Goal: Task Accomplishment & Management: Complete application form

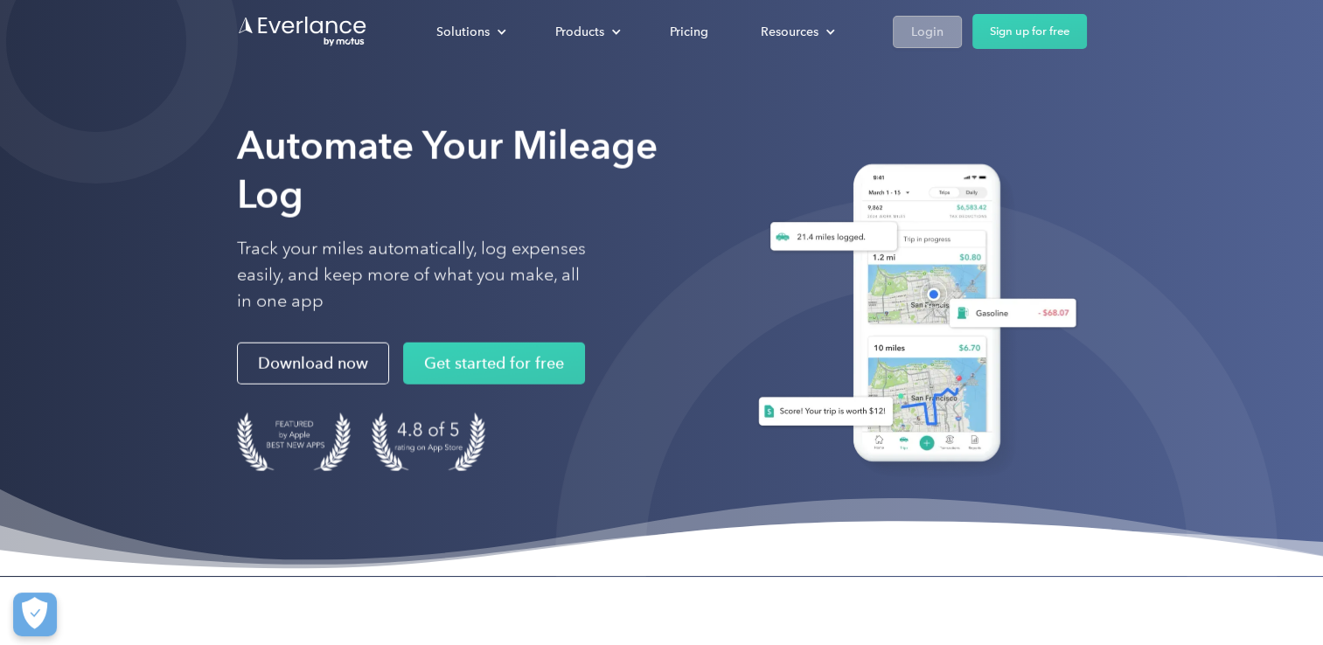
click at [914, 26] on div "Login" at bounding box center [927, 32] width 32 height 22
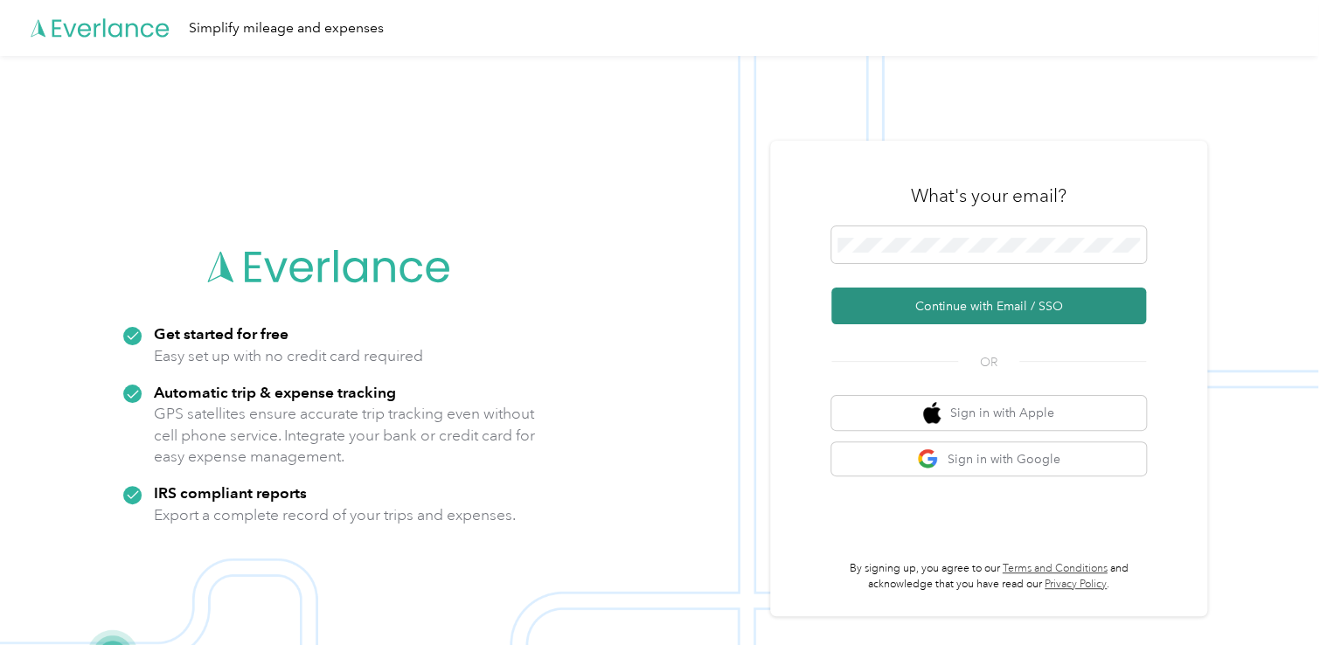
click at [929, 305] on button "Continue with Email / SSO" at bounding box center [988, 306] width 315 height 37
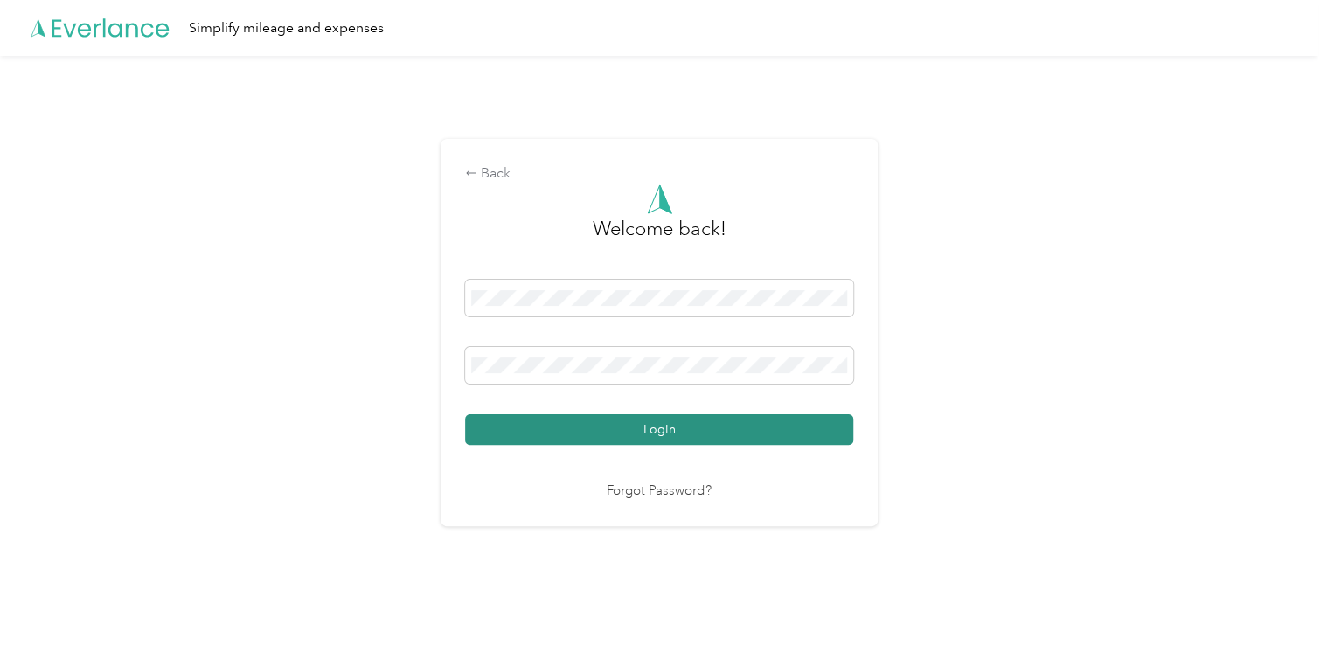
click at [619, 435] on button "Login" at bounding box center [659, 429] width 388 height 31
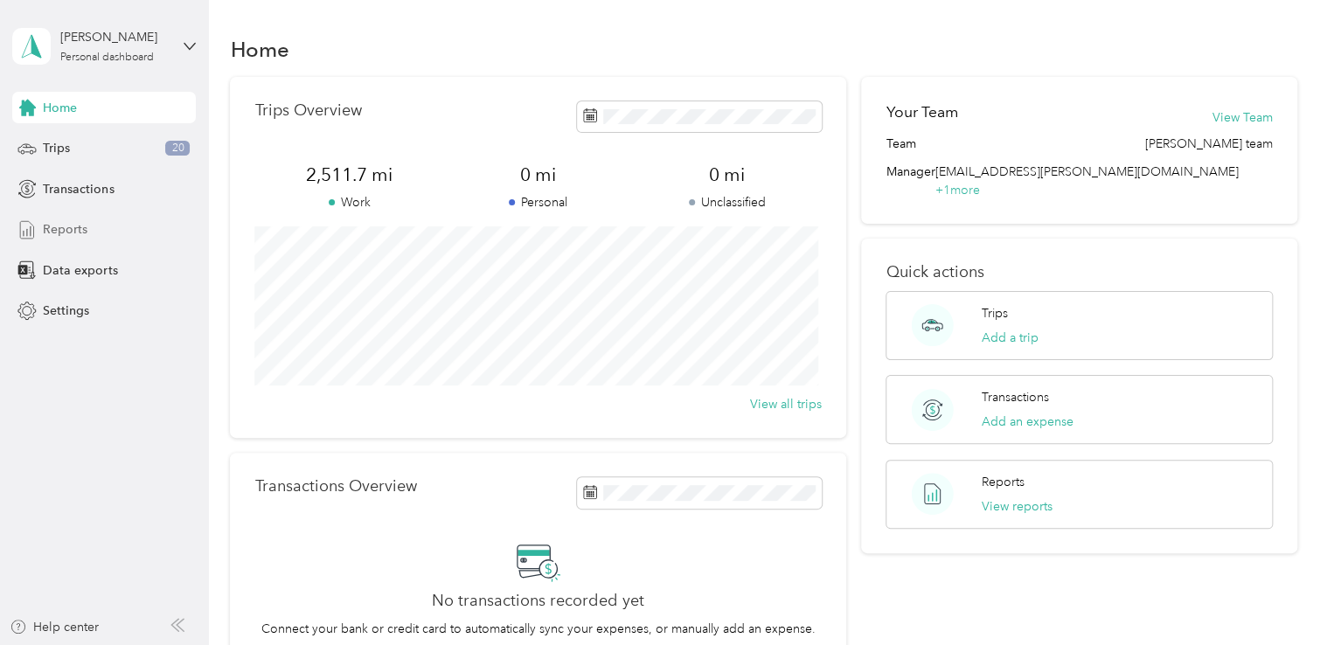
click at [77, 229] on span "Reports" at bounding box center [65, 229] width 45 height 18
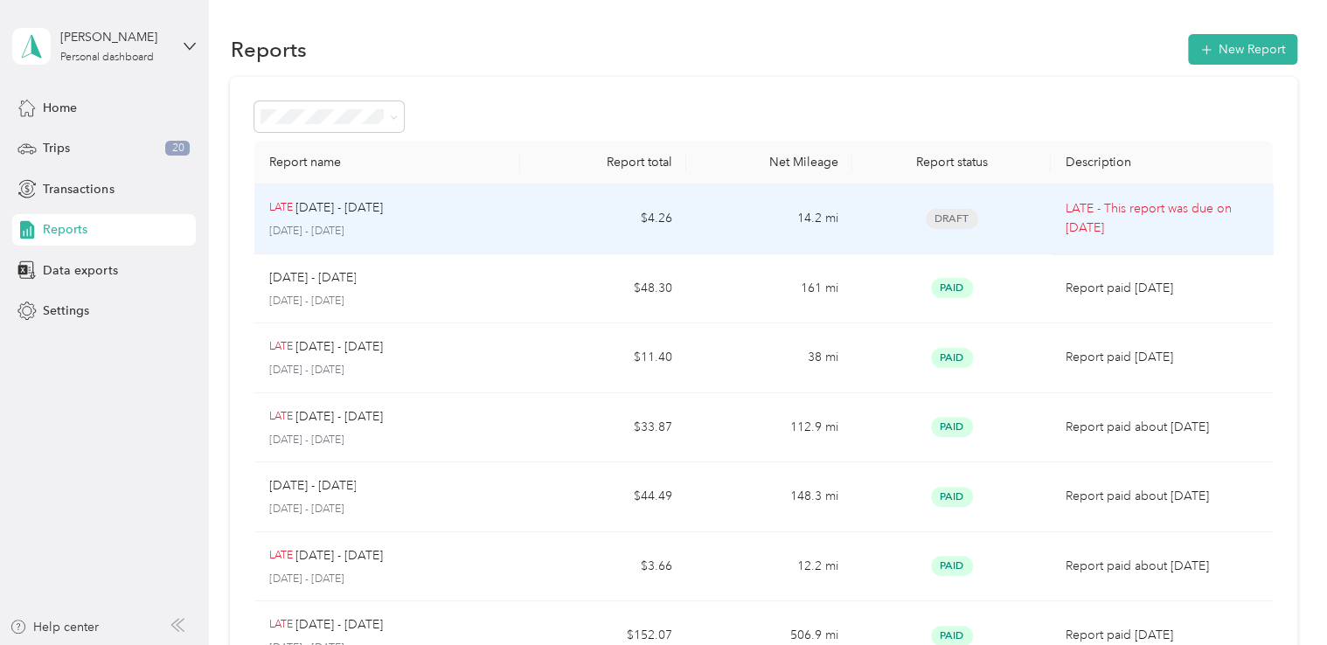
click at [1051, 226] on td "LATE - This report was due on [DATE]" at bounding box center [1161, 219] width 221 height 70
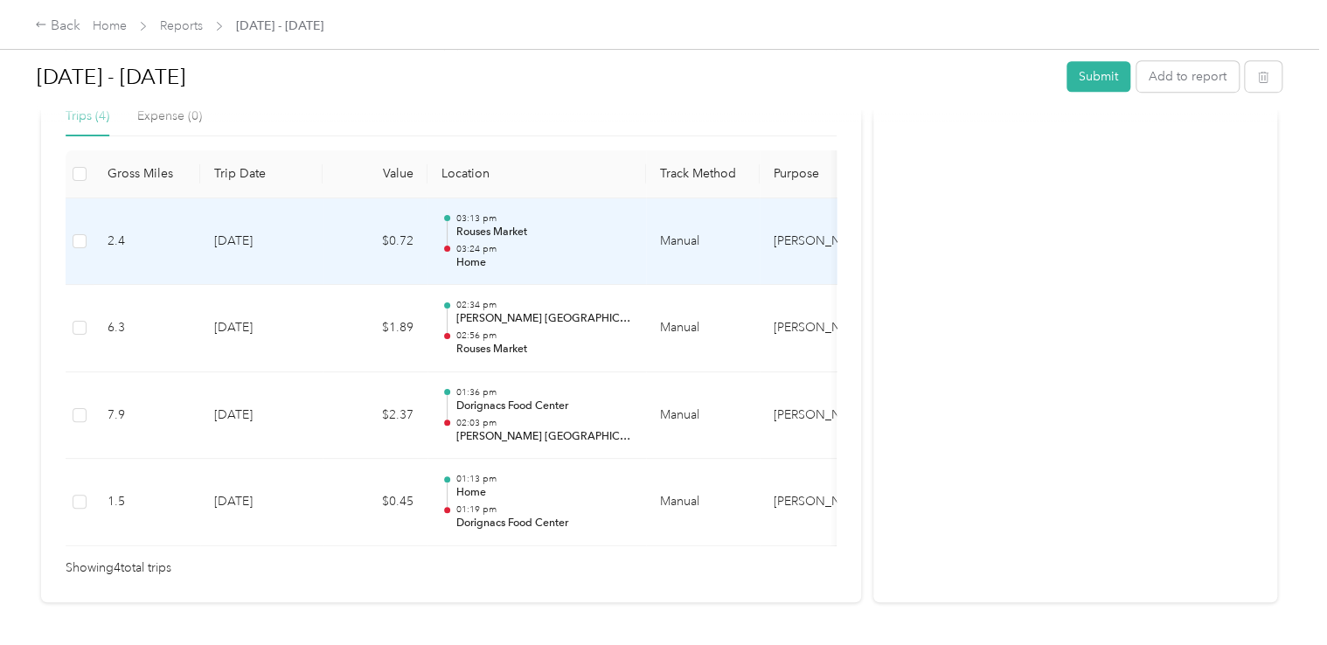
scroll to position [437, 0]
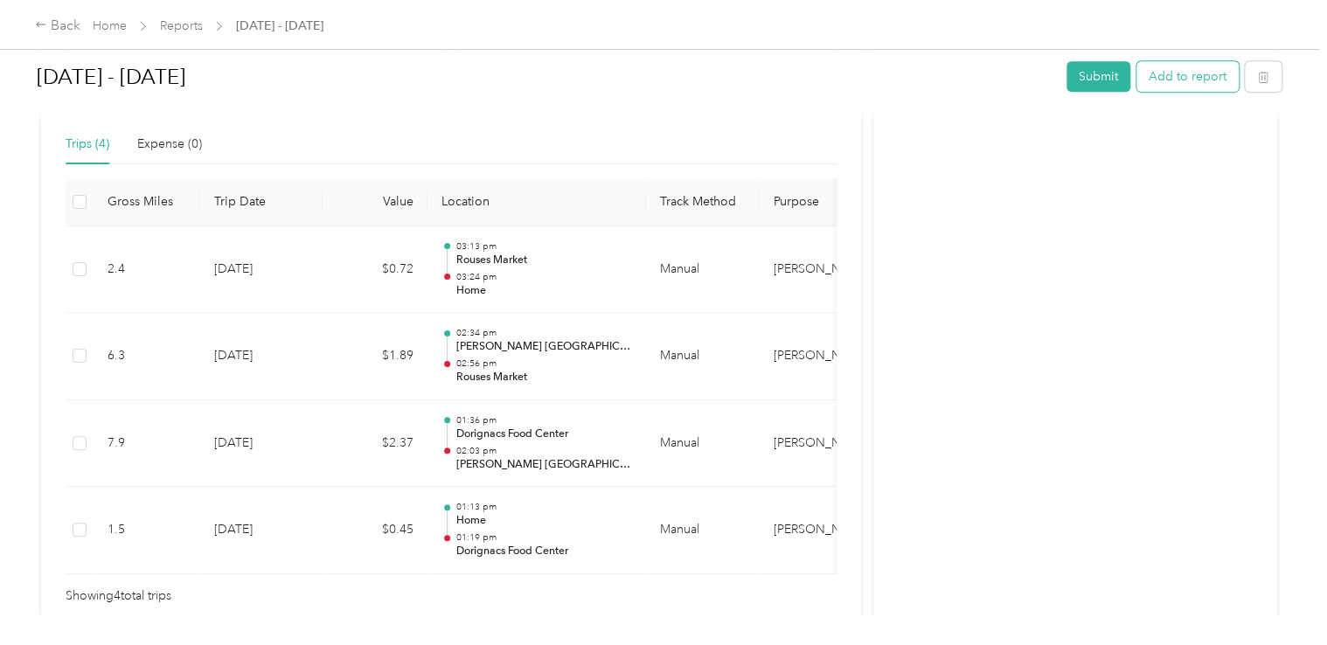
click at [1179, 80] on button "Add to report" at bounding box center [1188, 76] width 102 height 31
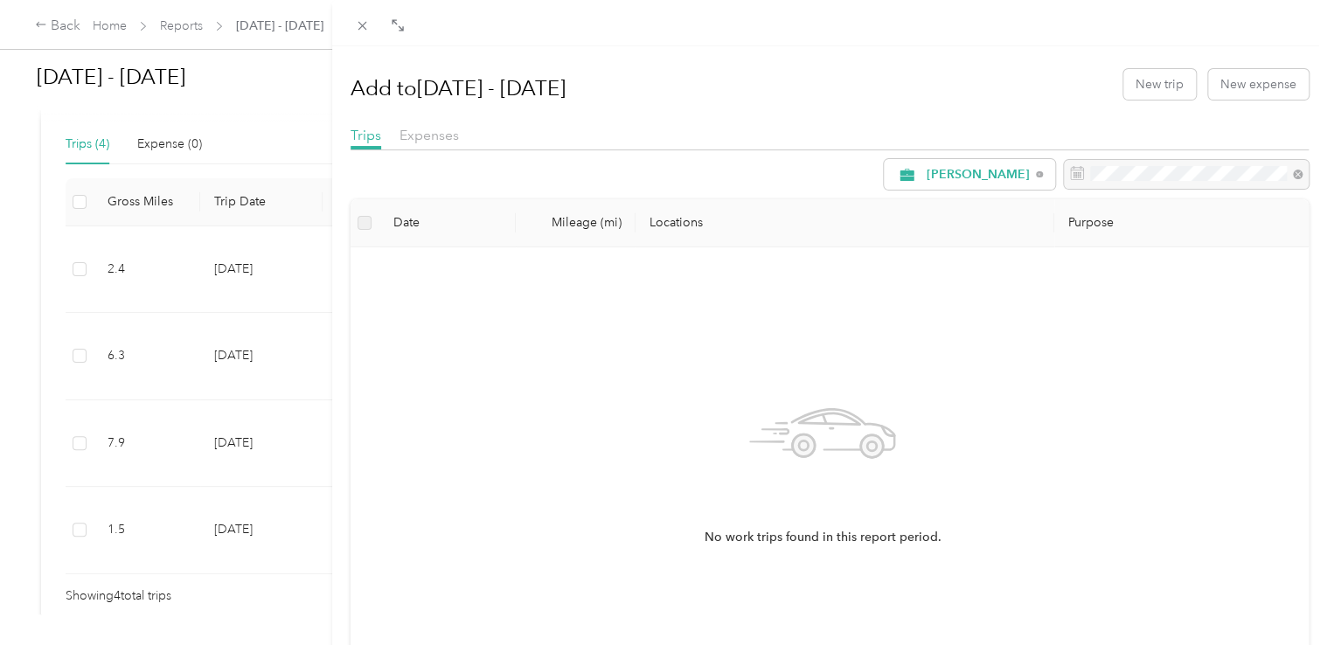
click at [369, 224] on label at bounding box center [365, 222] width 14 height 19
click at [411, 224] on th "Date" at bounding box center [447, 223] width 136 height 48
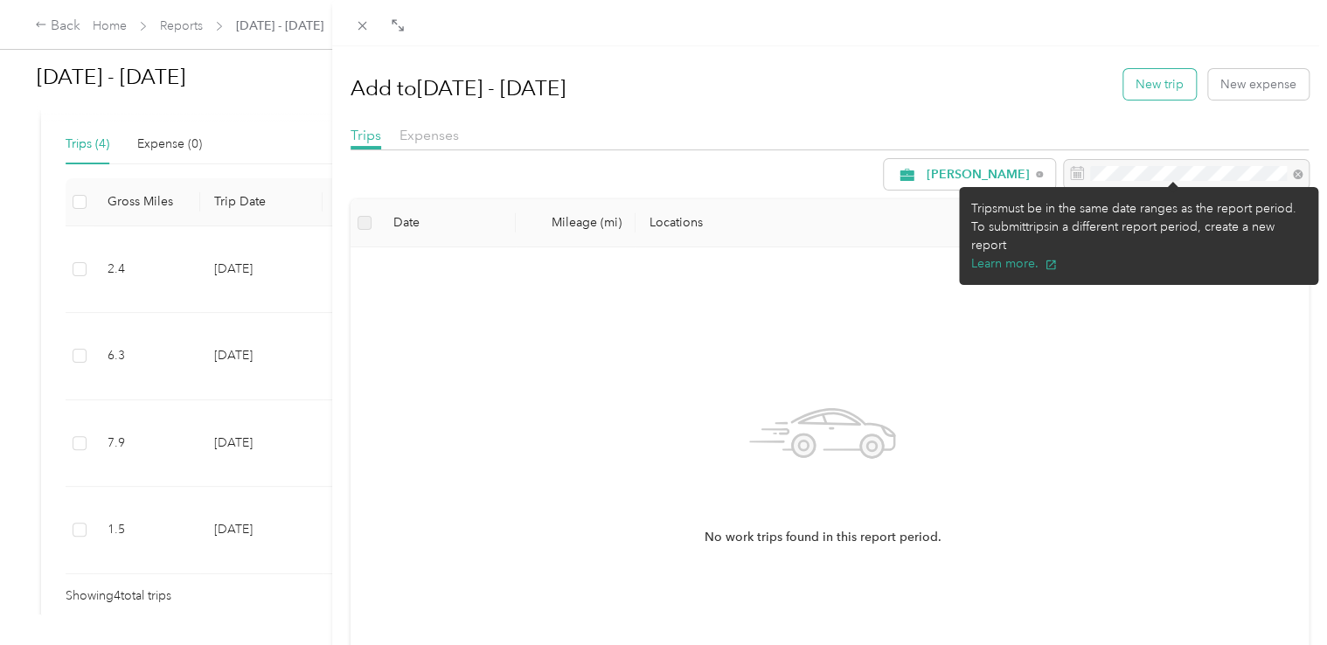
click at [1151, 80] on button "New trip" at bounding box center [1159, 84] width 73 height 31
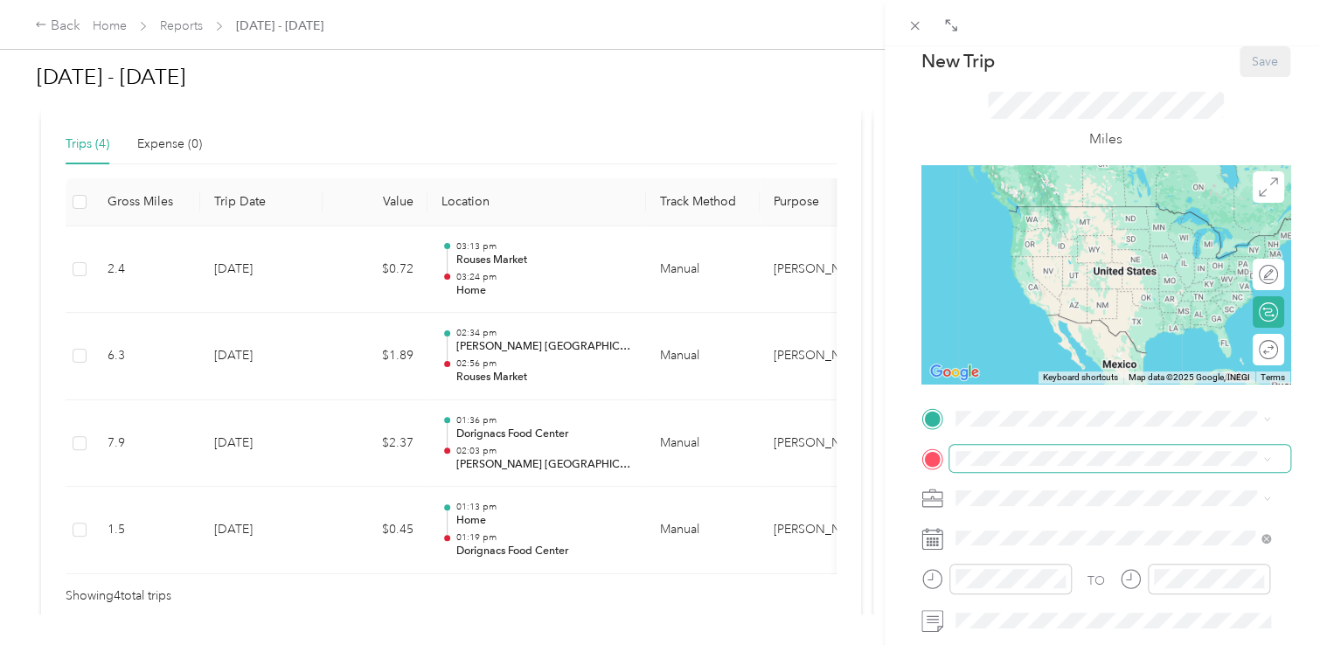
scroll to position [87, 0]
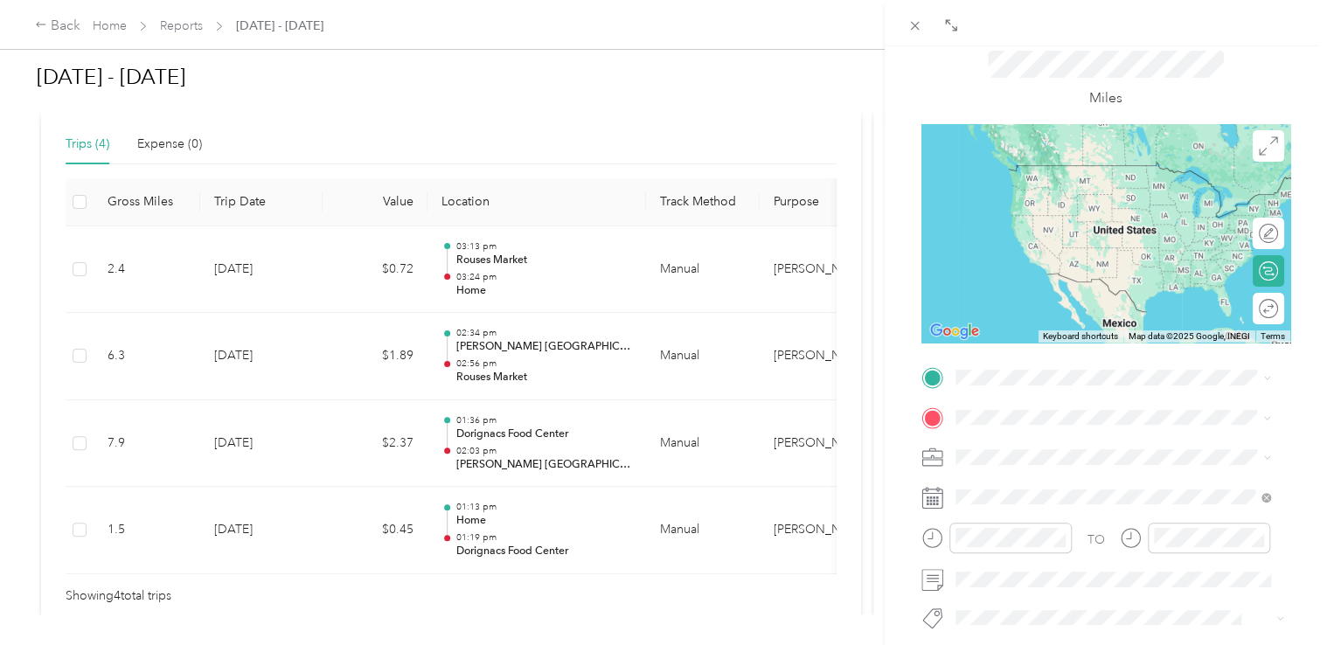
click at [930, 496] on icon at bounding box center [932, 498] width 22 height 22
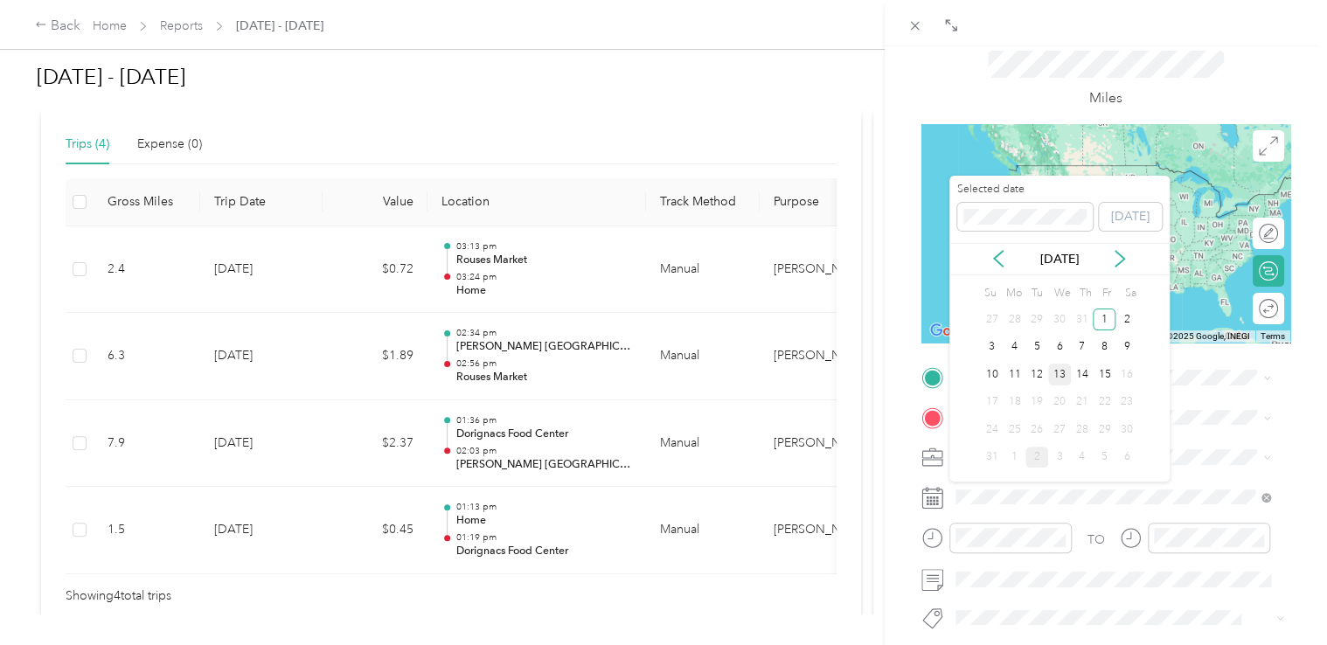
click at [1056, 376] on div "13" at bounding box center [1059, 375] width 23 height 22
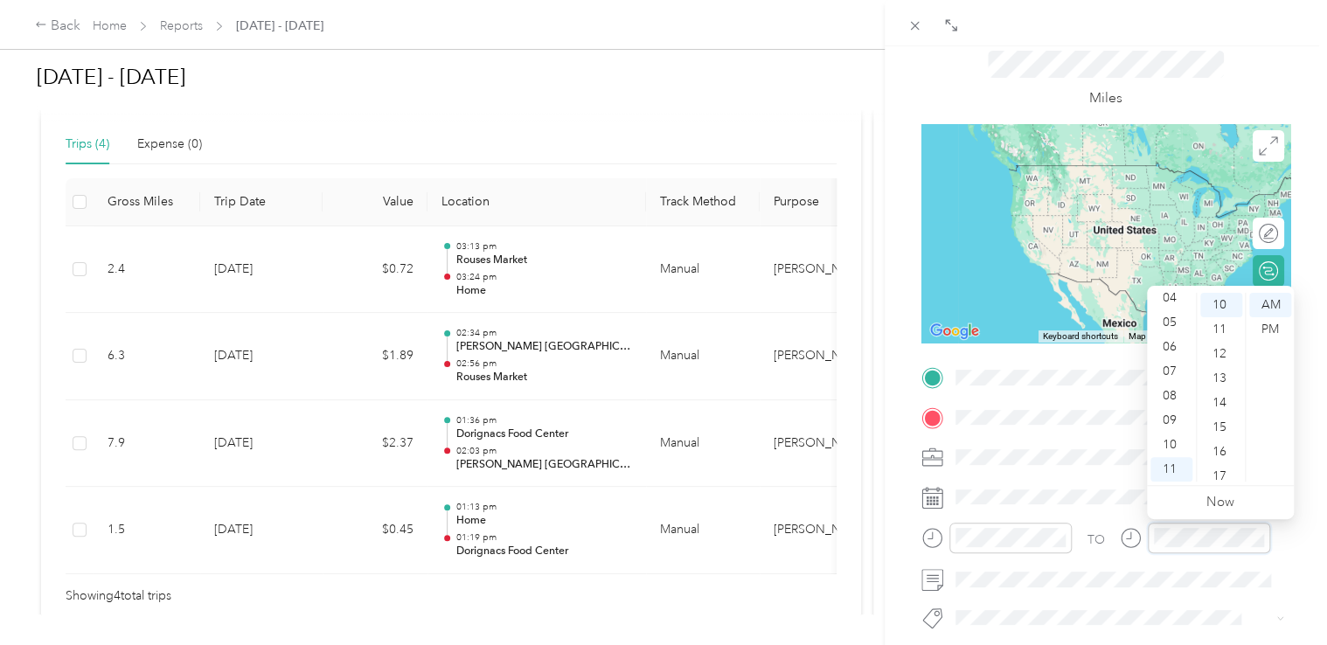
scroll to position [24, 0]
click at [1164, 557] on div at bounding box center [1195, 544] width 150 height 43
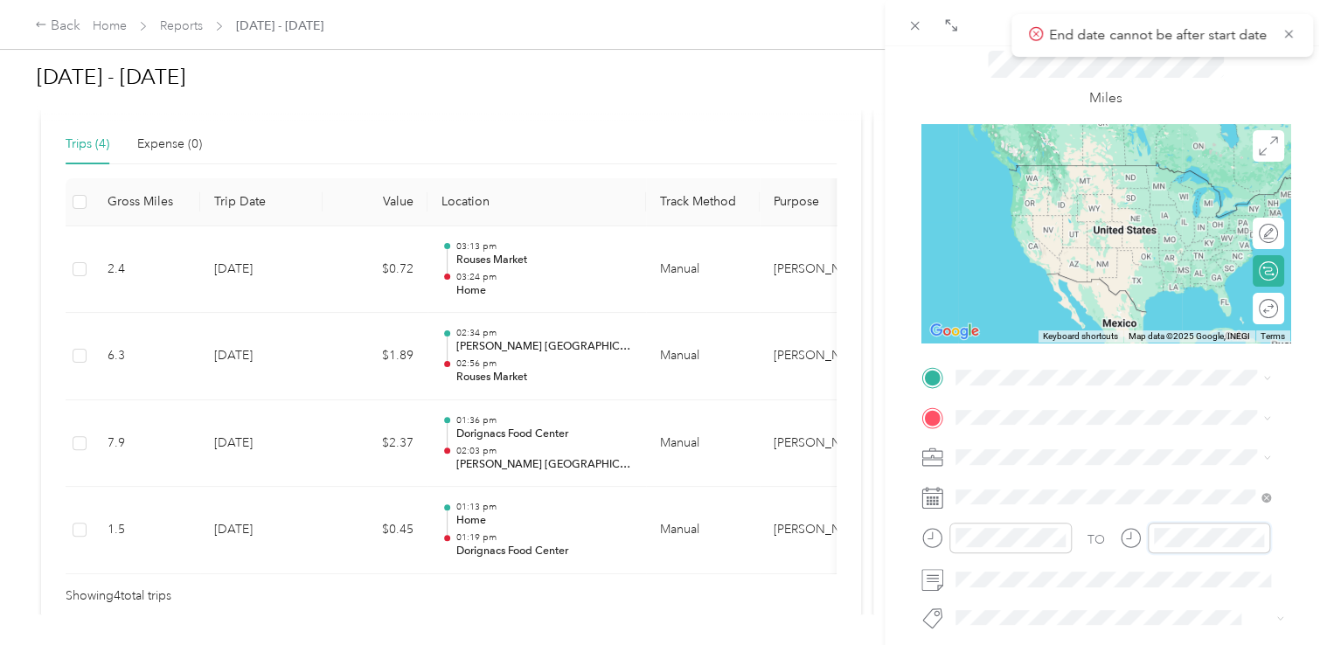
click at [1117, 538] on div "TO" at bounding box center [1105, 544] width 369 height 43
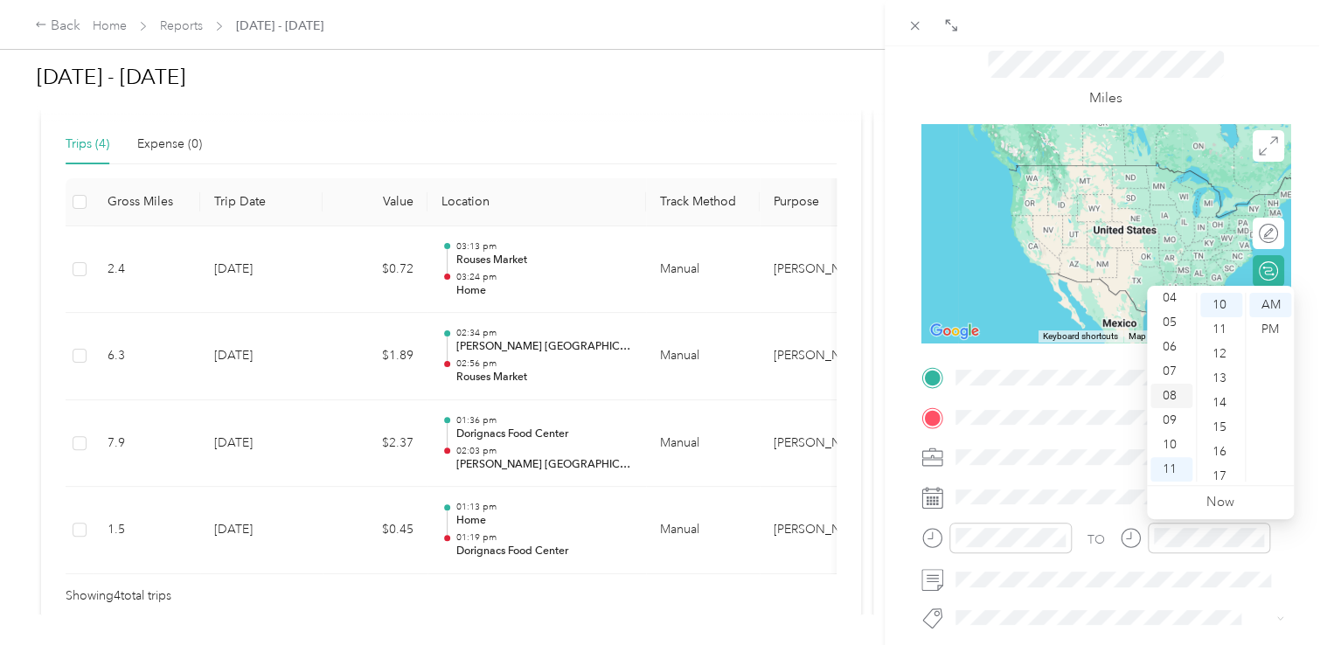
click at [1178, 394] on div "08" at bounding box center [1171, 396] width 42 height 24
click at [1217, 407] on div "21" at bounding box center [1221, 399] width 42 height 24
click at [1224, 590] on span at bounding box center [1119, 580] width 341 height 28
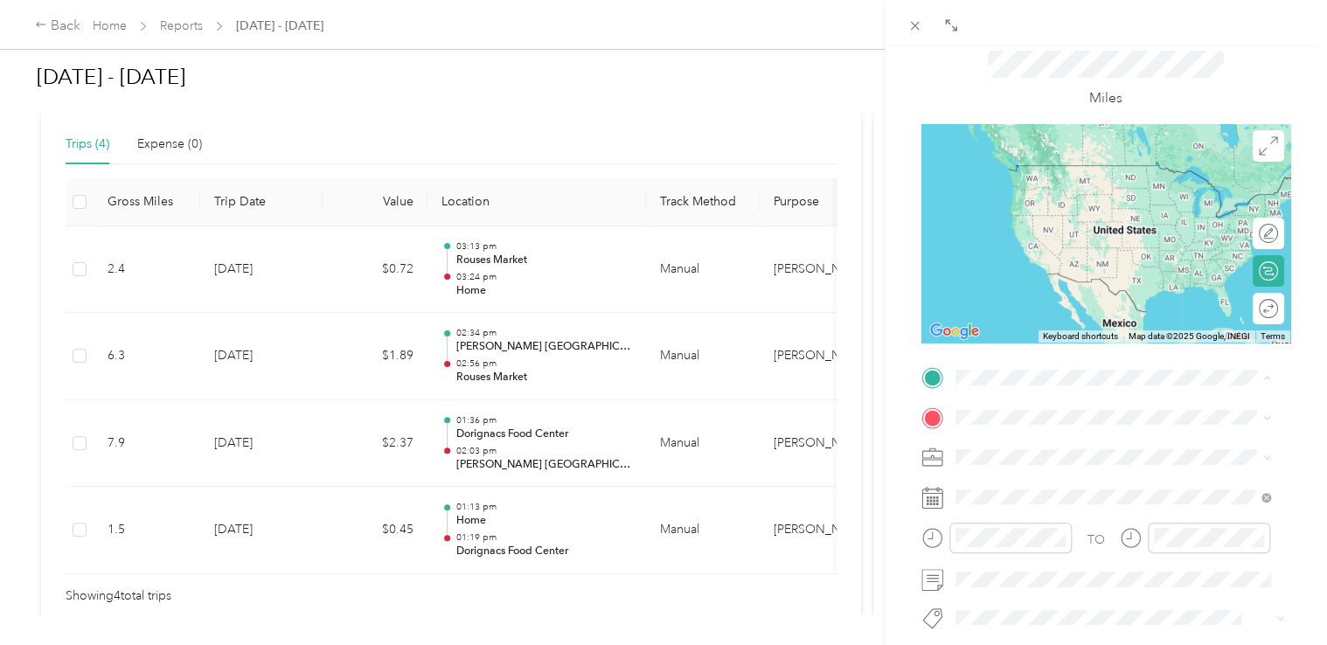
click at [1011, 455] on div "Home [STREET_ADDRESS][US_STATE]" at bounding box center [1075, 457] width 175 height 37
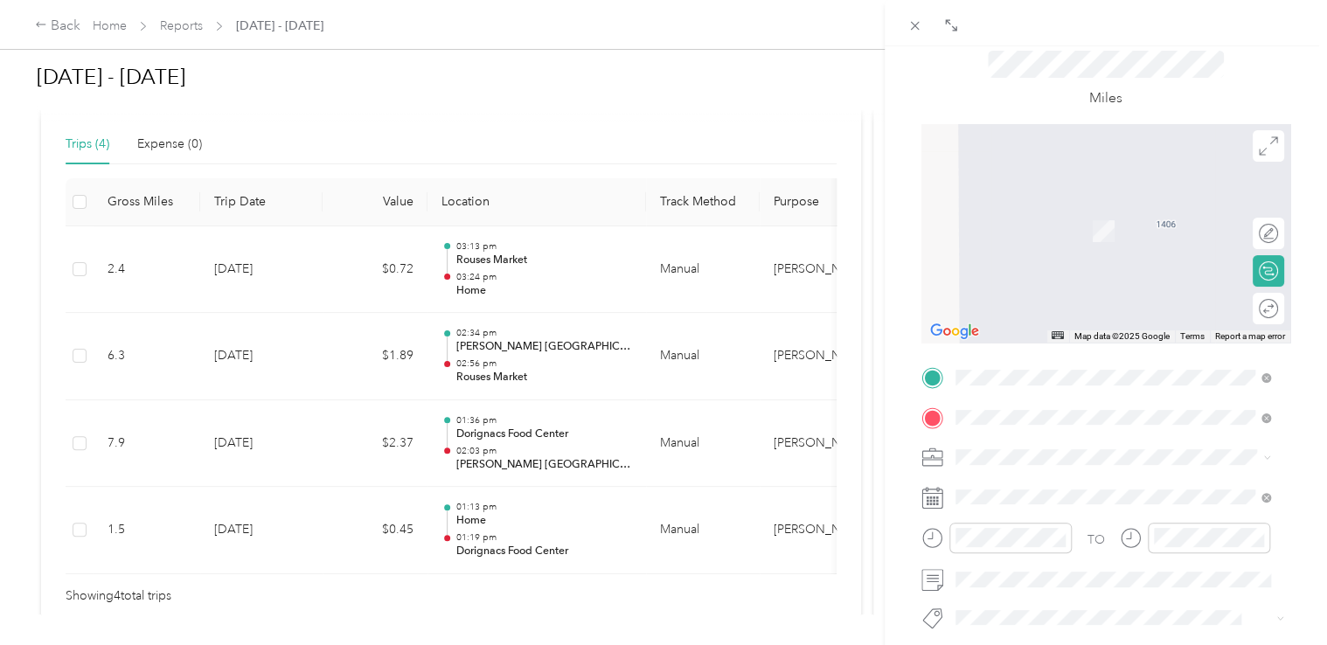
click at [1061, 226] on div "TEAM Rouses Market [STREET_ADDRESS]" at bounding box center [1060, 224] width 145 height 43
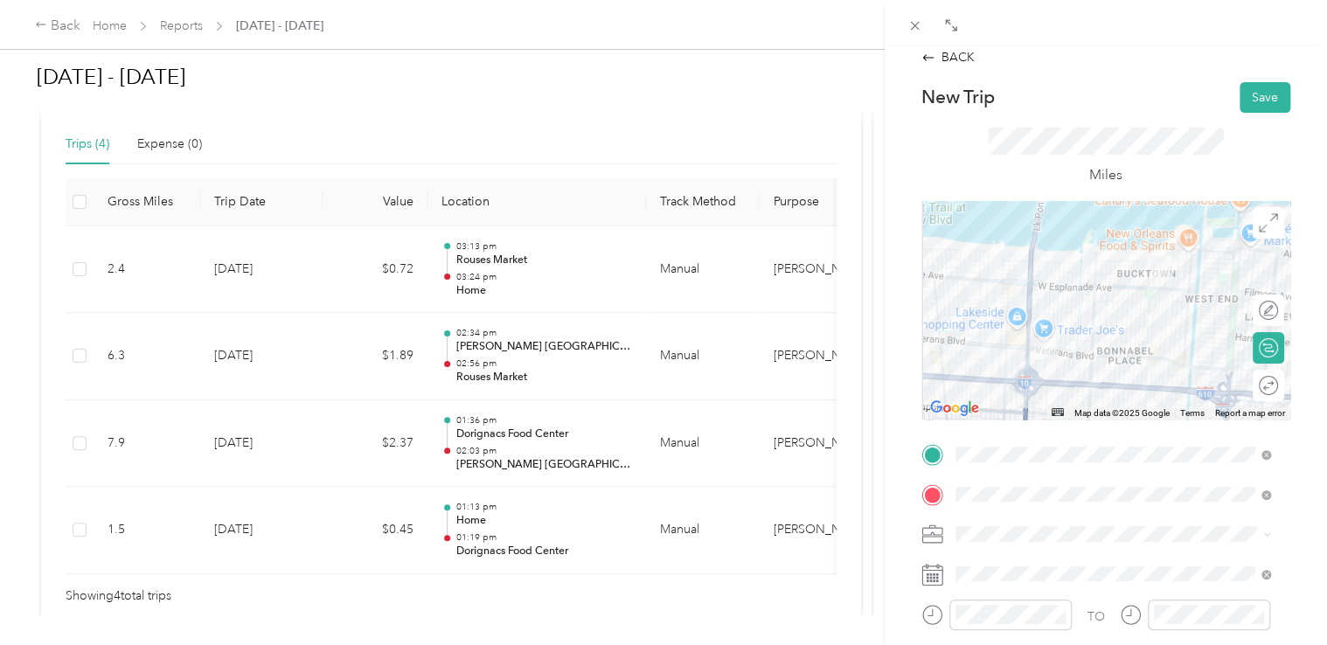
scroll to position [0, 0]
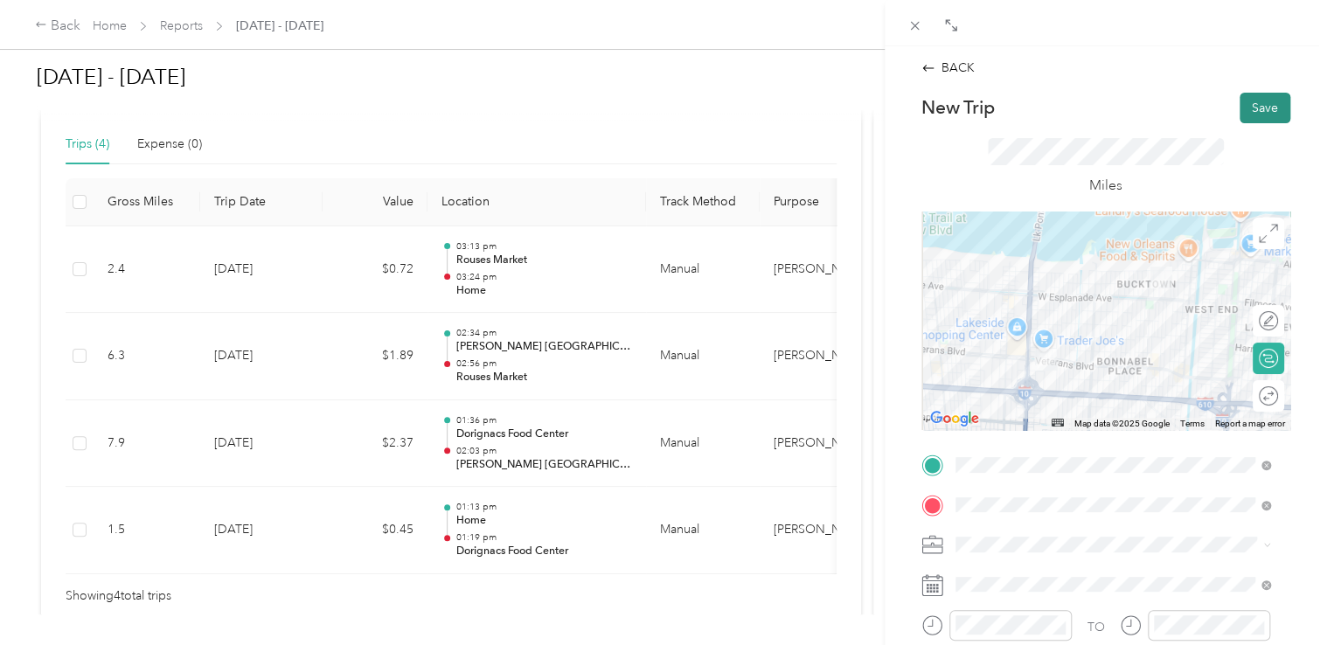
click at [1241, 114] on button "Save" at bounding box center [1265, 108] width 51 height 31
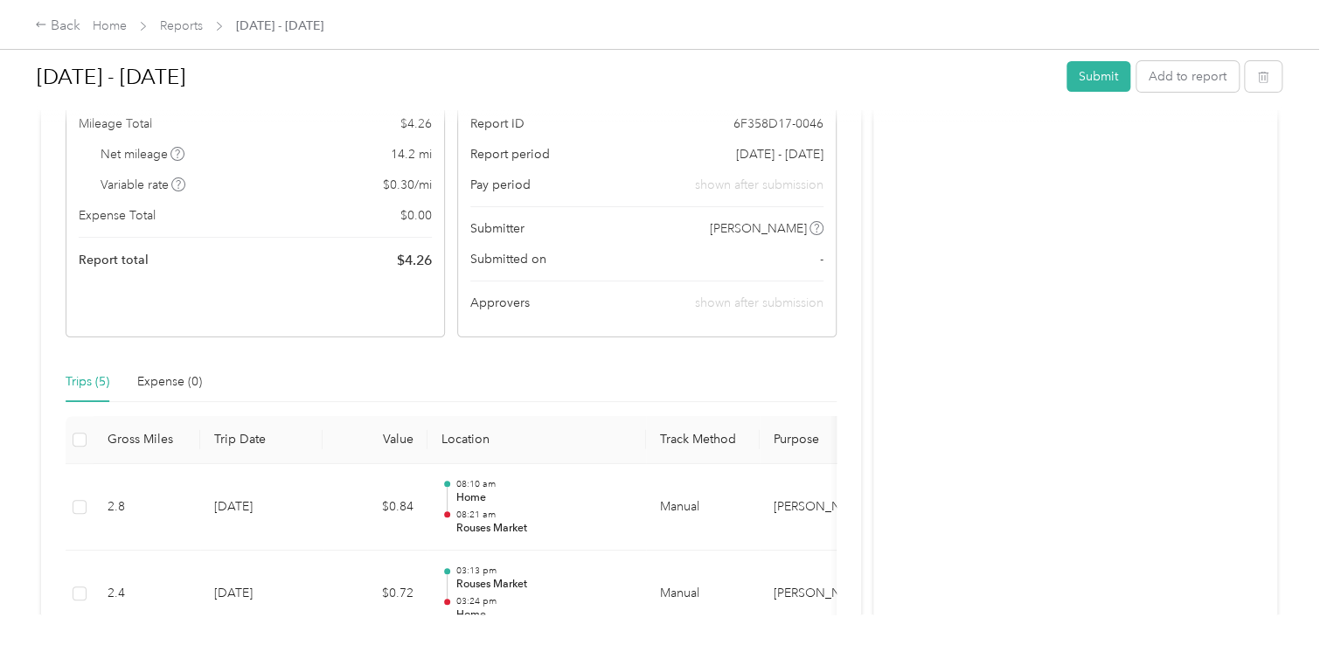
scroll to position [101, 0]
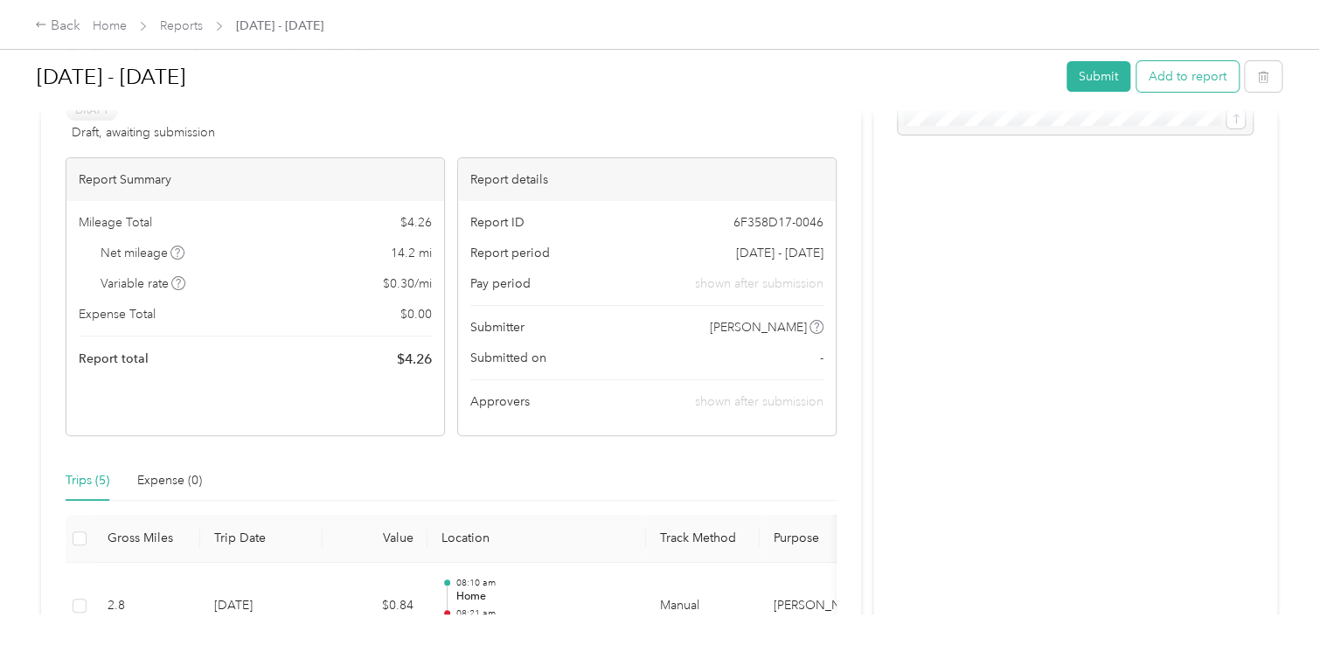
click at [1170, 68] on button "Add to report" at bounding box center [1188, 76] width 102 height 31
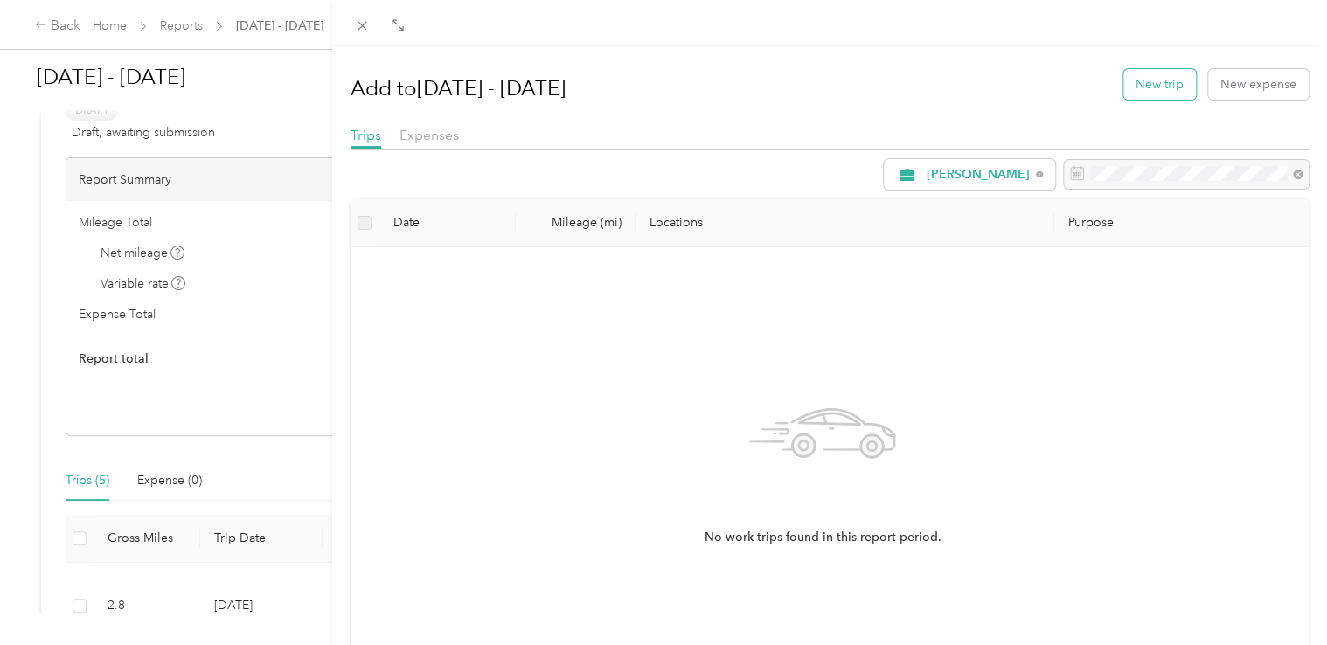
click at [1149, 77] on button "New trip" at bounding box center [1159, 84] width 73 height 31
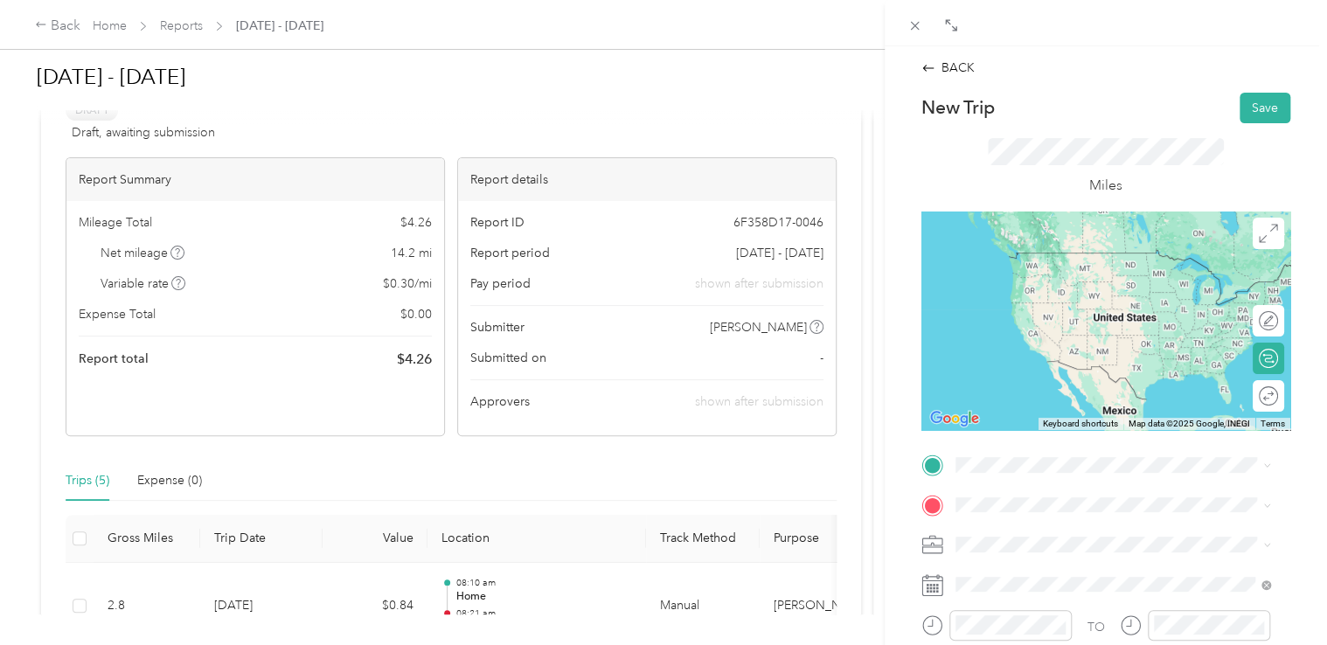
click at [1070, 290] on div "TEAM Rouses Market [STREET_ADDRESS]" at bounding box center [1060, 268] width 145 height 43
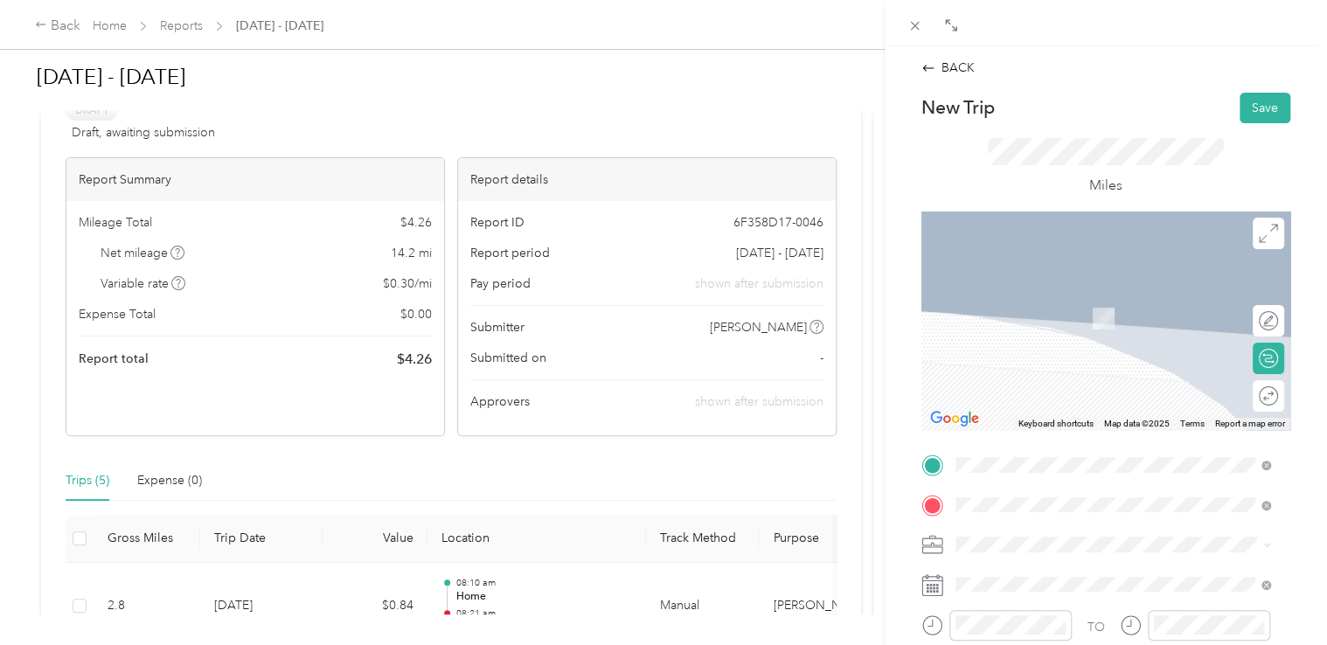
click at [1053, 368] on div "Rouses Corporate Office [STREET_ADDRESS][PERSON_NAME][US_STATE]" at bounding box center [1124, 369] width 272 height 37
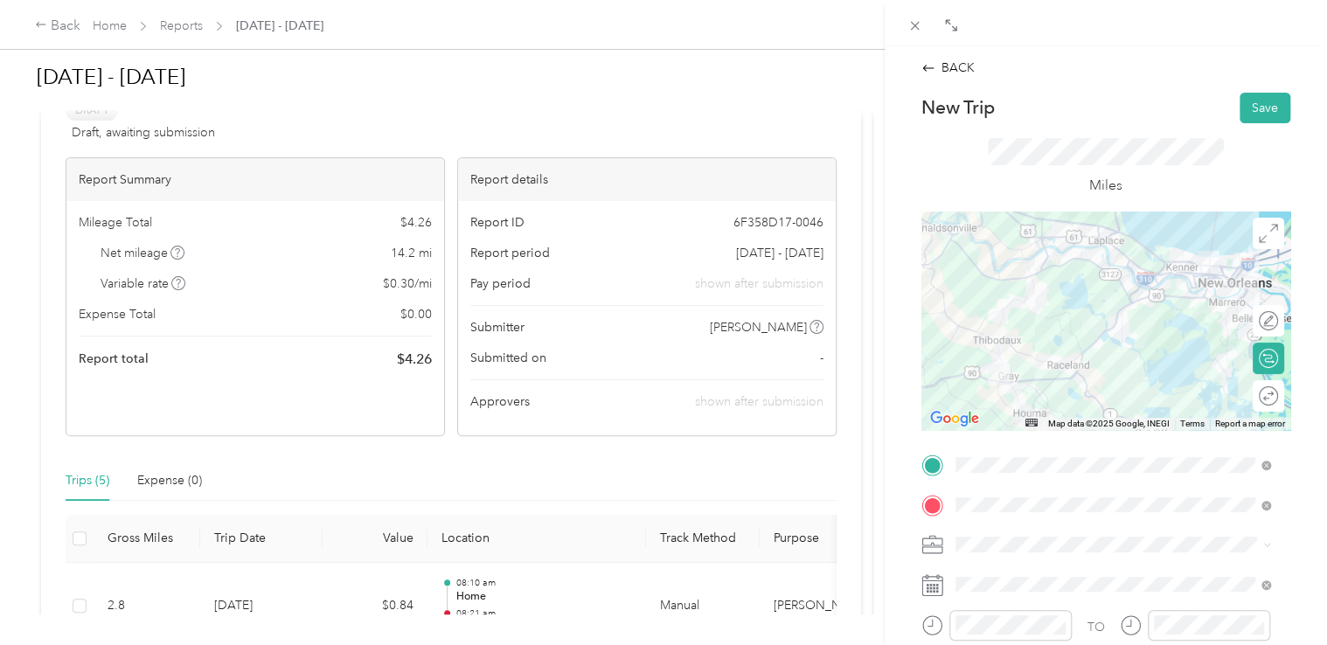
scroll to position [87, 0]
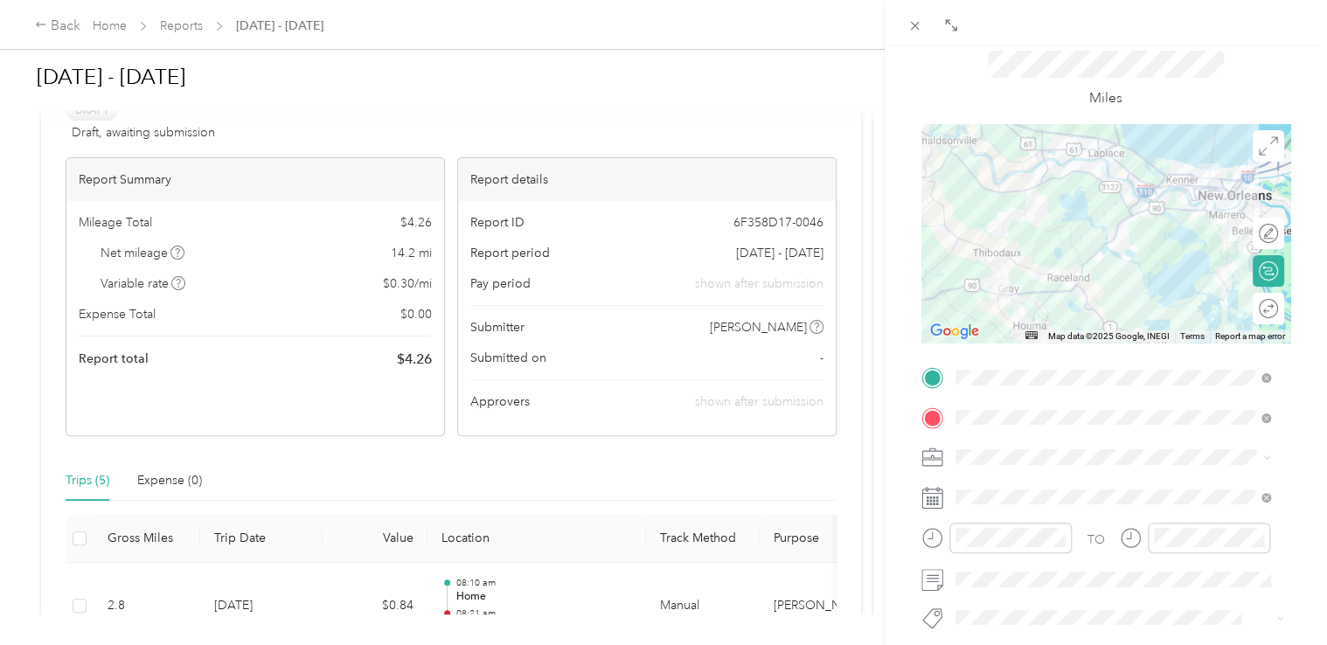
click at [932, 501] on icon at bounding box center [932, 498] width 22 height 22
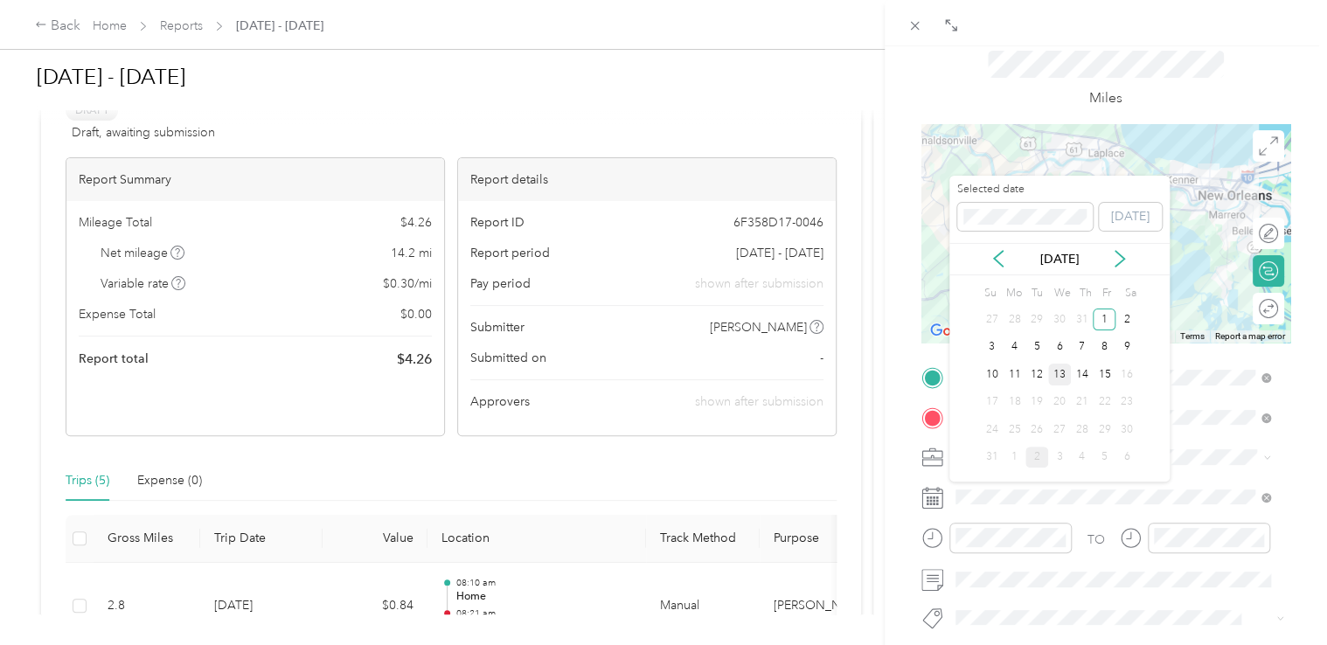
click at [1063, 372] on div "13" at bounding box center [1059, 375] width 23 height 22
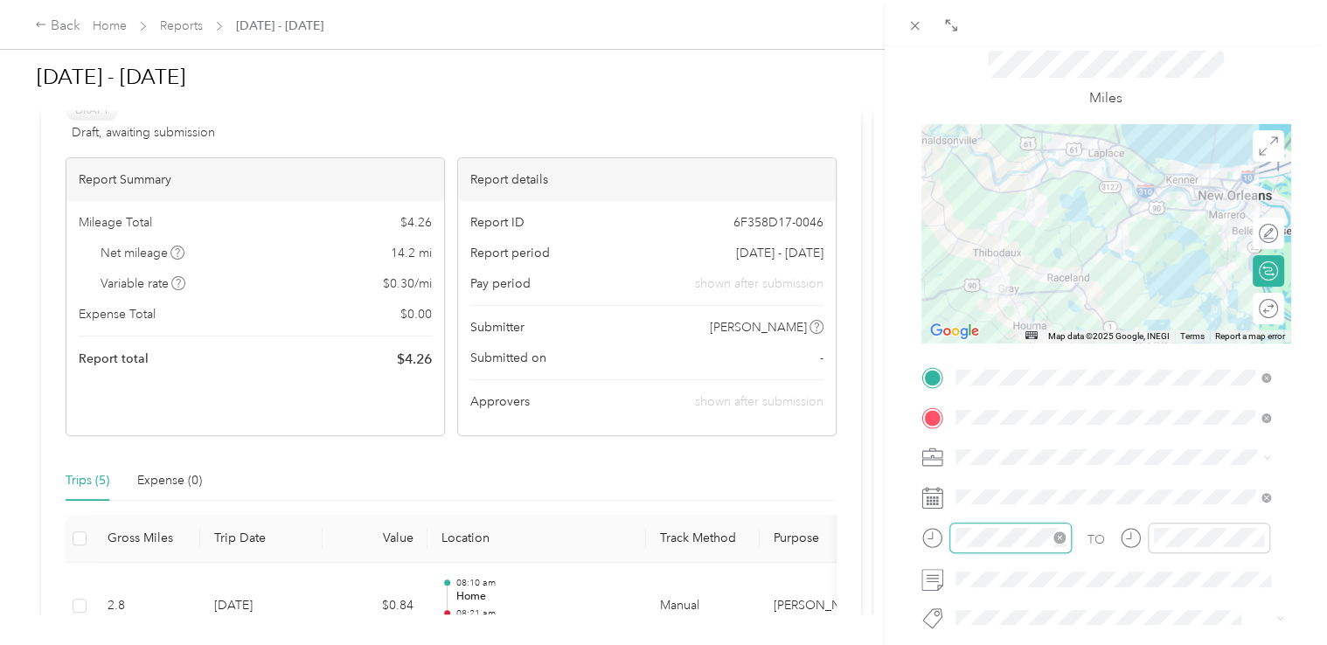
scroll to position [294, 0]
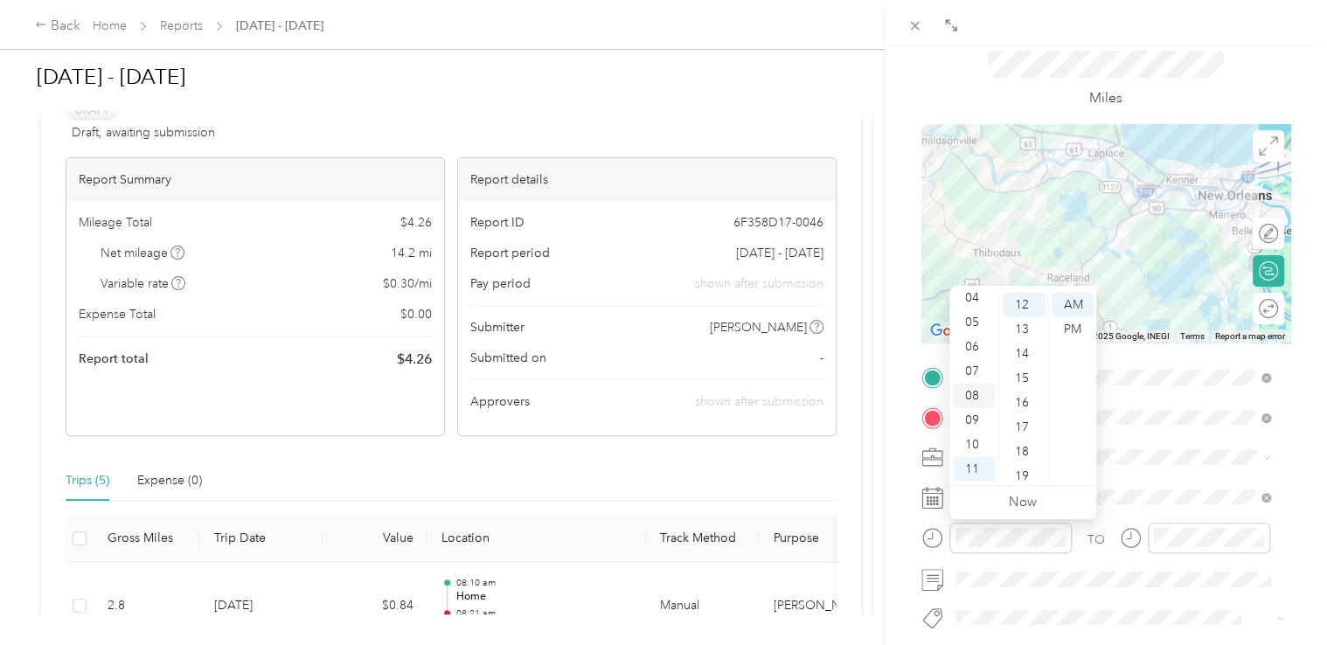
click at [976, 400] on div "08" at bounding box center [974, 396] width 42 height 24
click at [1021, 466] on div "40" at bounding box center [1024, 466] width 42 height 24
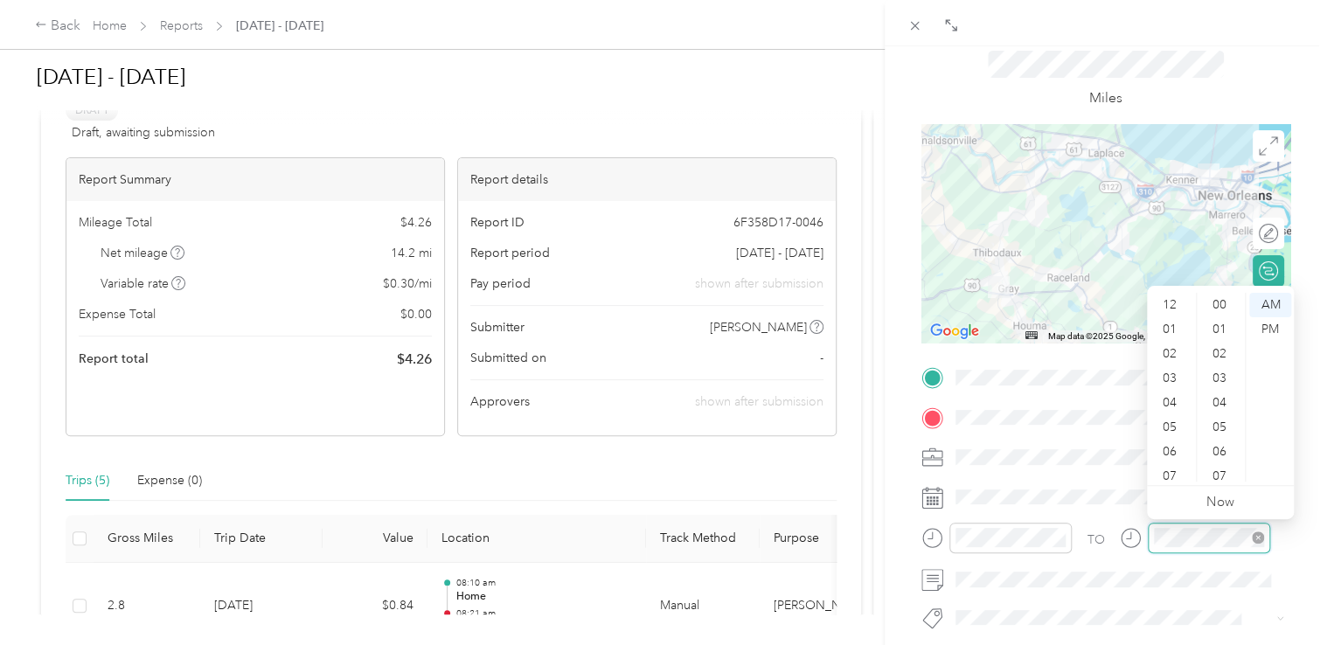
scroll to position [105, 0]
click at [1169, 425] on div "09" at bounding box center [1171, 420] width 42 height 24
click at [1220, 419] on div "56" at bounding box center [1221, 420] width 42 height 24
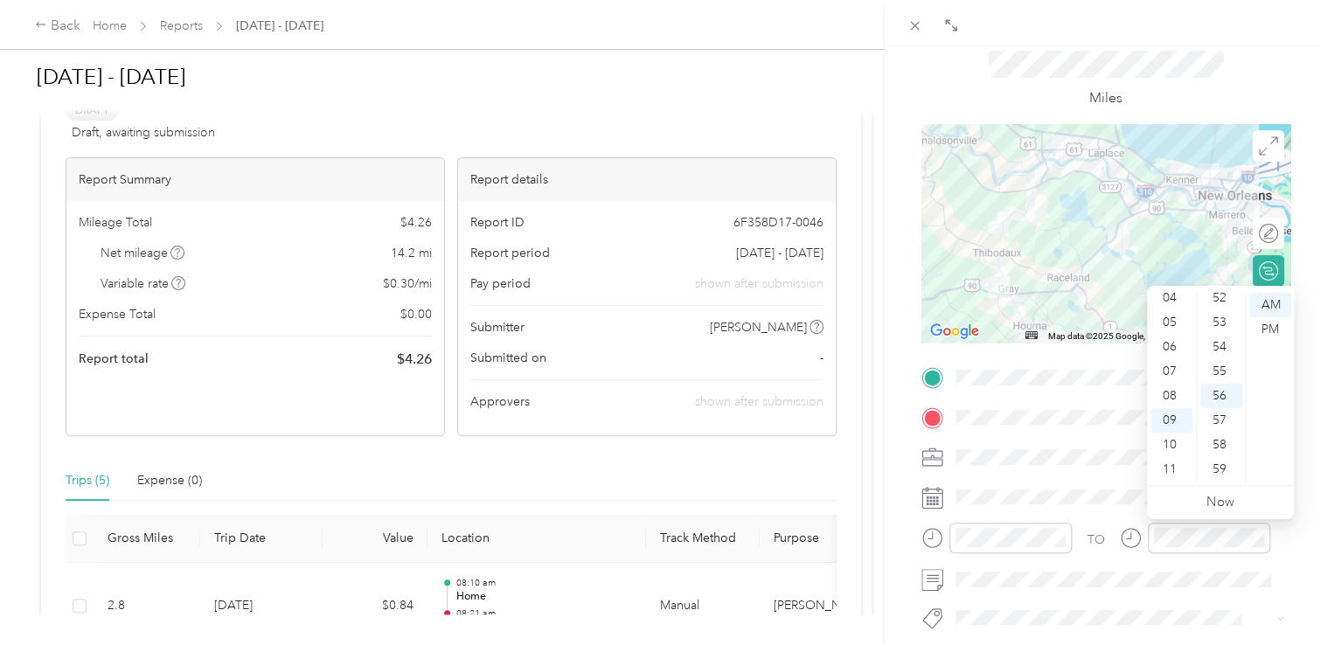
click at [1137, 598] on div "TO Add photo" at bounding box center [1105, 575] width 369 height 422
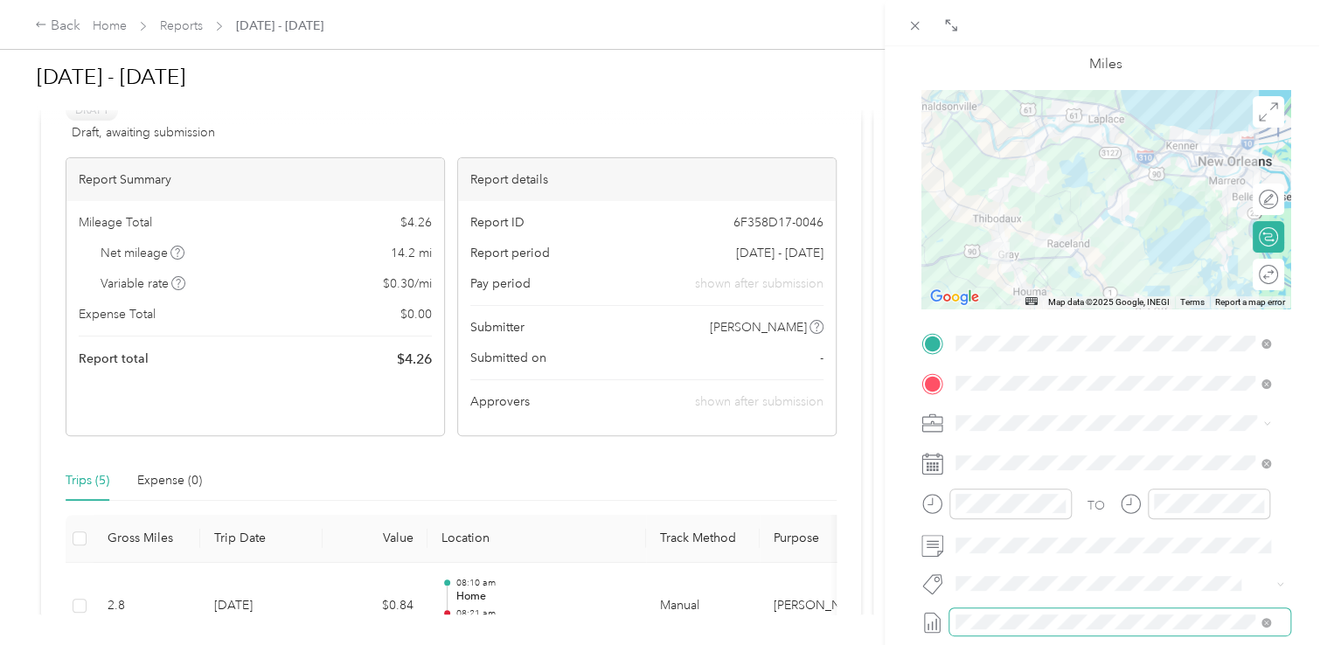
scroll to position [0, 0]
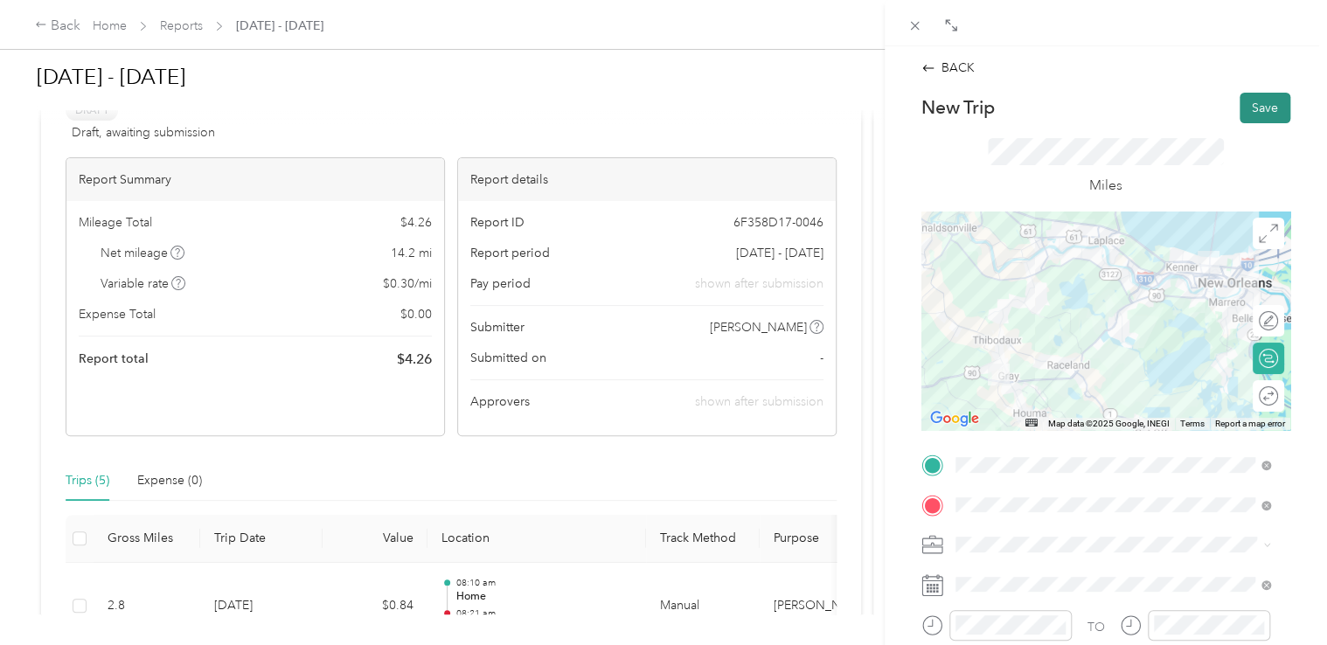
click at [1241, 104] on button "Save" at bounding box center [1265, 108] width 51 height 31
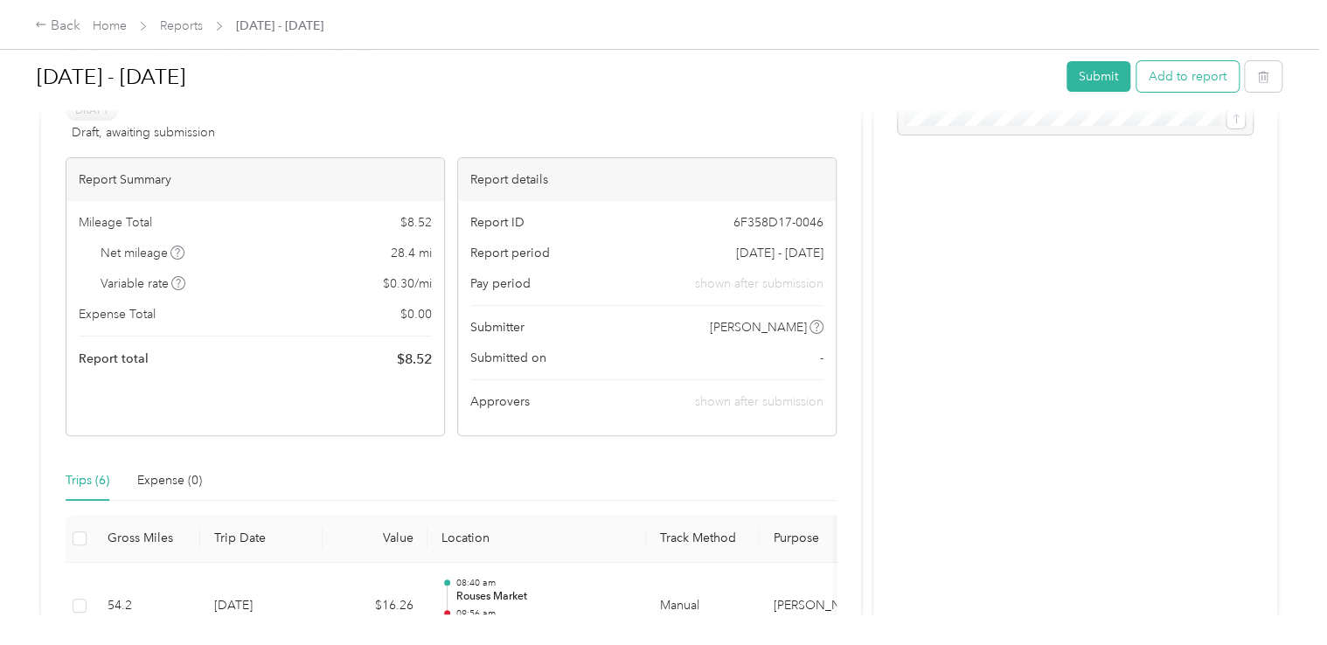
click at [1161, 82] on button "Add to report" at bounding box center [1188, 76] width 102 height 31
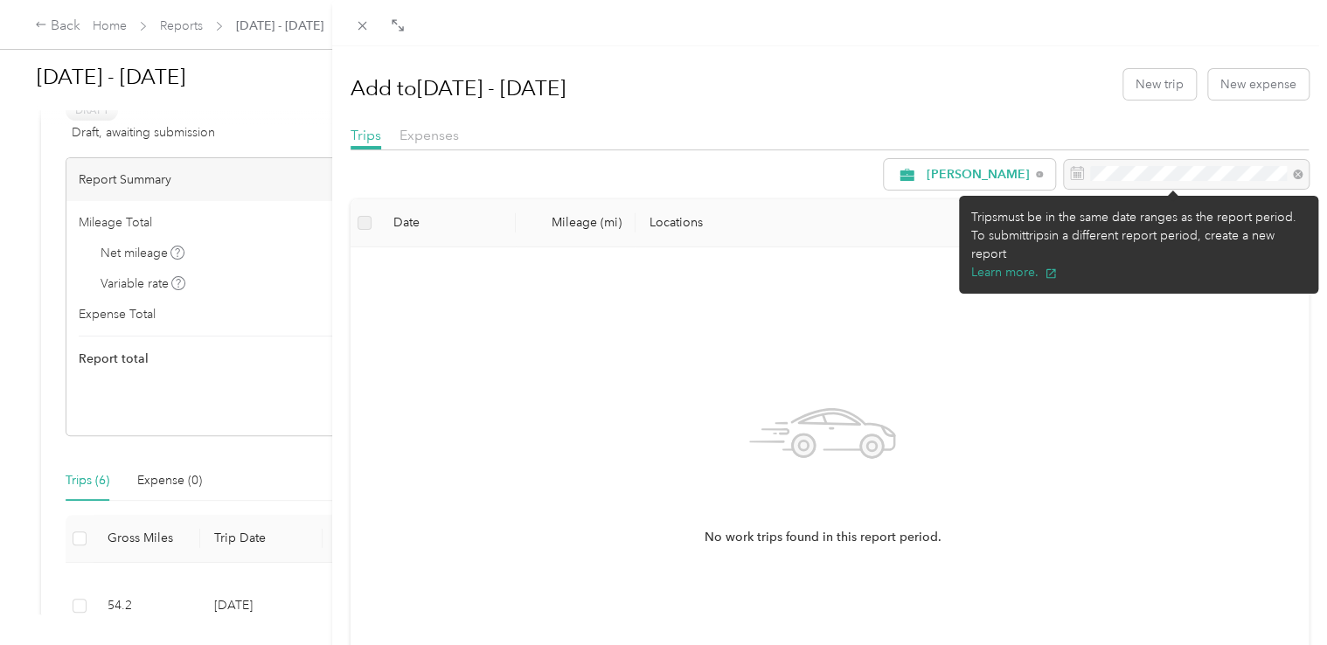
click at [1089, 180] on div at bounding box center [1186, 175] width 245 height 30
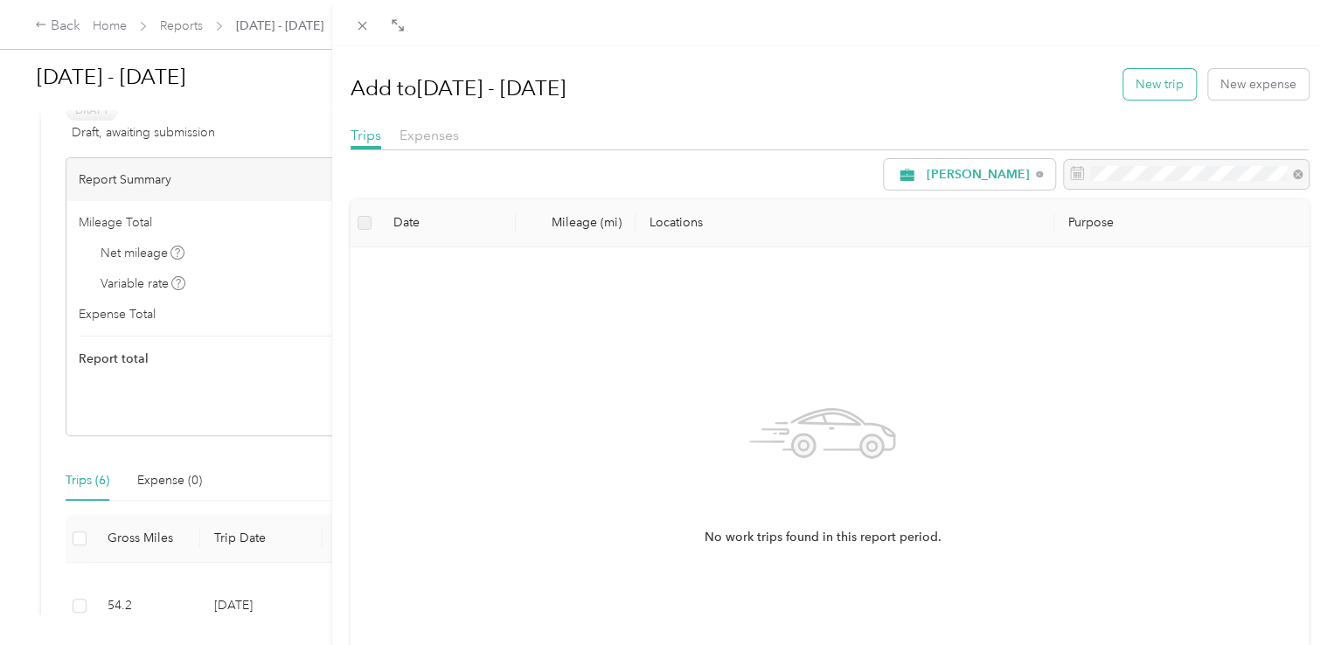
click at [1144, 92] on button "New trip" at bounding box center [1159, 84] width 73 height 31
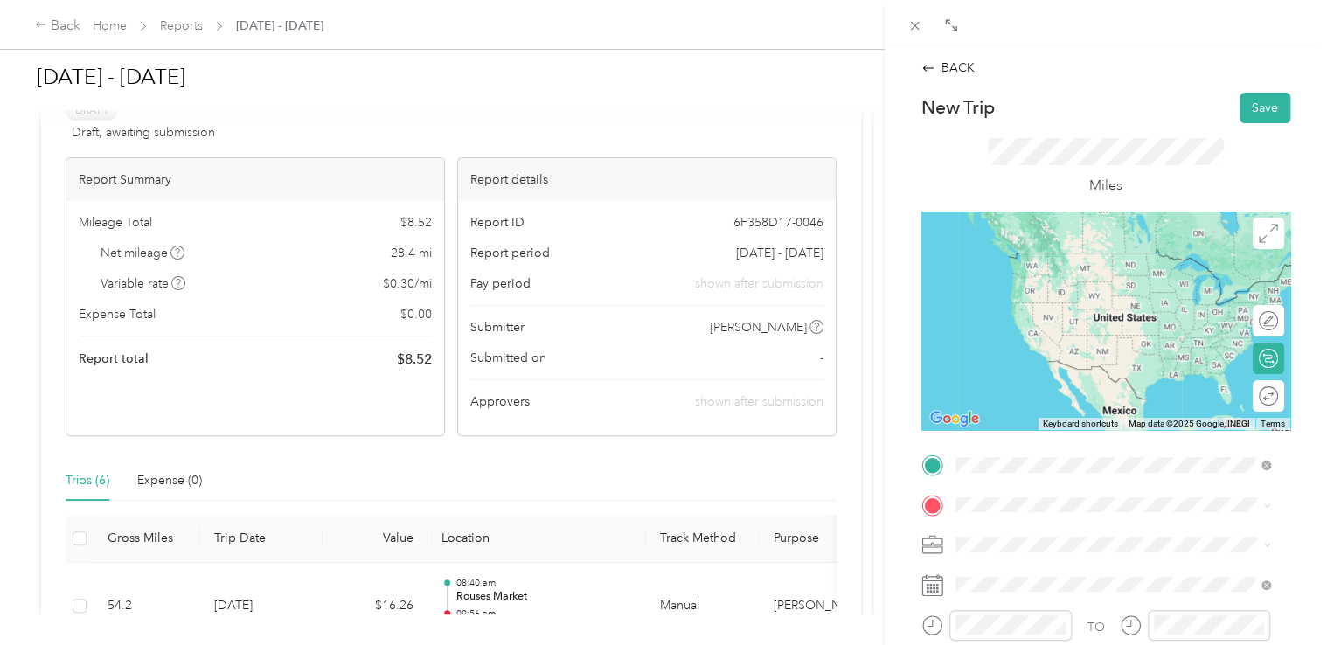
click at [1046, 276] on span "[STREET_ADDRESS][PERSON_NAME][US_STATE]" at bounding box center [1124, 278] width 272 height 15
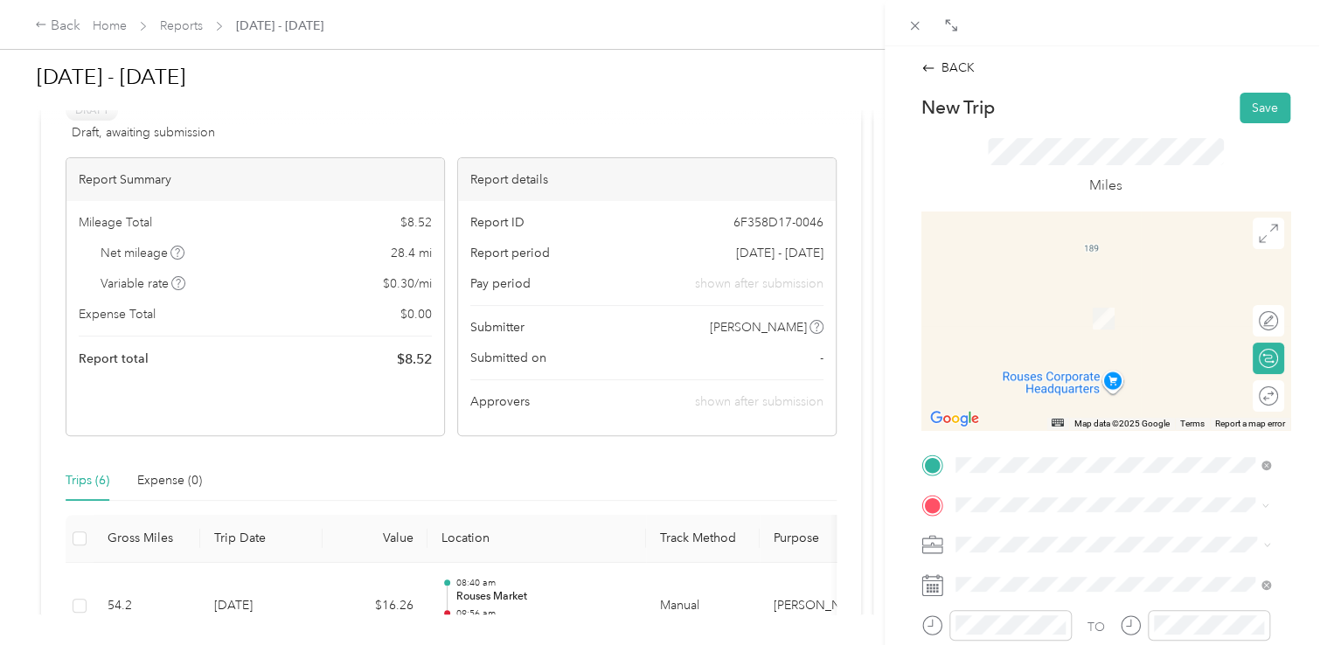
click at [1060, 329] on div "TEAM [PERSON_NAME] Fresh Market [STREET_ADDRESS][PERSON_NAME]" at bounding box center [1108, 311] width 241 height 43
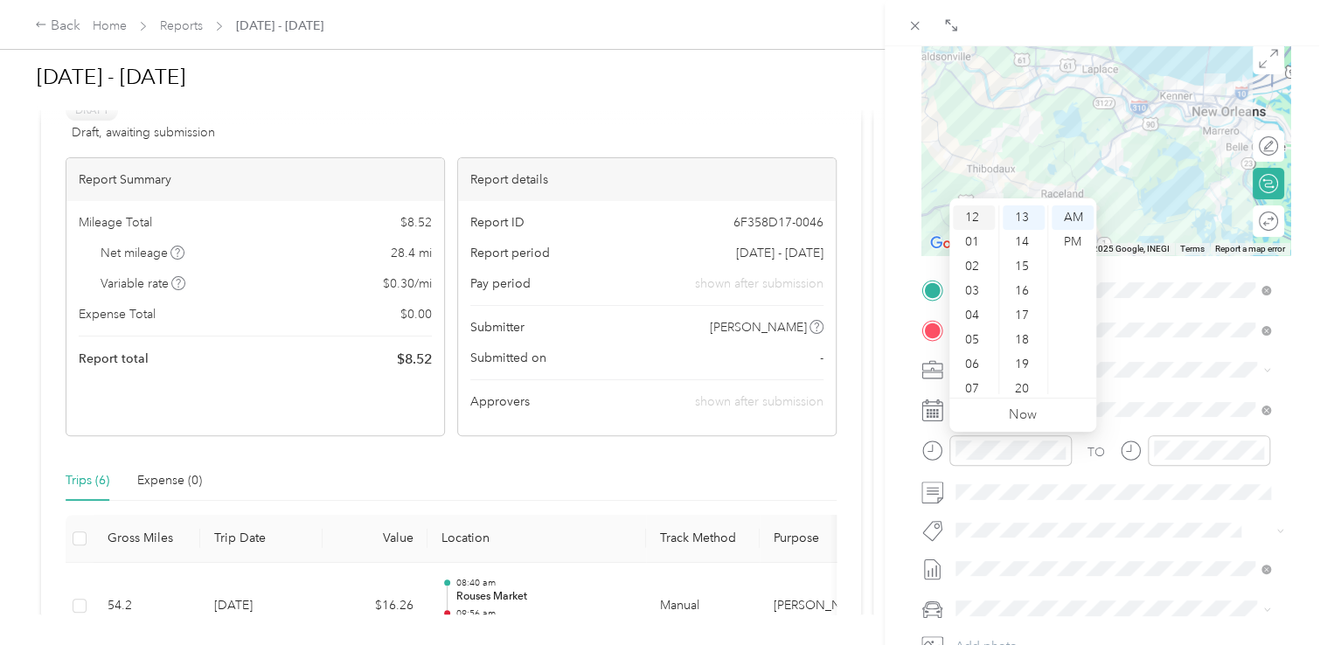
click at [969, 215] on div "12" at bounding box center [974, 217] width 42 height 24
click at [1022, 341] on div "43" at bounding box center [1024, 340] width 42 height 24
click at [1070, 247] on div "PM" at bounding box center [1073, 242] width 42 height 24
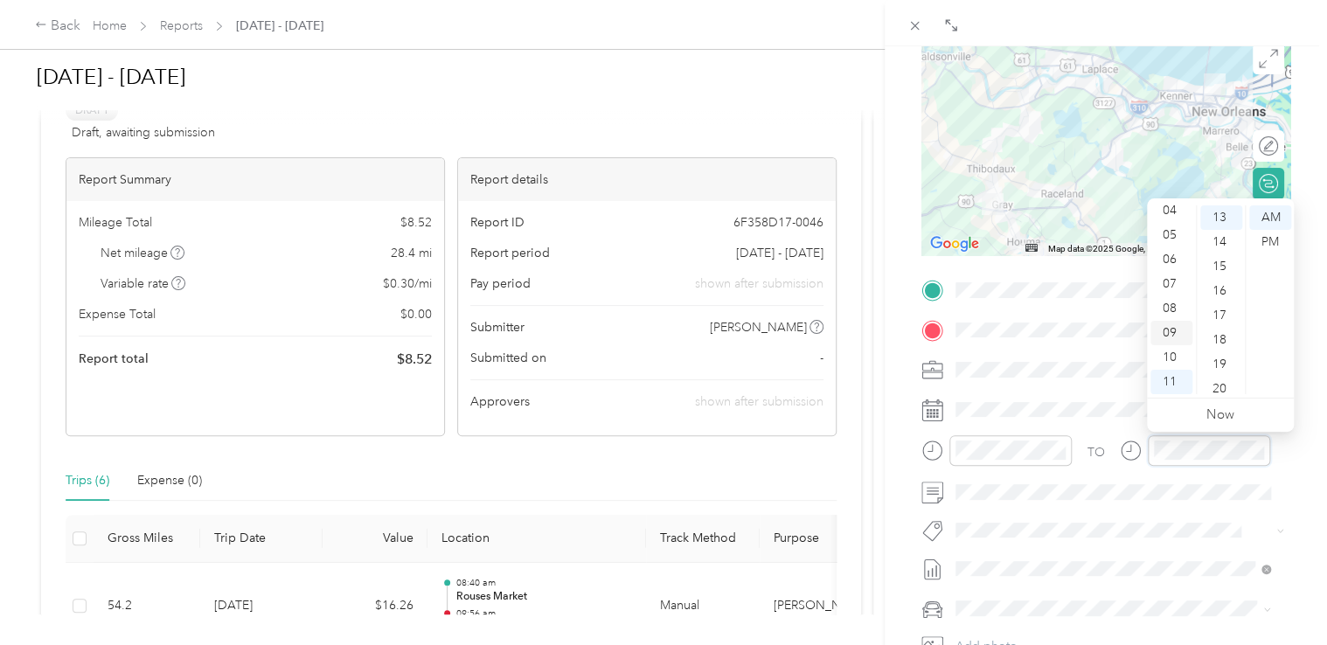
scroll to position [0, 0]
click at [1171, 268] on div "02" at bounding box center [1171, 266] width 42 height 24
click at [1219, 247] on div "01" at bounding box center [1221, 242] width 42 height 24
click at [1272, 249] on div "PM" at bounding box center [1270, 242] width 42 height 24
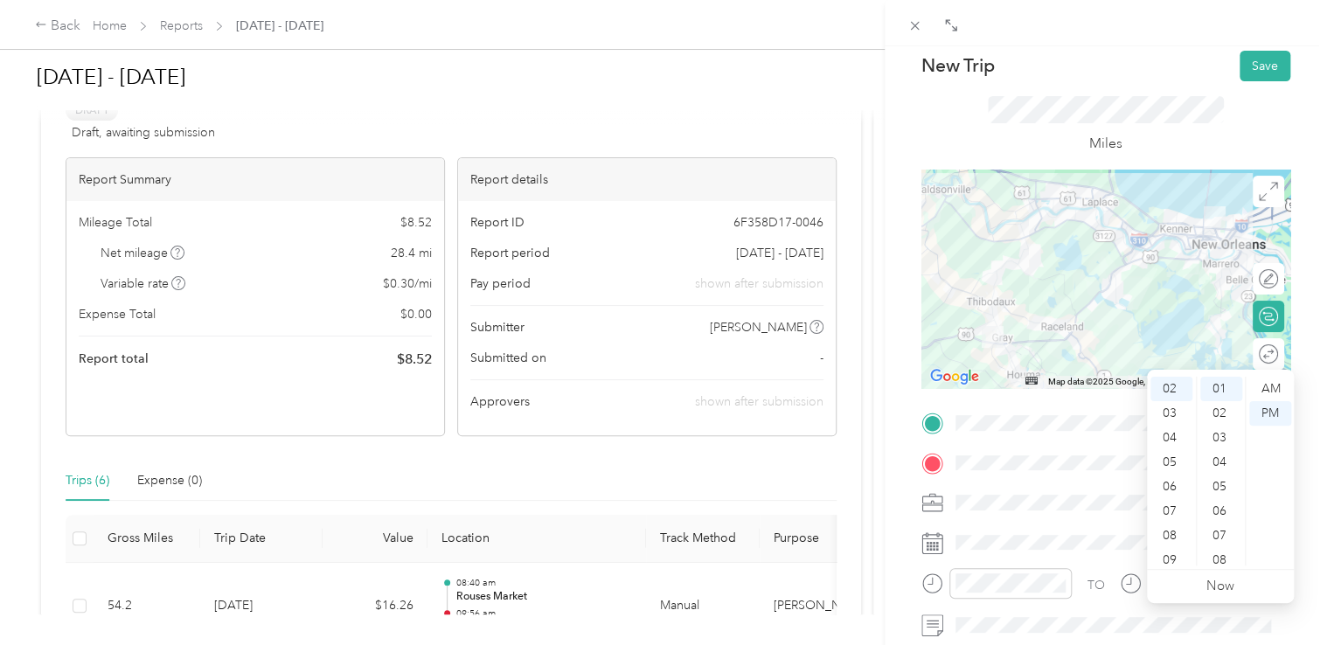
scroll to position [0, 0]
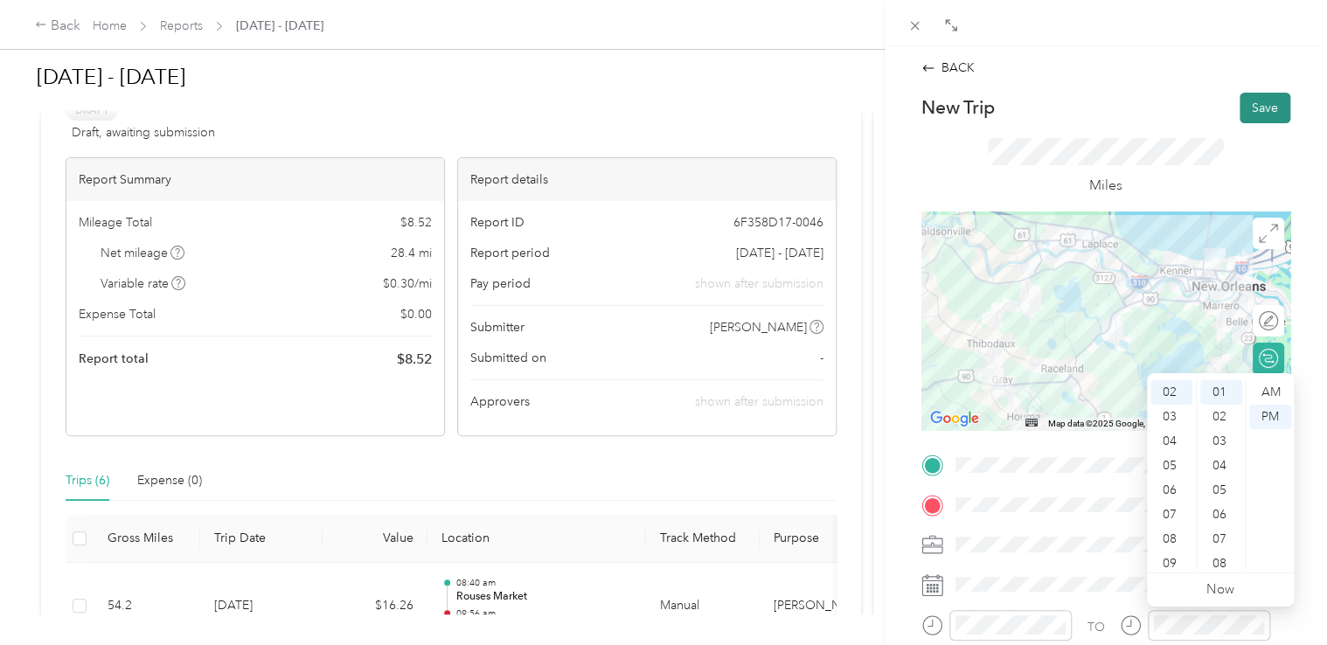
click at [1240, 106] on button "Save" at bounding box center [1265, 108] width 51 height 31
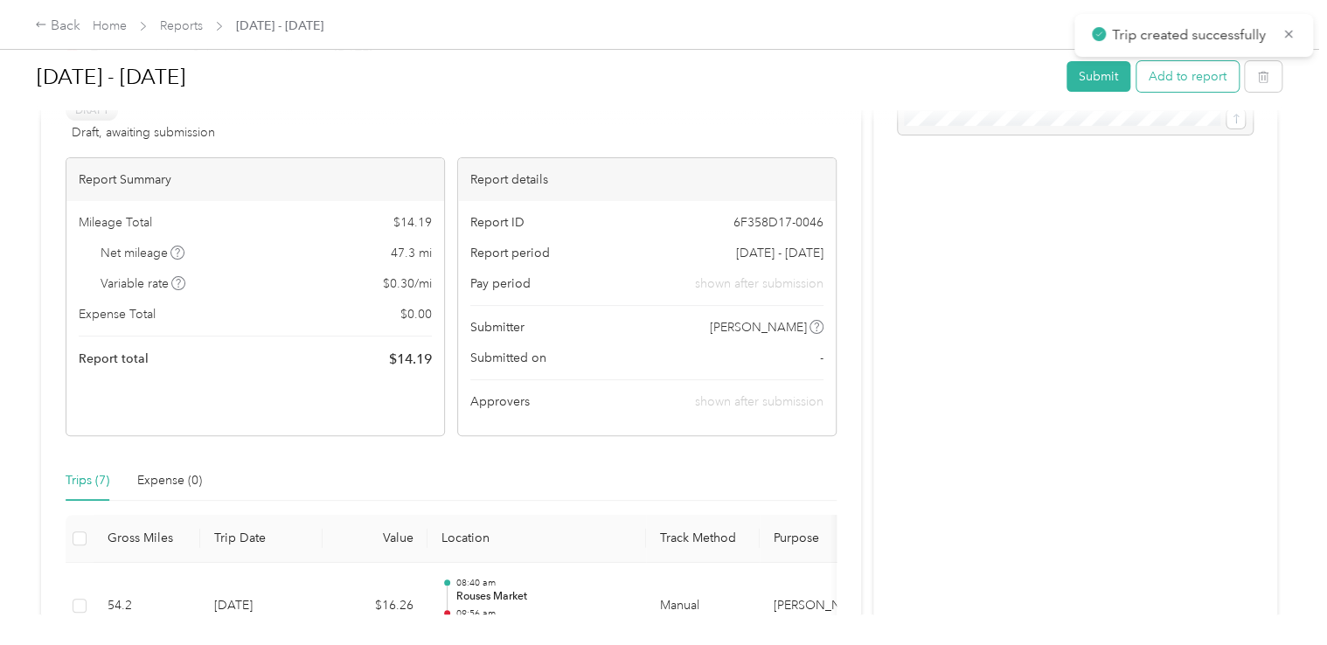
click at [1188, 74] on button "Add to report" at bounding box center [1188, 76] width 102 height 31
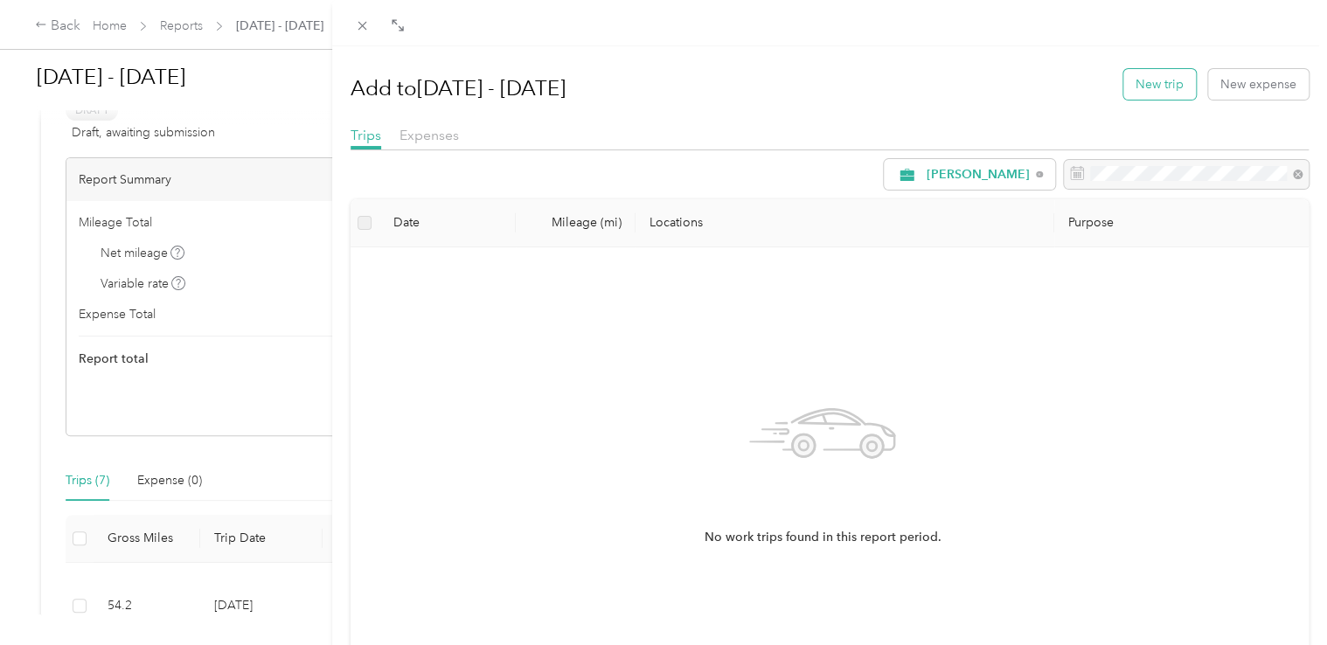
click at [1164, 74] on button "New trip" at bounding box center [1159, 84] width 73 height 31
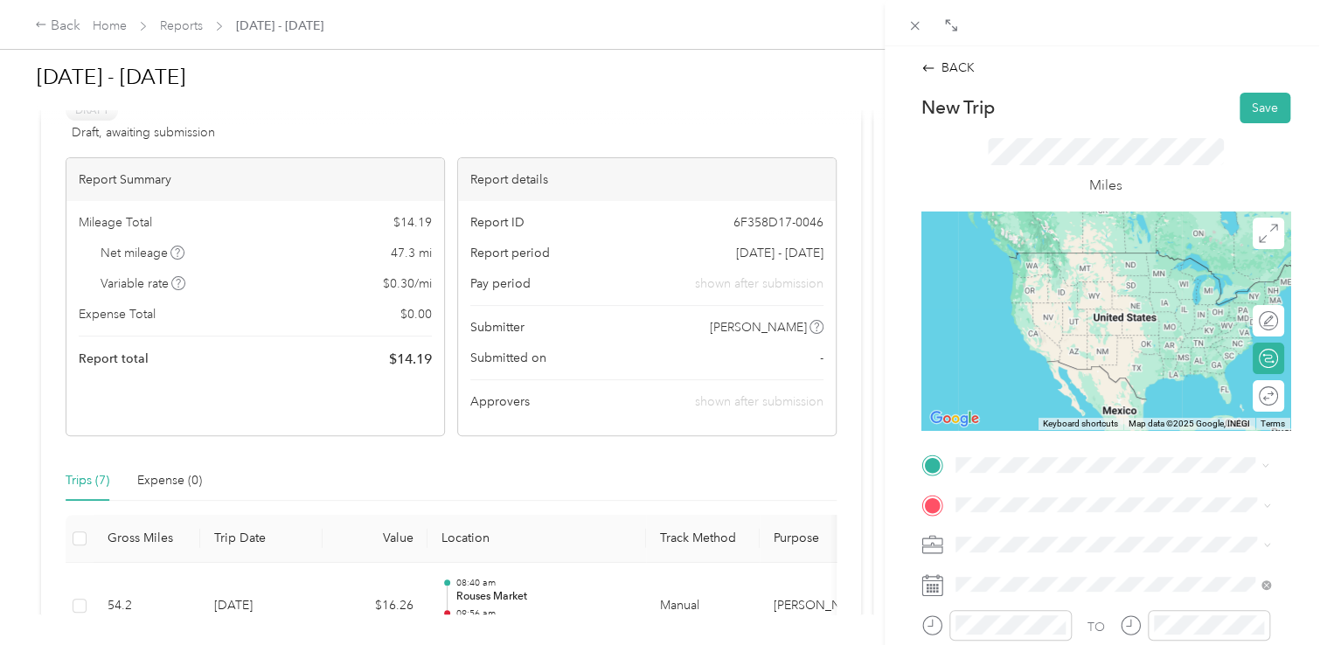
click at [1095, 271] on div "TEAM [PERSON_NAME] Fresh Market [STREET_ADDRESS][PERSON_NAME]" at bounding box center [1108, 272] width 241 height 43
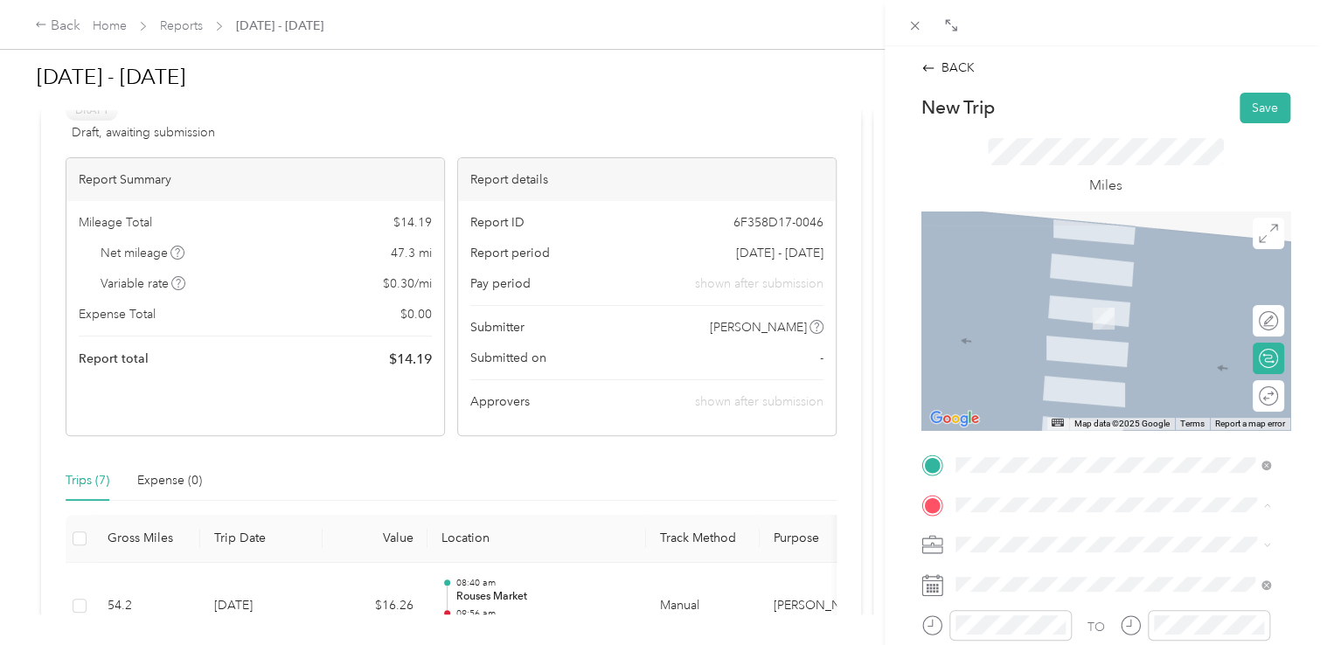
click at [1007, 309] on div "Home [STREET_ADDRESS][US_STATE]" at bounding box center [1075, 308] width 175 height 37
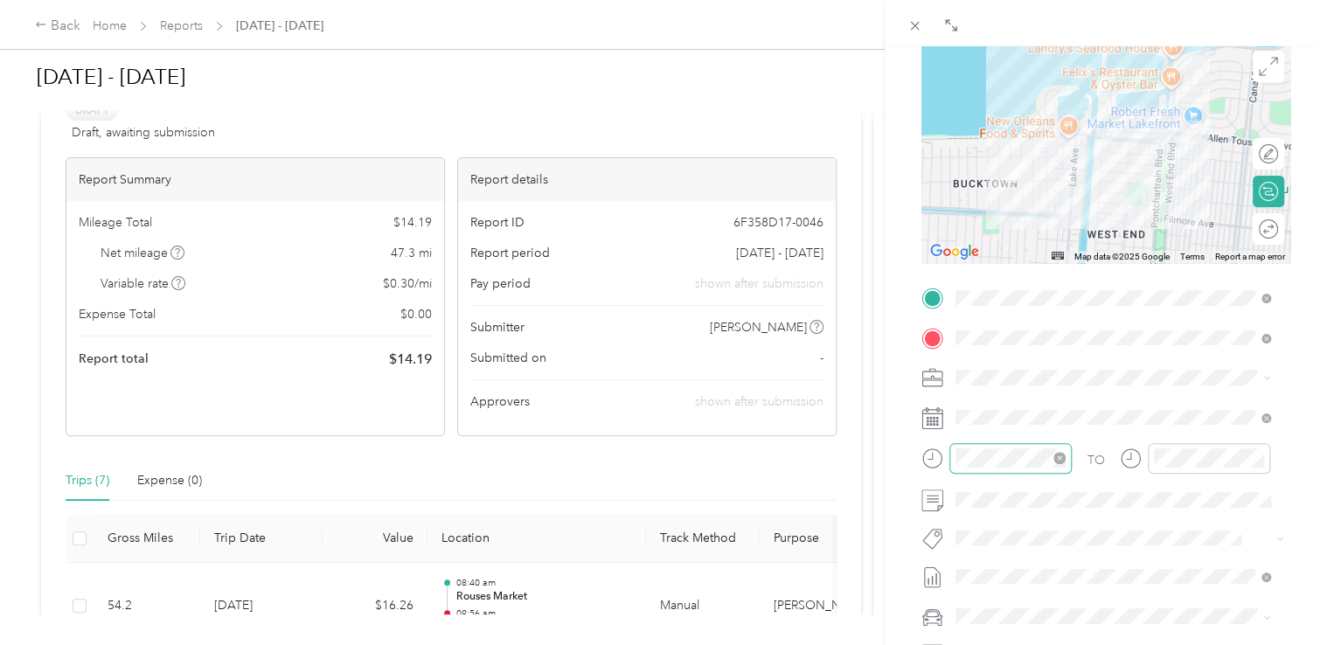
scroll to position [175, 0]
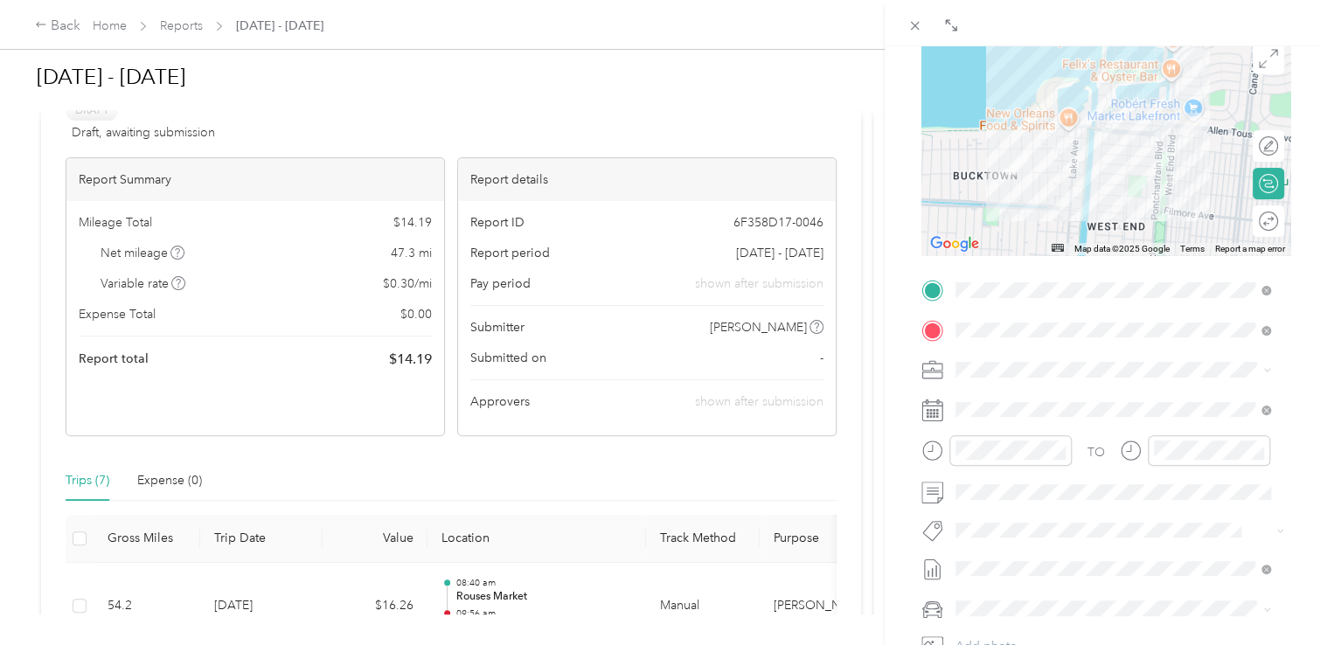
click at [933, 414] on rect at bounding box center [934, 413] width 3 height 3
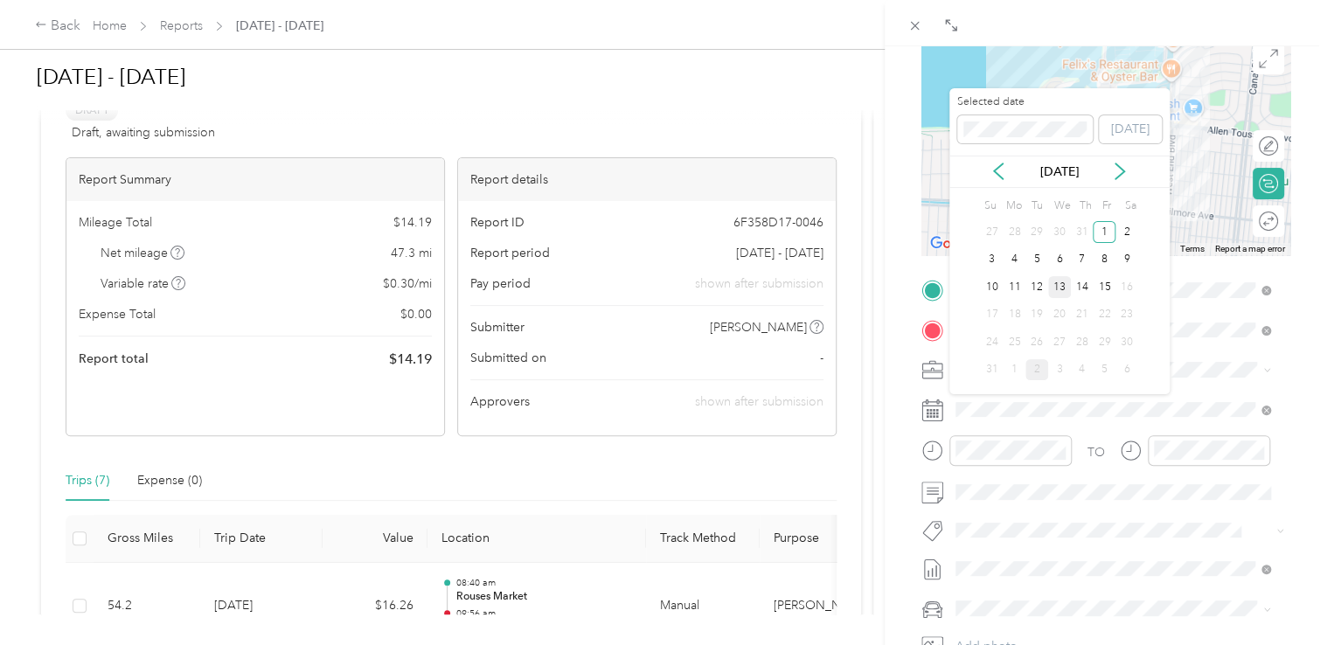
click at [1051, 286] on div "13" at bounding box center [1059, 287] width 23 height 22
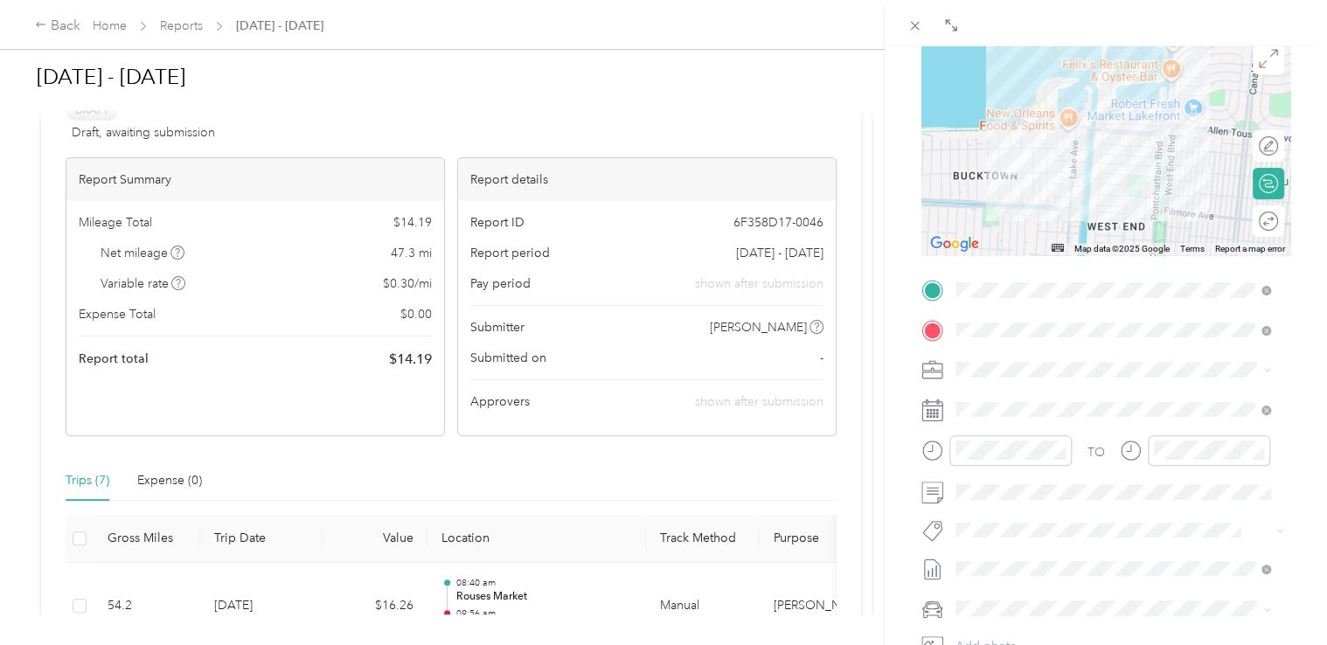
drag, startPoint x: 864, startPoint y: 341, endPoint x: 866, endPoint y: 387, distance: 46.4
click at [866, 386] on div "BACK New Trip Save This trip cannot be edited because it is either under review…" at bounding box center [663, 322] width 1327 height 645
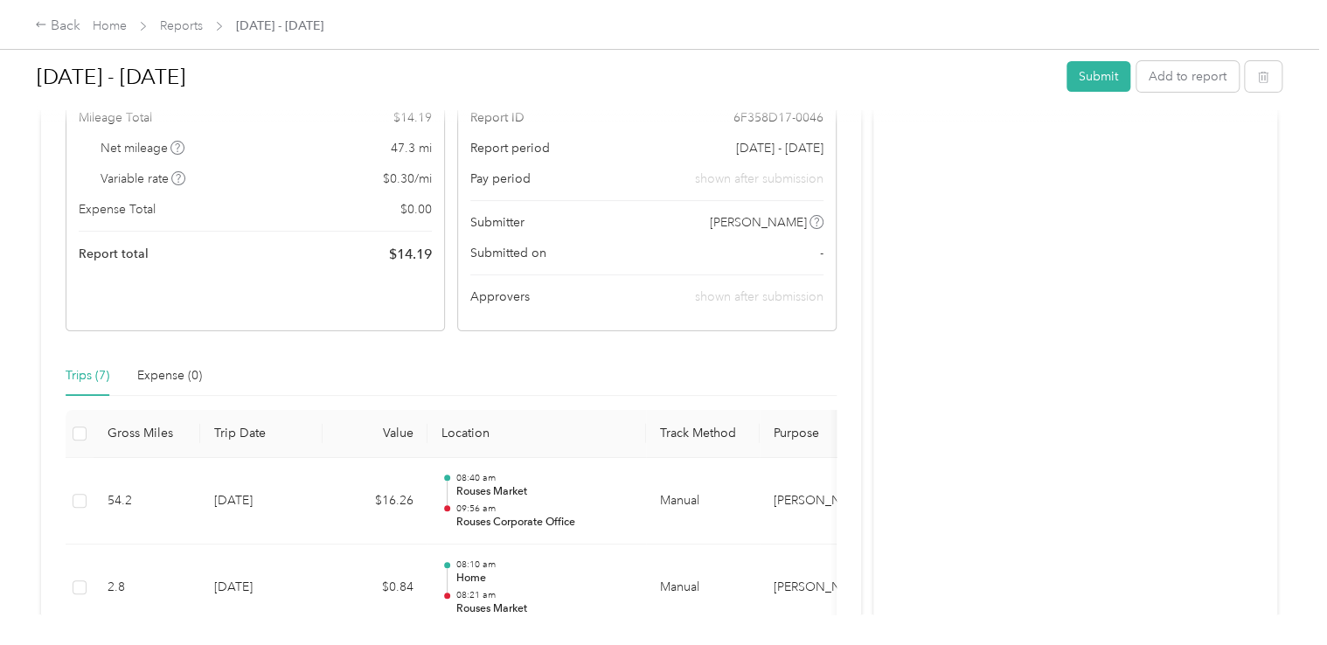
scroll to position [175, 0]
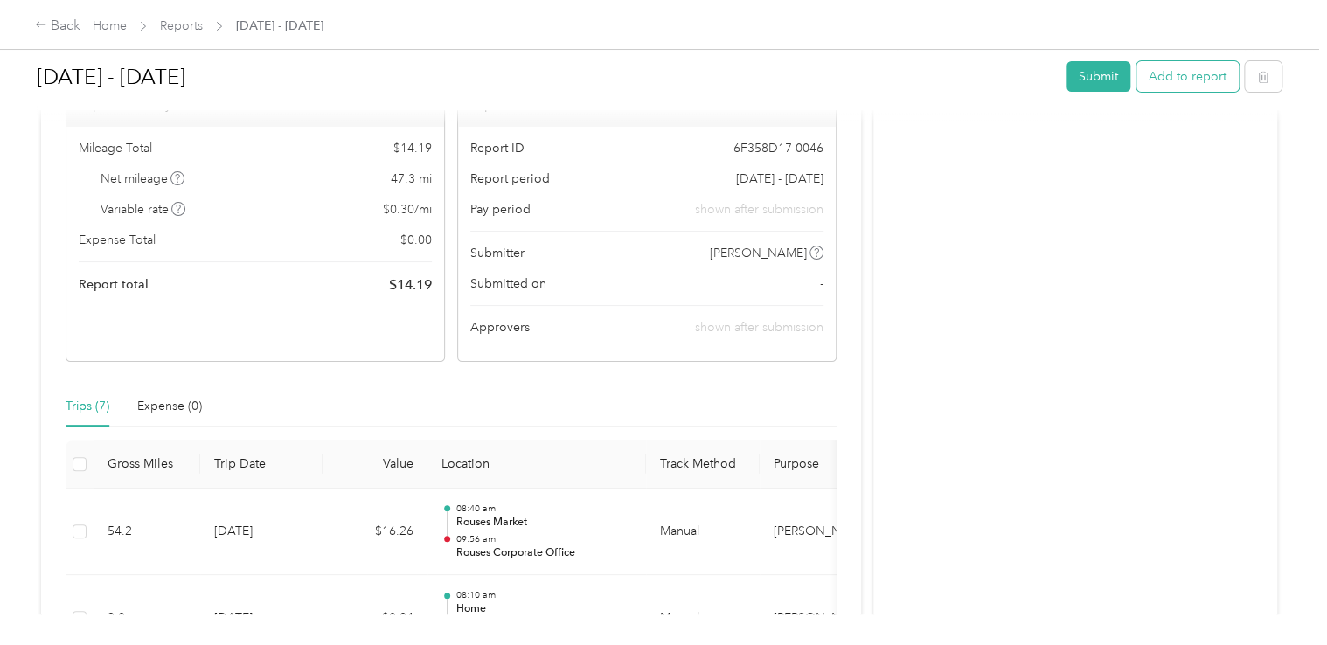
click at [1173, 82] on button "Add to report" at bounding box center [1188, 76] width 102 height 31
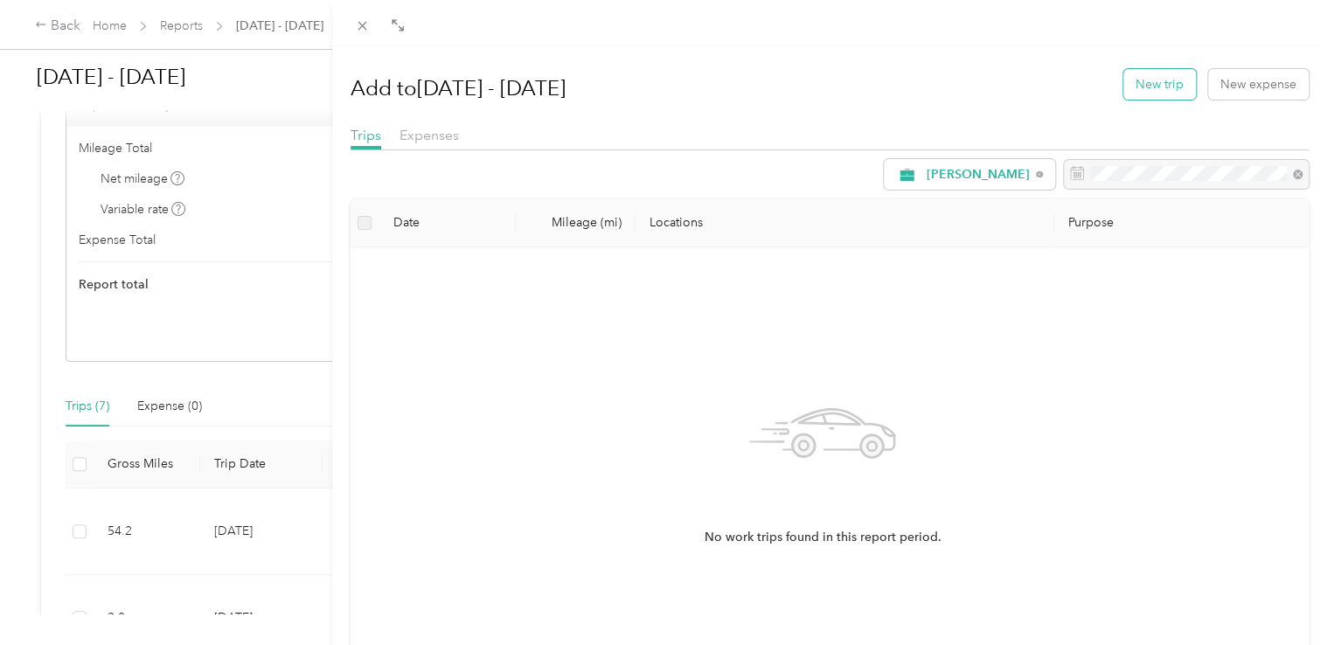
click at [1150, 79] on button "New trip" at bounding box center [1159, 84] width 73 height 31
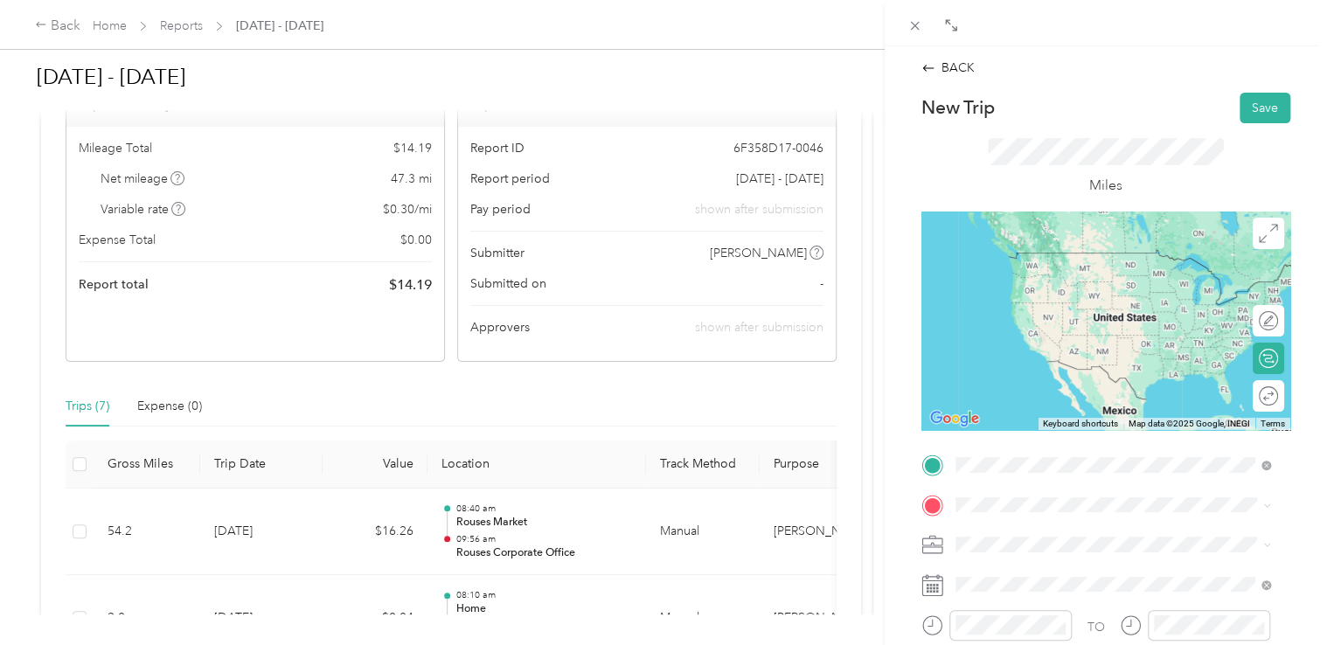
click at [1081, 286] on span "[STREET_ADDRESS][PERSON_NAME][US_STATE]" at bounding box center [1124, 278] width 272 height 15
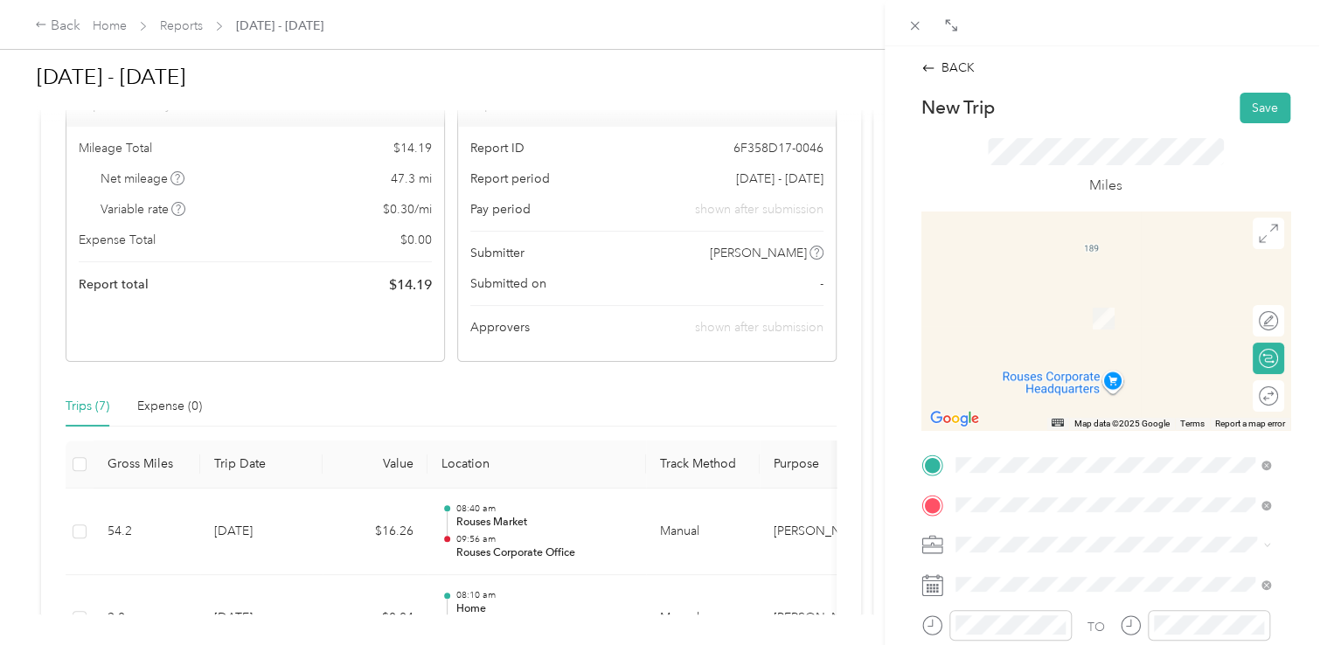
click at [1067, 309] on div "TEAM [PERSON_NAME] Fresh Market [STREET_ADDRESS][PERSON_NAME]" at bounding box center [1108, 311] width 241 height 43
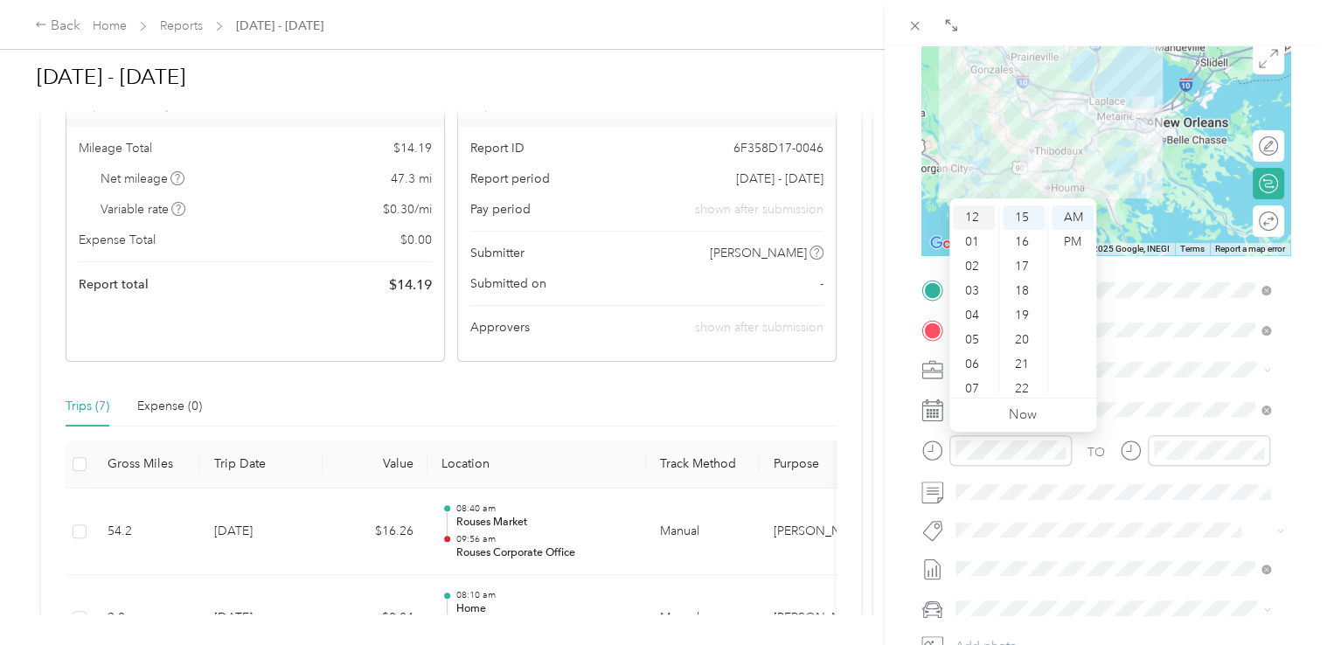
click at [973, 219] on div "12" at bounding box center [974, 217] width 42 height 24
click at [1066, 238] on div "PM" at bounding box center [1073, 242] width 42 height 24
click at [1018, 323] on div "41" at bounding box center [1024, 329] width 42 height 24
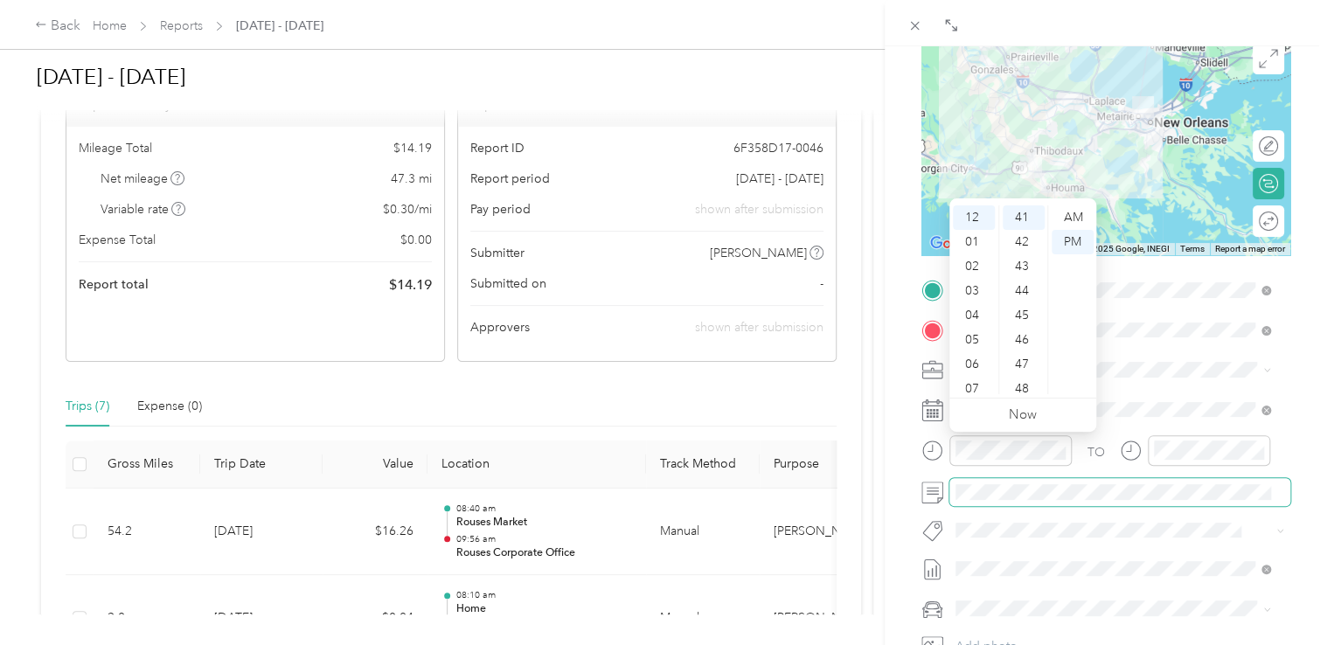
click at [1081, 501] on span at bounding box center [1119, 492] width 341 height 28
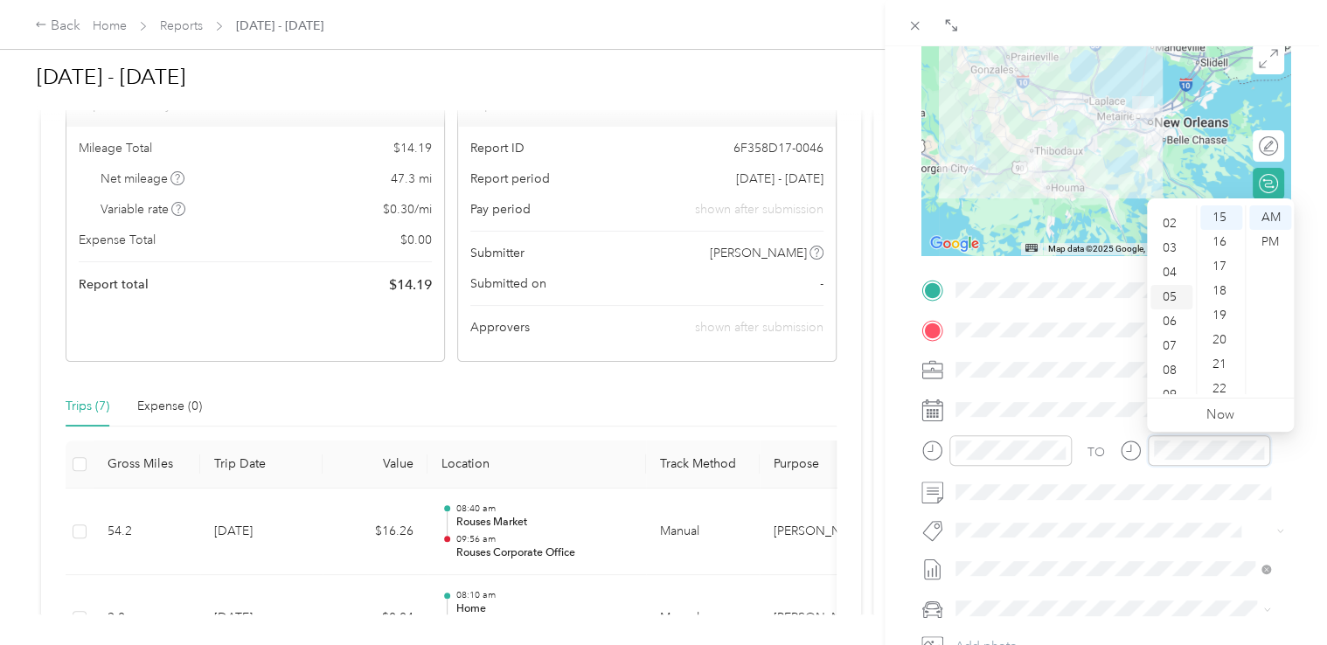
scroll to position [0, 0]
click at [1172, 240] on div "01" at bounding box center [1171, 242] width 42 height 24
click at [1259, 242] on div "PM" at bounding box center [1270, 242] width 42 height 24
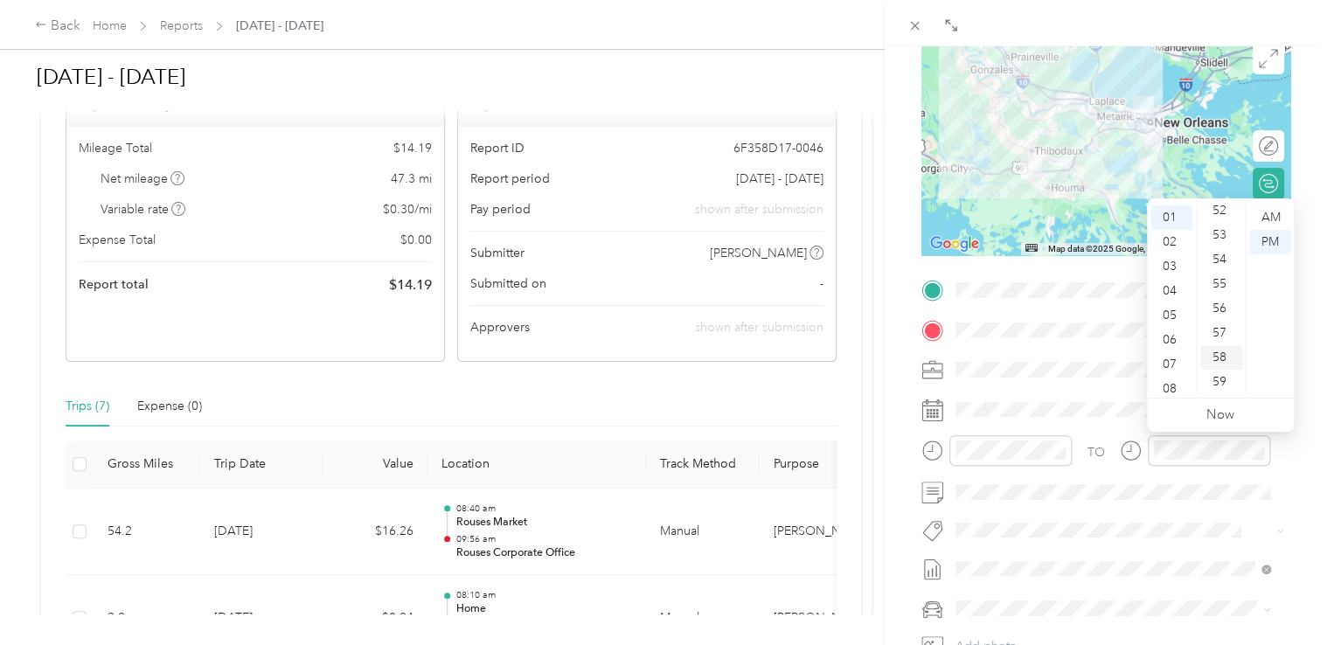
click at [1220, 362] on div "58" at bounding box center [1221, 357] width 42 height 24
click at [1205, 514] on div "TO Add photo" at bounding box center [1105, 487] width 369 height 422
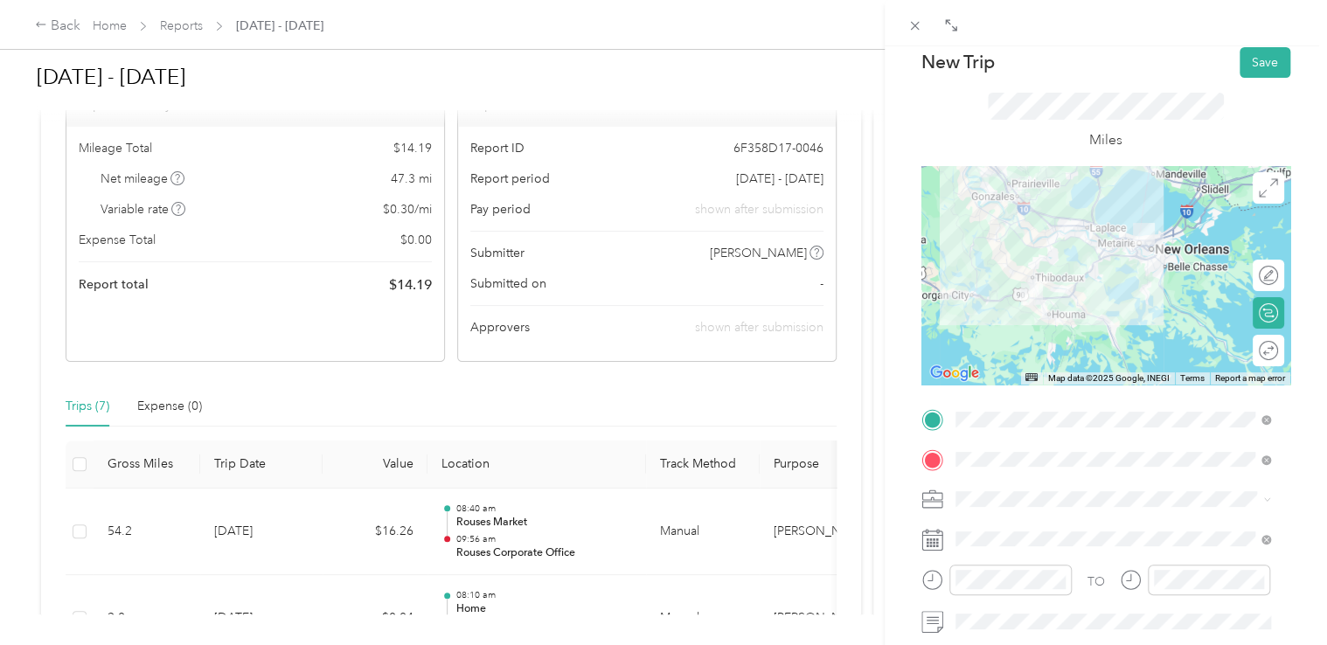
scroll to position [0, 0]
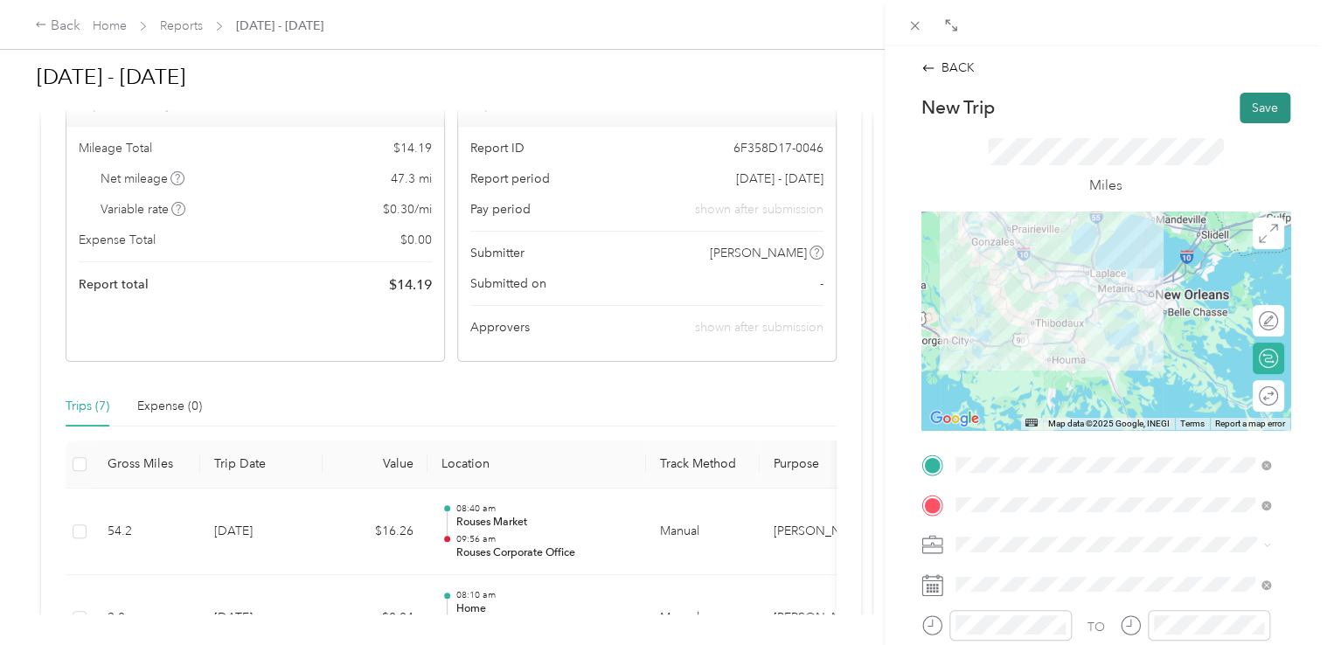
click at [1249, 107] on button "Save" at bounding box center [1265, 108] width 51 height 31
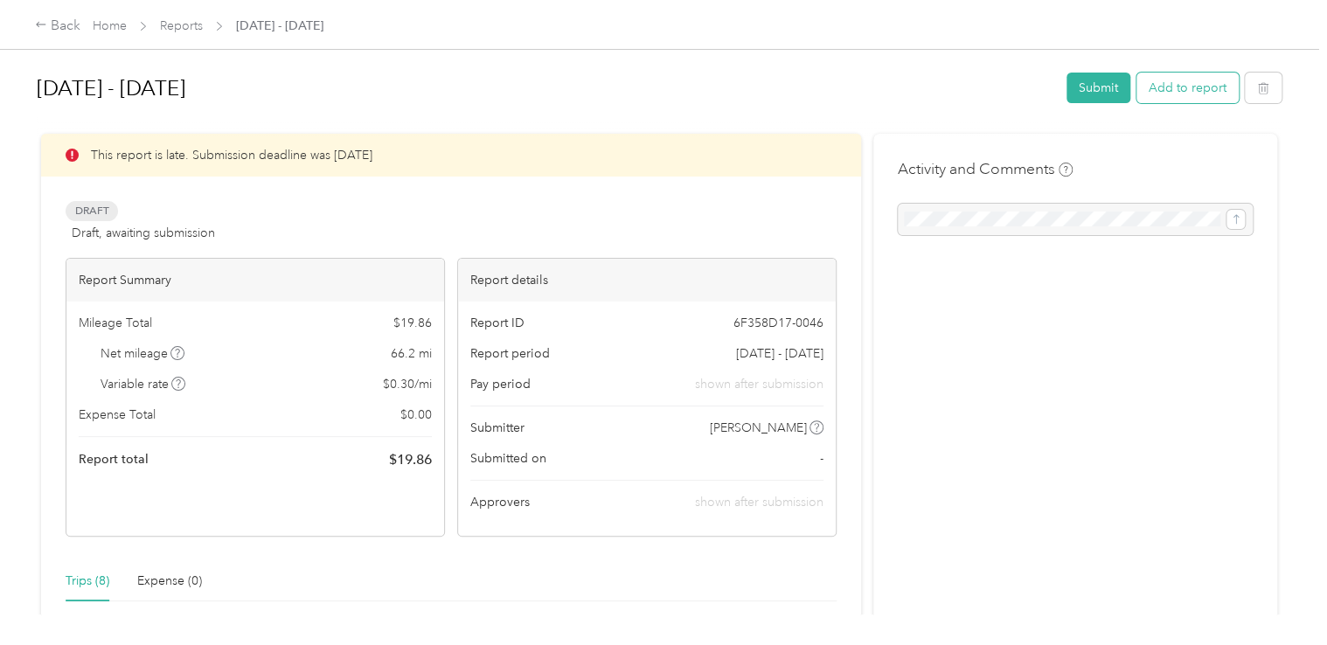
click at [1171, 85] on button "Add to report" at bounding box center [1188, 88] width 102 height 31
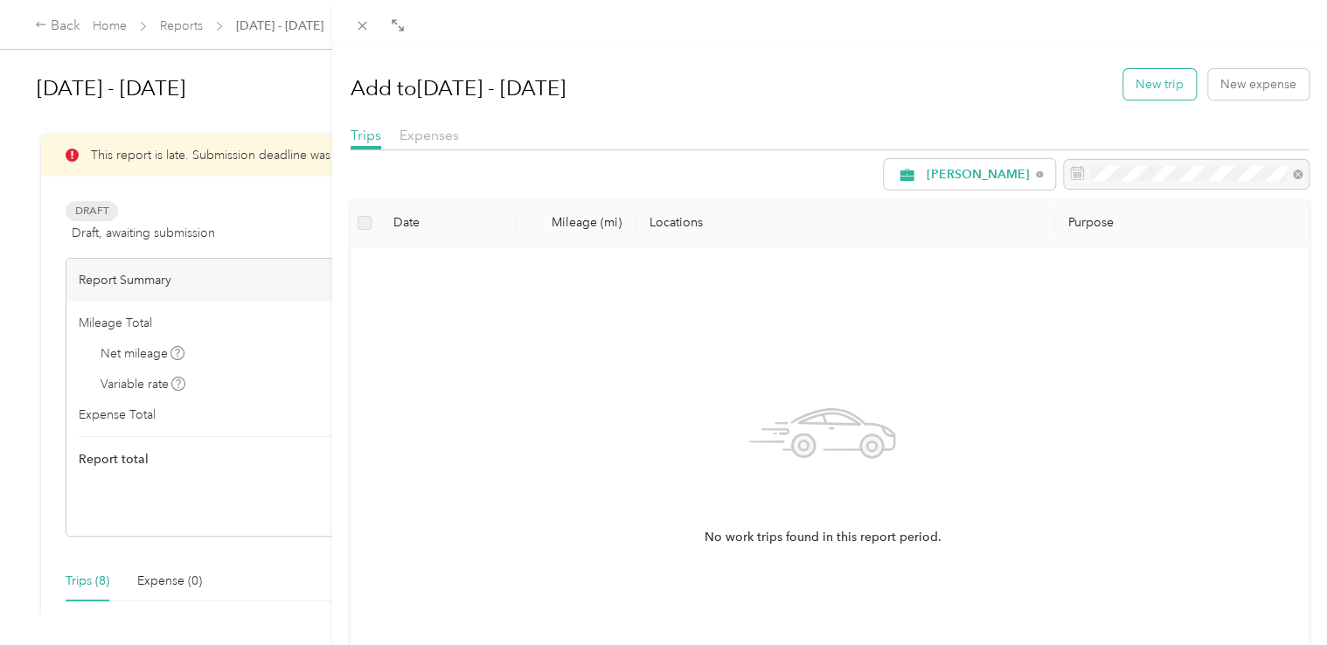
click at [1124, 82] on button "New trip" at bounding box center [1159, 84] width 73 height 31
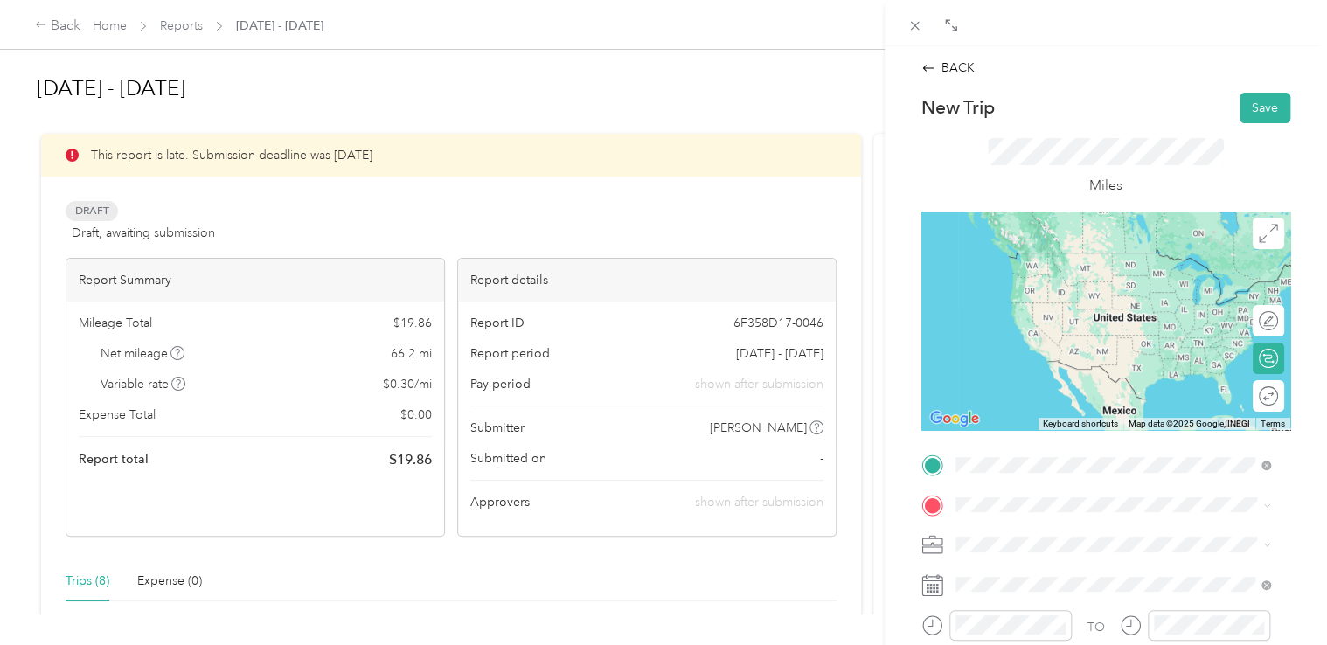
click at [1129, 277] on span "[STREET_ADDRESS][PERSON_NAME]" at bounding box center [1092, 284] width 208 height 15
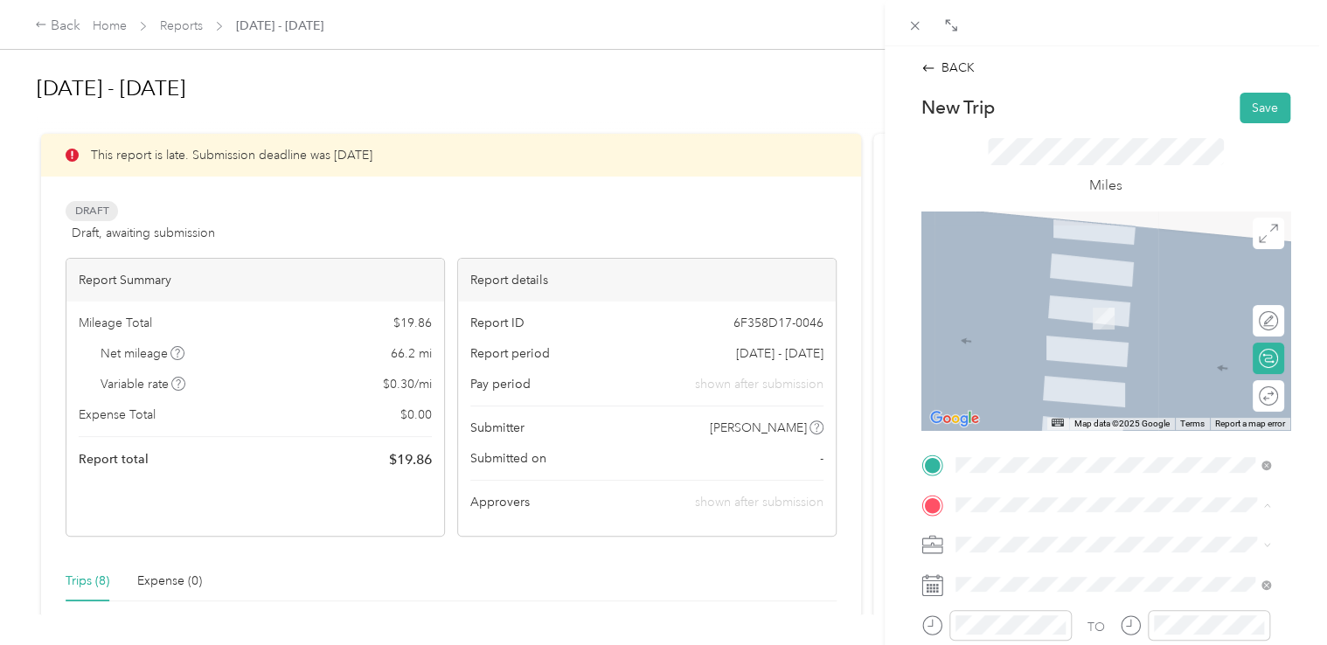
click at [1007, 323] on span "[STREET_ADDRESS][US_STATE]" at bounding box center [1075, 317] width 175 height 15
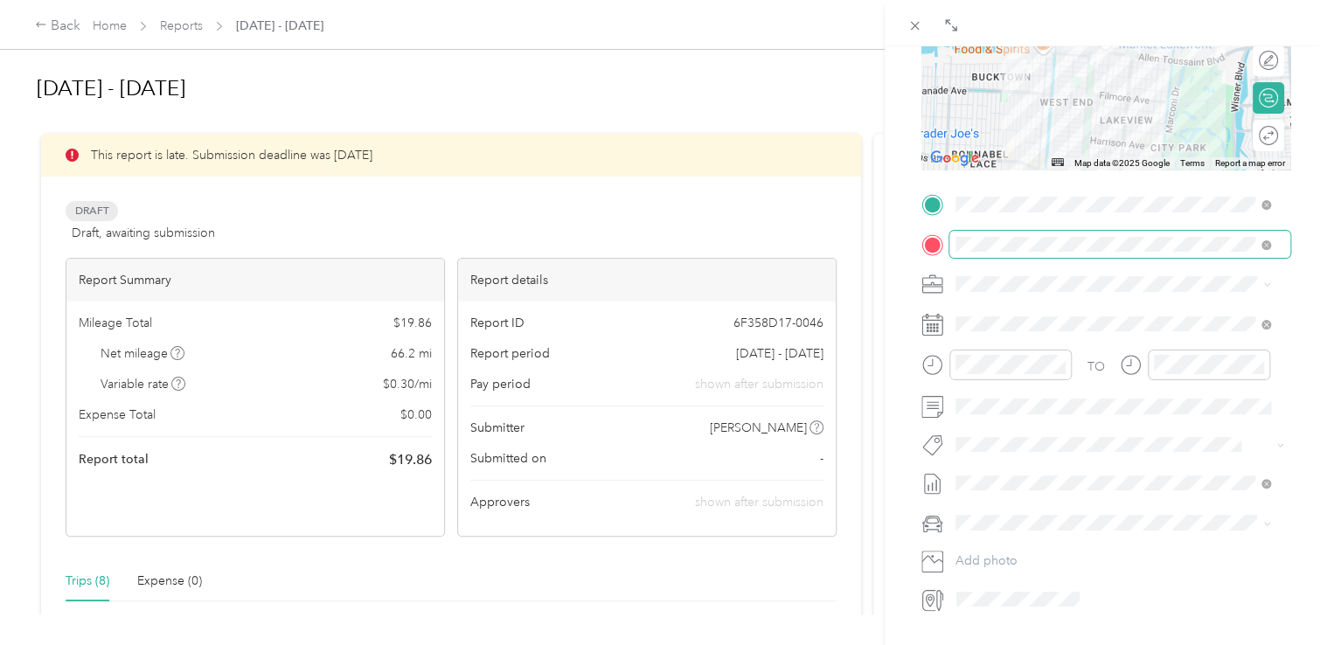
scroll to position [262, 0]
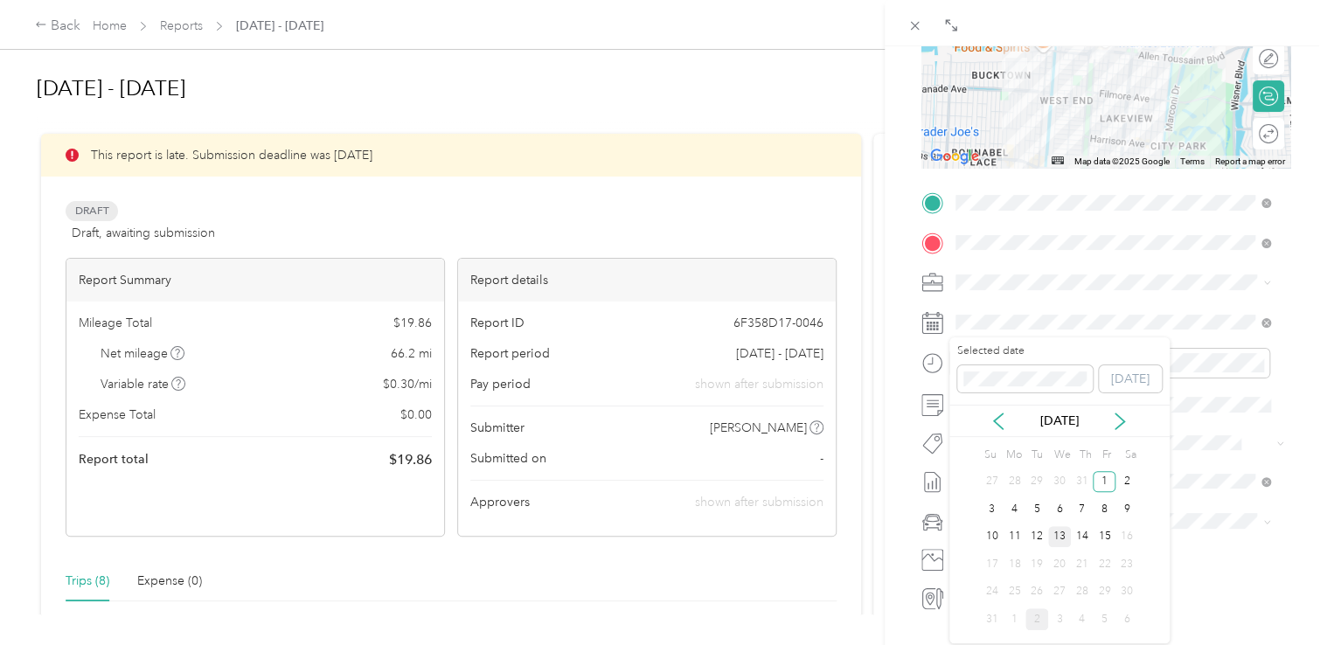
click at [1057, 526] on div "13" at bounding box center [1059, 537] width 23 height 22
click at [972, 421] on div "01" at bounding box center [974, 426] width 42 height 24
click at [965, 430] on div "02" at bounding box center [974, 426] width 42 height 24
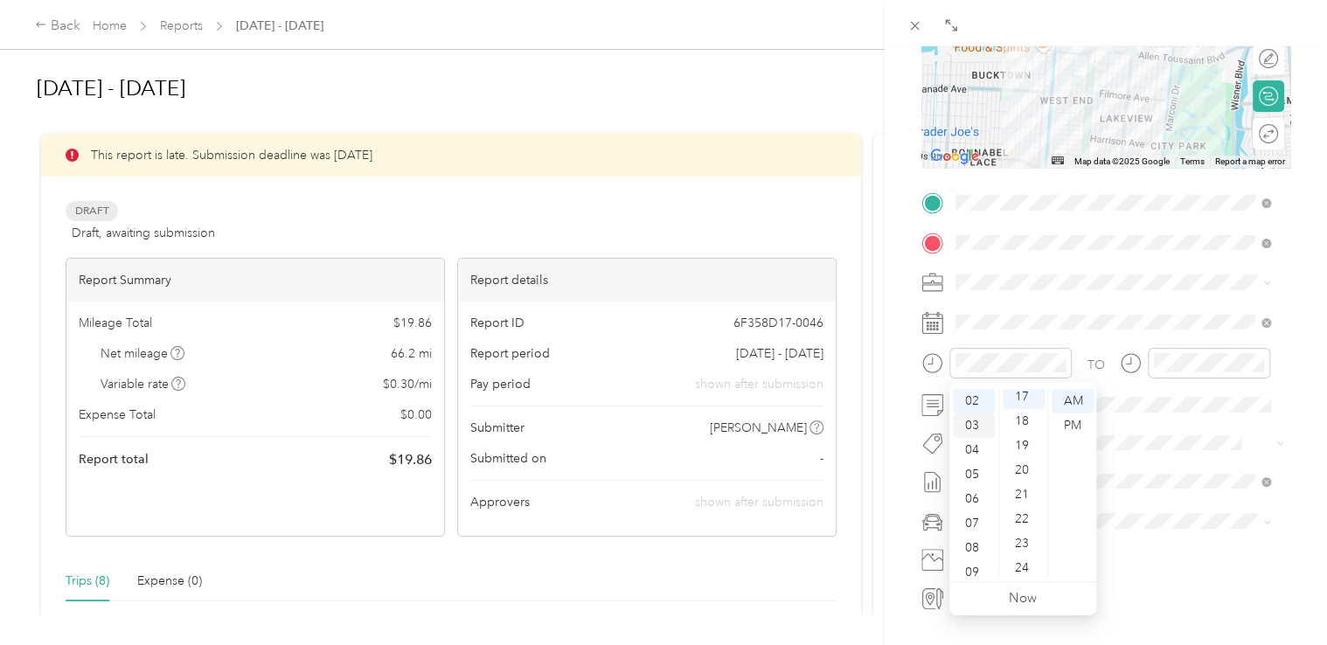
scroll to position [416, 0]
click at [1029, 497] on div "21" at bounding box center [1024, 499] width 42 height 24
click at [1077, 425] on div "PM" at bounding box center [1073, 426] width 42 height 24
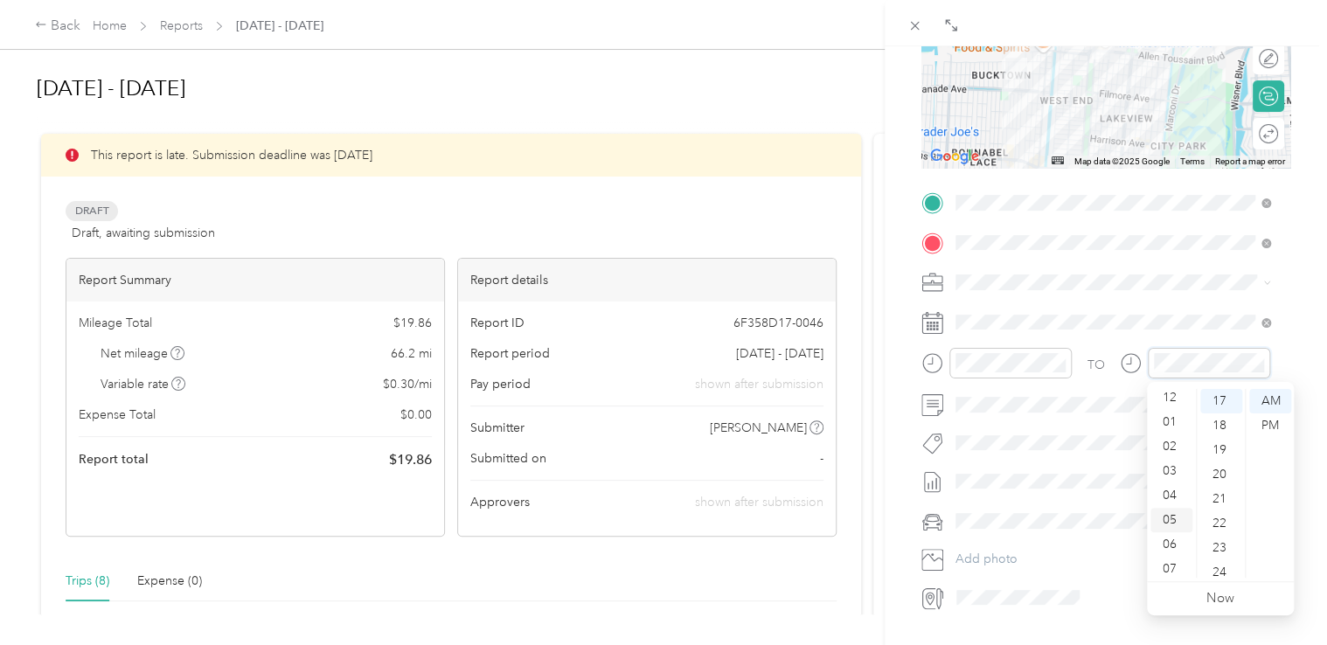
scroll to position [0, 0]
click at [1166, 446] on div "02" at bounding box center [1171, 450] width 42 height 24
click at [1227, 553] on div "27" at bounding box center [1221, 558] width 42 height 24
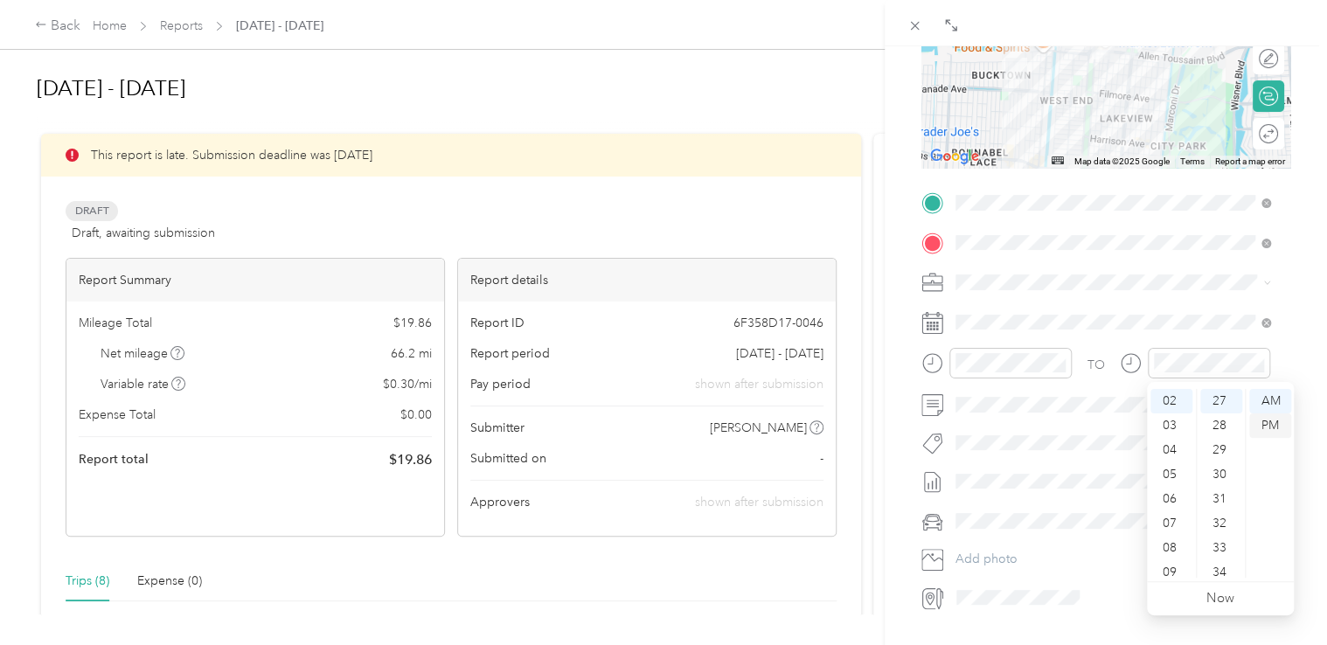
click at [1276, 425] on div "PM" at bounding box center [1270, 426] width 42 height 24
click at [1131, 298] on div "TO Add photo" at bounding box center [1105, 400] width 369 height 422
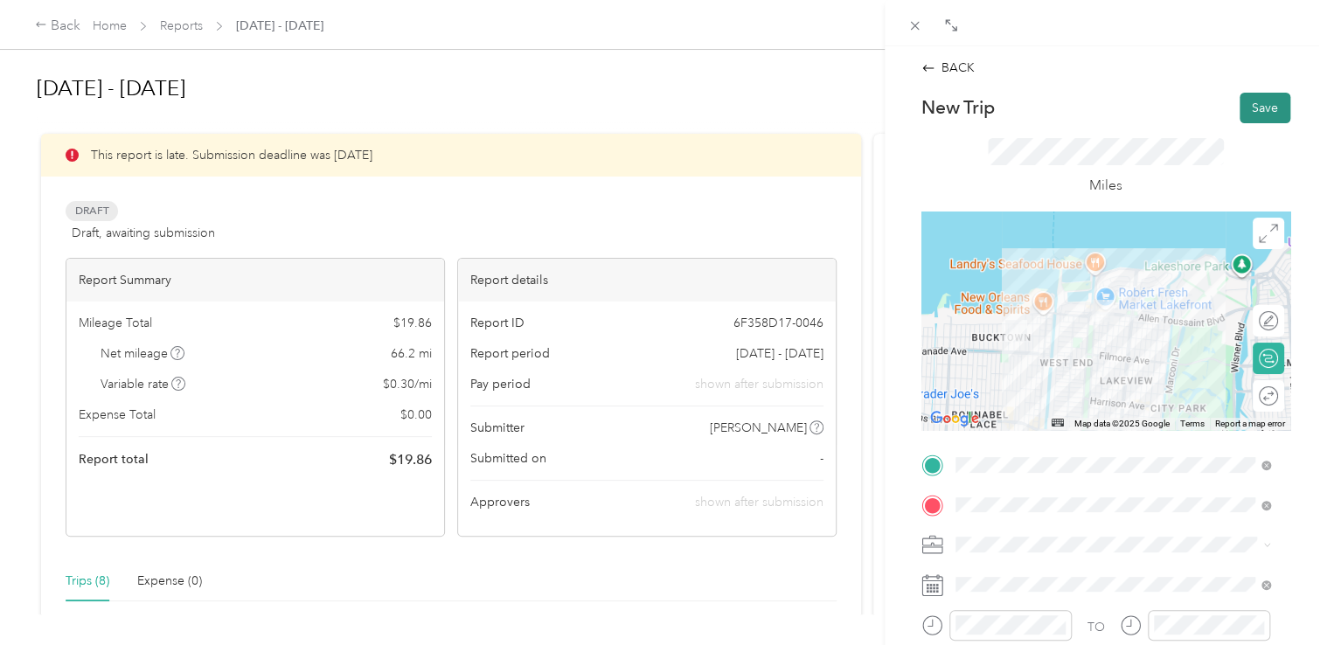
click at [1245, 106] on button "Save" at bounding box center [1265, 108] width 51 height 31
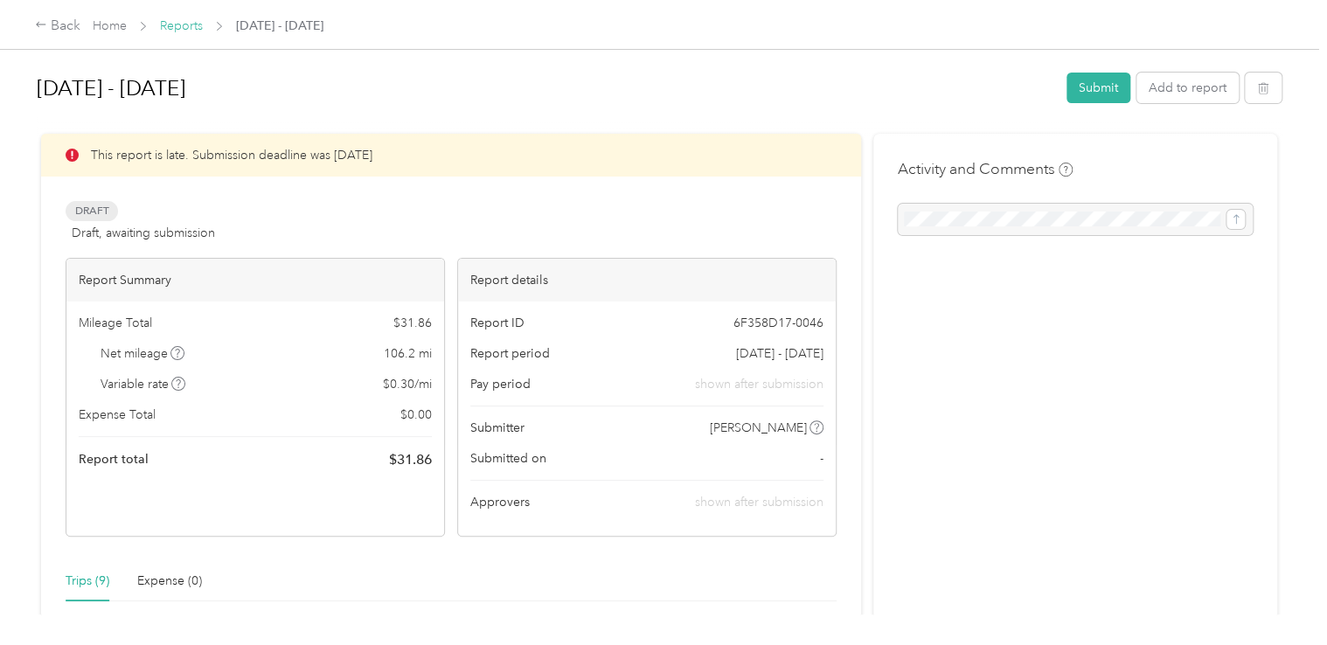
click at [170, 23] on link "Reports" at bounding box center [181, 25] width 43 height 15
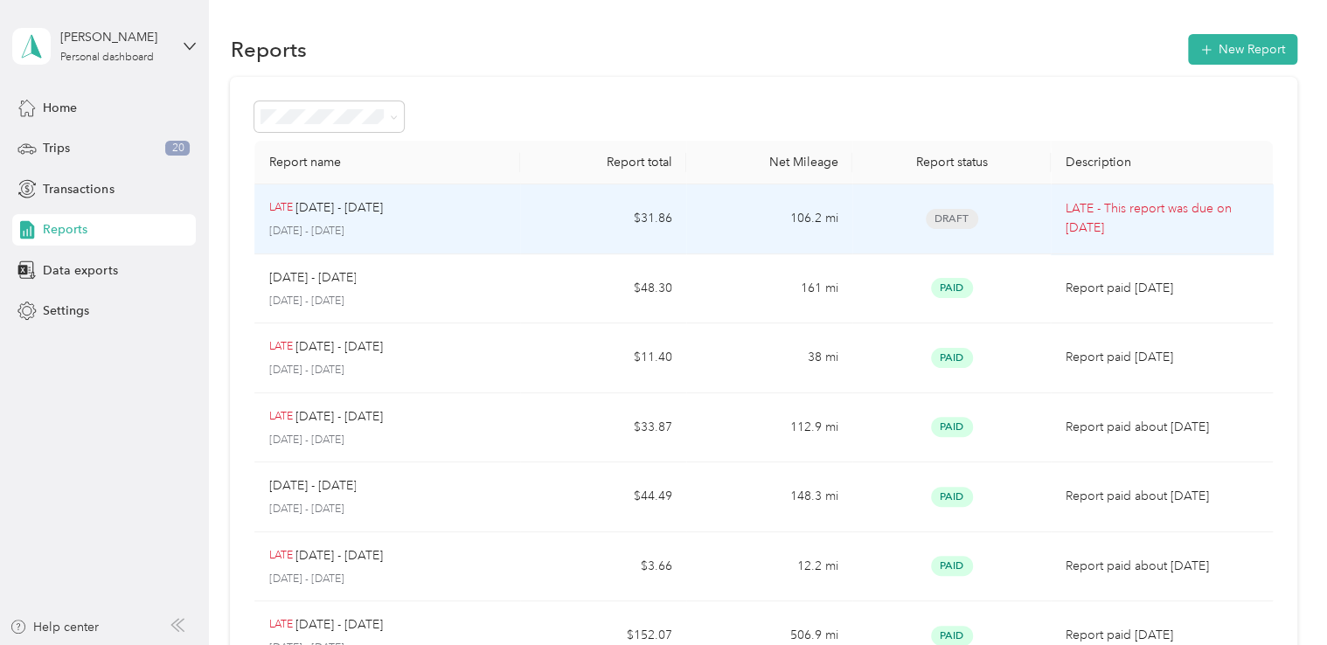
click at [340, 215] on p "[DATE] - [DATE]" at bounding box center [338, 207] width 87 height 19
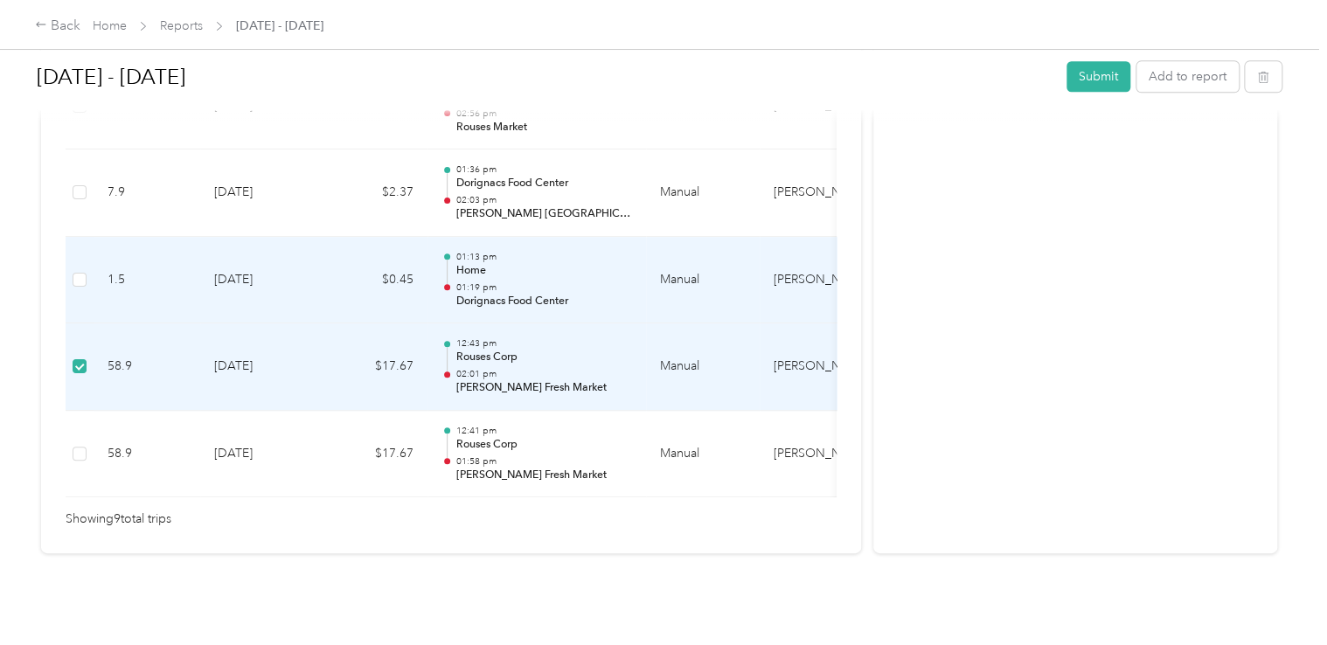
scroll to position [972, 0]
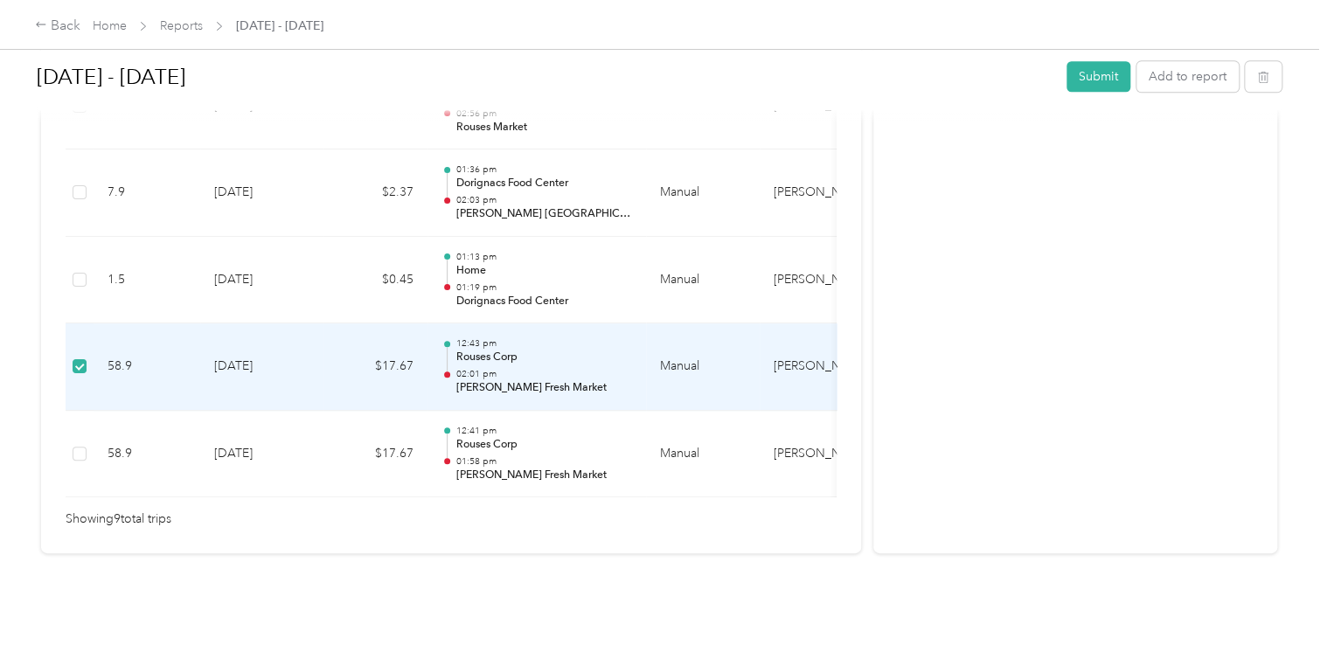
click at [240, 351] on td "[DATE]" at bounding box center [261, 366] width 122 height 87
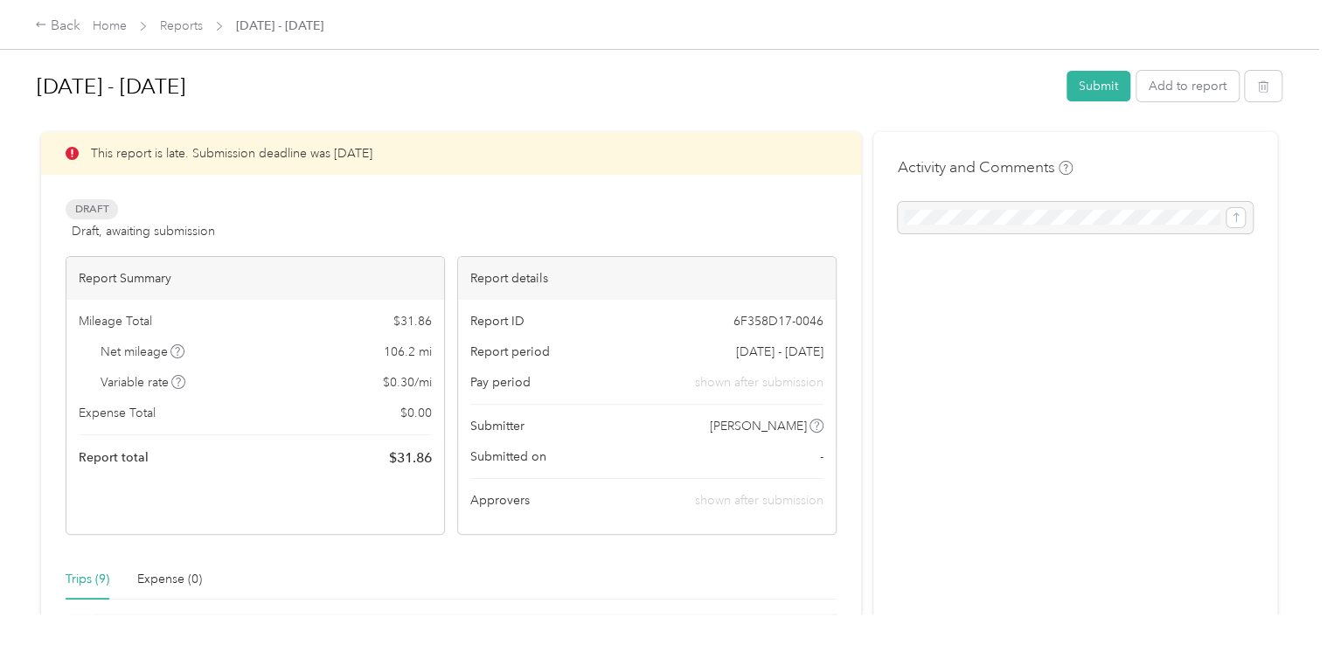
scroll to position [0, 0]
click at [1257, 81] on span "button" at bounding box center [1263, 87] width 12 height 15
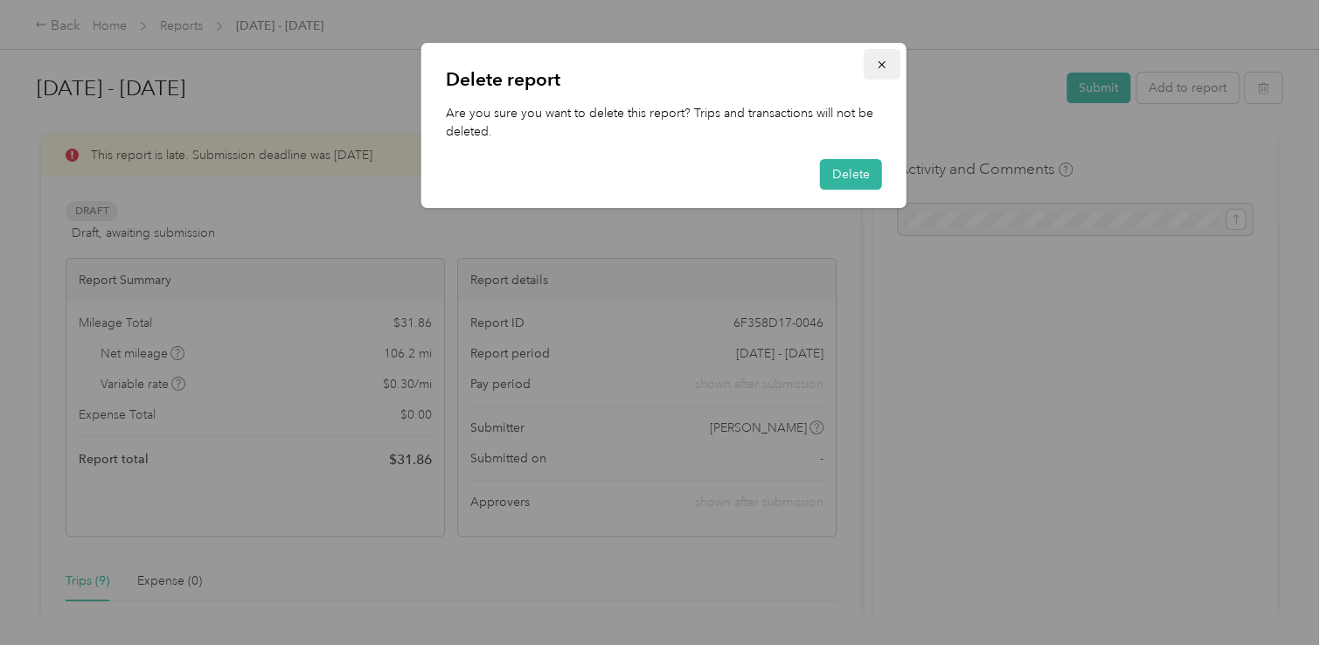
click at [874, 56] on button "button" at bounding box center [882, 64] width 37 height 31
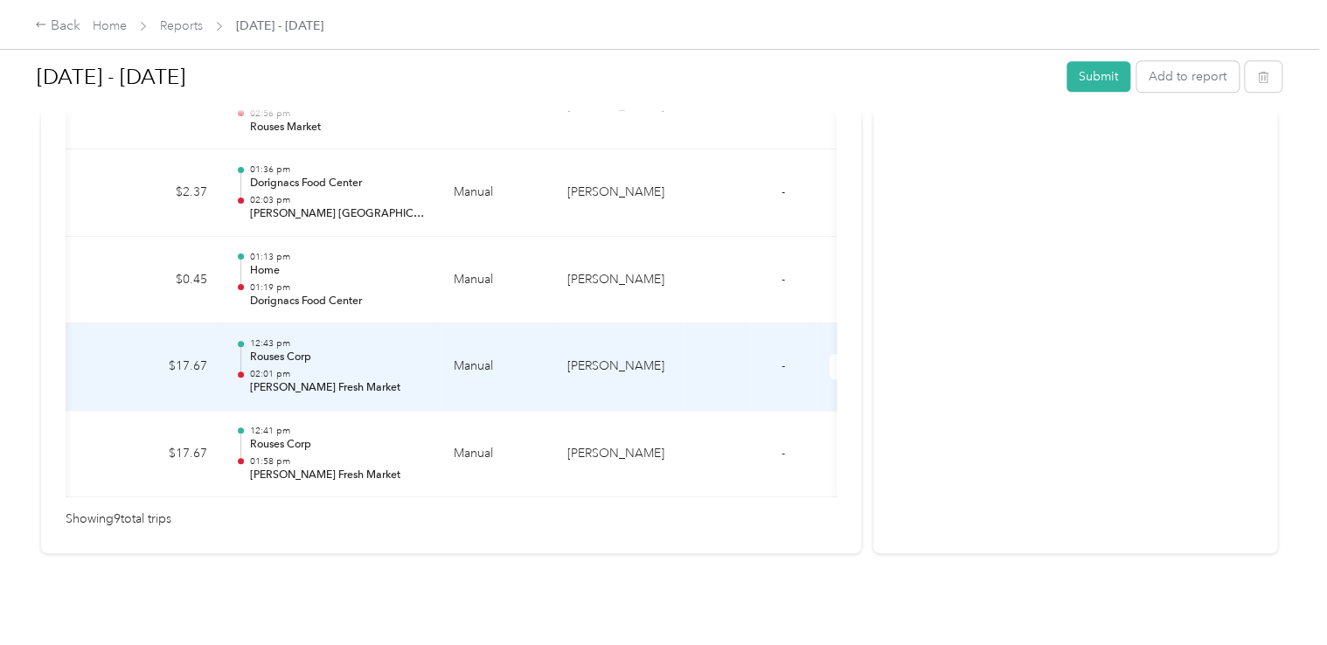
scroll to position [0, 254]
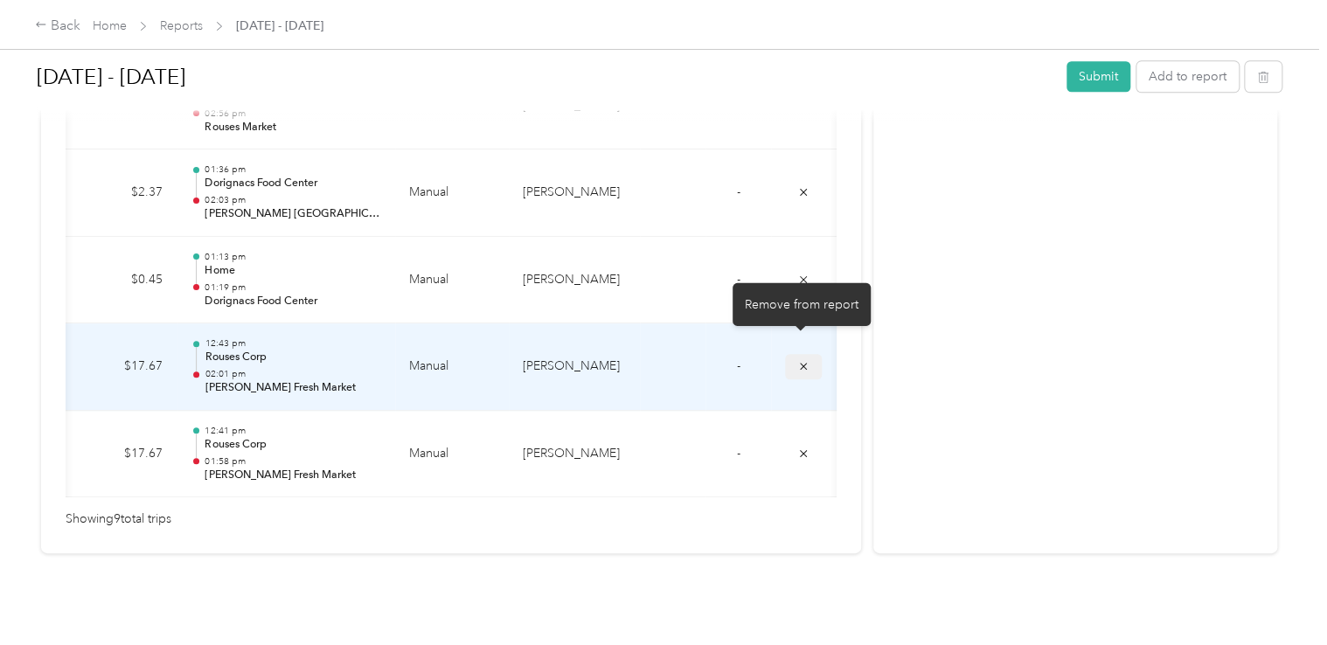
click at [797, 360] on icon "submit" at bounding box center [803, 366] width 12 height 12
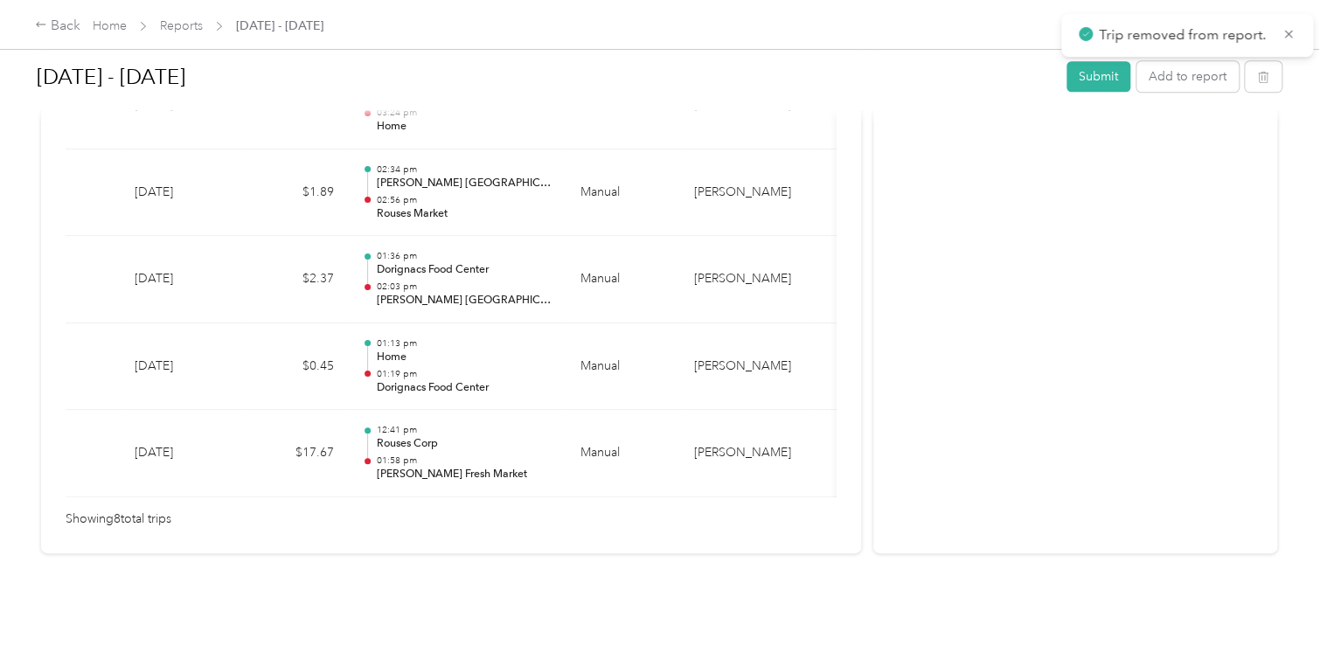
scroll to position [0, 0]
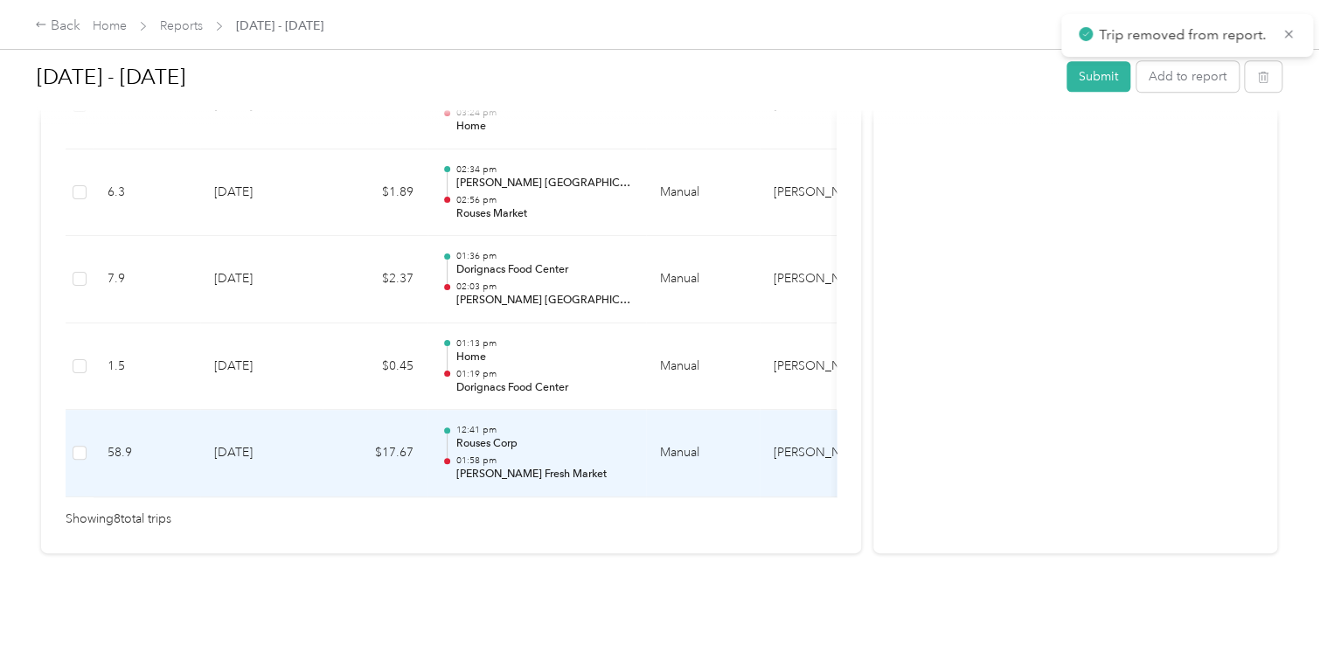
click at [169, 443] on td "58.9" at bounding box center [147, 453] width 107 height 87
drag, startPoint x: 143, startPoint y: 433, endPoint x: 126, endPoint y: 446, distance: 21.9
click at [126, 446] on td "58.9" at bounding box center [147, 453] width 107 height 87
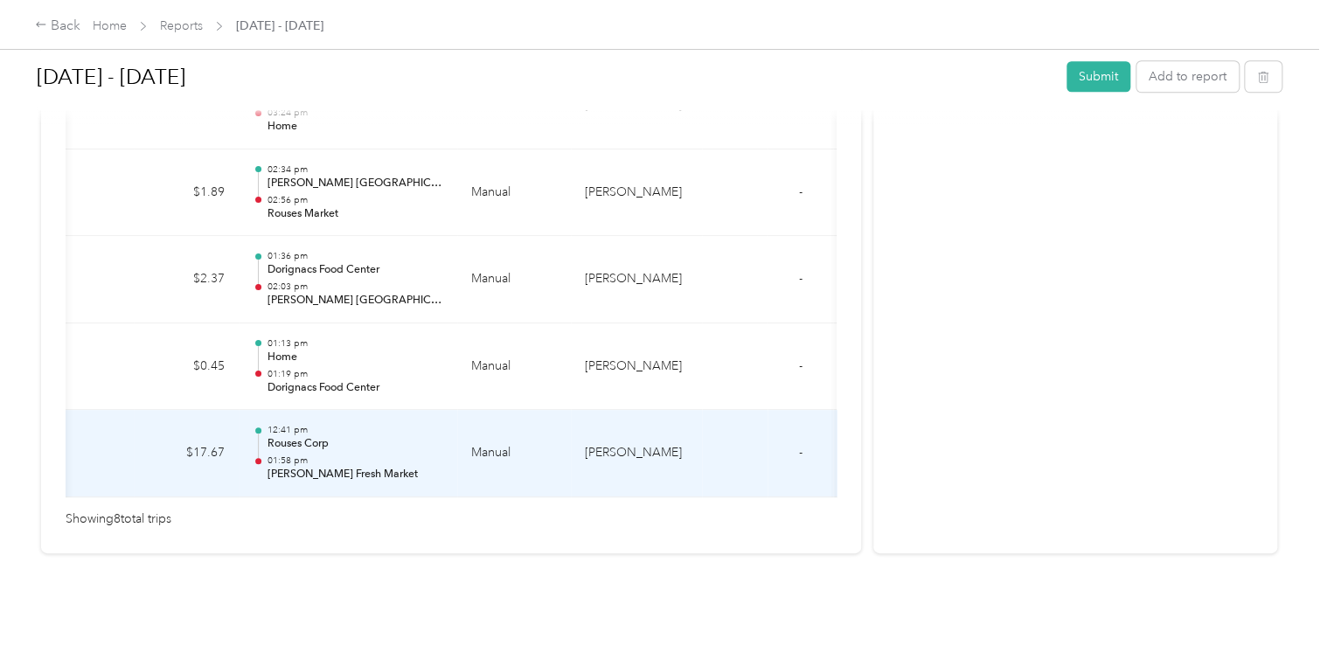
scroll to position [0, 254]
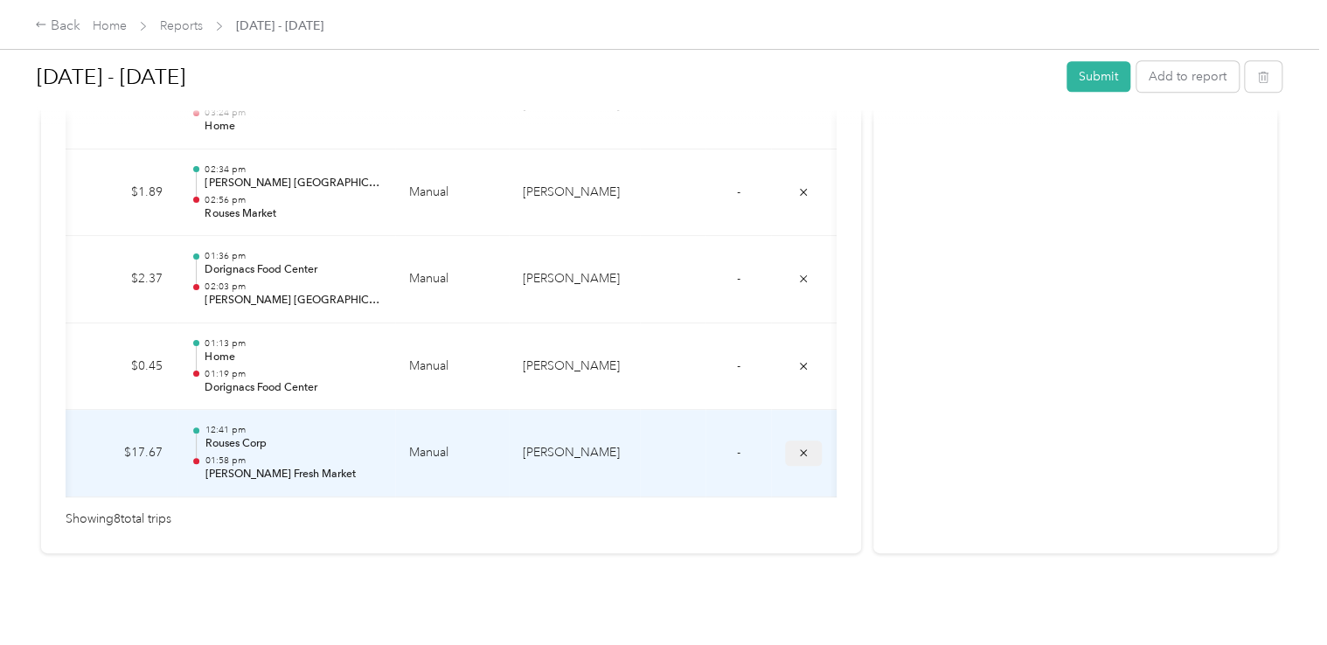
click at [803, 447] on icon "submit" at bounding box center [803, 453] width 12 height 12
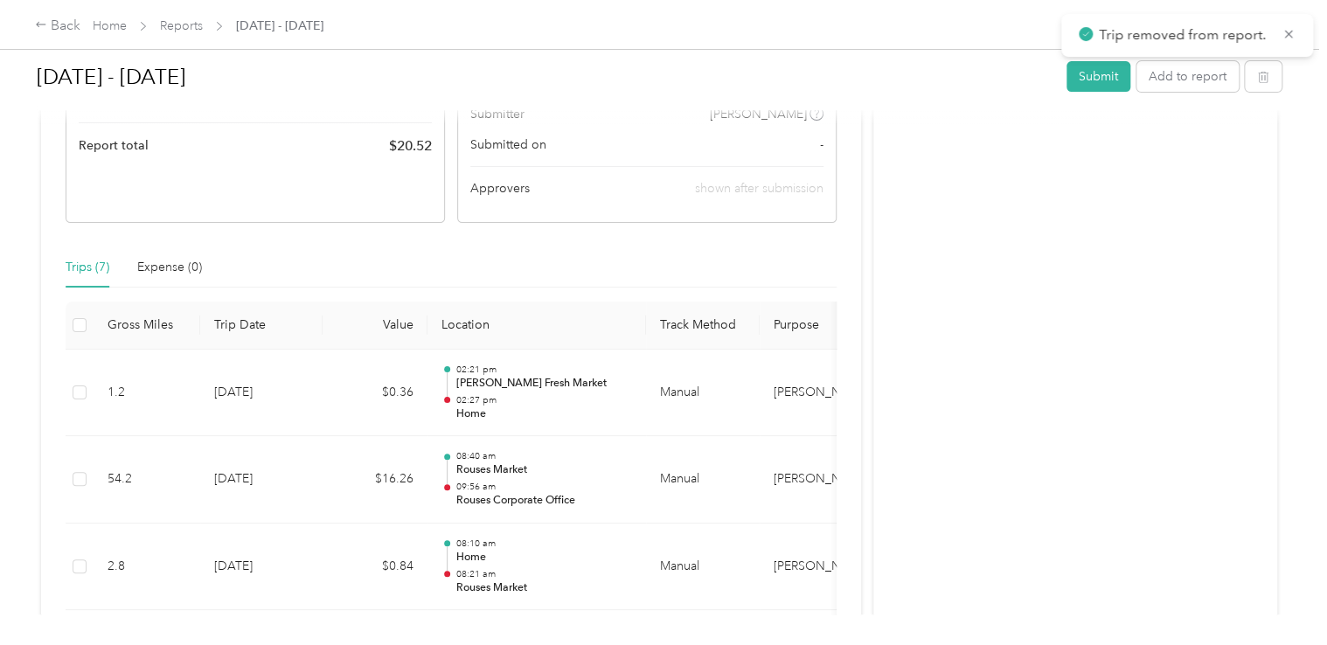
scroll to position [275, 0]
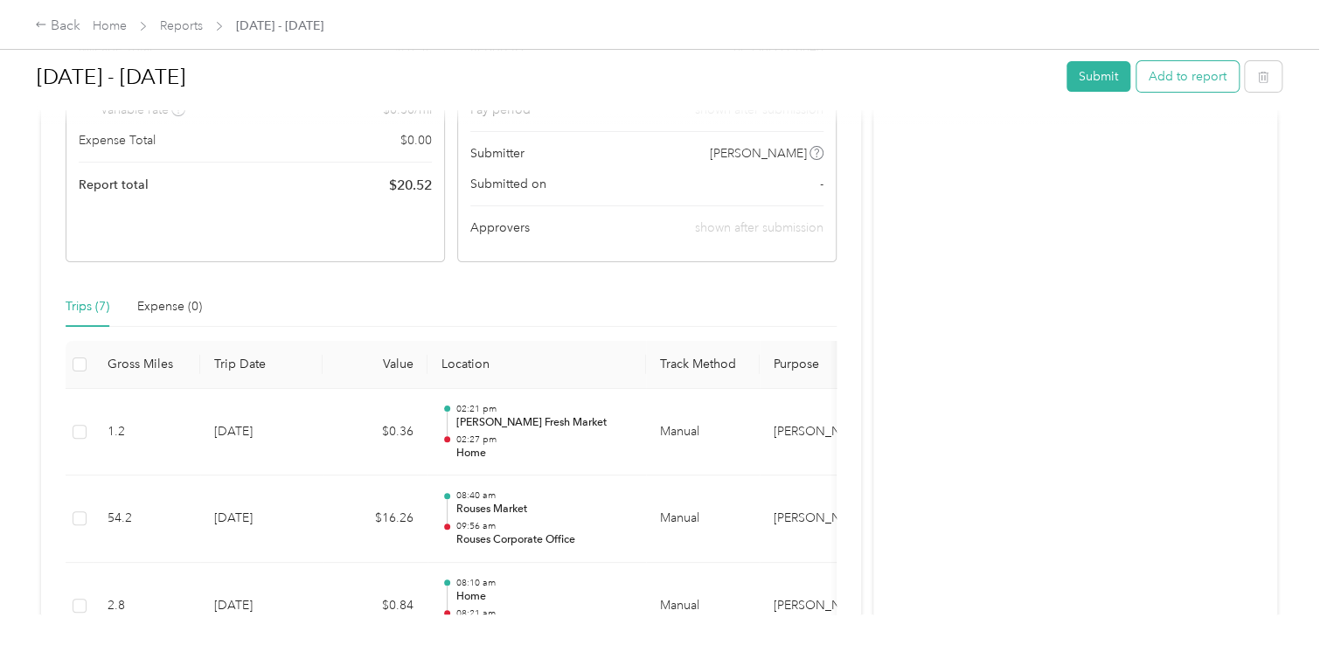
click at [1195, 87] on button "Add to report" at bounding box center [1188, 76] width 102 height 31
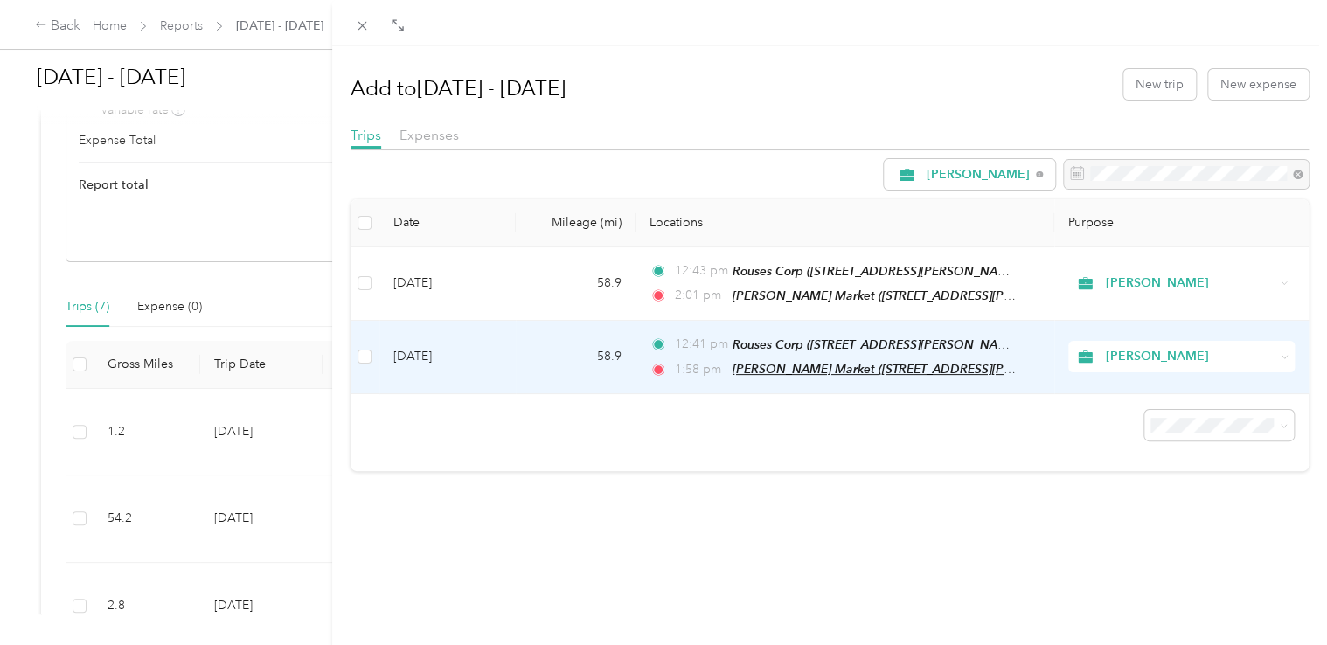
click at [791, 362] on span "[PERSON_NAME] Market ([STREET_ADDRESS][PERSON_NAME])" at bounding box center [914, 369] width 362 height 15
click at [452, 358] on td "[DATE]" at bounding box center [447, 357] width 136 height 73
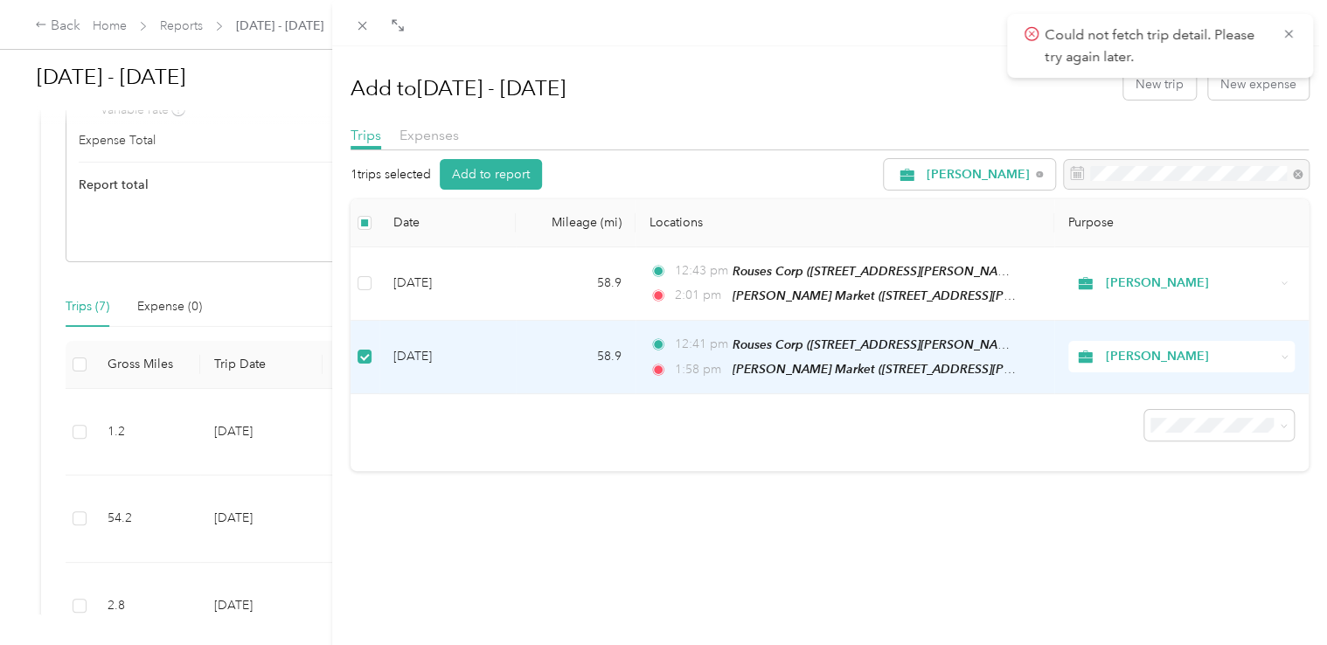
click at [451, 355] on td "[DATE]" at bounding box center [447, 357] width 136 height 73
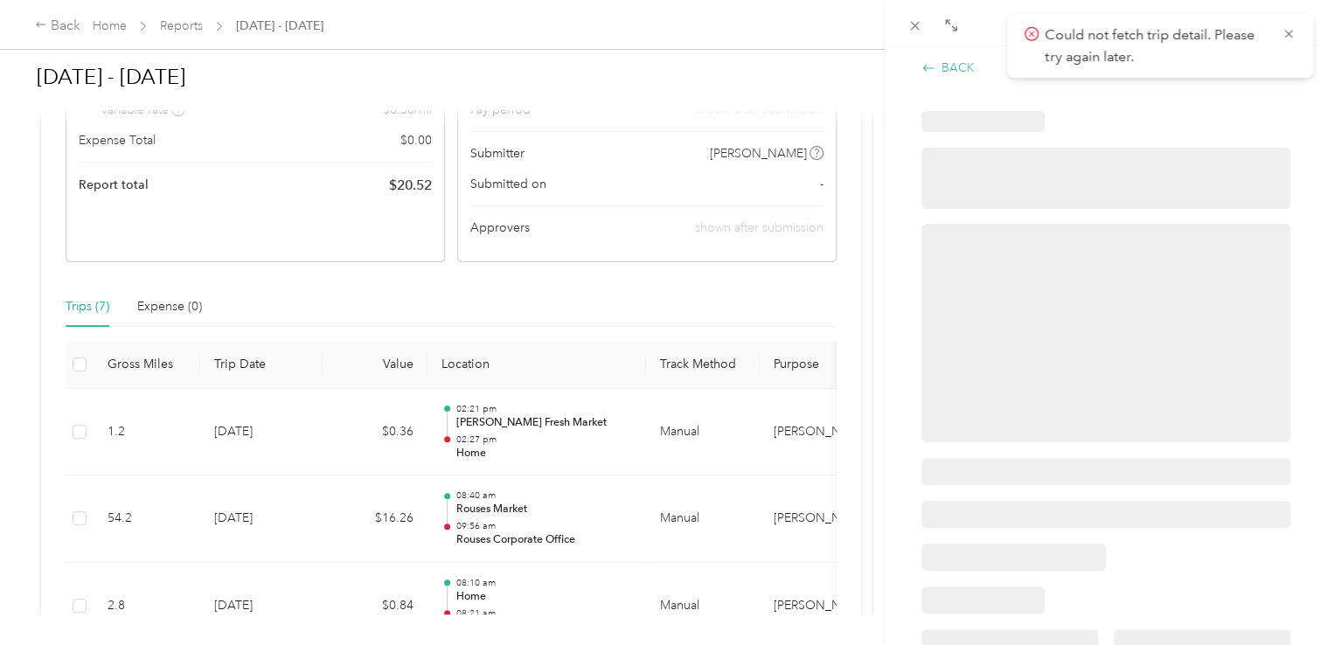
click at [953, 68] on div "BACK" at bounding box center [947, 68] width 53 height 18
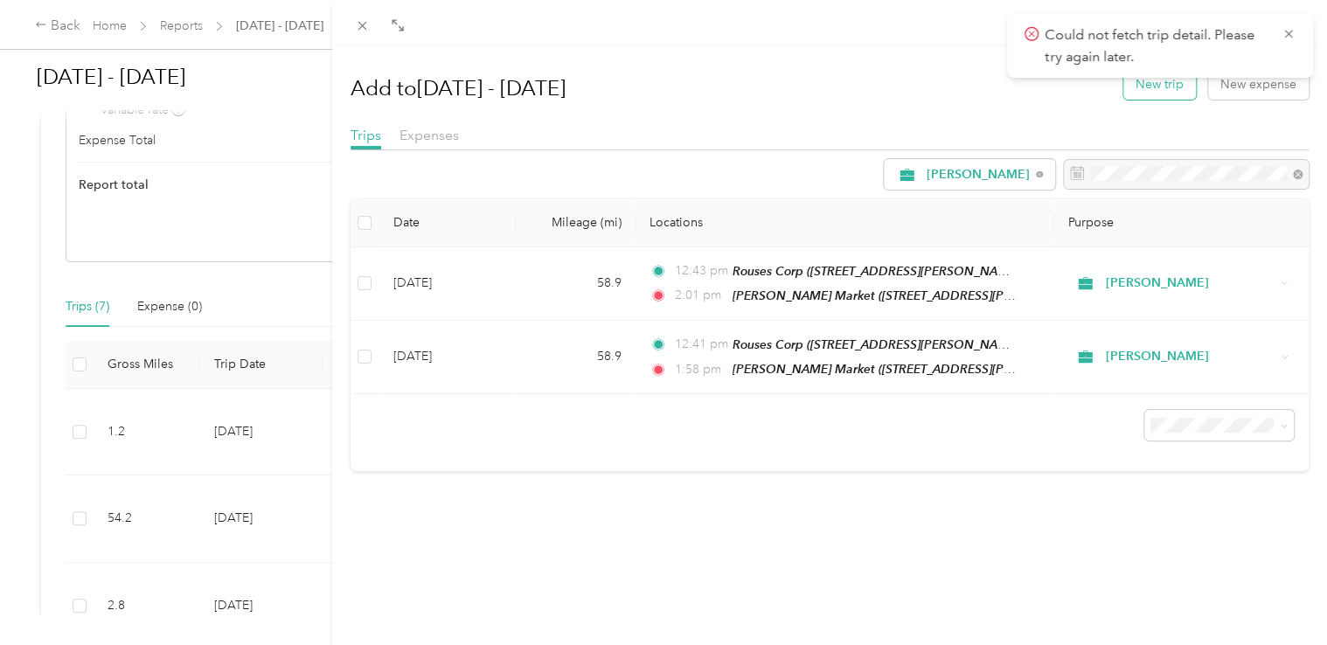
click at [1144, 93] on button "New trip" at bounding box center [1159, 84] width 73 height 31
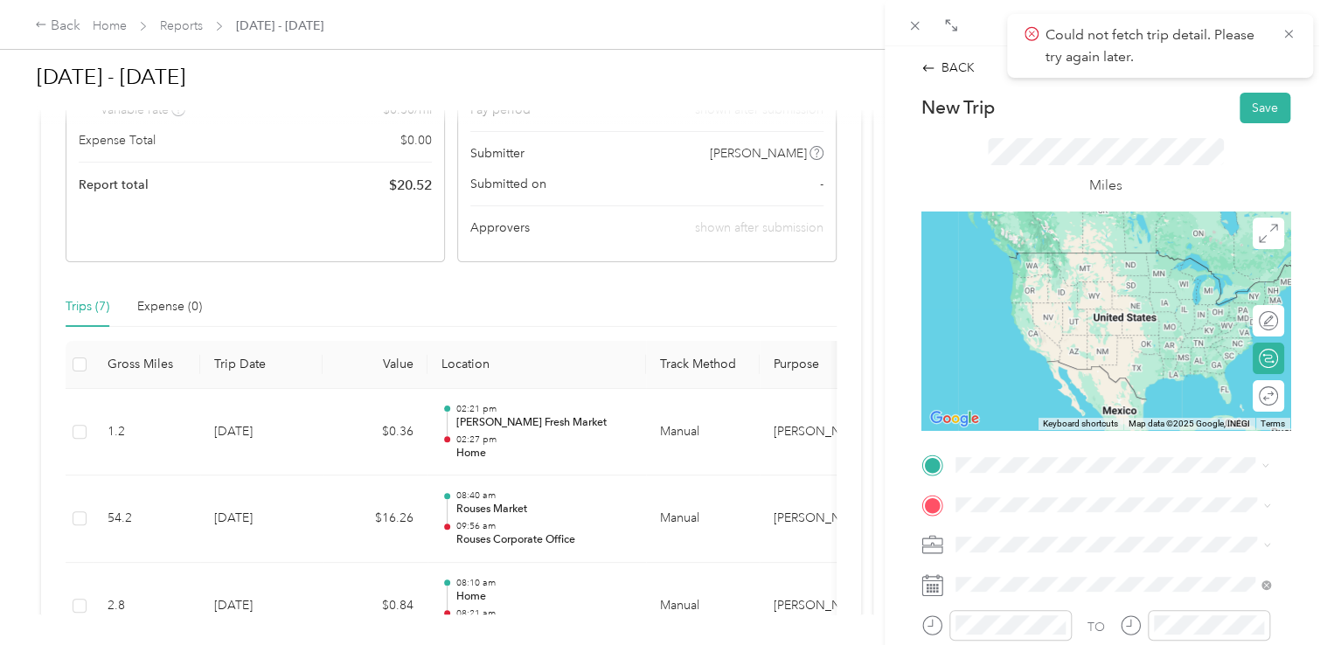
click at [1100, 286] on span "[STREET_ADDRESS][PERSON_NAME][US_STATE]" at bounding box center [1124, 278] width 272 height 15
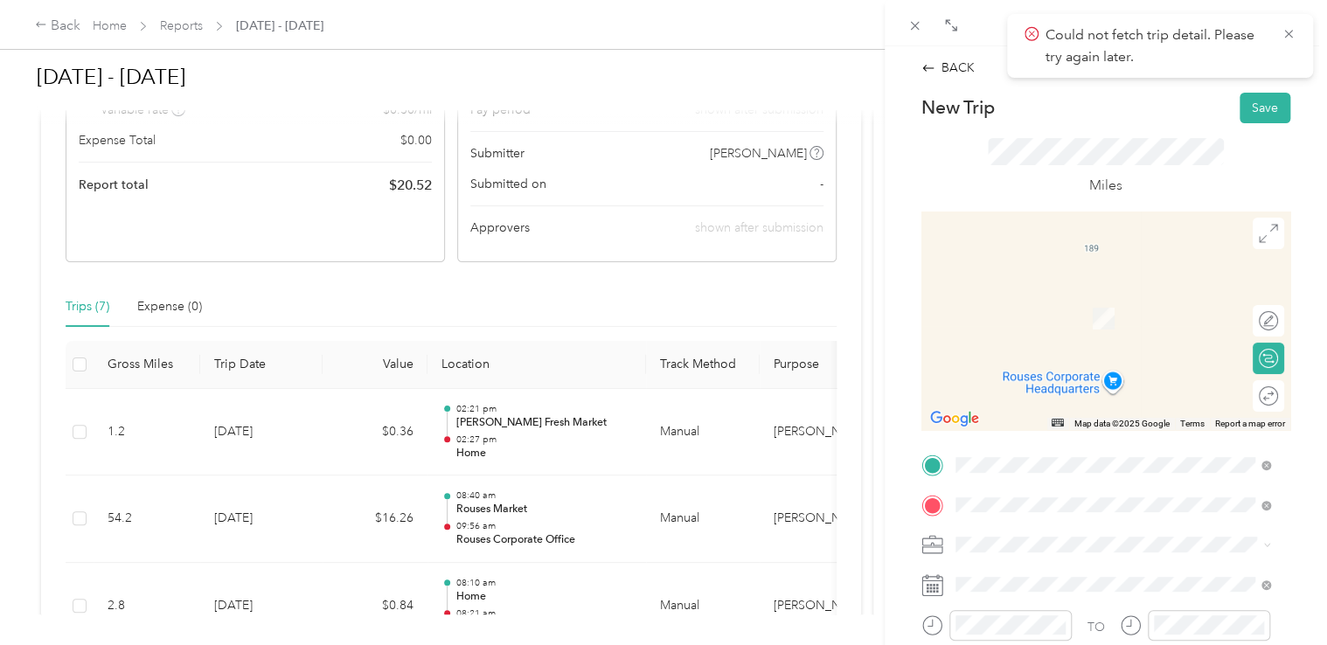
click at [1106, 333] on div "TEAM [PERSON_NAME] Fresh Market [STREET_ADDRESS][PERSON_NAME]" at bounding box center [1108, 311] width 241 height 43
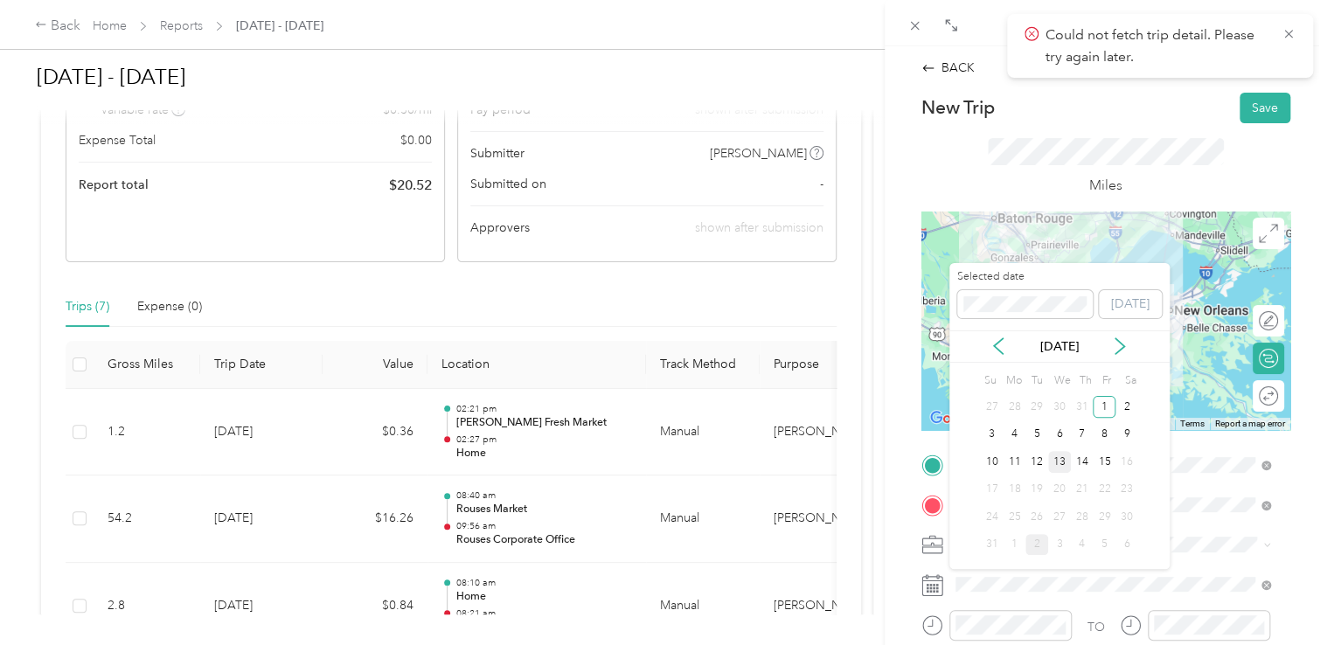
click at [1054, 455] on div "13" at bounding box center [1059, 462] width 23 height 22
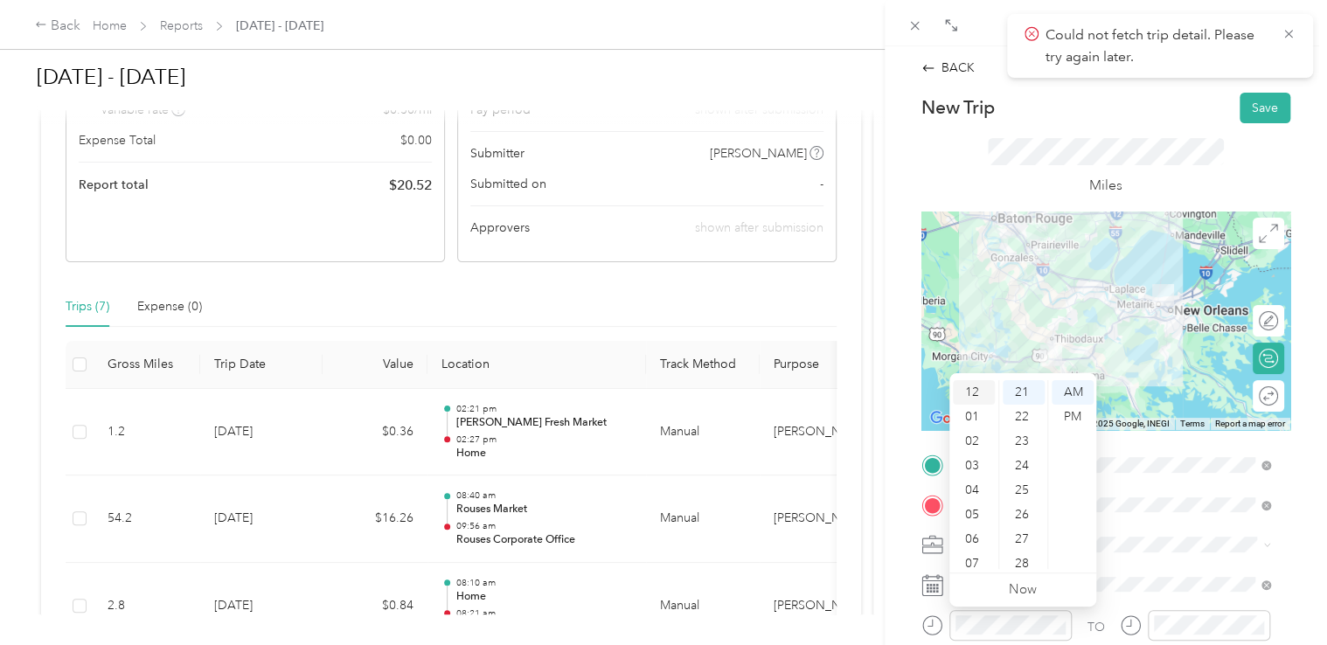
click at [969, 392] on div "12" at bounding box center [974, 392] width 42 height 24
click at [1018, 533] on div "41" at bounding box center [1024, 532] width 42 height 24
click at [1060, 417] on div "PM" at bounding box center [1073, 417] width 42 height 24
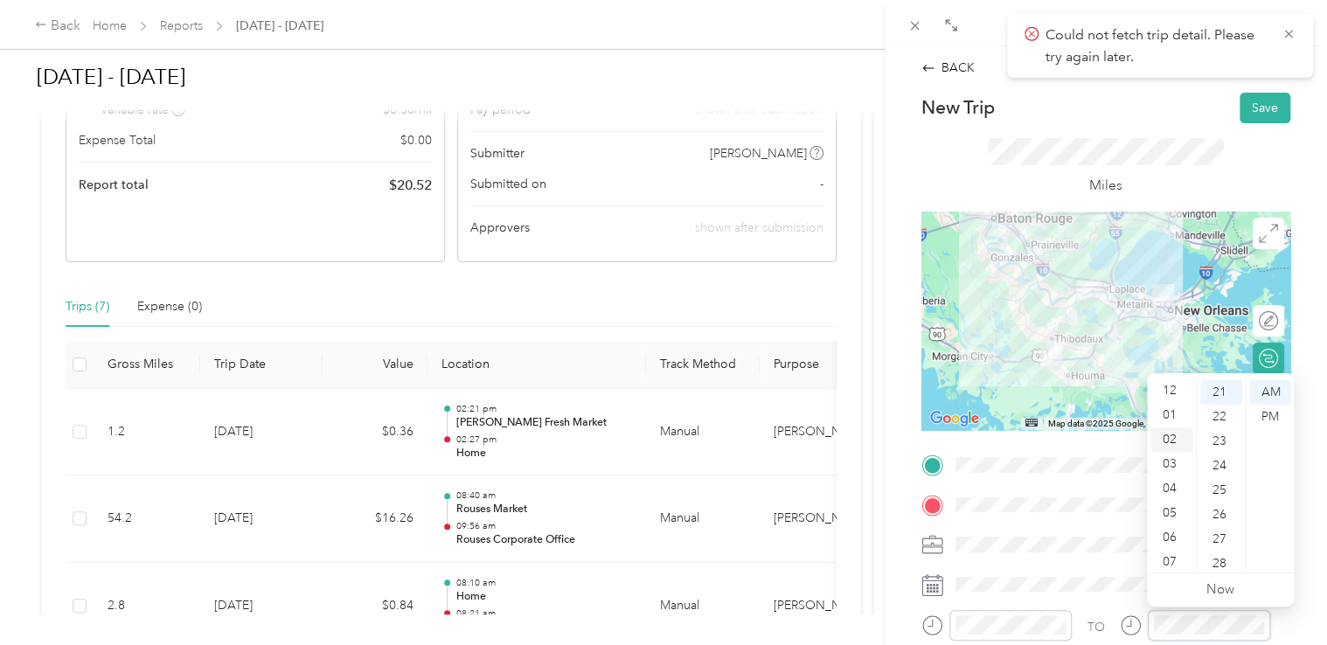
scroll to position [0, 0]
click at [1177, 421] on div "01" at bounding box center [1171, 417] width 42 height 24
click at [1218, 536] on div "58" at bounding box center [1221, 532] width 42 height 24
click at [1266, 423] on div "PM" at bounding box center [1270, 417] width 42 height 24
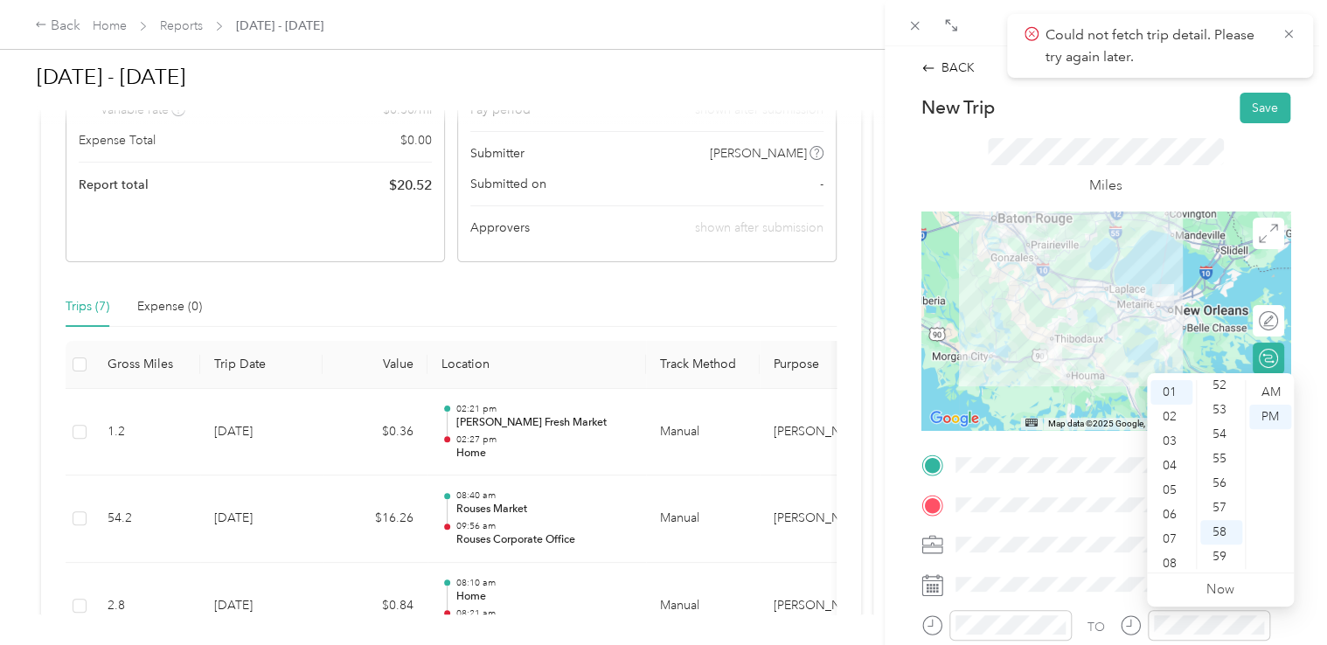
click at [1306, 456] on div "BACK New Trip Save This trip cannot be edited because it is either under review…" at bounding box center [1106, 368] width 442 height 645
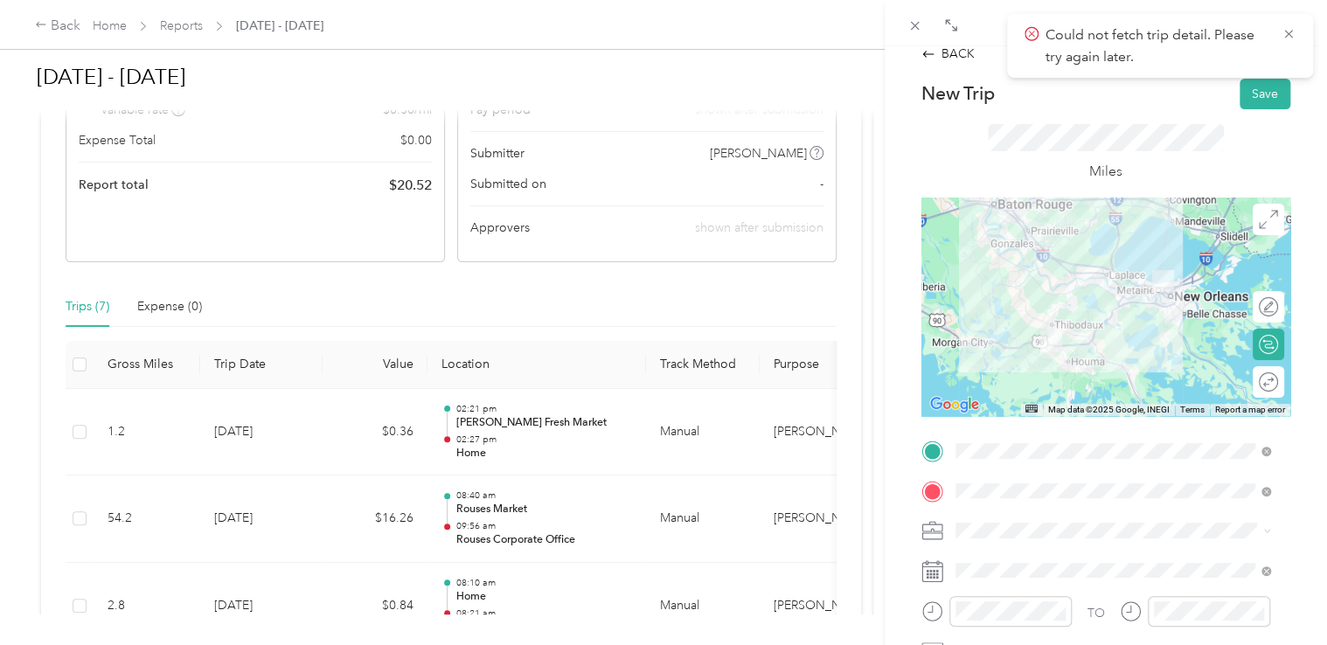
scroll to position [0, 0]
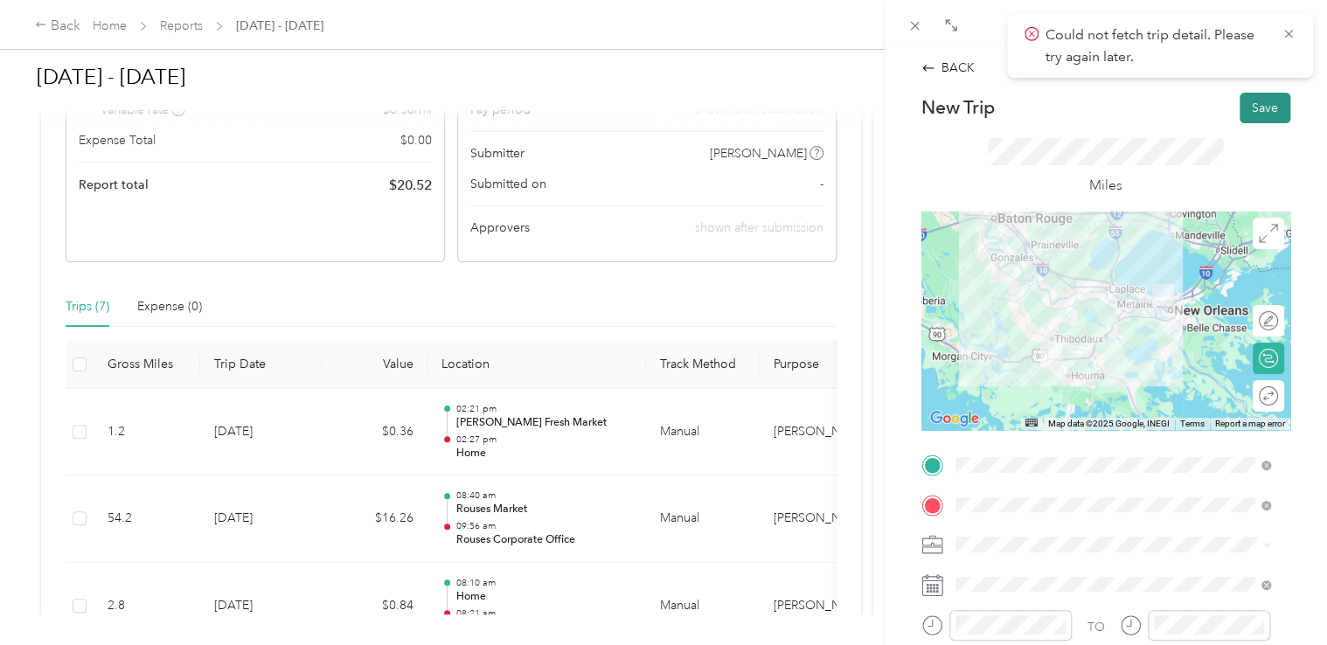
click at [1251, 104] on button "Save" at bounding box center [1265, 108] width 51 height 31
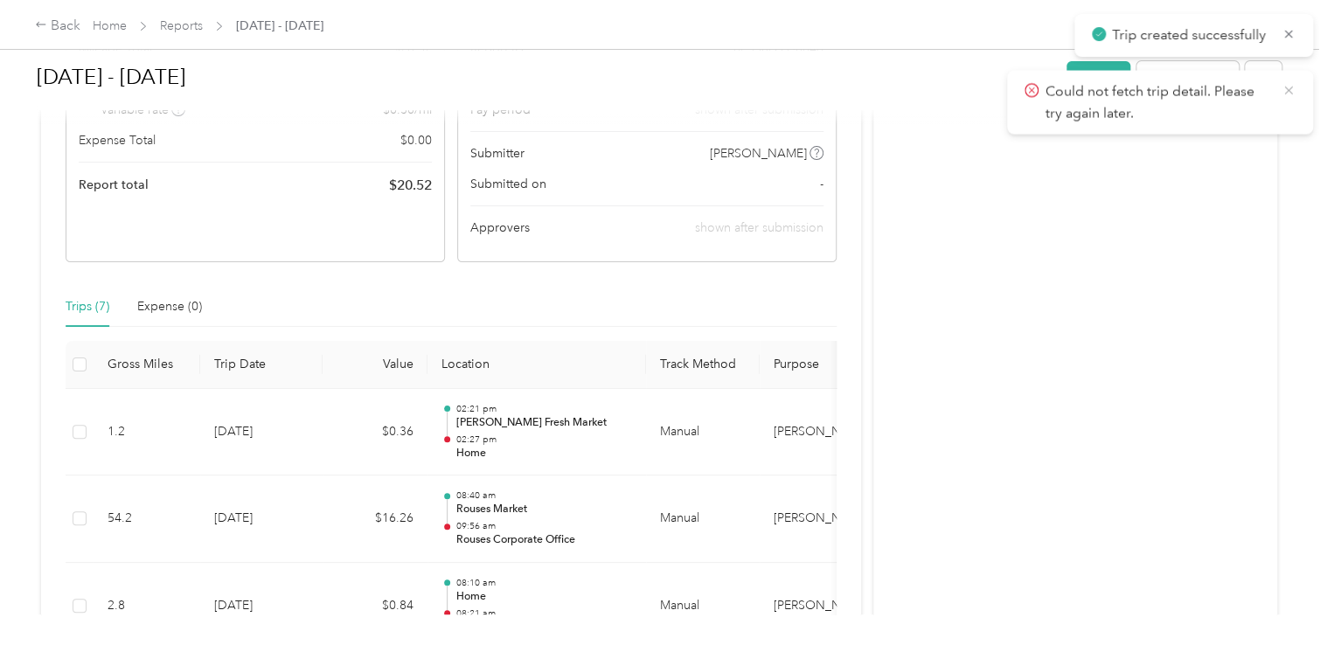
click at [1286, 89] on icon at bounding box center [1289, 90] width 14 height 16
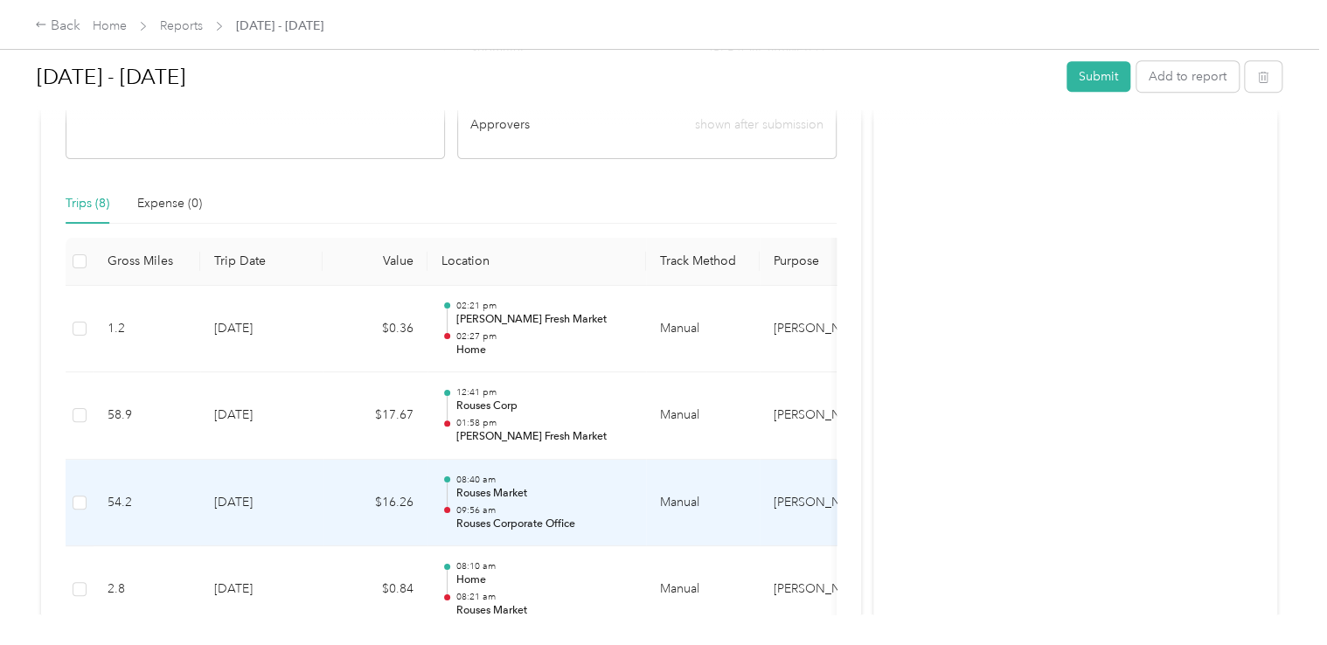
scroll to position [361, 0]
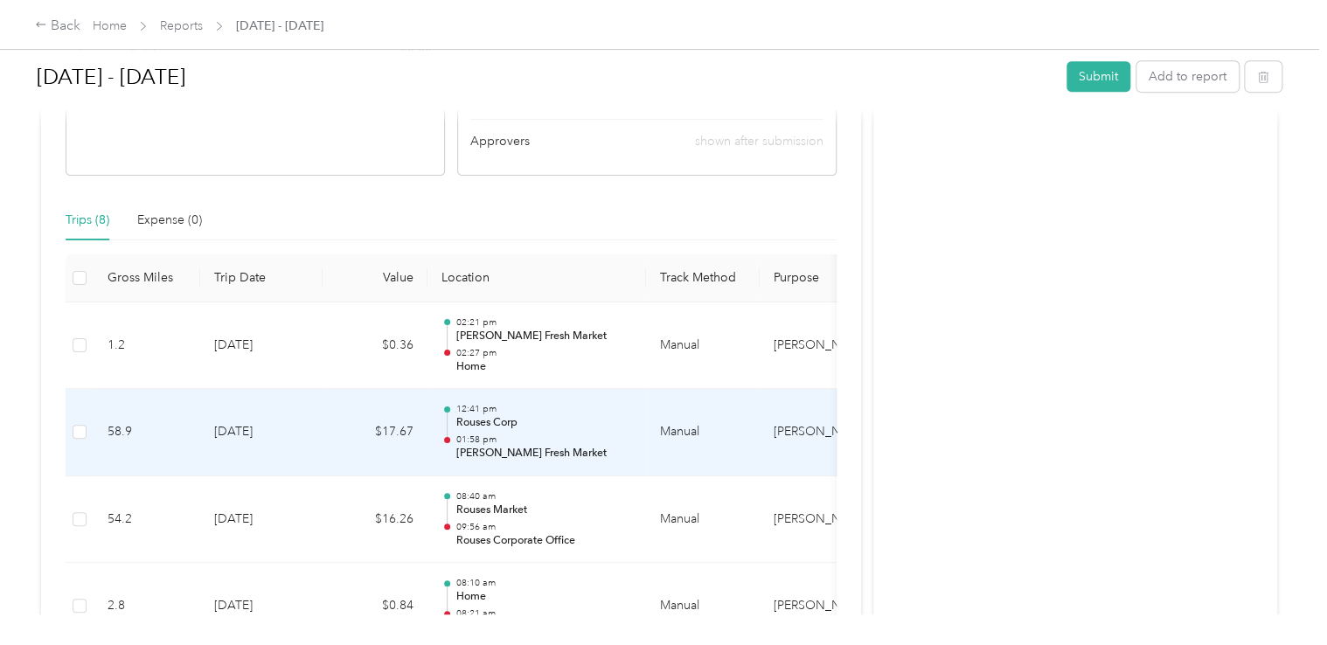
click at [472, 434] on p "01:58 pm" at bounding box center [543, 440] width 177 height 12
click at [683, 428] on td "Manual" at bounding box center [703, 432] width 114 height 87
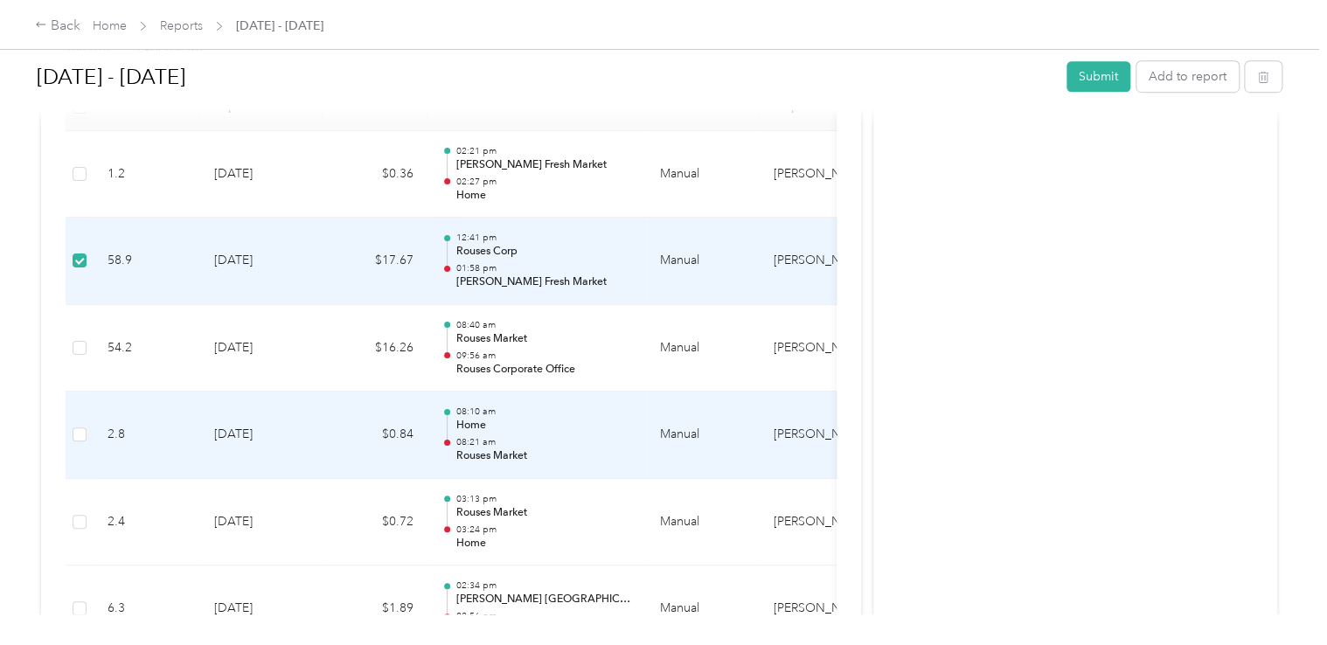
scroll to position [536, 0]
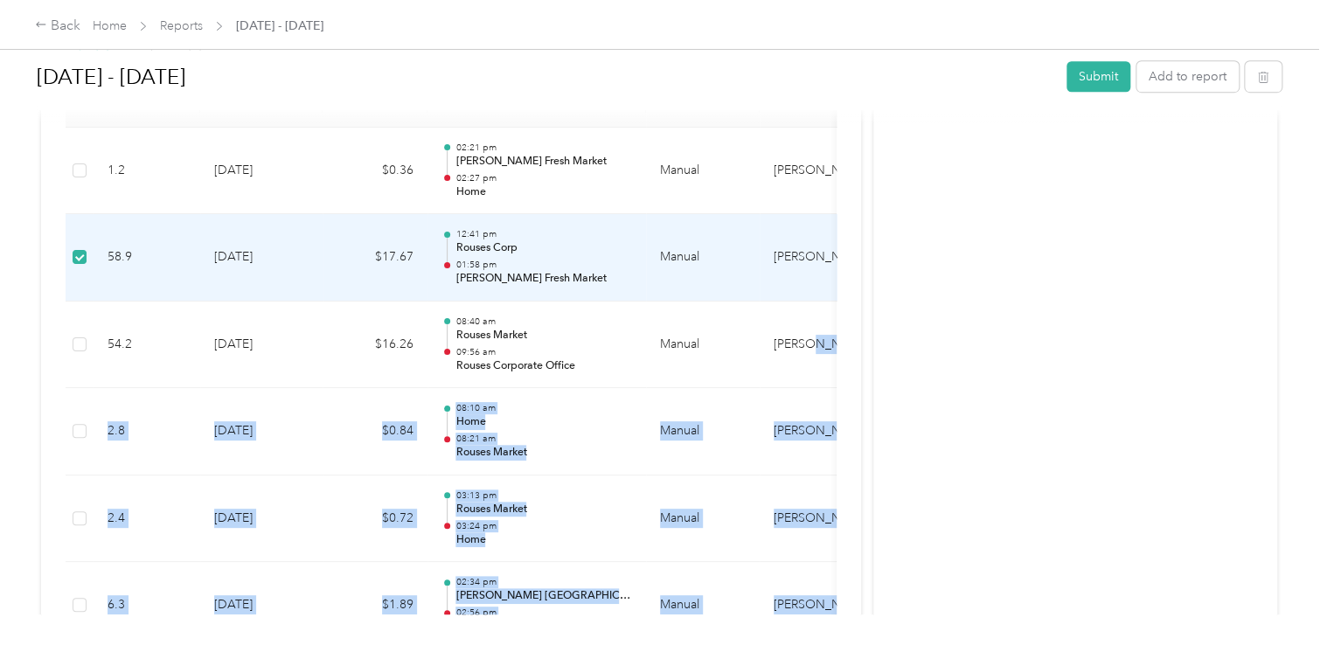
drag, startPoint x: 841, startPoint y: 341, endPoint x: 878, endPoint y: 341, distance: 36.7
click at [878, 341] on div "This report is late. Submission deadline was [DATE] Draft Draft, awaiting submi…" at bounding box center [659, 239] width 1236 height 1282
drag, startPoint x: 878, startPoint y: 341, endPoint x: 861, endPoint y: 356, distance: 22.3
click at [861, 356] on div "This report is late. Submission deadline was [DATE] Draft Draft, awaiting submi…" at bounding box center [659, 239] width 1236 height 1282
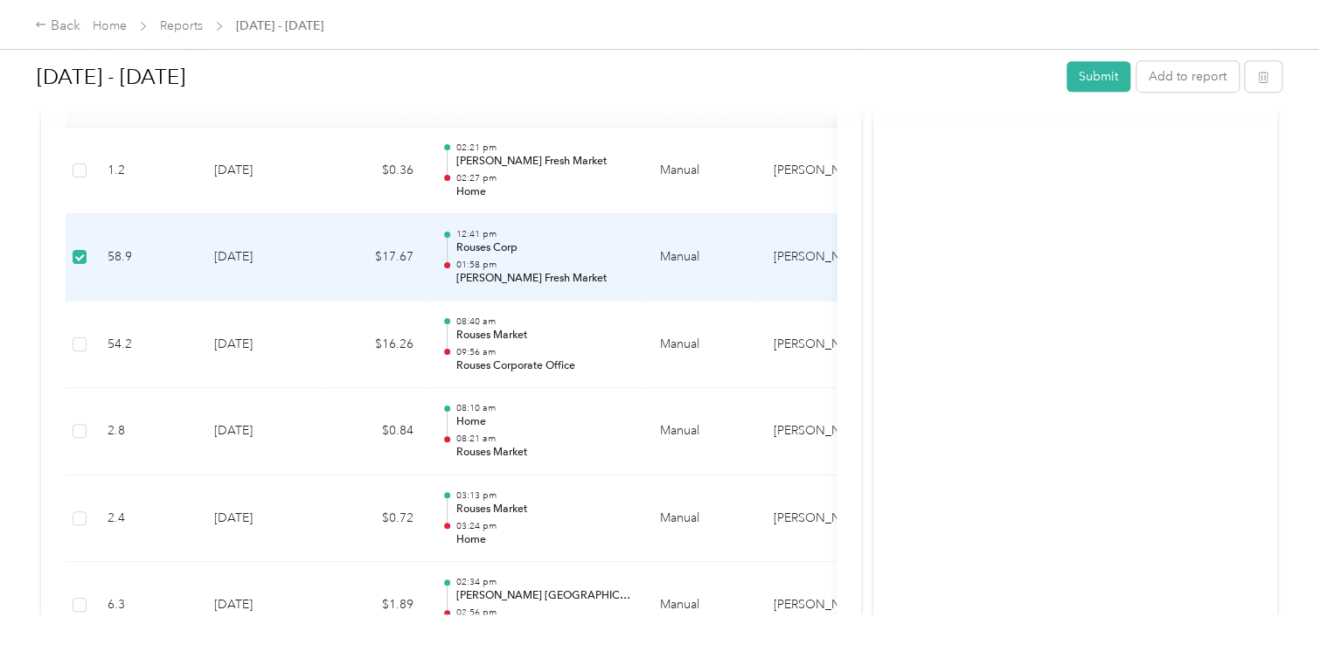
click at [969, 262] on div "Activity and Comments" at bounding box center [1075, 239] width 404 height 1282
click at [724, 252] on td "Manual" at bounding box center [703, 257] width 114 height 87
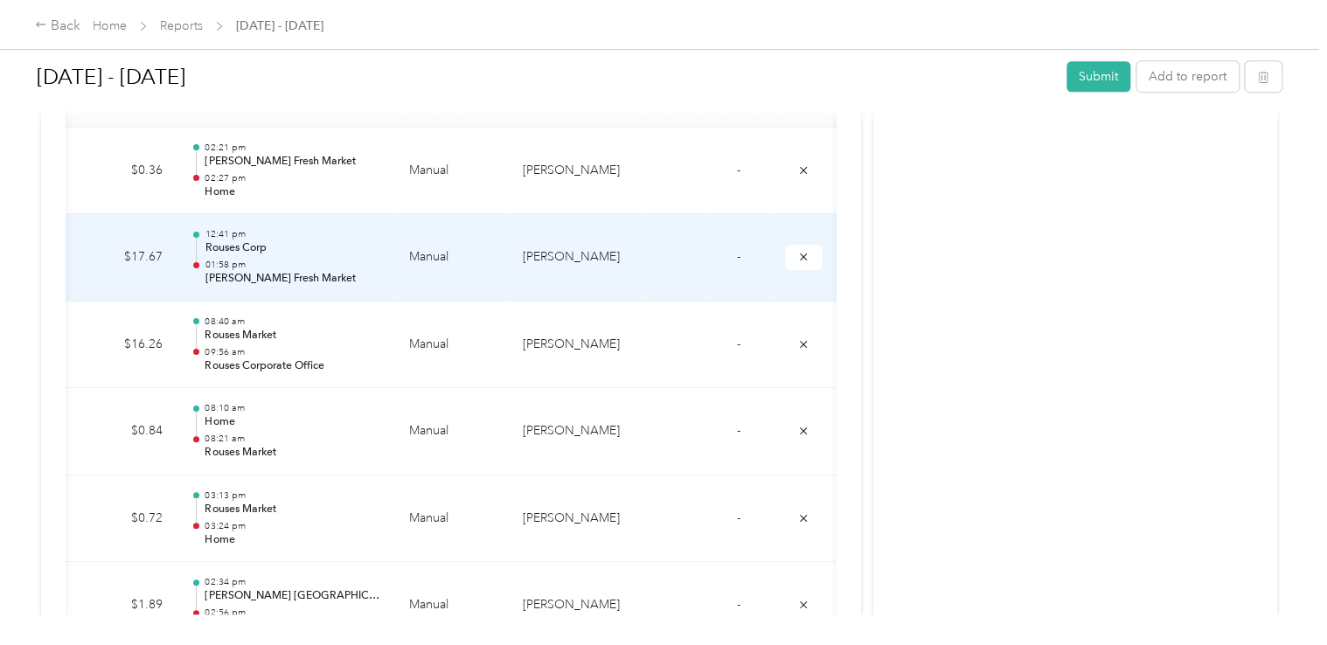
click at [425, 256] on td "Manual" at bounding box center [452, 257] width 114 height 87
click at [212, 255] on div "12:41 pm Rouses Corp 01:58 pm [PERSON_NAME] Fresh Market" at bounding box center [293, 257] width 177 height 59
click at [226, 259] on p "01:58 pm" at bounding box center [293, 265] width 177 height 12
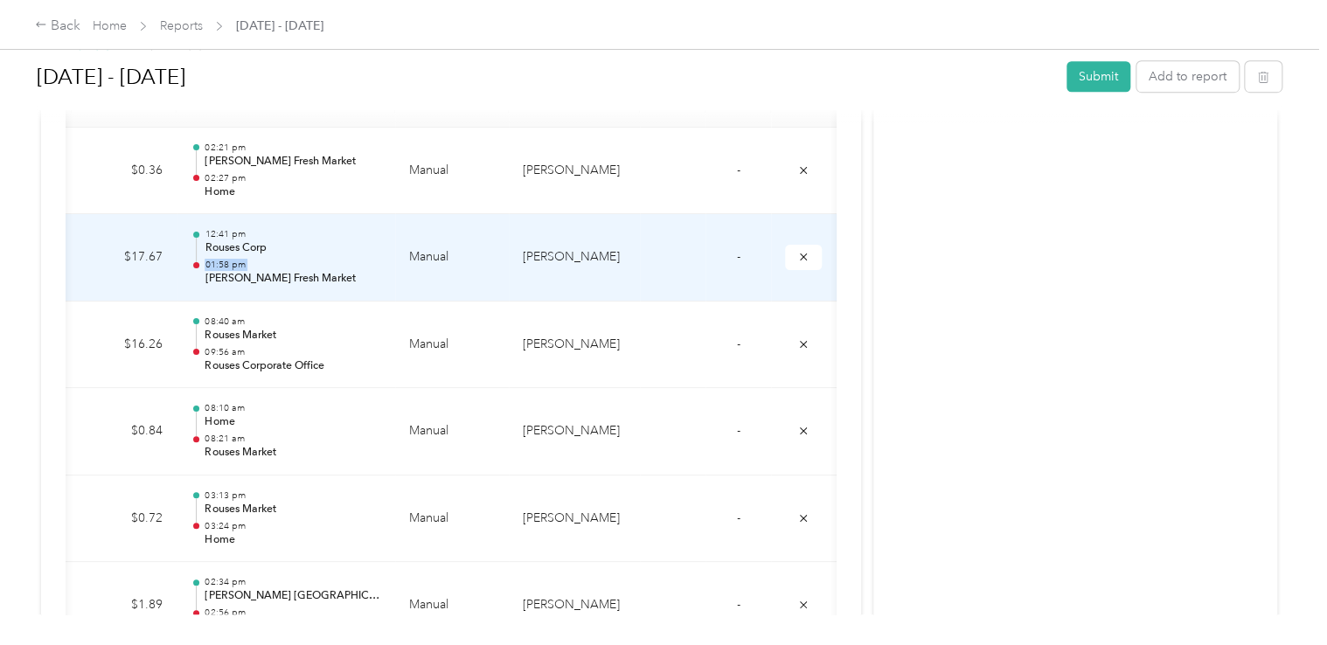
click at [226, 259] on p "01:58 pm" at bounding box center [293, 265] width 177 height 12
click at [802, 256] on icon "submit" at bounding box center [803, 257] width 12 height 12
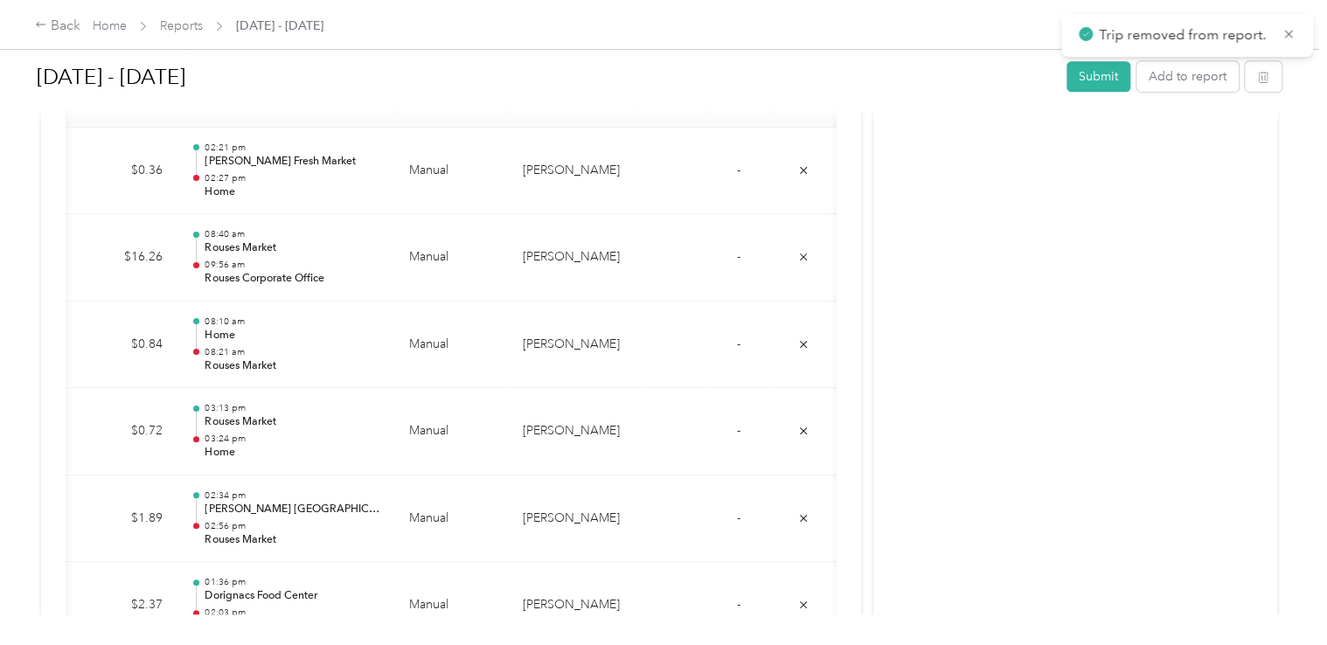
scroll to position [11, 0]
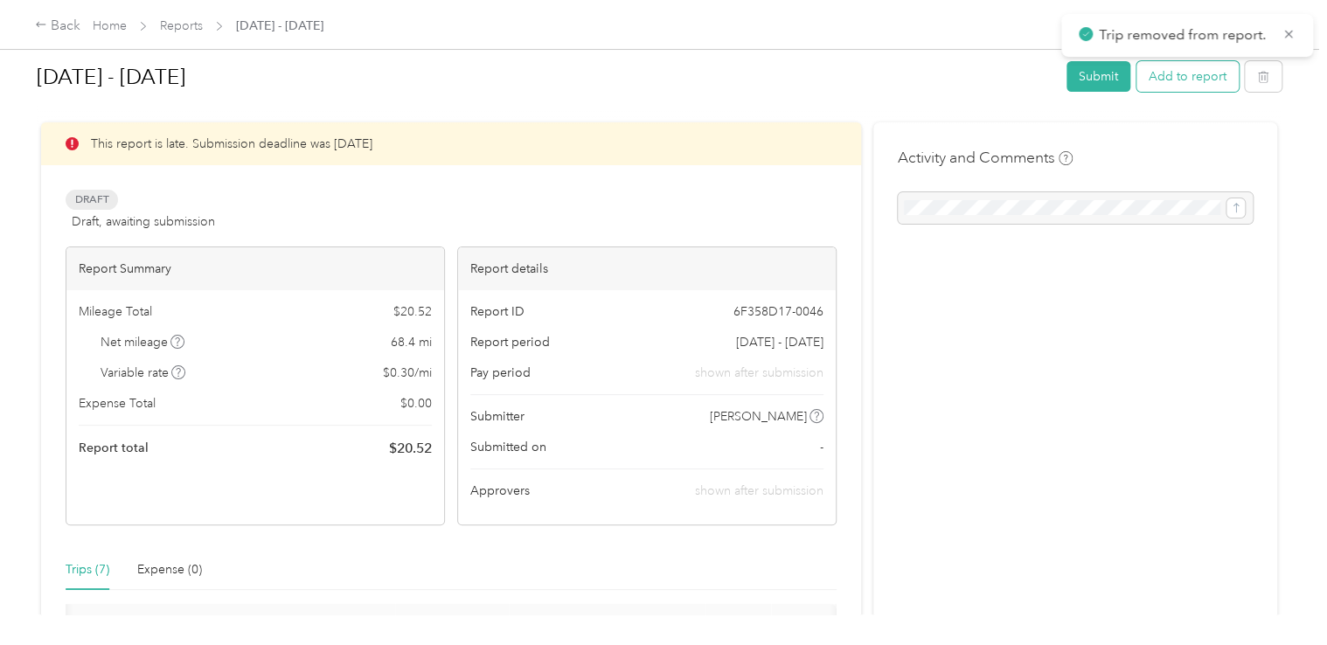
click at [1175, 74] on button "Add to report" at bounding box center [1188, 76] width 102 height 31
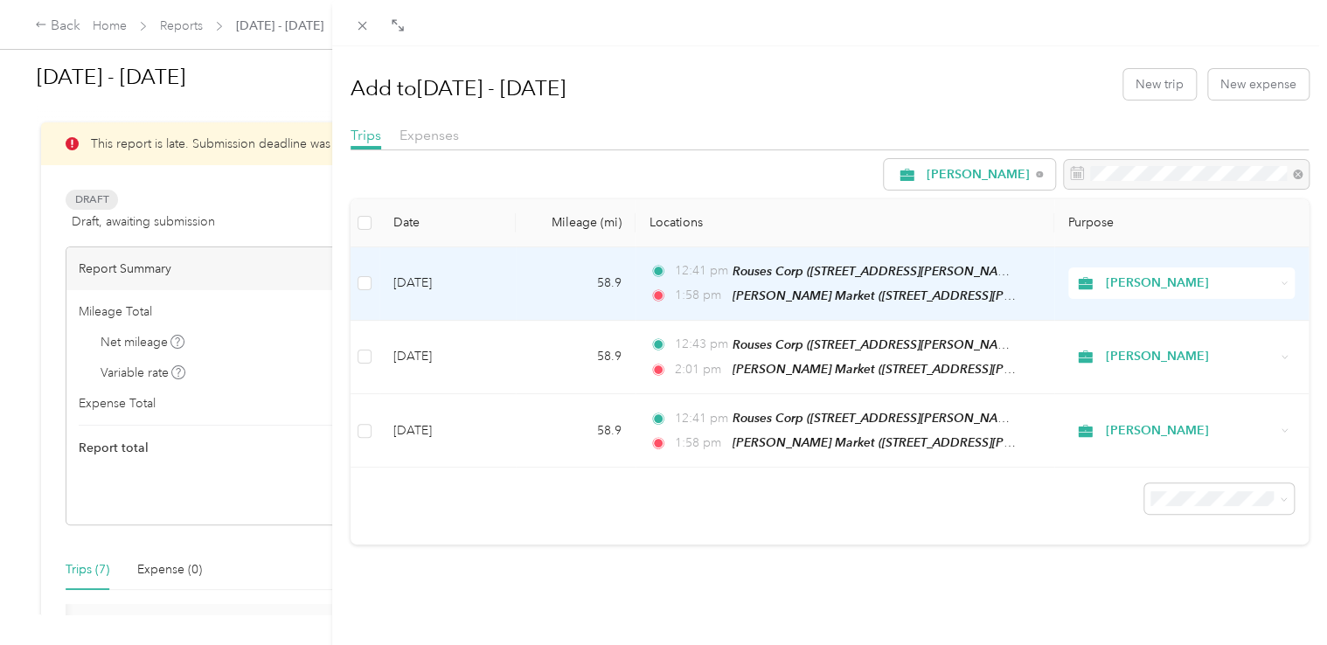
click at [1283, 282] on icon at bounding box center [1285, 283] width 5 height 3
click at [1281, 282] on icon at bounding box center [1285, 284] width 8 height 8
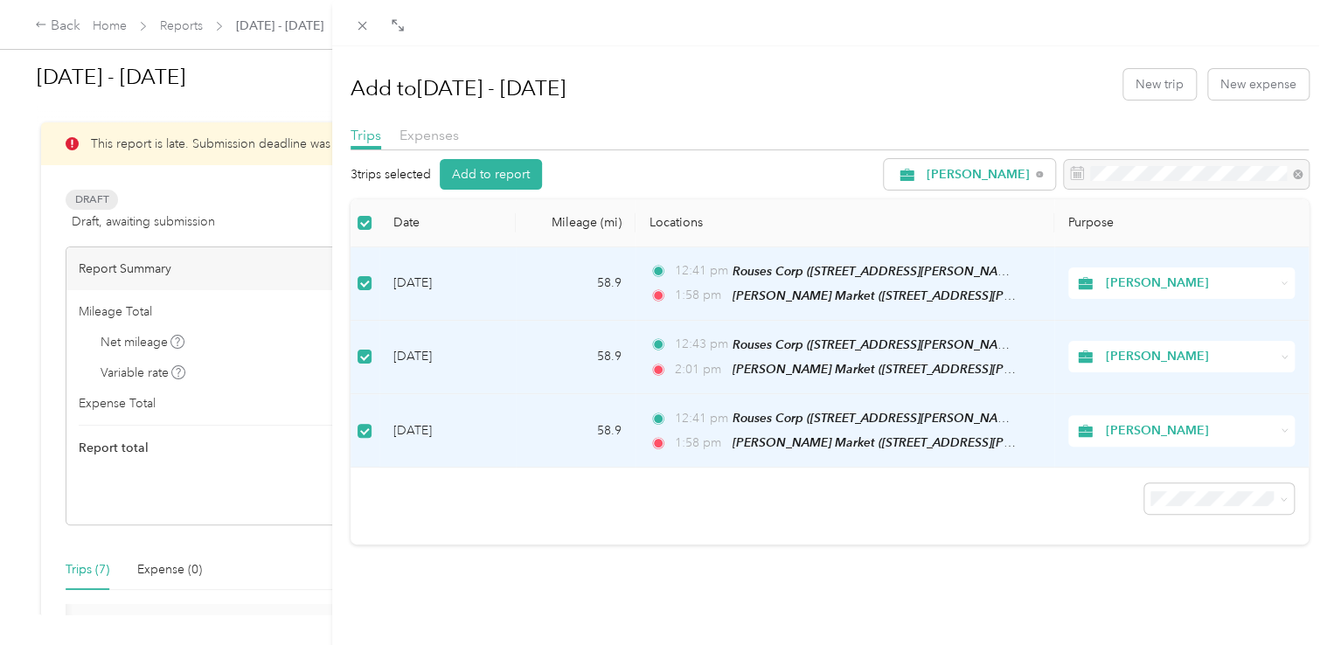
click at [1281, 428] on icon at bounding box center [1285, 431] width 8 height 8
click at [908, 516] on div "Date Mileage (mi) Locations Purpose [DATE] 58.9 12:41 pm Rouses Corp ([STREET_A…" at bounding box center [830, 371] width 959 height 345
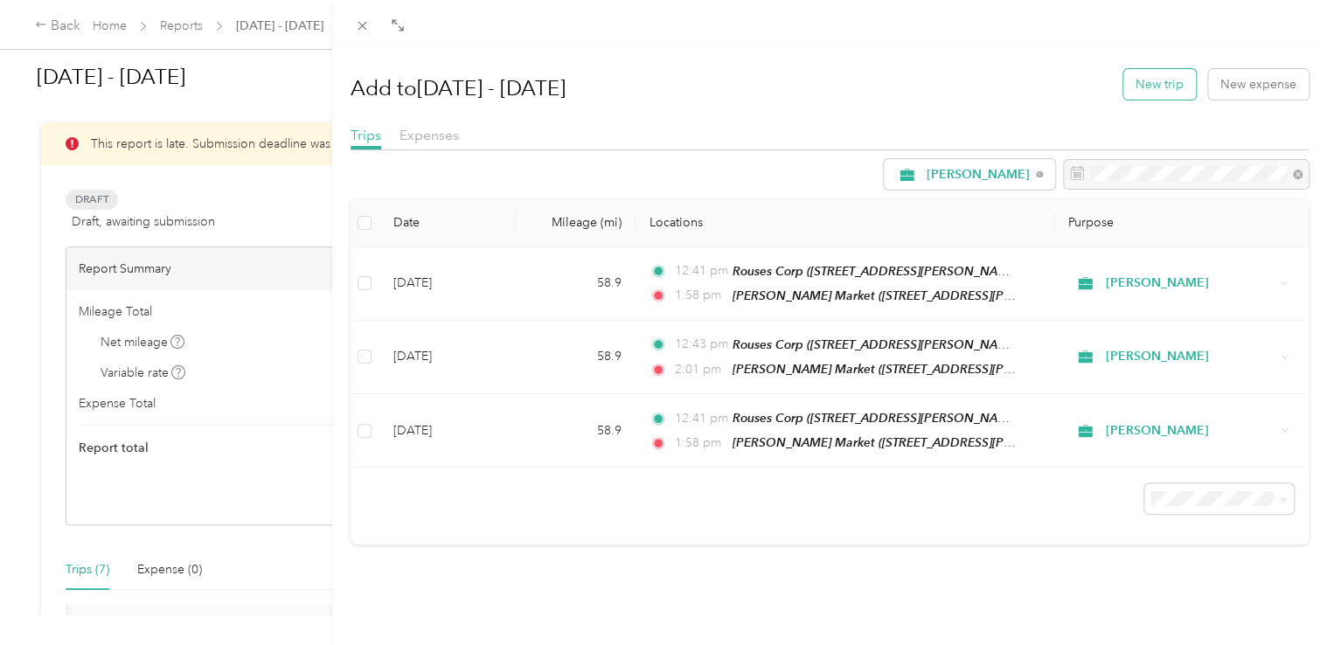
click at [1137, 80] on button "New trip" at bounding box center [1159, 84] width 73 height 31
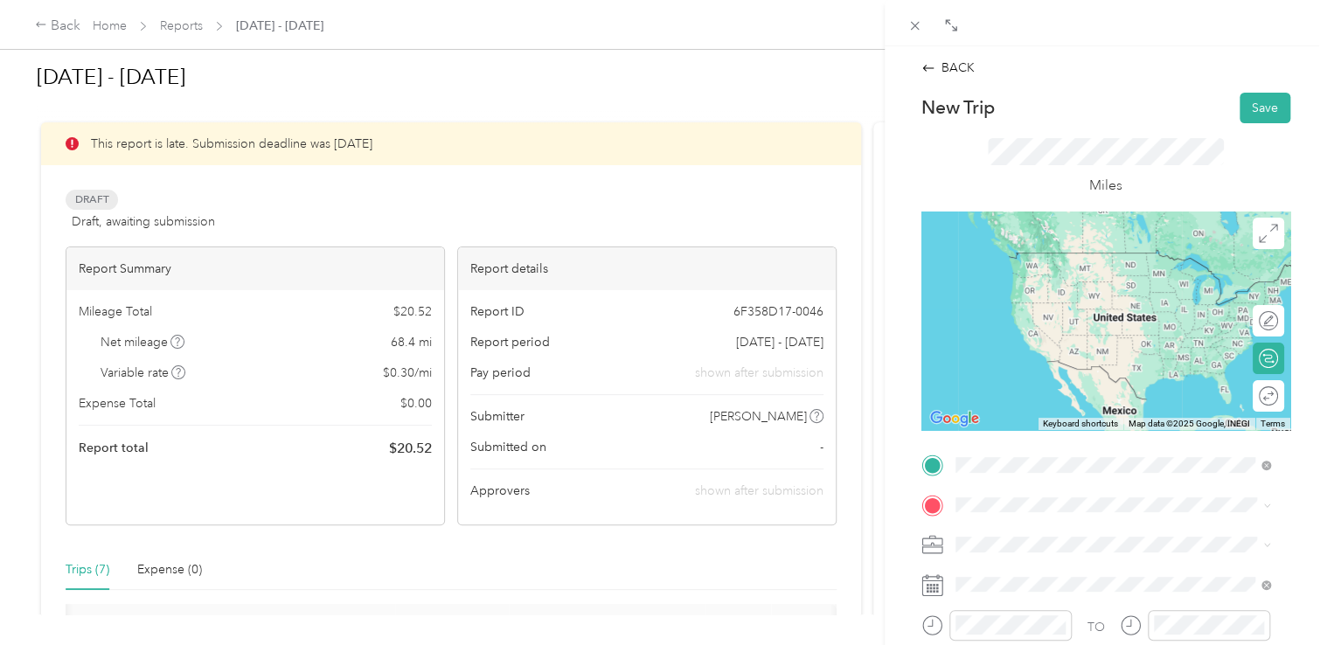
click at [1047, 286] on span "[STREET_ADDRESS][PERSON_NAME][US_STATE]" at bounding box center [1124, 278] width 272 height 15
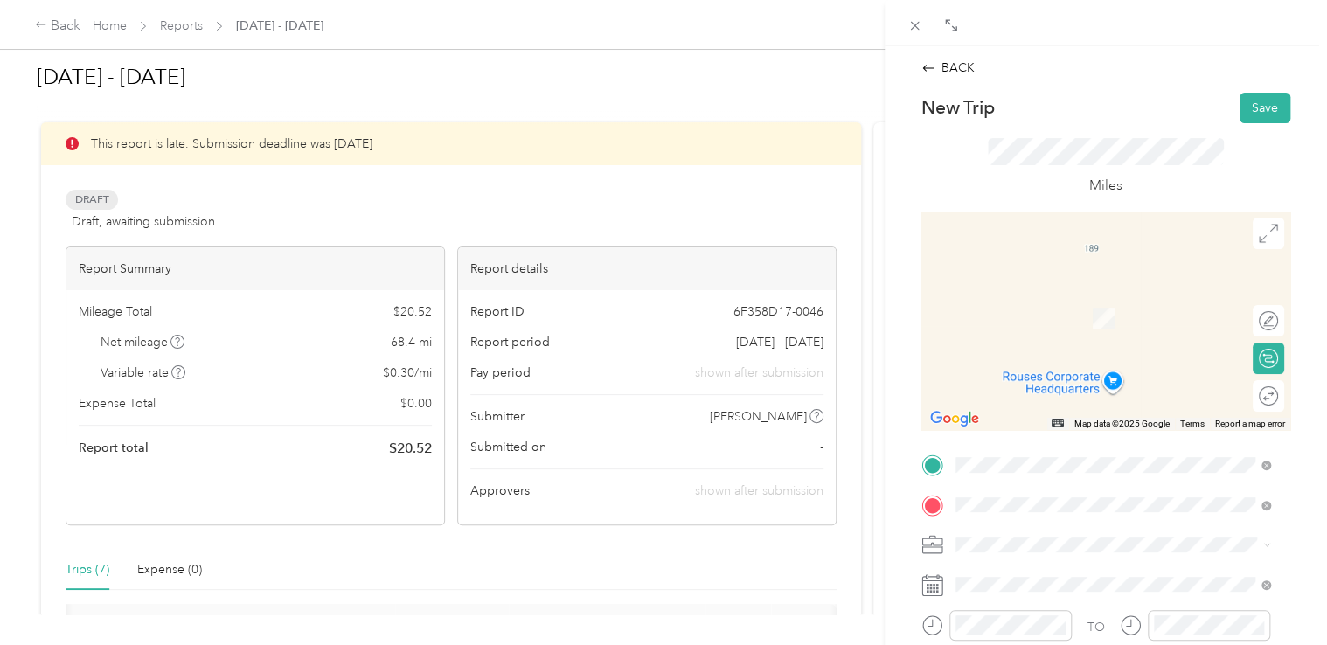
click at [1077, 328] on div "TEAM [PERSON_NAME] Fresh Market [STREET_ADDRESS][PERSON_NAME]" at bounding box center [1108, 311] width 241 height 43
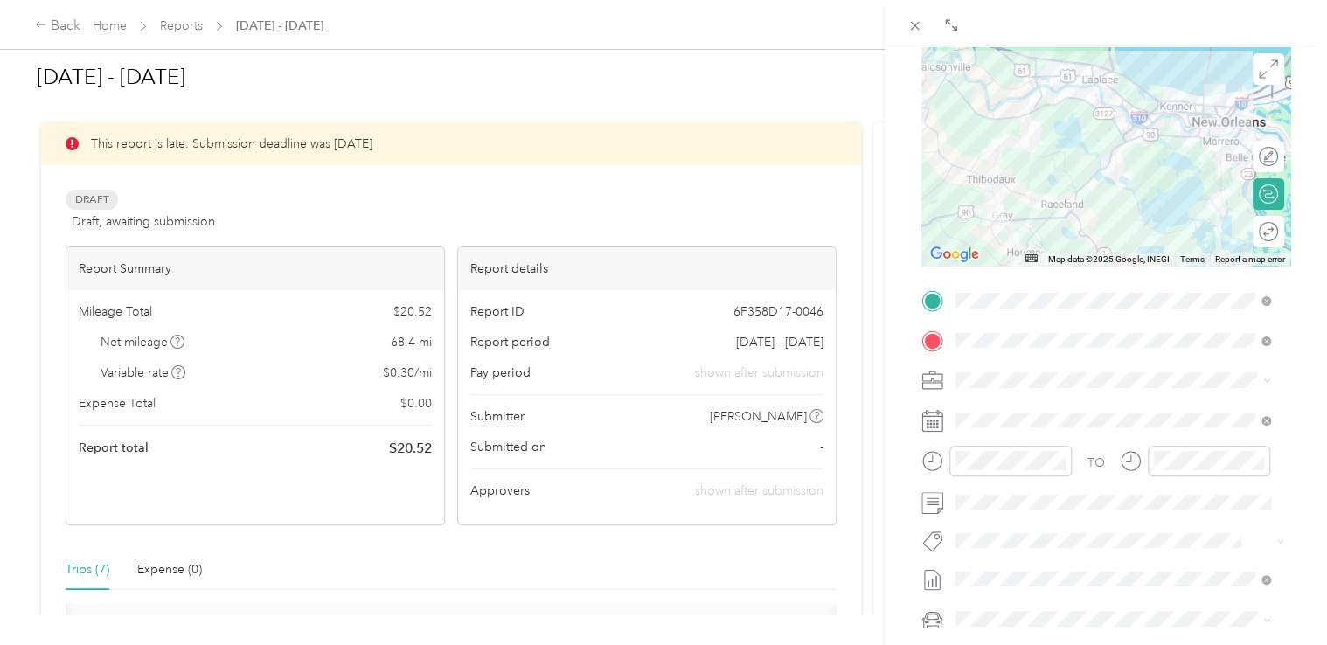
scroll to position [175, 0]
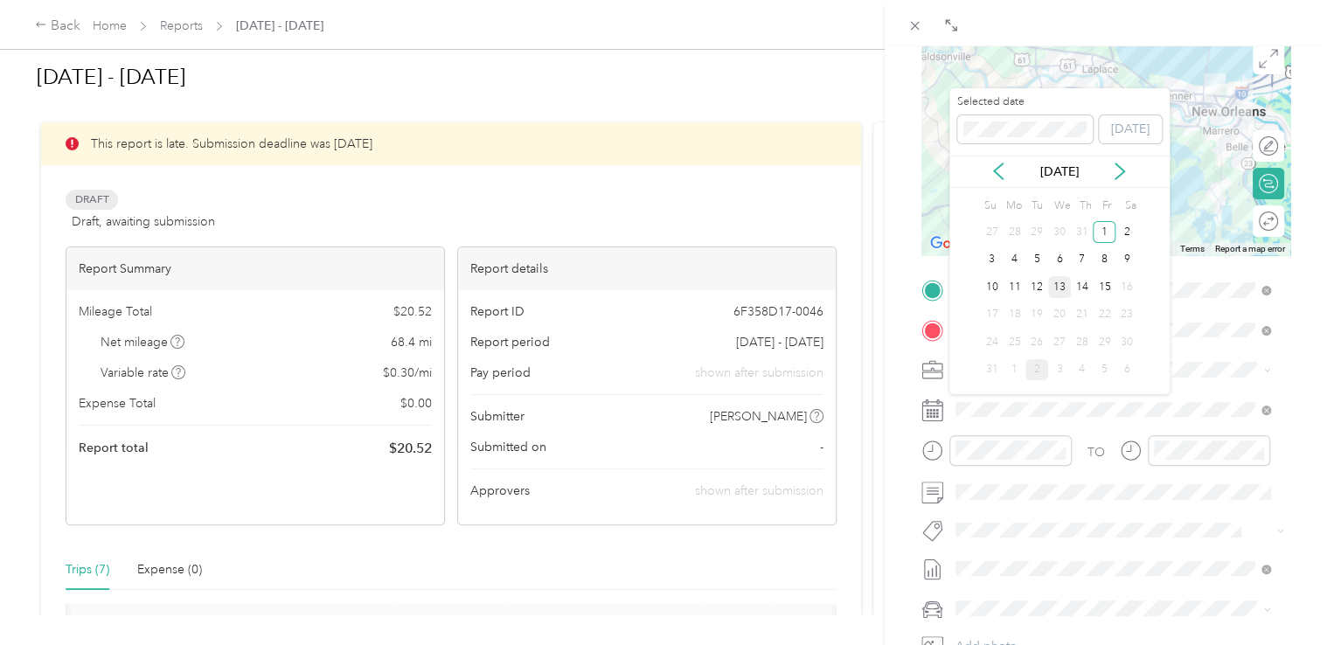
click at [1061, 288] on div "13" at bounding box center [1059, 287] width 23 height 22
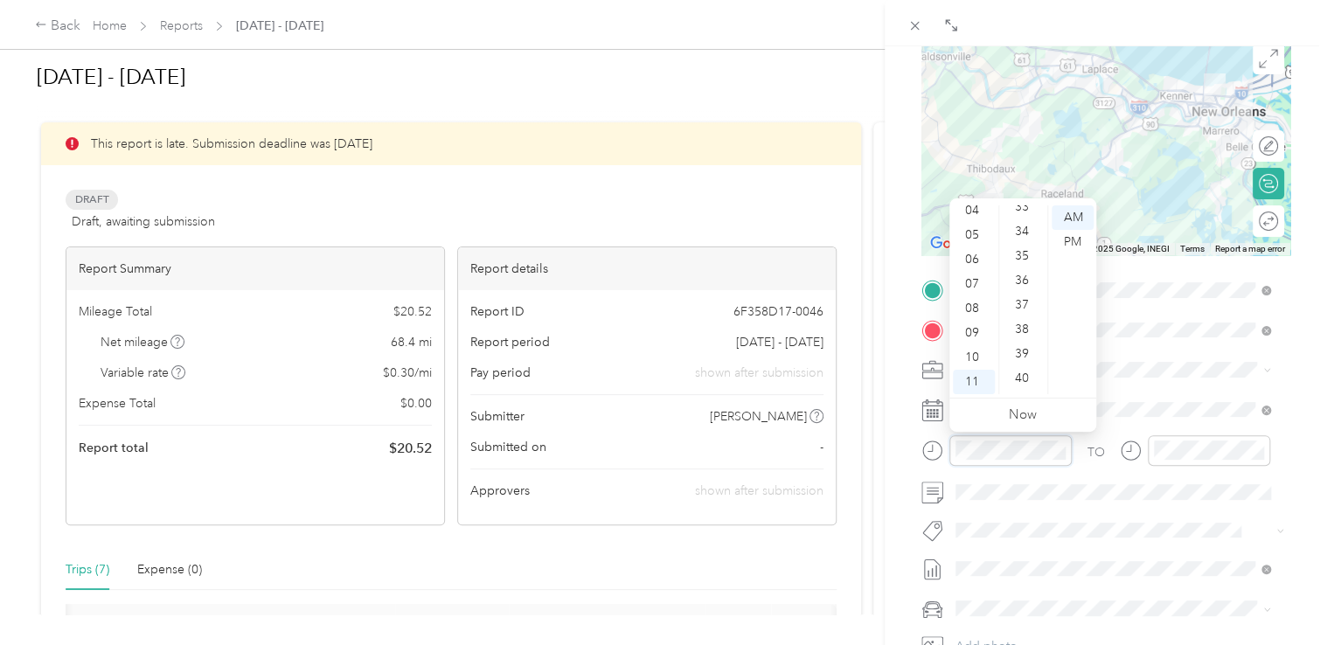
scroll to position [825, 0]
click at [1019, 310] on div "41" at bounding box center [1024, 308] width 42 height 24
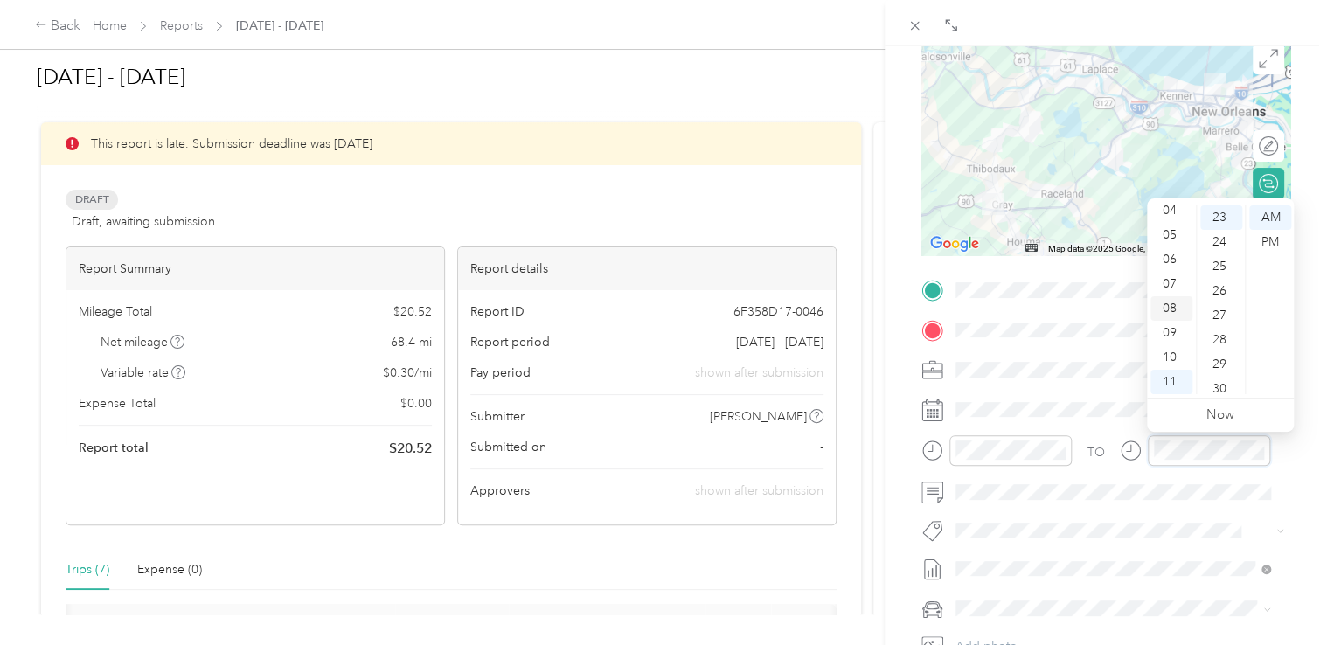
scroll to position [0, 0]
click at [1167, 217] on div "12" at bounding box center [1171, 217] width 42 height 24
click at [1215, 329] on div "56" at bounding box center [1221, 326] width 42 height 24
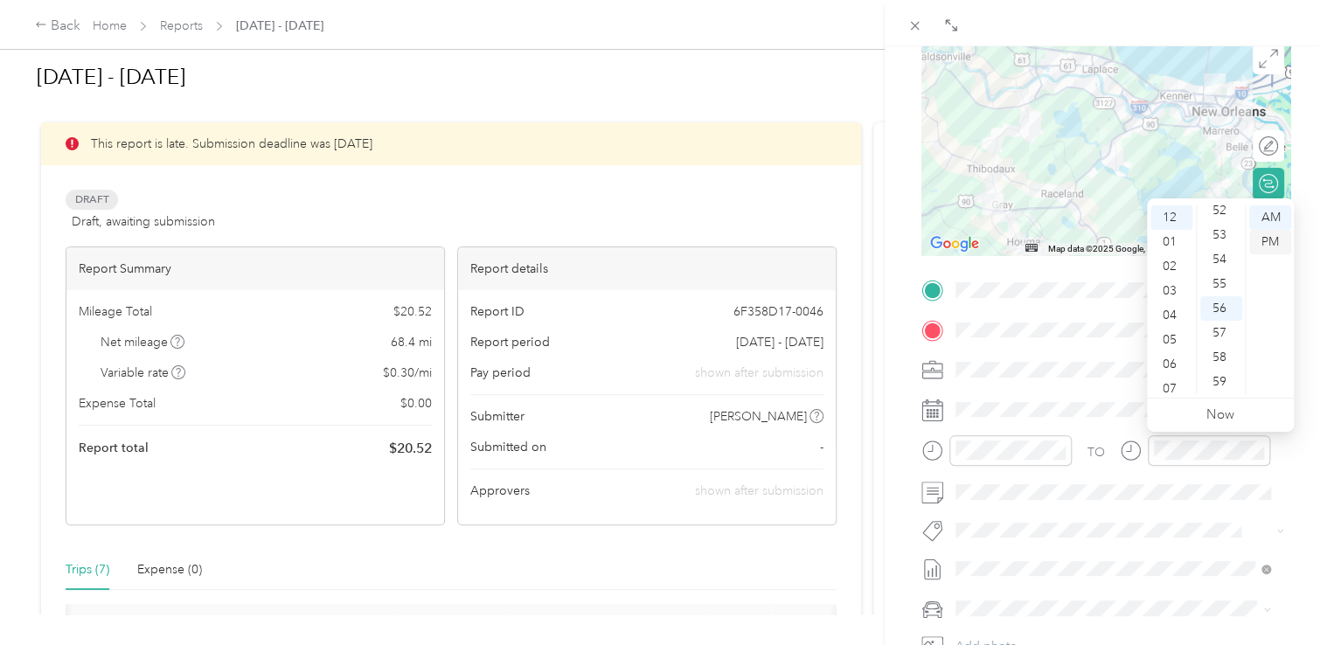
click at [1266, 240] on div "PM" at bounding box center [1270, 242] width 42 height 24
click at [1181, 507] on div "TO Add photo" at bounding box center [1105, 487] width 369 height 422
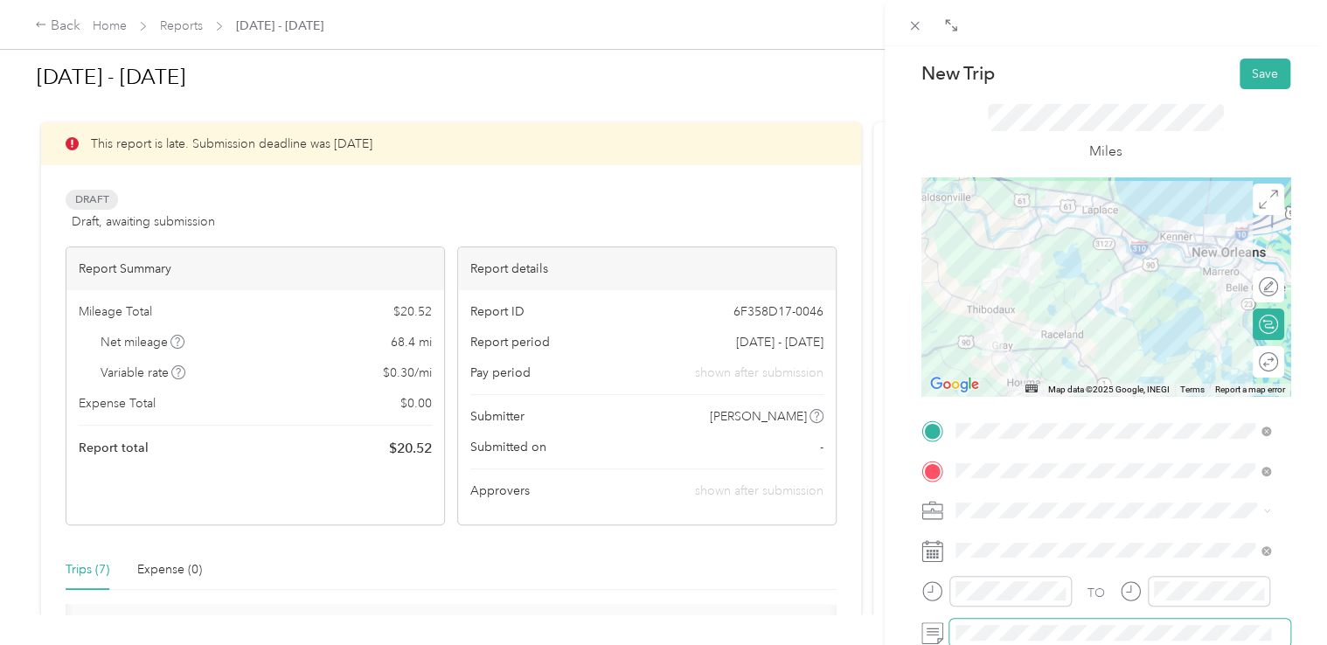
scroll to position [0, 0]
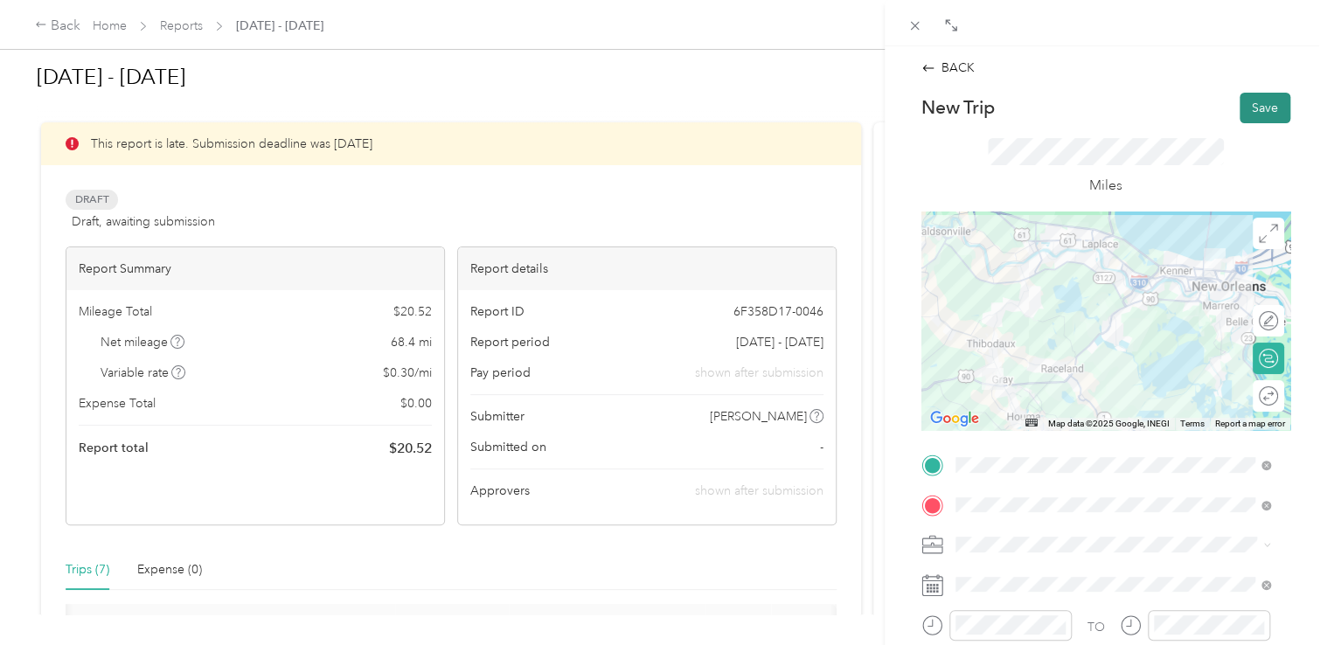
click at [1245, 108] on button "Save" at bounding box center [1265, 108] width 51 height 31
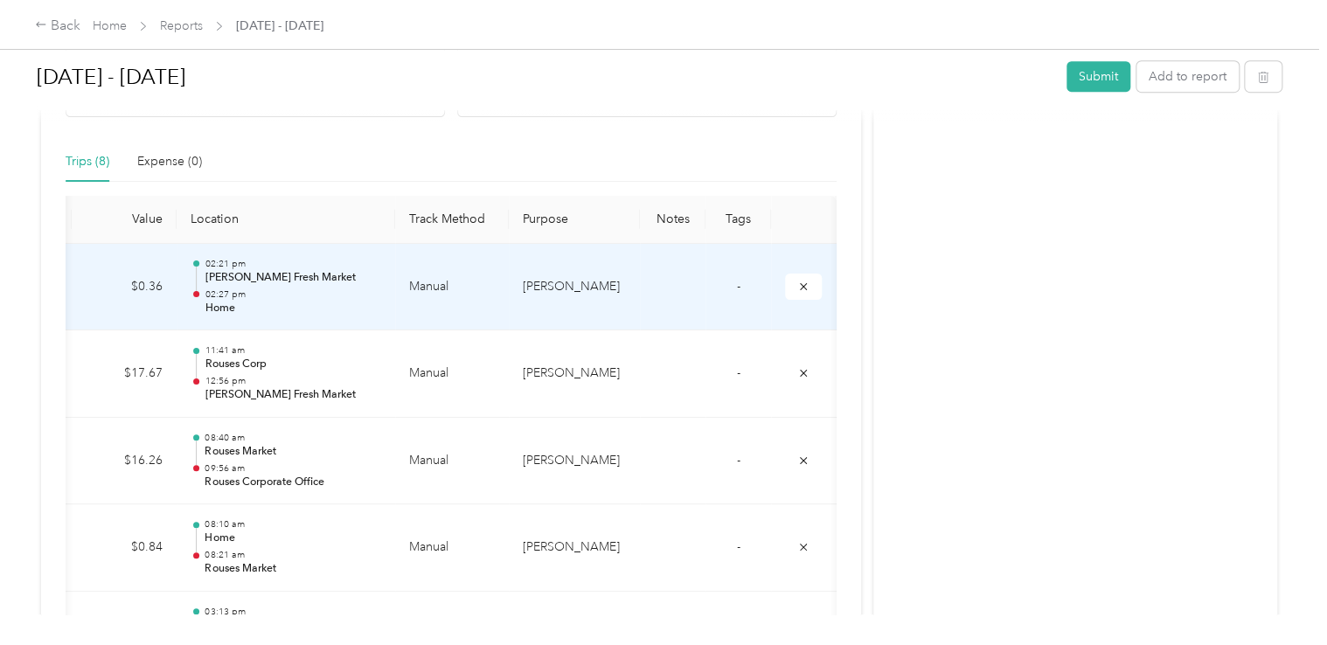
scroll to position [448, 0]
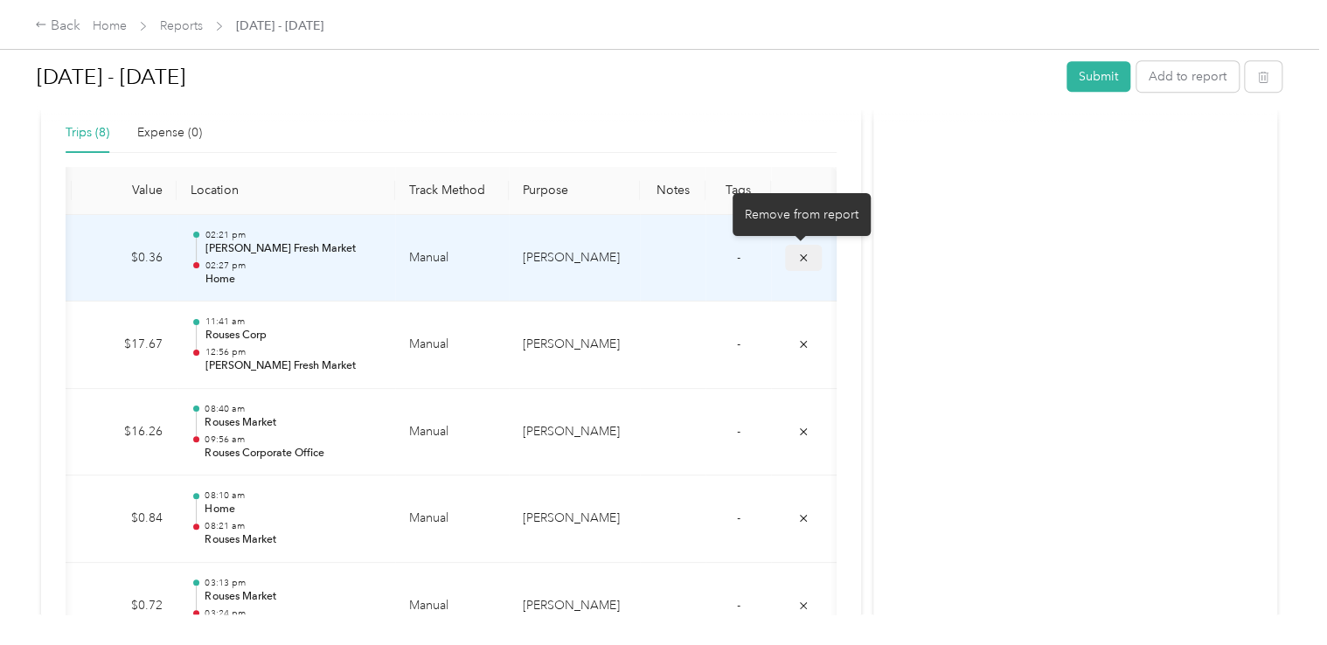
click at [797, 249] on span "submit" at bounding box center [803, 256] width 12 height 15
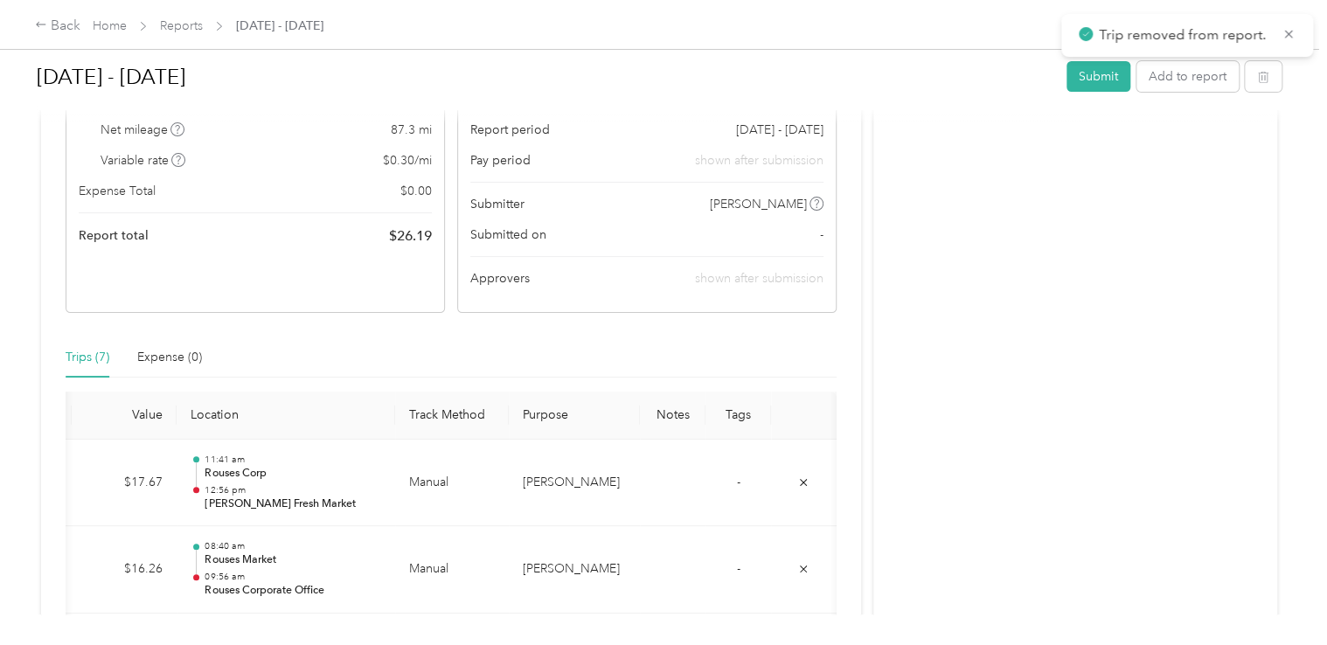
scroll to position [99, 0]
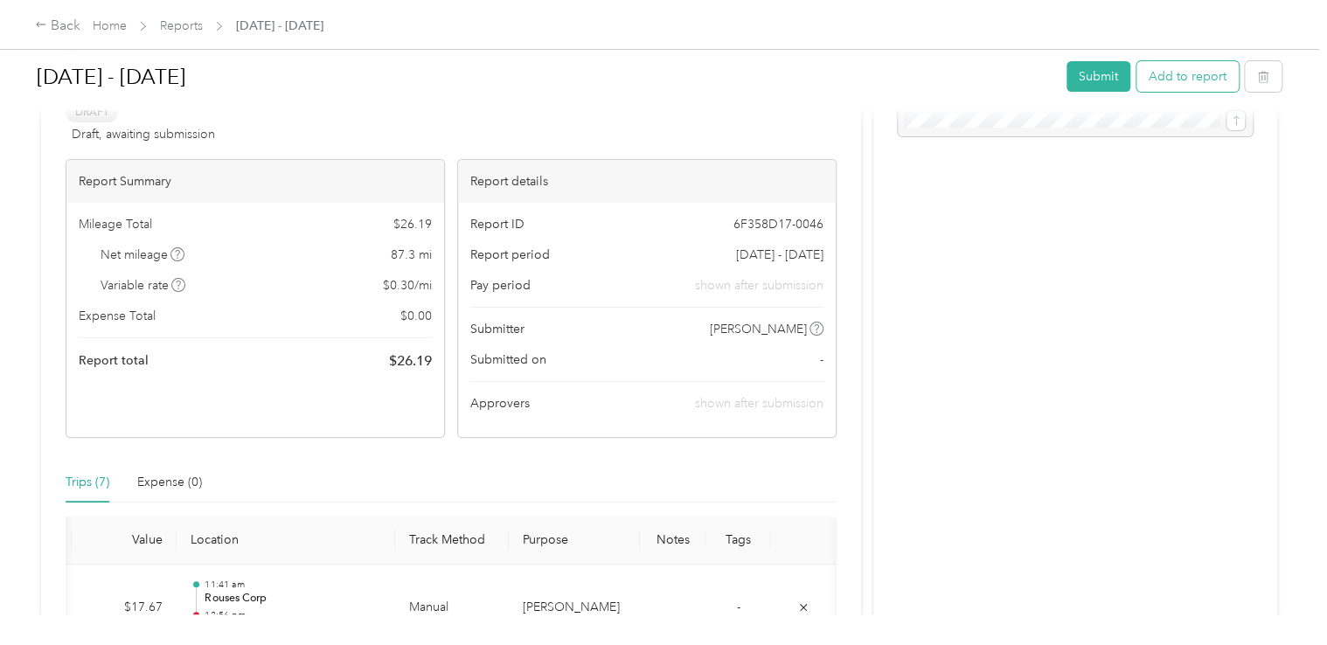
click at [1192, 80] on button "Add to report" at bounding box center [1188, 76] width 102 height 31
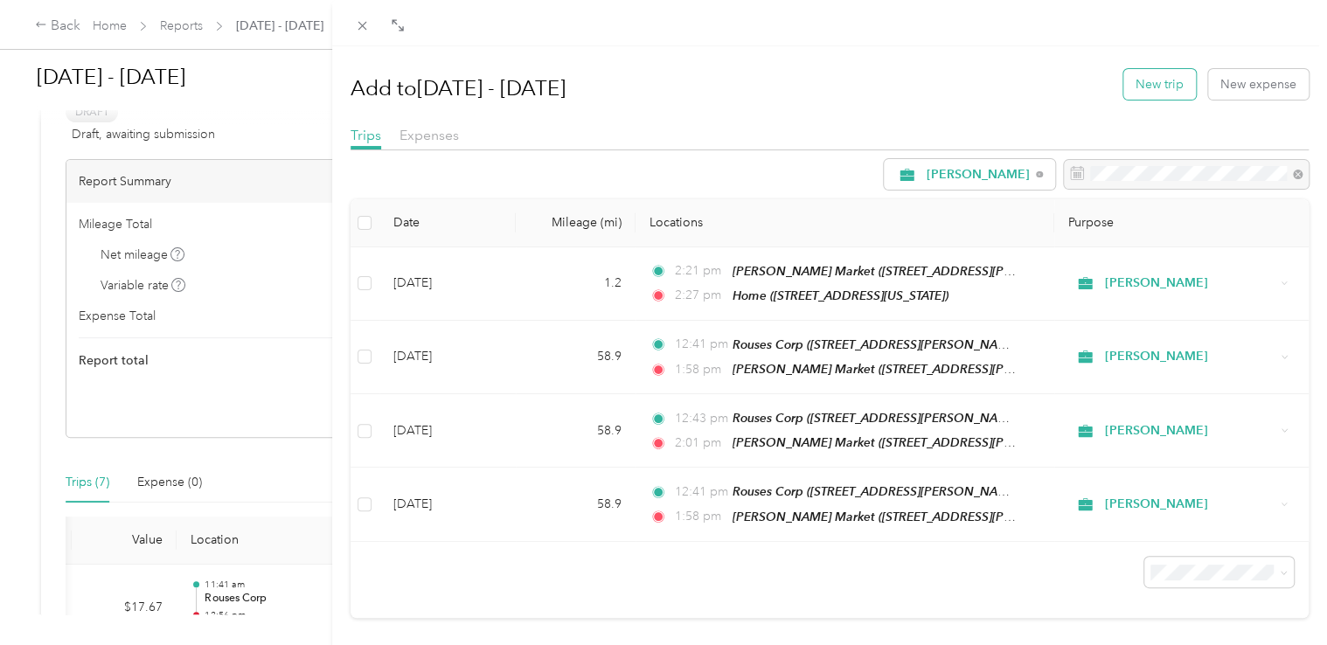
click at [1123, 95] on button "New trip" at bounding box center [1159, 84] width 73 height 31
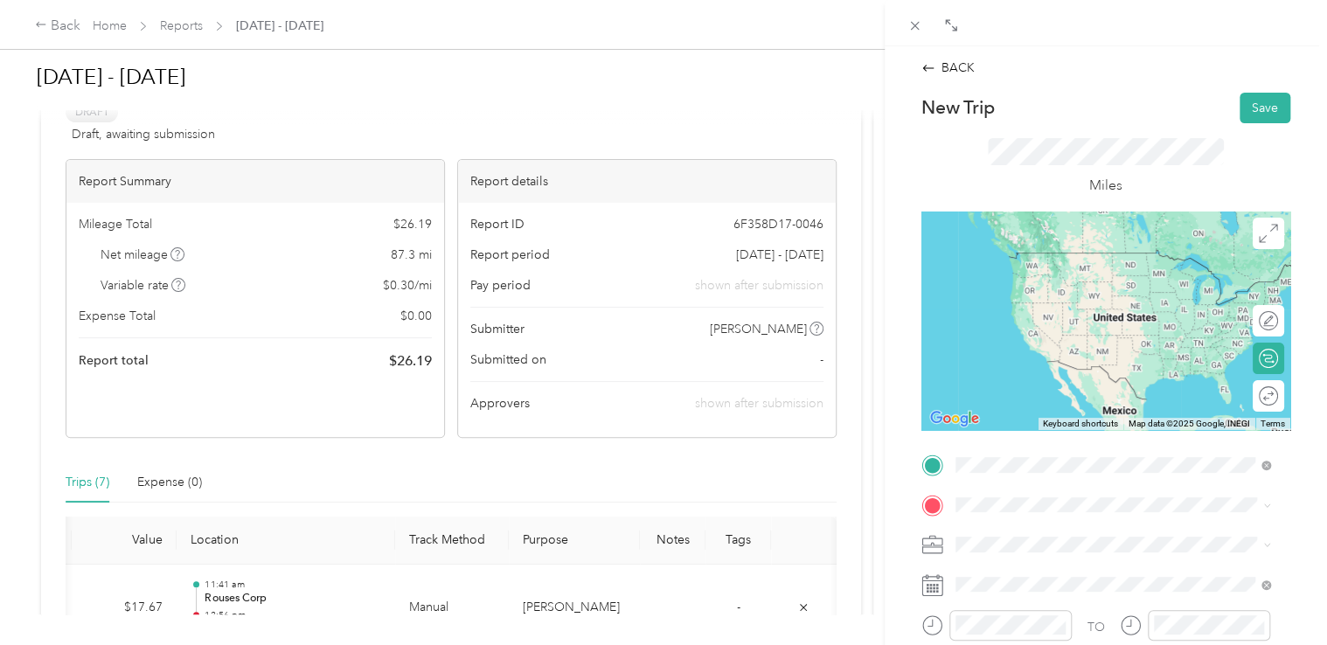
click at [1073, 286] on span "[STREET_ADDRESS][PERSON_NAME]" at bounding box center [1092, 284] width 208 height 15
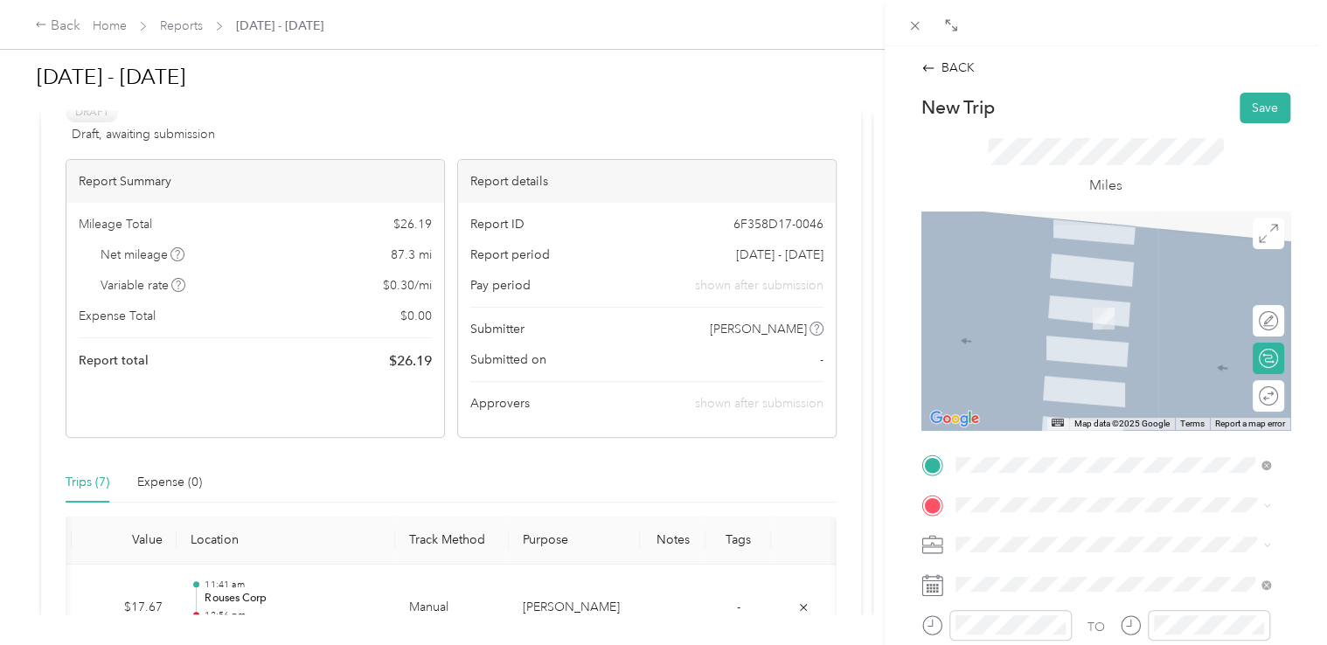
click at [1049, 327] on div "Home [STREET_ADDRESS][US_STATE]" at bounding box center [1075, 308] width 175 height 37
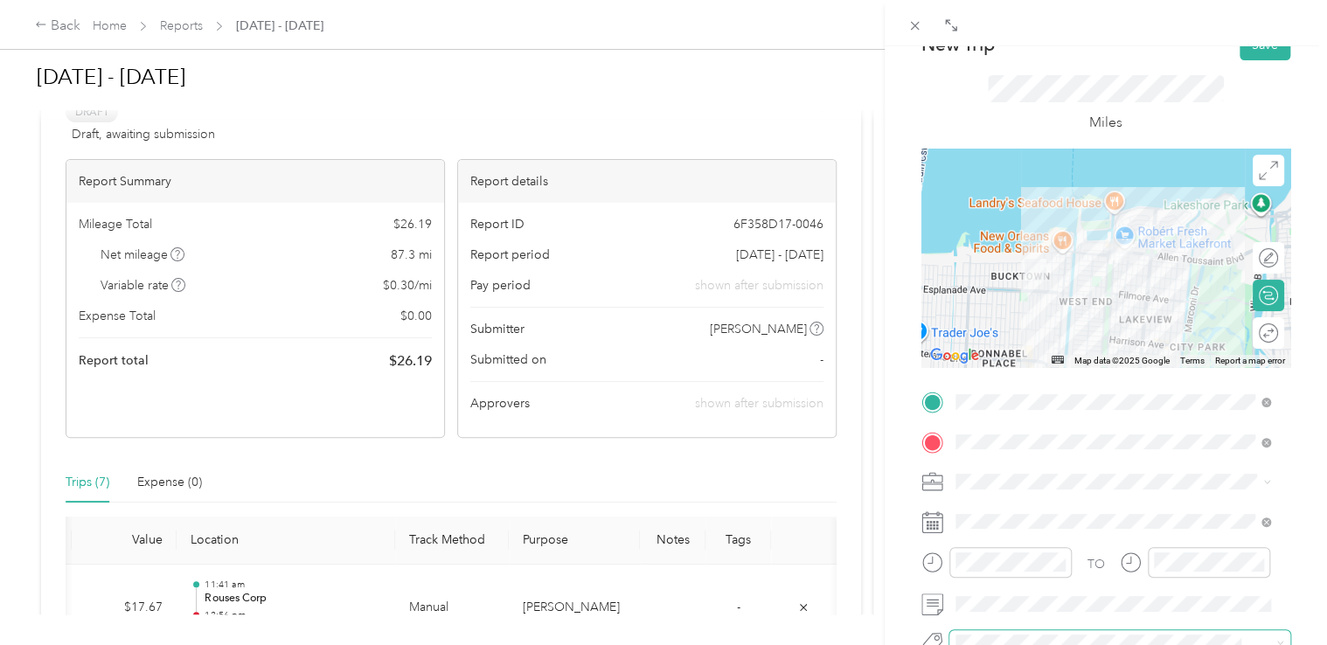
scroll to position [175, 0]
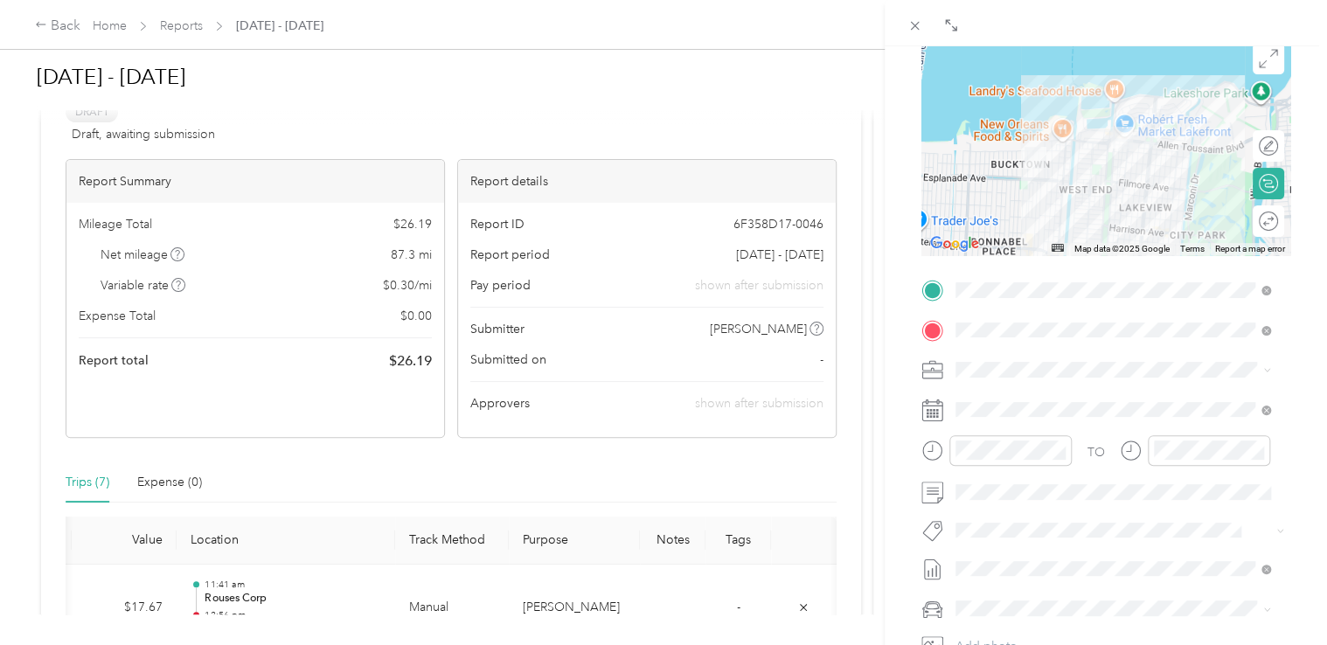
click at [935, 414] on icon at bounding box center [932, 411] width 22 height 22
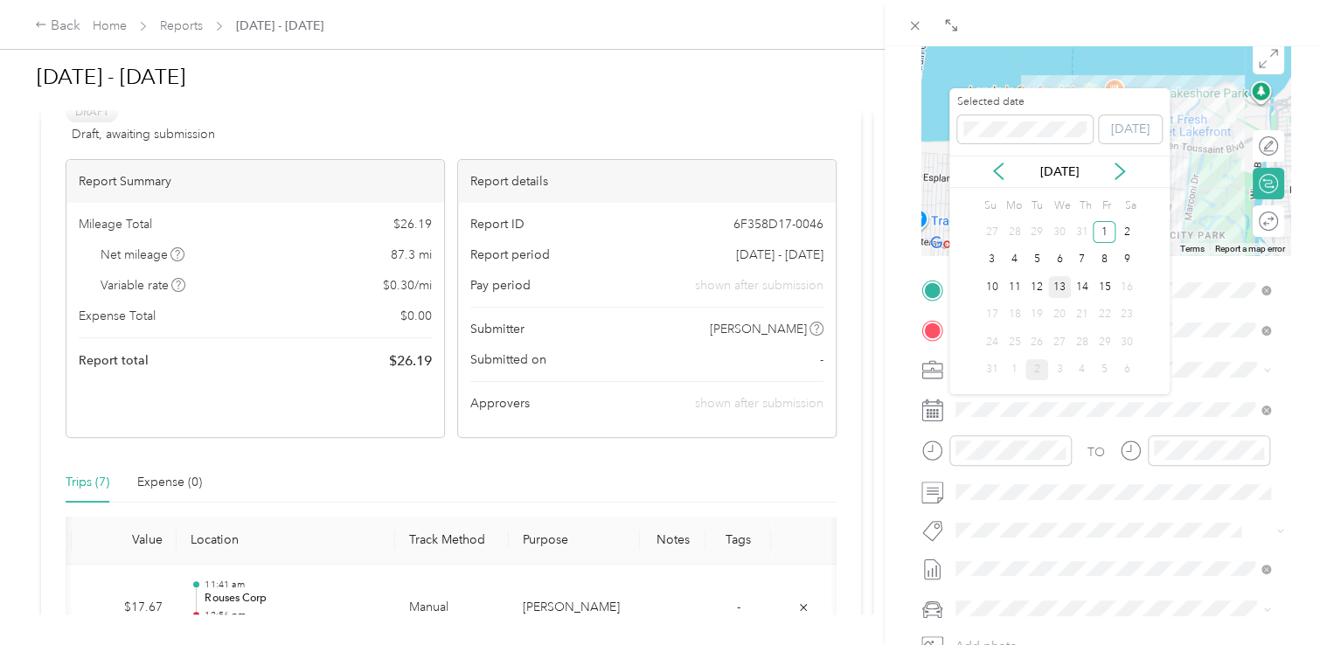
click at [1050, 289] on div "13" at bounding box center [1059, 287] width 23 height 22
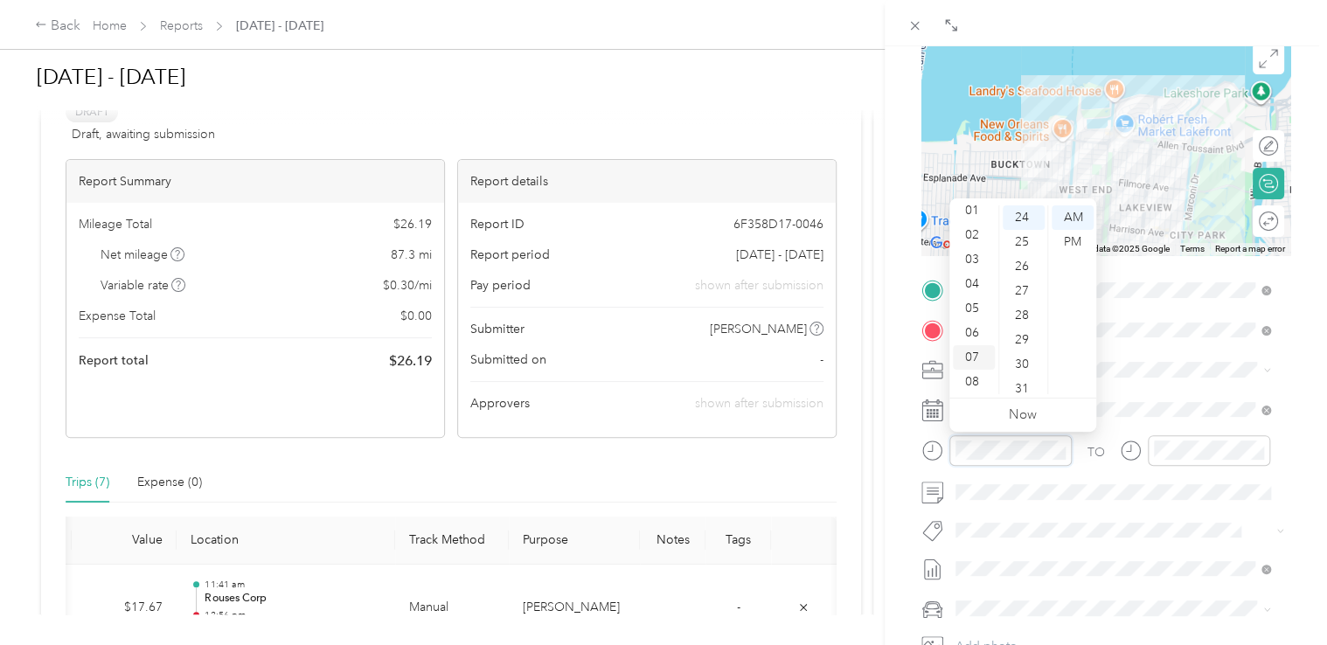
scroll to position [0, 0]
click at [969, 244] on div "01" at bounding box center [974, 242] width 42 height 24
click at [1017, 220] on div "24" at bounding box center [1024, 217] width 42 height 24
click at [1070, 235] on div "PM" at bounding box center [1073, 242] width 42 height 24
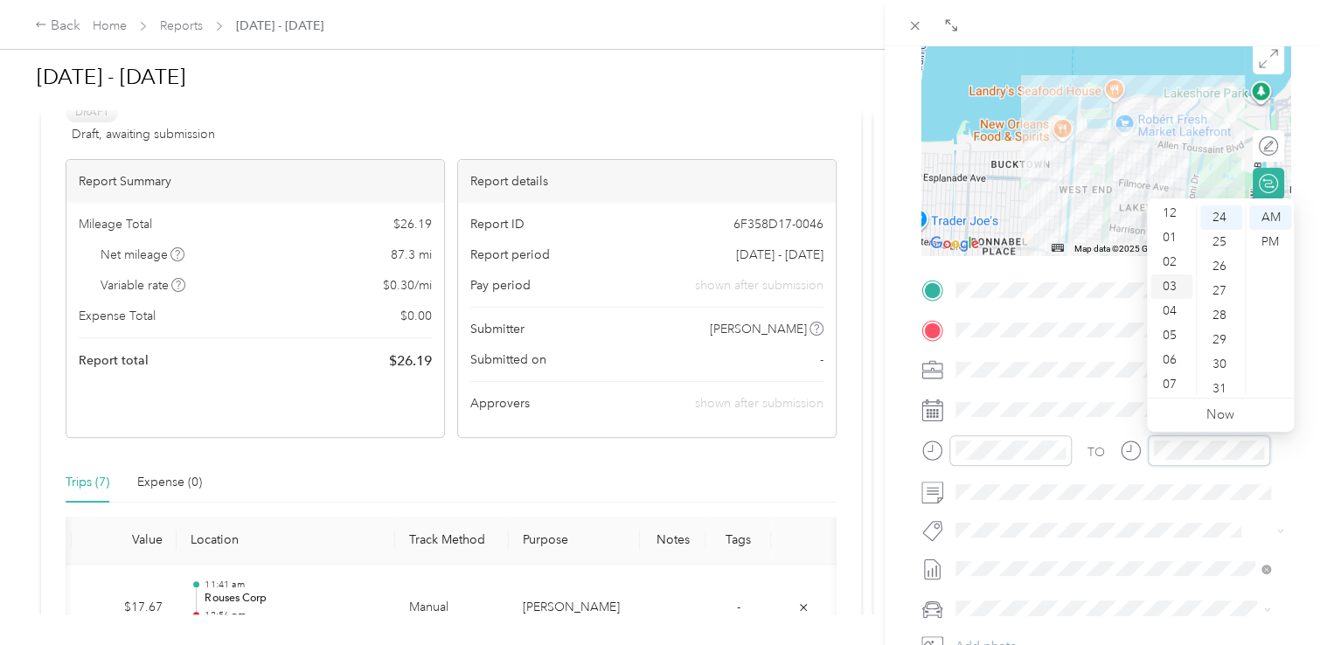
scroll to position [0, 0]
click at [1164, 242] on div "01" at bounding box center [1171, 242] width 42 height 24
click at [1214, 362] on div "30" at bounding box center [1221, 364] width 42 height 24
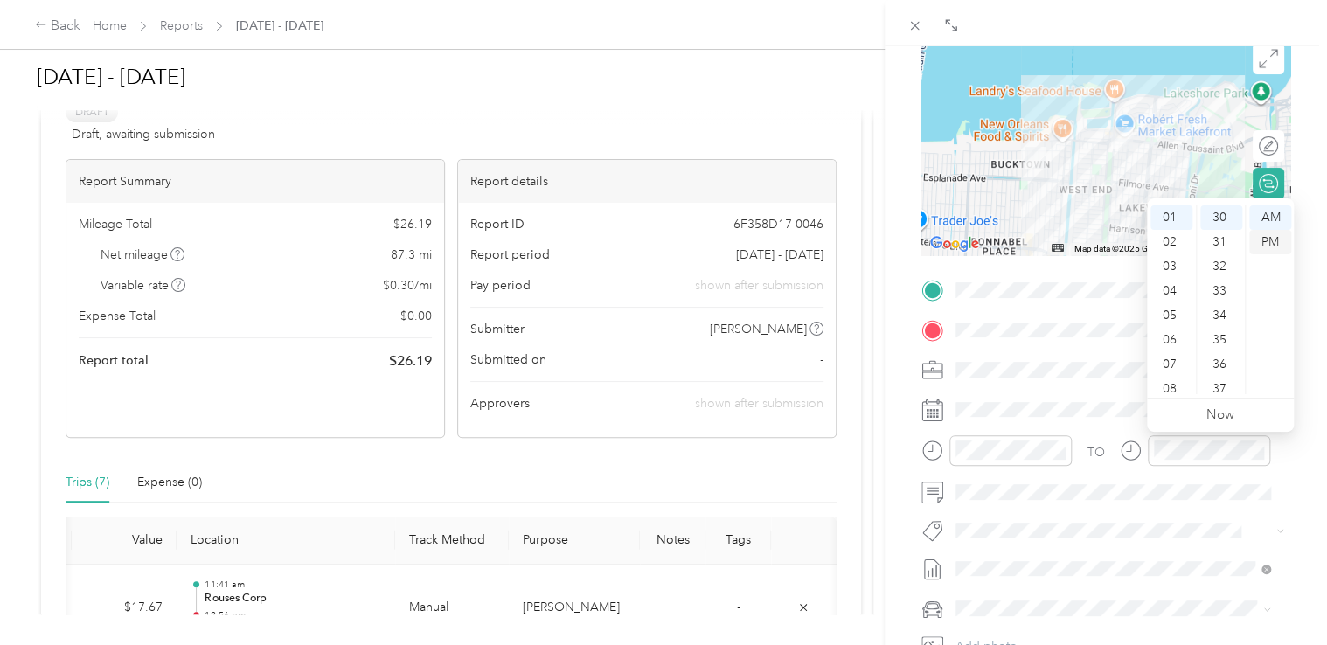
click at [1272, 231] on div "PM" at bounding box center [1270, 242] width 42 height 24
click at [1200, 518] on span at bounding box center [1119, 530] width 341 height 24
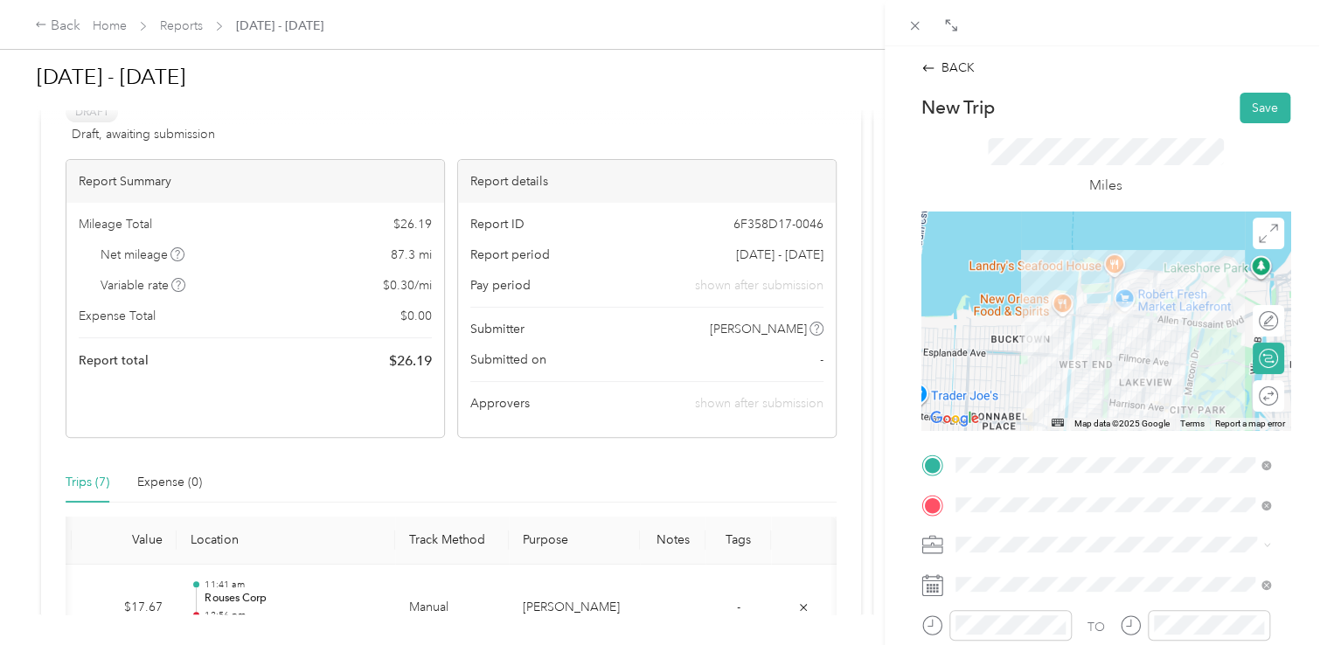
scroll to position [0, 0]
click at [1248, 108] on button "Save" at bounding box center [1265, 108] width 51 height 31
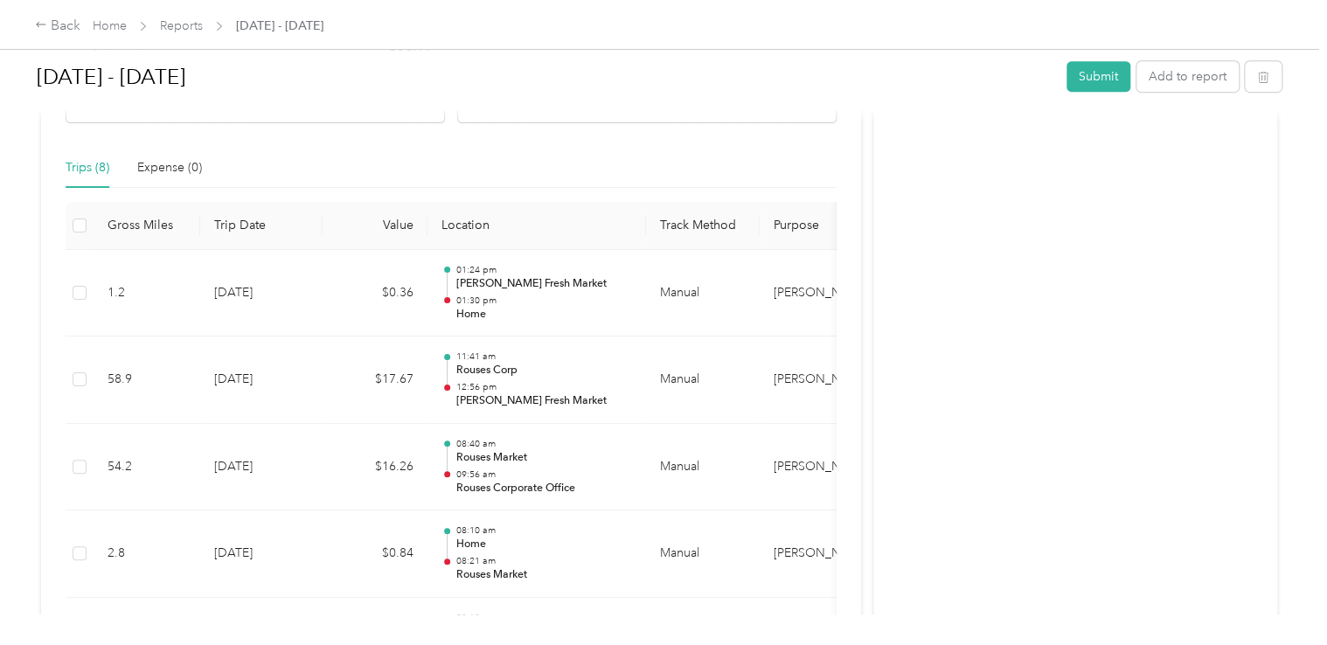
scroll to position [361, 0]
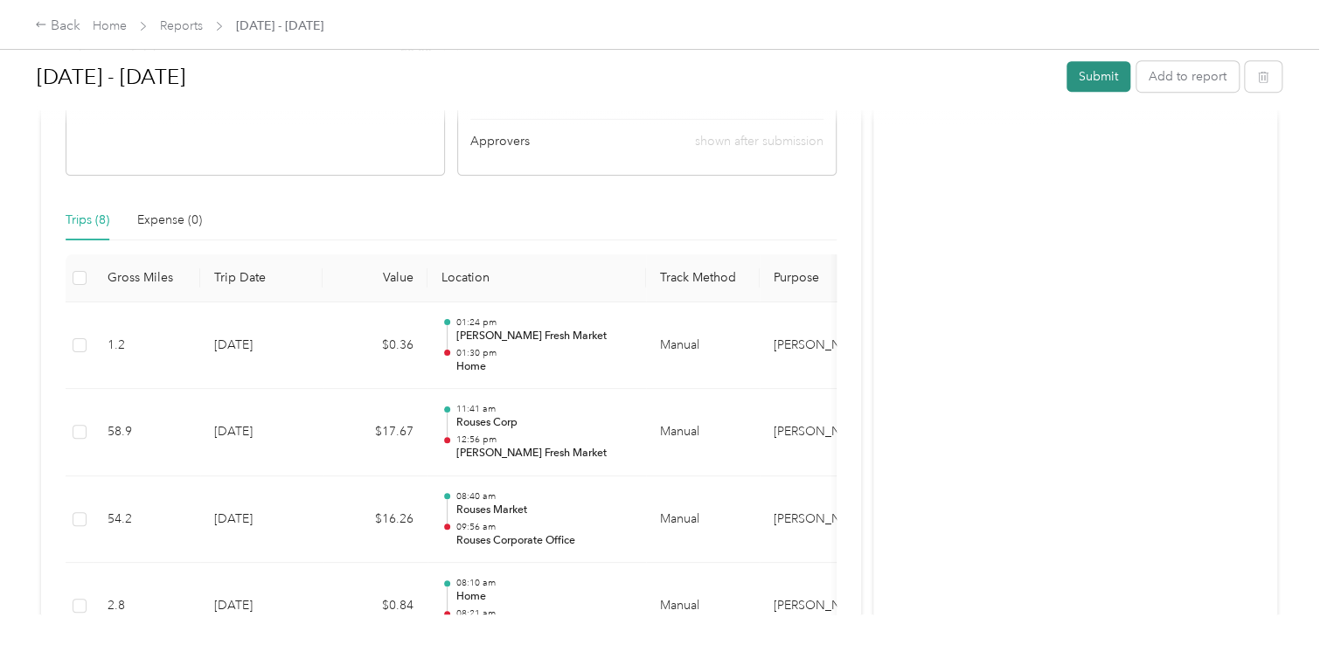
click at [1091, 79] on button "Submit" at bounding box center [1099, 76] width 64 height 31
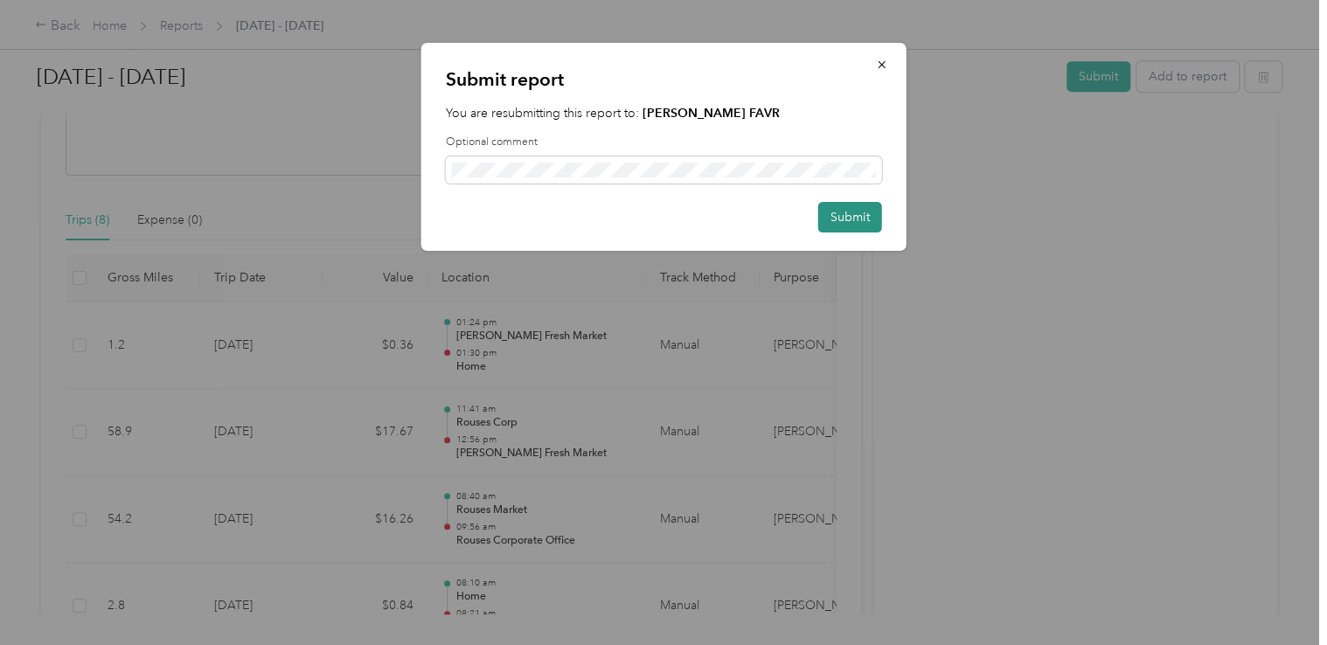
click at [861, 216] on button "Submit" at bounding box center [850, 217] width 64 height 31
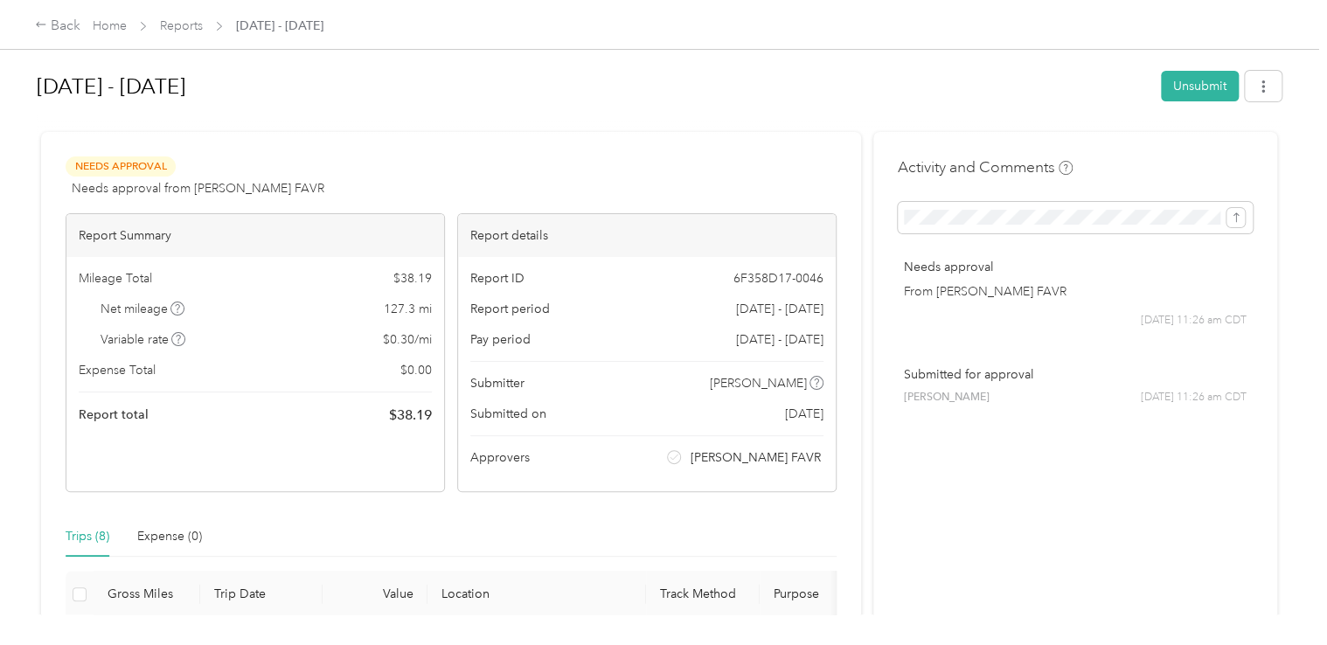
scroll to position [0, 0]
click at [189, 19] on link "Reports" at bounding box center [181, 25] width 43 height 15
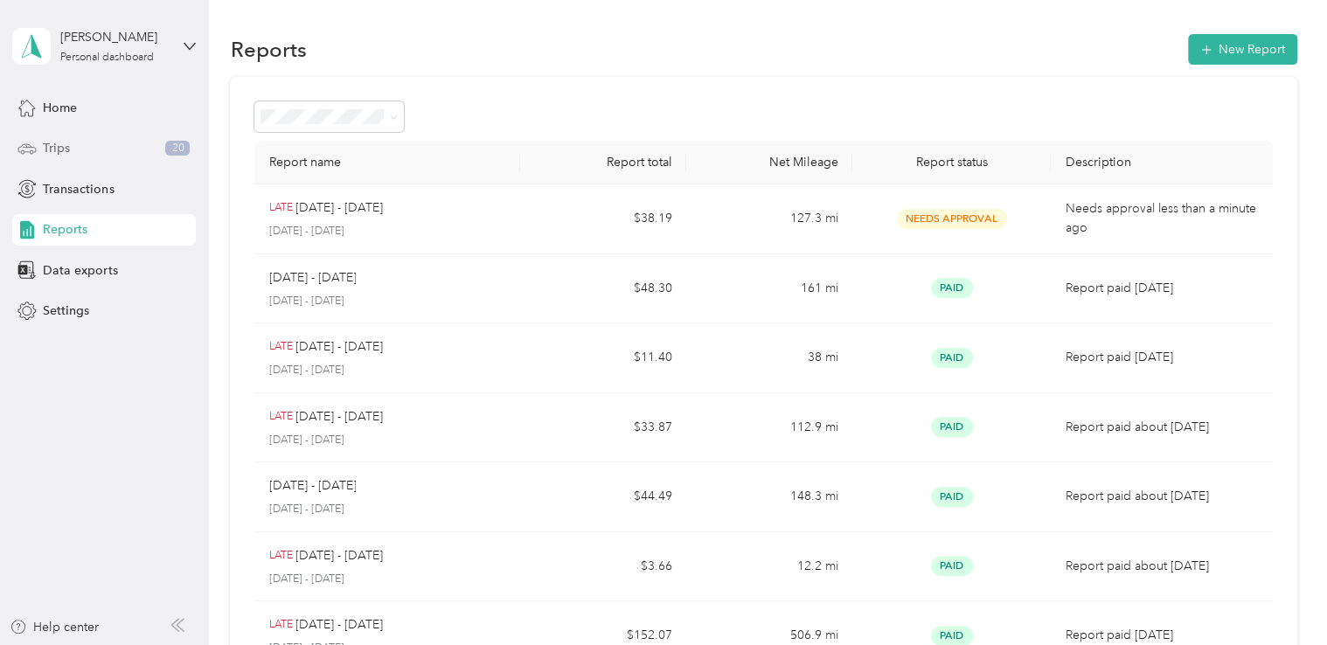
click at [59, 151] on span "Trips" at bounding box center [56, 148] width 27 height 18
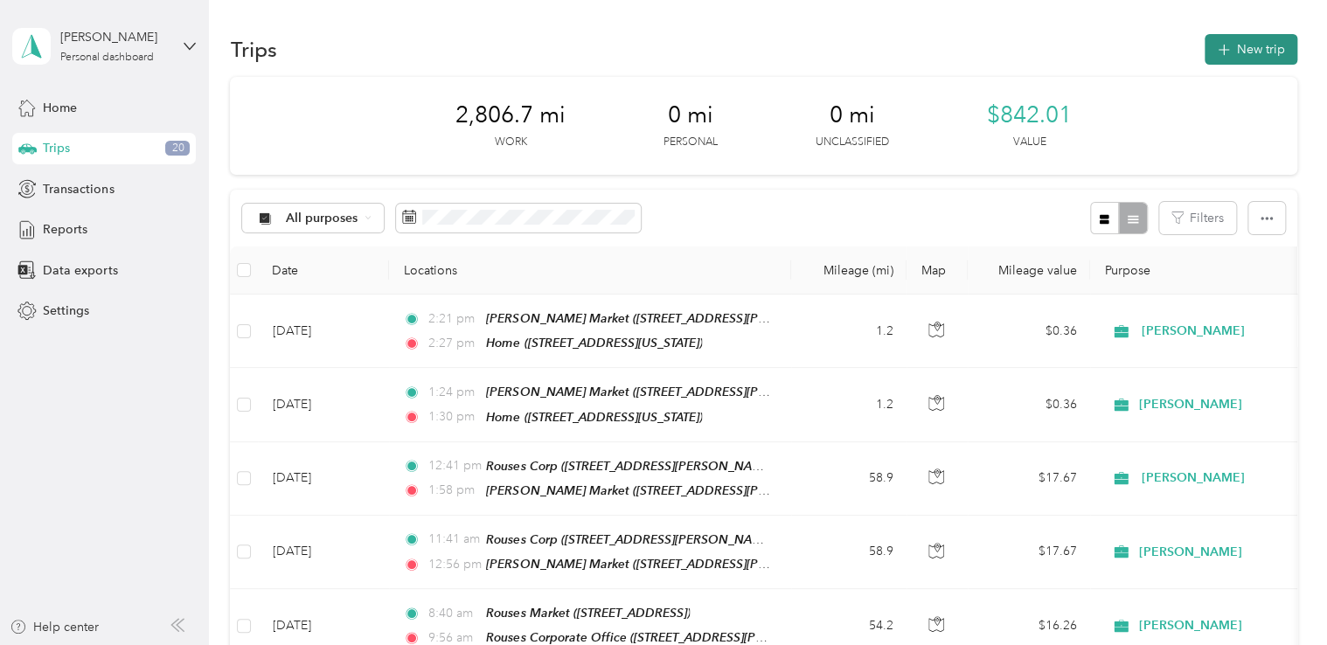
click at [1242, 44] on button "New trip" at bounding box center [1251, 49] width 93 height 31
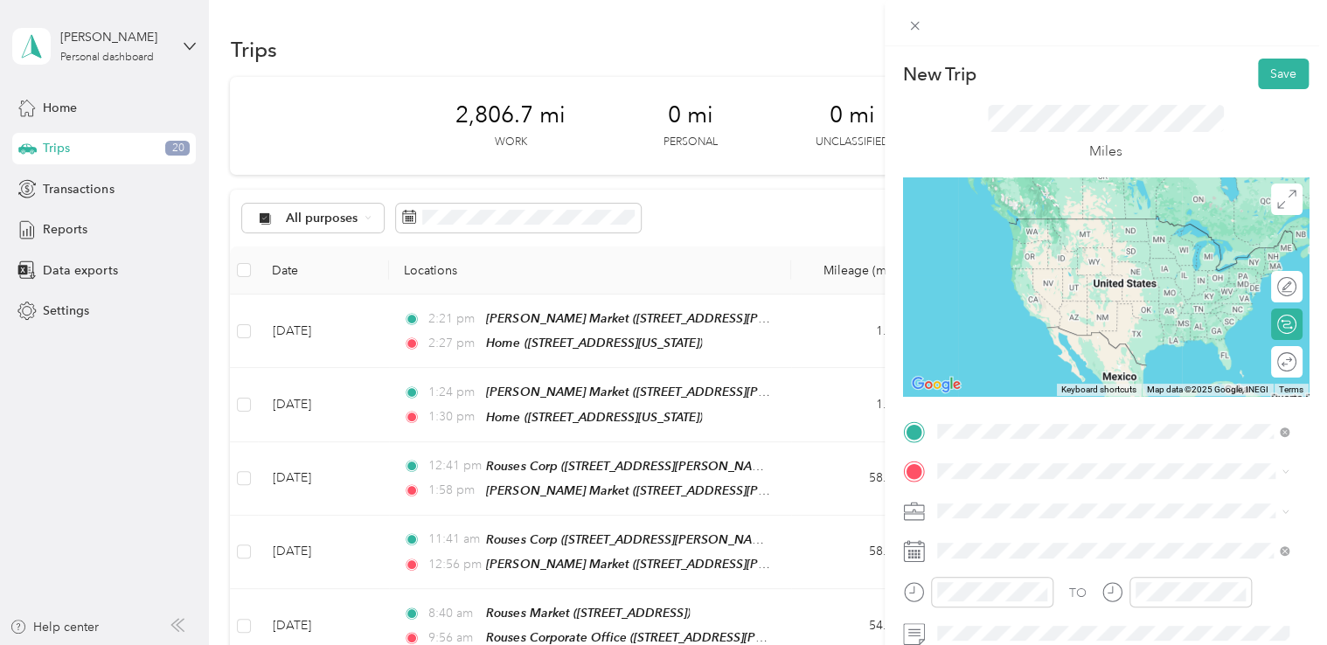
click at [1054, 222] on div "Home" at bounding box center [1057, 225] width 175 height 16
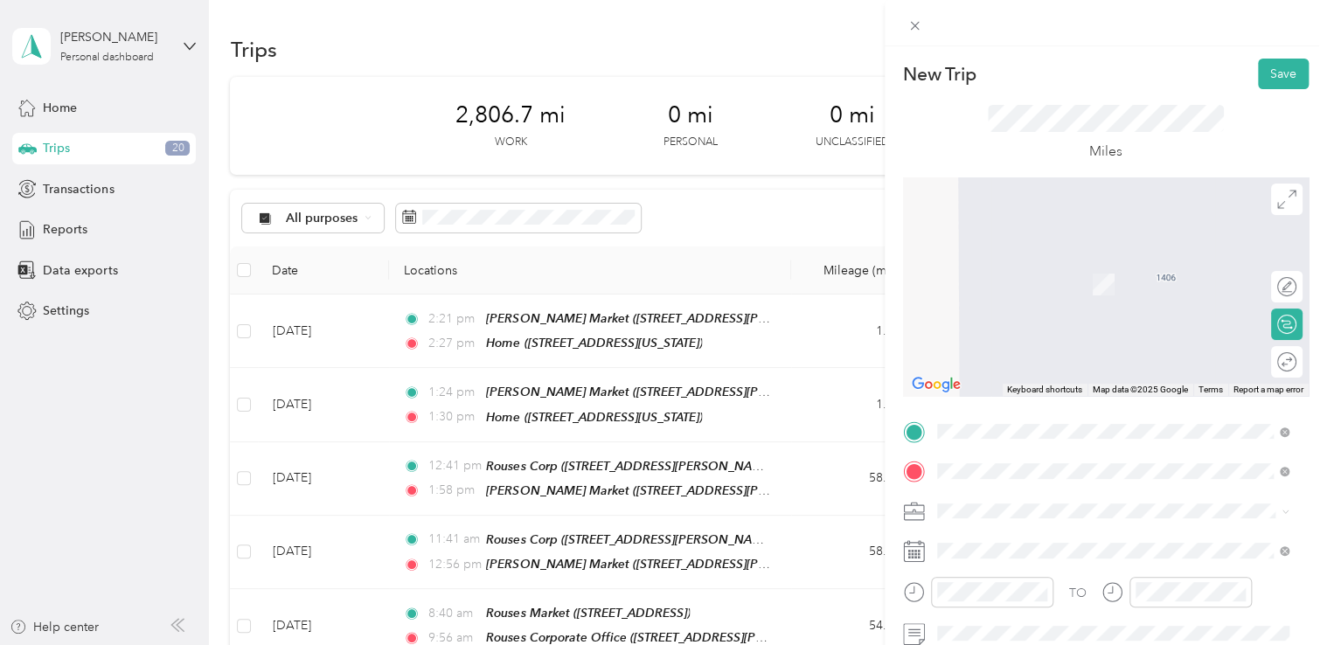
click at [1043, 282] on div "TEAM Dorignacs Food Center [STREET_ADDRESS]" at bounding box center [1067, 278] width 194 height 43
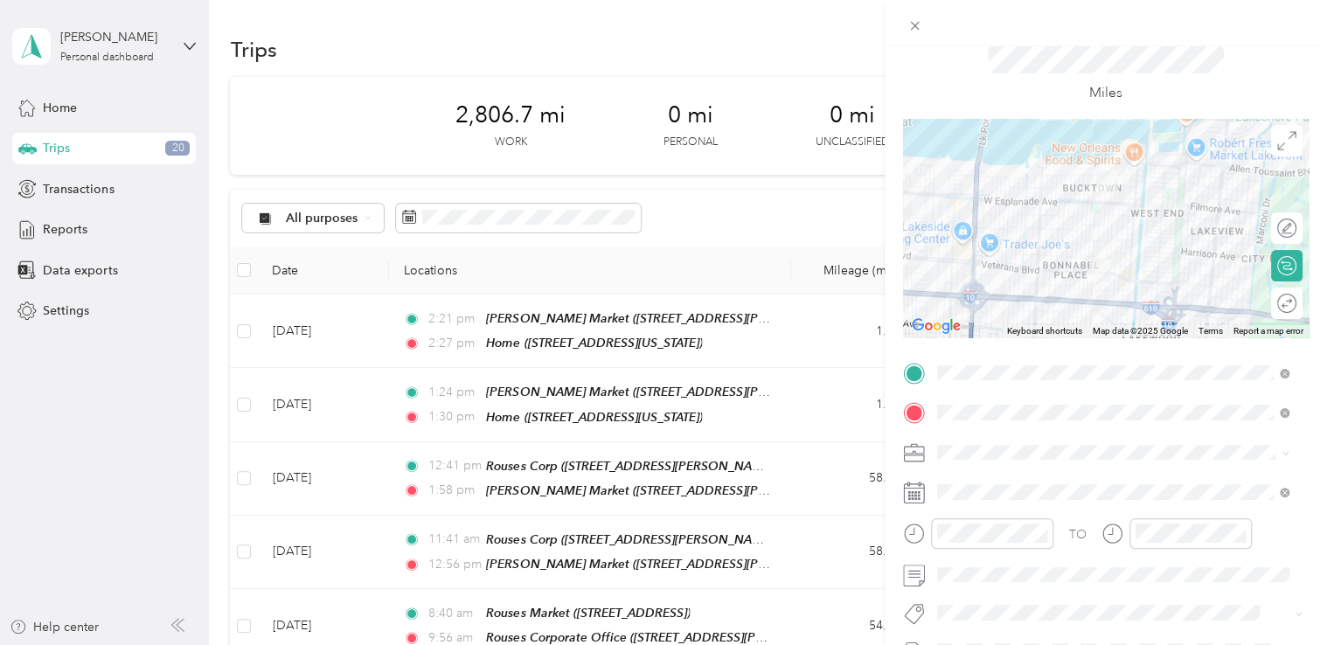
scroll to position [87, 0]
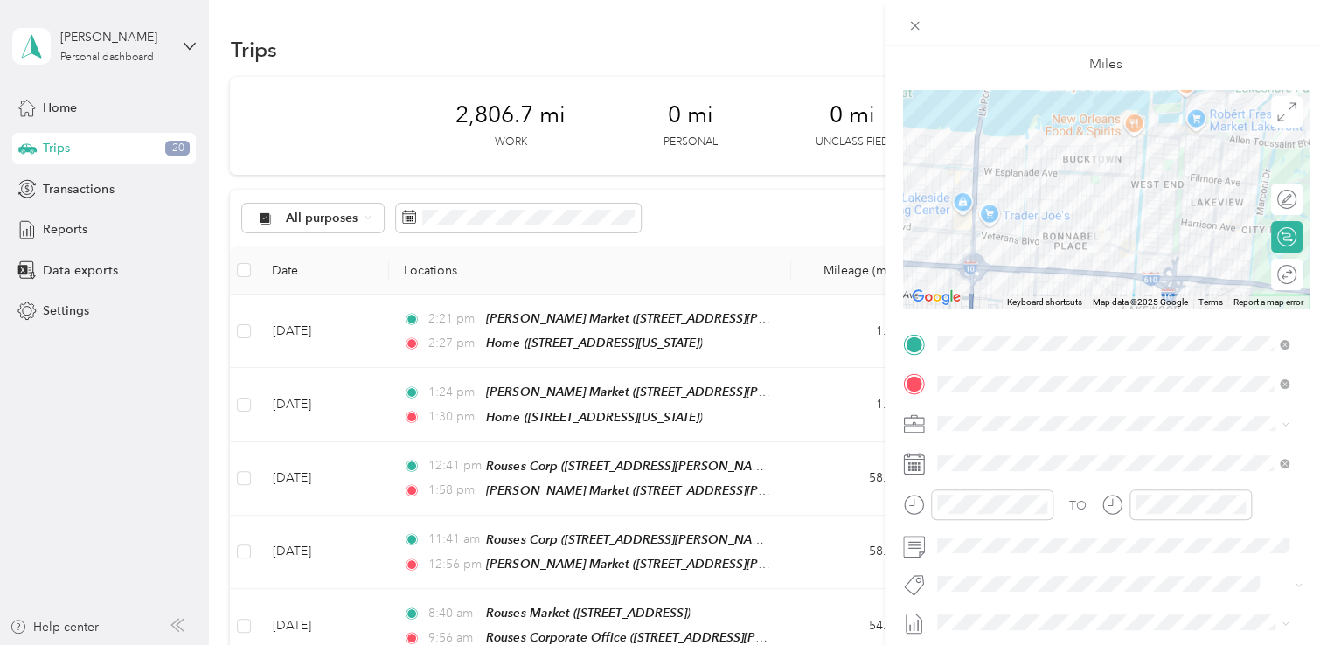
click at [918, 462] on icon at bounding box center [914, 464] width 22 height 22
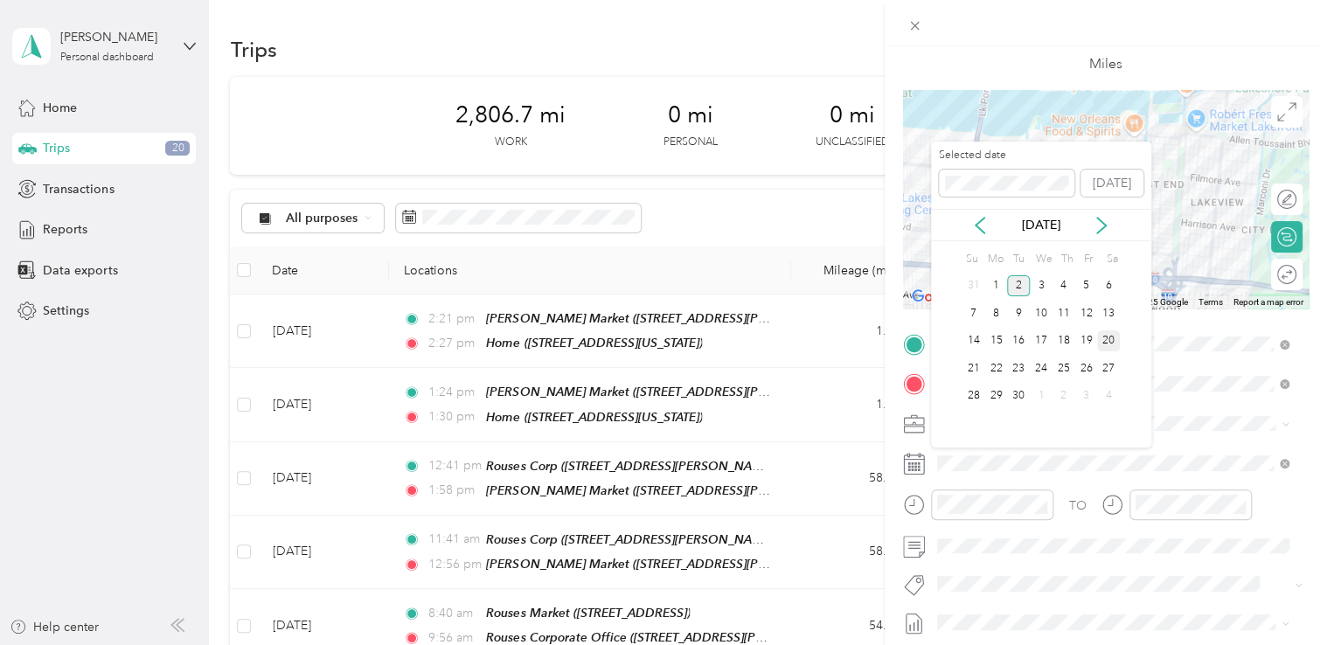
click at [1113, 342] on div "20" at bounding box center [1108, 341] width 23 height 22
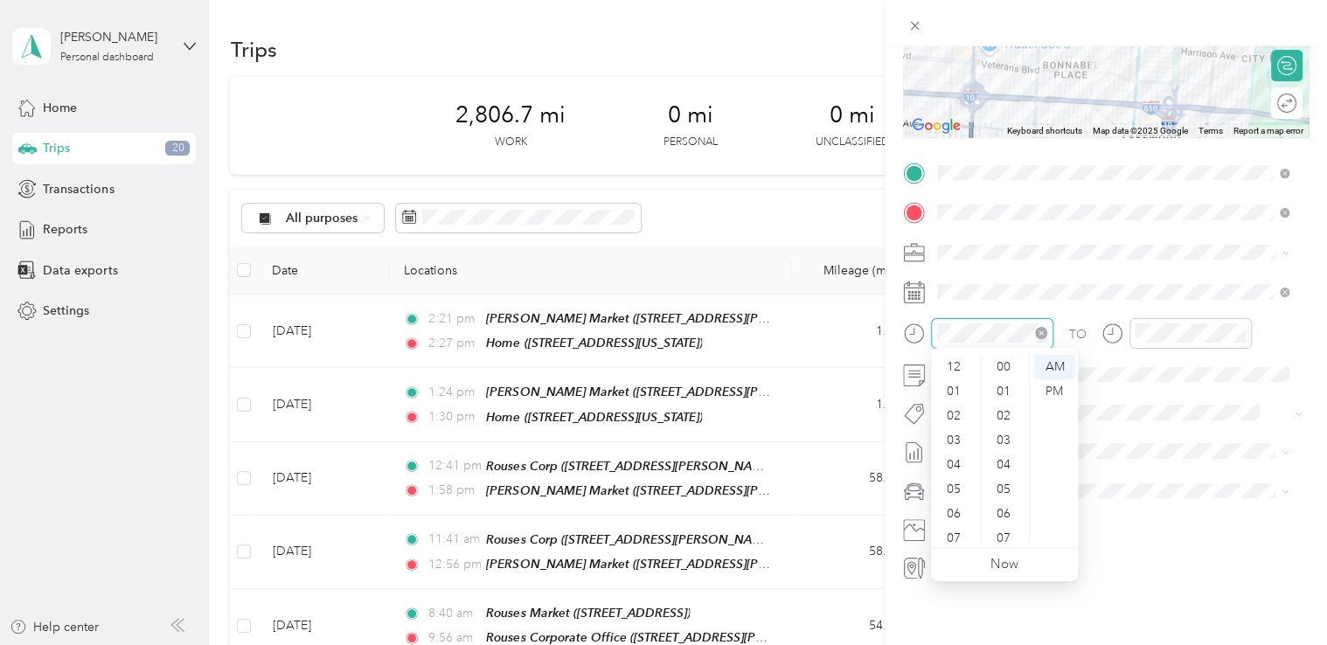
scroll to position [105, 0]
click at [949, 506] on div "10" at bounding box center [956, 507] width 42 height 24
click at [1116, 422] on div "TO Add photo" at bounding box center [1106, 370] width 406 height 422
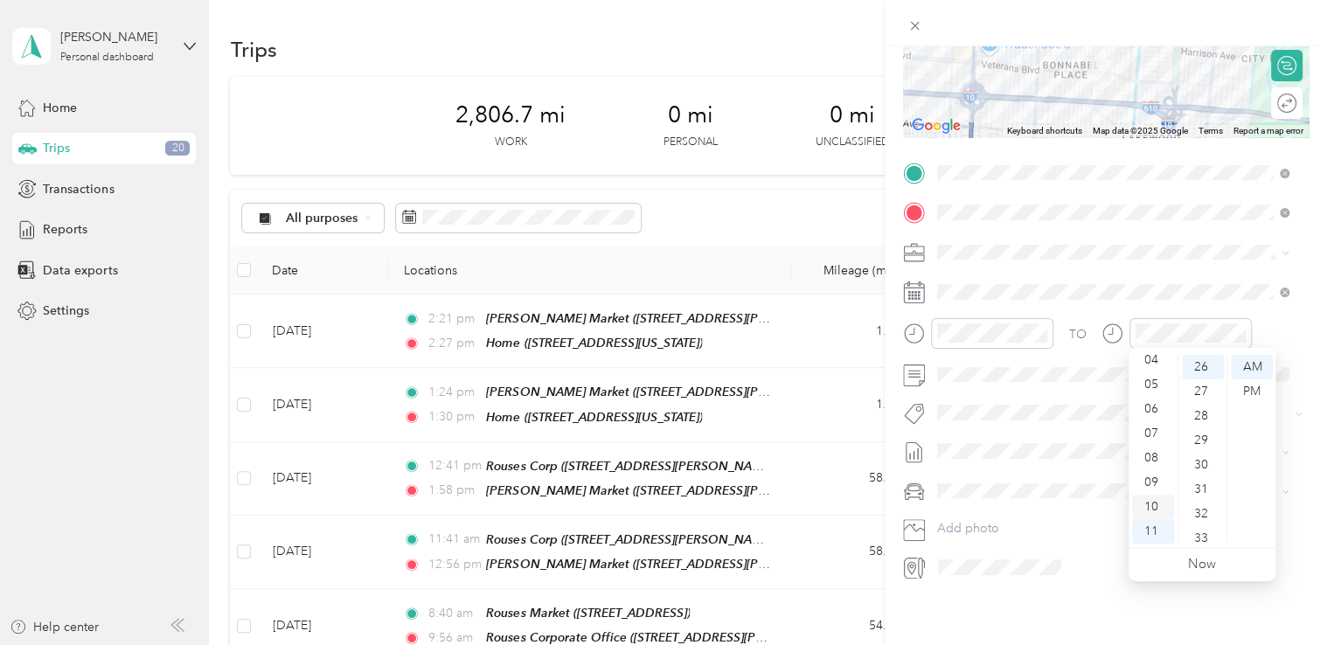
click at [1154, 509] on div "10" at bounding box center [1153, 507] width 42 height 24
click at [1208, 541] on div "33" at bounding box center [1203, 538] width 42 height 24
click at [1096, 644] on div "New Trip Save This trip cannot be edited because it is either under review, app…" at bounding box center [659, 645] width 1318 height 0
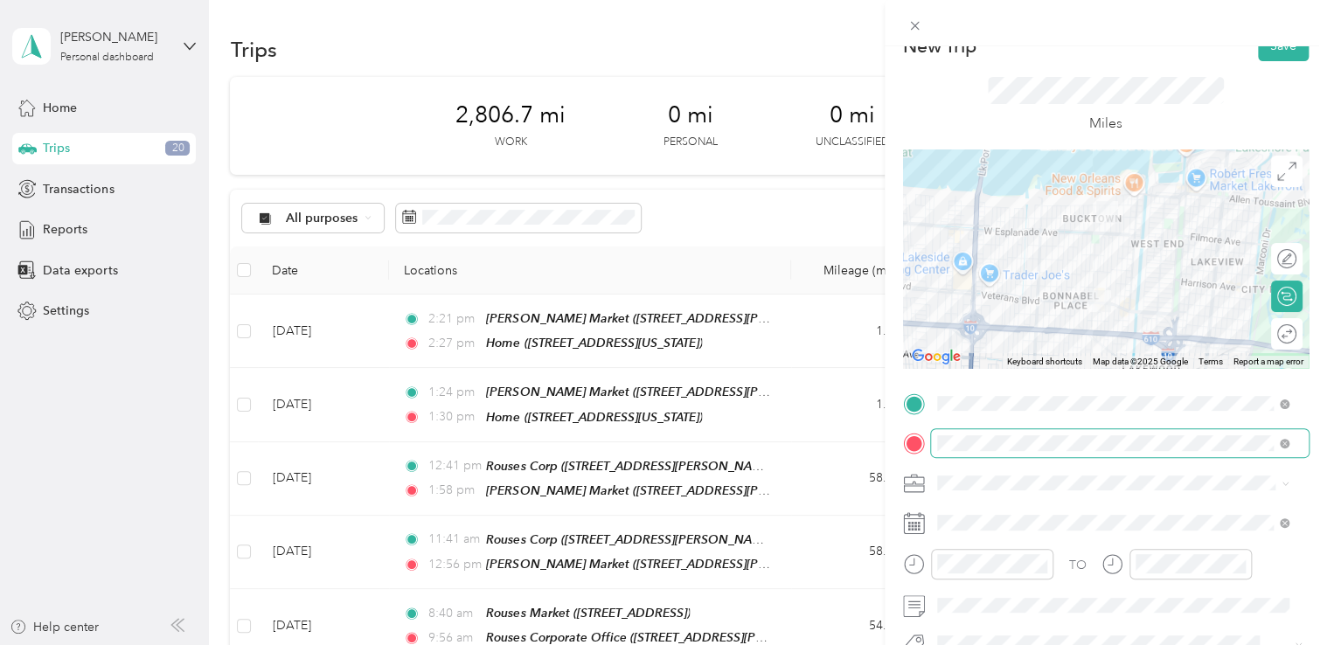
scroll to position [0, 0]
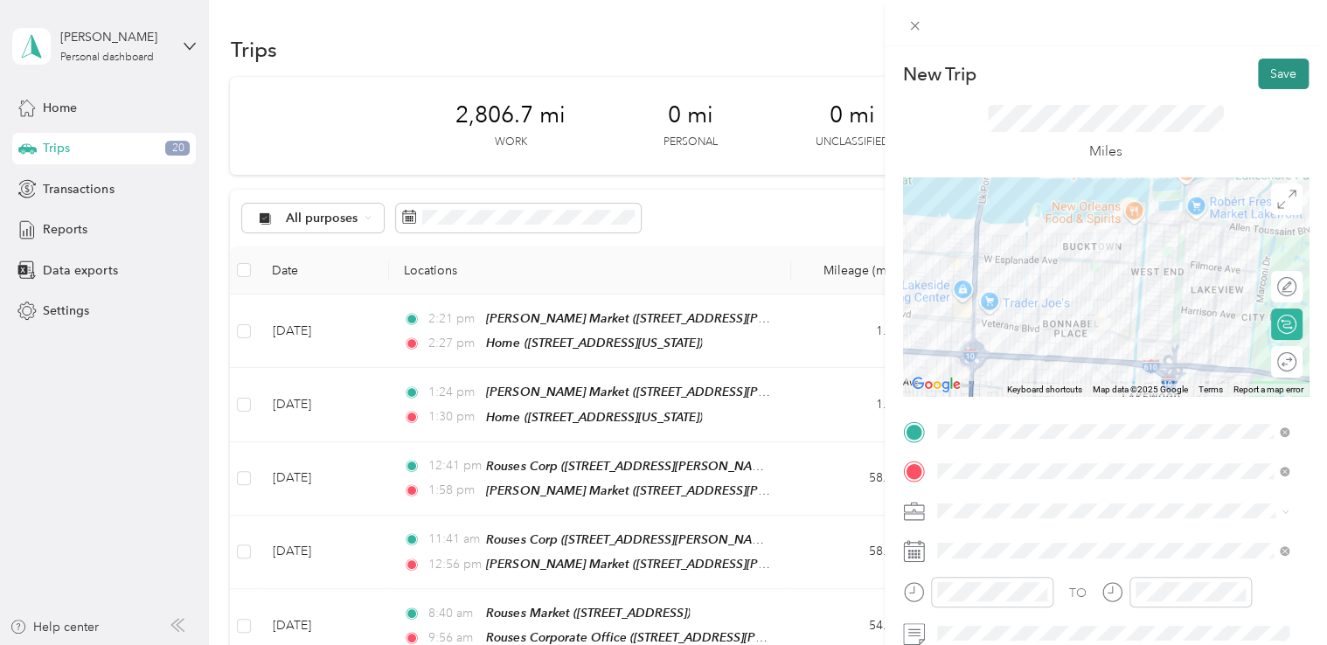
click at [1268, 79] on button "Save" at bounding box center [1283, 74] width 51 height 31
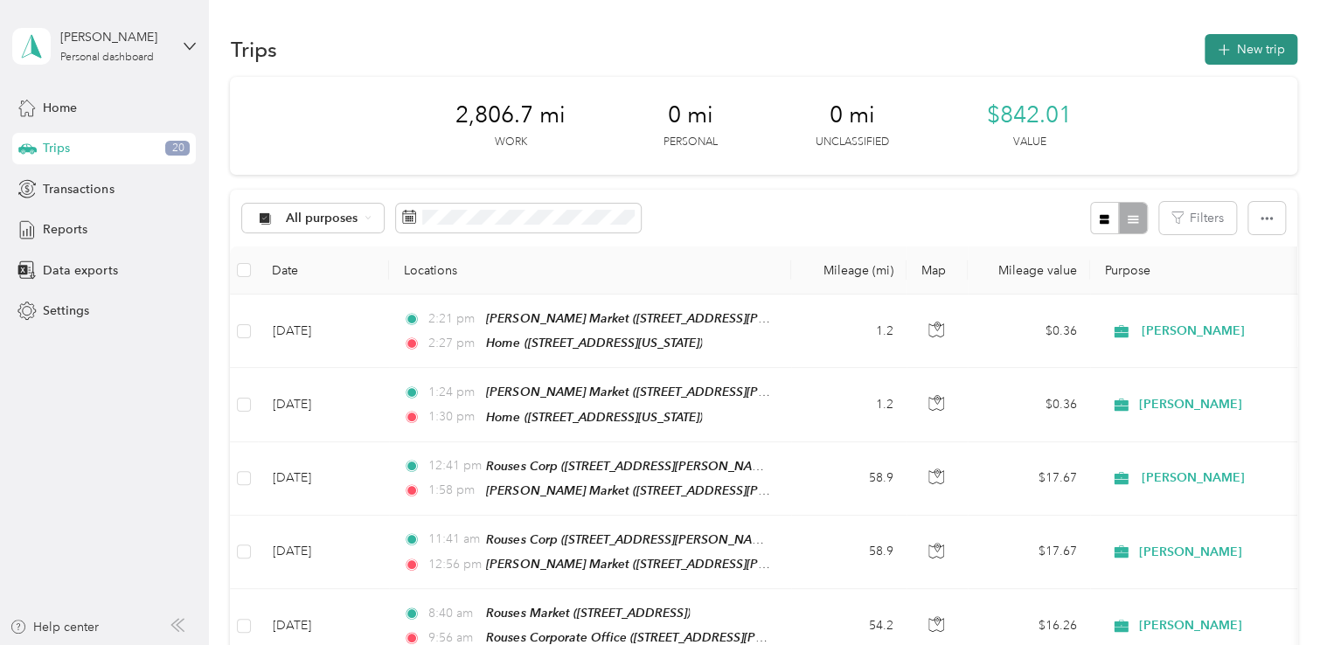
click at [1239, 48] on button "New trip" at bounding box center [1251, 49] width 93 height 31
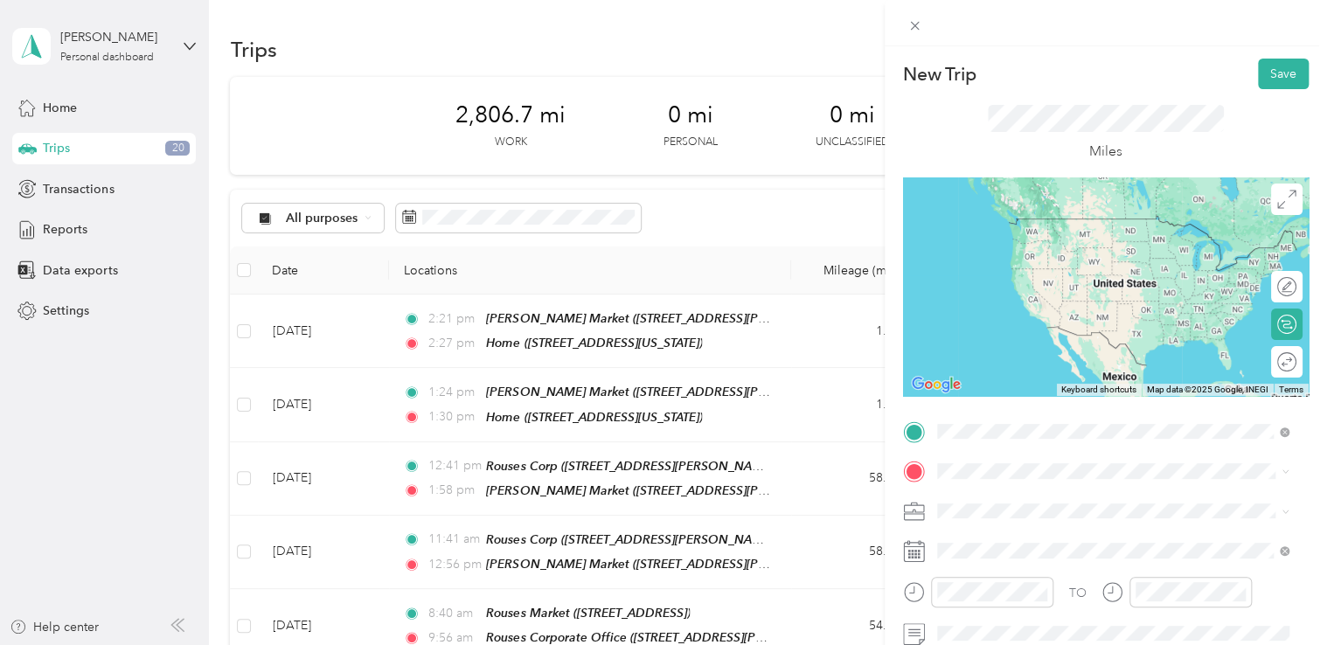
click at [1062, 240] on div "TEAM Dorignacs Food Center [STREET_ADDRESS]" at bounding box center [1067, 238] width 194 height 43
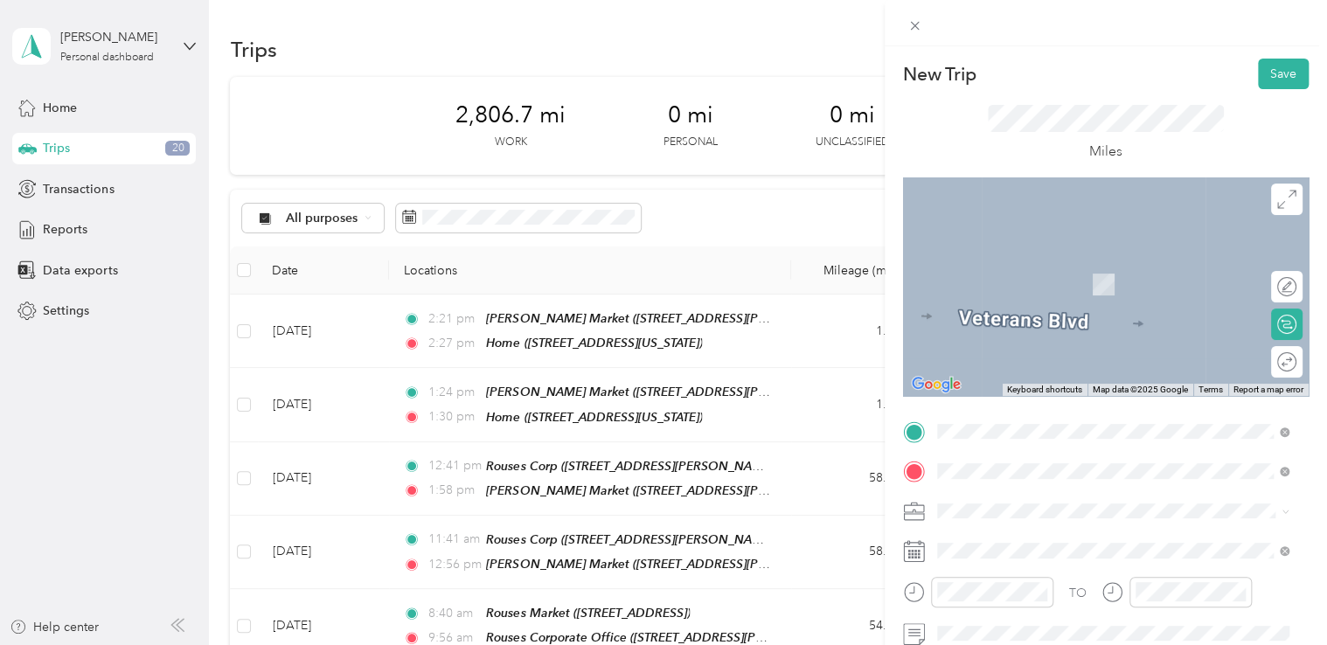
click at [1053, 353] on span "[STREET_ADDRESS][US_STATE]" at bounding box center [1057, 345] width 175 height 15
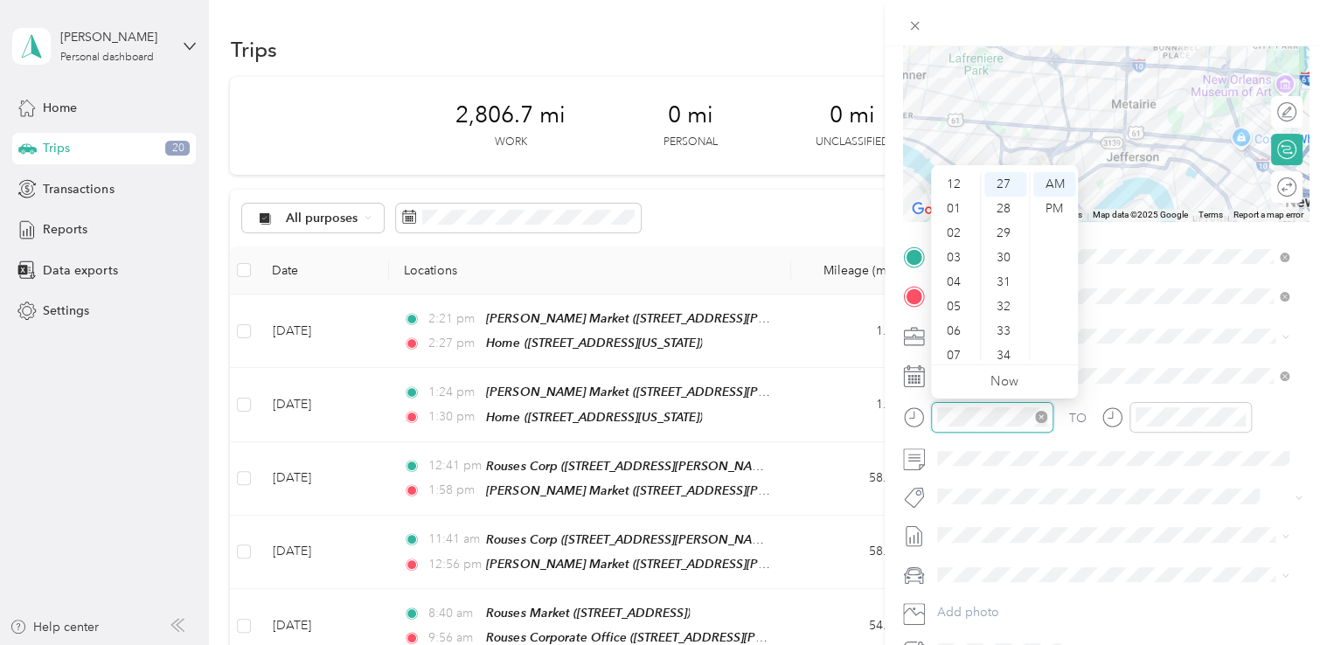
scroll to position [105, 0]
click at [958, 344] on div "11" at bounding box center [956, 349] width 42 height 24
click at [1002, 259] on div "05" at bounding box center [1005, 258] width 42 height 24
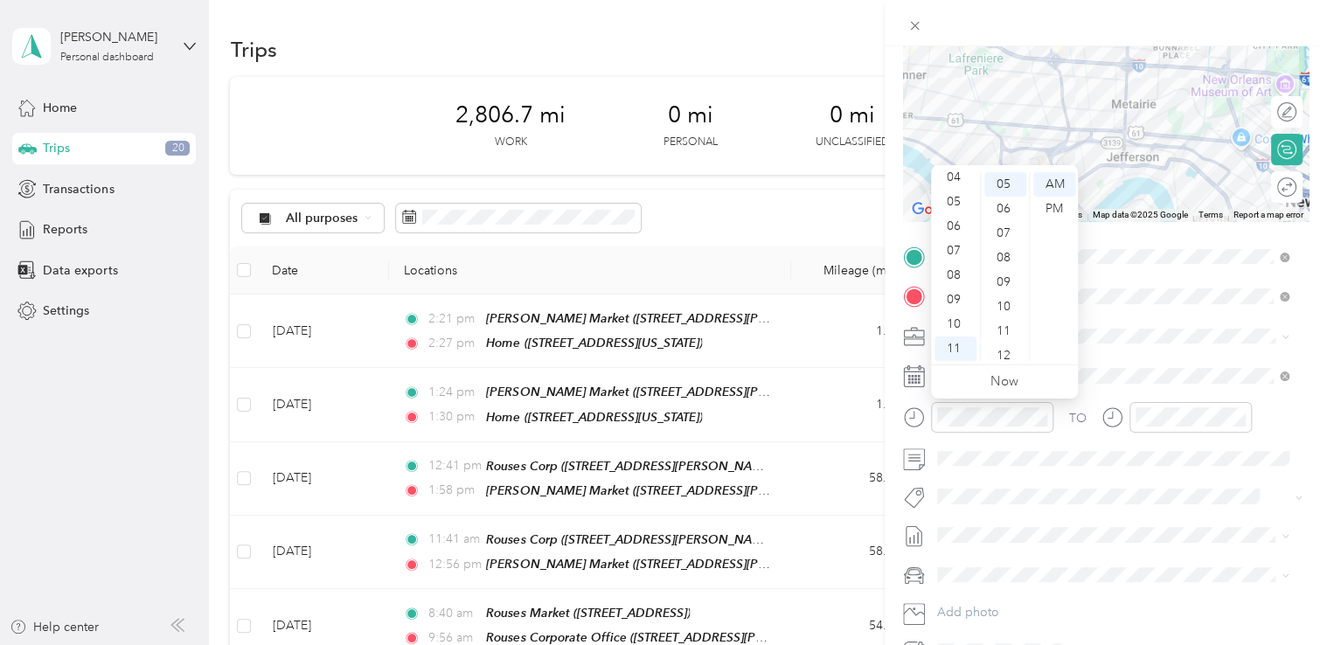
click at [1144, 344] on span at bounding box center [1120, 337] width 378 height 28
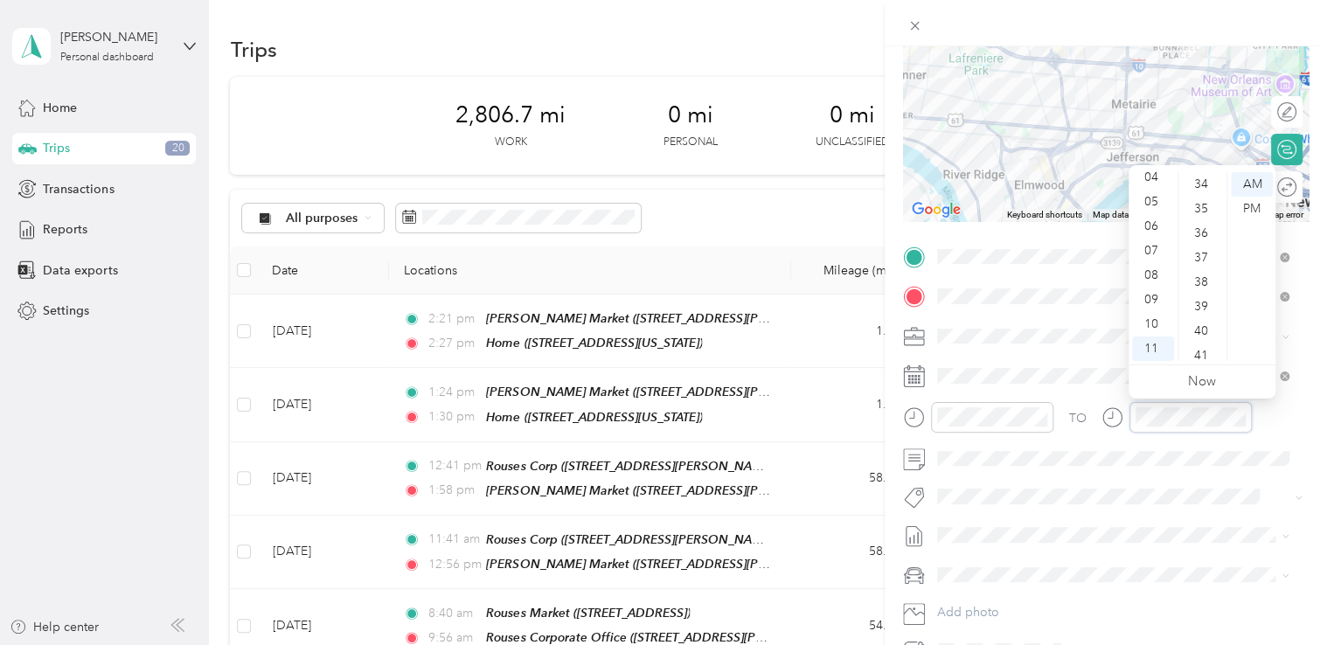
scroll to position [836, 0]
click at [1206, 326] on div "40" at bounding box center [1203, 328] width 42 height 24
click at [1199, 212] on div "41" at bounding box center [1203, 209] width 42 height 24
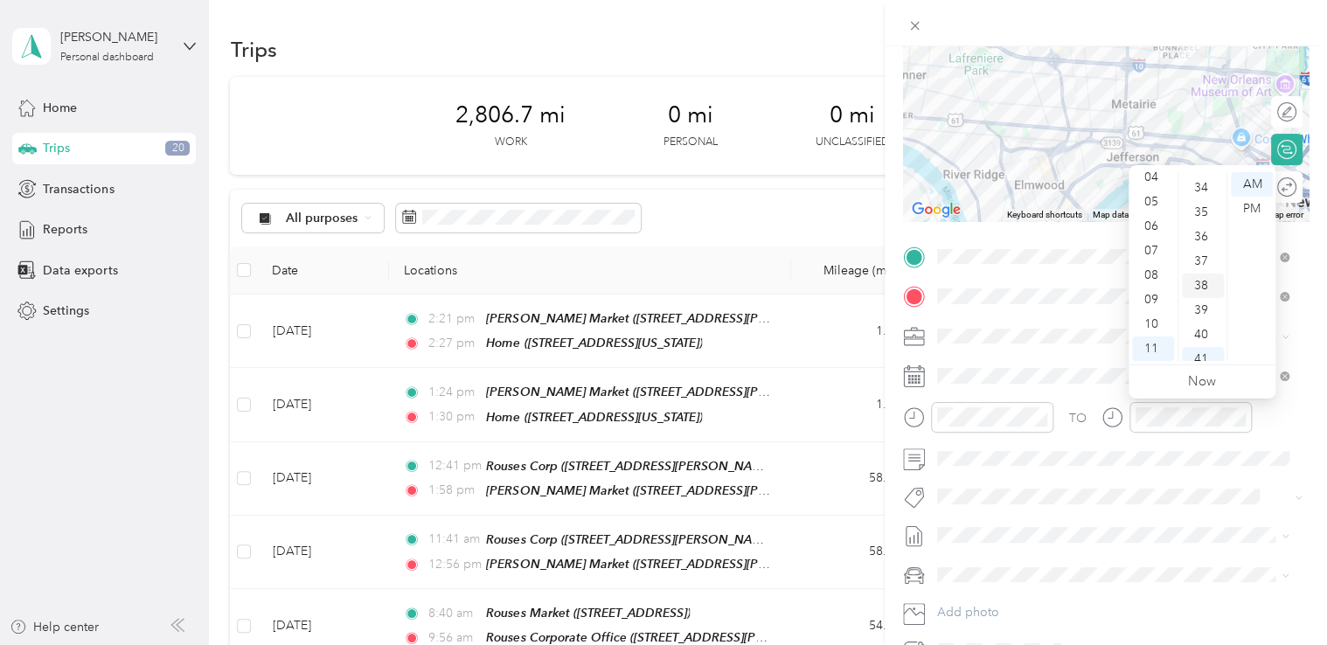
click at [1199, 285] on div "38" at bounding box center [1203, 286] width 42 height 24
click at [1200, 472] on div "TO Add photo" at bounding box center [1106, 454] width 406 height 422
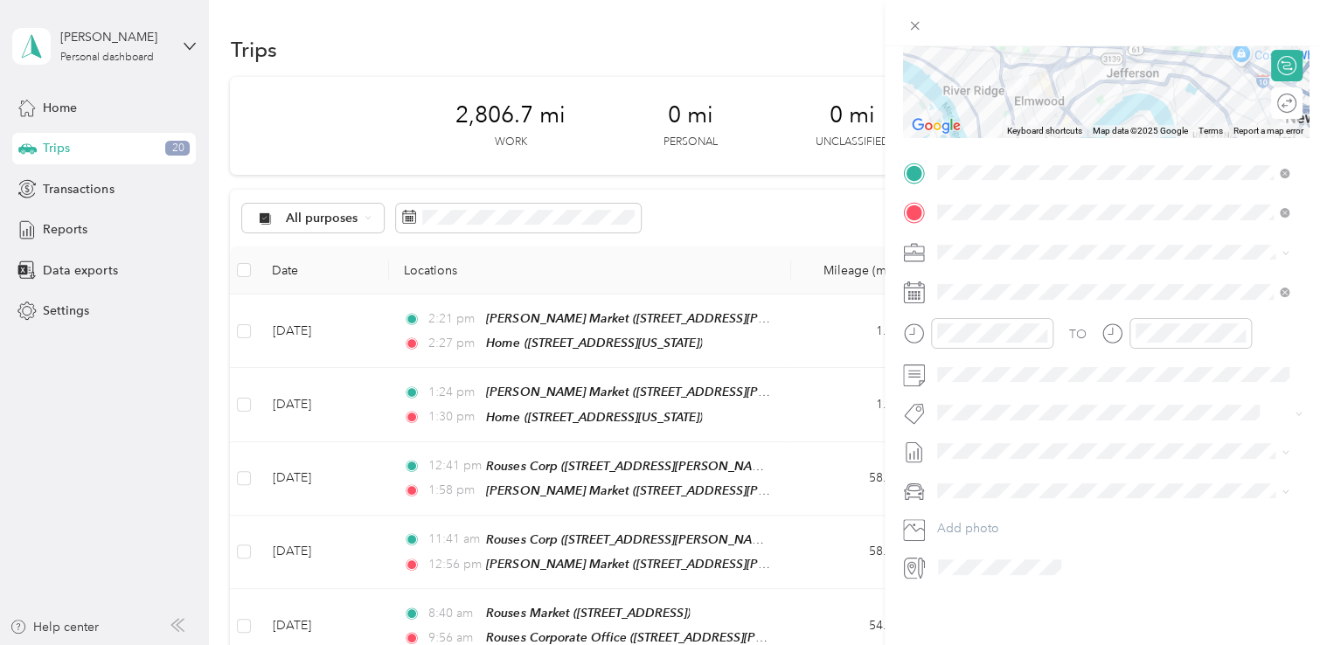
scroll to position [9, 0]
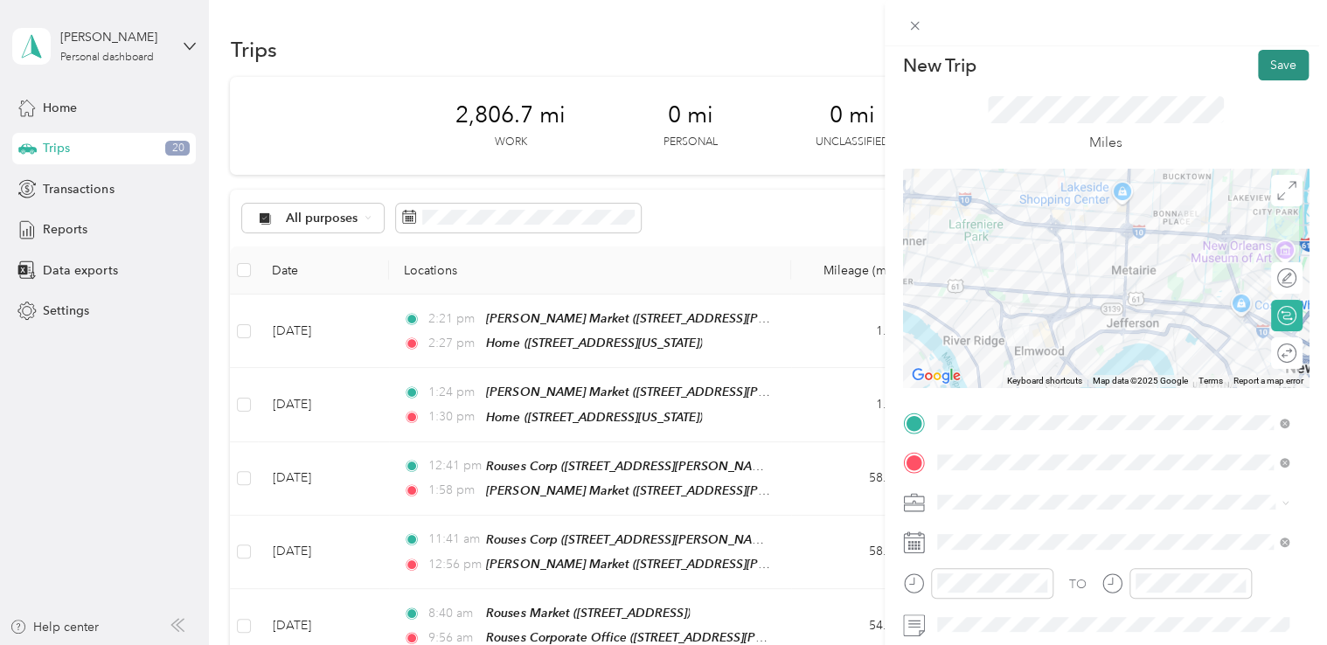
click at [1258, 64] on button "Save" at bounding box center [1283, 65] width 51 height 31
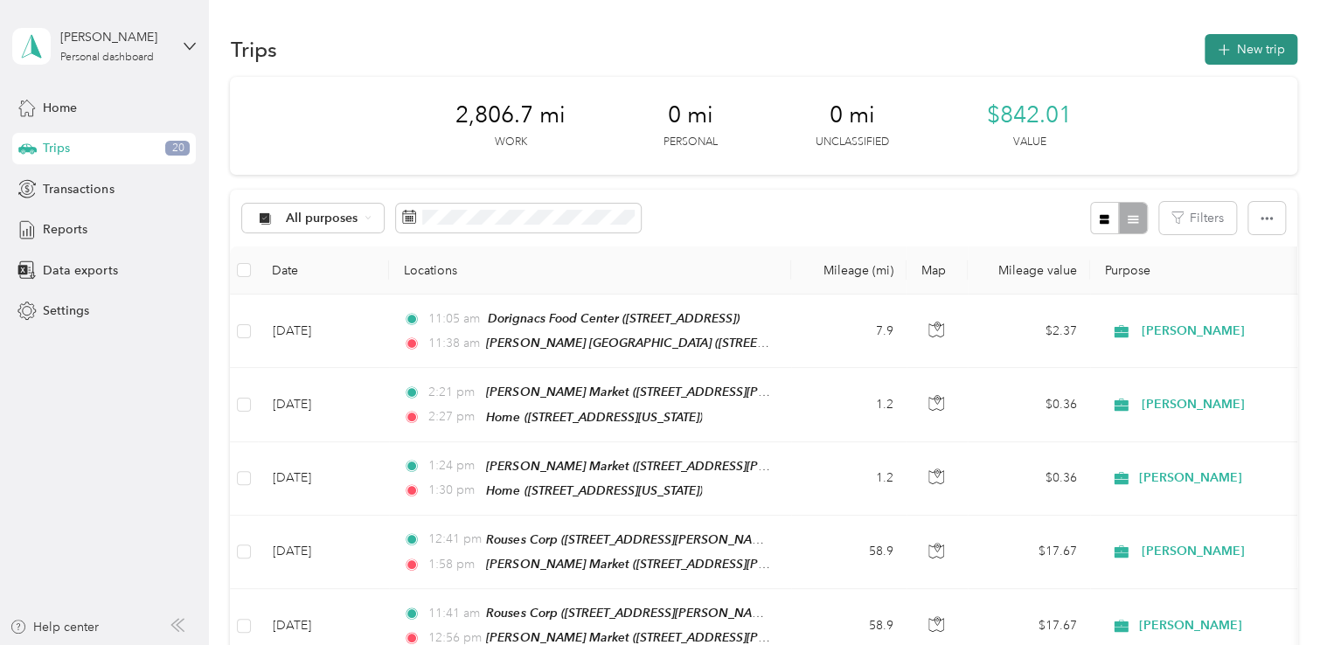
click at [1253, 43] on button "New trip" at bounding box center [1251, 49] width 93 height 31
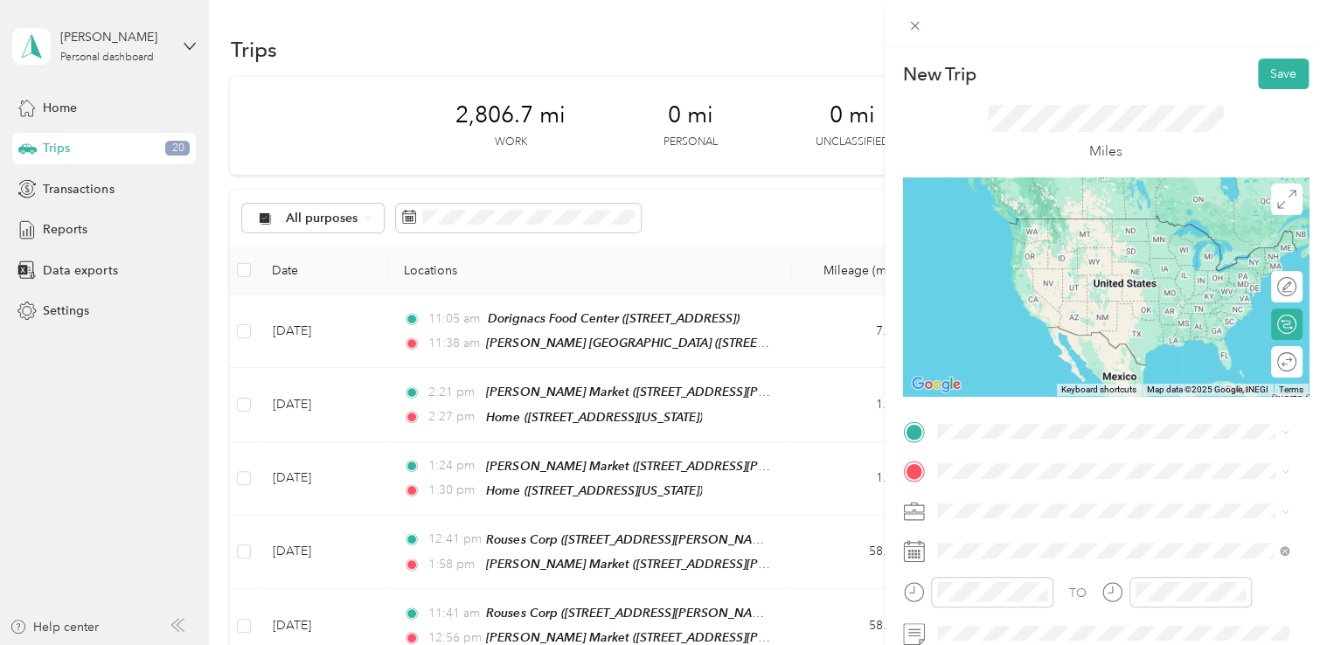
click at [1063, 292] on strong "[PERSON_NAME] [GEOGRAPHIC_DATA]" at bounding box center [1088, 284] width 237 height 16
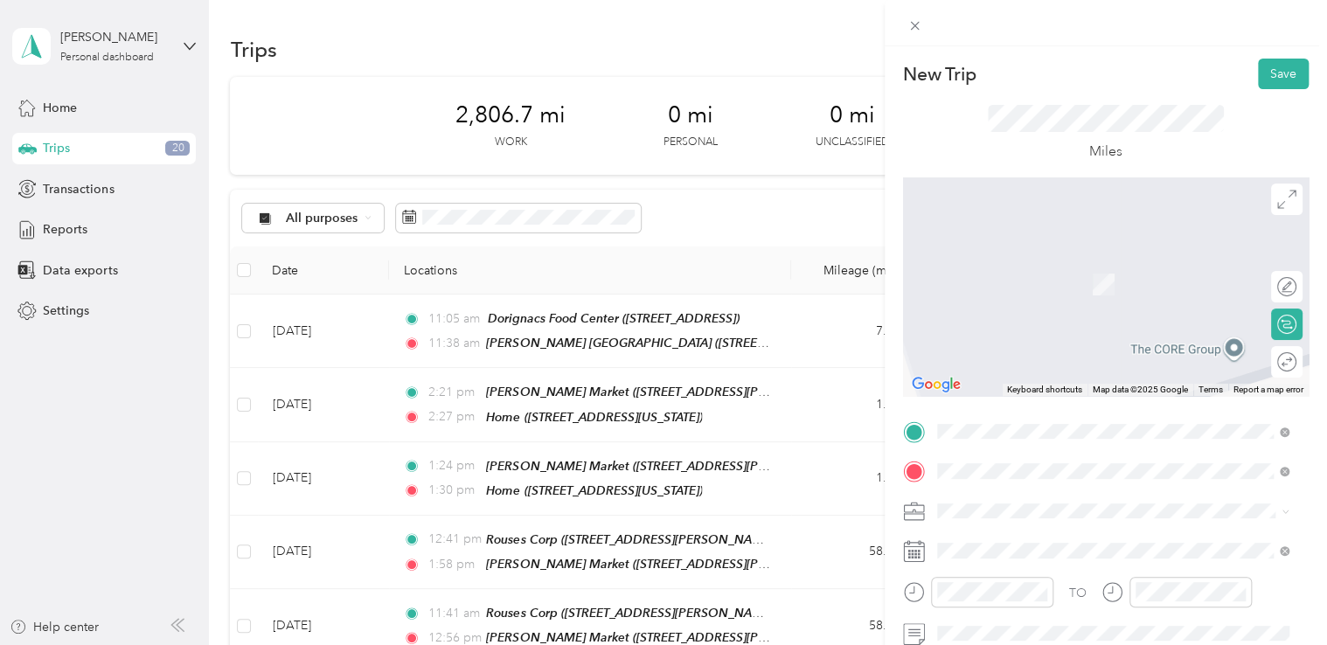
click at [1075, 283] on span "[STREET_ADDRESS][PERSON_NAME]" at bounding box center [1074, 290] width 208 height 15
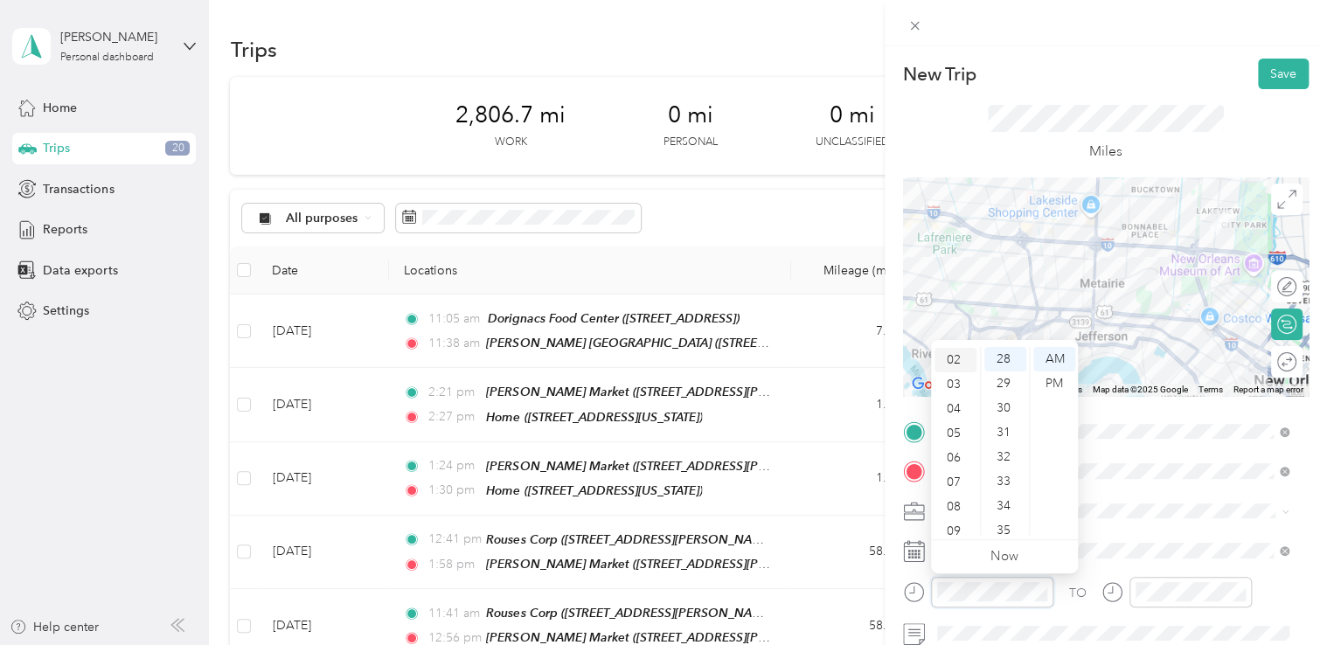
scroll to position [0, 0]
click at [952, 355] on div "12" at bounding box center [956, 359] width 42 height 24
click at [1005, 524] on div "17" at bounding box center [1005, 527] width 42 height 24
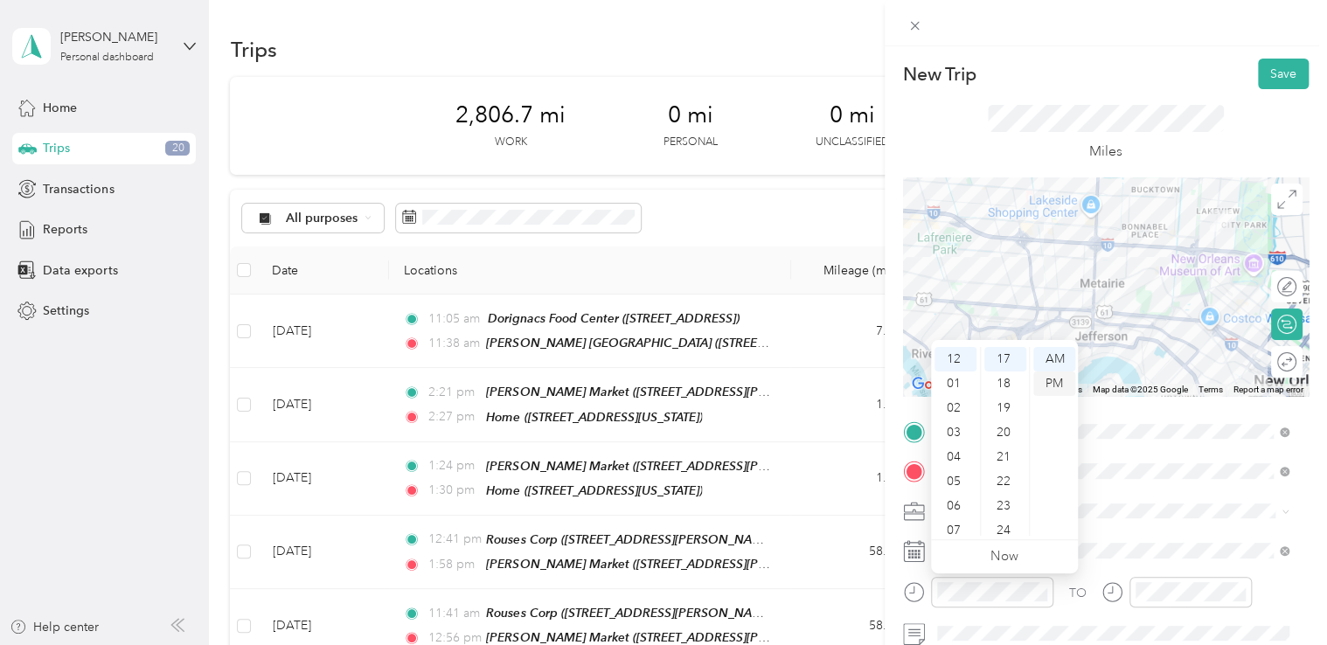
click at [1056, 385] on div "PM" at bounding box center [1054, 384] width 42 height 24
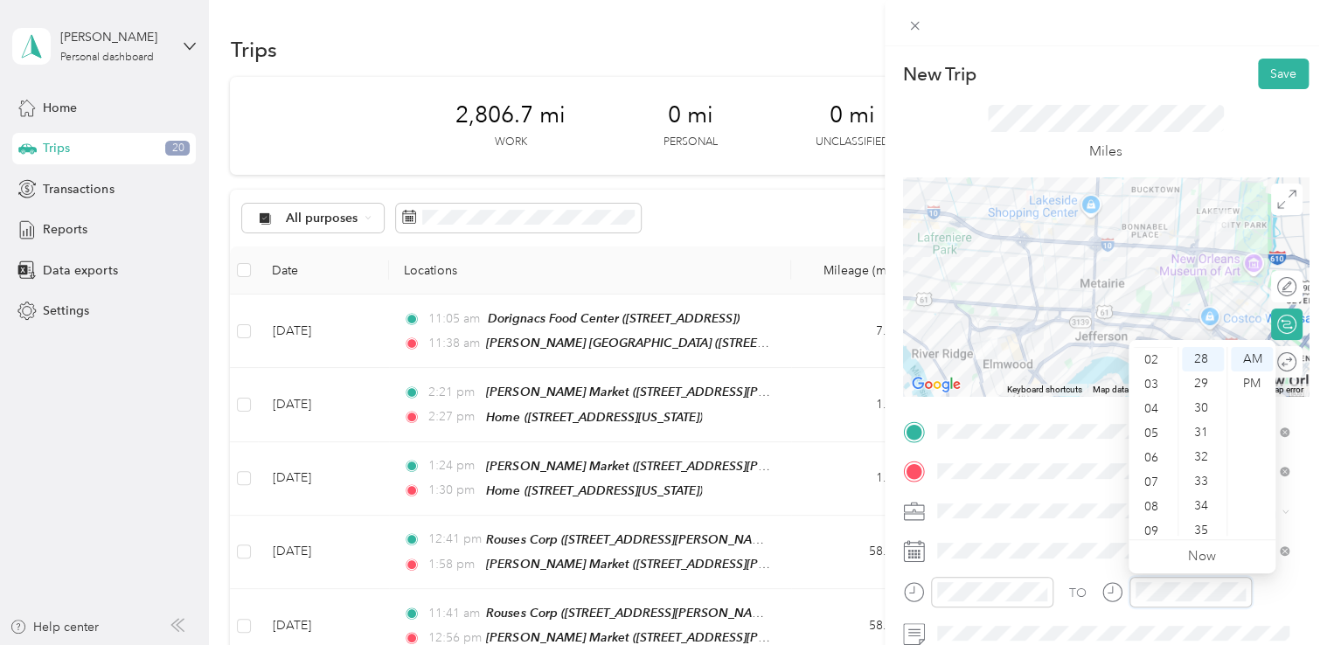
scroll to position [0, 0]
click at [1151, 358] on div "12" at bounding box center [1153, 359] width 42 height 24
click at [1201, 453] on div "39" at bounding box center [1203, 453] width 42 height 24
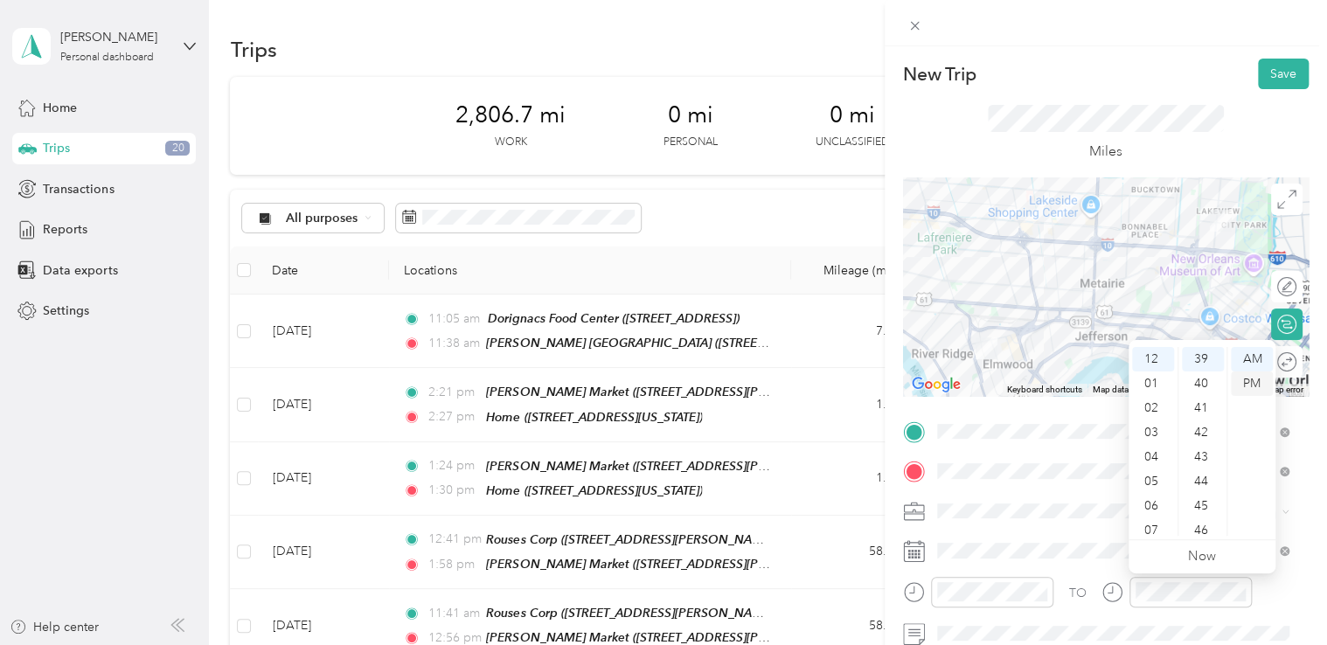
click at [1250, 384] on div "PM" at bounding box center [1252, 384] width 42 height 24
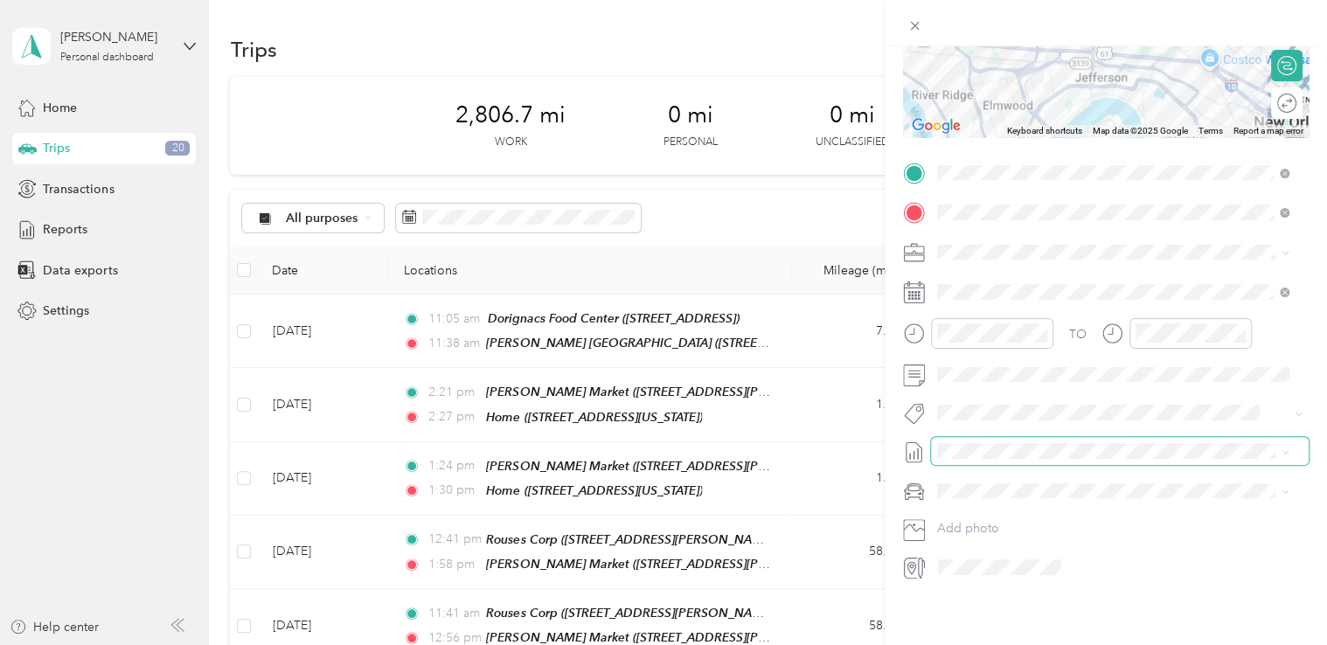
scroll to position [0, 0]
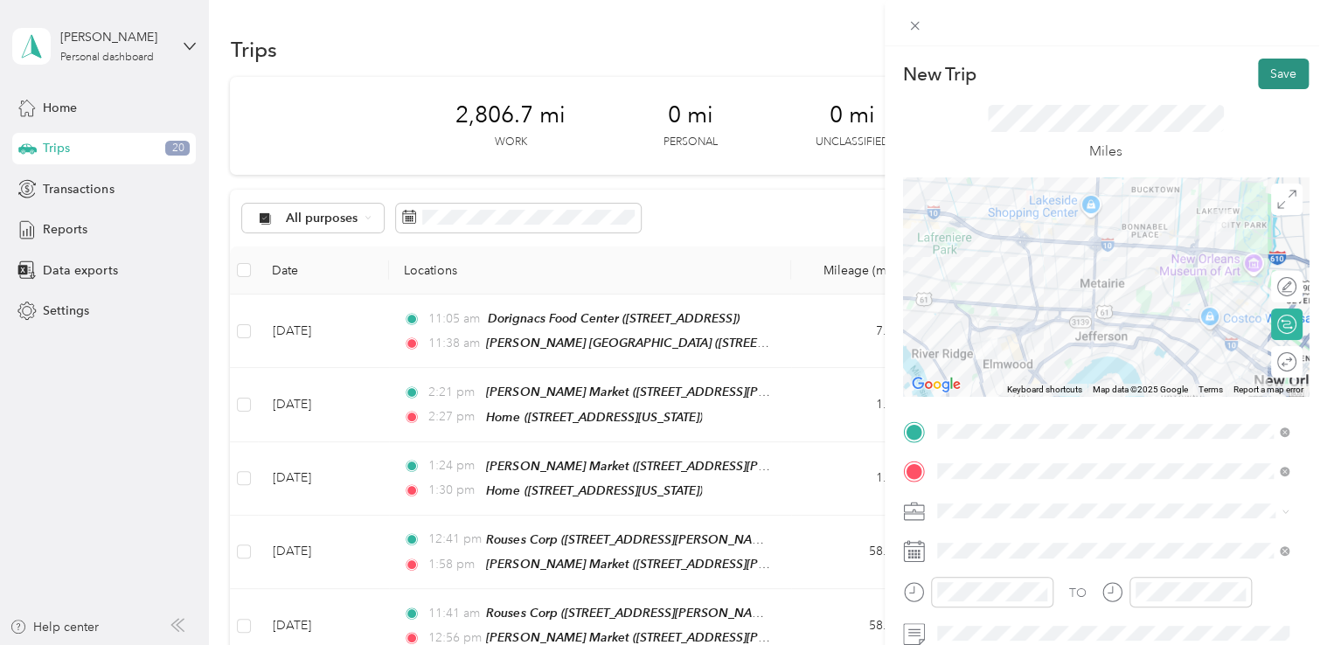
click at [1258, 73] on button "Save" at bounding box center [1283, 74] width 51 height 31
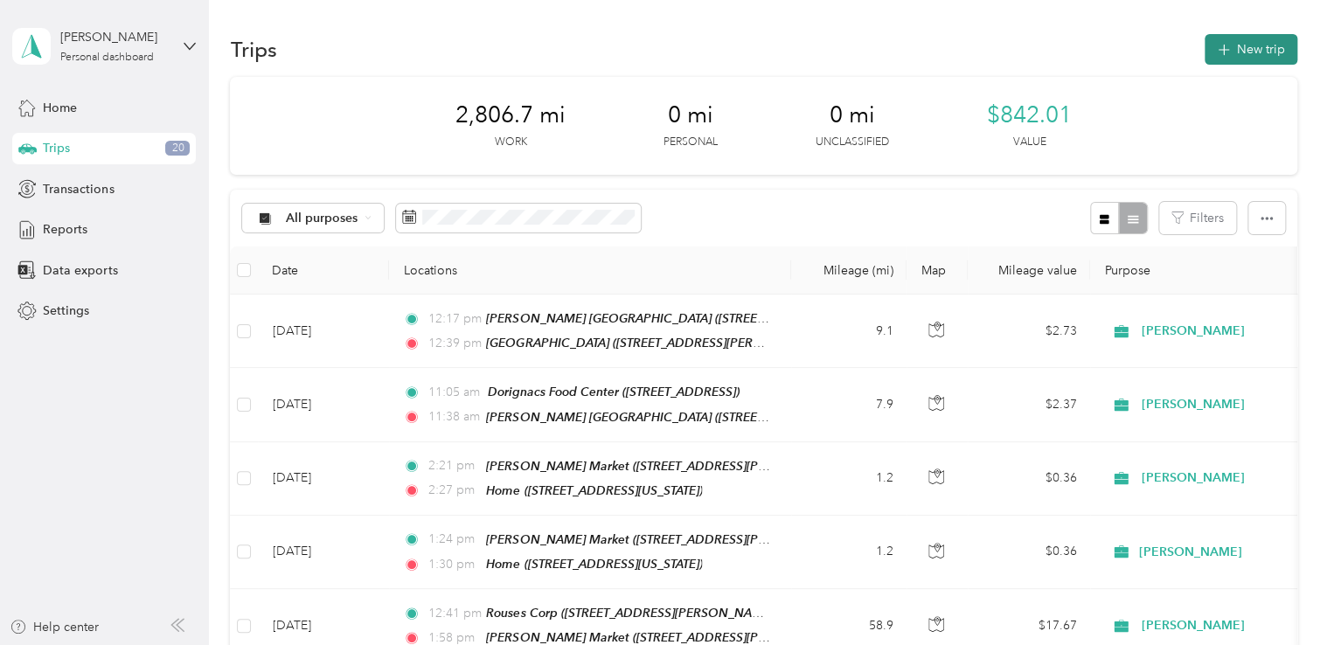
click at [1228, 44] on button "New trip" at bounding box center [1251, 49] width 93 height 31
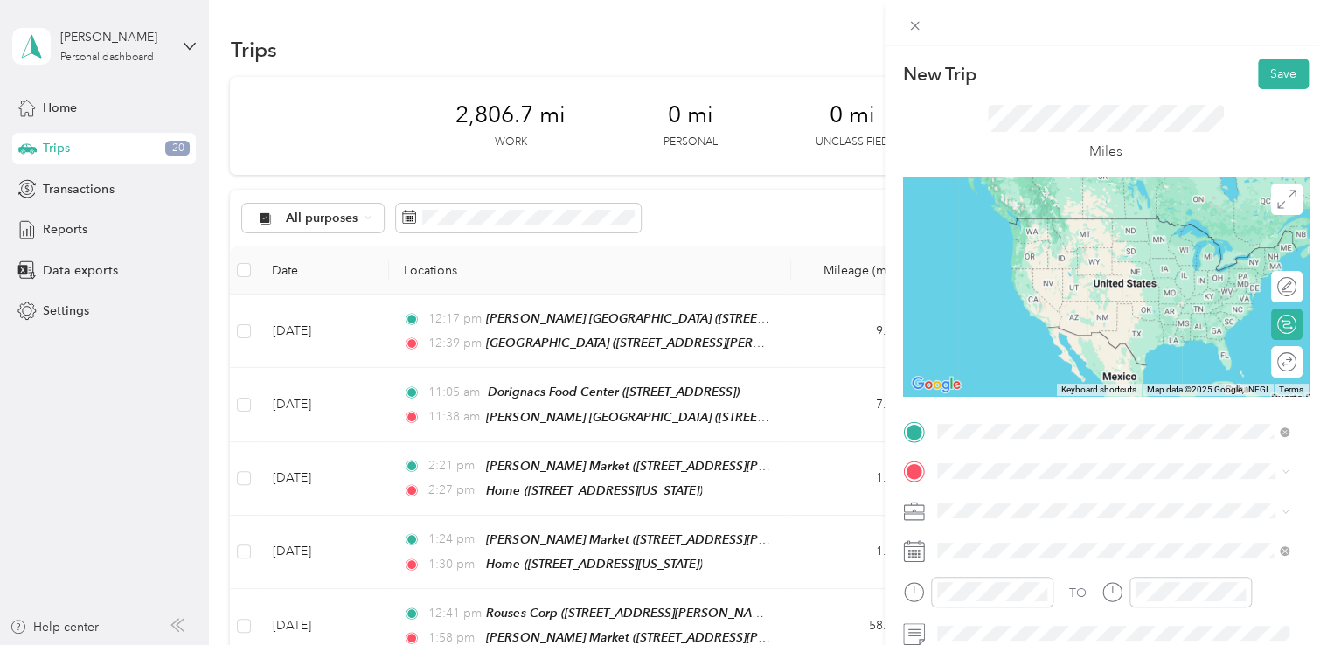
click at [1061, 319] on span "[STREET_ADDRESS][PERSON_NAME]" at bounding box center [1074, 311] width 208 height 15
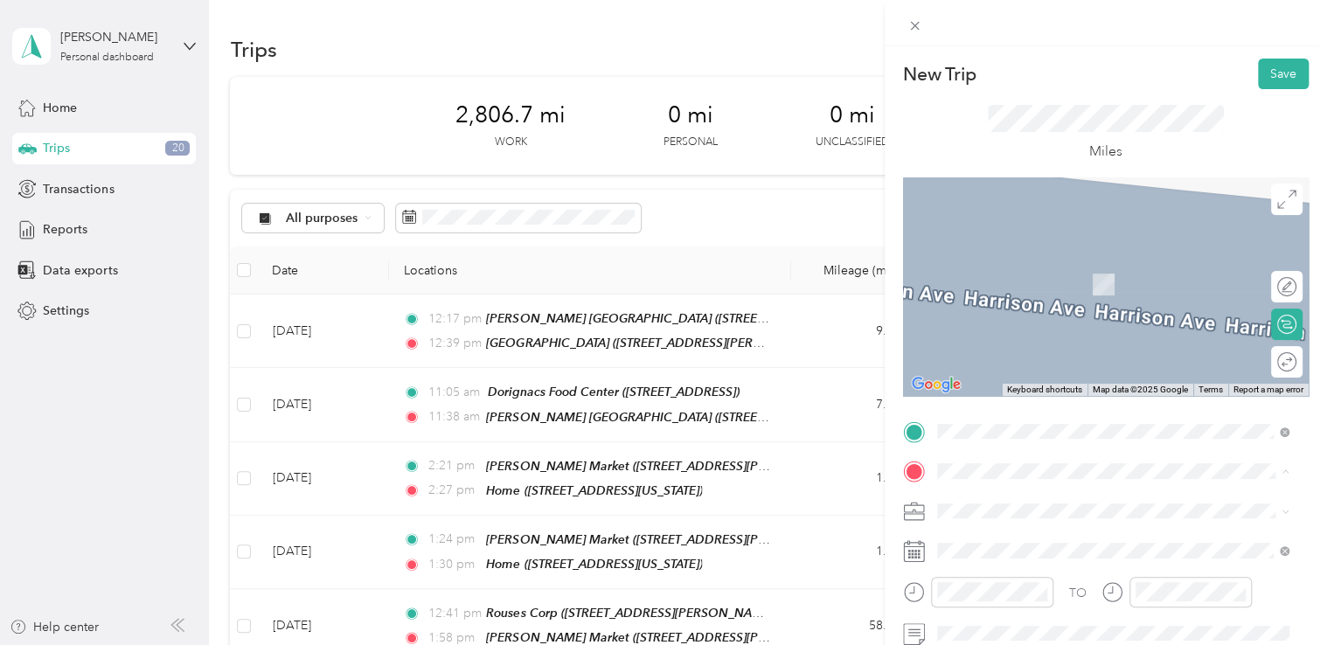
click at [1056, 266] on div "Home" at bounding box center [1057, 265] width 175 height 16
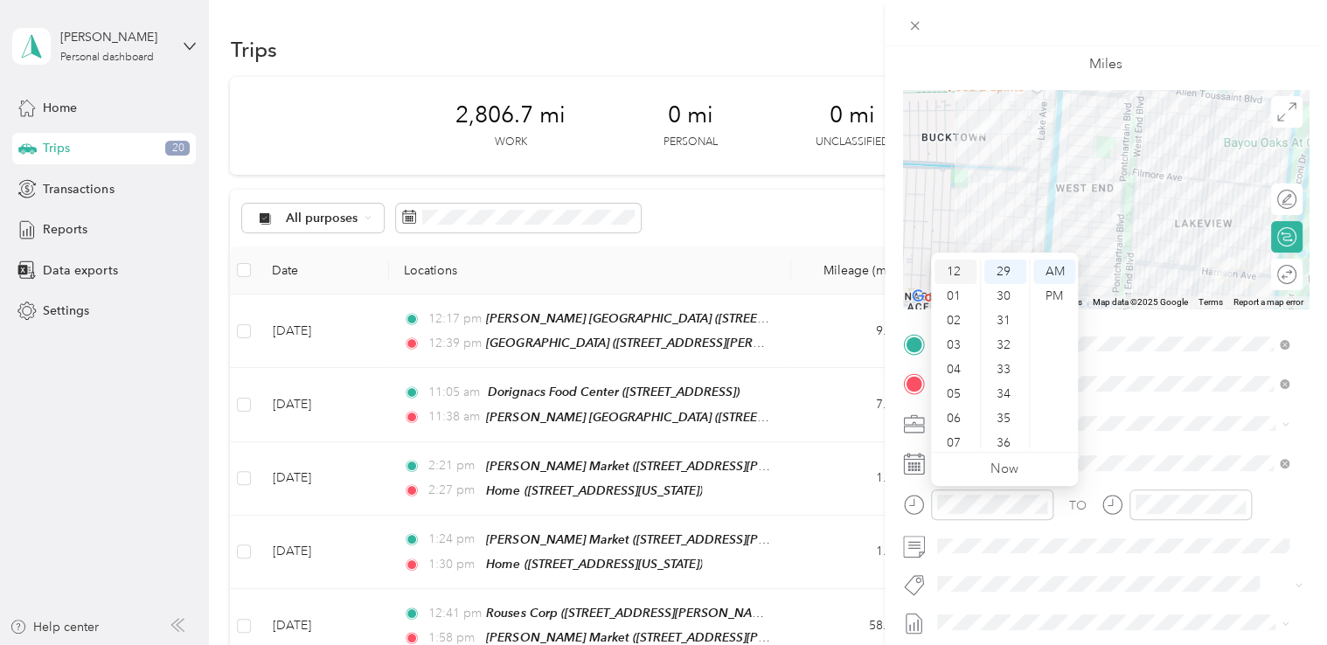
click at [952, 268] on div "12" at bounding box center [956, 272] width 42 height 24
click at [1004, 434] on div "57" at bounding box center [1005, 433] width 42 height 24
click at [1053, 299] on div "PM" at bounding box center [1054, 296] width 42 height 24
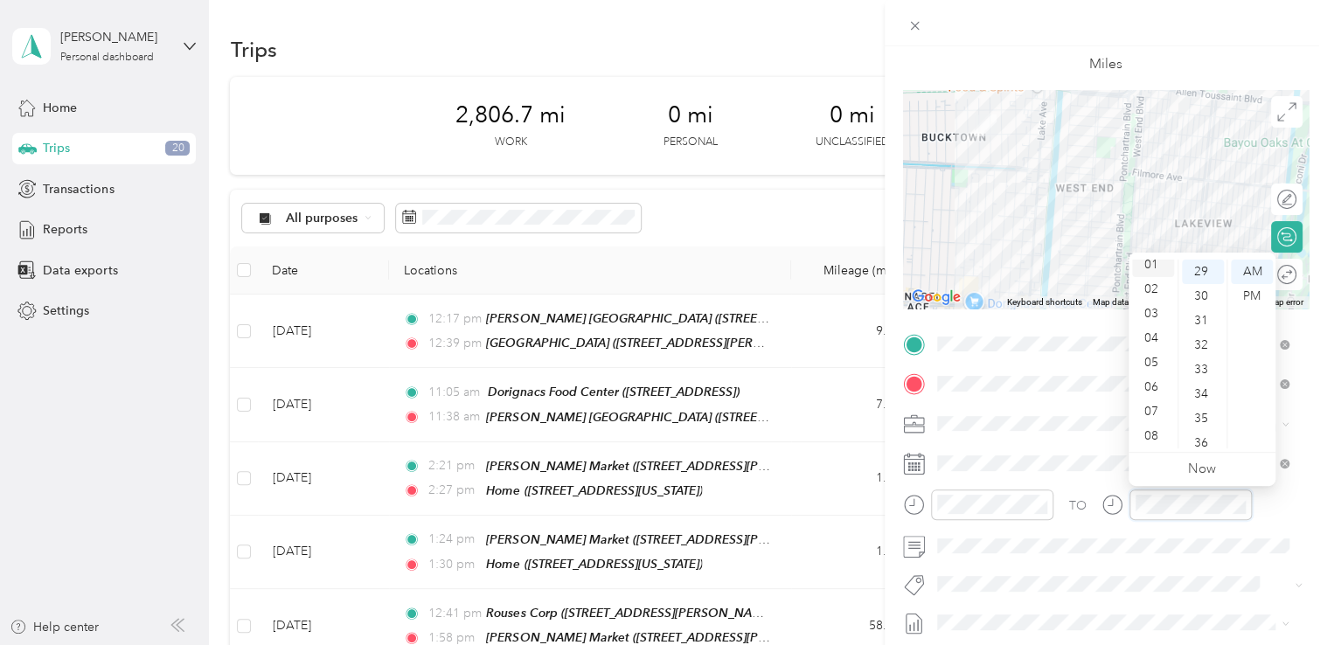
scroll to position [0, 0]
click at [1149, 299] on div "01" at bounding box center [1153, 296] width 42 height 24
click at [1192, 422] on div "06" at bounding box center [1203, 419] width 42 height 24
click at [1252, 299] on div "PM" at bounding box center [1252, 296] width 42 height 24
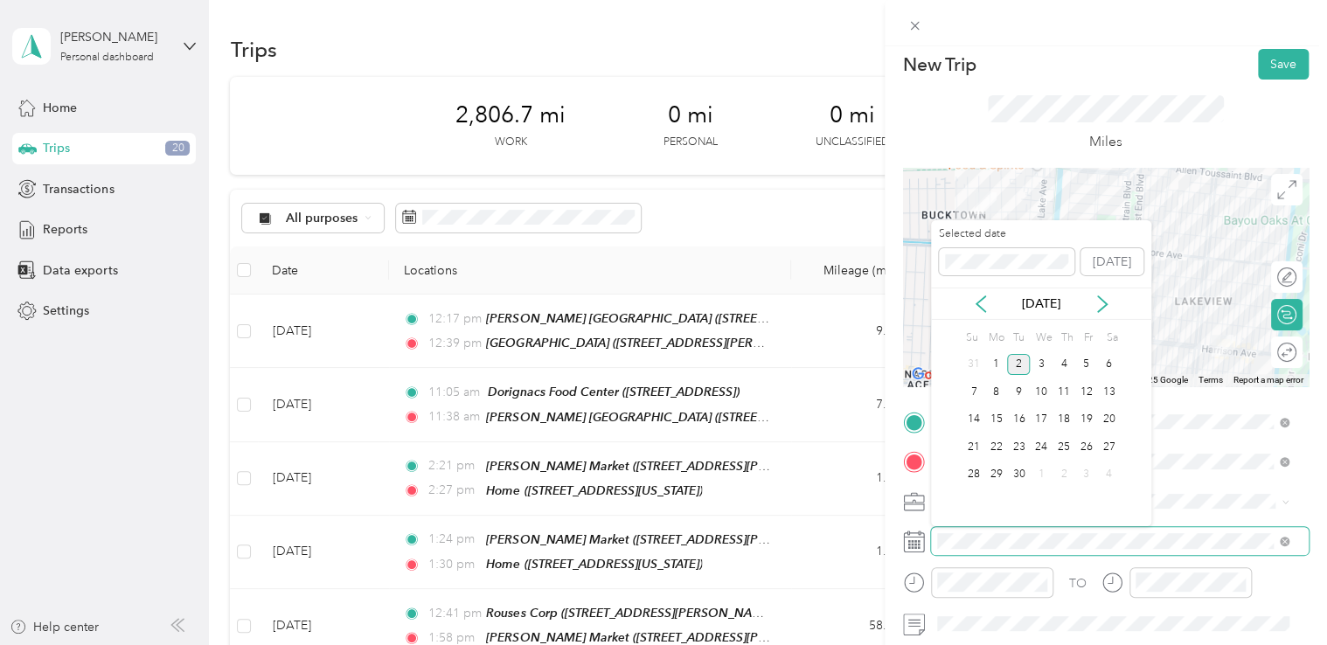
scroll to position [710, 0]
click at [976, 301] on icon at bounding box center [979, 303] width 17 height 17
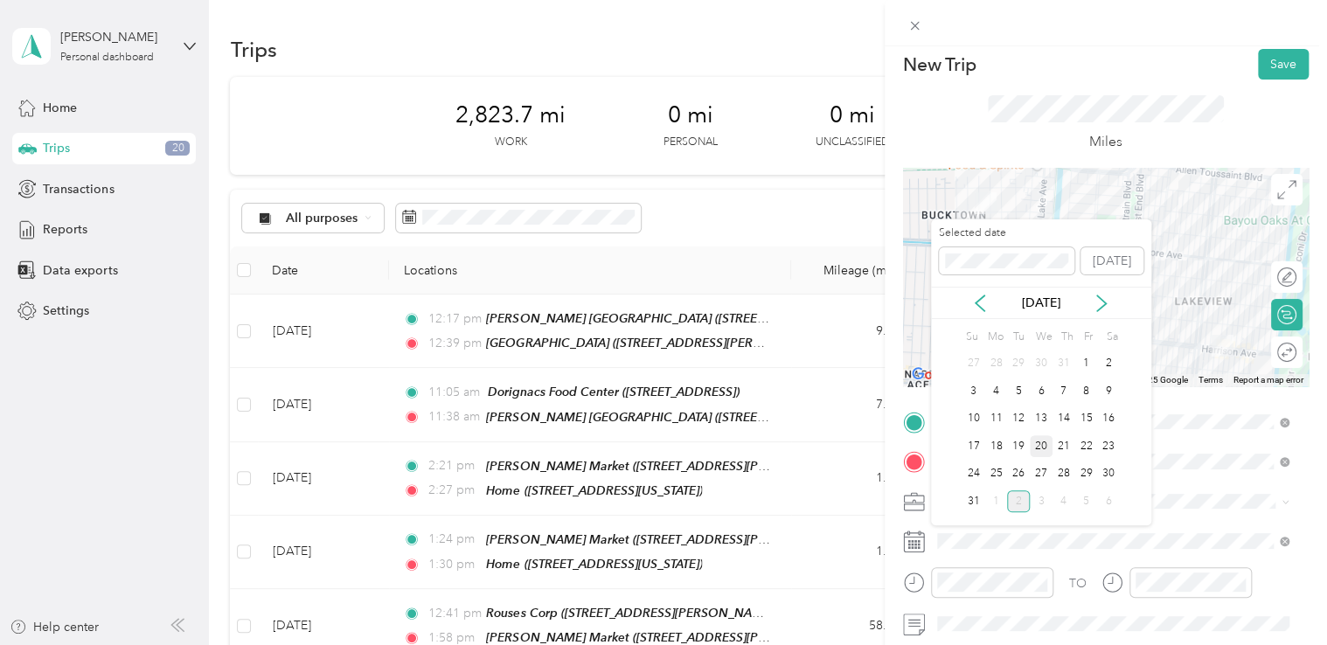
click at [1041, 442] on div "20" at bounding box center [1041, 446] width 23 height 22
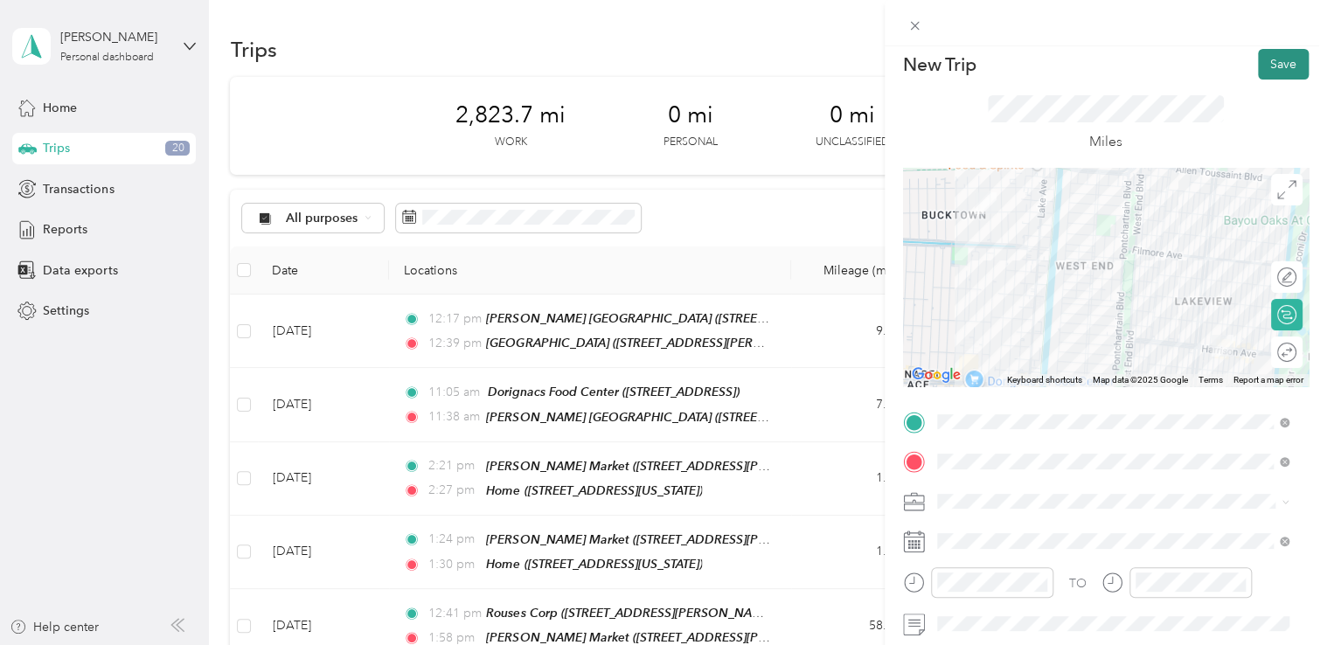
click at [1260, 61] on button "Save" at bounding box center [1283, 64] width 51 height 31
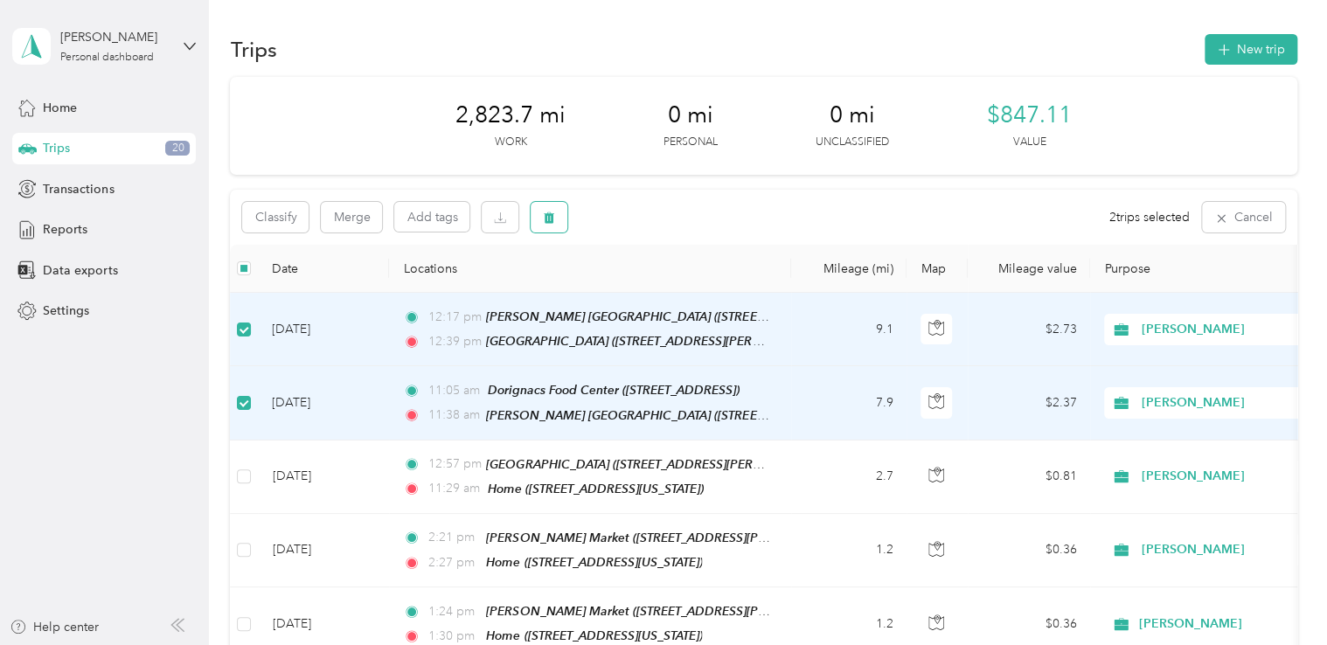
click at [548, 216] on icon "button" at bounding box center [549, 218] width 12 height 12
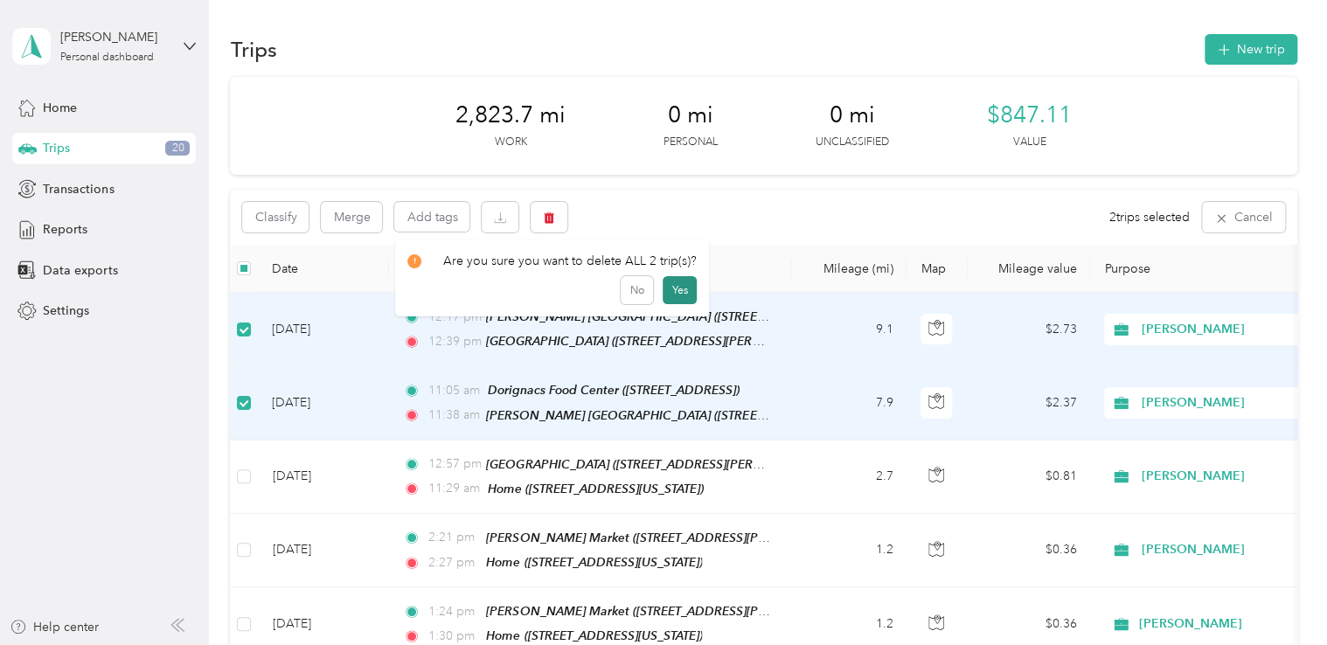
click at [671, 290] on button "Yes" at bounding box center [680, 290] width 34 height 28
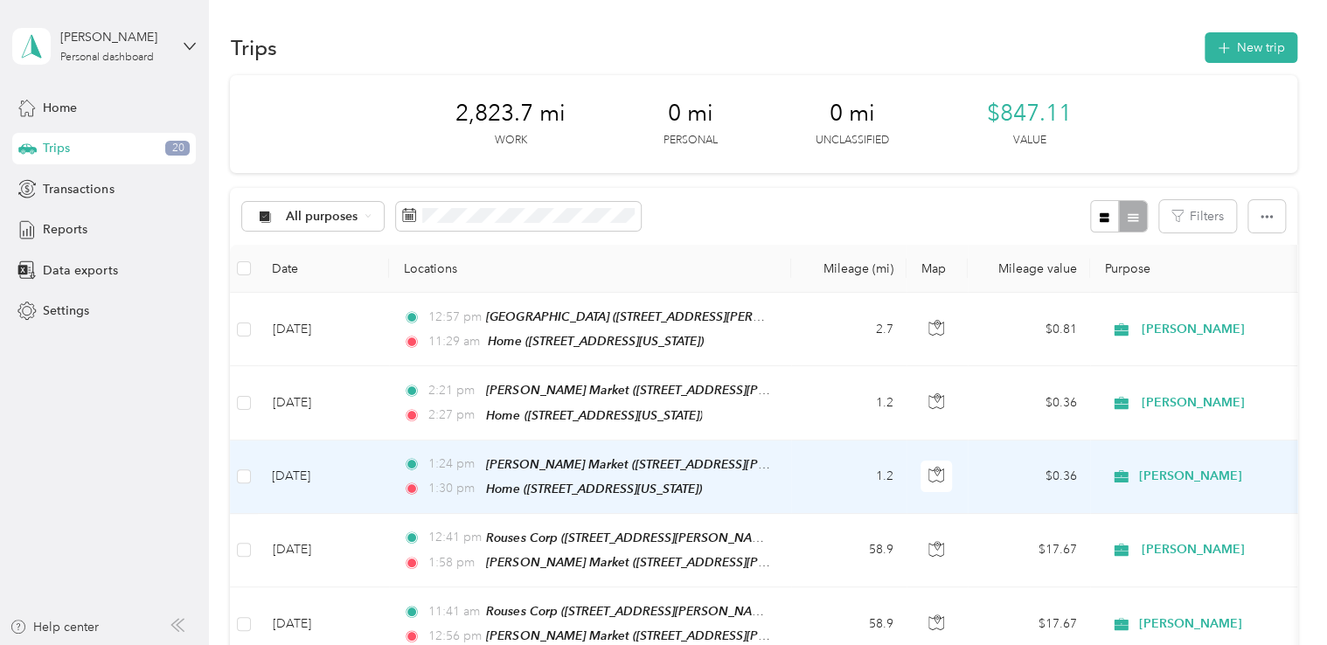
scroll to position [0, 0]
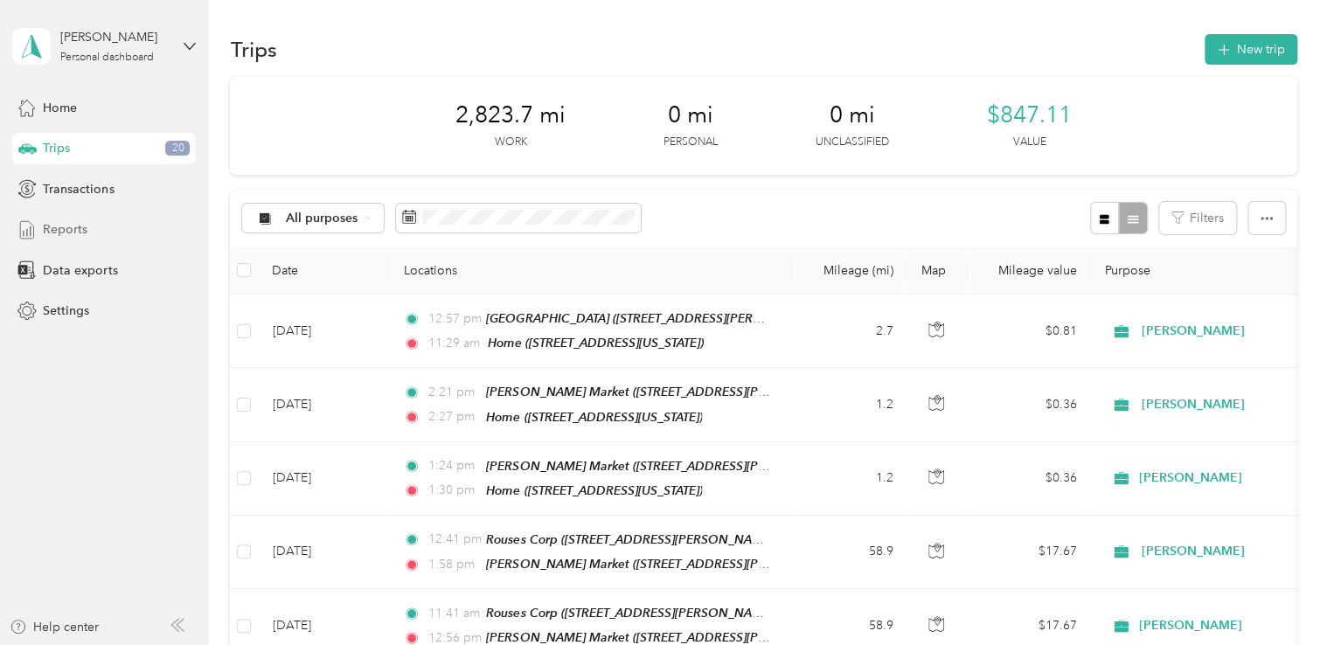
click at [71, 229] on span "Reports" at bounding box center [65, 229] width 45 height 18
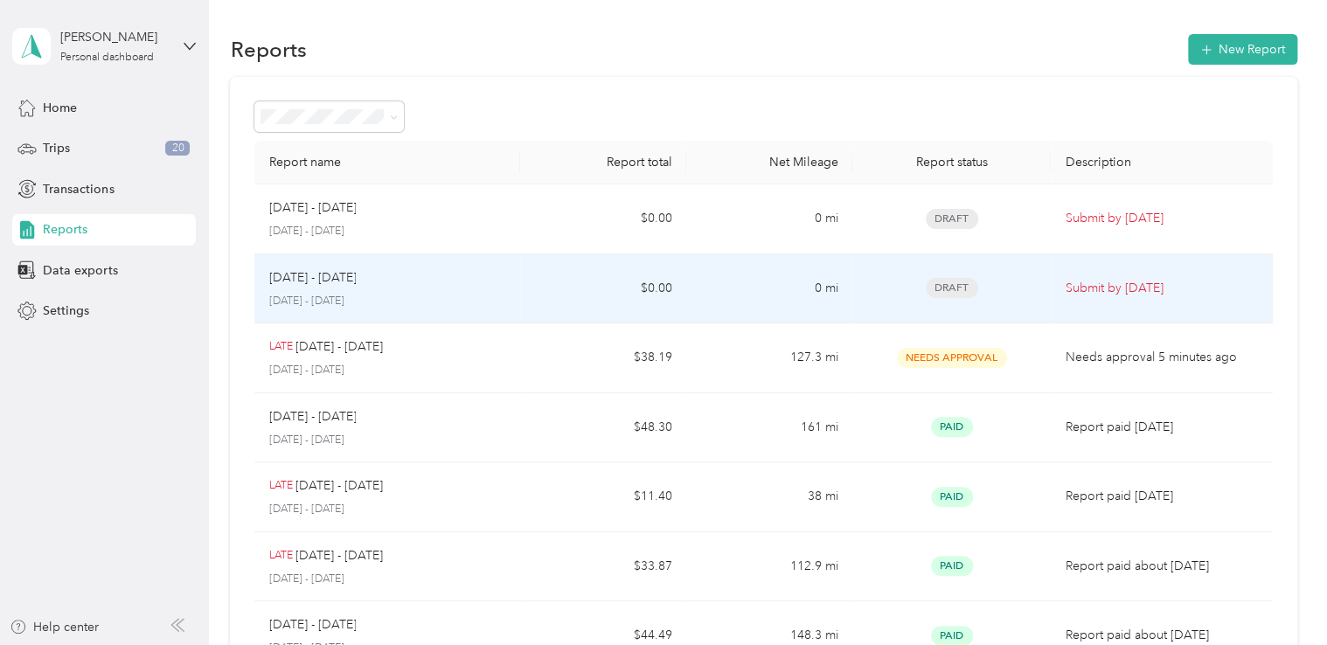
click at [413, 286] on div "[DATE] - [DATE]" at bounding box center [387, 277] width 238 height 19
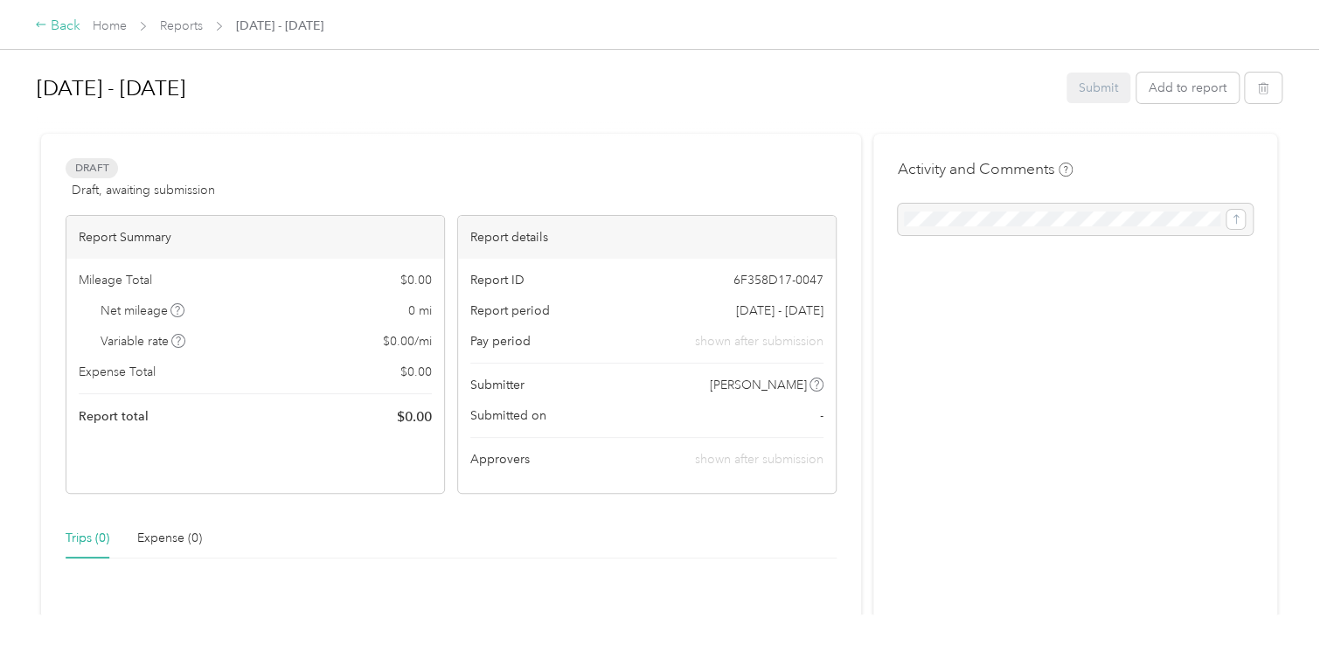
click at [56, 29] on div "Back" at bounding box center [57, 26] width 45 height 21
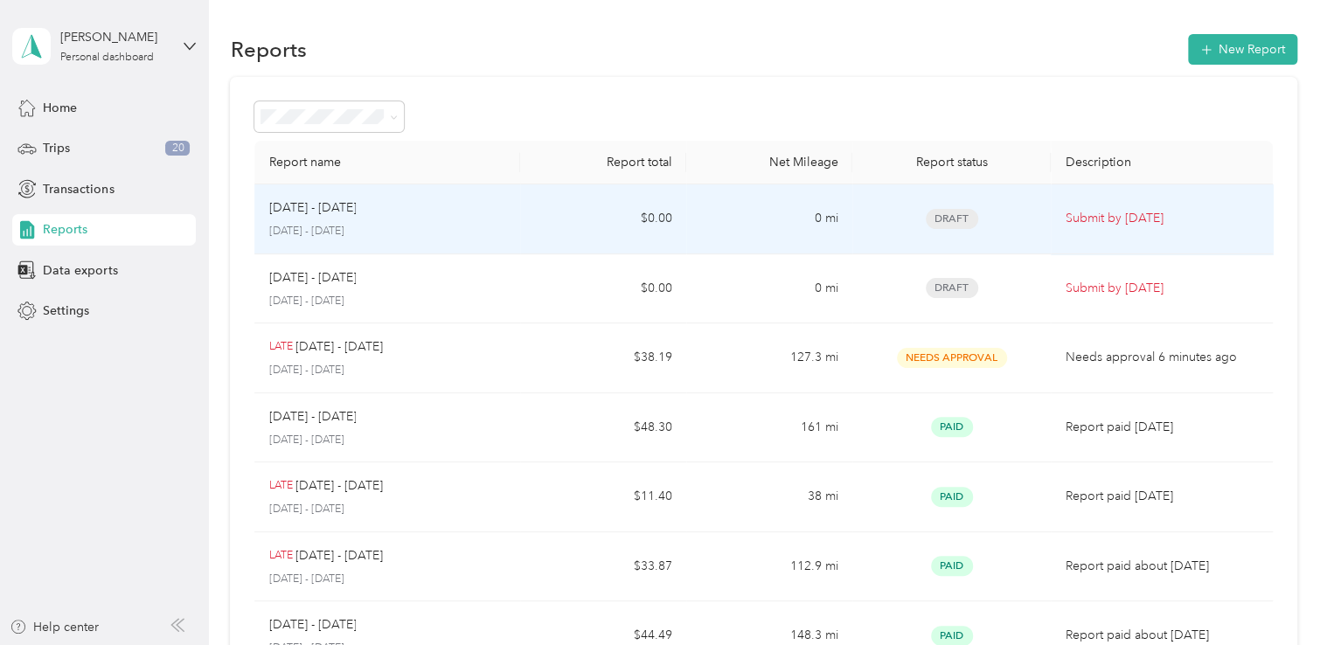
click at [421, 227] on p "[DATE] - [DATE]" at bounding box center [387, 232] width 238 height 16
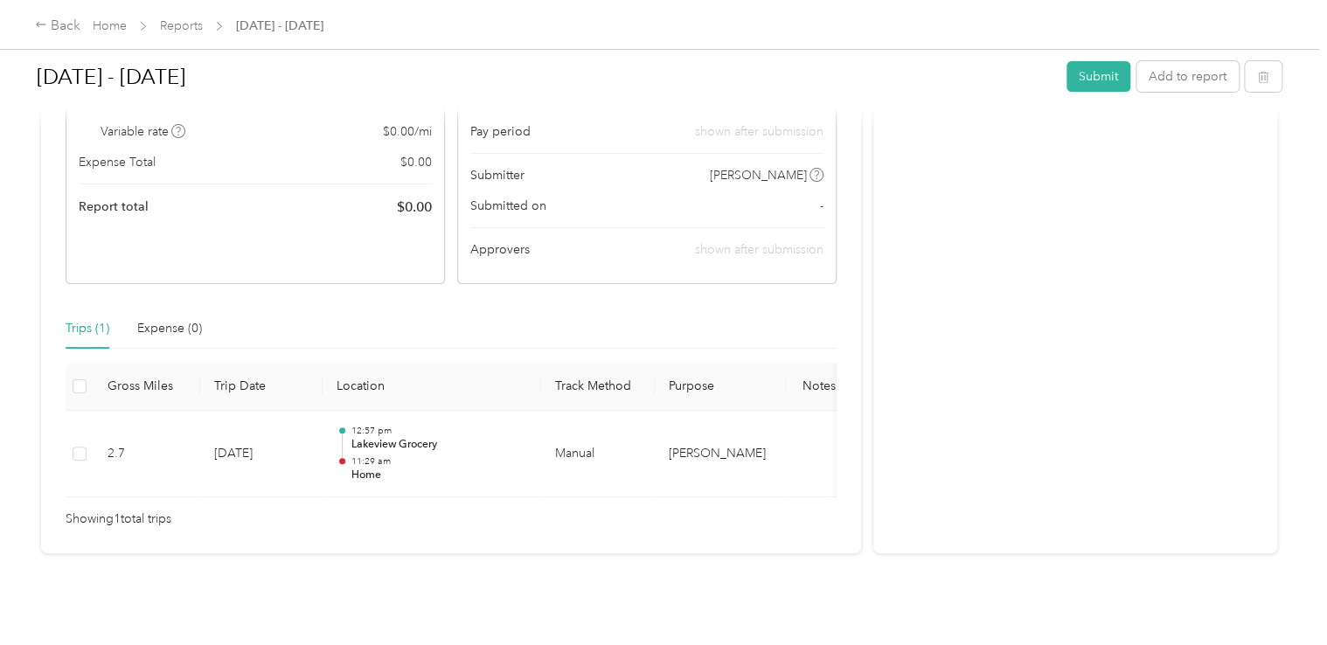
scroll to position [278, 0]
click at [1164, 79] on button "Add to report" at bounding box center [1188, 76] width 102 height 31
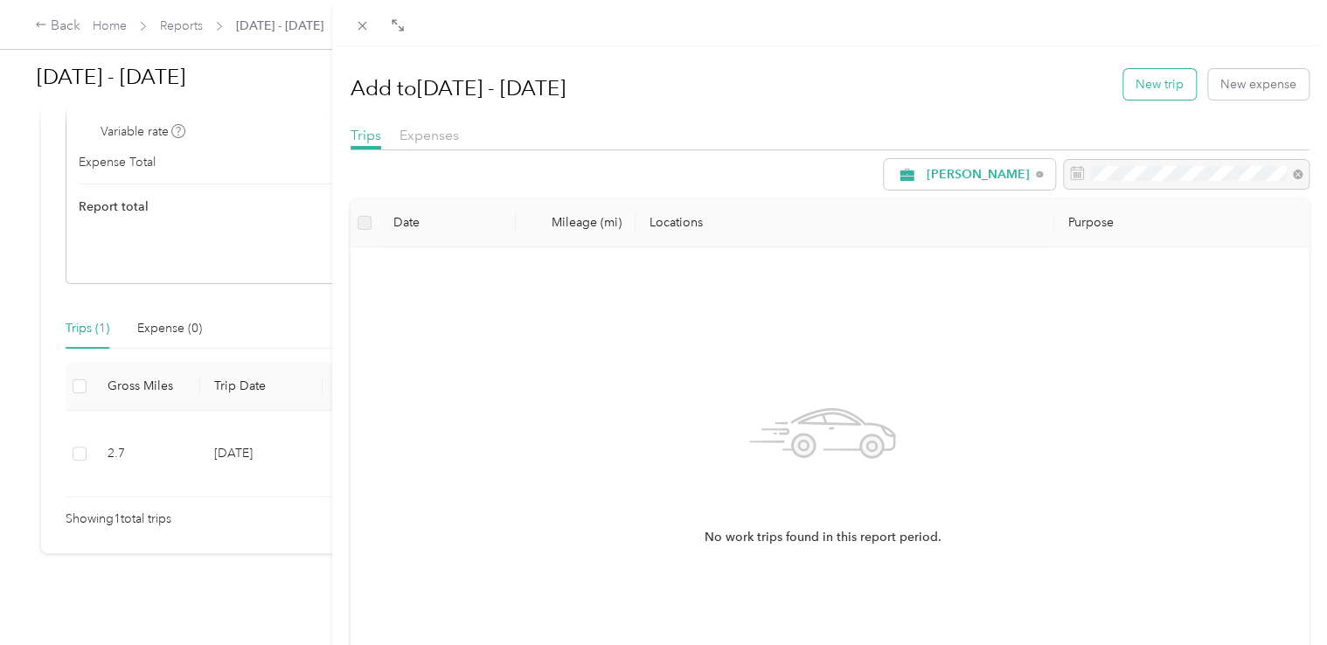
click at [1130, 83] on button "New trip" at bounding box center [1159, 84] width 73 height 31
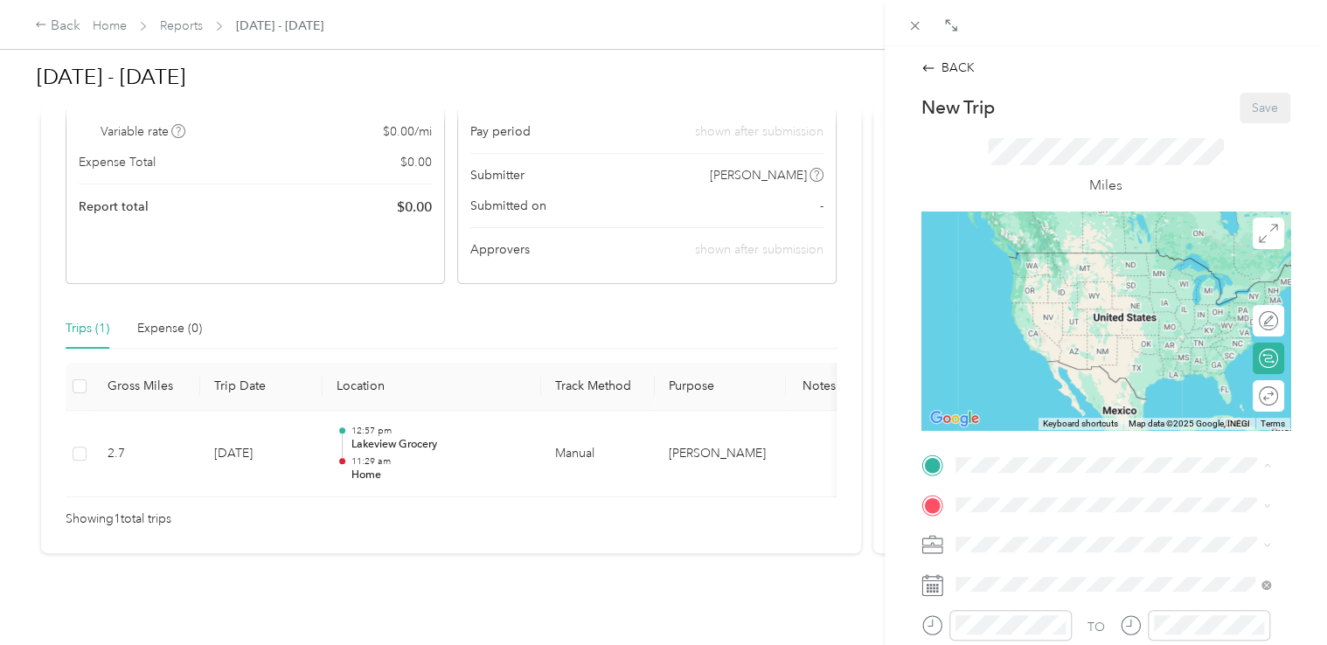
click at [1033, 272] on span "[STREET_ADDRESS][US_STATE]" at bounding box center [1075, 278] width 175 height 15
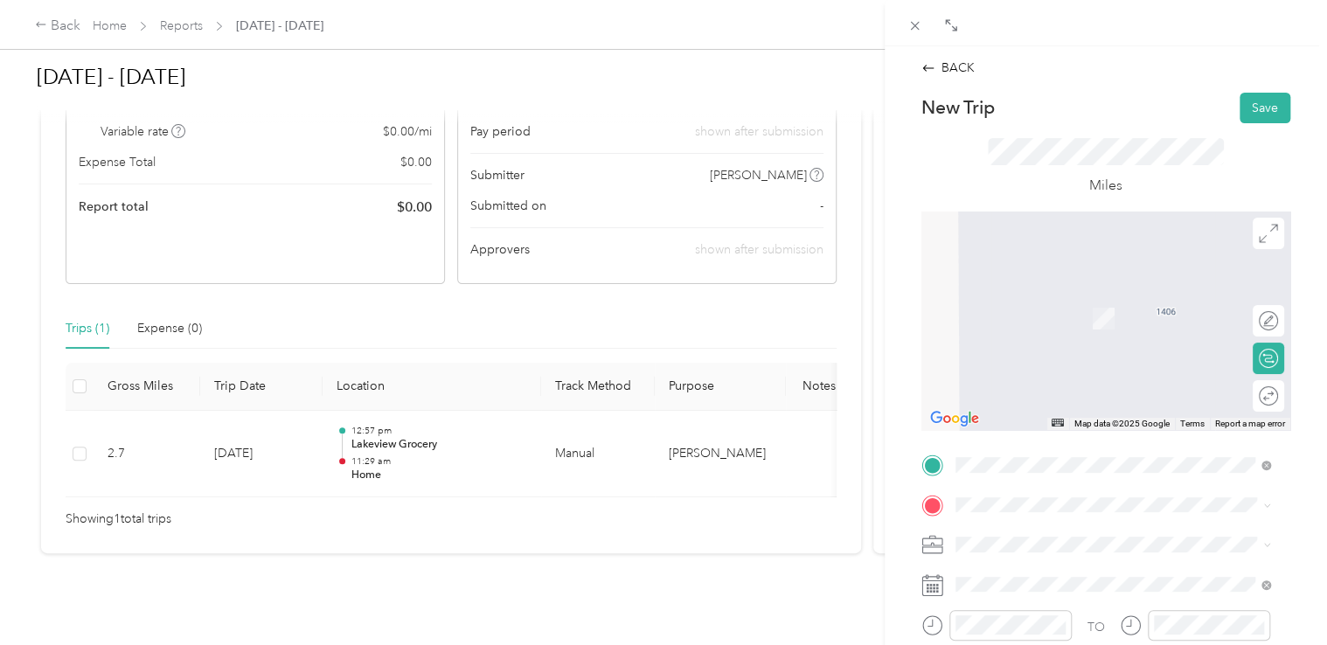
click at [1039, 316] on span "[STREET_ADDRESS]" at bounding box center [1043, 320] width 111 height 15
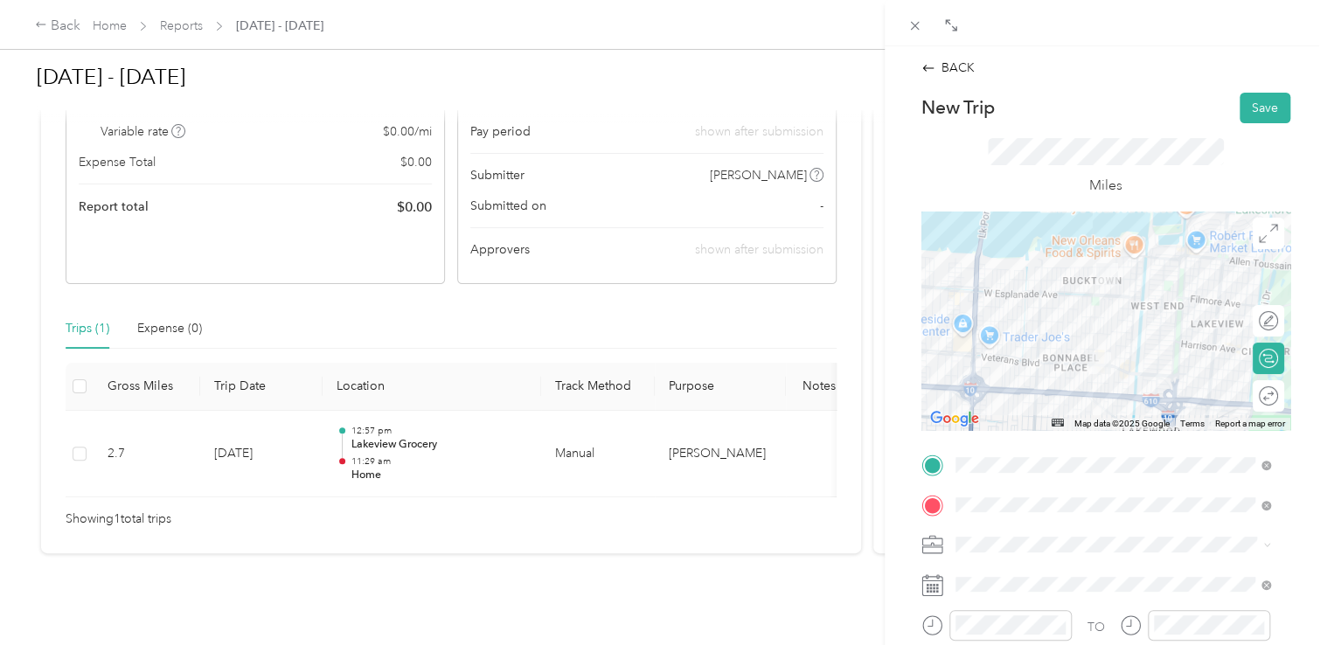
click at [932, 587] on icon at bounding box center [932, 585] width 22 height 22
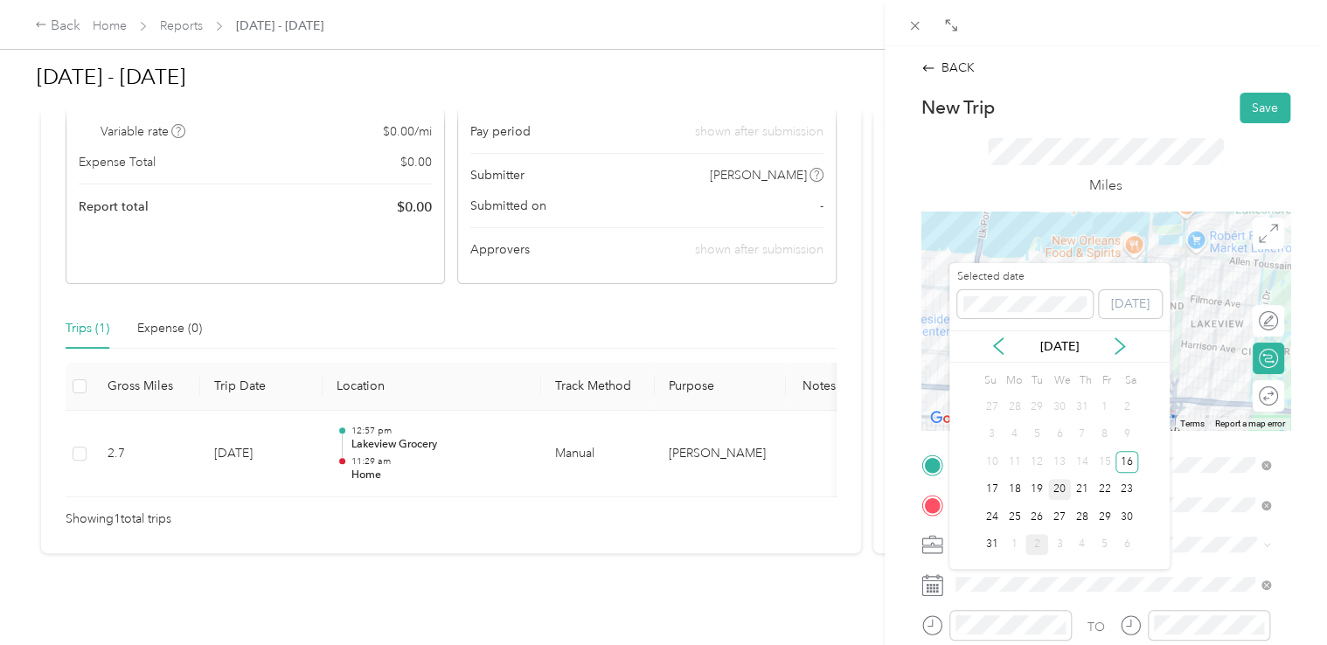
click at [1060, 489] on div "20" at bounding box center [1059, 490] width 23 height 22
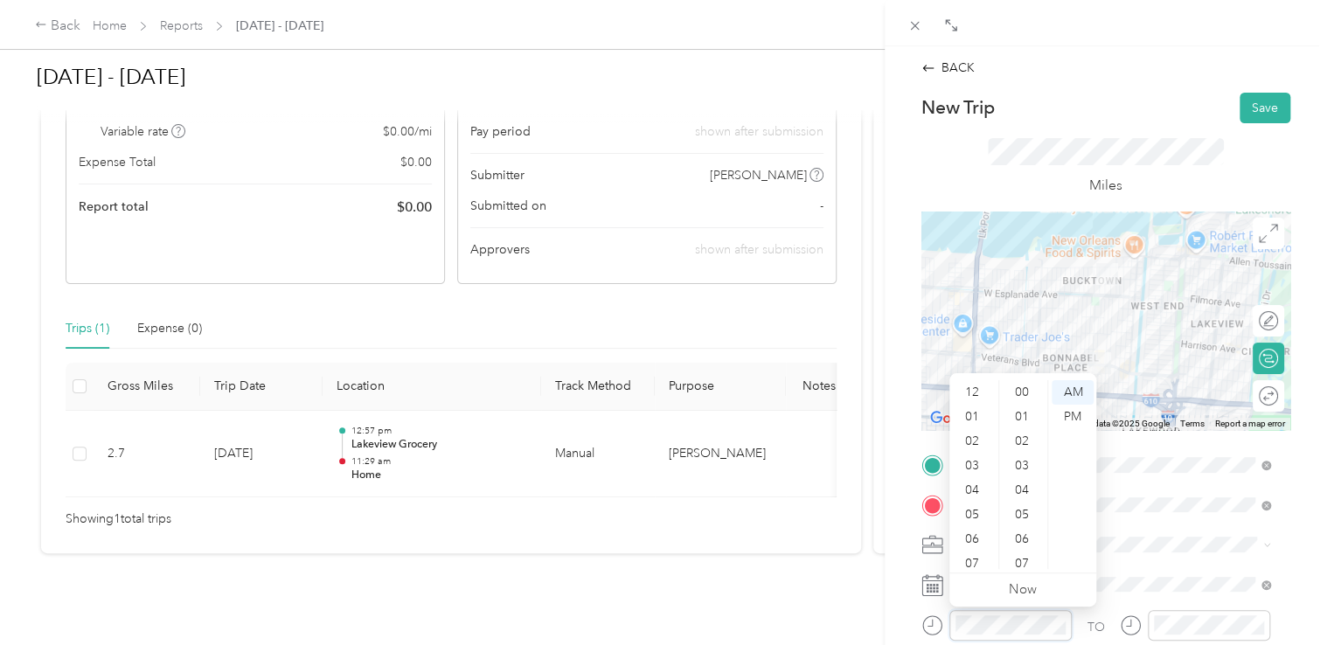
scroll to position [105, 0]
click at [970, 534] on div "10" at bounding box center [974, 532] width 42 height 24
click at [1025, 498] on div "22" at bounding box center [1024, 497] width 42 height 24
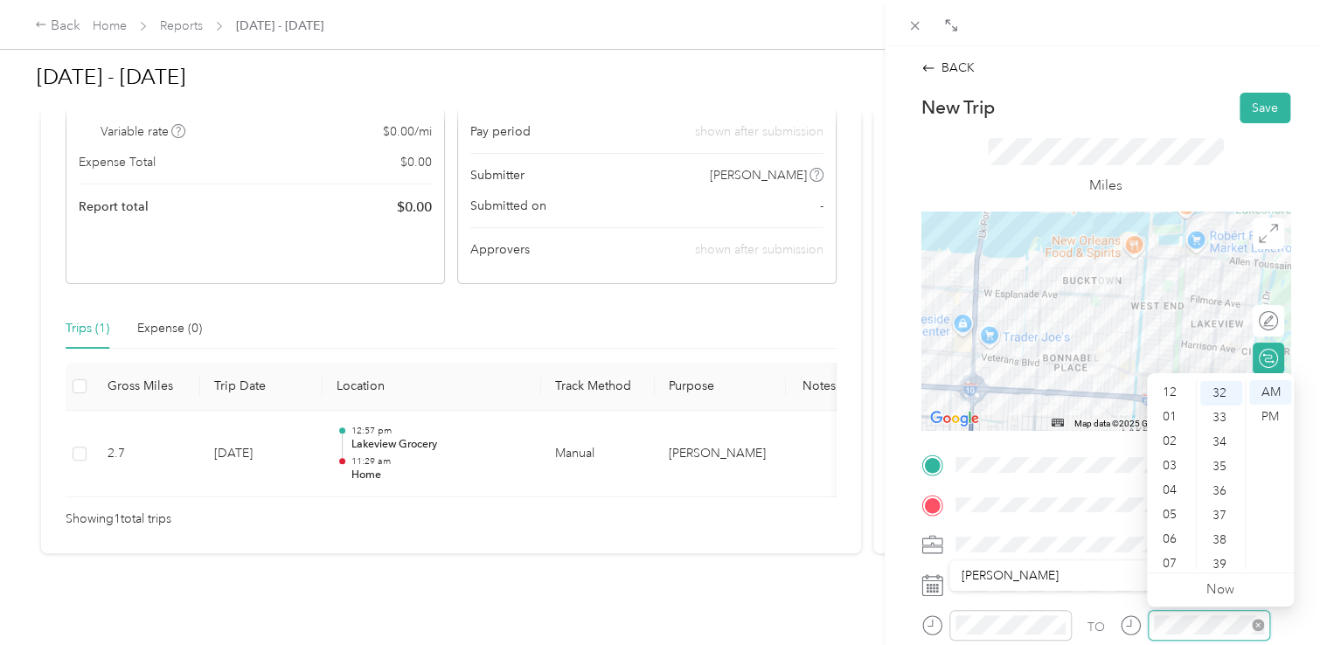
scroll to position [105, 0]
click at [1175, 535] on div "10" at bounding box center [1171, 532] width 42 height 24
click at [1213, 476] on div "28" at bounding box center [1221, 469] width 42 height 24
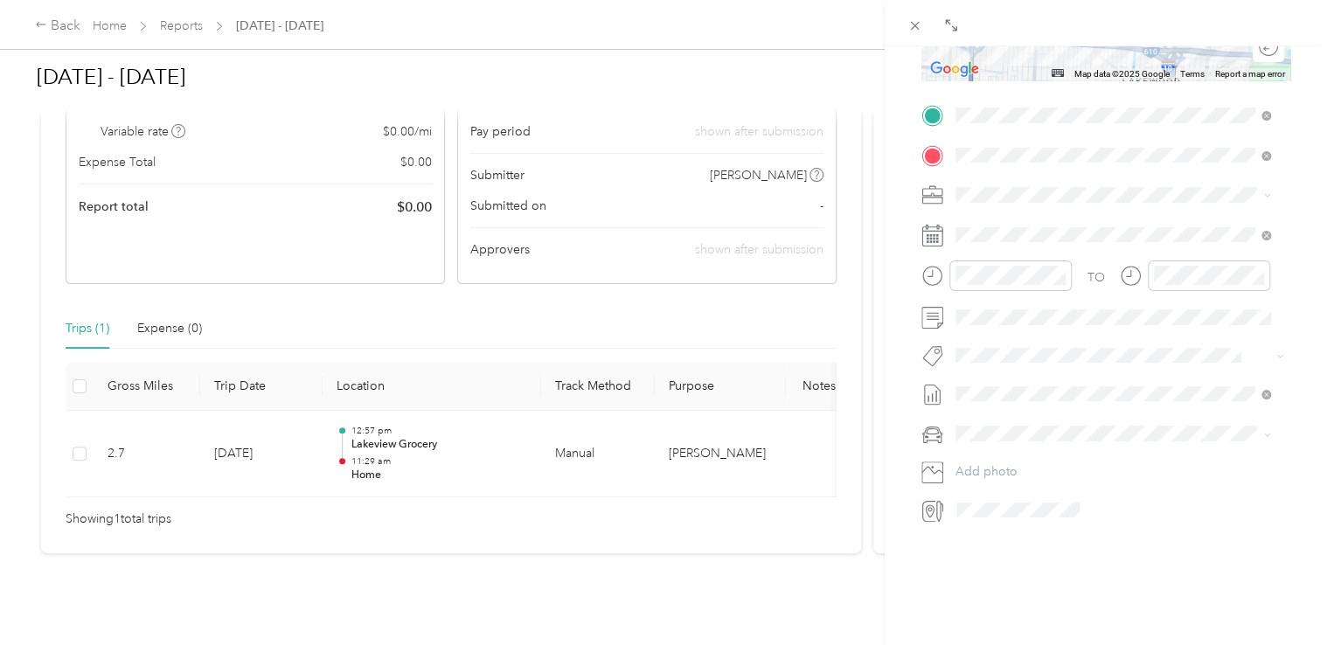
scroll to position [0, 0]
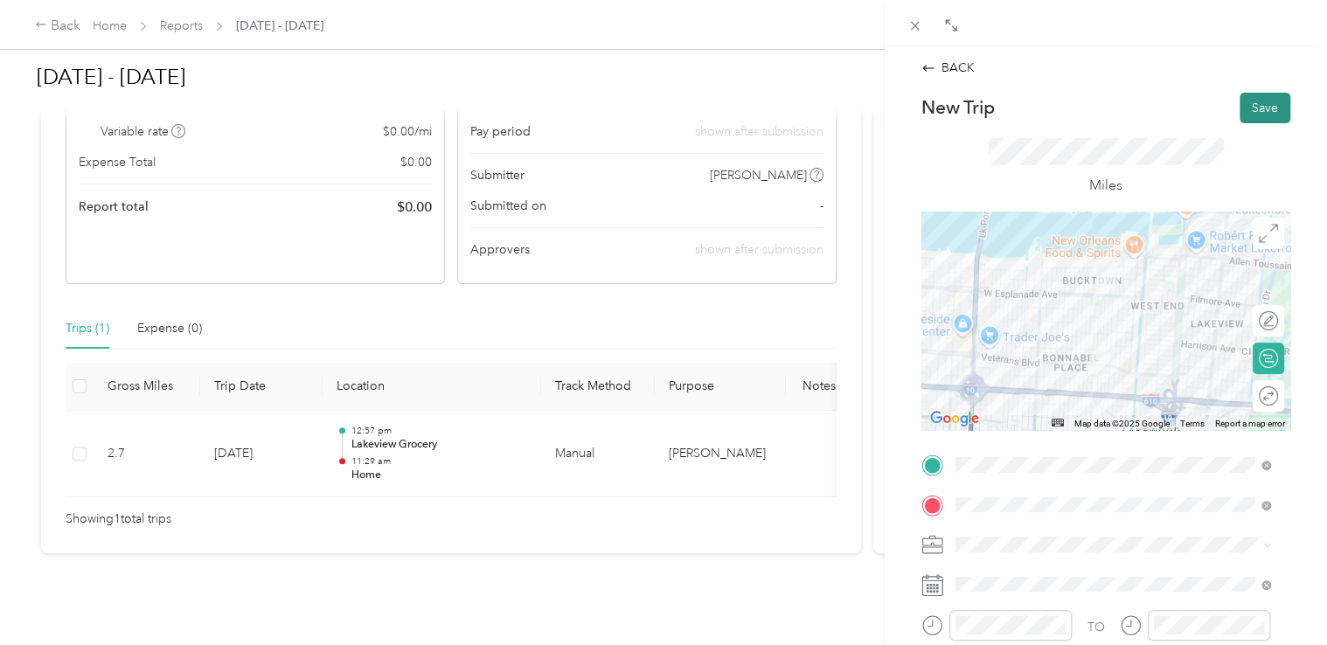
click at [1258, 109] on button "Save" at bounding box center [1265, 108] width 51 height 31
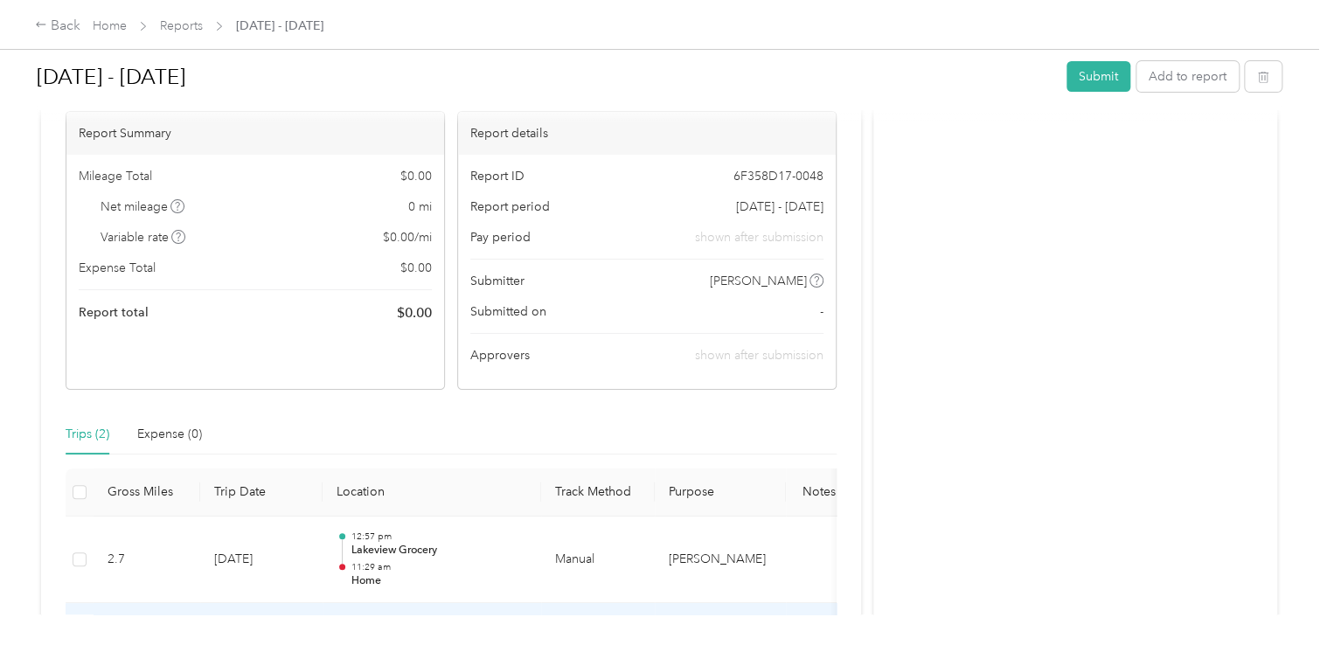
scroll to position [103, 0]
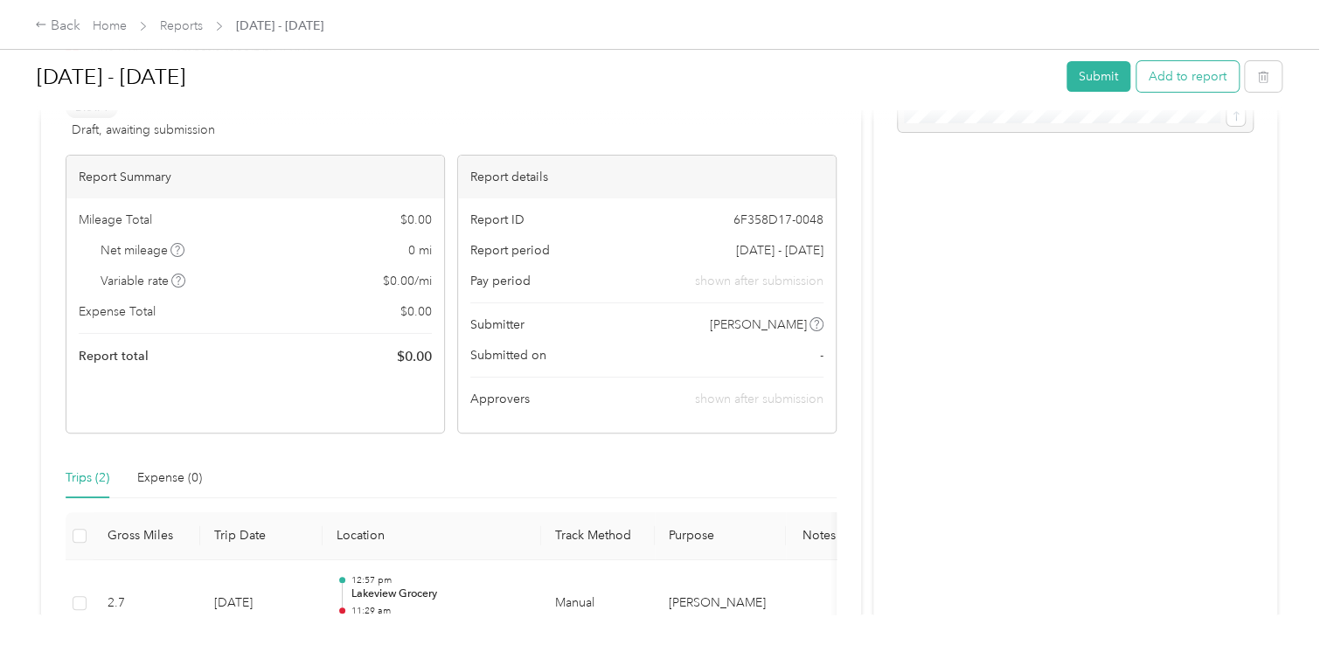
click at [1166, 77] on button "Add to report" at bounding box center [1188, 76] width 102 height 31
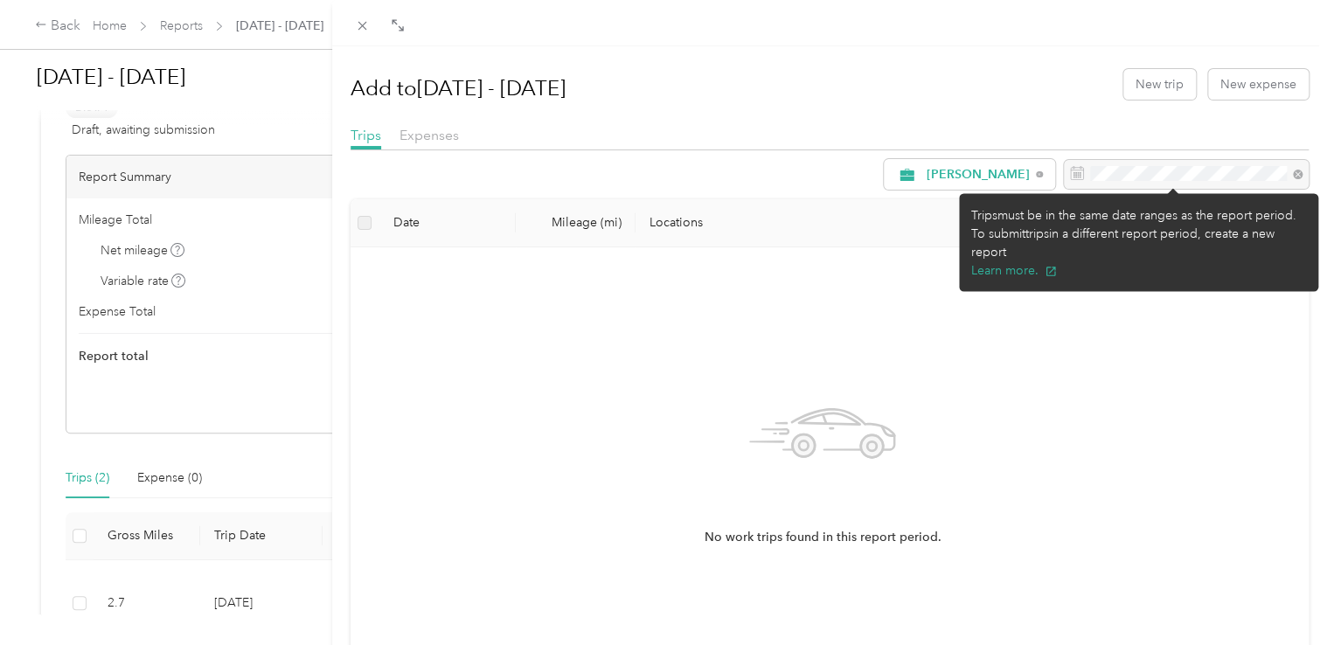
click at [1105, 171] on div at bounding box center [1186, 175] width 245 height 30
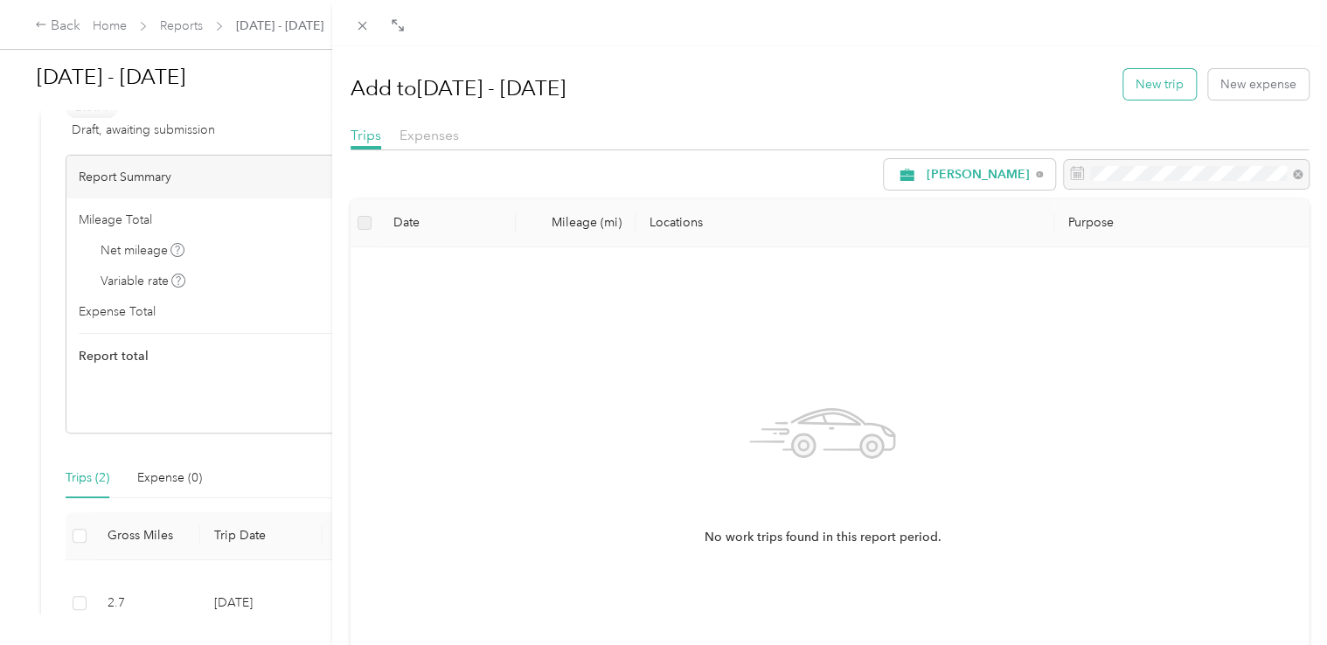
click at [1153, 82] on button "New trip" at bounding box center [1159, 84] width 73 height 31
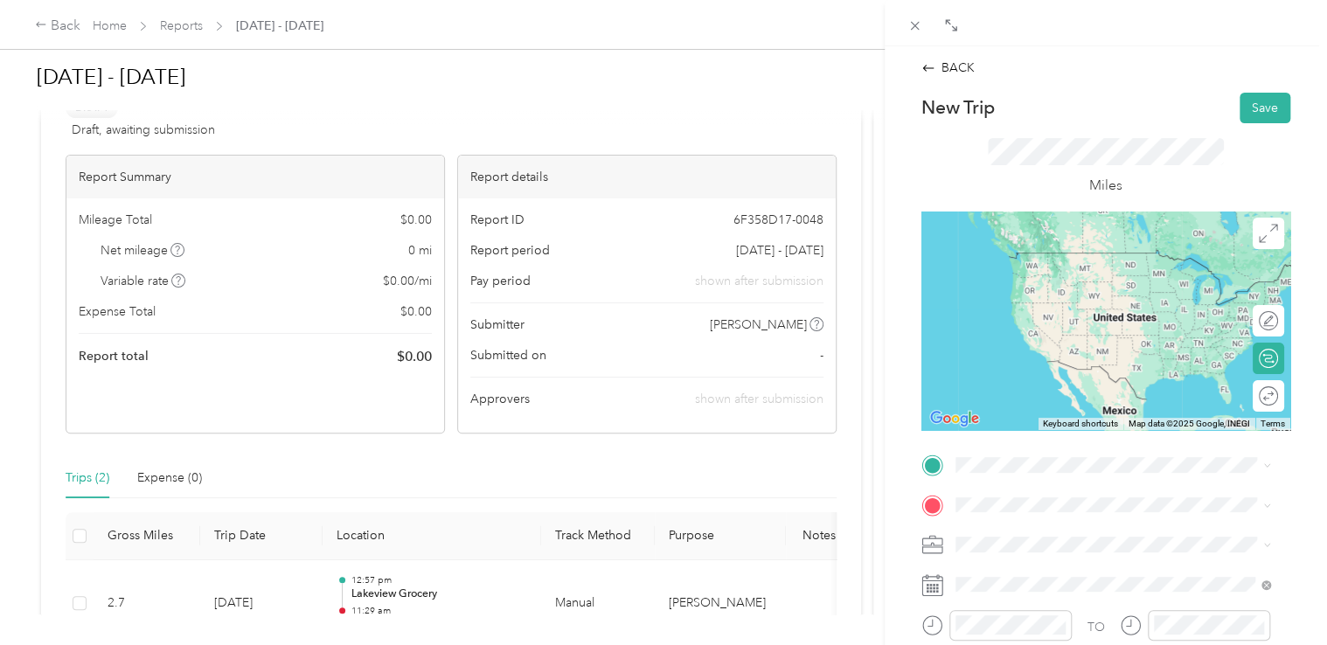
click at [1063, 254] on strong "Dorignacs Food Center" at bounding box center [1115, 258] width 134 height 16
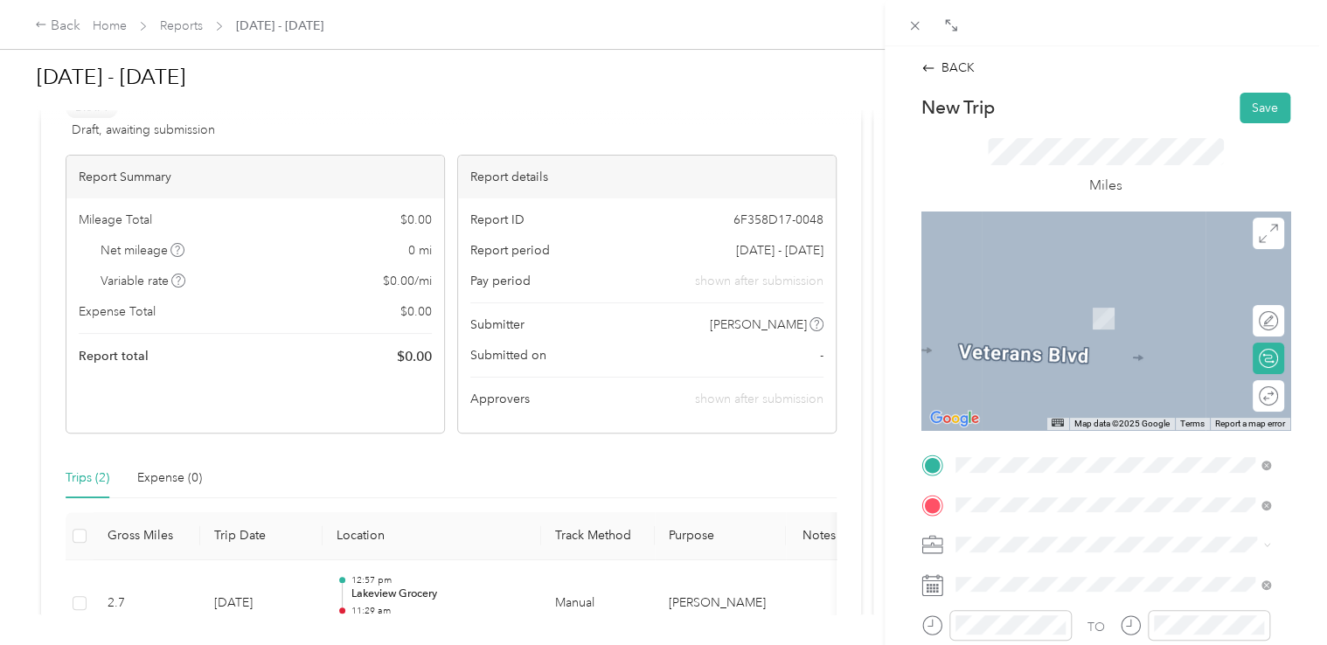
click at [1070, 393] on span "[STREET_ADDRESS][US_STATE]" at bounding box center [1075, 388] width 175 height 15
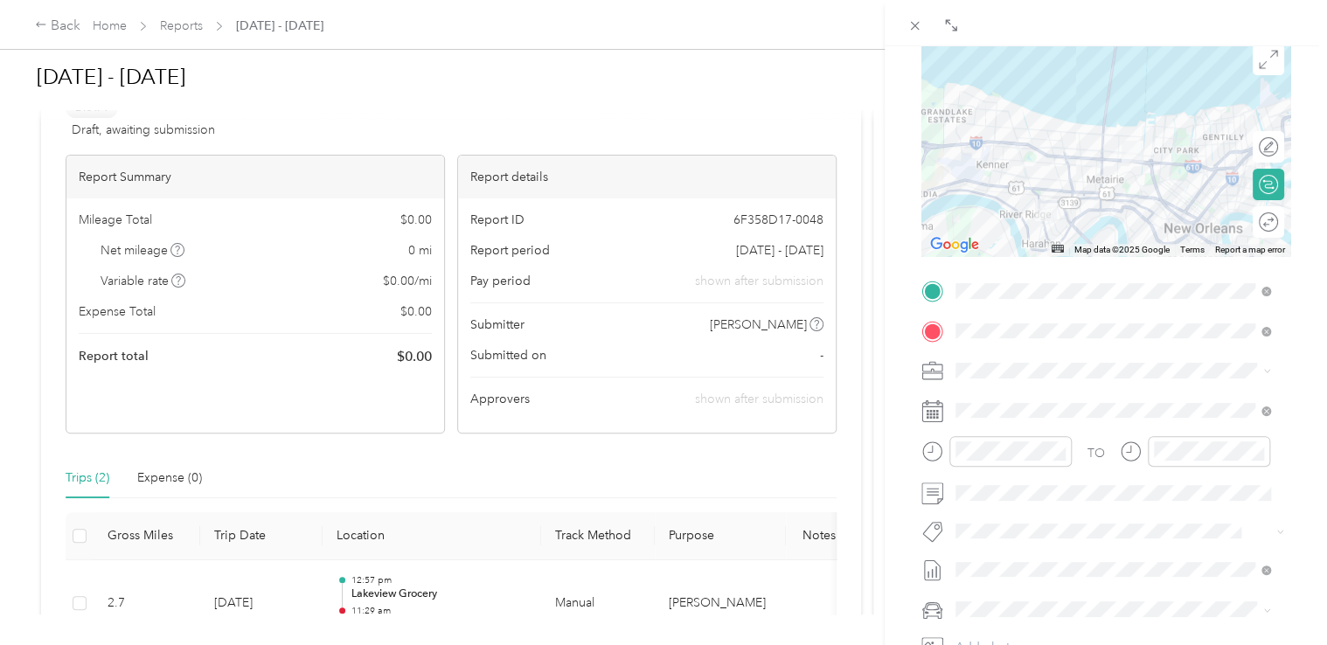
scroll to position [175, 0]
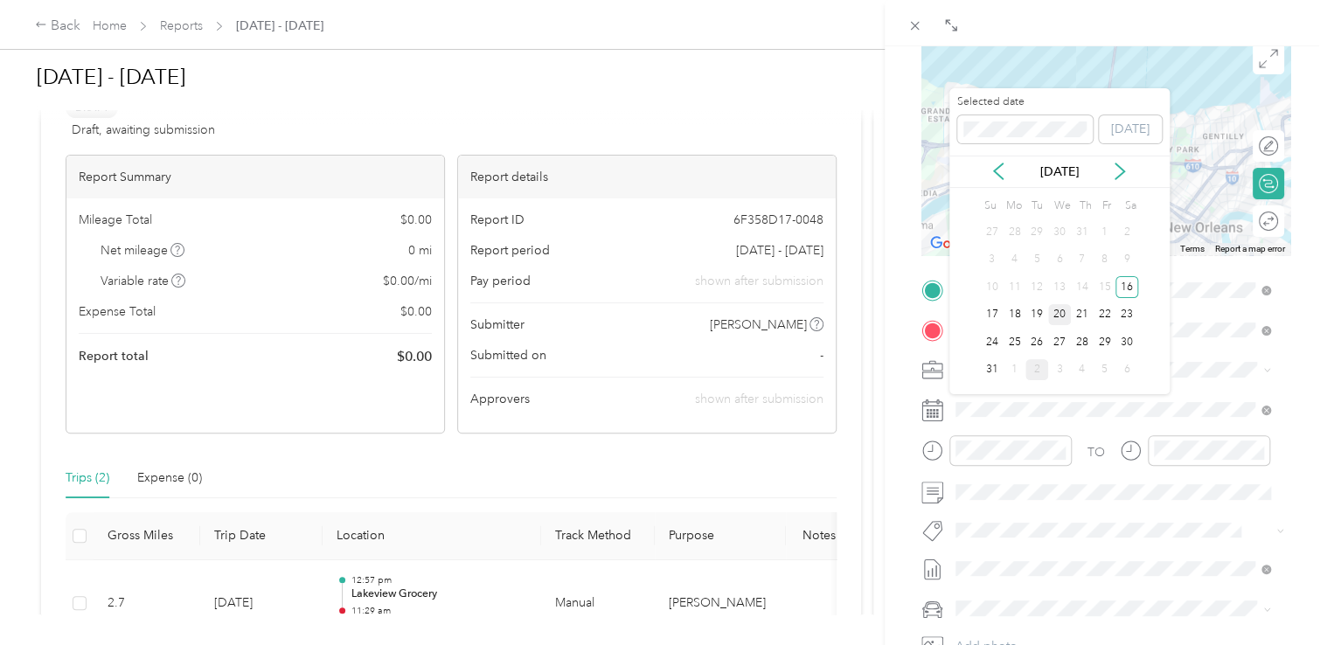
click at [1055, 311] on div "20" at bounding box center [1059, 315] width 23 height 22
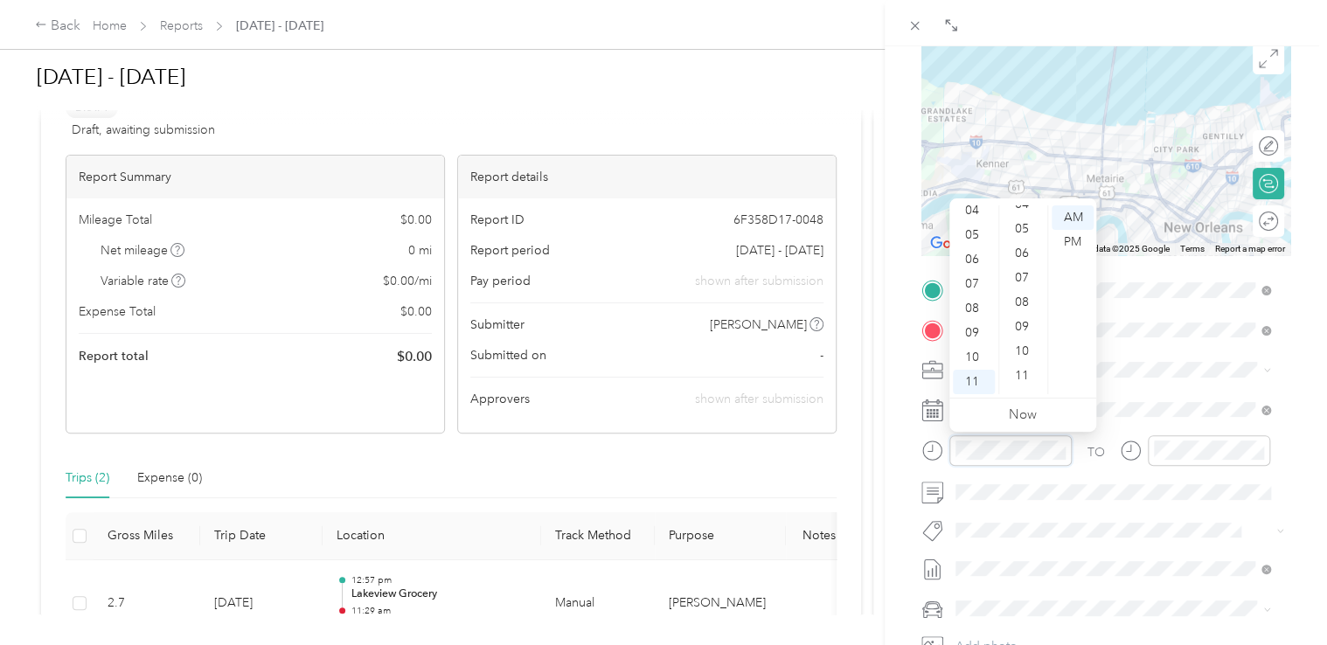
scroll to position [0, 0]
click at [1020, 289] on div "03" at bounding box center [1024, 291] width 42 height 24
click at [1117, 390] on div "TO Add photo" at bounding box center [1105, 487] width 369 height 422
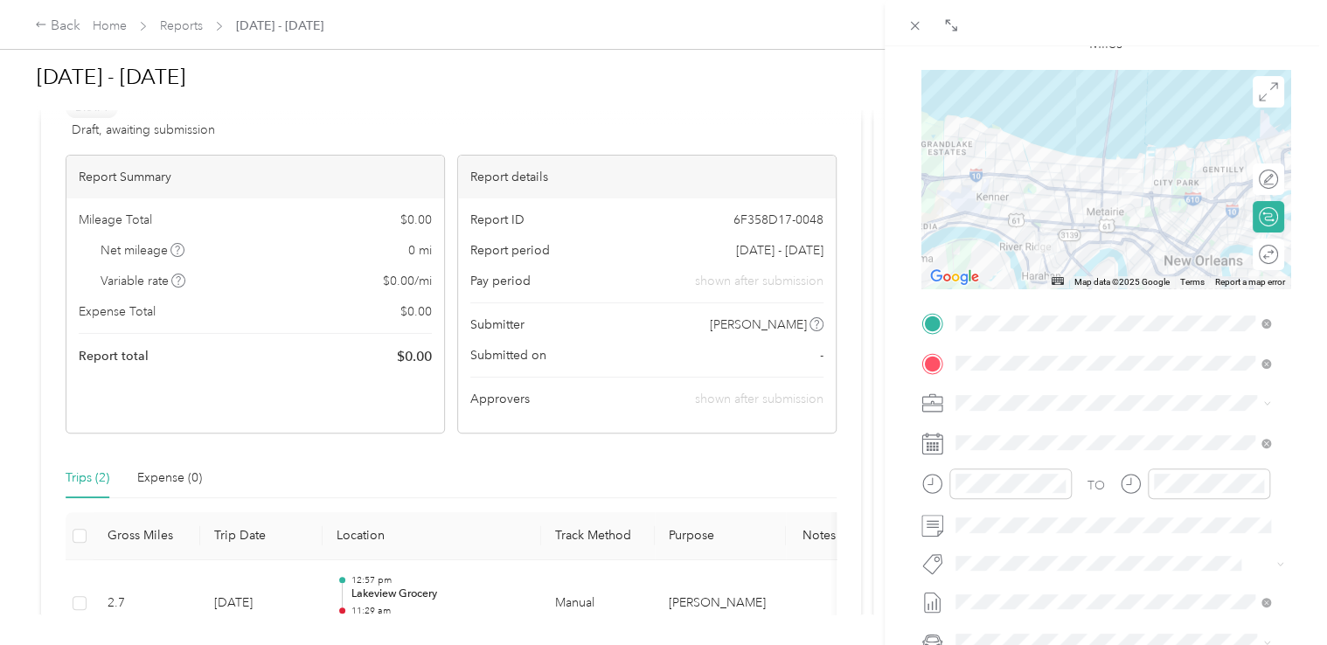
scroll to position [0, 0]
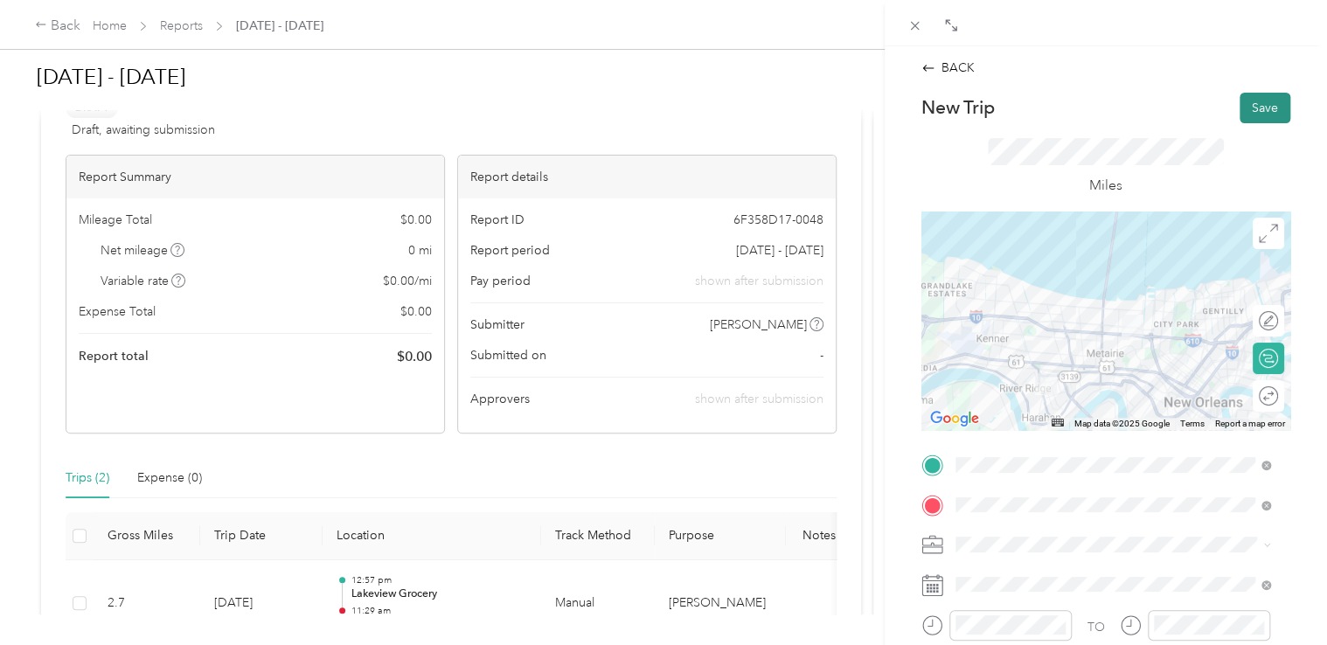
click at [1255, 96] on button "Save" at bounding box center [1265, 108] width 51 height 31
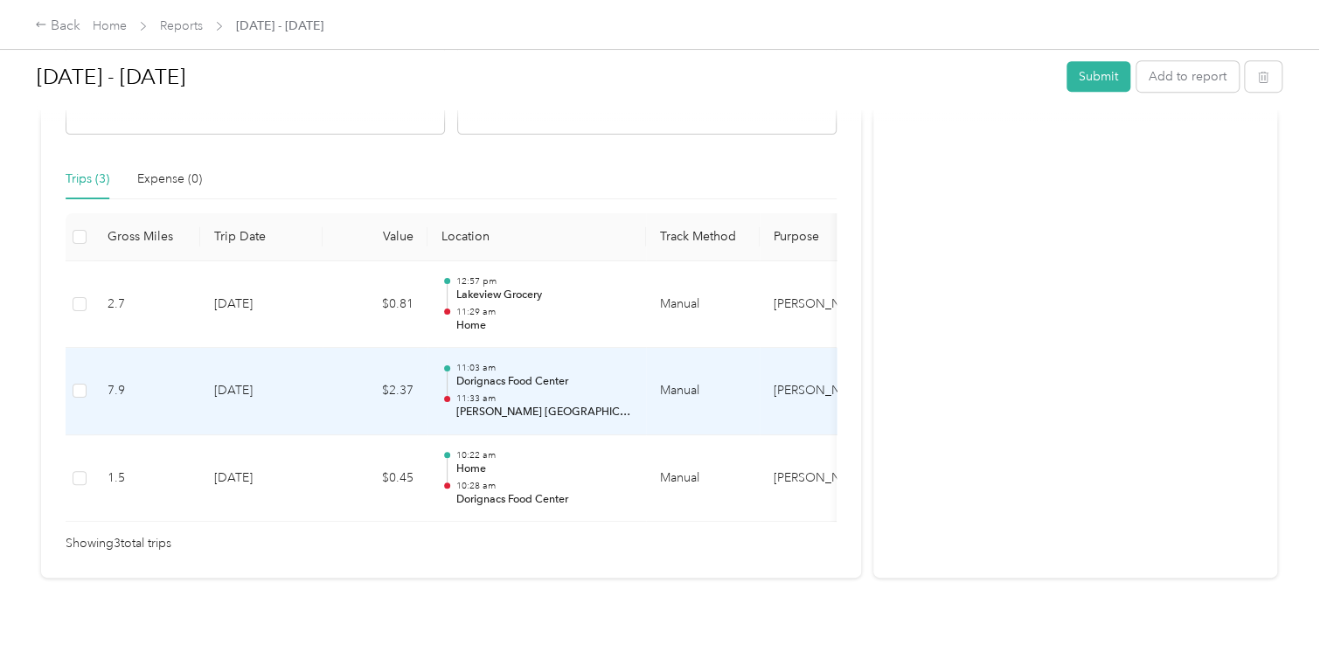
scroll to position [451, 0]
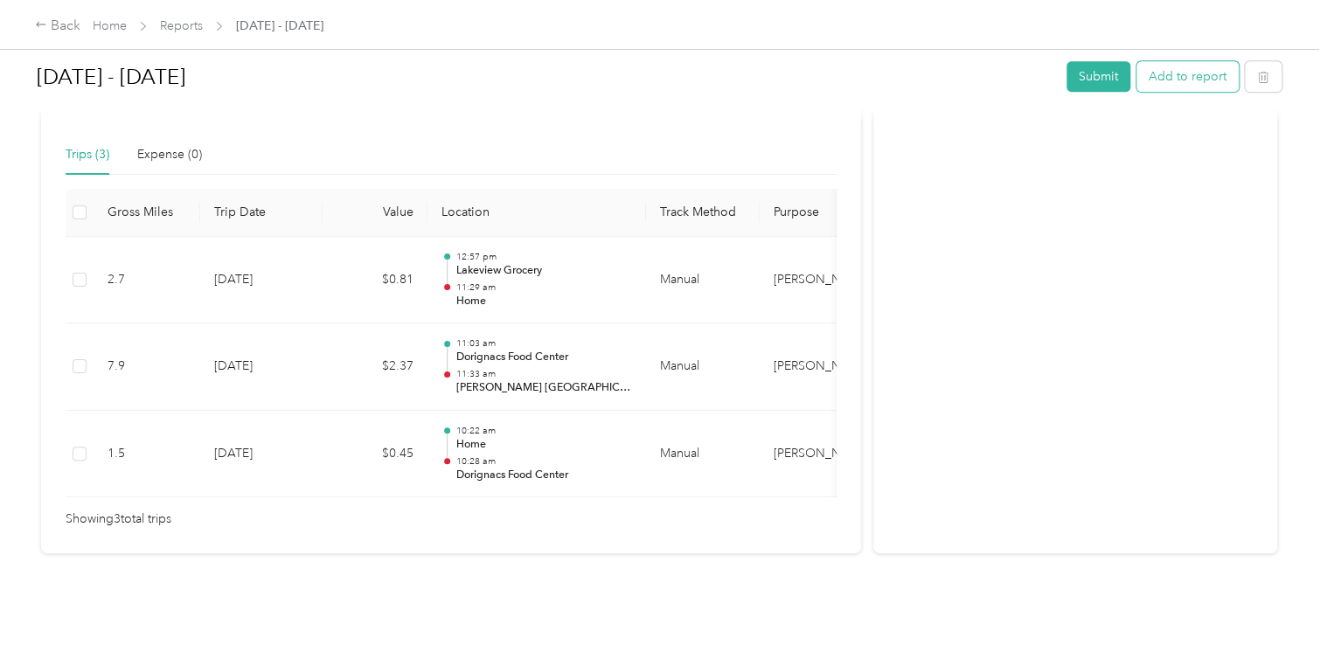
click at [1168, 68] on button "Add to report" at bounding box center [1188, 76] width 102 height 31
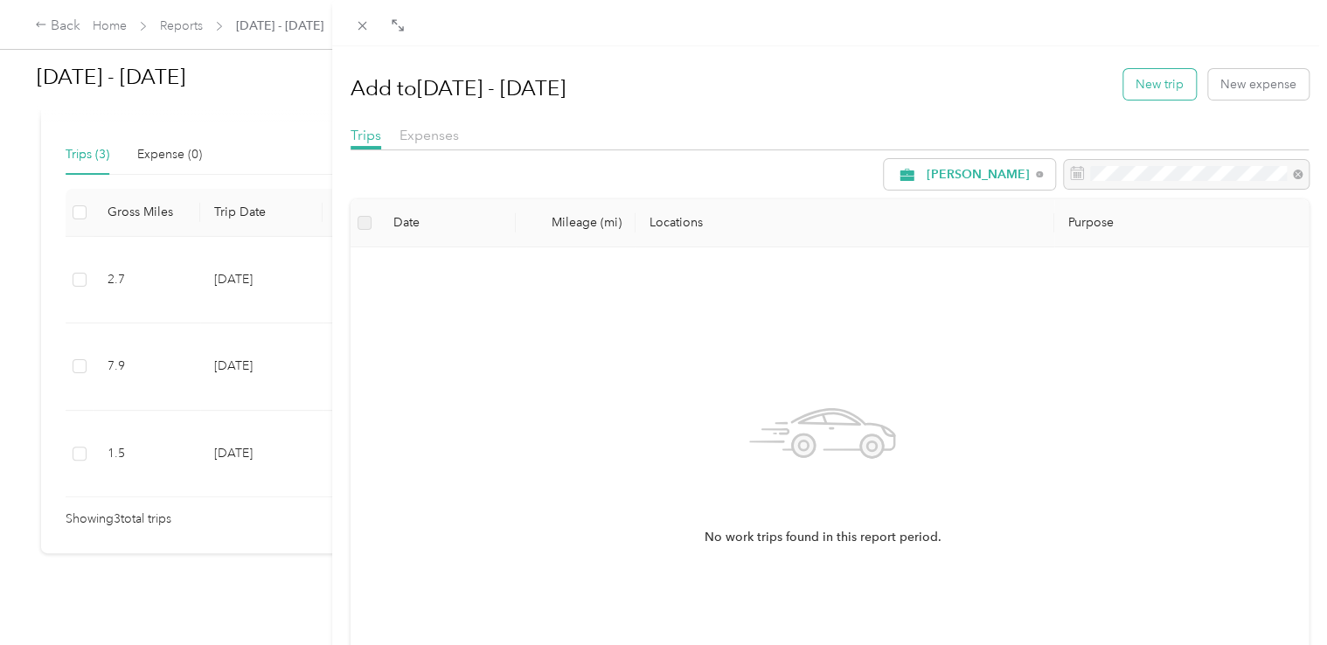
click at [1164, 83] on button "New trip" at bounding box center [1159, 84] width 73 height 31
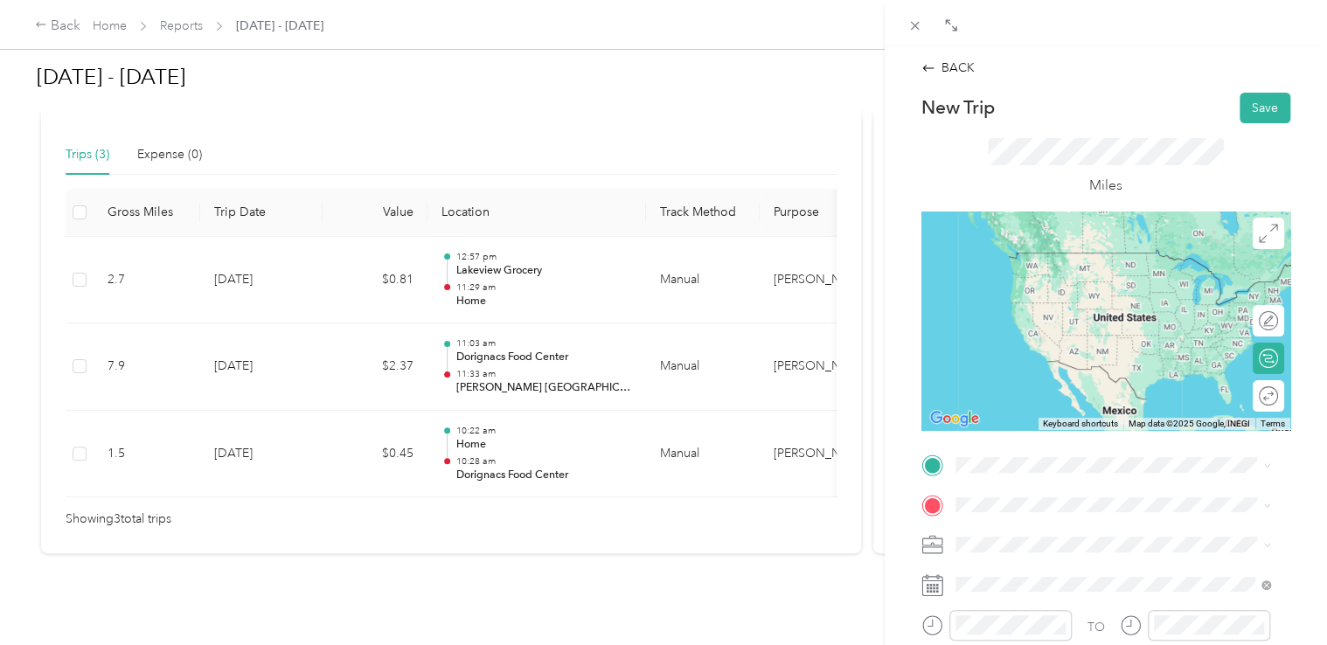
click at [1119, 356] on div "[PERSON_NAME] [GEOGRAPHIC_DATA] [STREET_ADDRESS][US_STATE]" at bounding box center [1106, 337] width 237 height 37
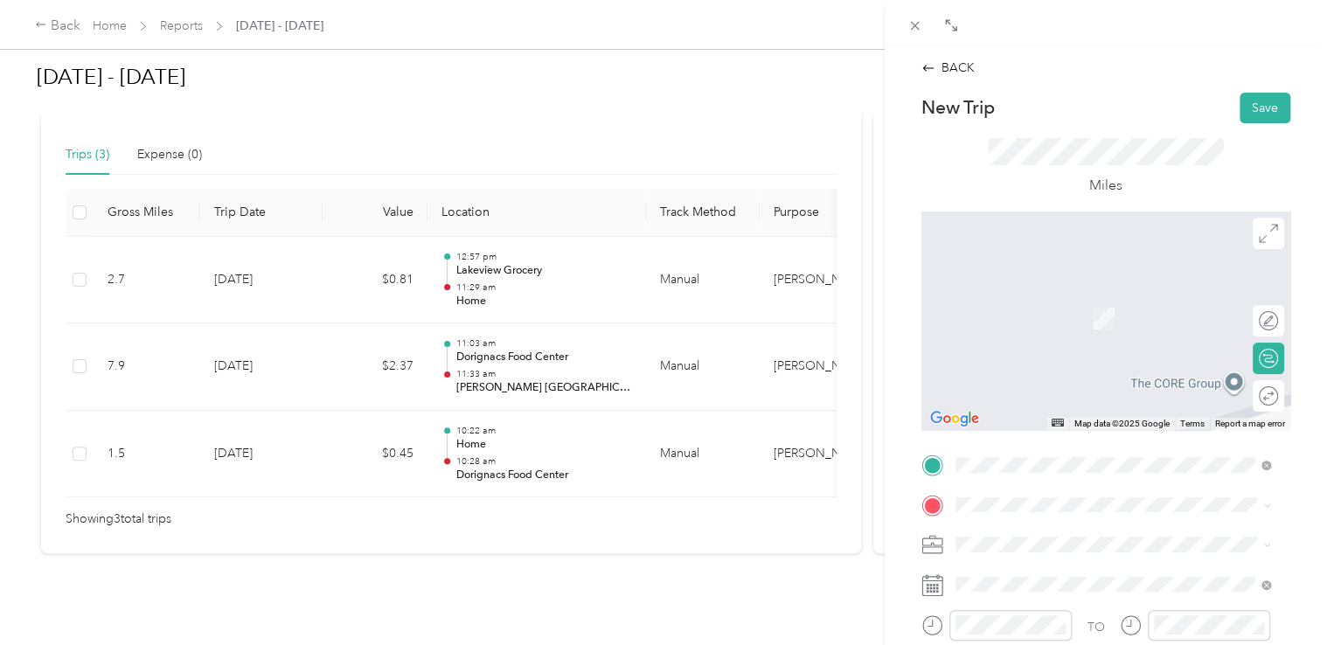
click at [1096, 393] on div "TEAM Lakeview Grocery [STREET_ADDRESS][PERSON_NAME]" at bounding box center [1092, 371] width 208 height 43
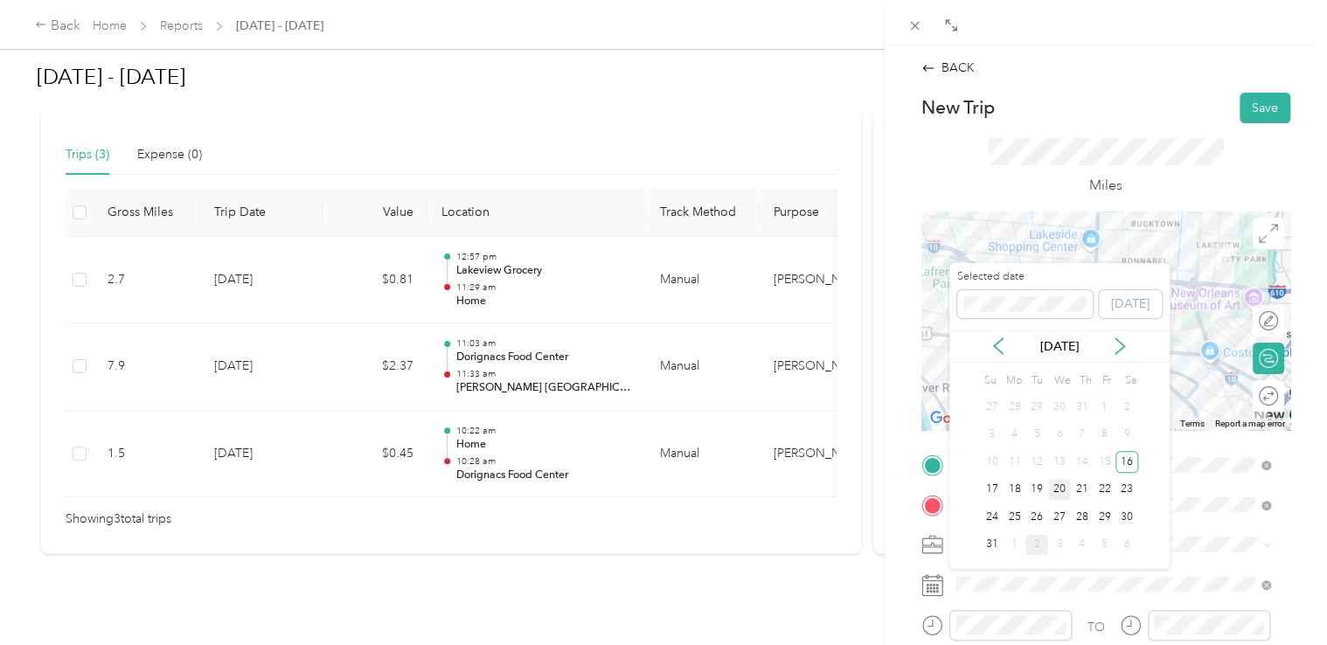
click at [1060, 484] on div "20" at bounding box center [1059, 490] width 23 height 22
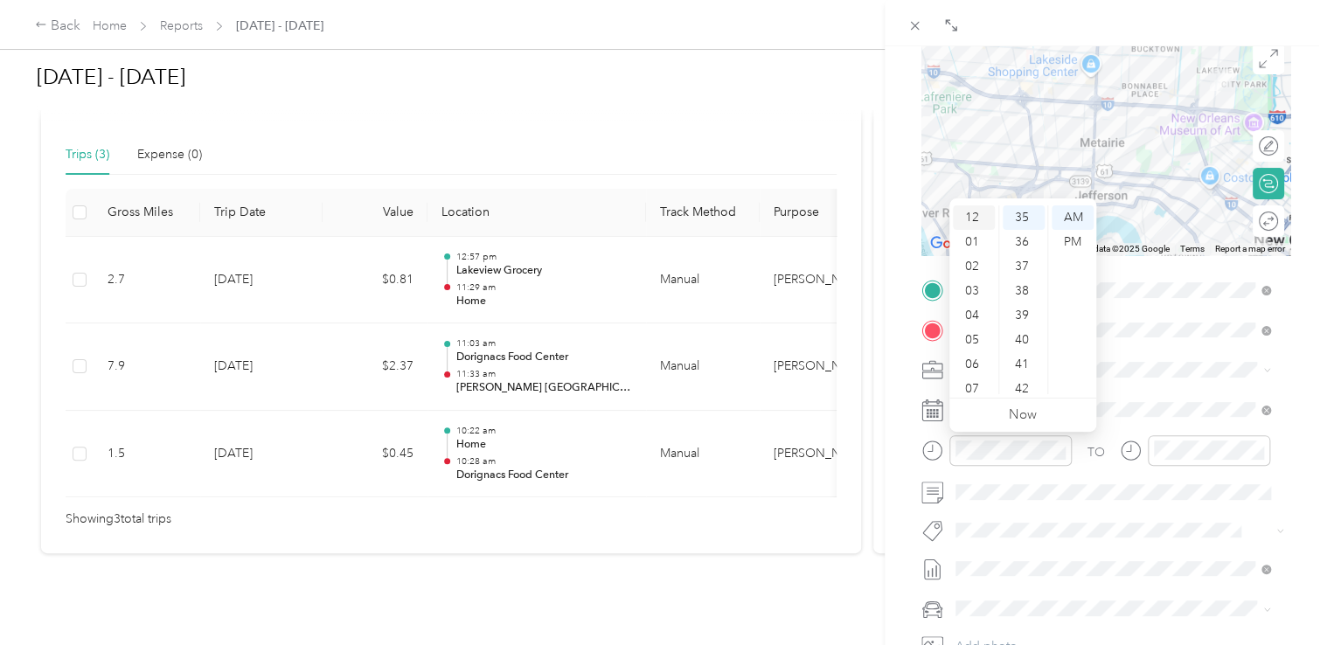
click at [974, 215] on div "12" at bounding box center [974, 217] width 42 height 24
click at [1067, 243] on div "PM" at bounding box center [1073, 242] width 42 height 24
click at [1021, 288] on div "03" at bounding box center [1024, 291] width 42 height 24
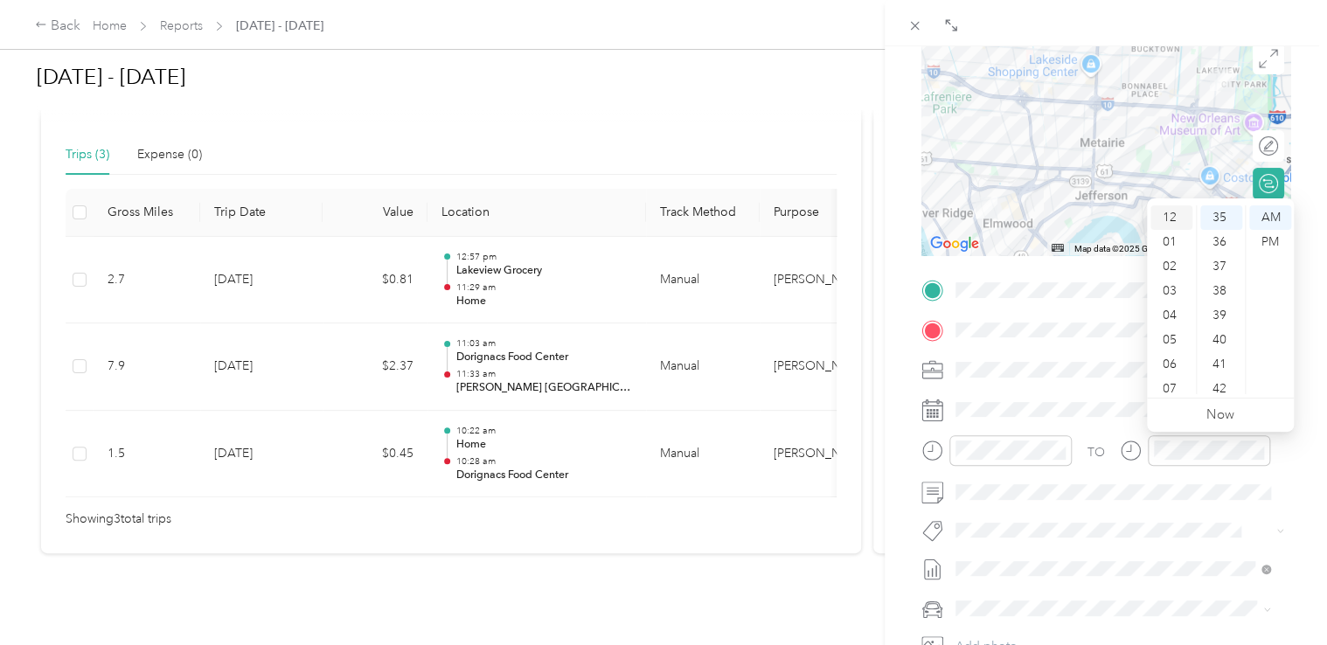
click at [1177, 209] on div "12" at bounding box center [1171, 217] width 42 height 24
click at [1217, 315] on div "39" at bounding box center [1221, 315] width 42 height 24
click at [1267, 240] on div "PM" at bounding box center [1270, 242] width 42 height 24
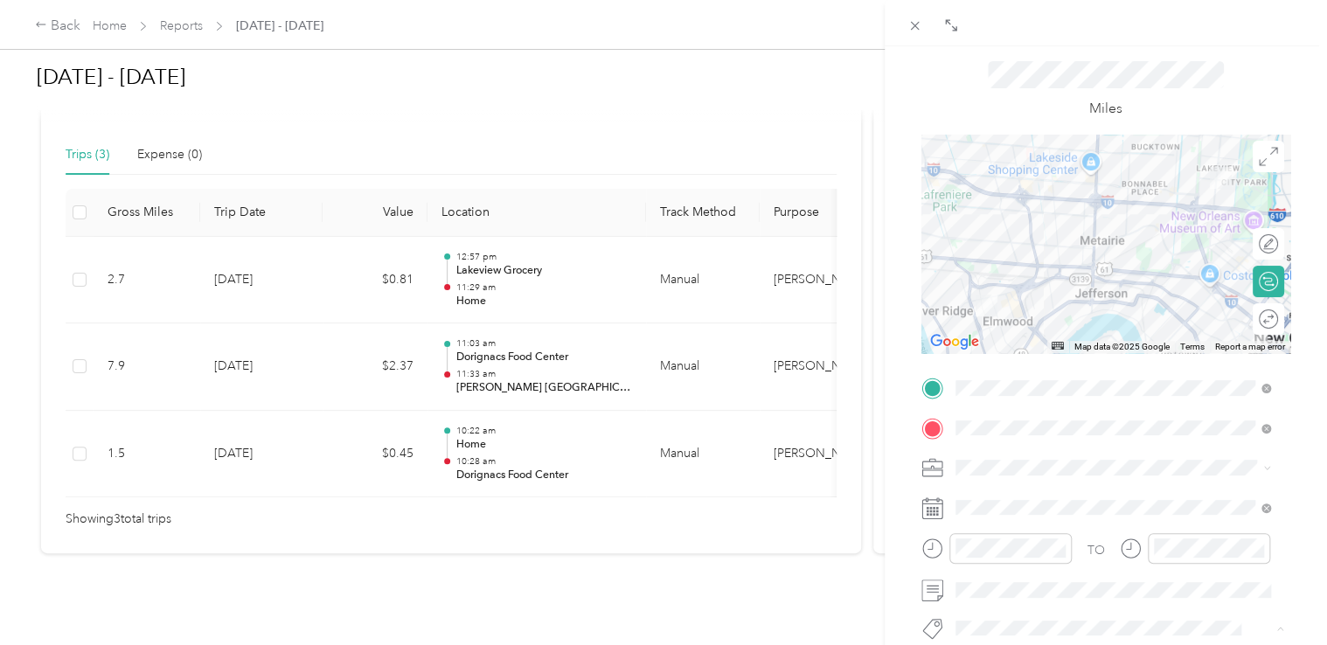
scroll to position [0, 0]
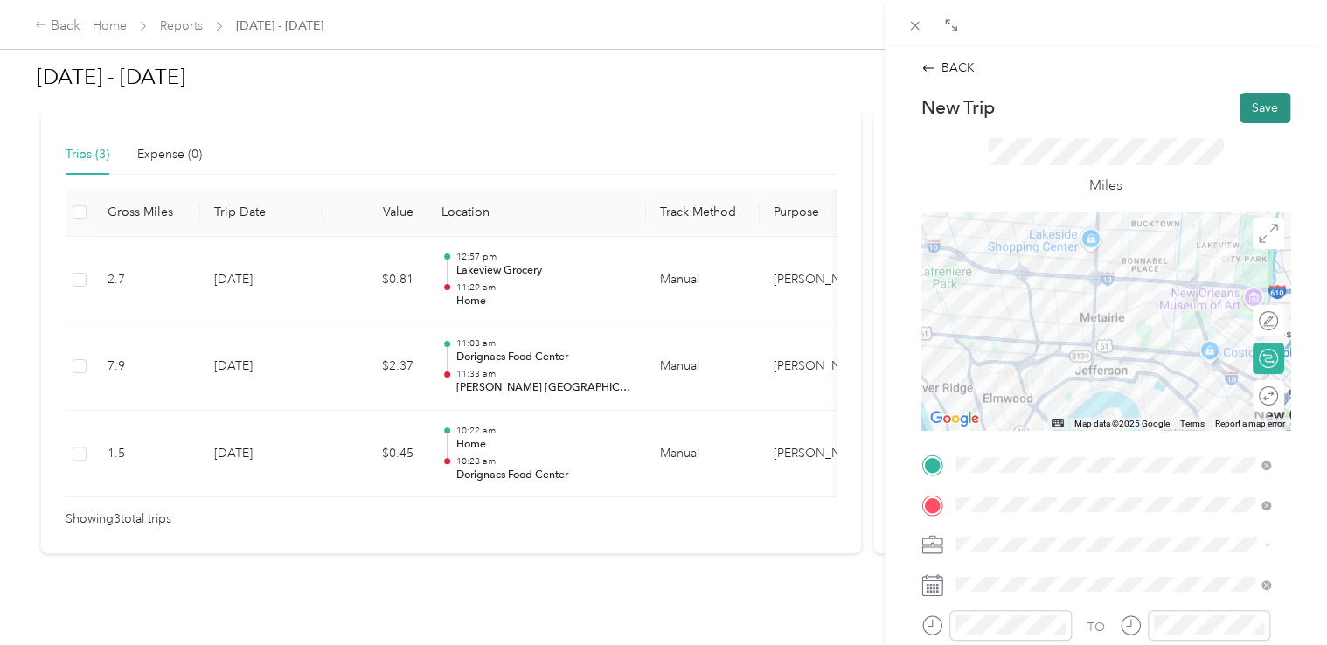
click at [1248, 100] on button "Save" at bounding box center [1265, 108] width 51 height 31
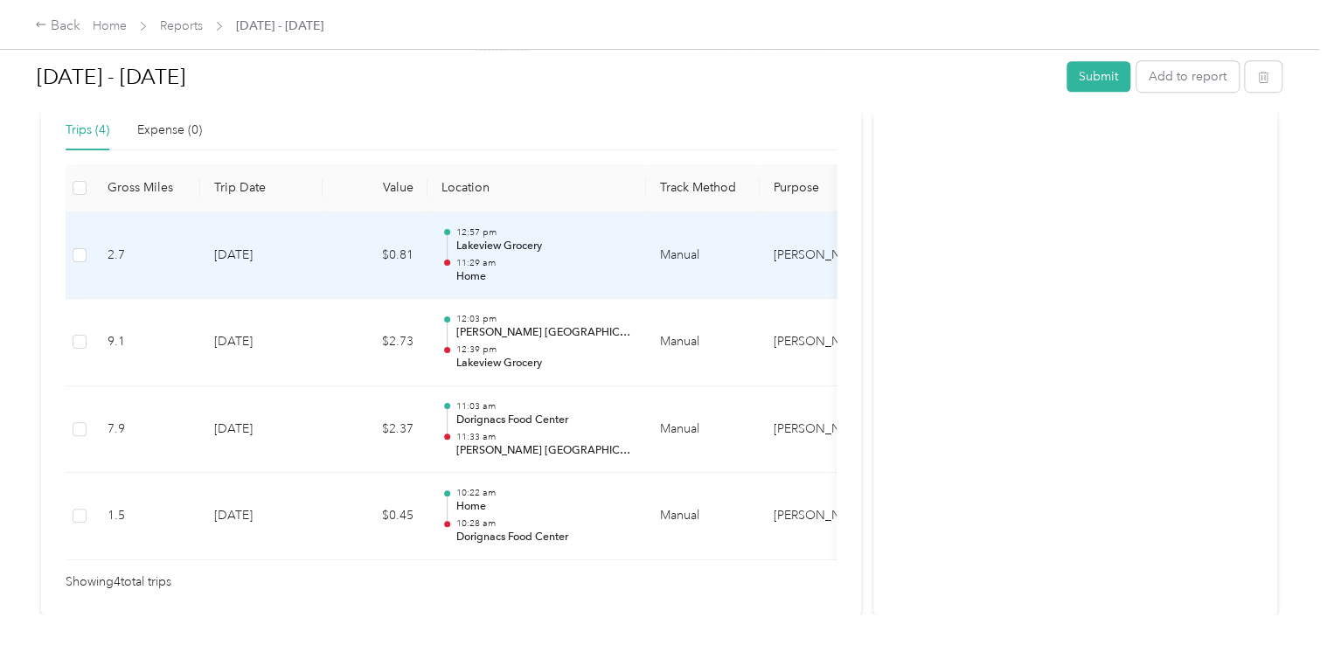
click at [513, 262] on p "11:29 am" at bounding box center [543, 263] width 177 height 12
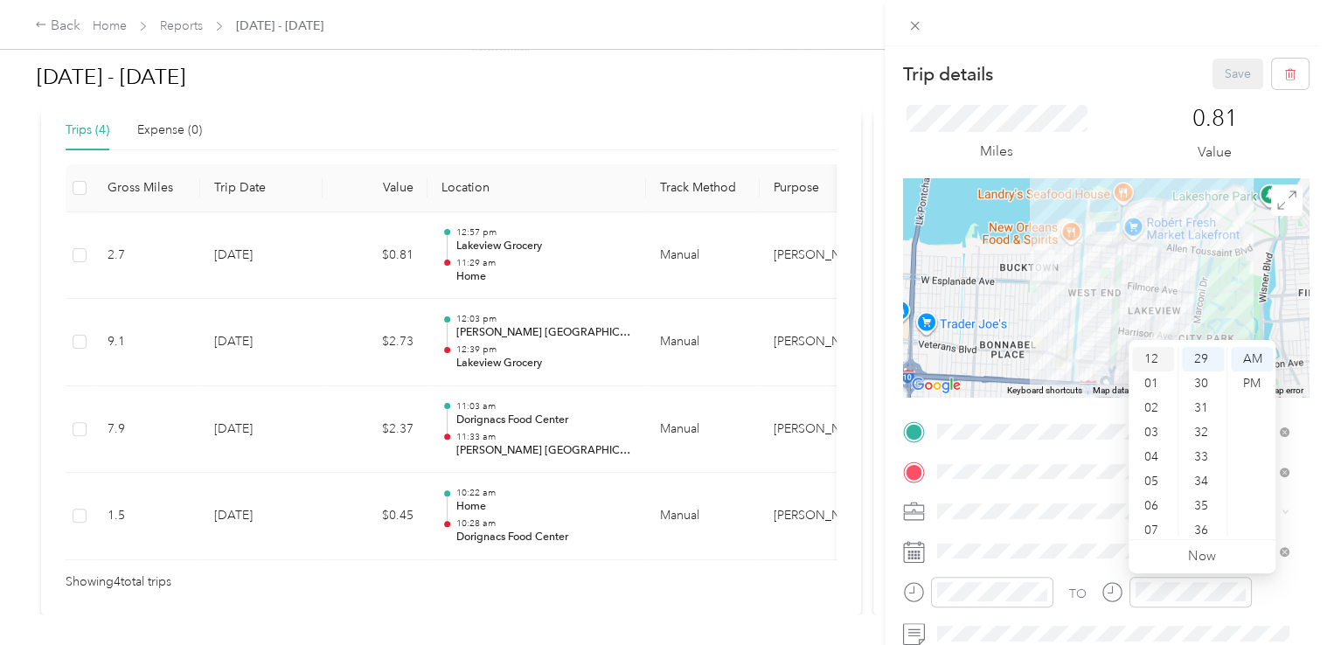
click at [1155, 349] on div "12" at bounding box center [1153, 359] width 42 height 24
click at [1154, 378] on div "01" at bounding box center [1153, 384] width 42 height 24
click at [1204, 449] on div "04" at bounding box center [1203, 457] width 42 height 24
click at [1253, 381] on div "PM" at bounding box center [1252, 384] width 42 height 24
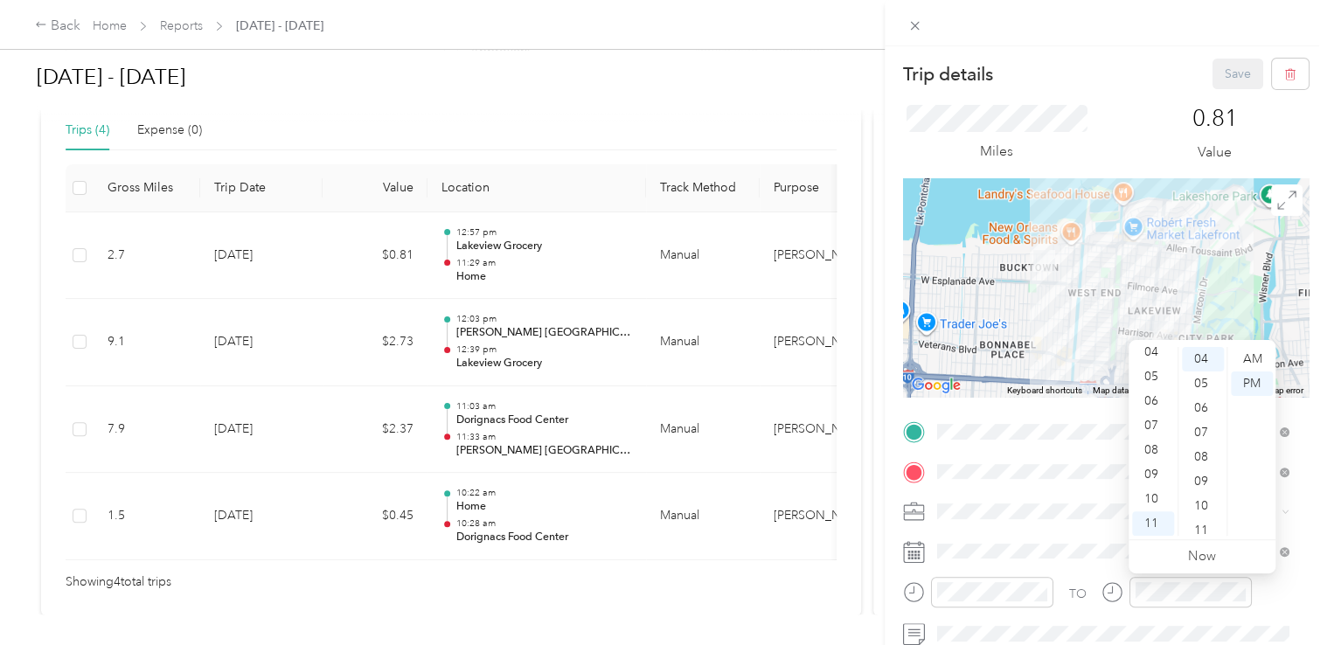
click at [1083, 526] on div "TO Add photo" at bounding box center [1106, 629] width 406 height 422
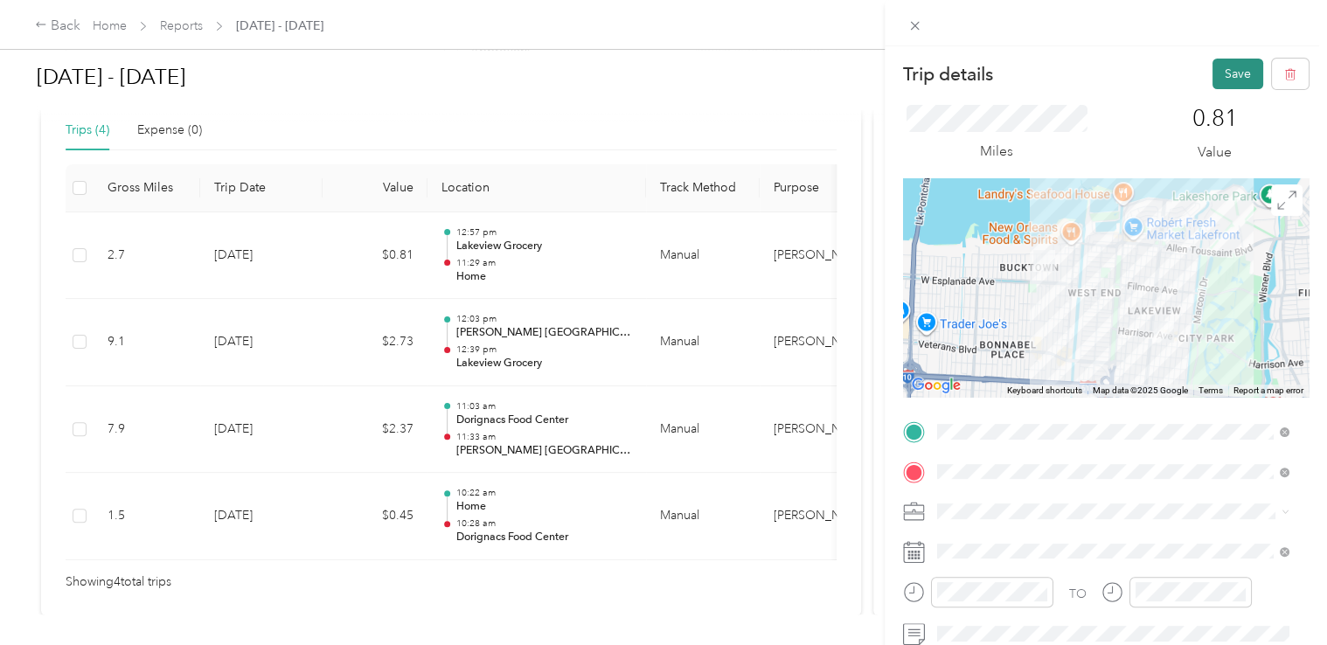
click at [1213, 73] on button "Save" at bounding box center [1238, 74] width 51 height 31
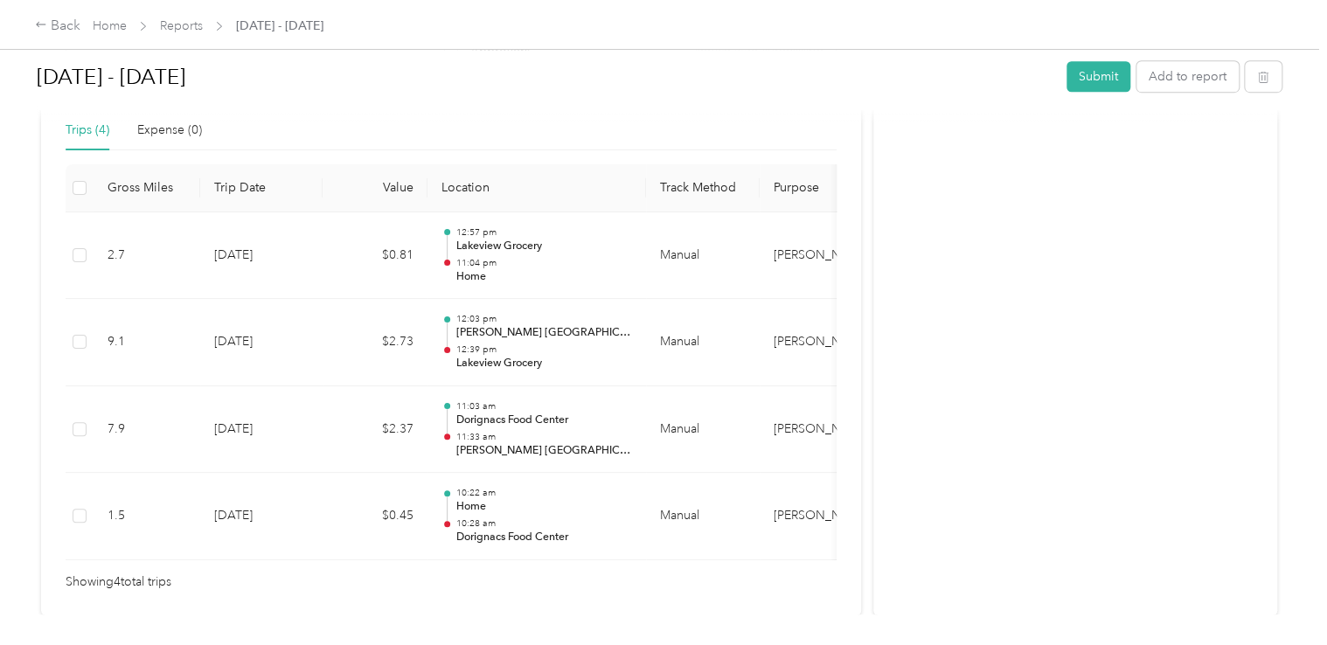
click at [1042, 359] on div "Activity and Comments" at bounding box center [1075, 150] width 404 height 934
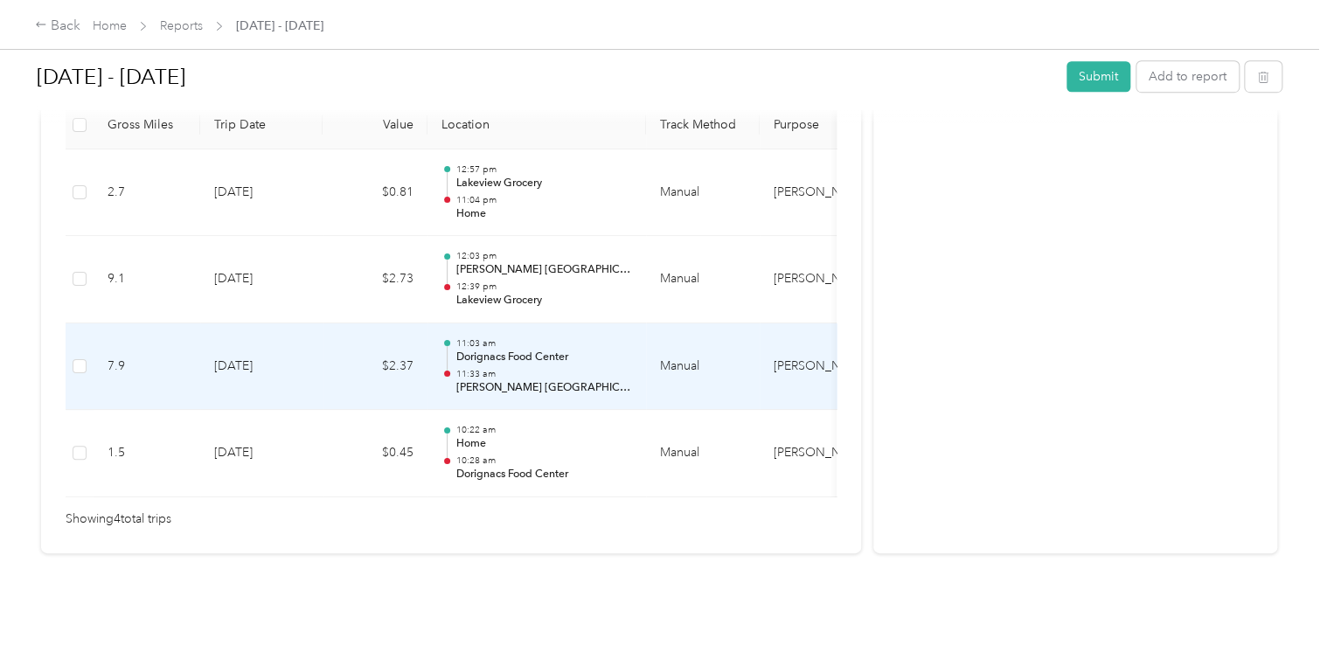
scroll to position [451, 0]
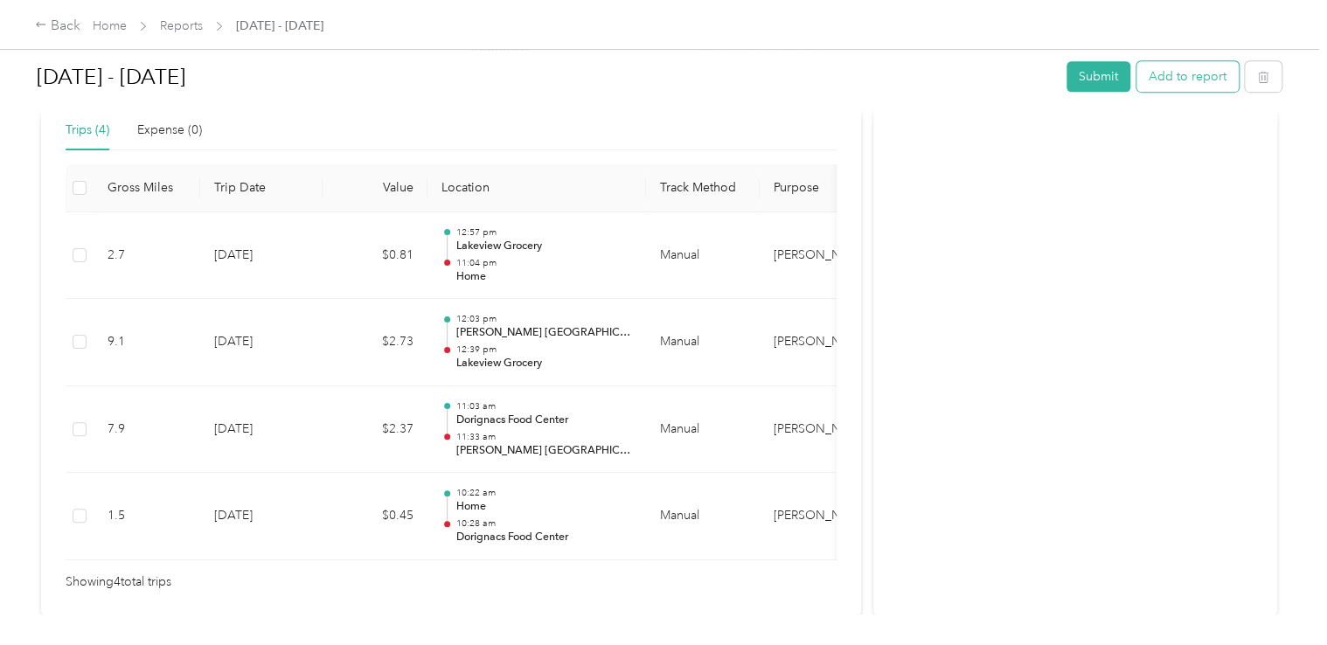
click at [1183, 74] on button "Add to report" at bounding box center [1188, 76] width 102 height 31
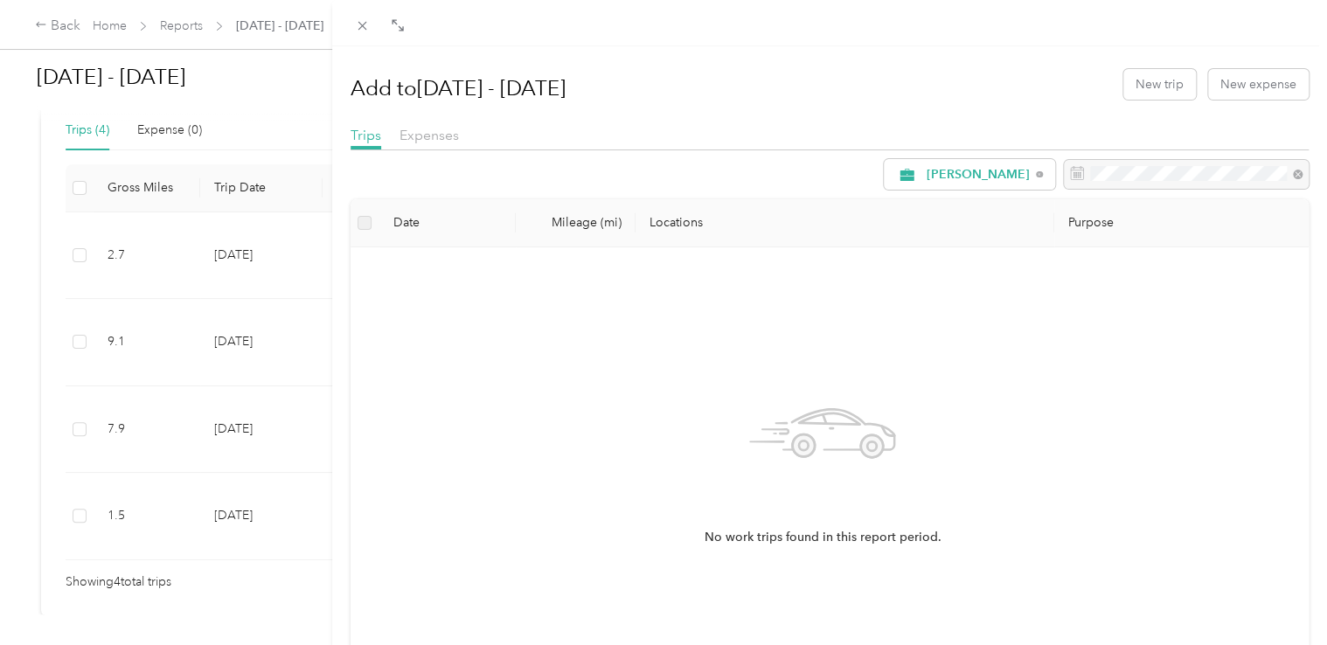
drag, startPoint x: 166, startPoint y: 563, endPoint x: 224, endPoint y: 575, distance: 59.0
click at [224, 575] on div "Add to [DATE] - [DATE] New trip New expense Trips Expenses [PERSON_NAME] Date M…" at bounding box center [663, 322] width 1327 height 645
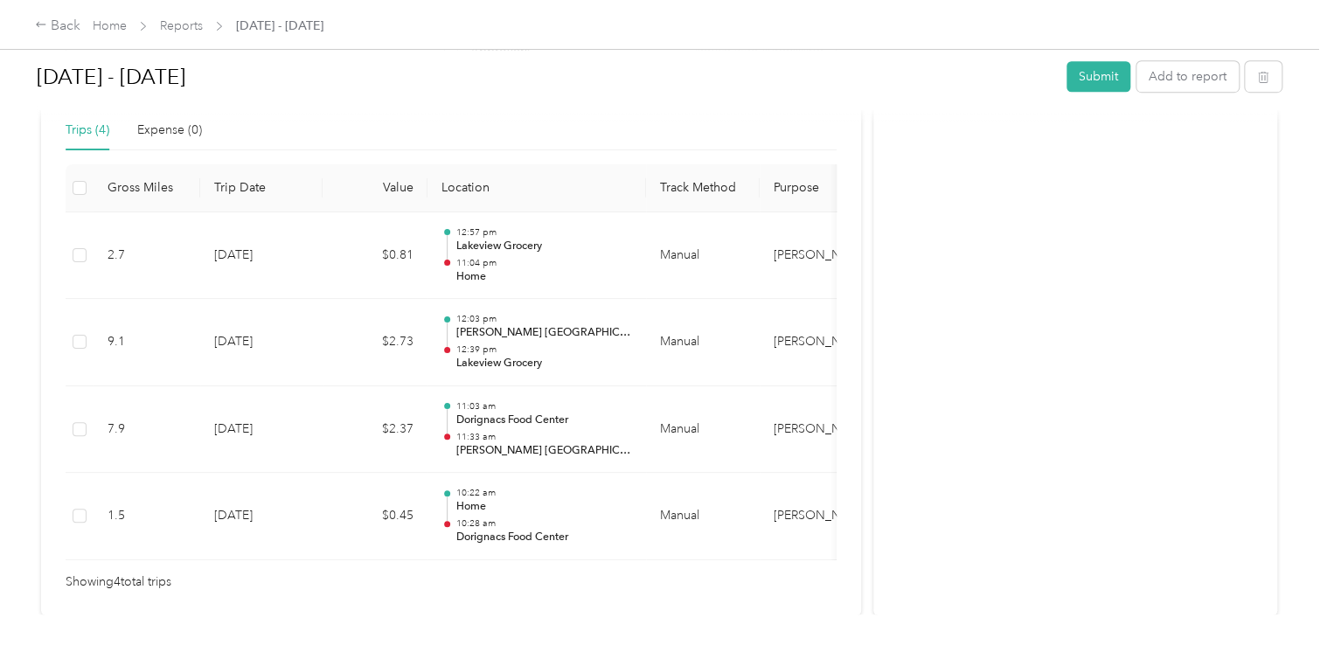
click at [953, 463] on div "Activity and Comments" at bounding box center [1075, 150] width 404 height 934
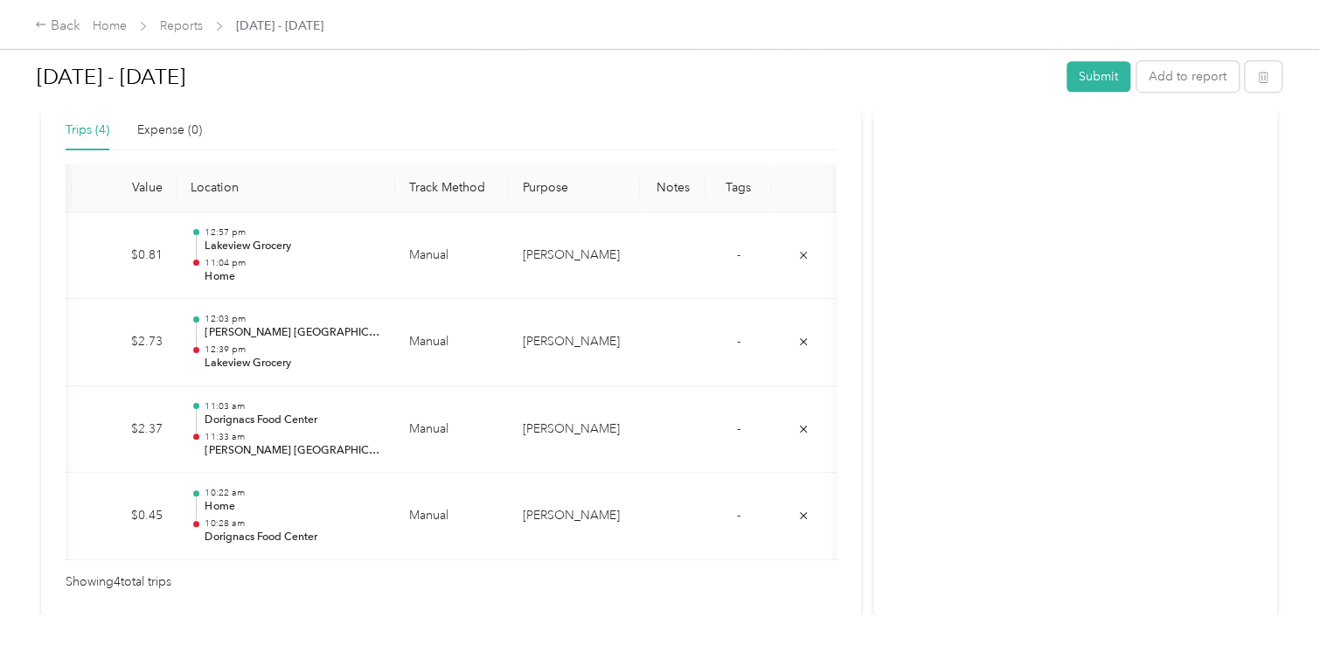
scroll to position [0, 254]
click at [319, 589] on div "Showing 4 total trips" at bounding box center [451, 582] width 771 height 19
click at [1168, 75] on button "Add to report" at bounding box center [1188, 76] width 102 height 31
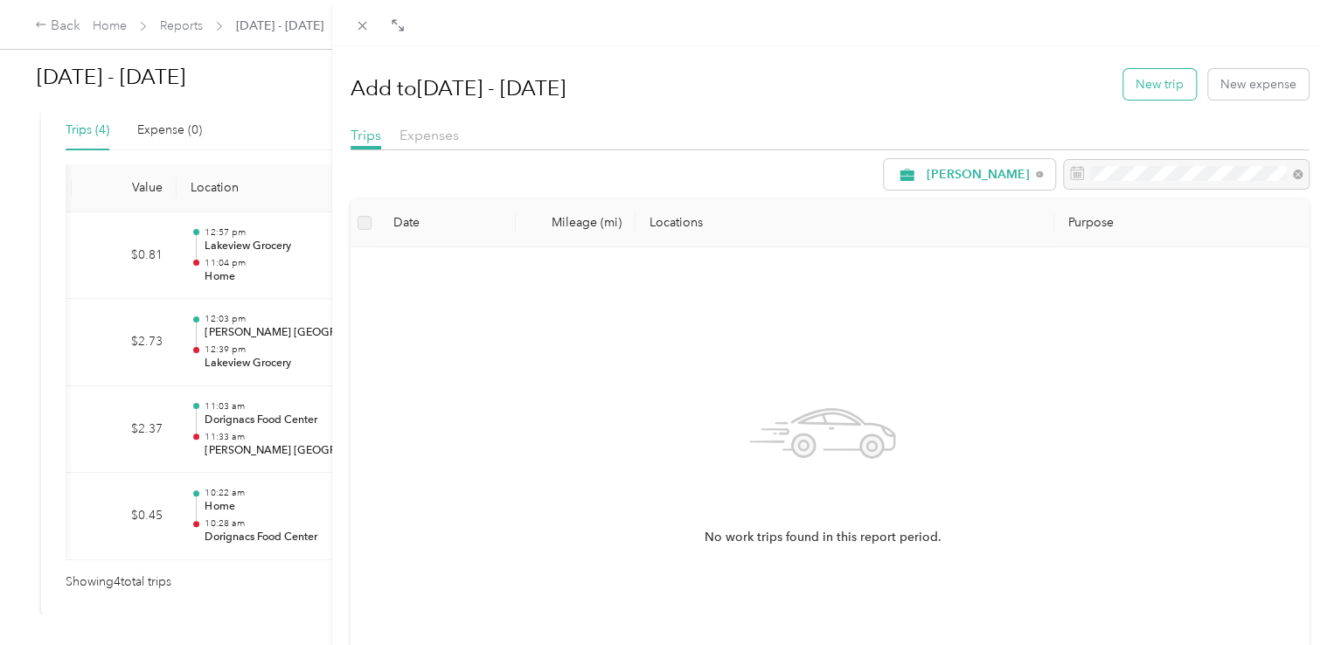
click at [1131, 89] on button "New trip" at bounding box center [1159, 84] width 73 height 31
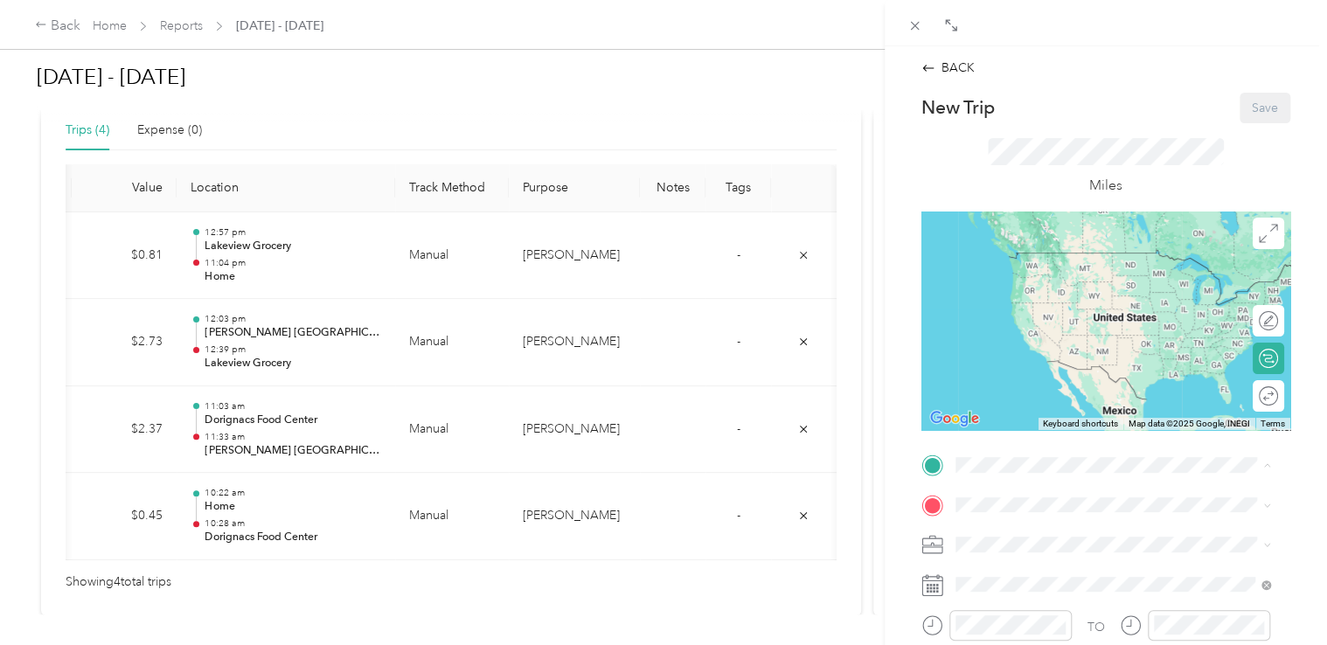
click at [1034, 279] on span "[STREET_ADDRESS][US_STATE]" at bounding box center [1075, 278] width 175 height 15
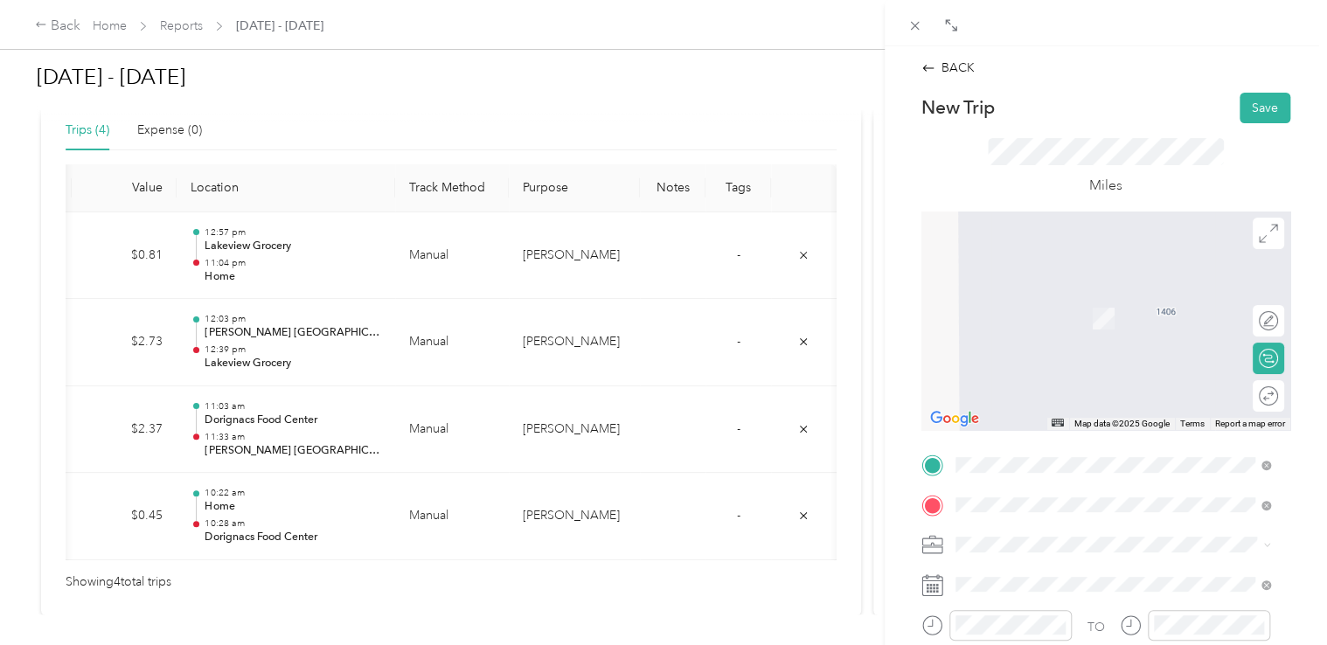
click at [1099, 327] on span "[STREET_ADDRESS]" at bounding box center [1043, 323] width 111 height 15
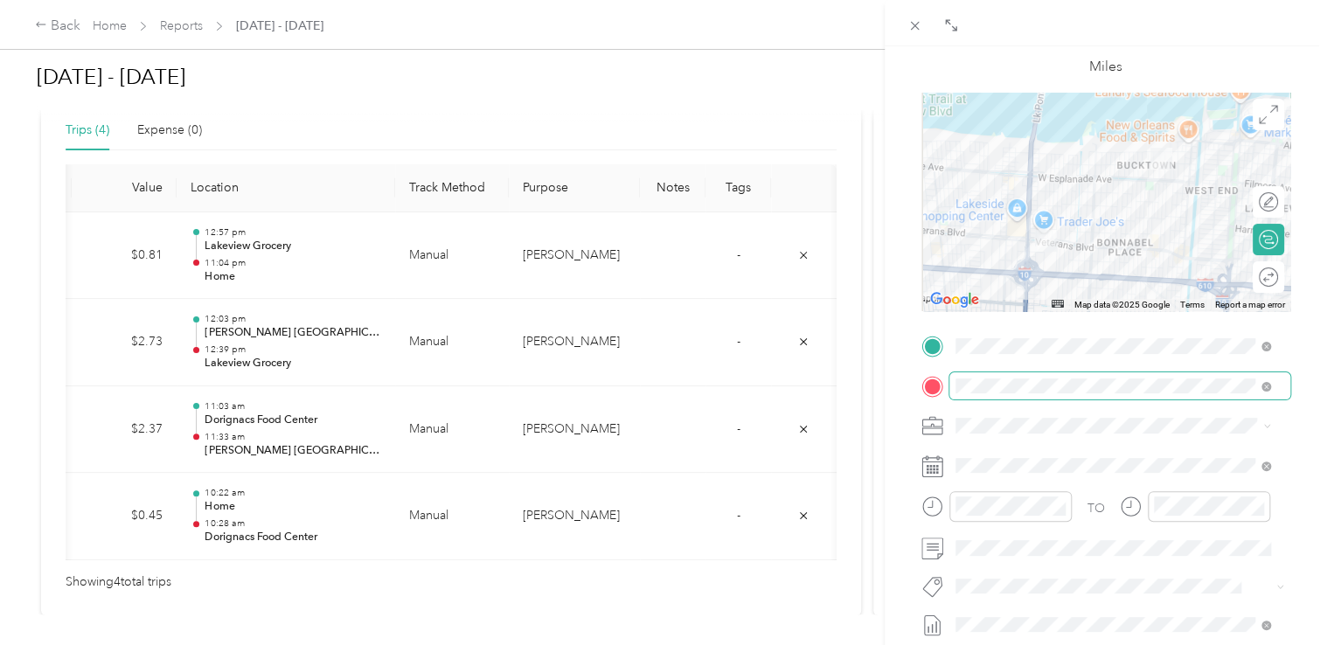
scroll to position [175, 0]
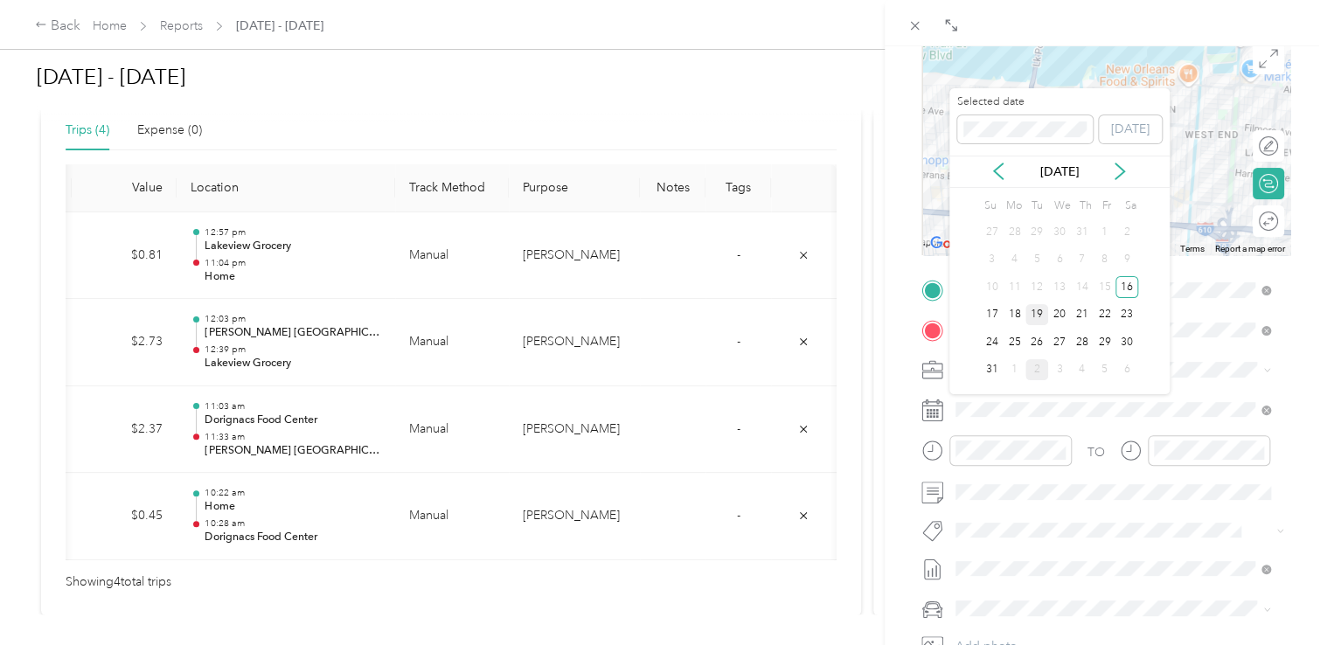
click at [1046, 306] on div "19" at bounding box center [1036, 315] width 23 height 22
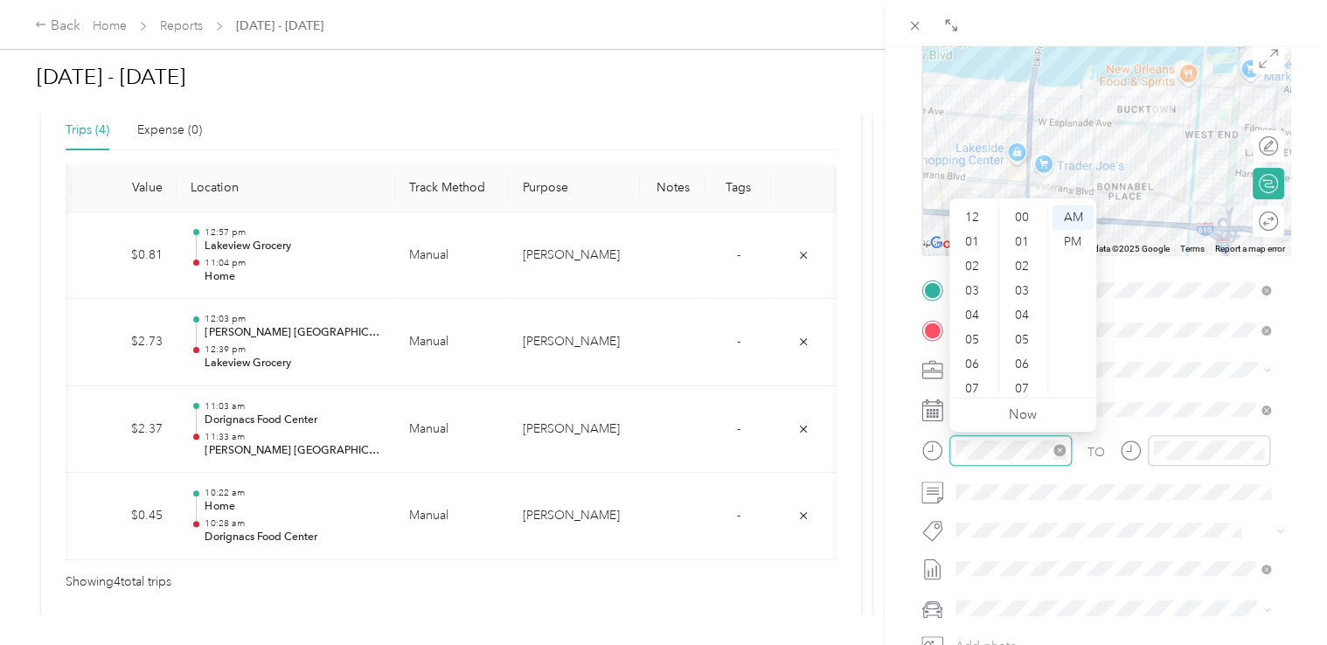
scroll to position [105, 0]
click at [979, 302] on div "08" at bounding box center [974, 308] width 42 height 24
click at [1009, 345] on div "32" at bounding box center [1024, 340] width 42 height 24
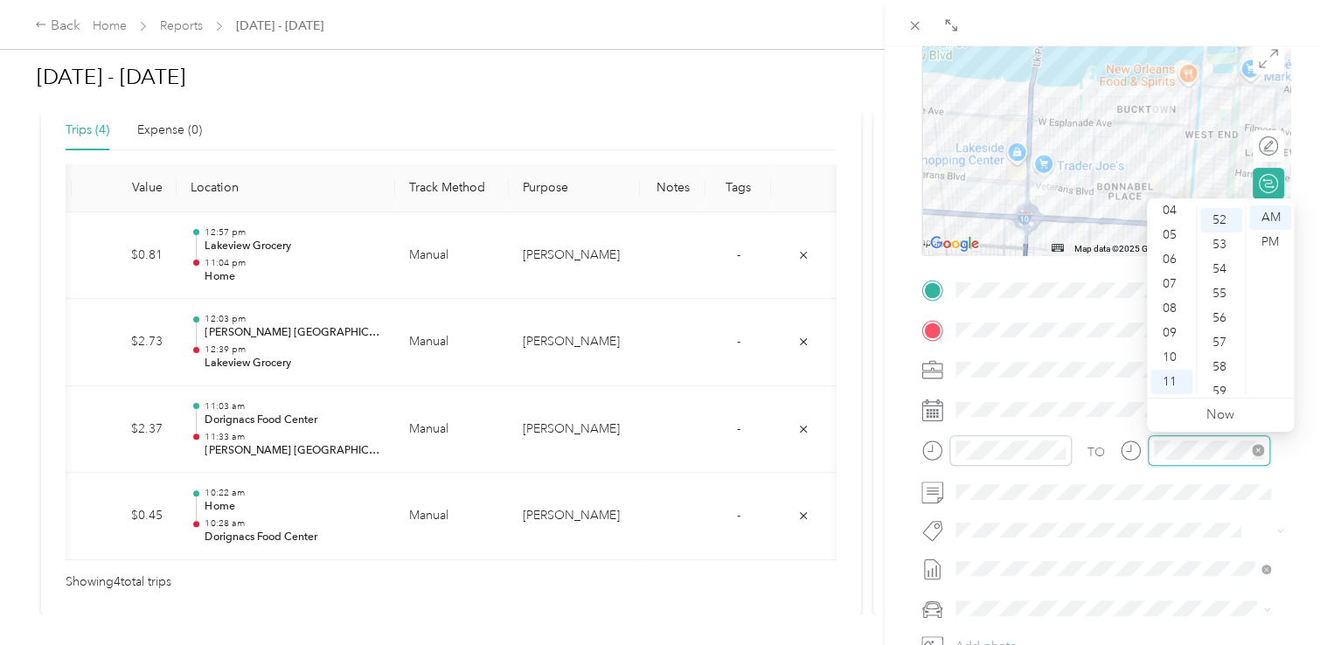
scroll to position [1273, 0]
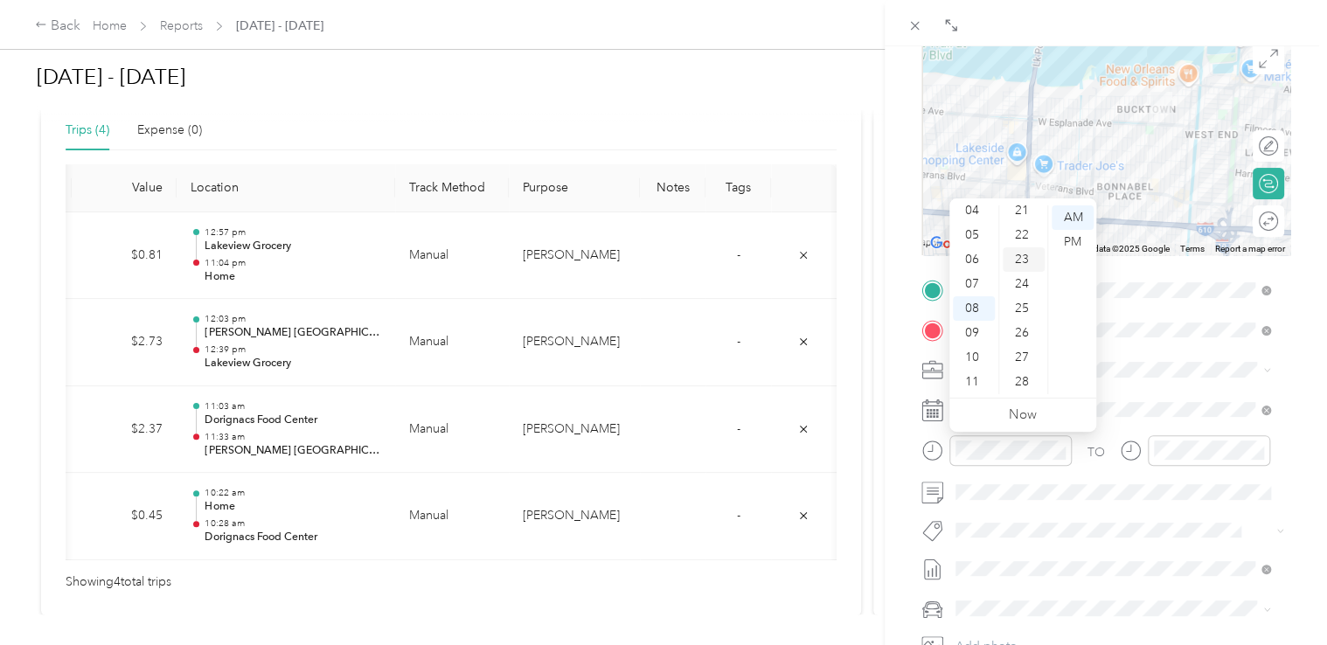
click at [1029, 256] on div "23" at bounding box center [1024, 259] width 42 height 24
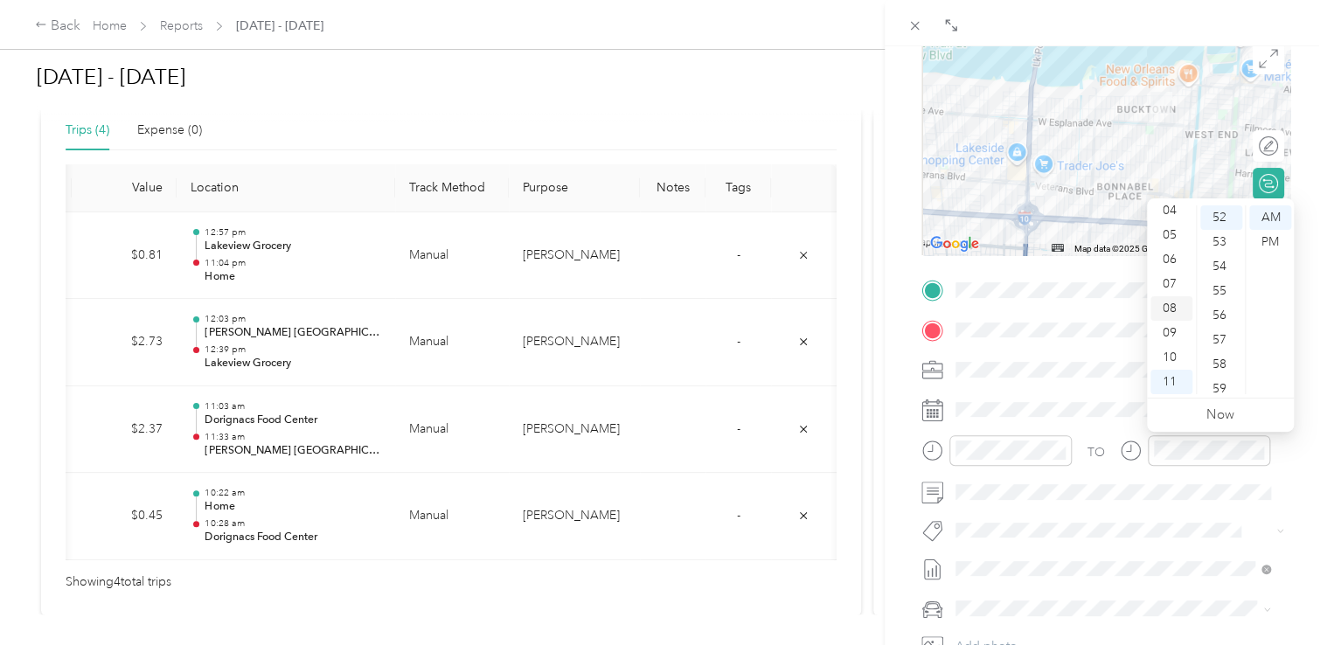
click at [1174, 306] on div "08" at bounding box center [1171, 308] width 42 height 24
click at [1220, 268] on div "36" at bounding box center [1221, 263] width 42 height 24
click at [1224, 502] on span at bounding box center [1119, 492] width 341 height 28
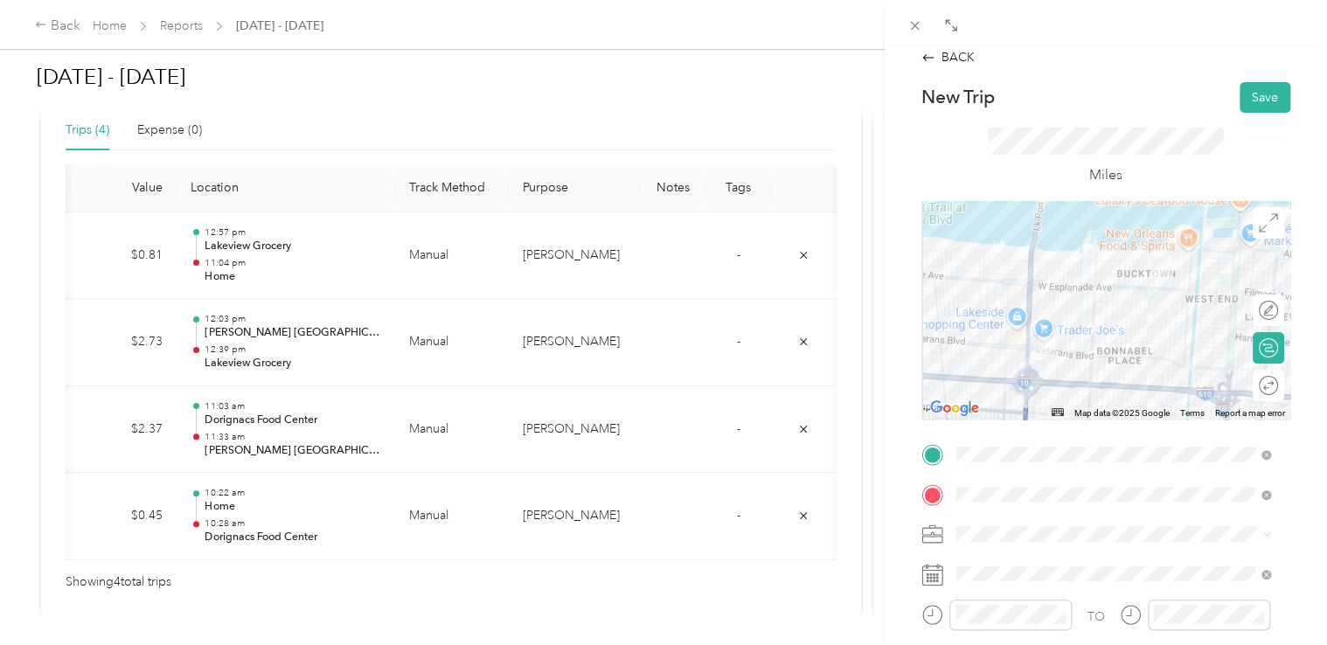
scroll to position [0, 0]
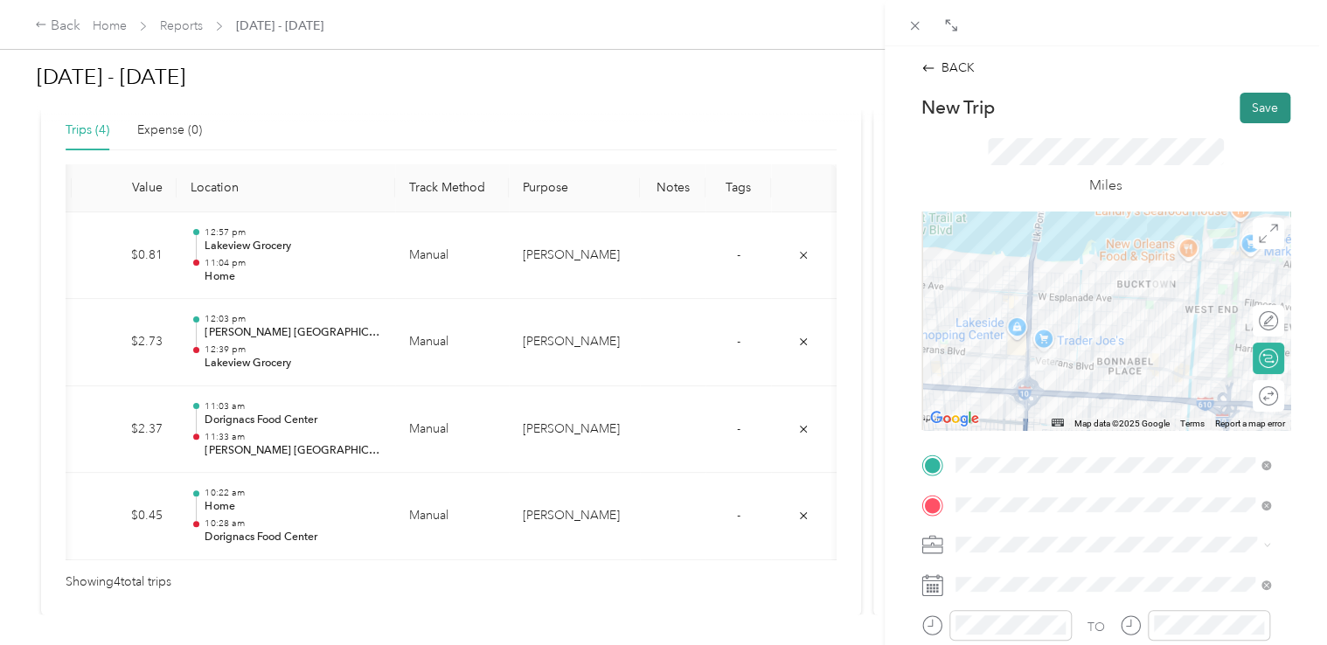
click at [1245, 114] on button "Save" at bounding box center [1265, 108] width 51 height 31
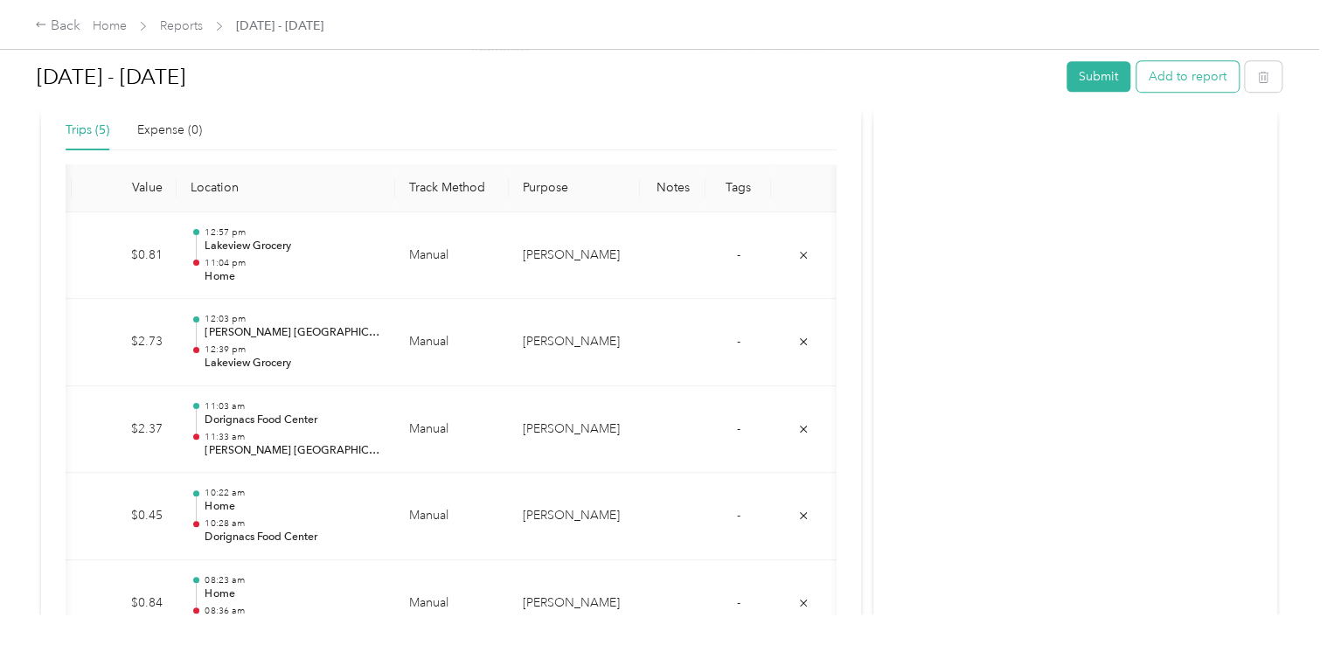
click at [1178, 76] on button "Add to report" at bounding box center [1188, 76] width 102 height 31
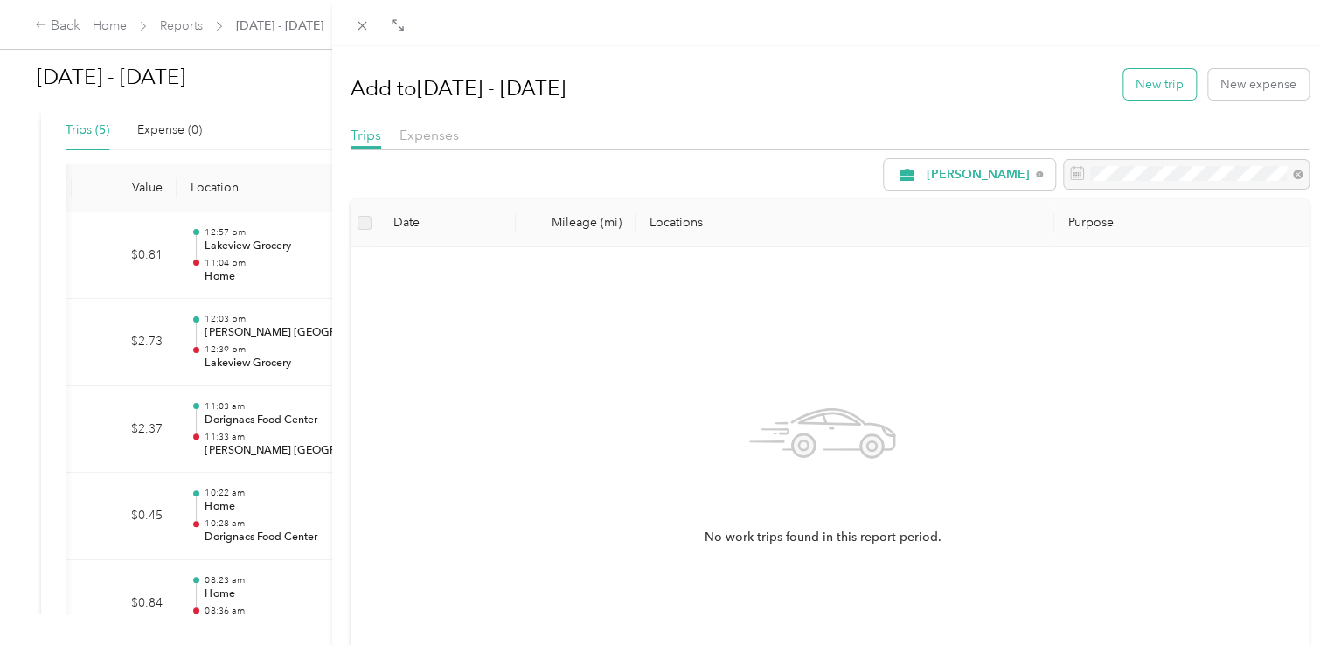
click at [1123, 89] on button "New trip" at bounding box center [1159, 84] width 73 height 31
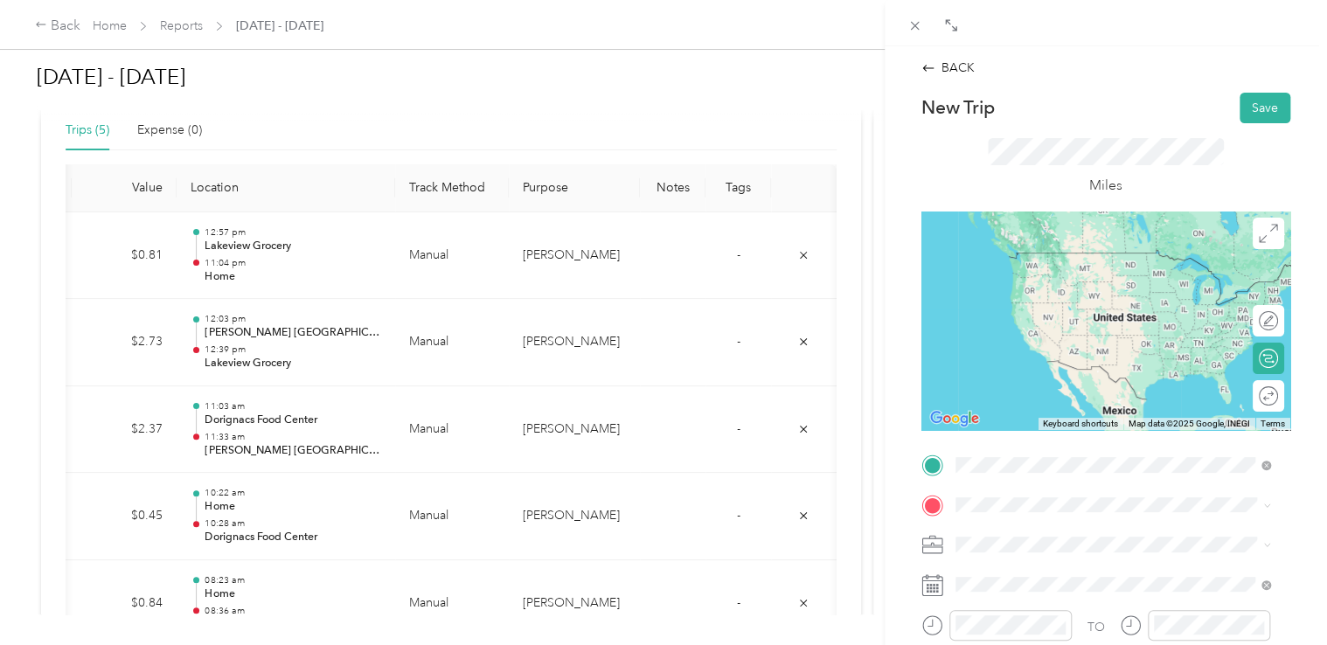
click at [1096, 294] on div "TEAM Rouses Market [STREET_ADDRESS]" at bounding box center [1060, 272] width 145 height 43
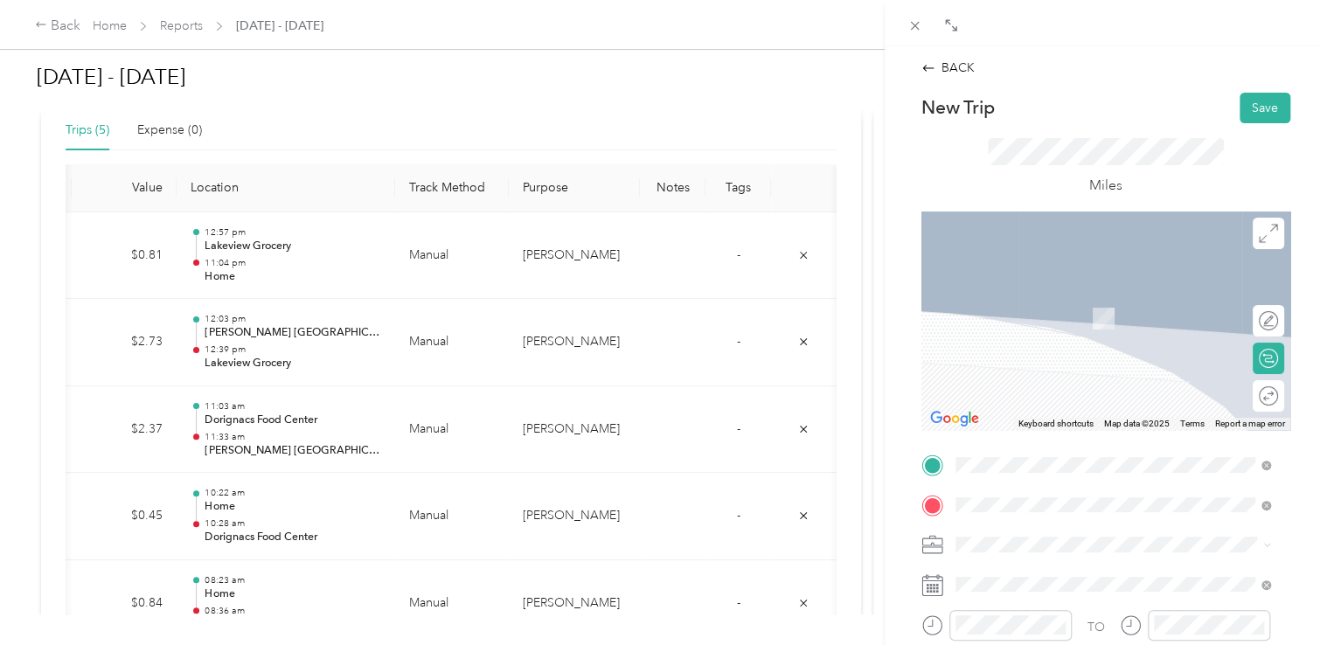
click at [1047, 323] on span "[STREET_ADDRESS][PERSON_NAME][US_STATE]" at bounding box center [1124, 317] width 272 height 15
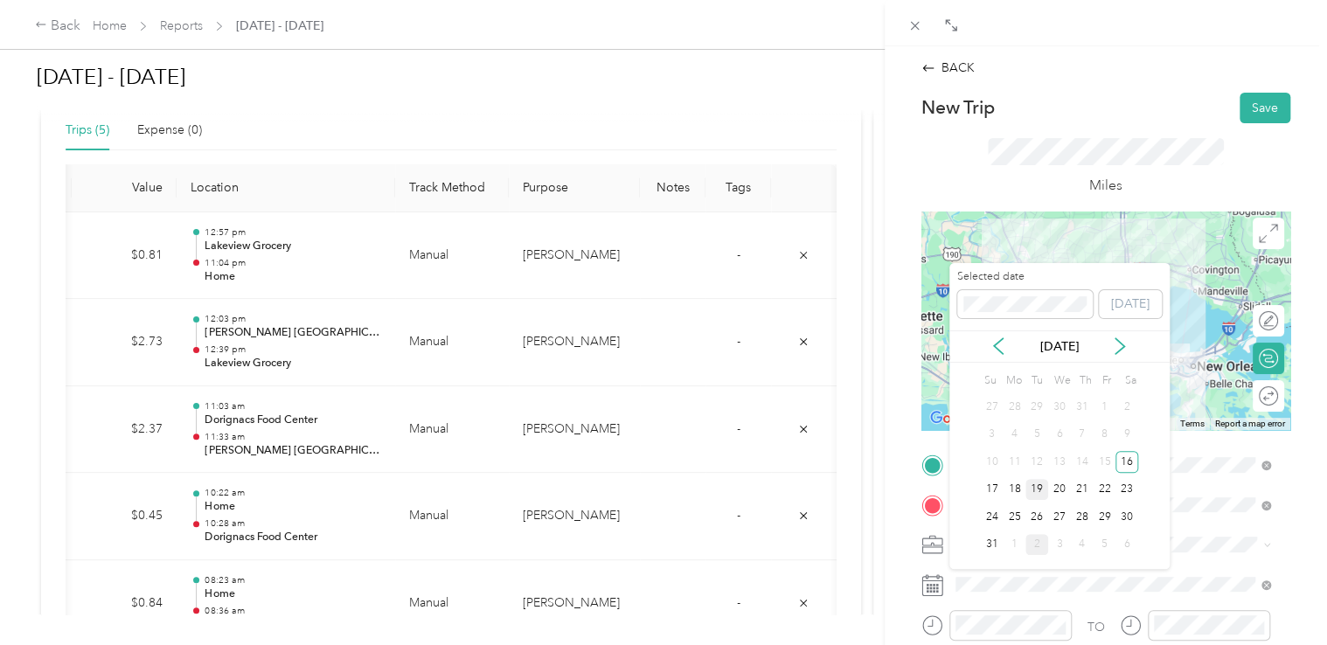
click at [1040, 491] on div "19" at bounding box center [1036, 490] width 23 height 22
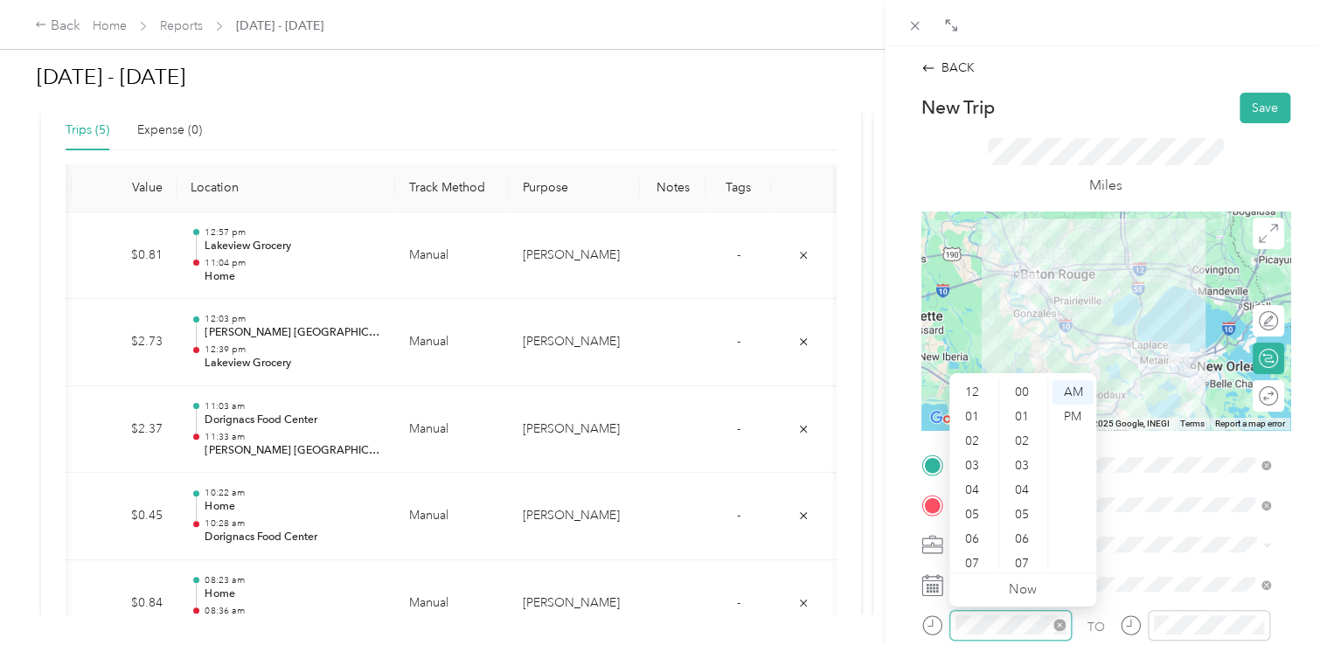
scroll to position [1280, 0]
click at [977, 483] on div "08" at bounding box center [974, 483] width 42 height 24
click at [1017, 392] on div "45" at bounding box center [1024, 389] width 42 height 24
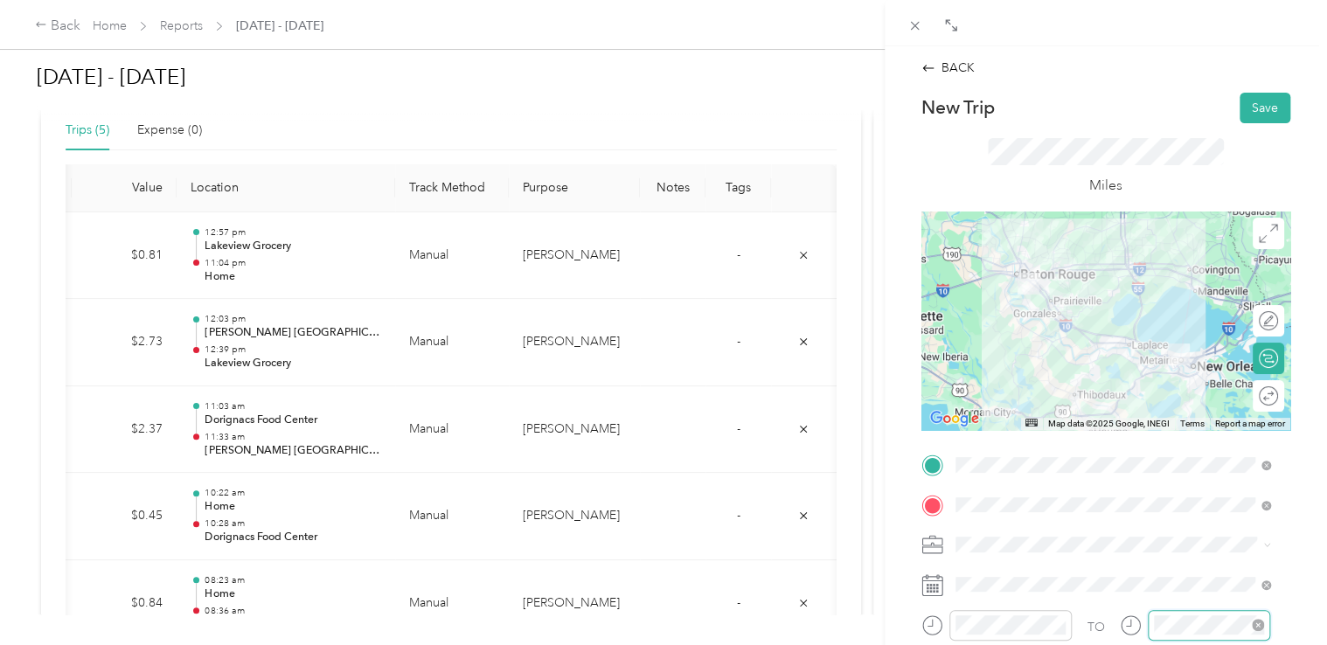
scroll to position [105, 0]
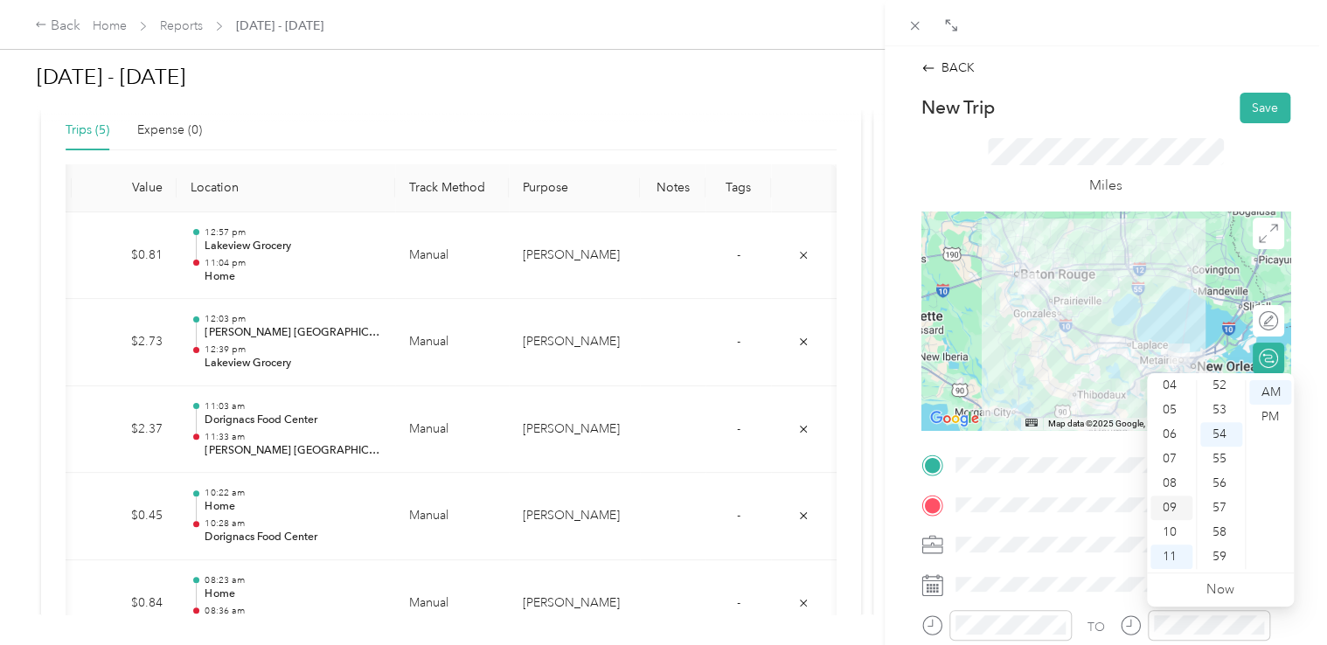
click at [1163, 503] on div "09" at bounding box center [1171, 508] width 42 height 24
click at [1213, 483] on div "56" at bounding box center [1221, 483] width 42 height 24
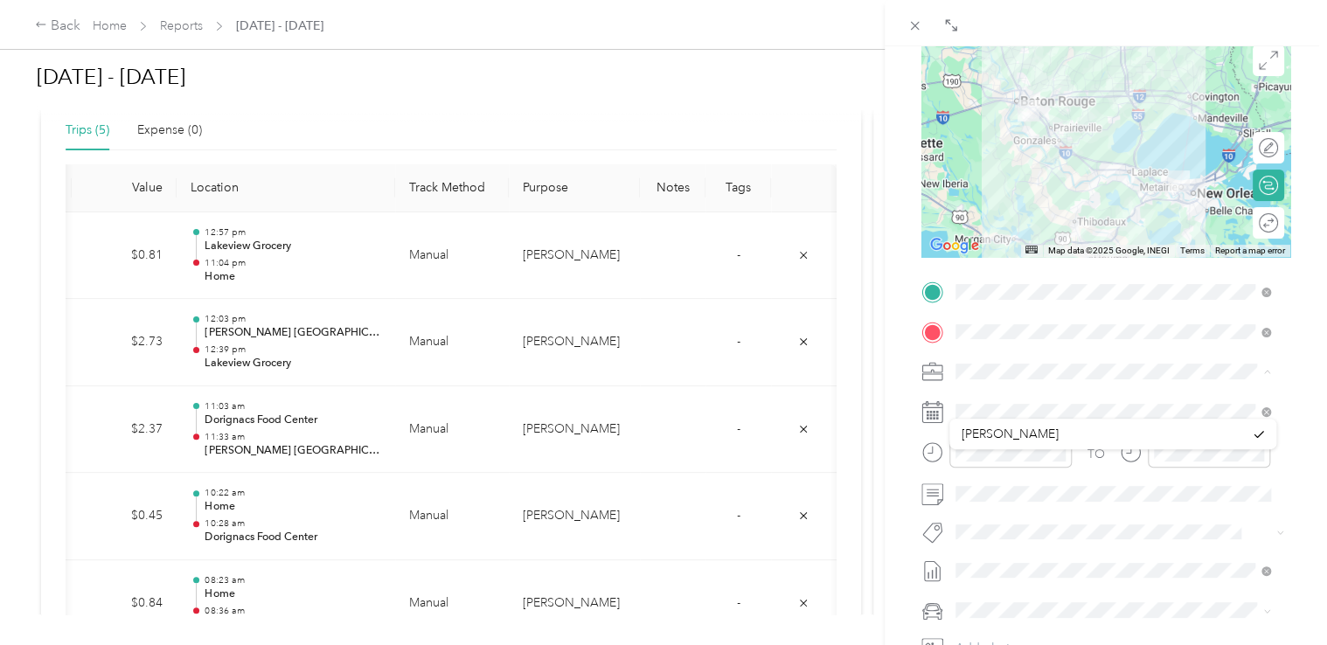
scroll to position [175, 0]
click at [1303, 410] on div "BACK New Trip Save This trip cannot be edited because it is either under review…" at bounding box center [1106, 368] width 442 height 645
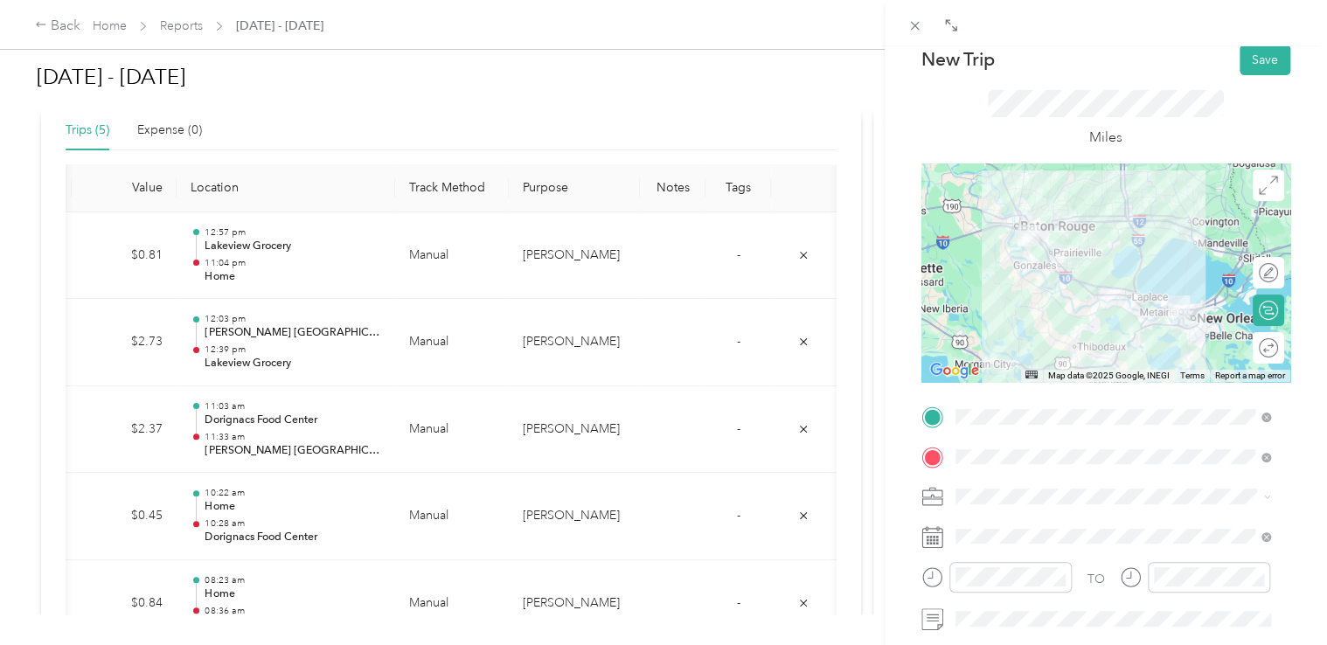
scroll to position [0, 0]
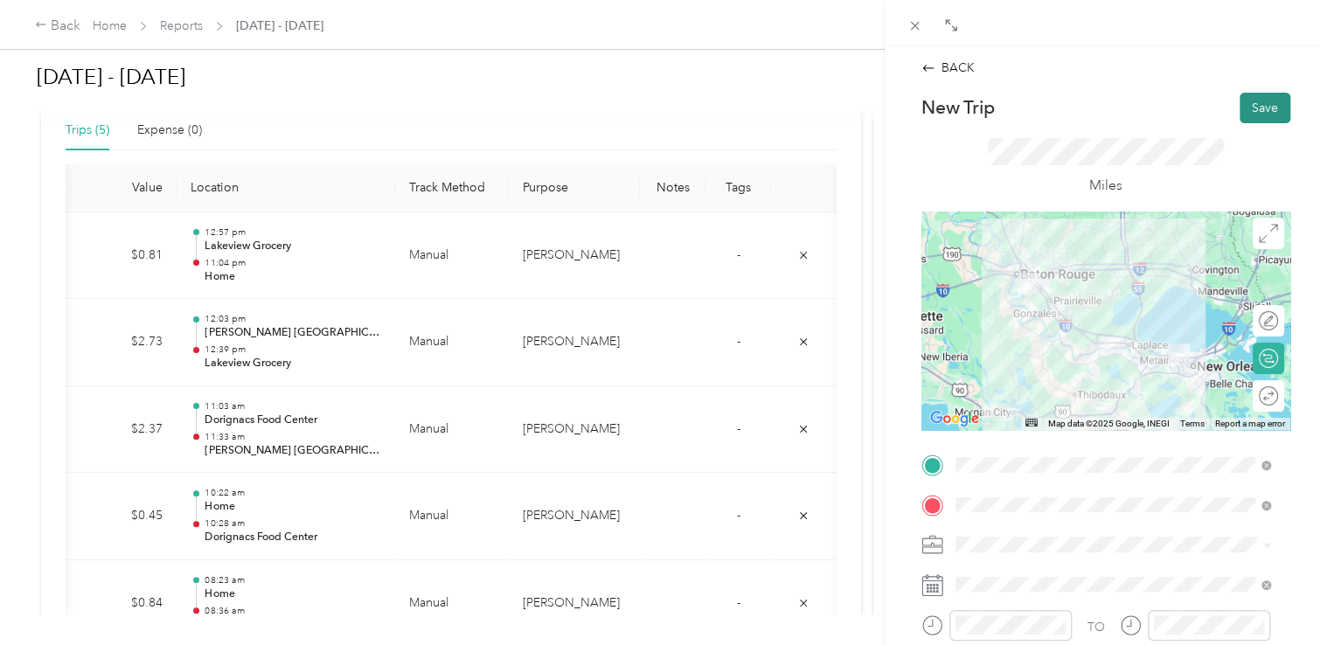
click at [1240, 104] on button "Save" at bounding box center [1265, 108] width 51 height 31
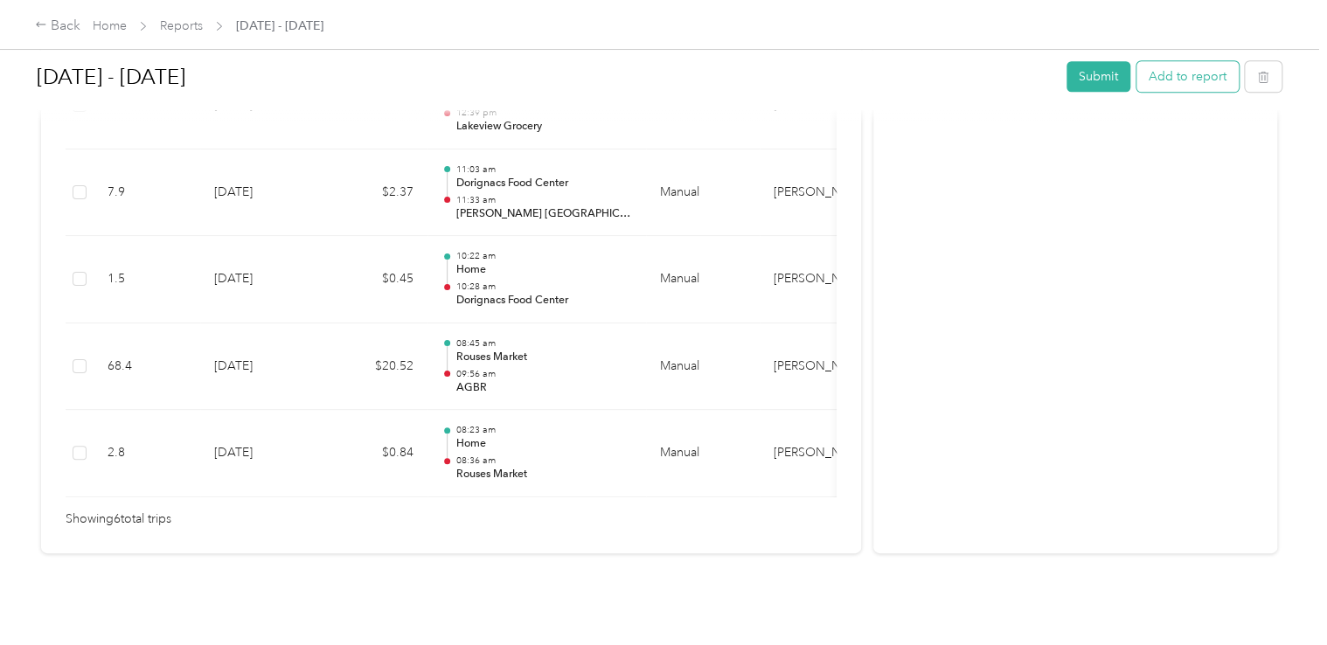
click at [1149, 75] on button "Add to report" at bounding box center [1188, 76] width 102 height 31
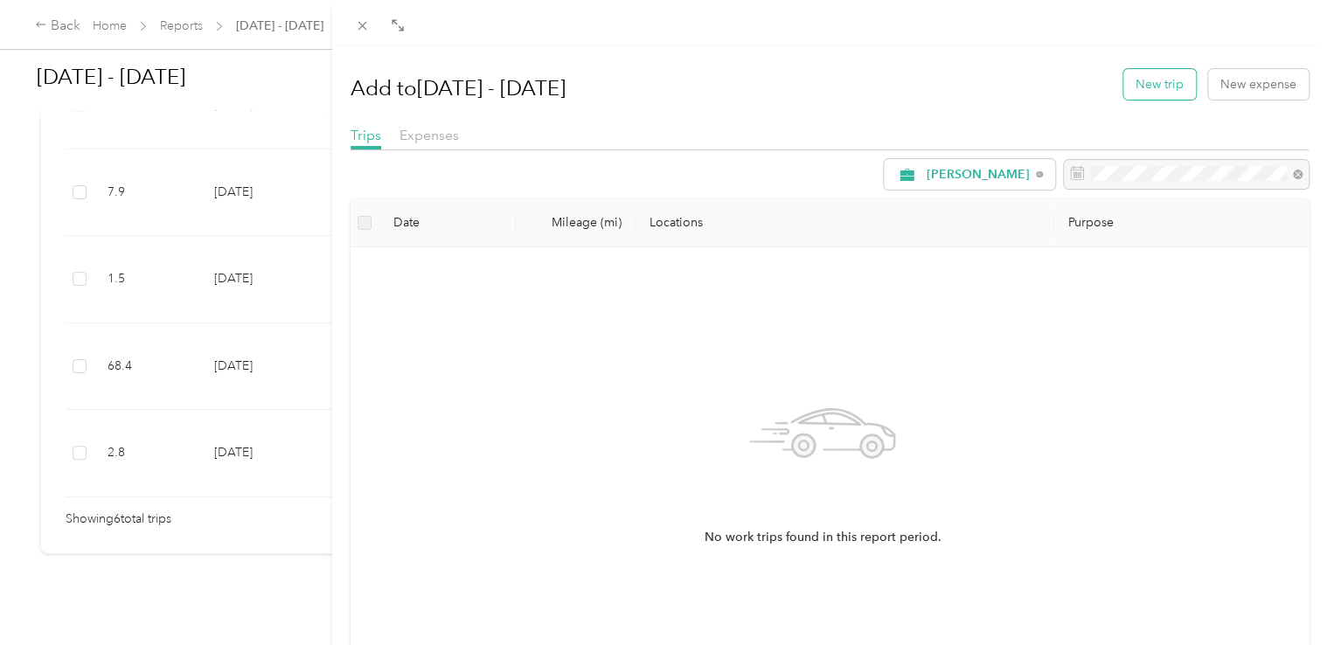
click at [1146, 87] on button "New trip" at bounding box center [1159, 84] width 73 height 31
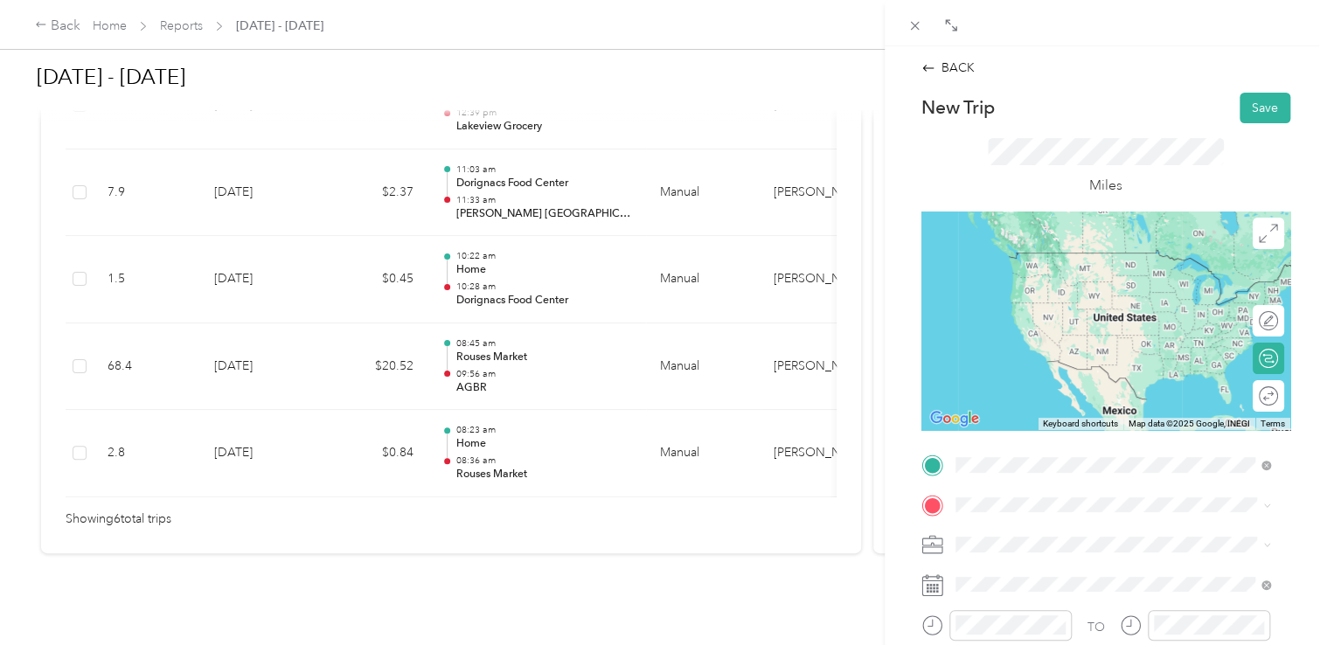
click at [1053, 286] on span "[STREET_ADDRESS][PERSON_NAME][US_STATE]" at bounding box center [1124, 278] width 272 height 15
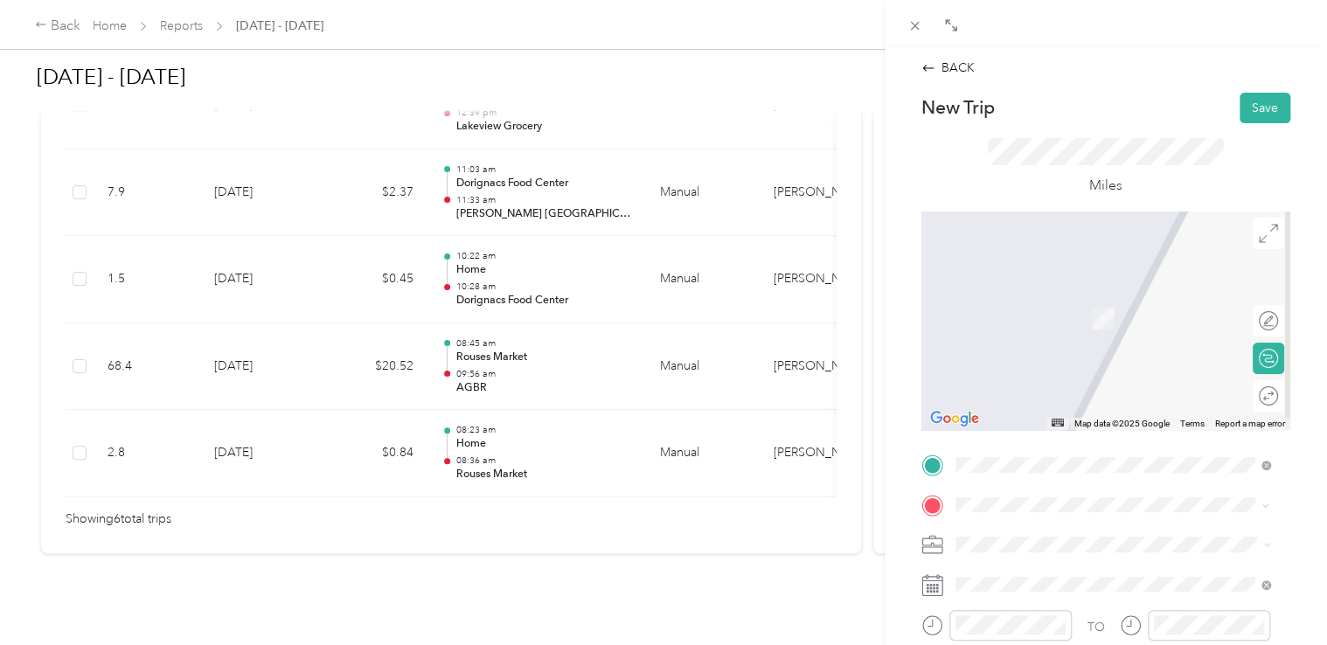
click at [1099, 316] on span "[STREET_ADDRESS]" at bounding box center [1043, 323] width 111 height 15
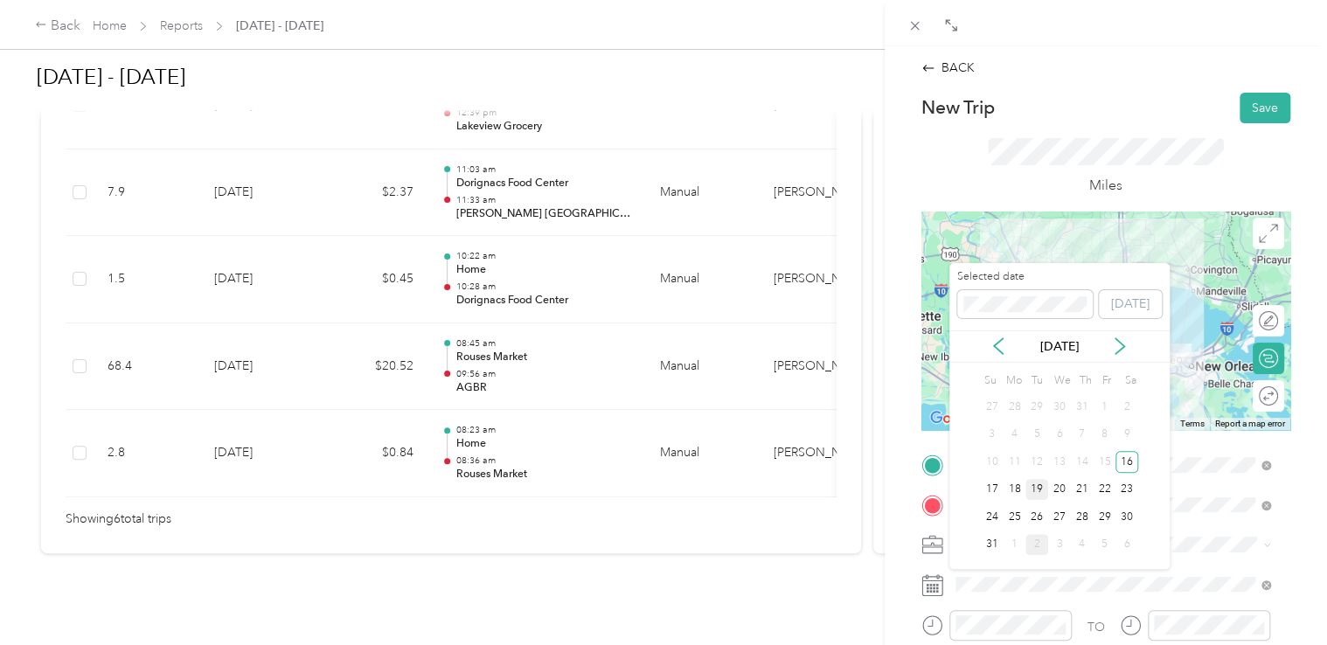
click at [1037, 487] on div "19" at bounding box center [1036, 490] width 23 height 22
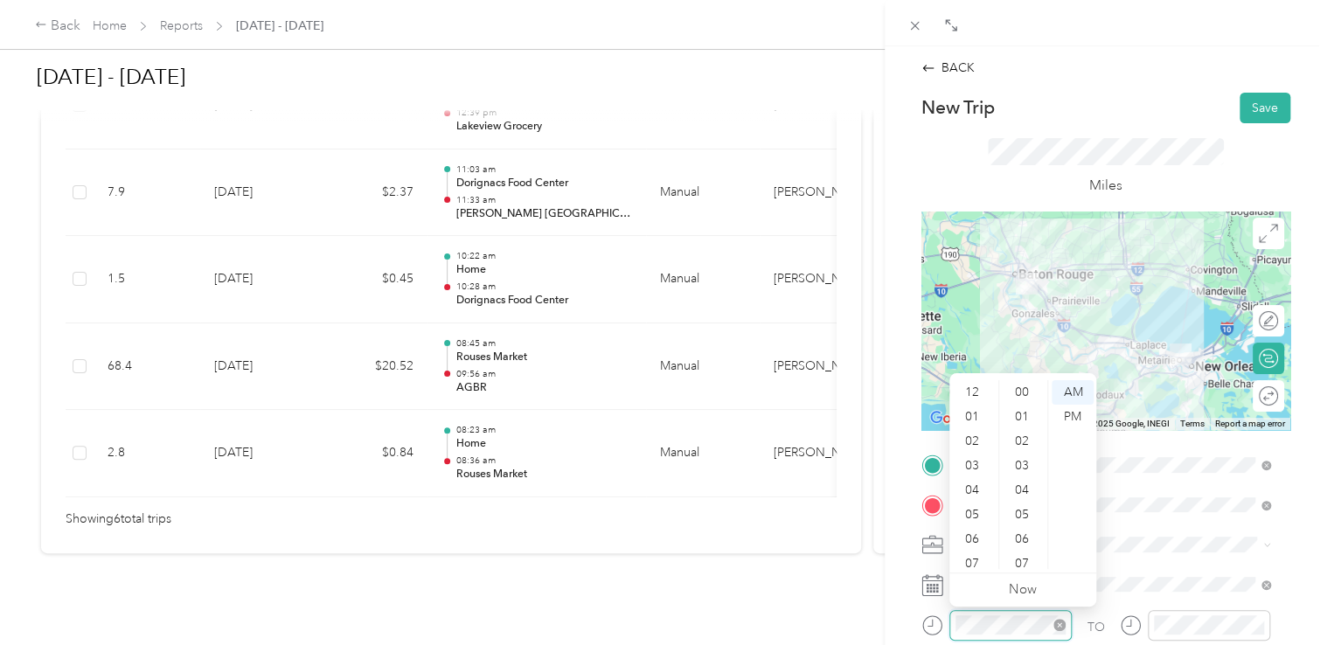
scroll to position [1280, 0]
click at [976, 560] on div "11" at bounding box center [974, 557] width 42 height 24
click at [1024, 396] on div "02" at bounding box center [1024, 385] width 42 height 24
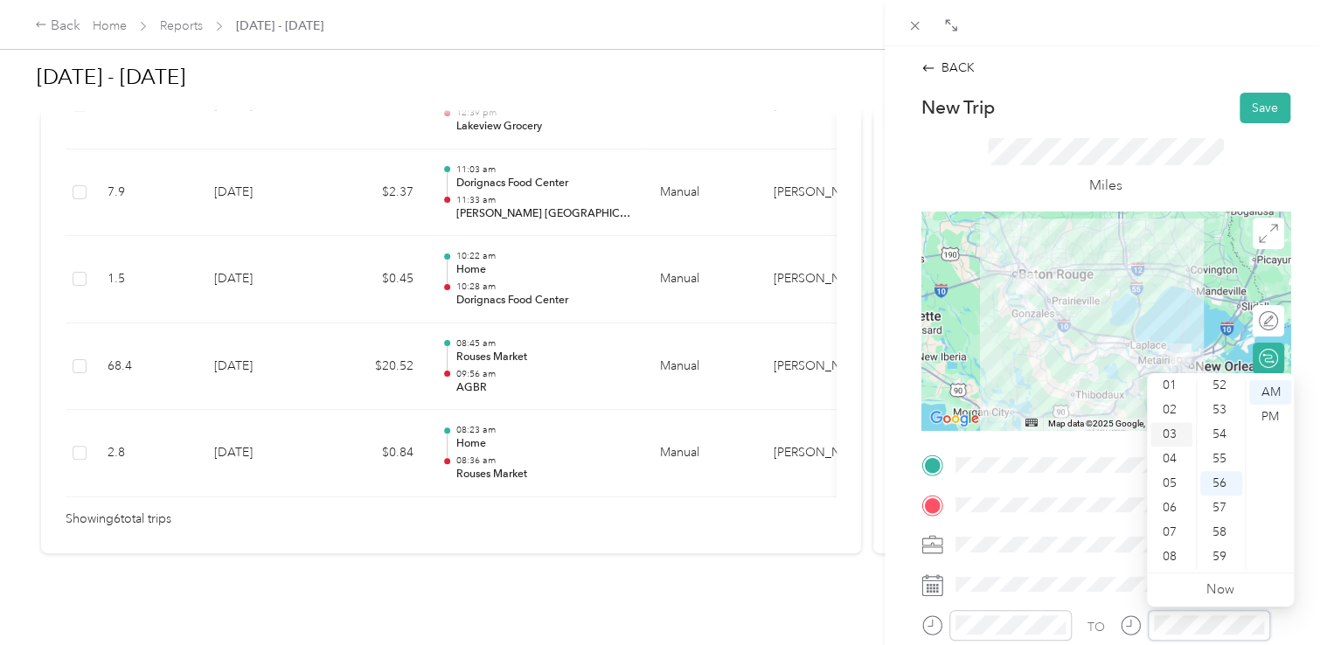
scroll to position [0, 0]
click at [1171, 389] on div "12" at bounding box center [1171, 392] width 42 height 24
click at [1220, 495] on div "08" at bounding box center [1221, 501] width 42 height 24
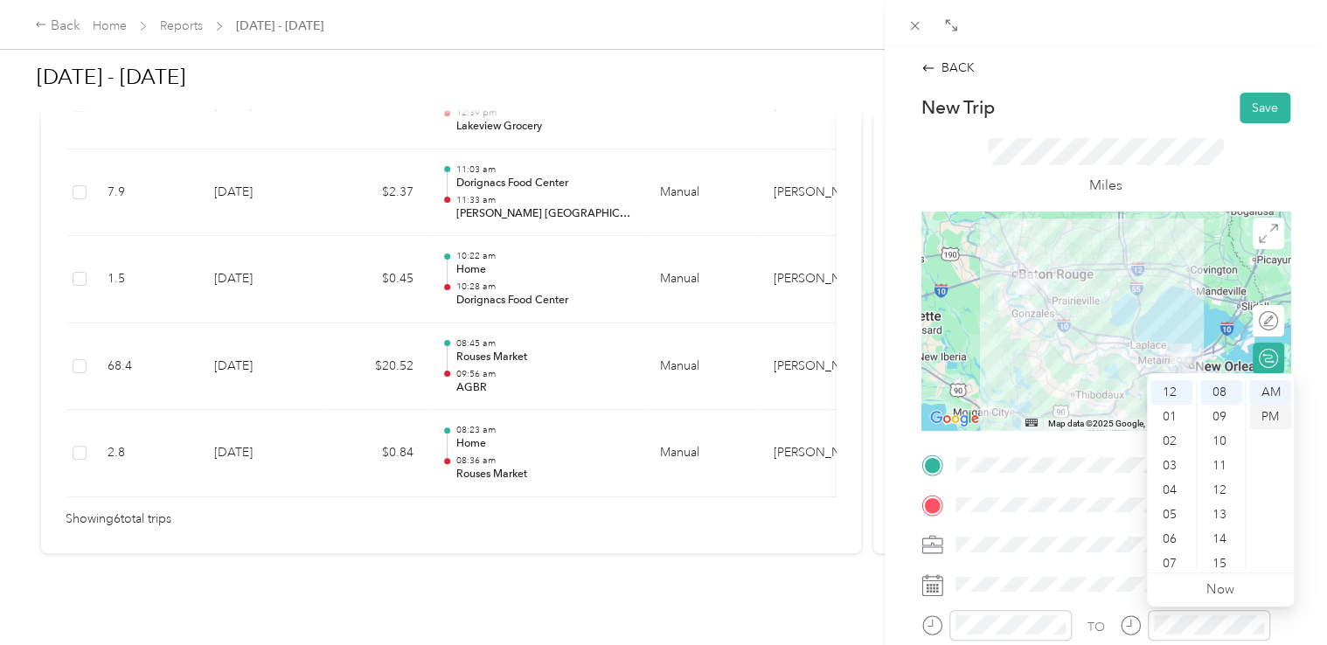
click at [1269, 424] on div "PM" at bounding box center [1270, 417] width 42 height 24
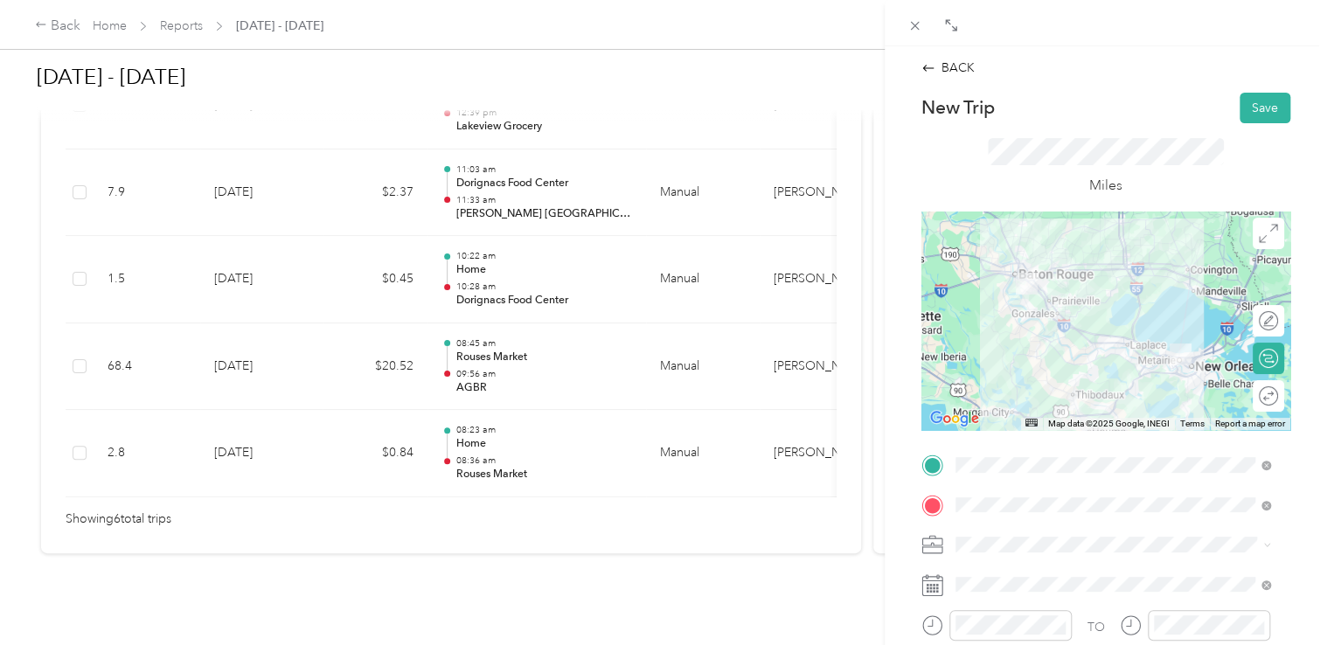
click at [1243, 103] on button "Save" at bounding box center [1265, 108] width 51 height 31
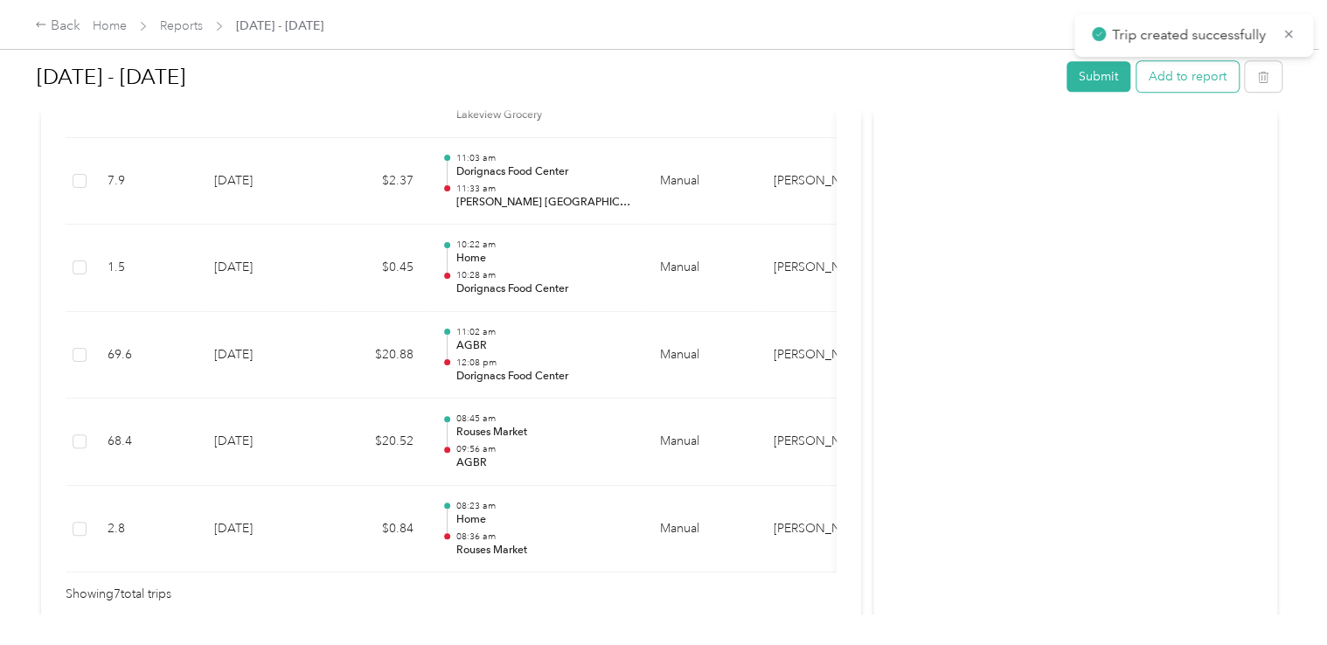
click at [1184, 80] on button "Add to report" at bounding box center [1188, 76] width 102 height 31
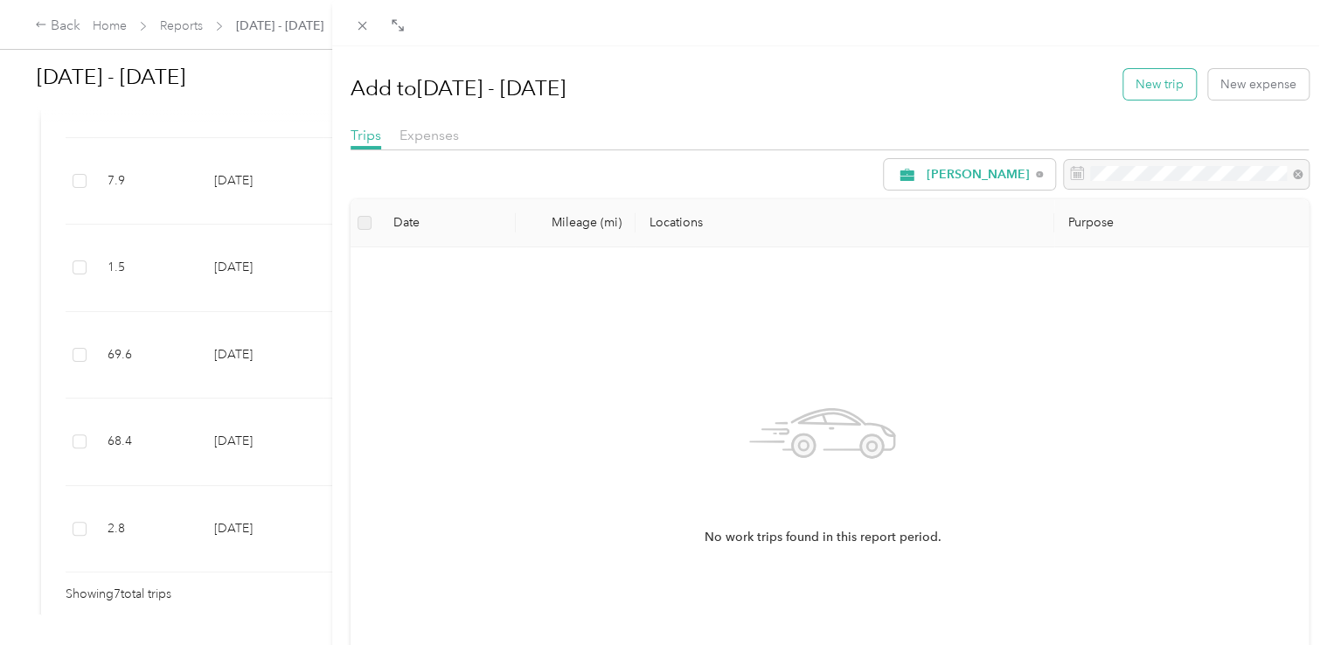
click at [1137, 89] on button "New trip" at bounding box center [1159, 84] width 73 height 31
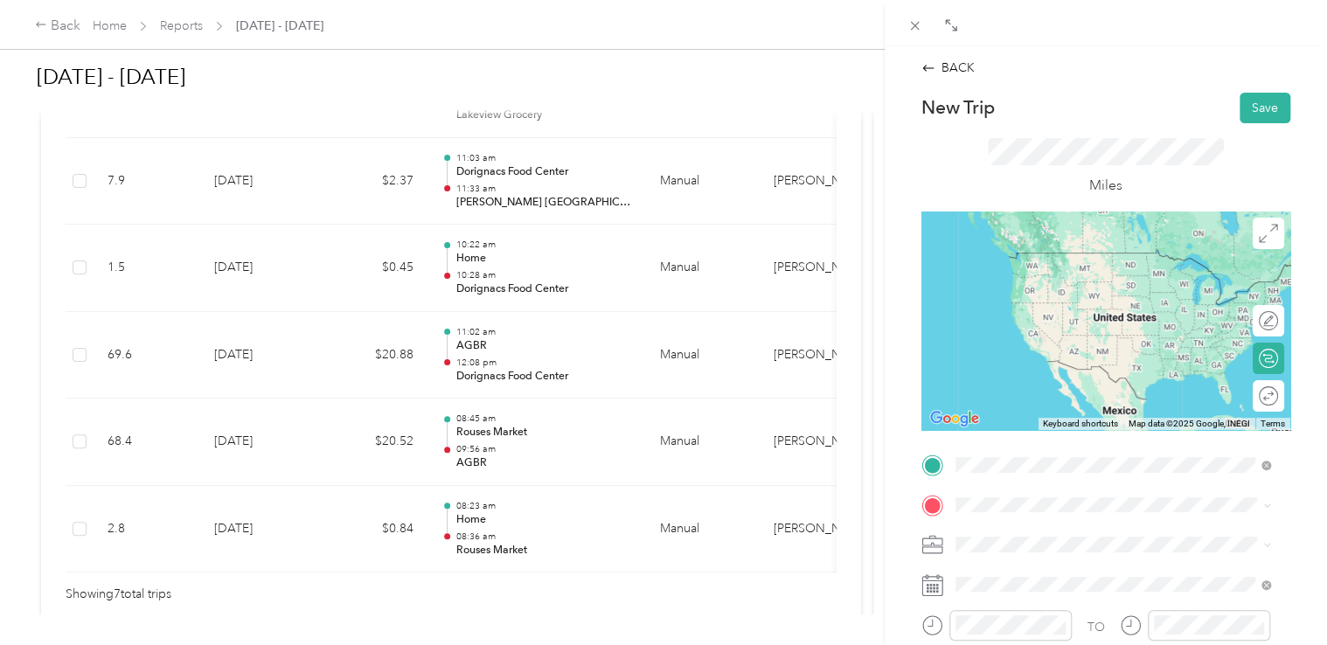
click at [1077, 292] on span "[STREET_ADDRESS]" at bounding box center [1043, 284] width 111 height 15
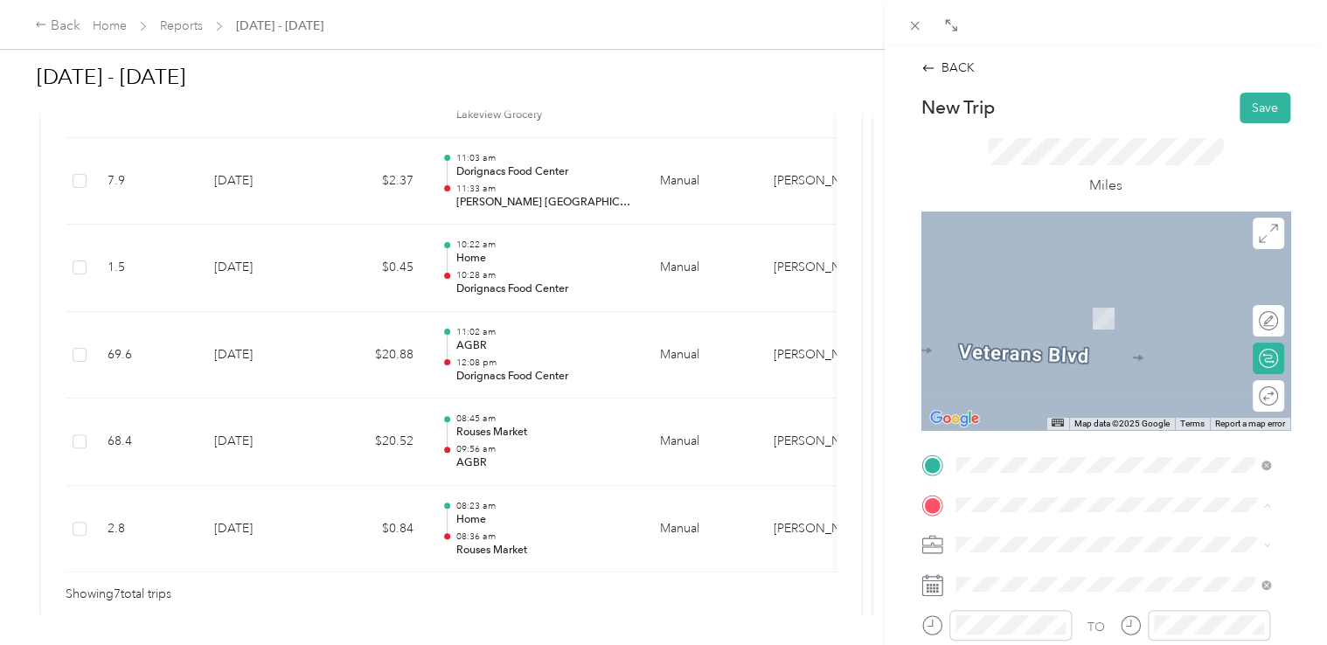
click at [1008, 316] on span "[STREET_ADDRESS][US_STATE]" at bounding box center [1075, 317] width 175 height 15
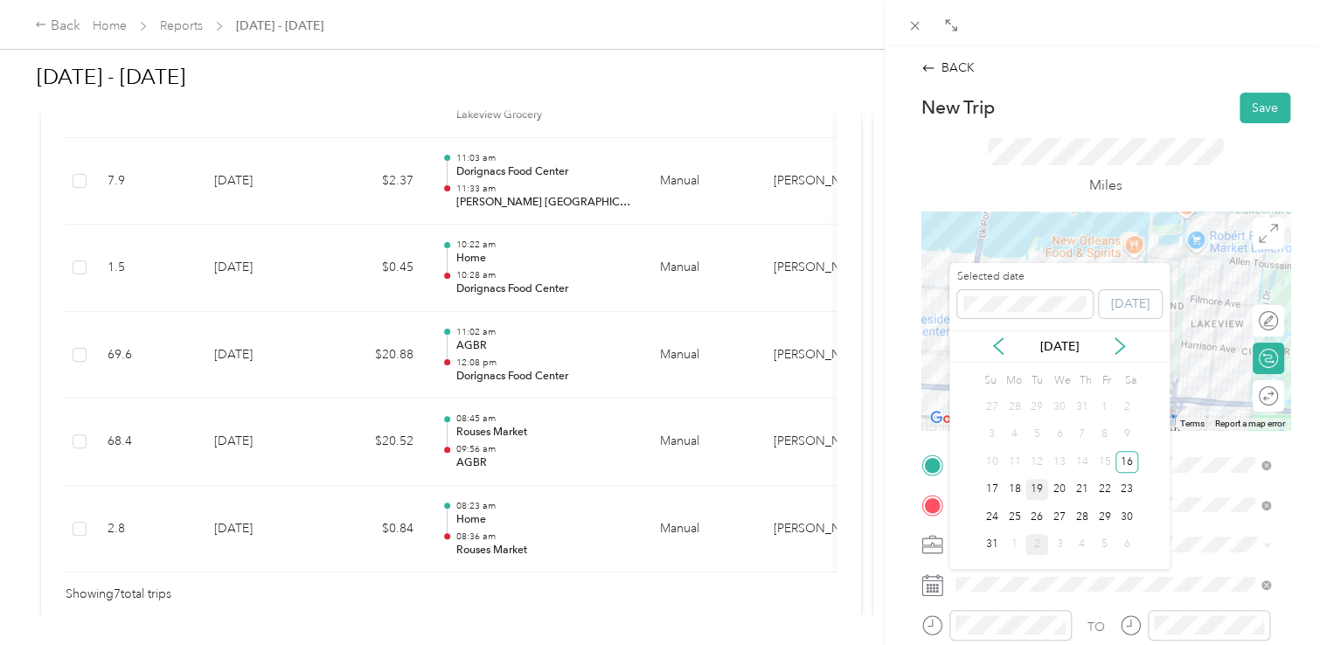
click at [1033, 489] on div "19" at bounding box center [1036, 490] width 23 height 22
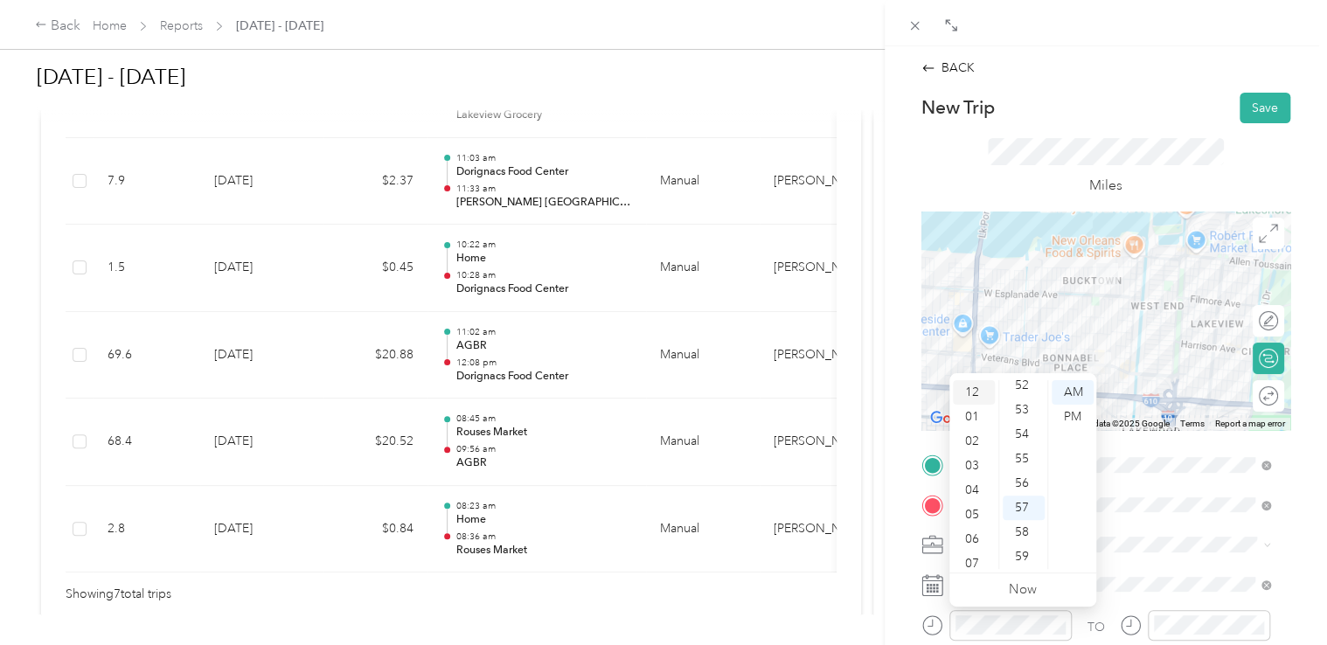
click at [972, 391] on div "12" at bounding box center [974, 392] width 42 height 24
click at [1028, 441] on div "40" at bounding box center [1024, 441] width 42 height 24
click at [1076, 414] on div "PM" at bounding box center [1073, 417] width 42 height 24
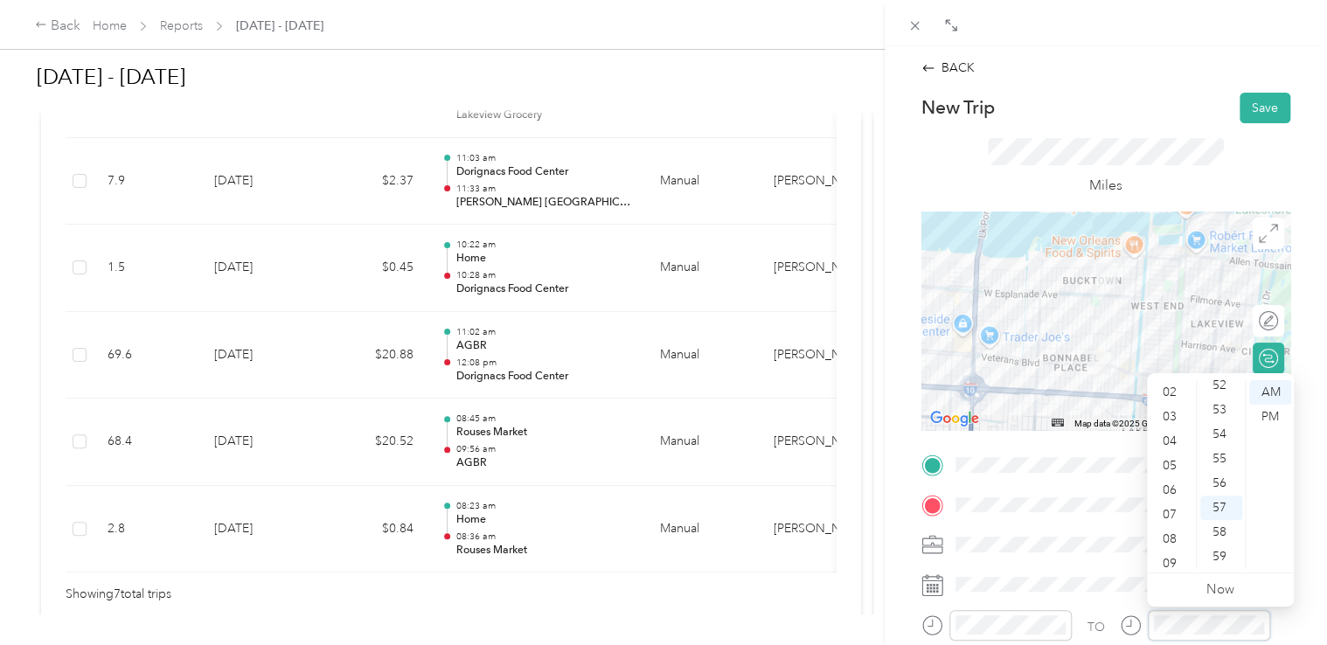
scroll to position [0, 0]
click at [1175, 386] on div "12" at bounding box center [1171, 392] width 42 height 24
click at [1219, 526] on div "51" at bounding box center [1221, 536] width 42 height 24
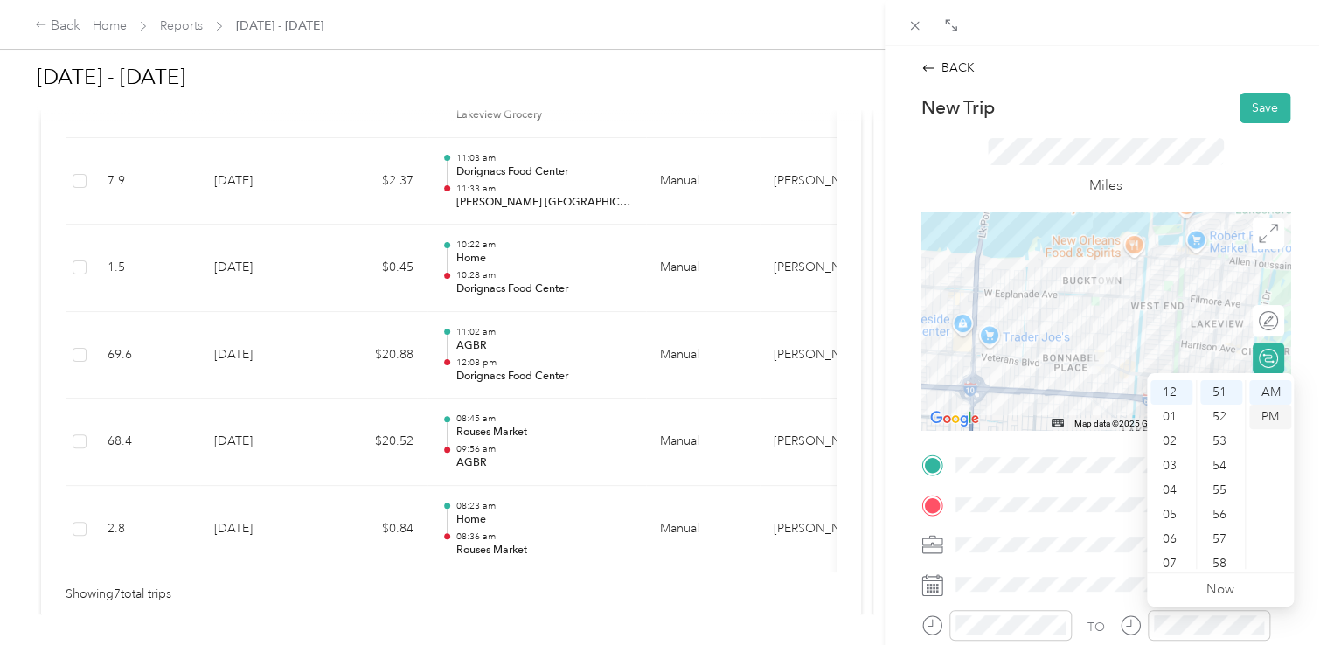
click at [1269, 414] on div "PM" at bounding box center [1270, 417] width 42 height 24
click at [1217, 428] on div "49" at bounding box center [1221, 431] width 42 height 24
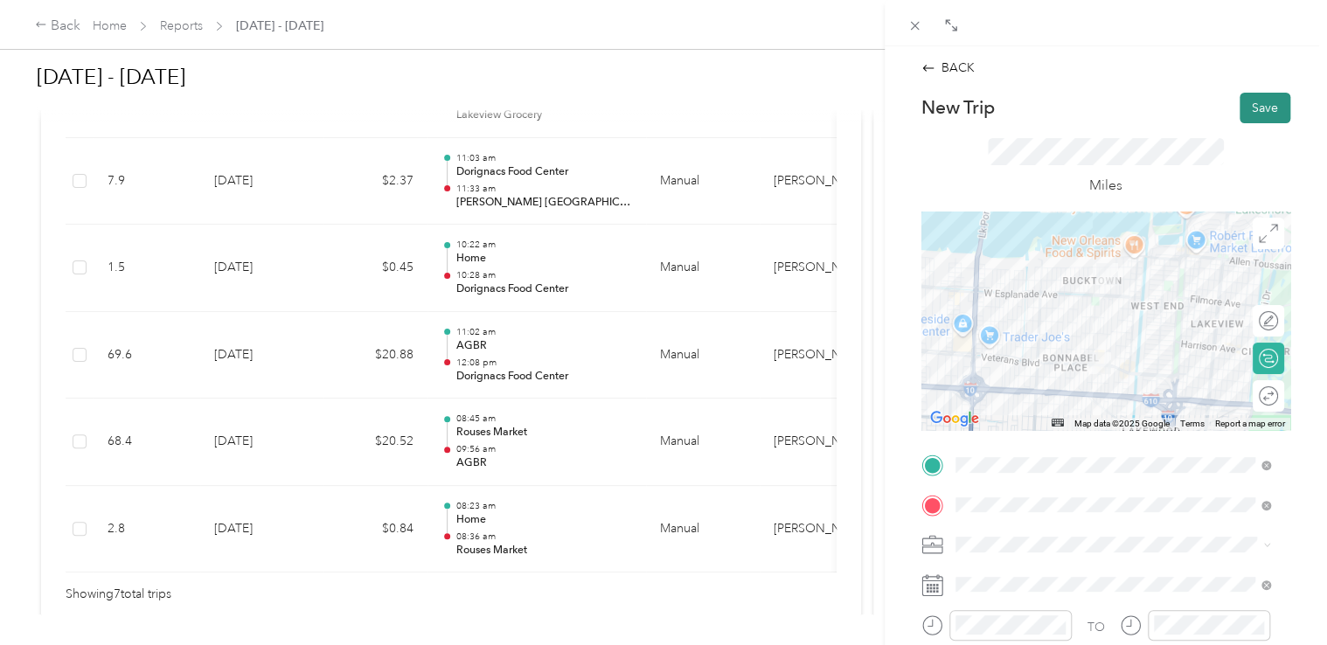
click at [1243, 110] on button "Save" at bounding box center [1265, 108] width 51 height 31
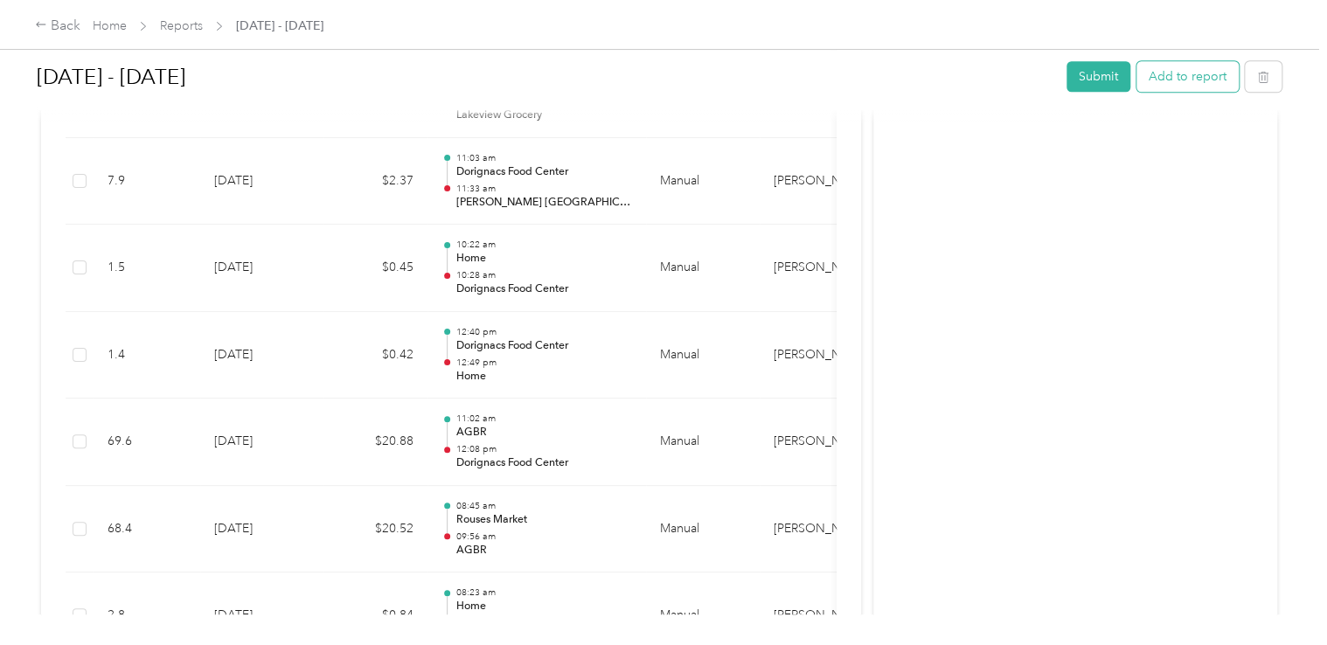
click at [1161, 73] on button "Add to report" at bounding box center [1188, 76] width 102 height 31
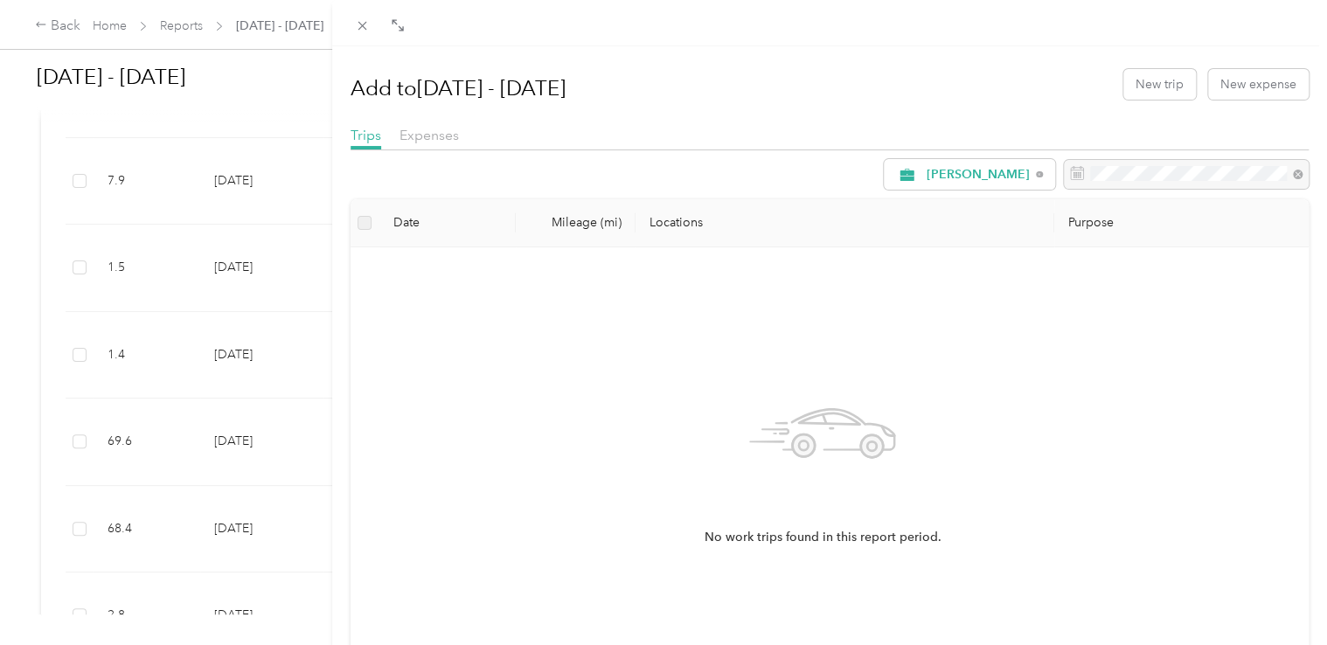
click at [243, 596] on div "Add to [DATE] - [DATE] New trip New expense Trips Expenses [PERSON_NAME] Date M…" at bounding box center [663, 322] width 1327 height 645
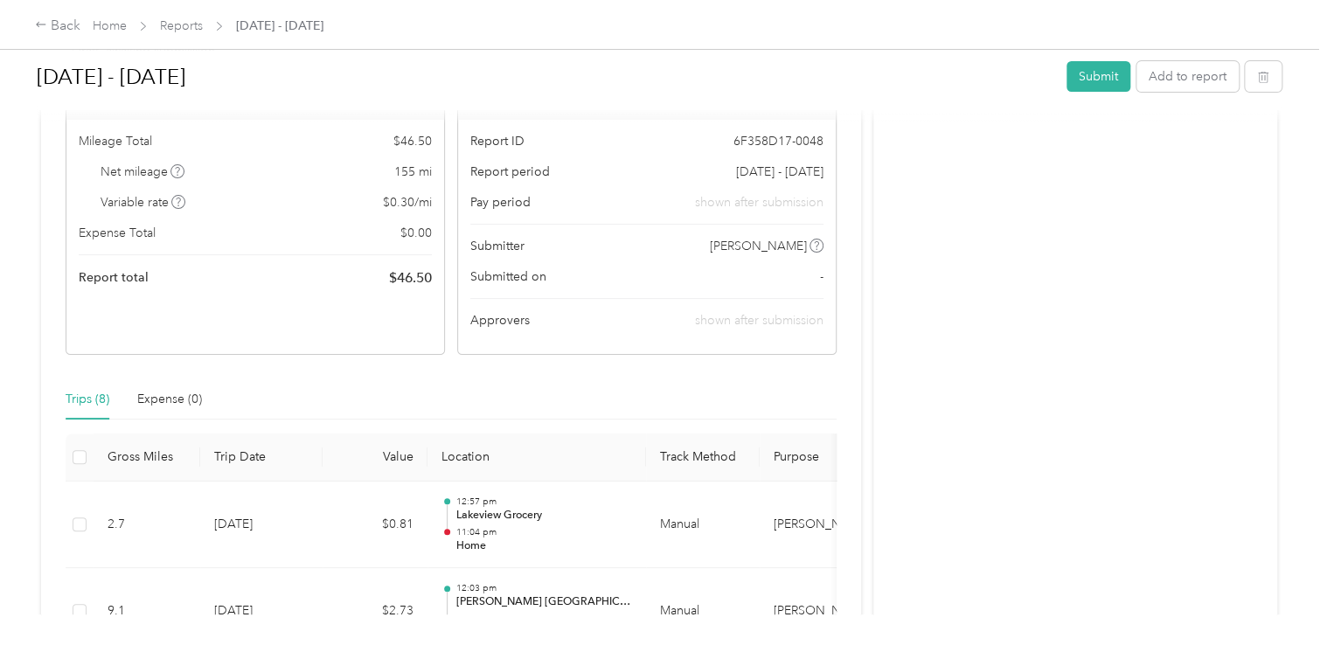
scroll to position [99, 0]
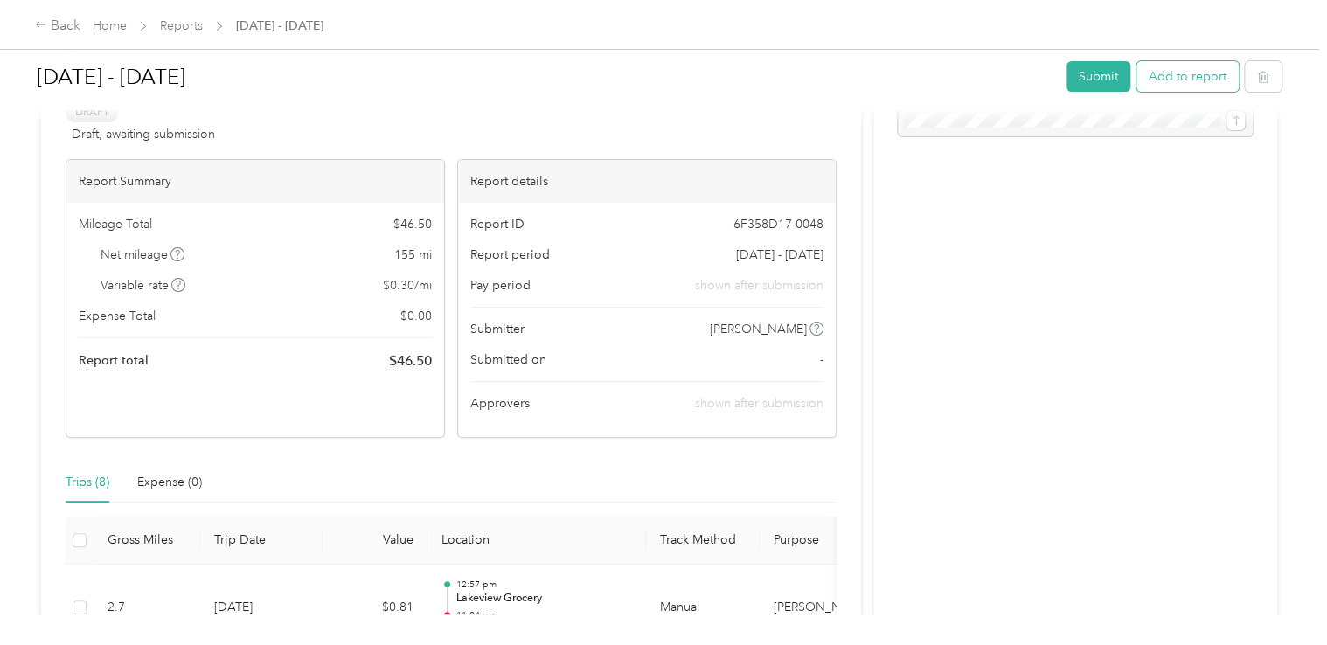
click at [1178, 63] on button "Add to report" at bounding box center [1188, 76] width 102 height 31
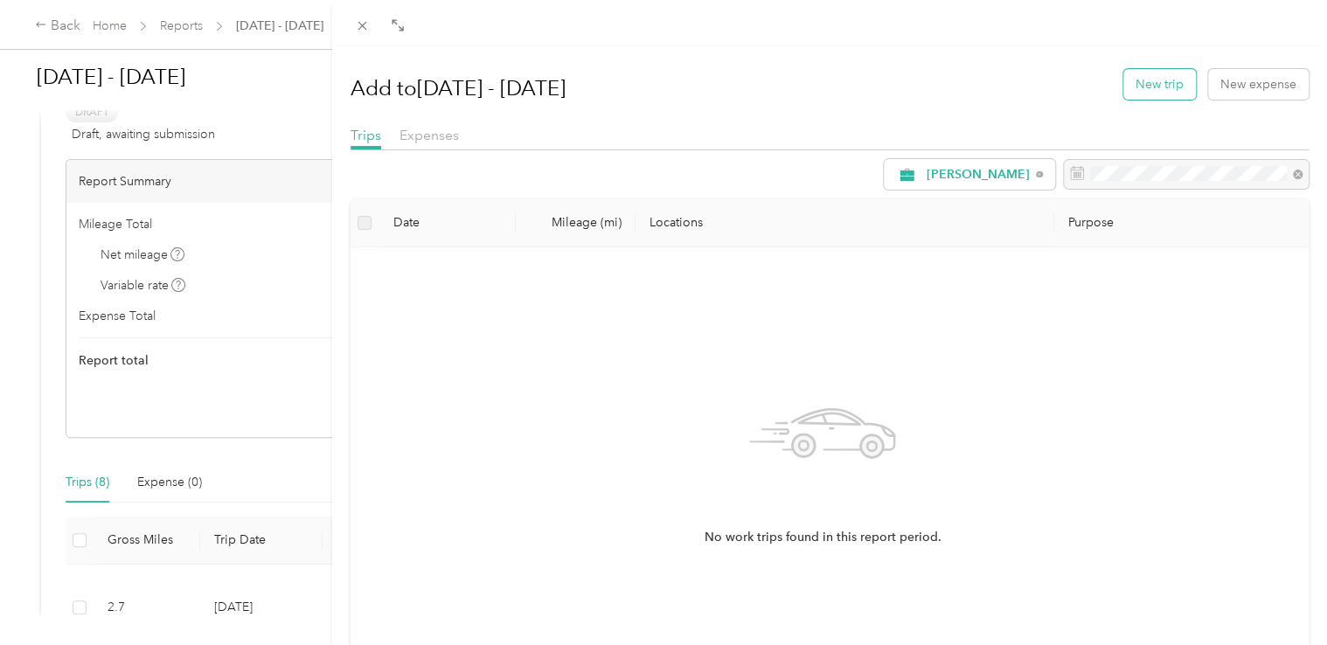
click at [1141, 87] on button "New trip" at bounding box center [1159, 84] width 73 height 31
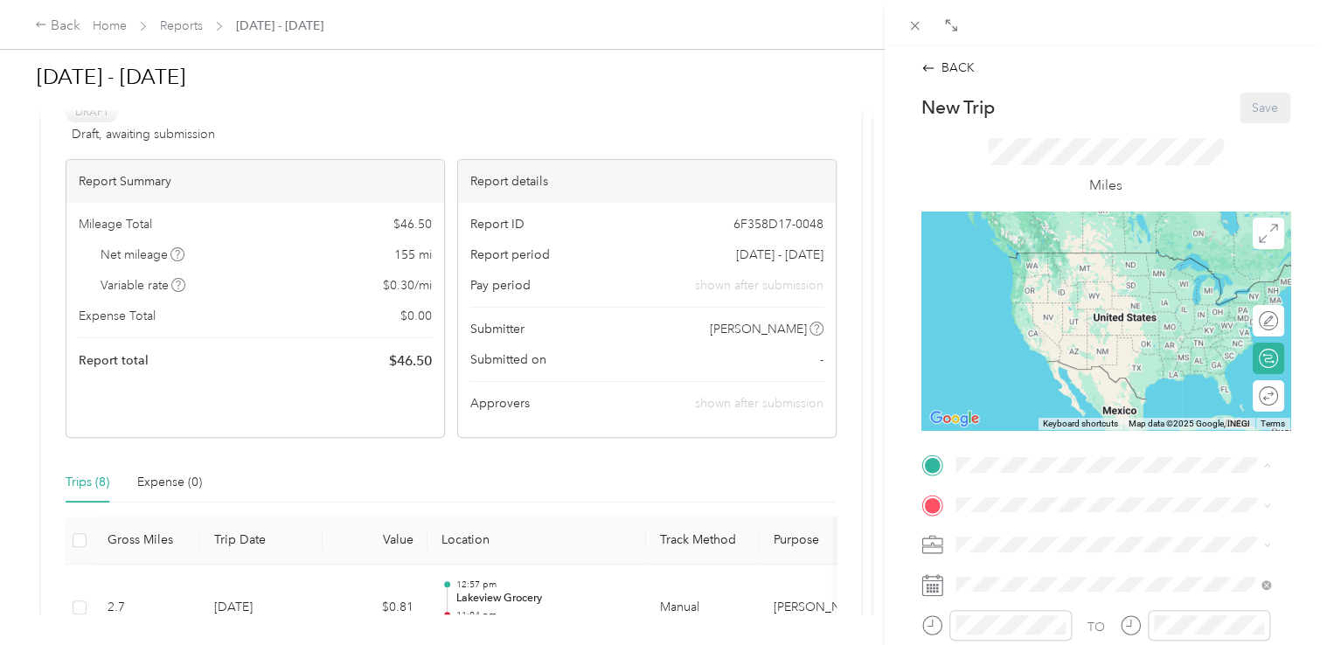
click at [1018, 275] on span "[STREET_ADDRESS][US_STATE]" at bounding box center [1075, 278] width 175 height 15
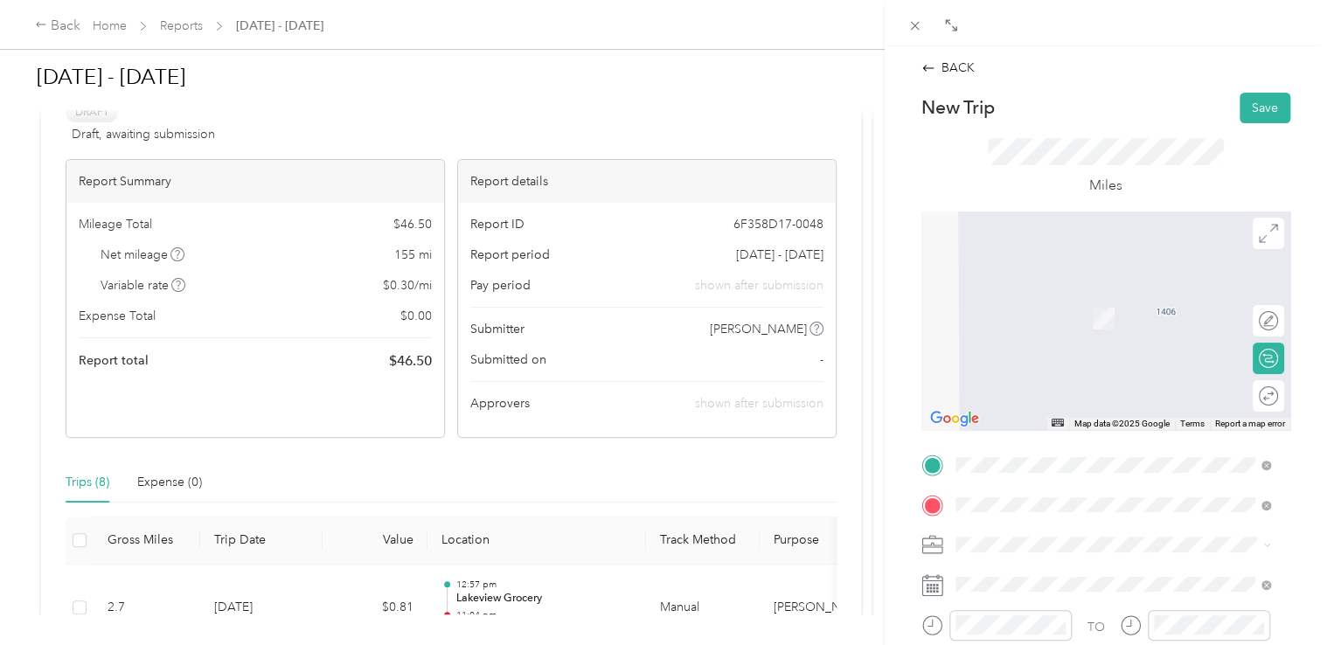
click at [1078, 316] on span "[STREET_ADDRESS]" at bounding box center [1043, 323] width 111 height 15
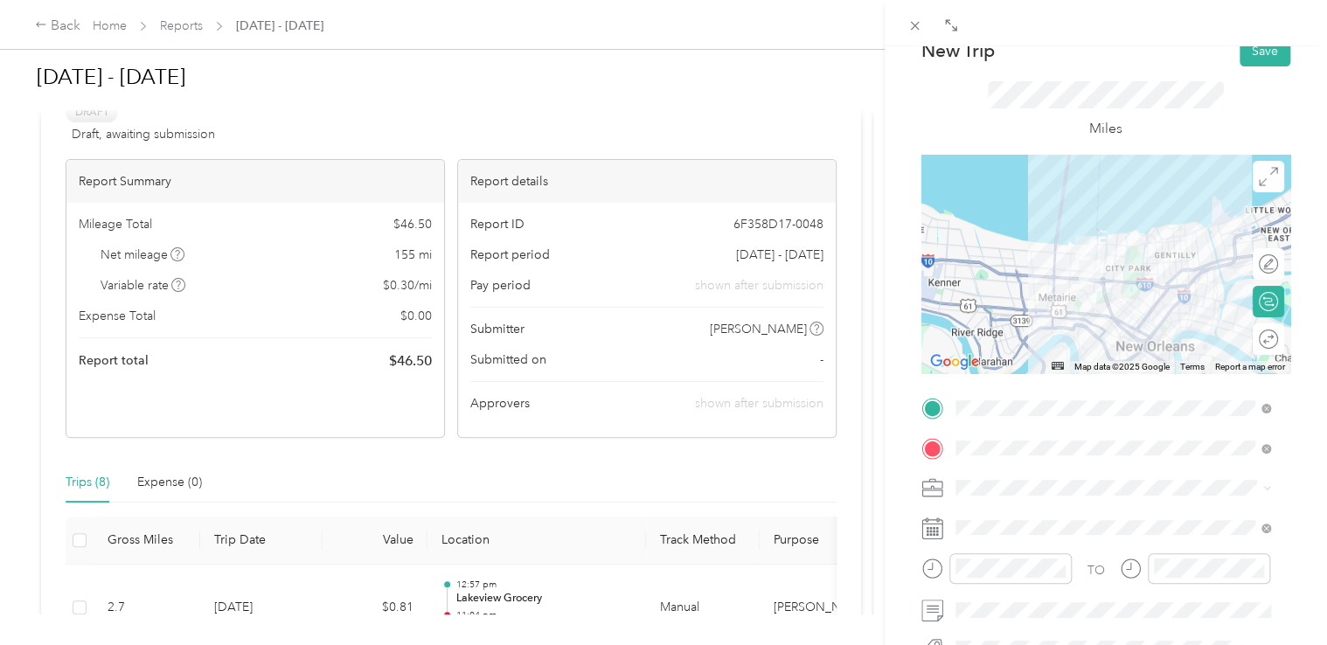
scroll to position [87, 0]
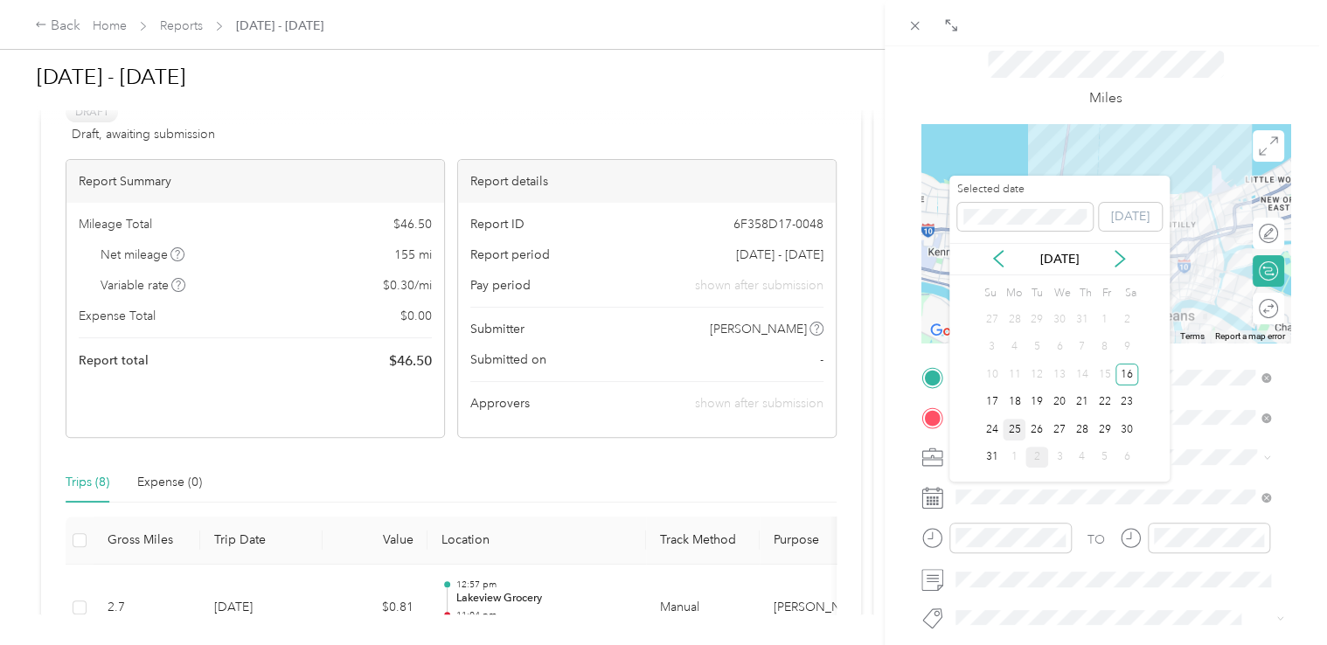
click at [1011, 426] on div "25" at bounding box center [1014, 430] width 23 height 22
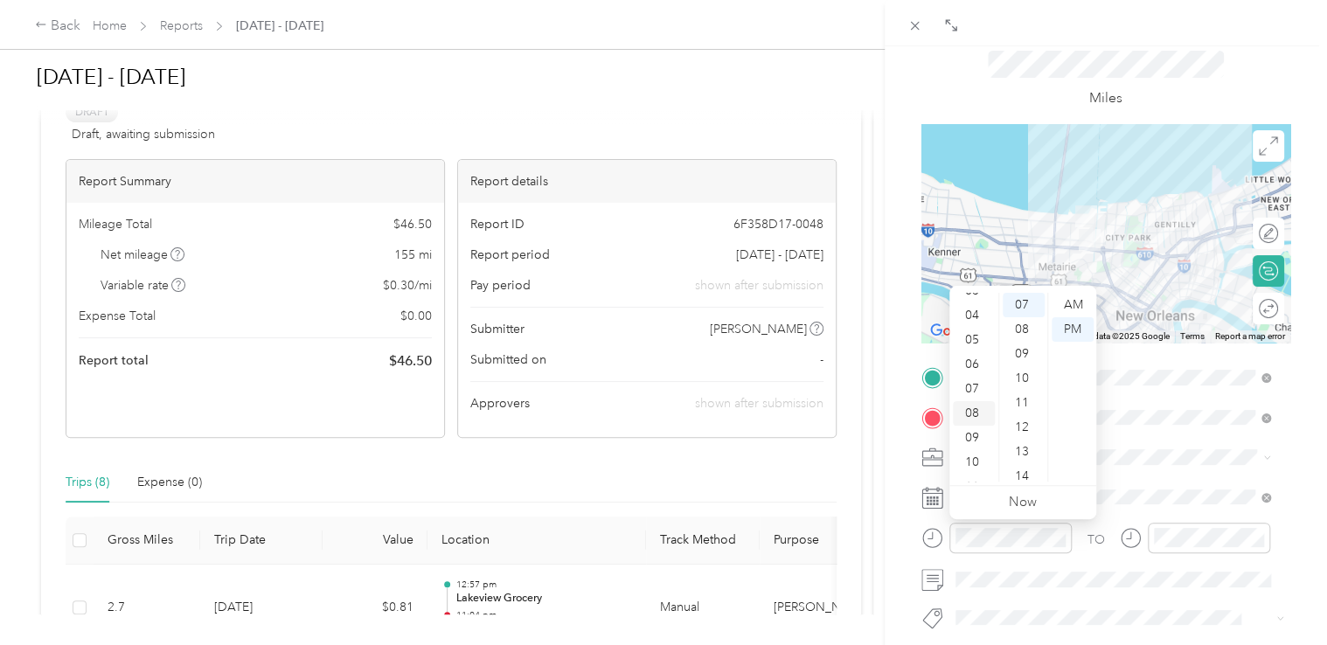
click at [978, 413] on div "08" at bounding box center [974, 413] width 42 height 24
click at [1025, 428] on div "05" at bounding box center [1024, 427] width 42 height 24
click at [1073, 300] on div "AM" at bounding box center [1073, 305] width 42 height 24
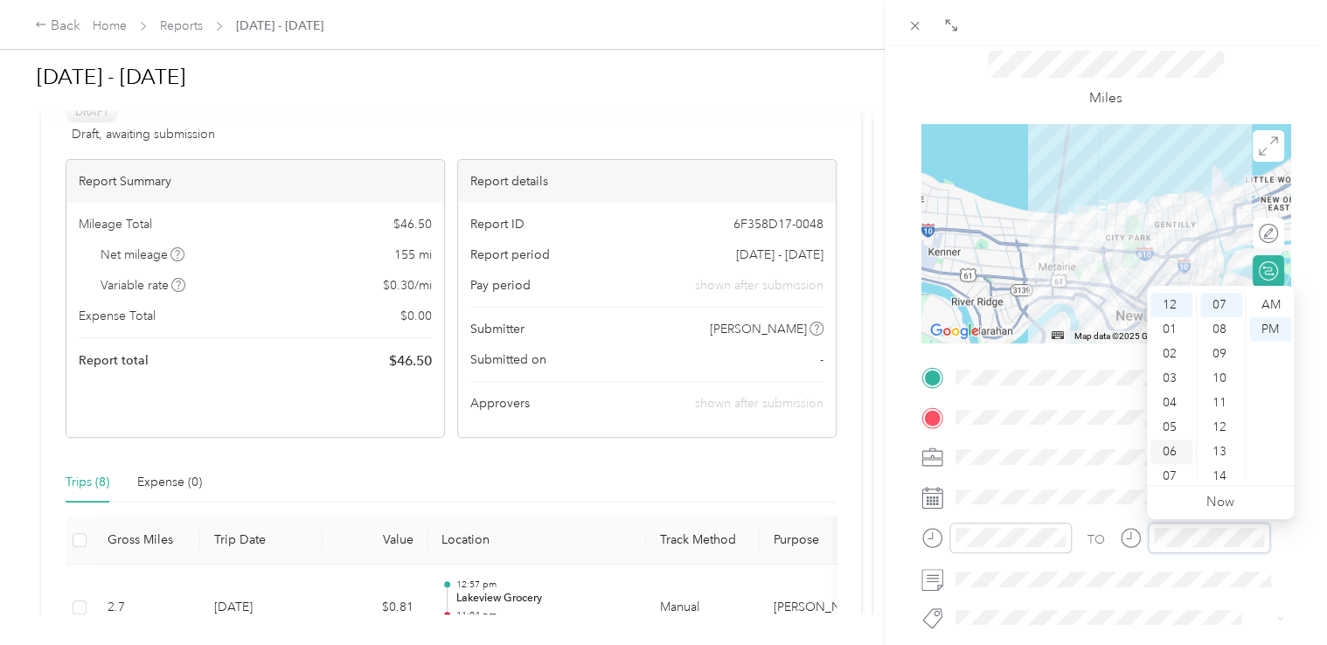
scroll to position [87, 0]
click at [1166, 411] on div "08" at bounding box center [1171, 413] width 42 height 24
click at [1218, 425] on div "12" at bounding box center [1221, 427] width 42 height 24
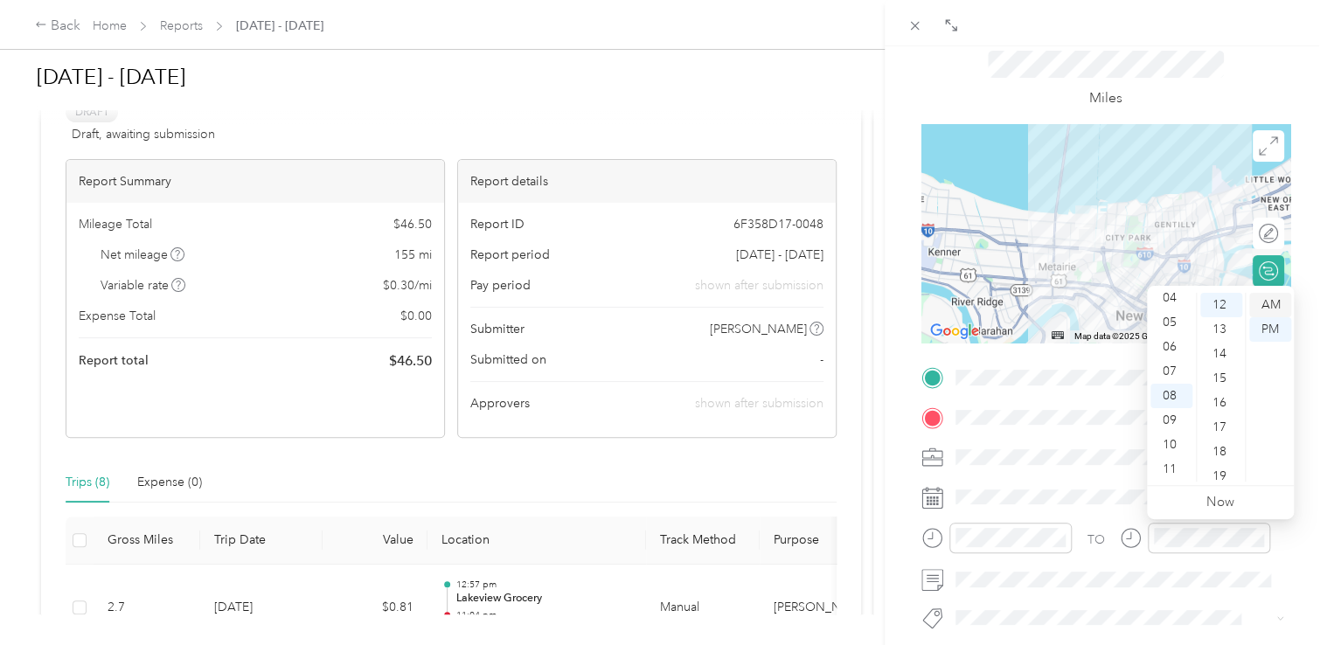
click at [1279, 302] on div "AM" at bounding box center [1270, 305] width 42 height 24
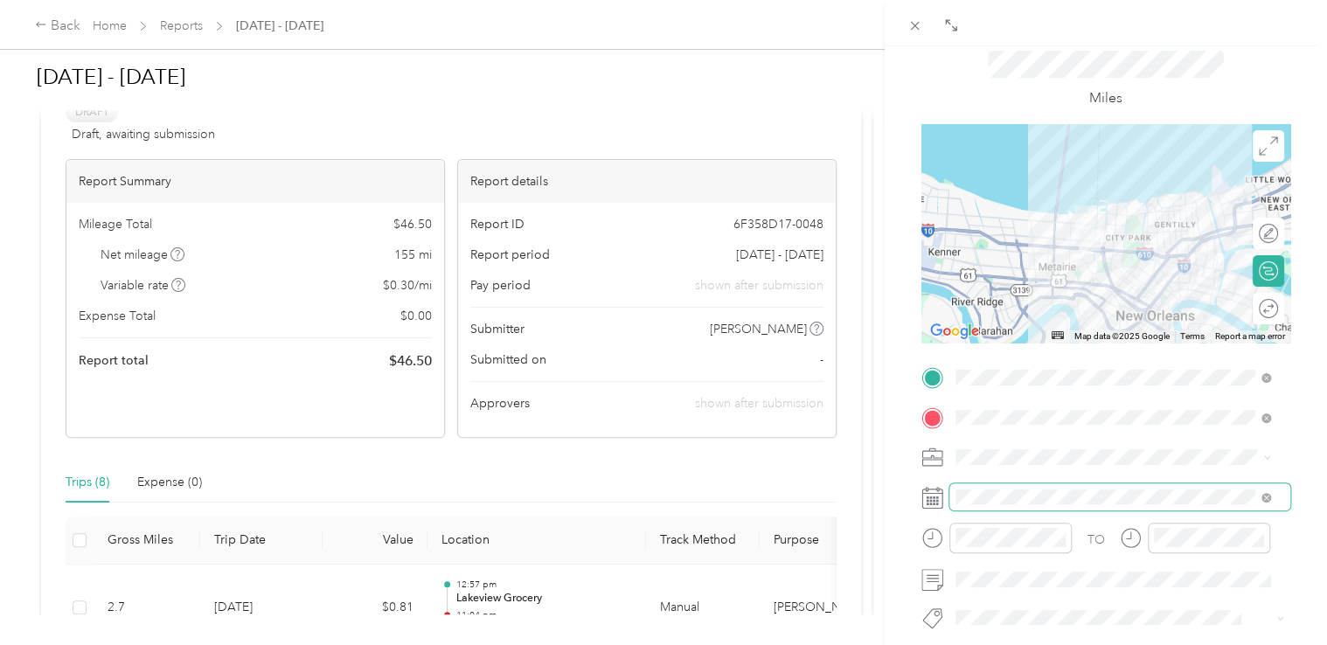
click at [1102, 488] on span at bounding box center [1119, 497] width 341 height 28
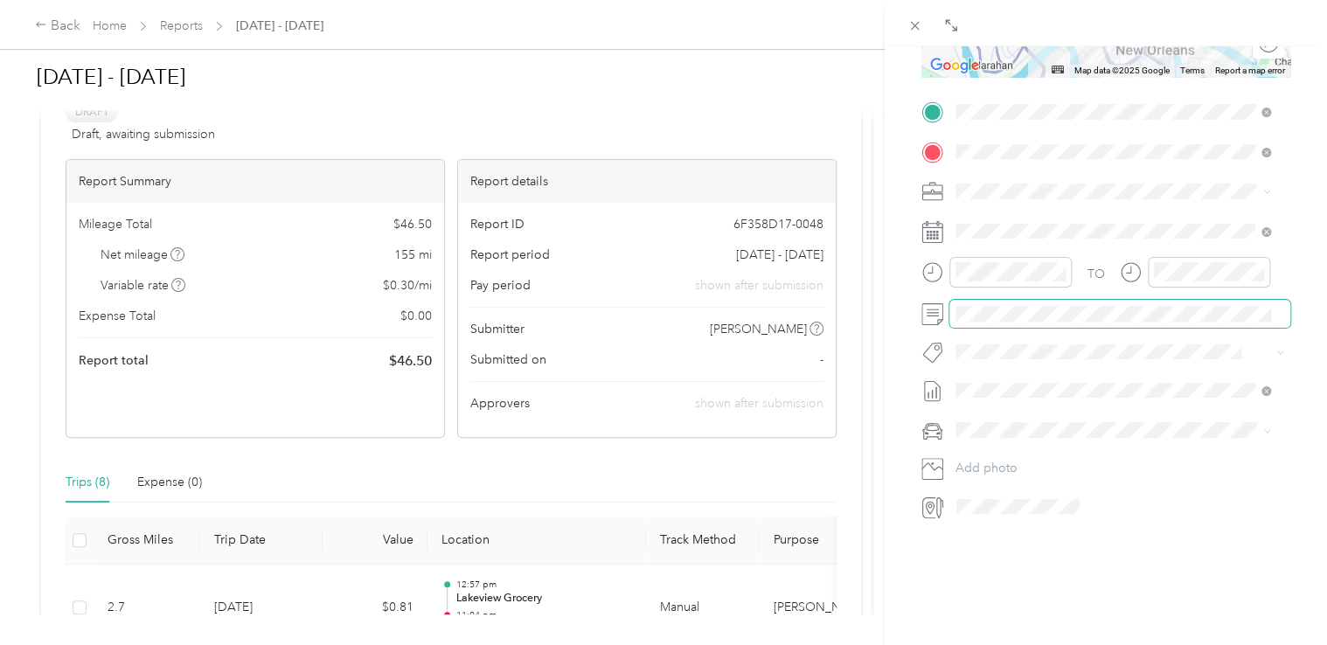
scroll to position [0, 0]
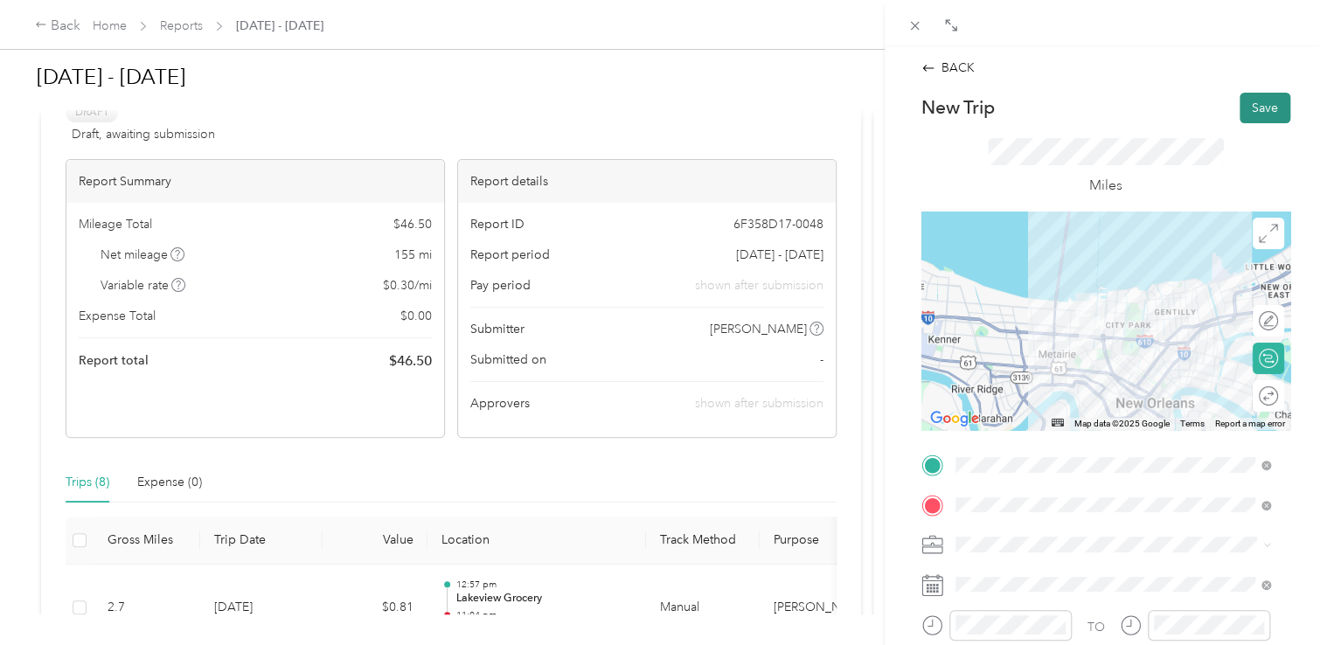
click at [1252, 99] on button "Save" at bounding box center [1265, 108] width 51 height 31
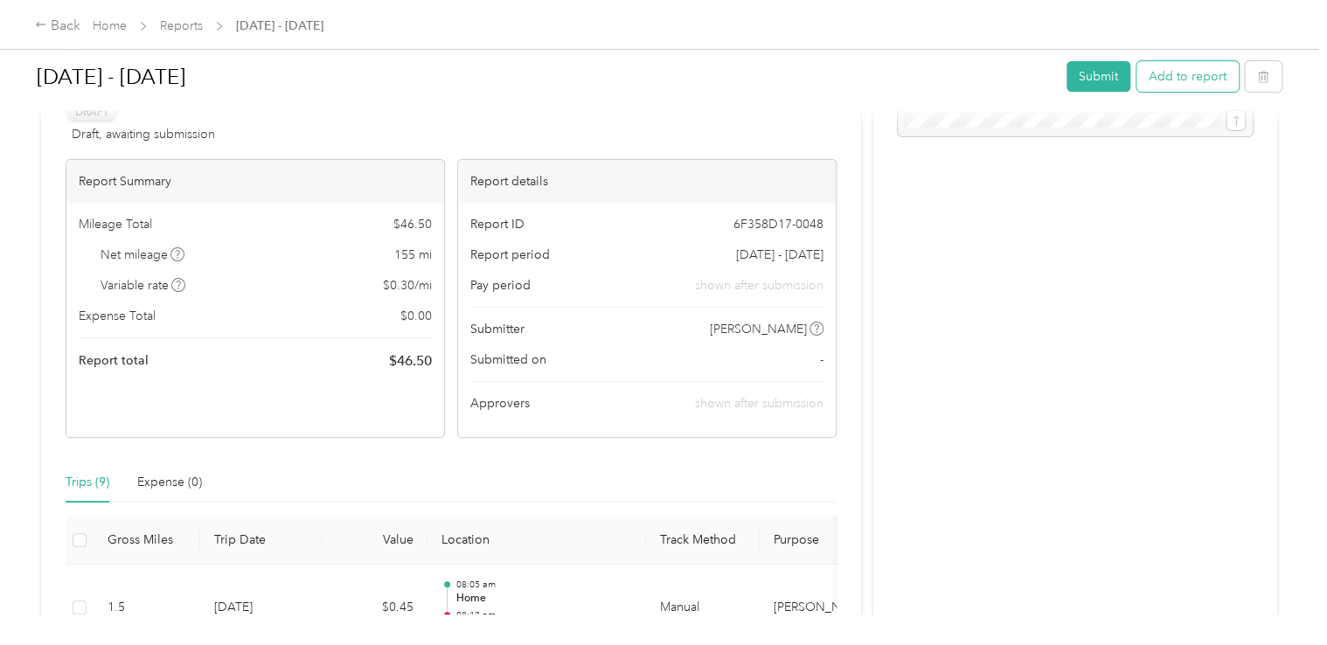
click at [1195, 71] on button "Add to report" at bounding box center [1188, 76] width 102 height 31
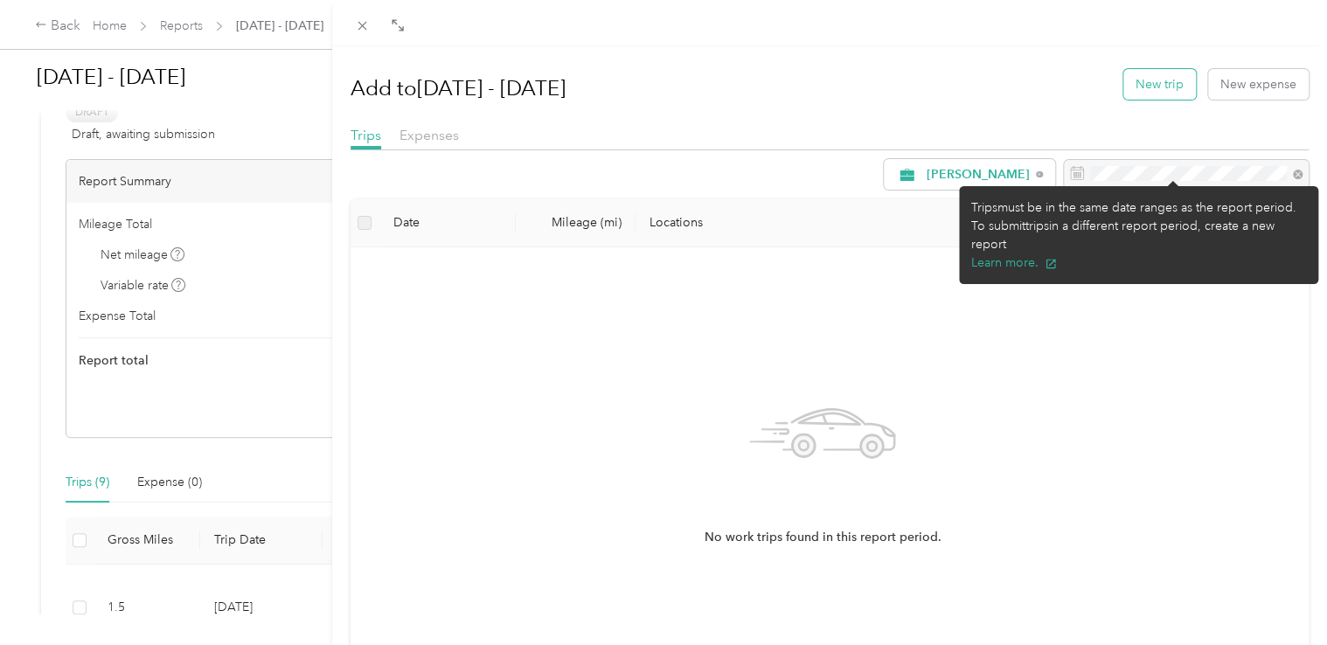
click at [1123, 86] on button "New trip" at bounding box center [1159, 84] width 73 height 31
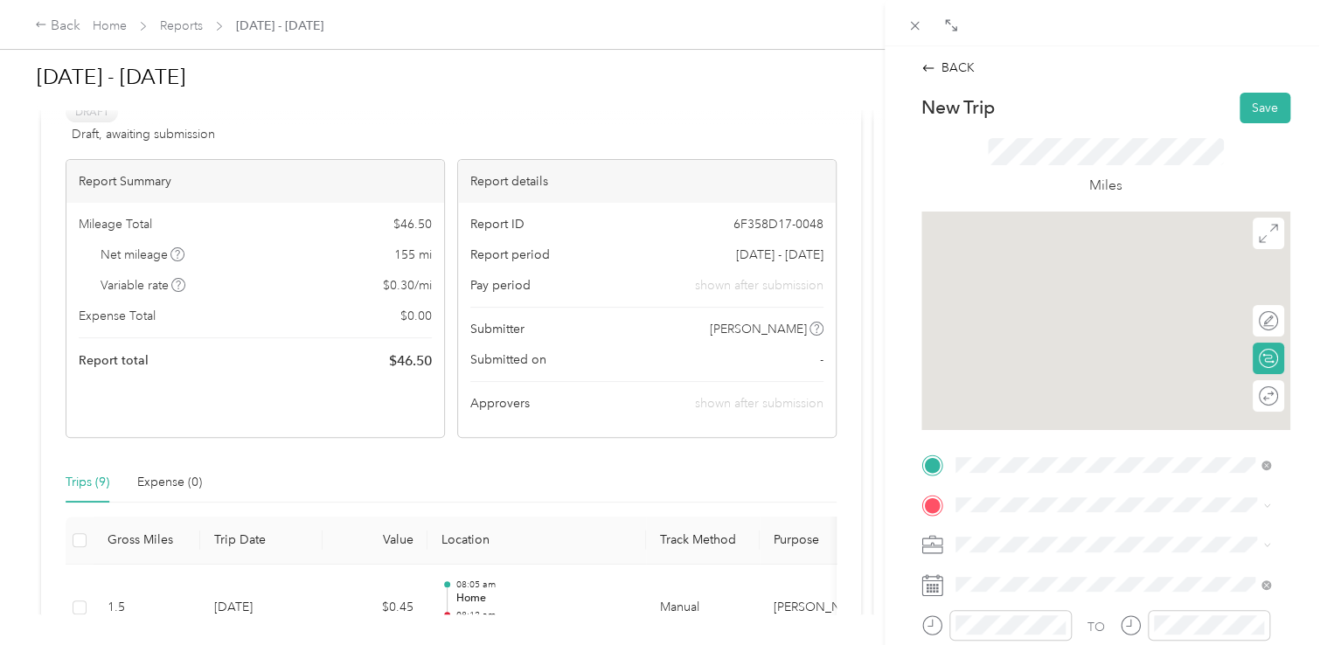
click at [1075, 288] on div "TEAM [PERSON_NAME] [STREET_ADDRESS]" at bounding box center [1069, 272] width 163 height 43
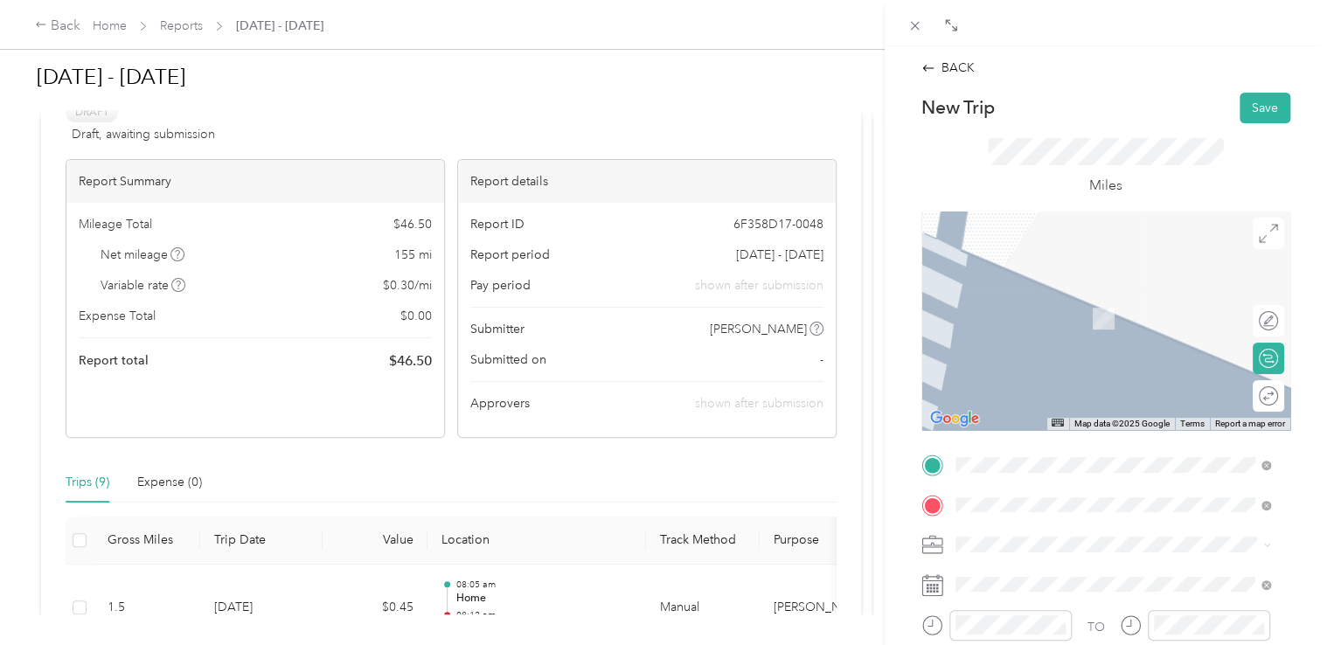
click at [1092, 341] on span "[STREET_ADDRESS]" at bounding box center [1043, 342] width 111 height 15
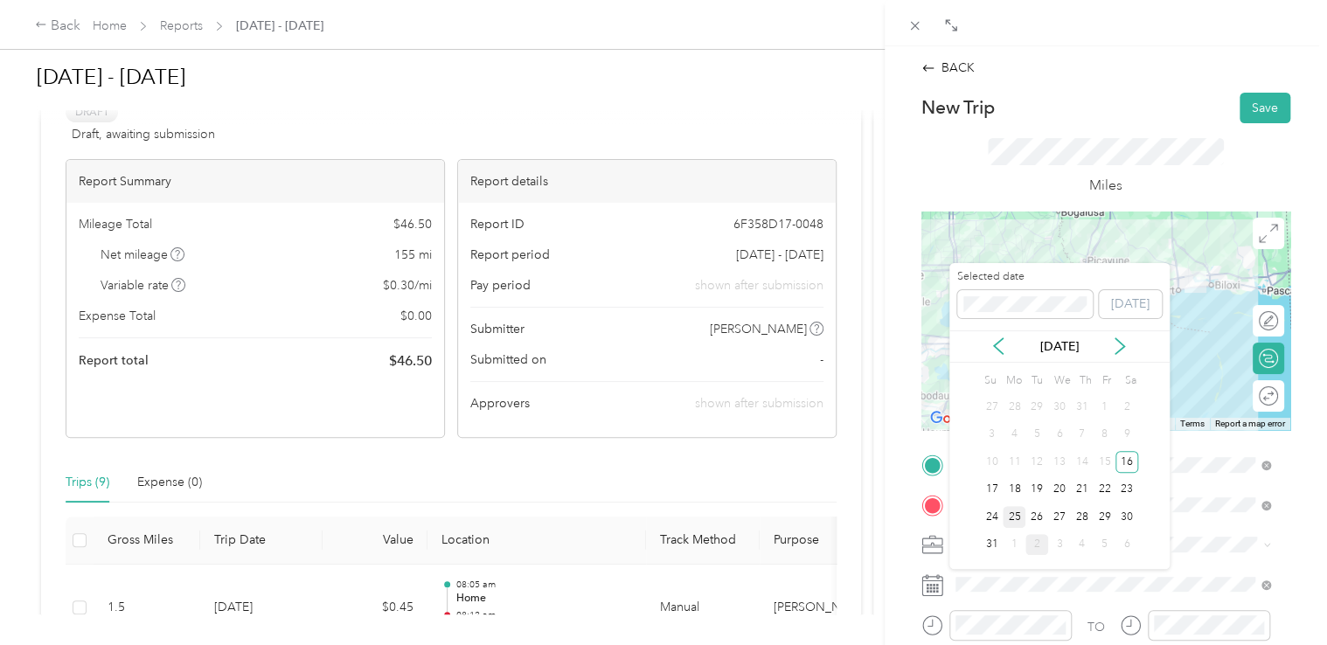
click at [1018, 516] on div "25" at bounding box center [1014, 517] width 23 height 22
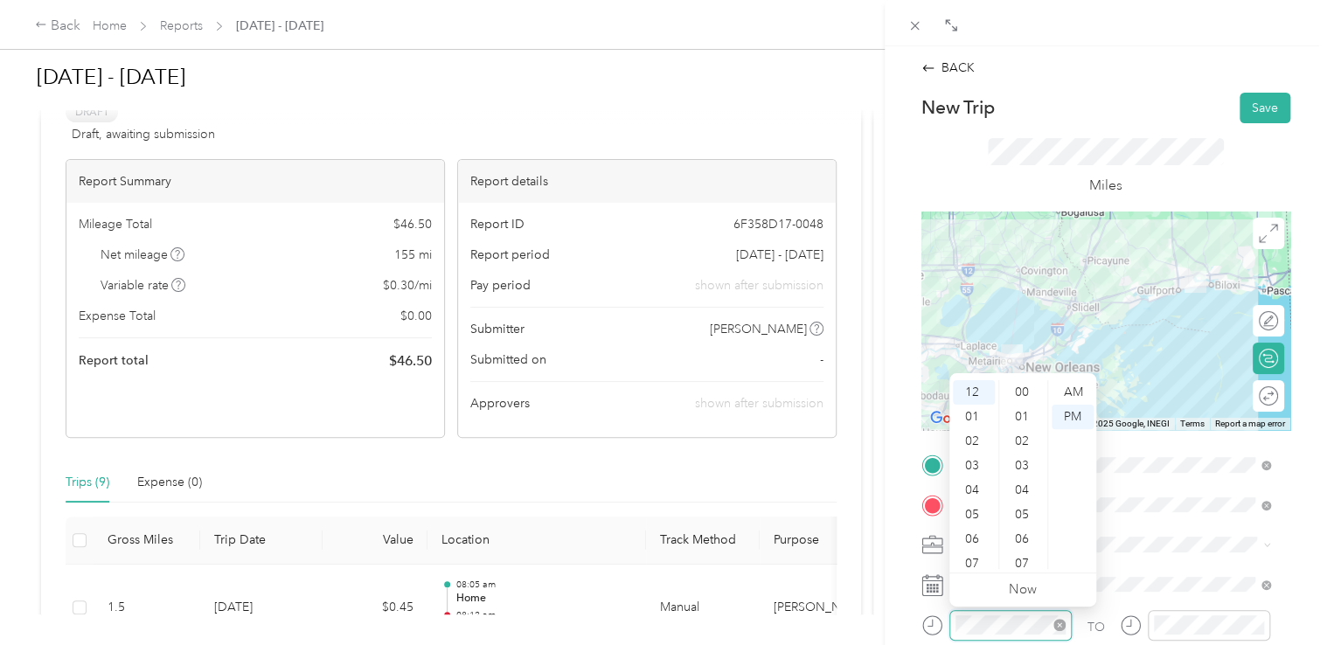
scroll to position [220, 0]
click at [974, 499] on div "08" at bounding box center [974, 501] width 42 height 24
click at [1025, 418] on div "21" at bounding box center [1024, 424] width 42 height 24
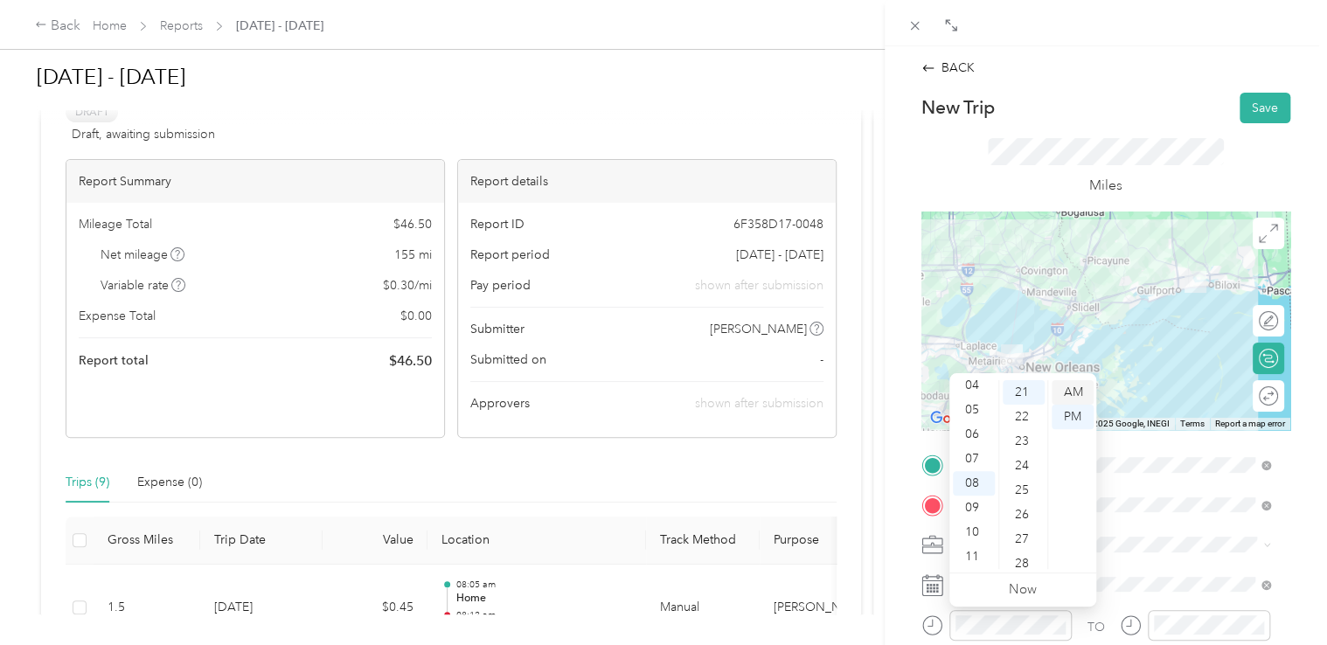
click at [1059, 394] on div "AM" at bounding box center [1073, 392] width 42 height 24
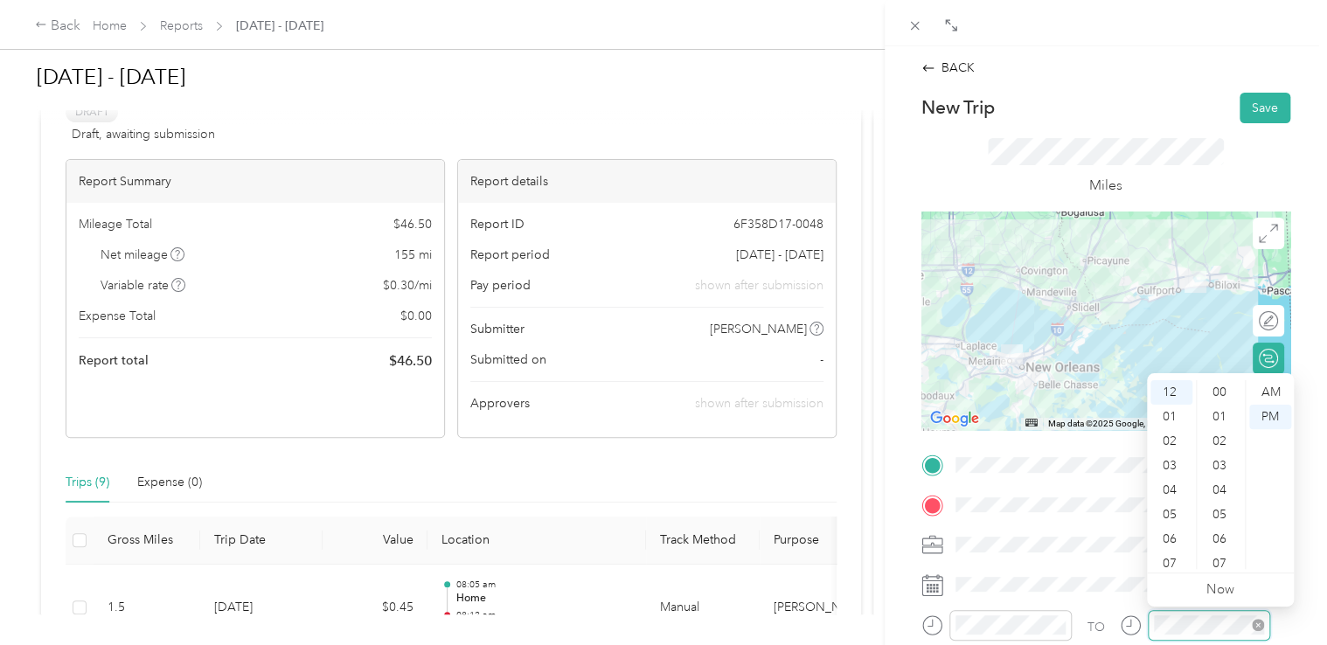
scroll to position [220, 0]
click at [1170, 523] on div "09" at bounding box center [1171, 525] width 42 height 24
click at [1220, 505] on div "57" at bounding box center [1221, 508] width 42 height 24
click at [1273, 393] on div "AM" at bounding box center [1270, 392] width 42 height 24
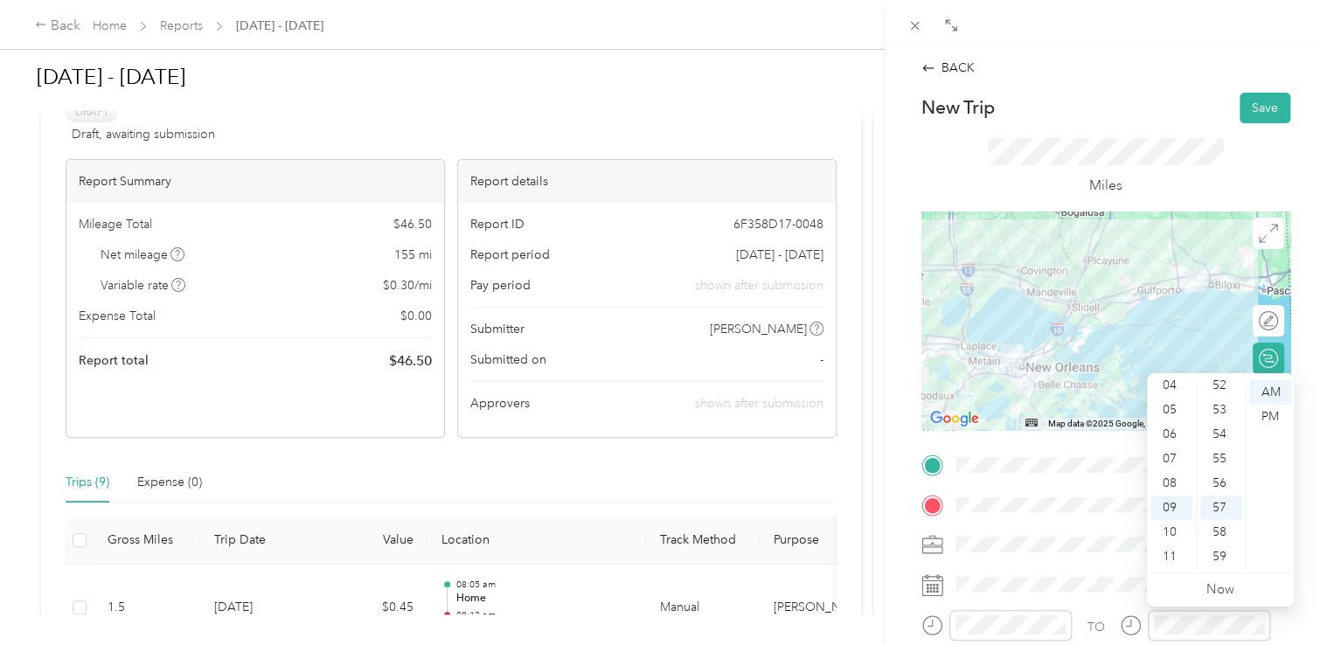
click at [1309, 486] on div "BACK New Trip Save This trip cannot be edited because it is either under review…" at bounding box center [1106, 368] width 442 height 645
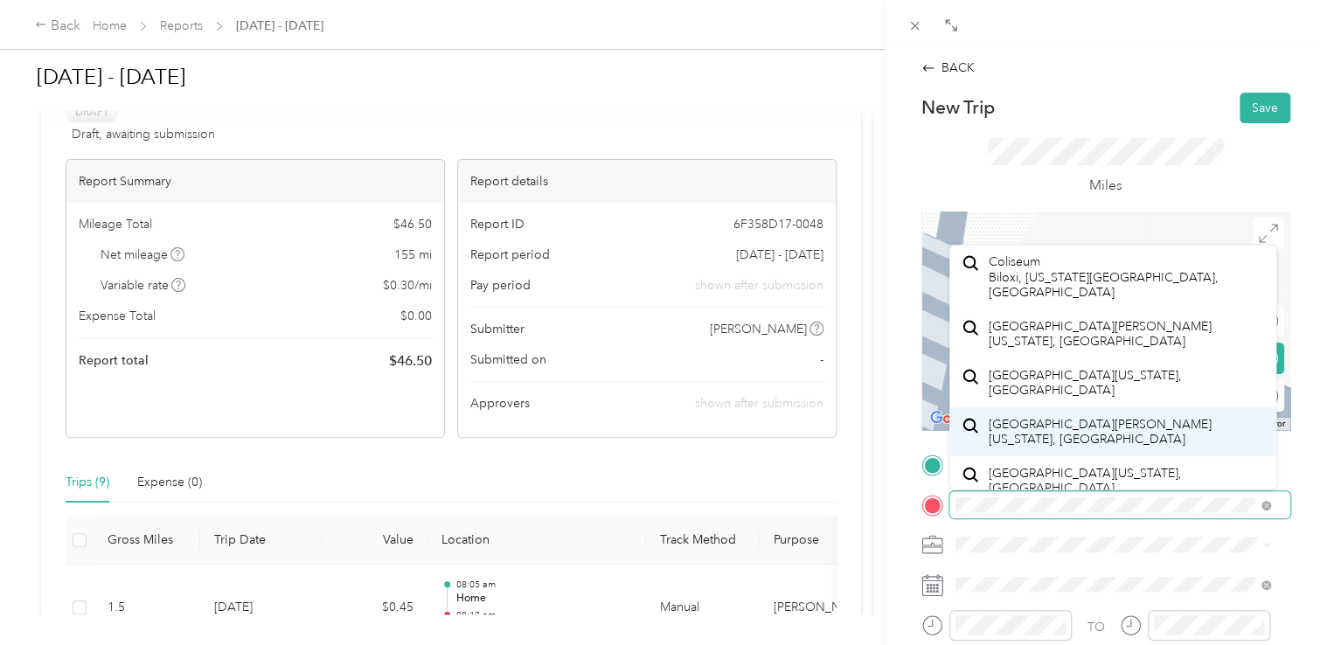
scroll to position [0, 0]
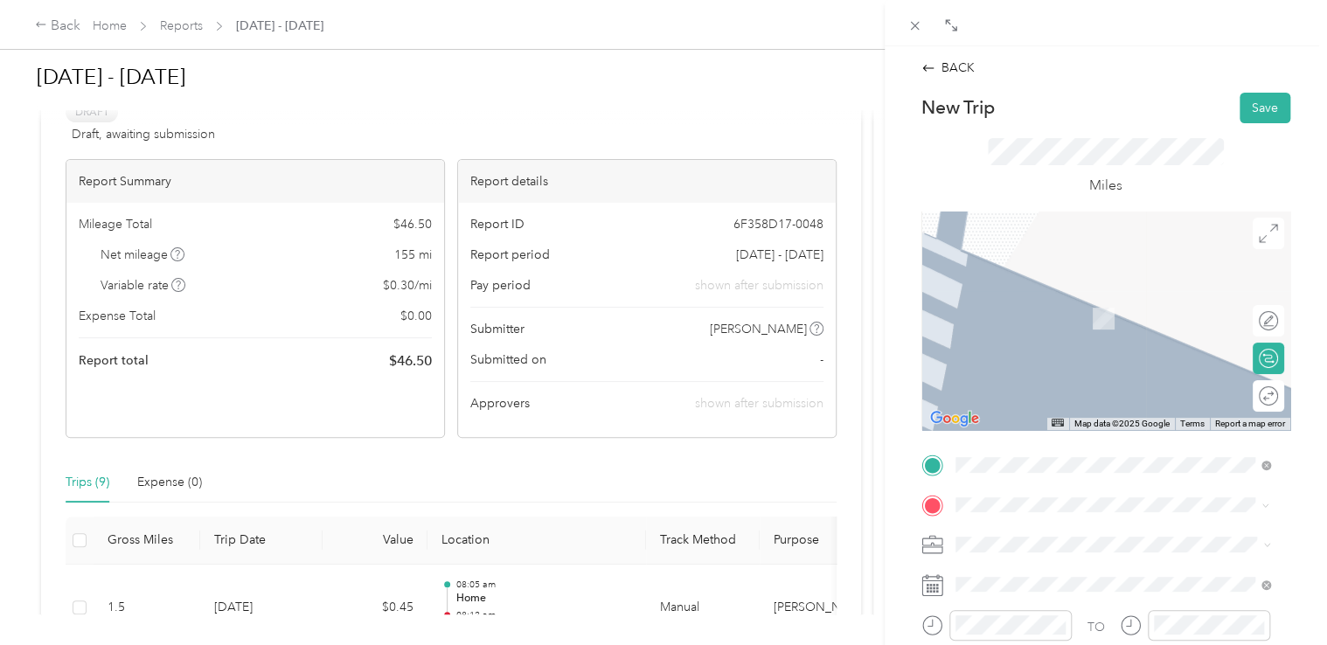
click at [1039, 318] on span "[STREET_ADDRESS][US_STATE]" at bounding box center [1075, 317] width 175 height 15
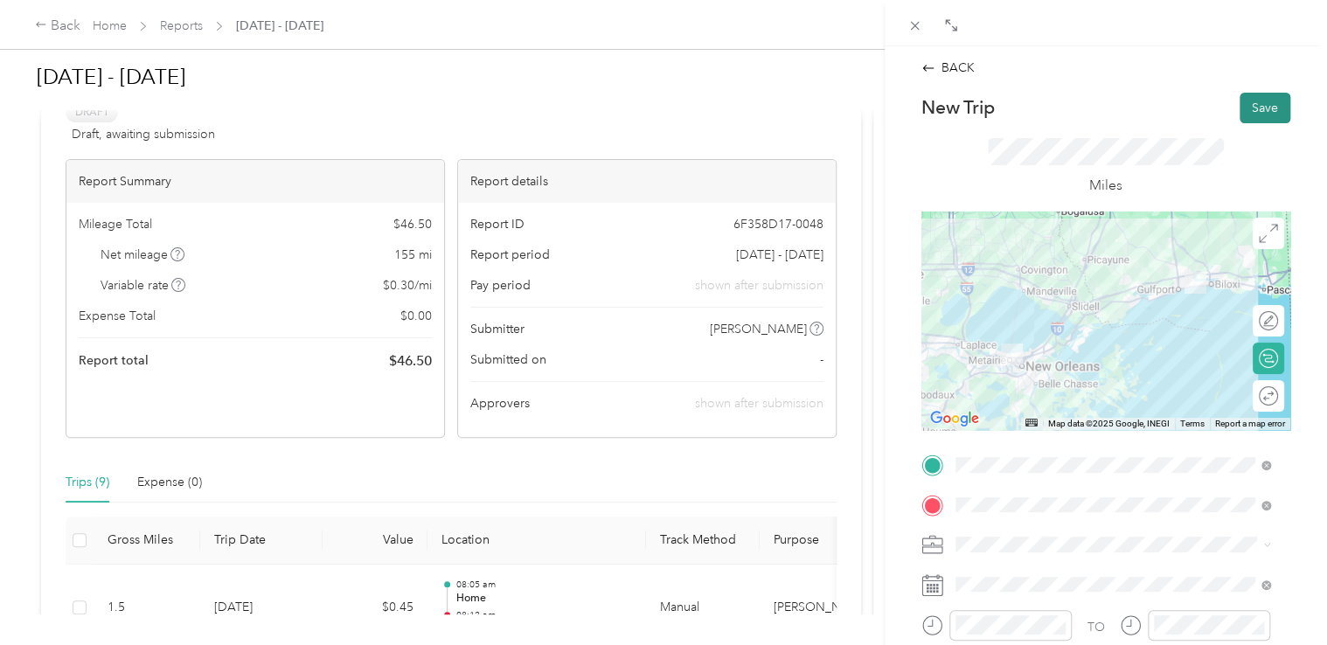
click at [1245, 112] on button "Save" at bounding box center [1265, 108] width 51 height 31
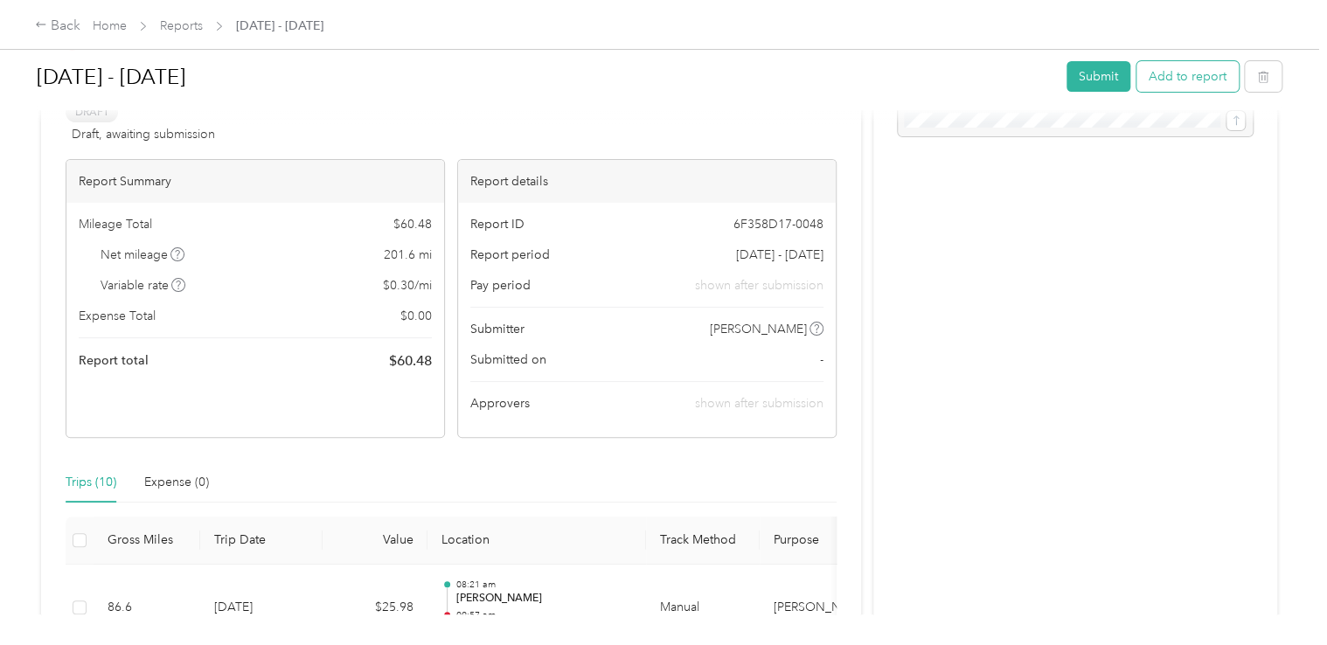
click at [1146, 76] on button "Add to report" at bounding box center [1188, 76] width 102 height 31
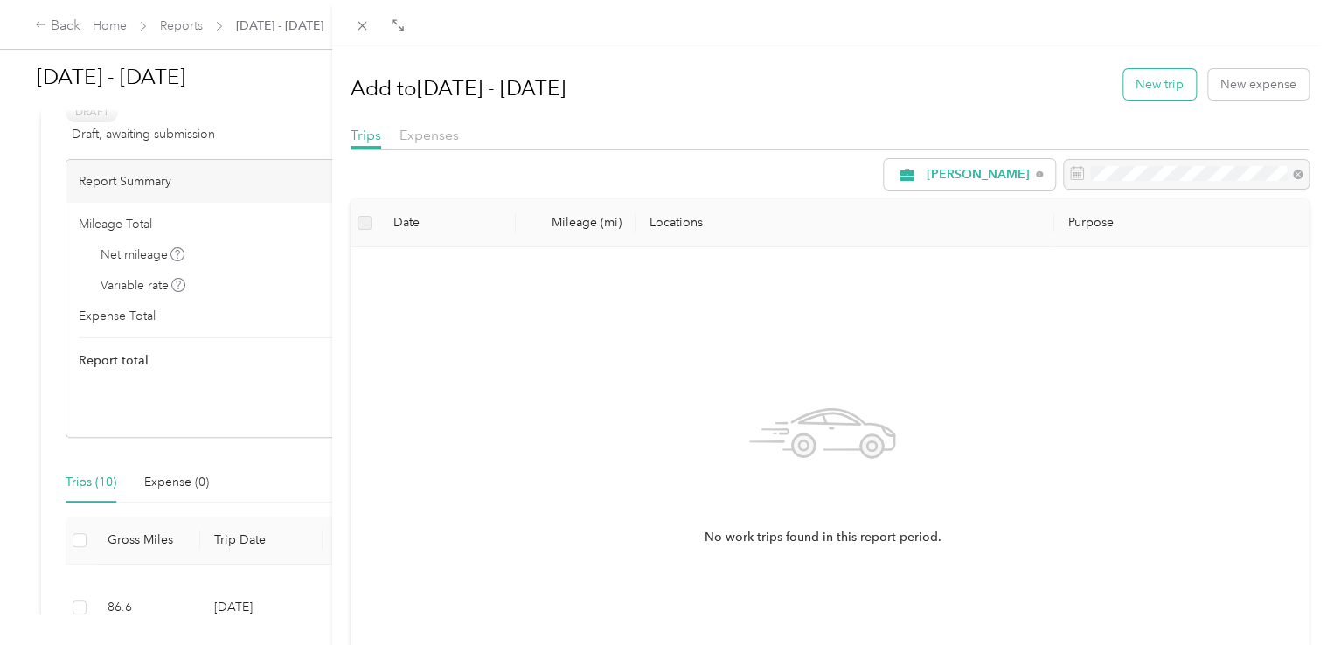
click at [1137, 84] on button "New trip" at bounding box center [1159, 84] width 73 height 31
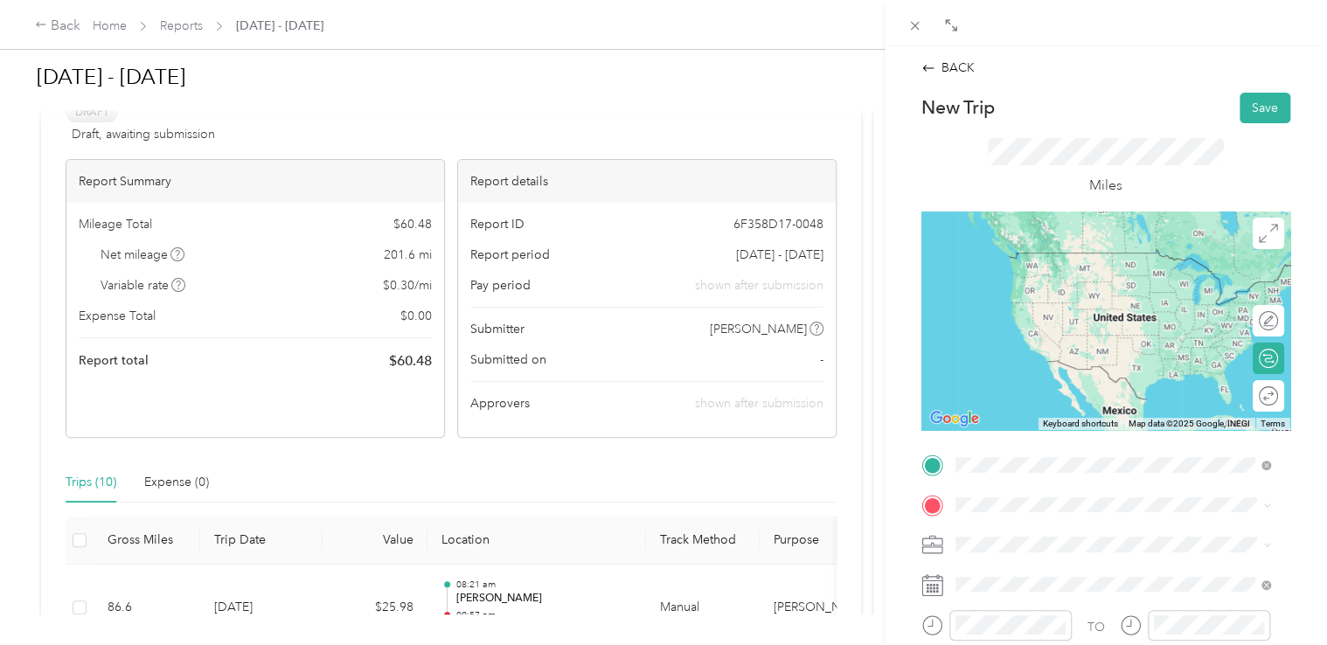
click at [1052, 288] on div "[GEOGRAPHIC_DATA] [STREET_ADDRESS][US_STATE]" at bounding box center [1075, 269] width 175 height 37
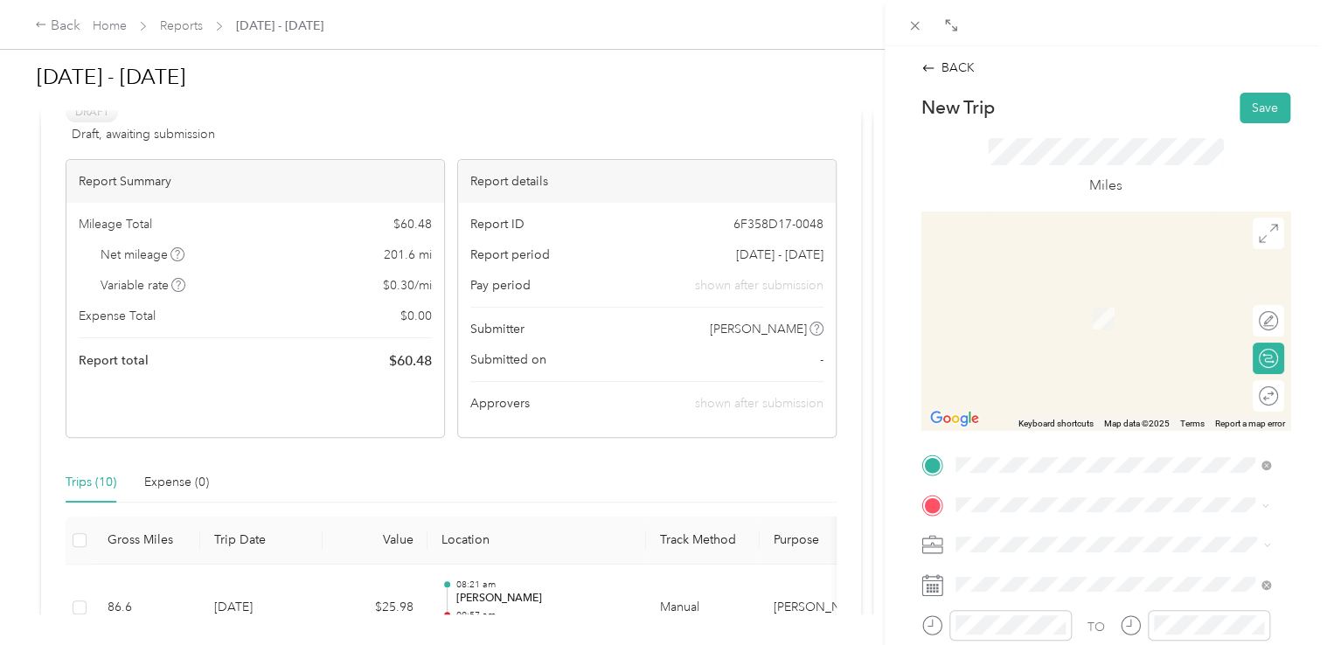
click at [1091, 344] on span "[STREET_ADDRESS]" at bounding box center [1043, 342] width 111 height 15
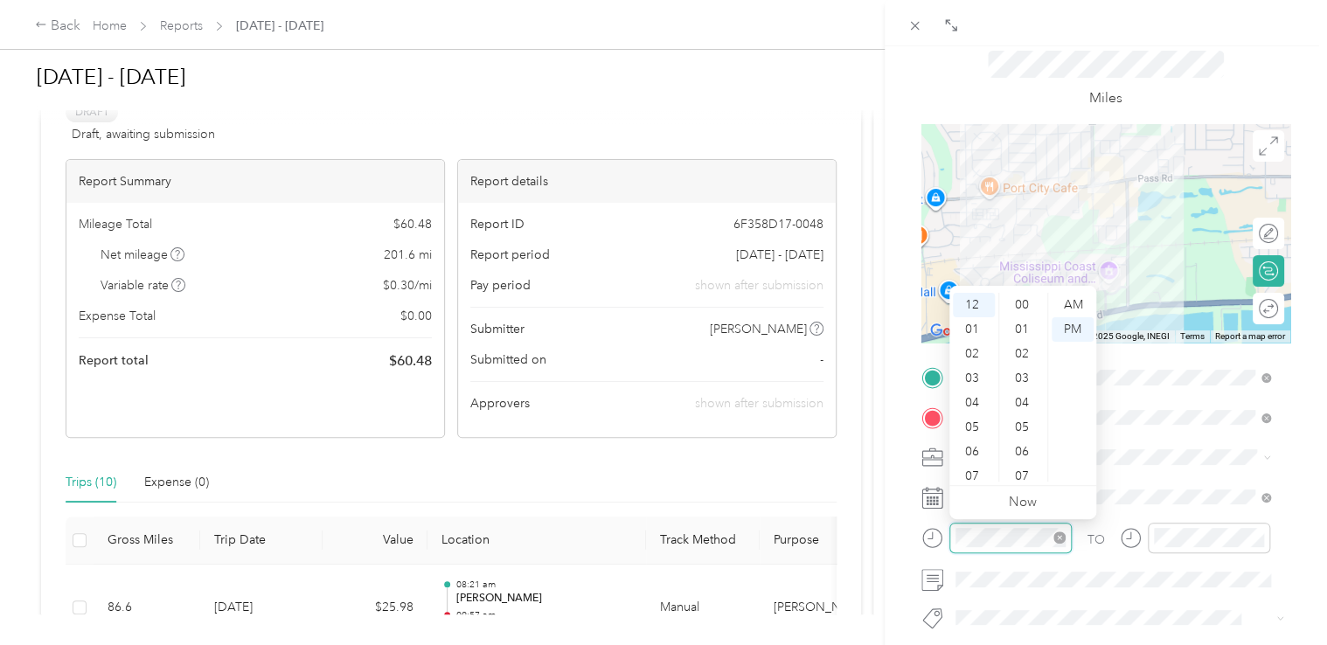
scroll to position [294, 0]
click at [970, 352] on div "02" at bounding box center [974, 354] width 42 height 24
click at [1028, 453] on div "25" at bounding box center [1024, 448] width 42 height 24
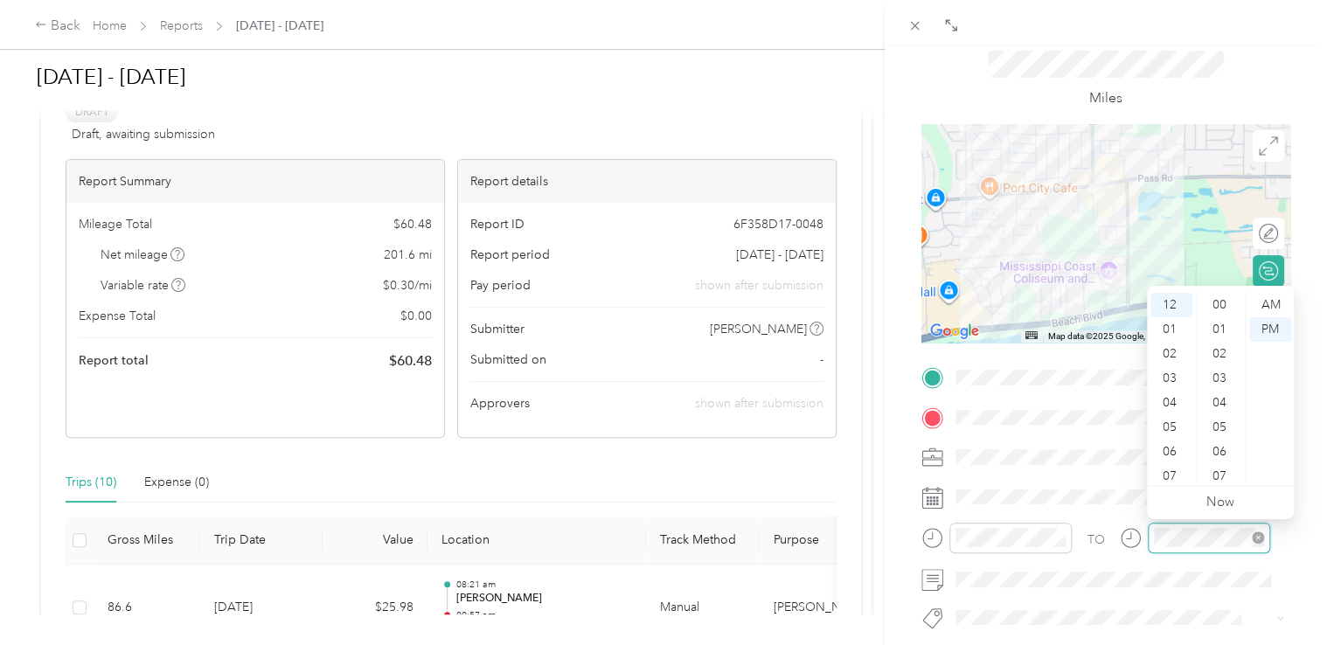
scroll to position [294, 0]
click at [1171, 351] on div "02" at bounding box center [1171, 354] width 42 height 24
click at [1220, 347] on div "32" at bounding box center [1221, 357] width 42 height 24
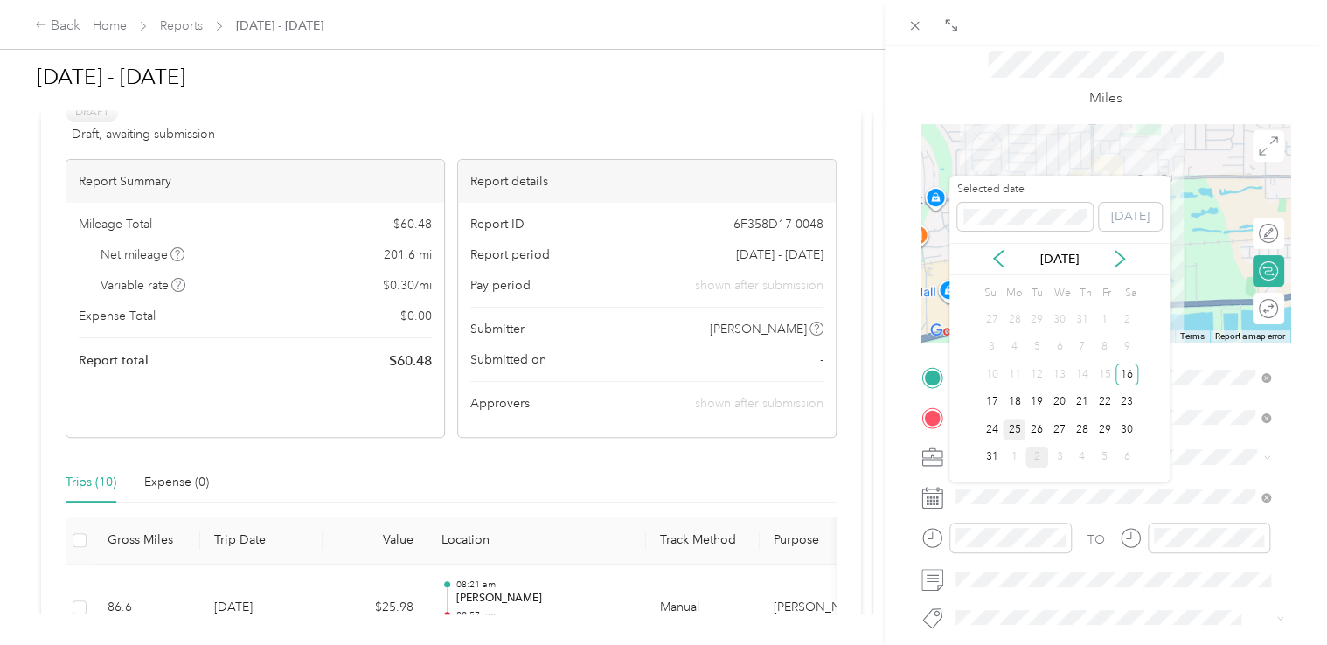
click at [1017, 425] on div "25" at bounding box center [1014, 430] width 23 height 22
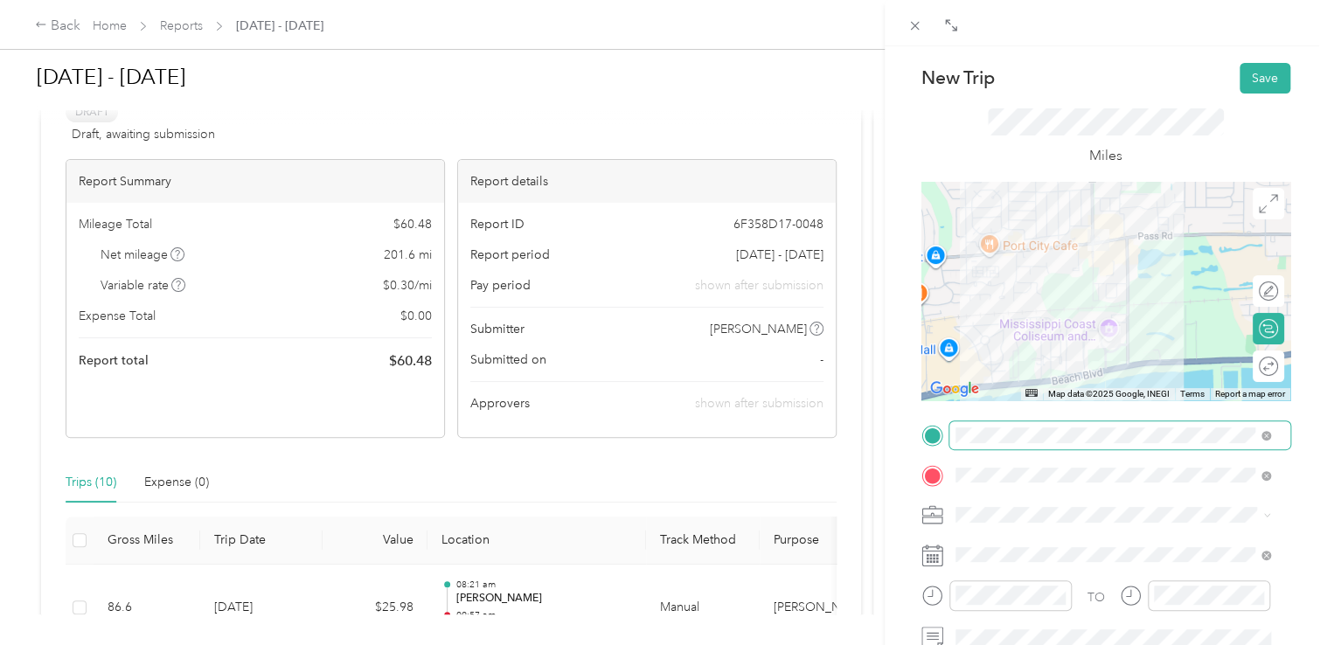
scroll to position [0, 0]
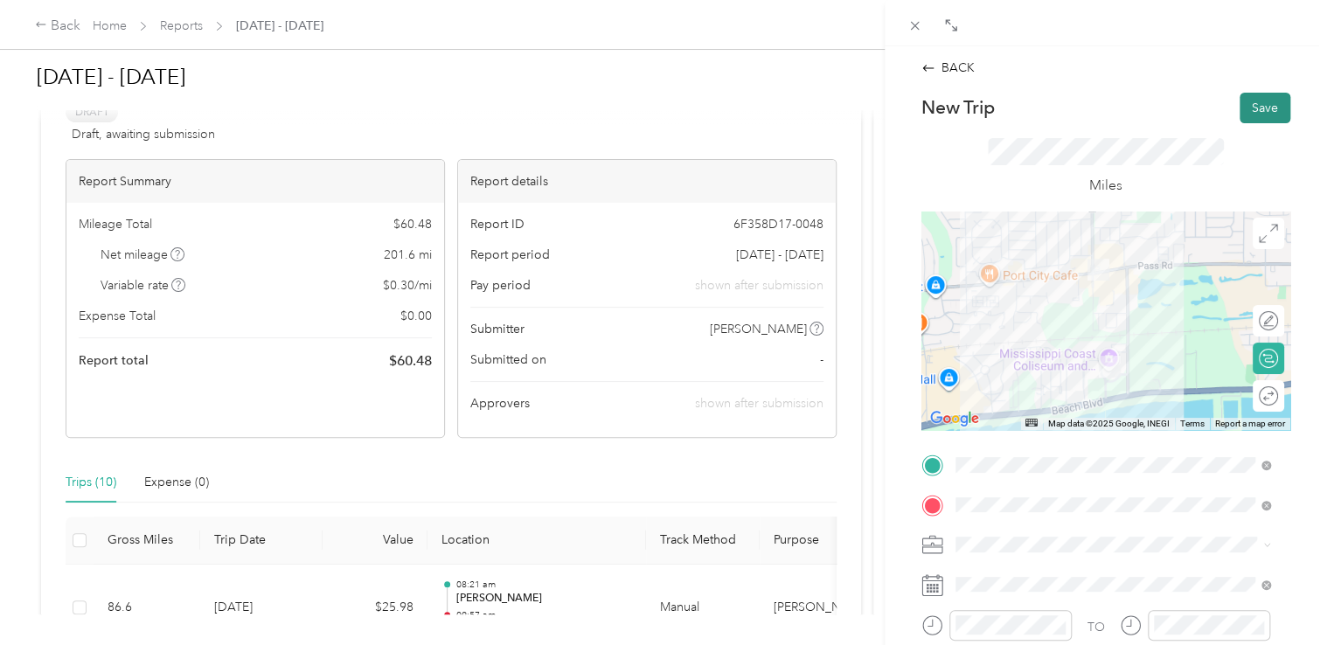
click at [1248, 107] on button "Save" at bounding box center [1265, 108] width 51 height 31
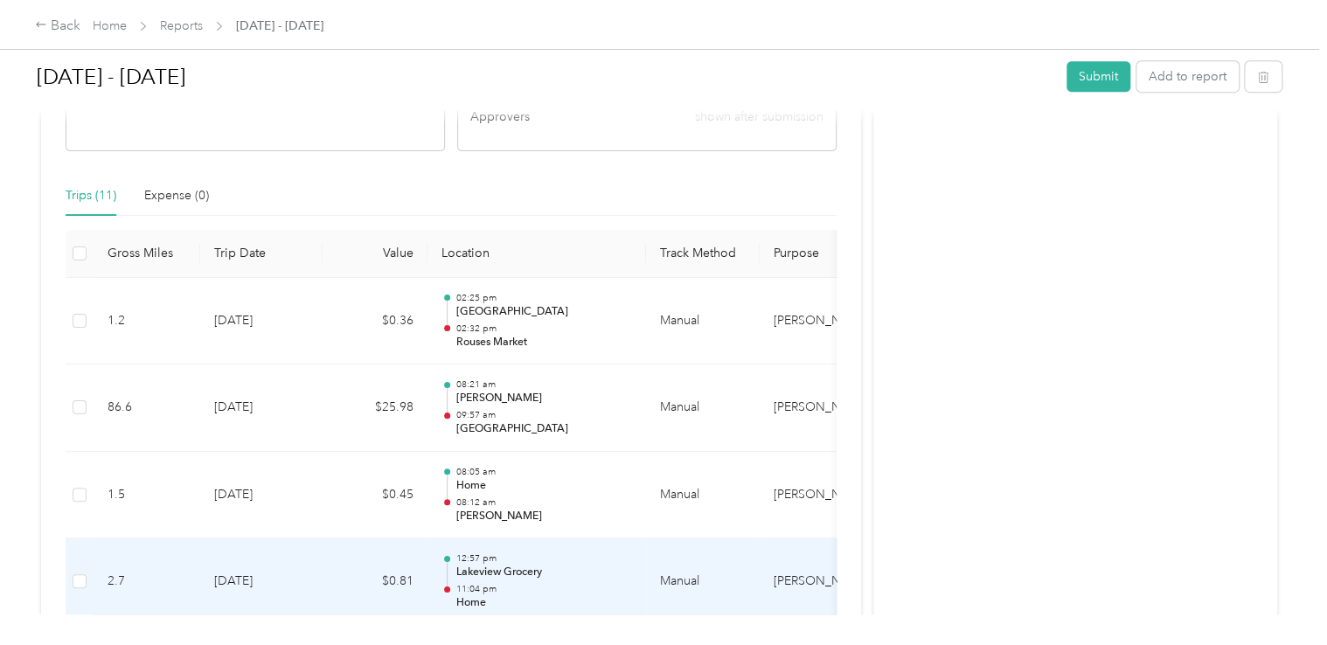
scroll to position [359, 0]
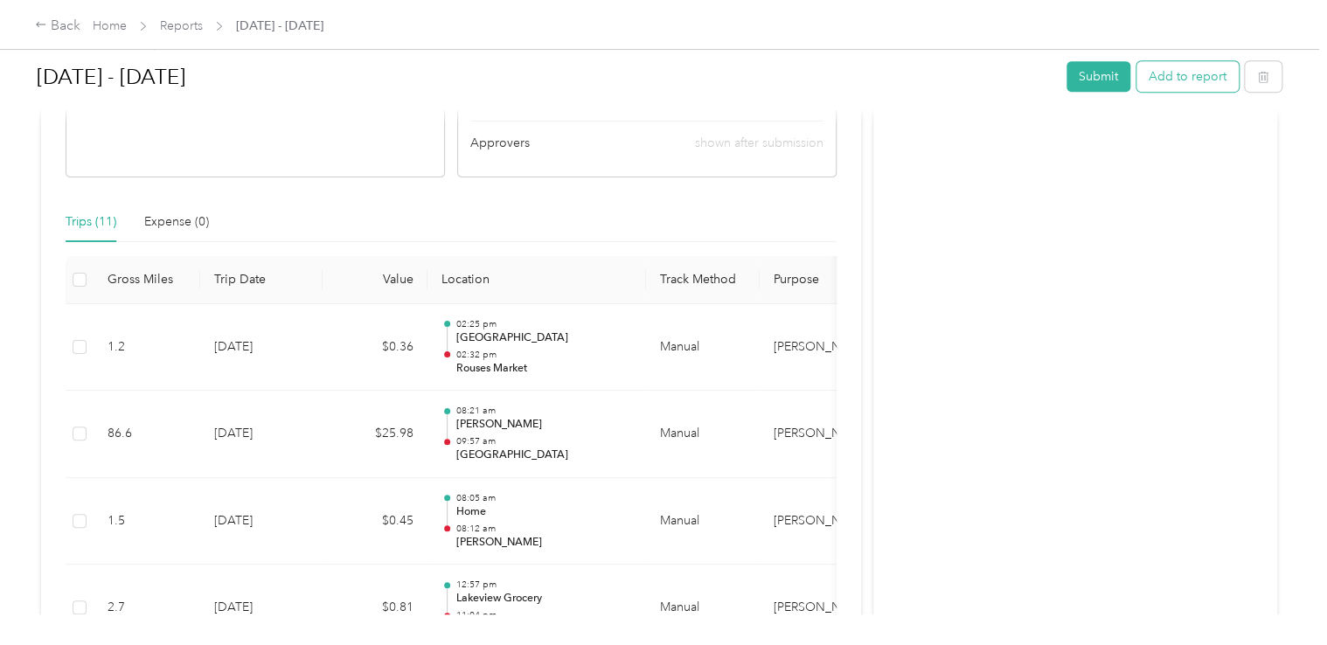
click at [1165, 80] on button "Add to report" at bounding box center [1188, 76] width 102 height 31
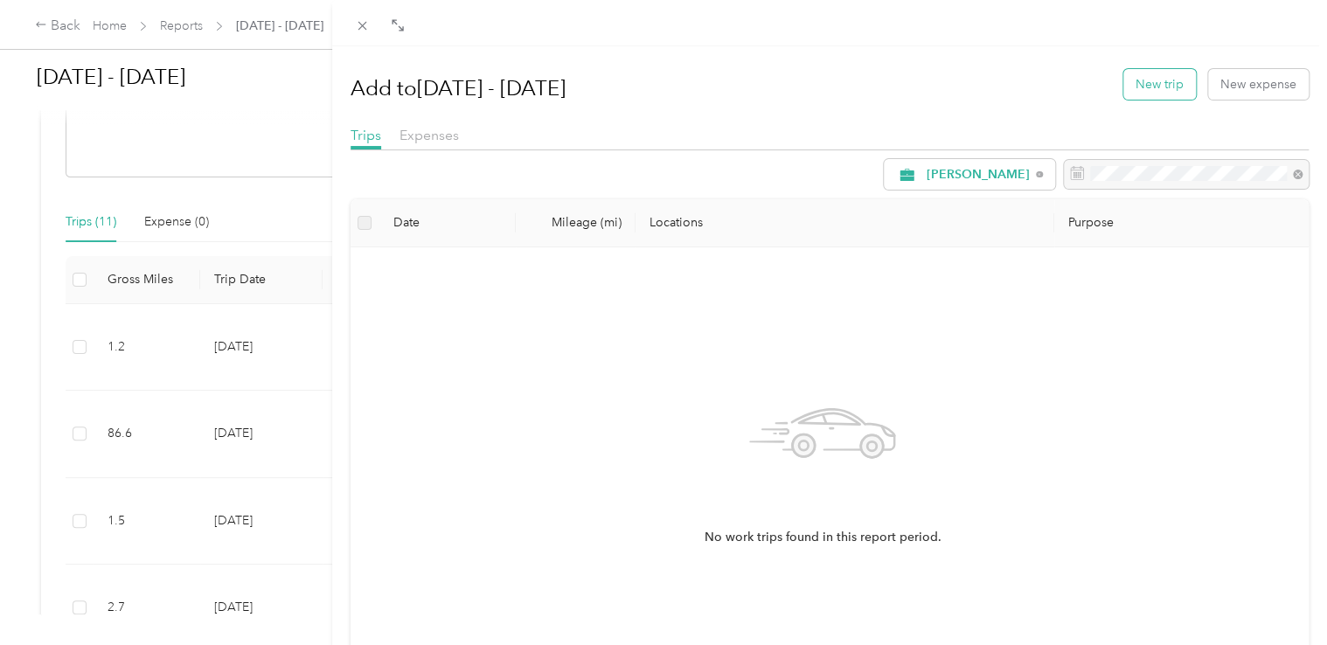
click at [1140, 89] on button "New trip" at bounding box center [1159, 84] width 73 height 31
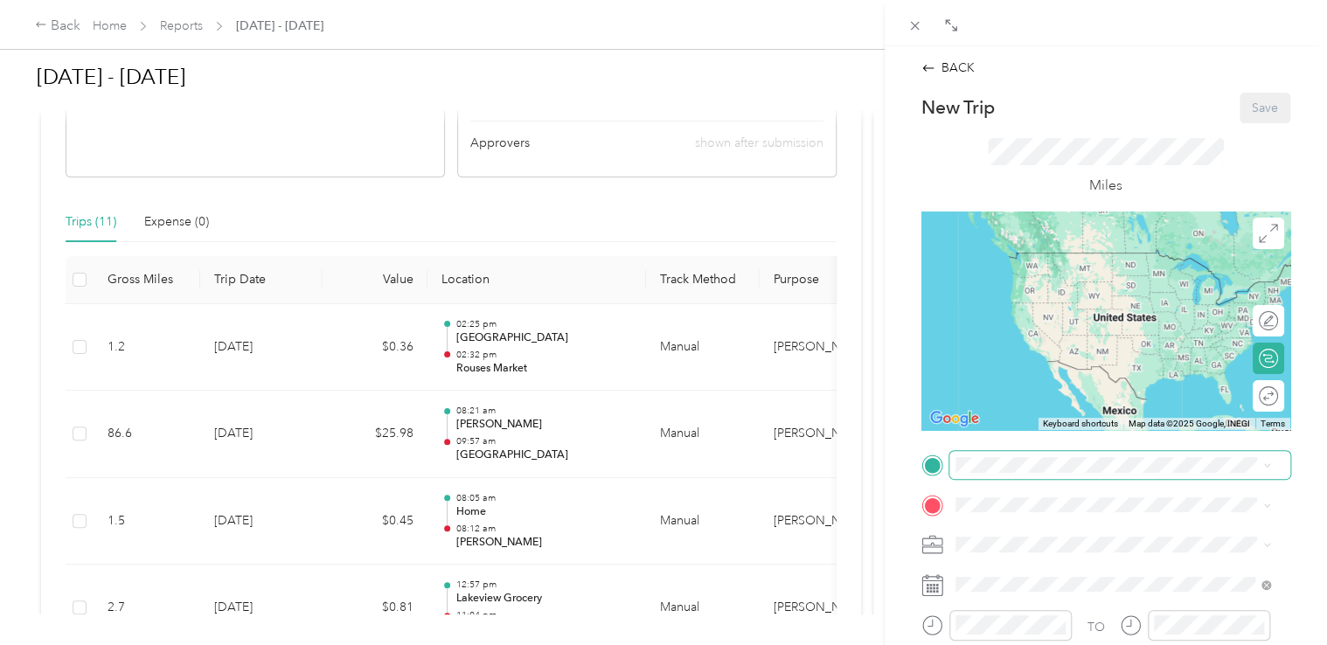
click at [979, 455] on span at bounding box center [1119, 465] width 341 height 28
click at [1071, 296] on span "[STREET_ADDRESS]" at bounding box center [1043, 302] width 111 height 15
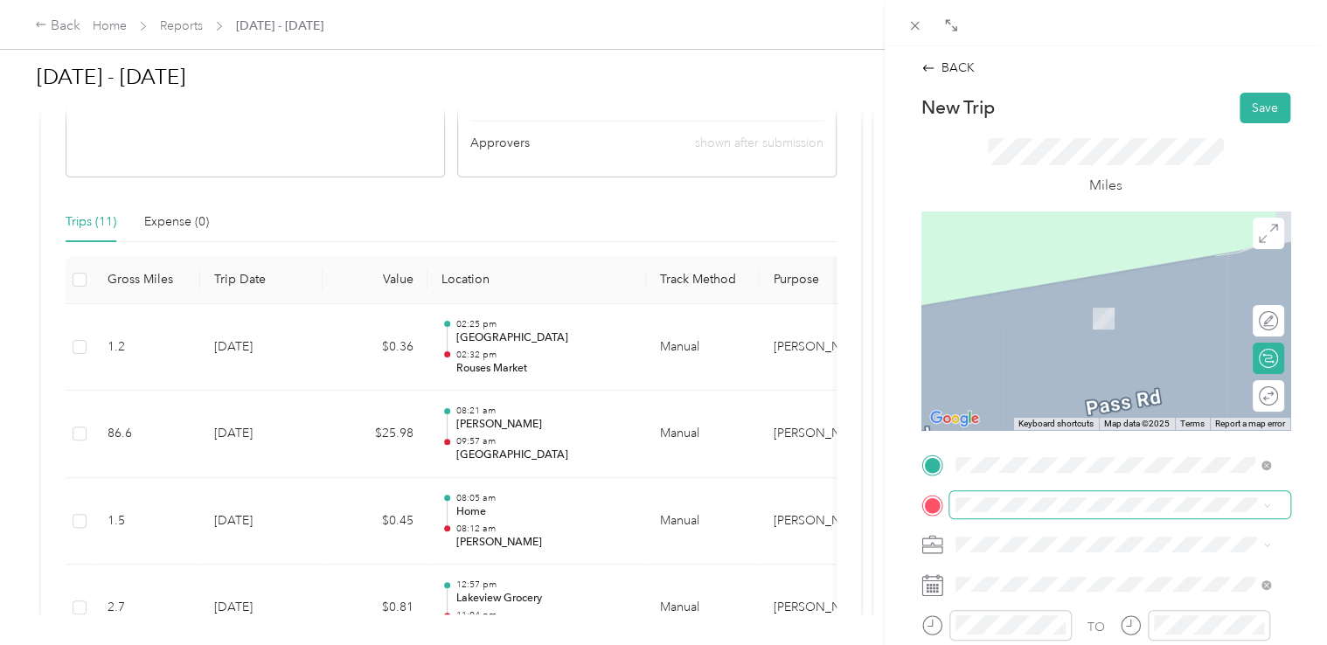
click at [1018, 513] on span at bounding box center [1119, 505] width 341 height 28
click at [1094, 291] on span "[STREET_ADDRESS][US_STATE]" at bounding box center [1075, 292] width 175 height 16
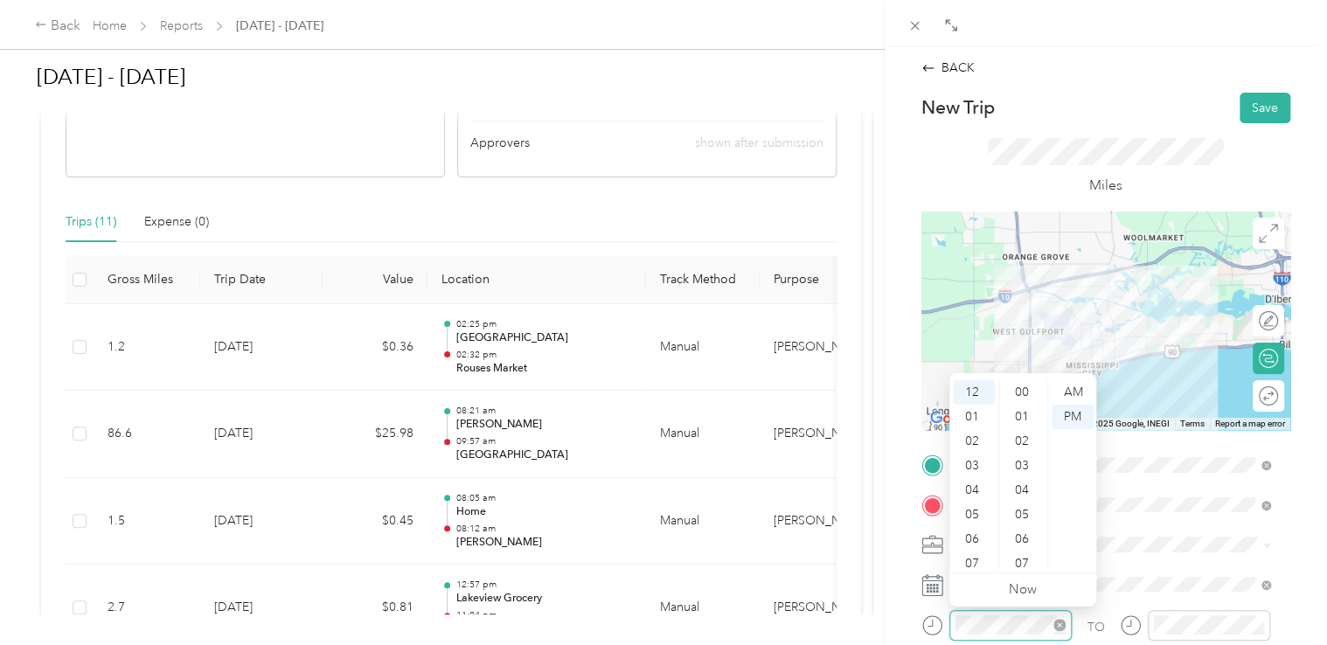
scroll to position [343, 0]
click at [974, 434] on div "02" at bounding box center [974, 441] width 42 height 24
click at [1020, 502] on div "46" at bounding box center [1024, 501] width 42 height 24
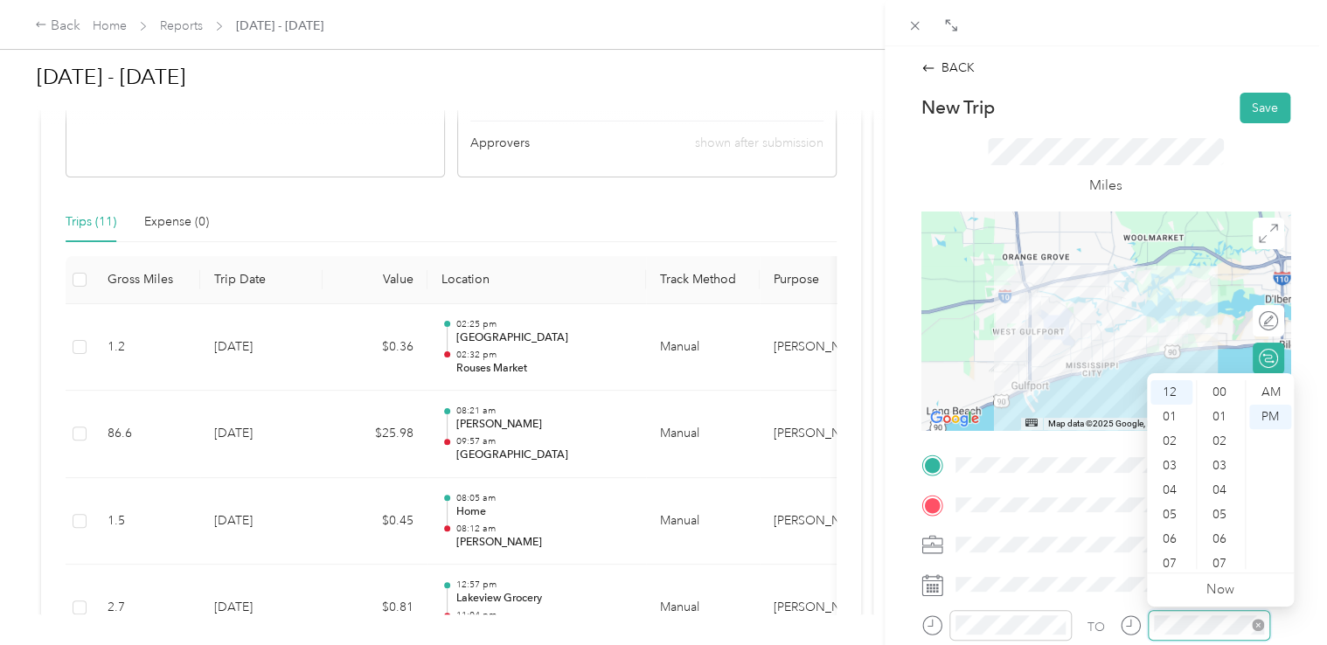
scroll to position [343, 0]
click at [1178, 463] on div "03" at bounding box center [1171, 466] width 42 height 24
click at [1218, 532] on div "20" at bounding box center [1221, 539] width 42 height 24
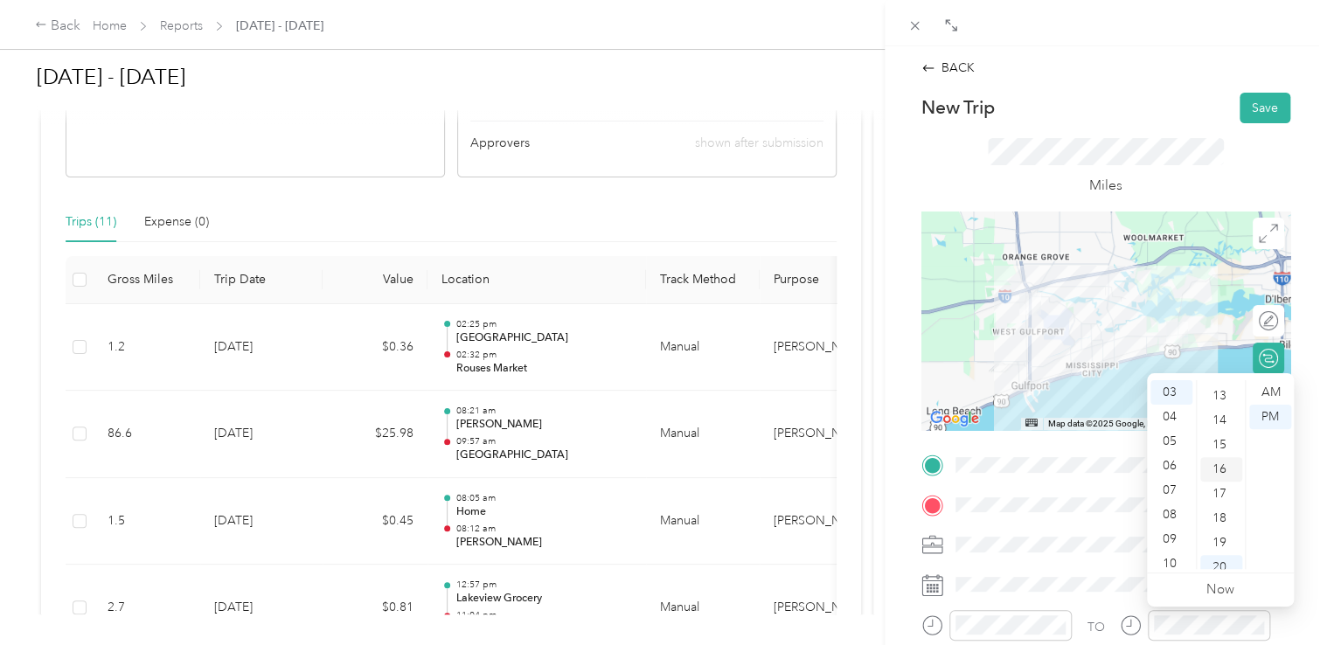
click at [1220, 467] on div "16" at bounding box center [1221, 469] width 42 height 24
click at [1225, 405] on div "13" at bounding box center [1221, 406] width 42 height 24
click at [1039, 553] on span at bounding box center [1119, 545] width 341 height 28
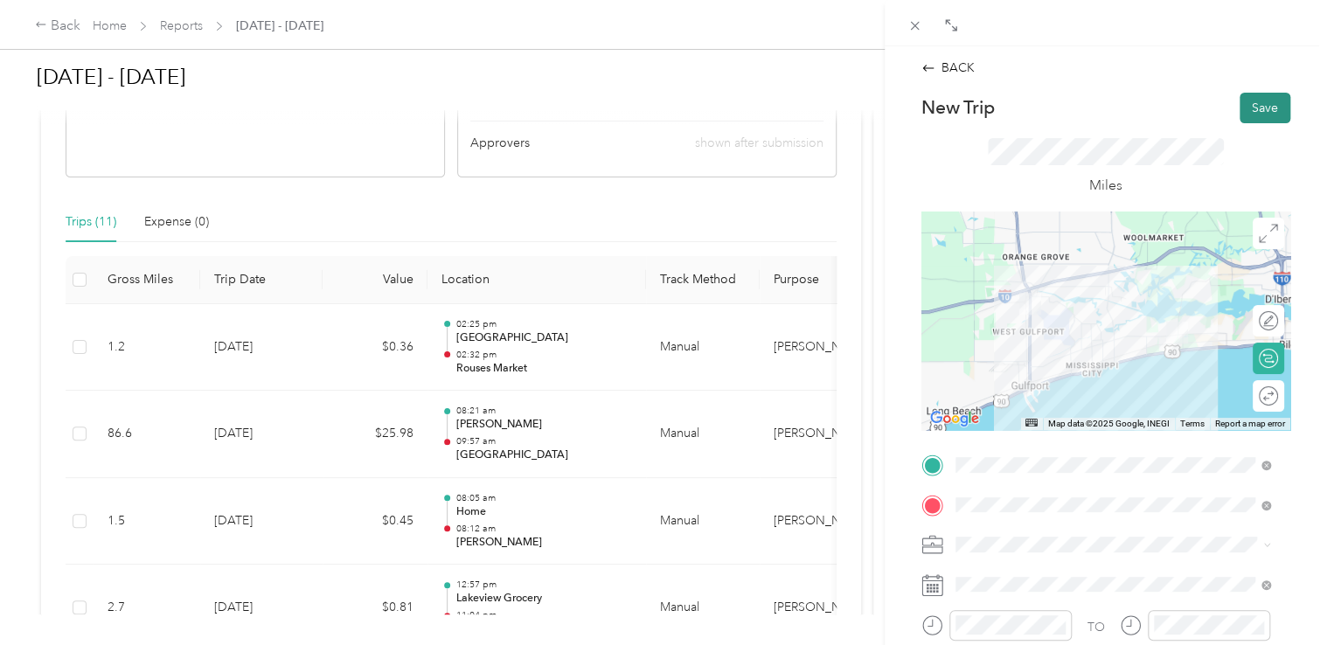
click at [1252, 110] on button "Save" at bounding box center [1265, 108] width 51 height 31
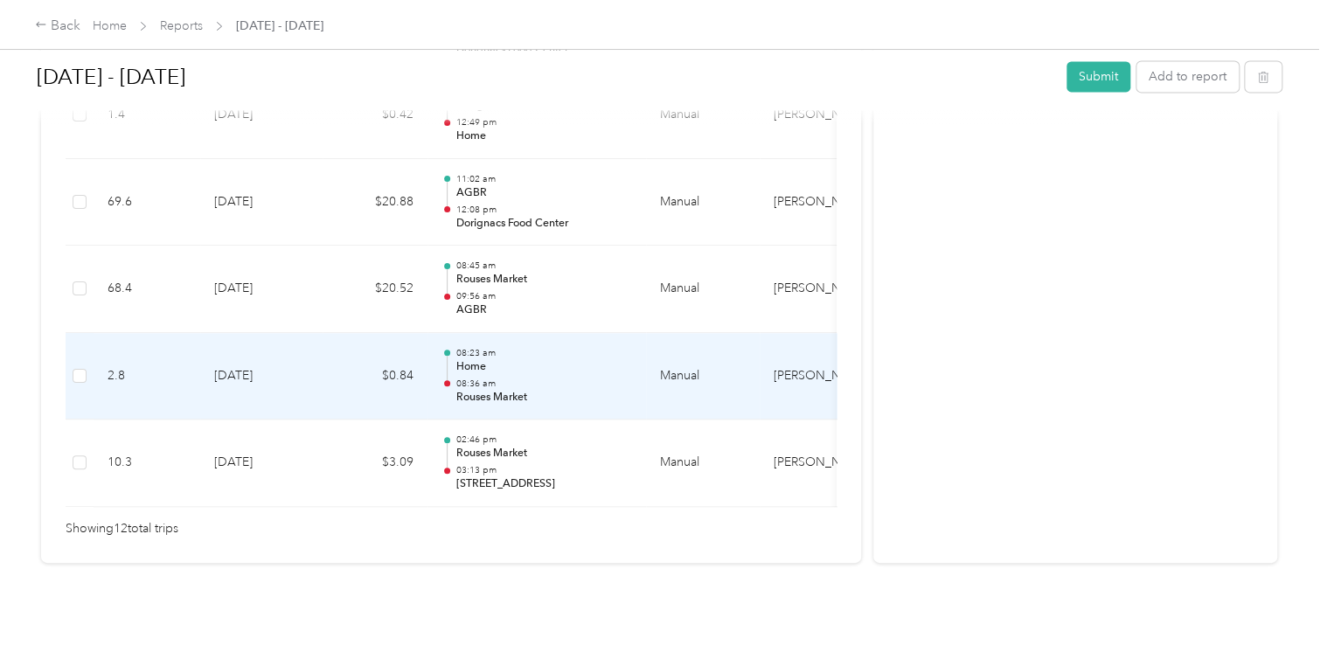
scroll to position [1224, 0]
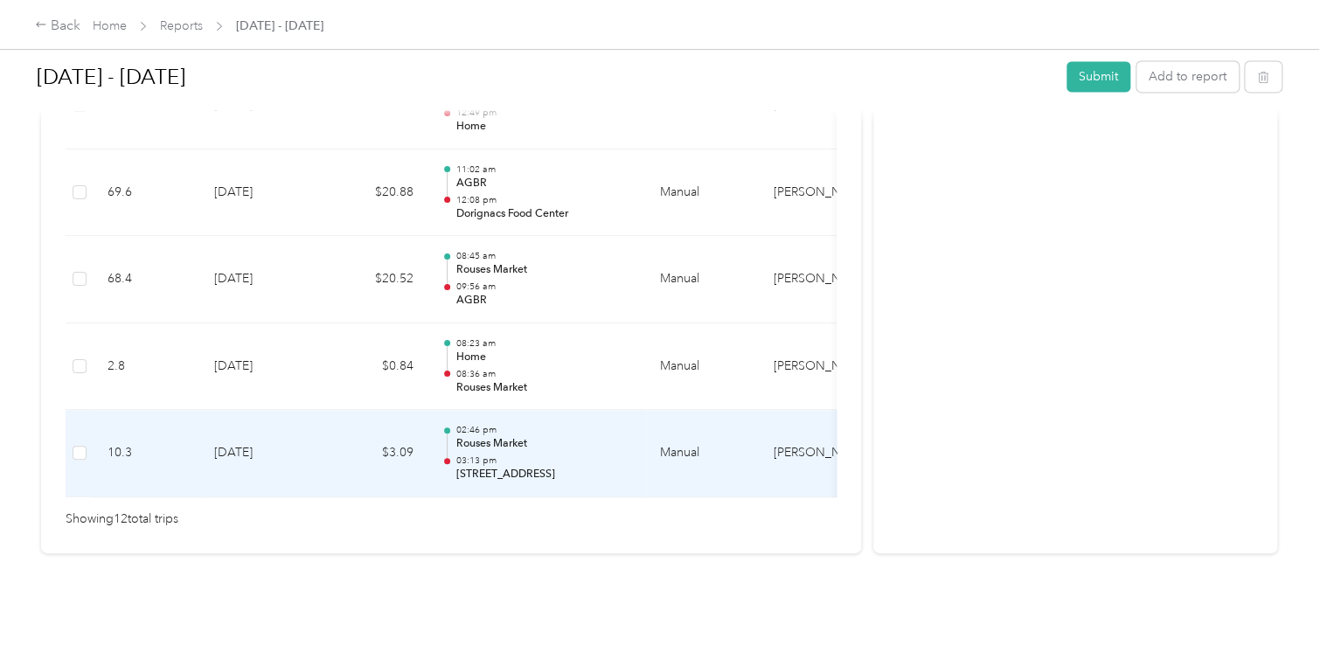
click at [233, 444] on td "[DATE]" at bounding box center [261, 453] width 122 height 87
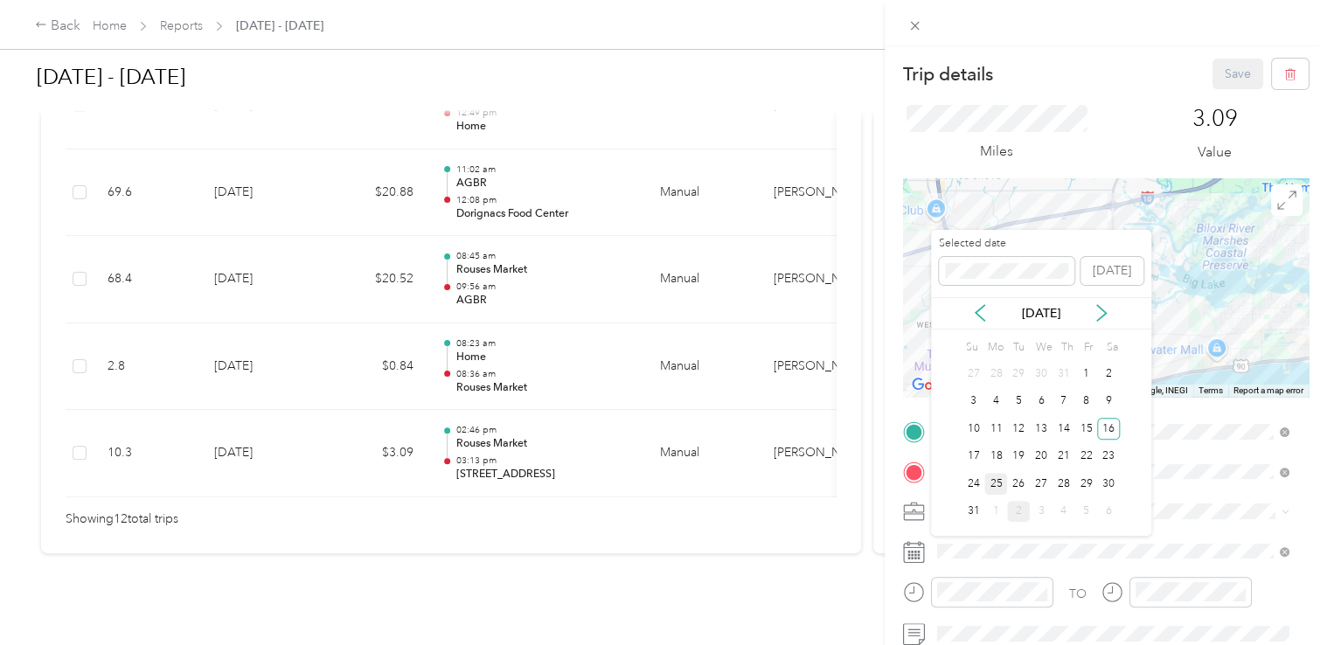
click at [1000, 480] on div "25" at bounding box center [995, 484] width 23 height 22
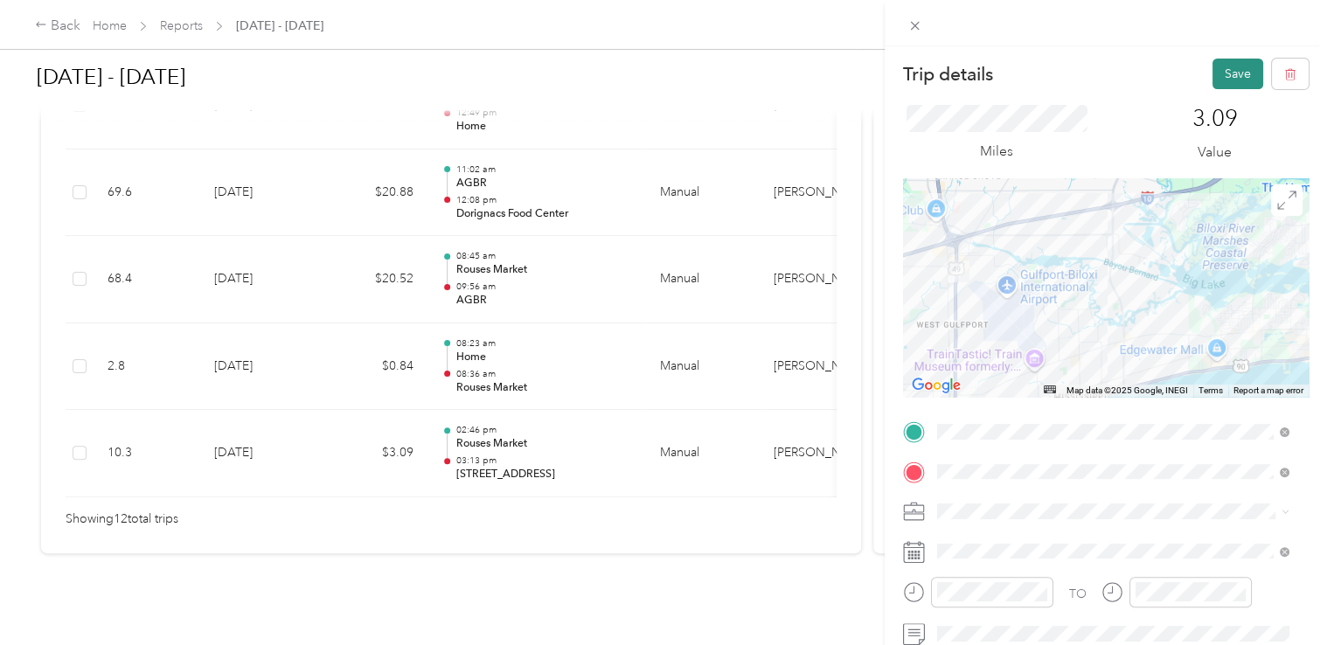
click at [1220, 79] on button "Save" at bounding box center [1238, 74] width 51 height 31
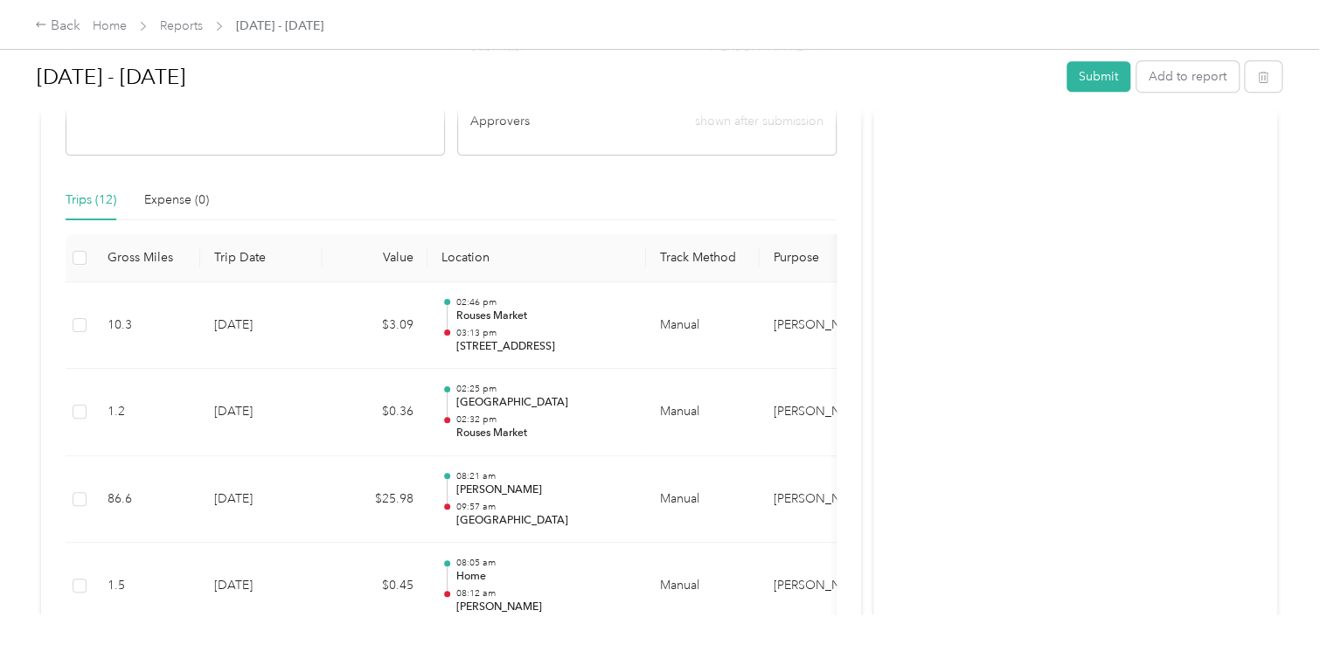
scroll to position [350, 0]
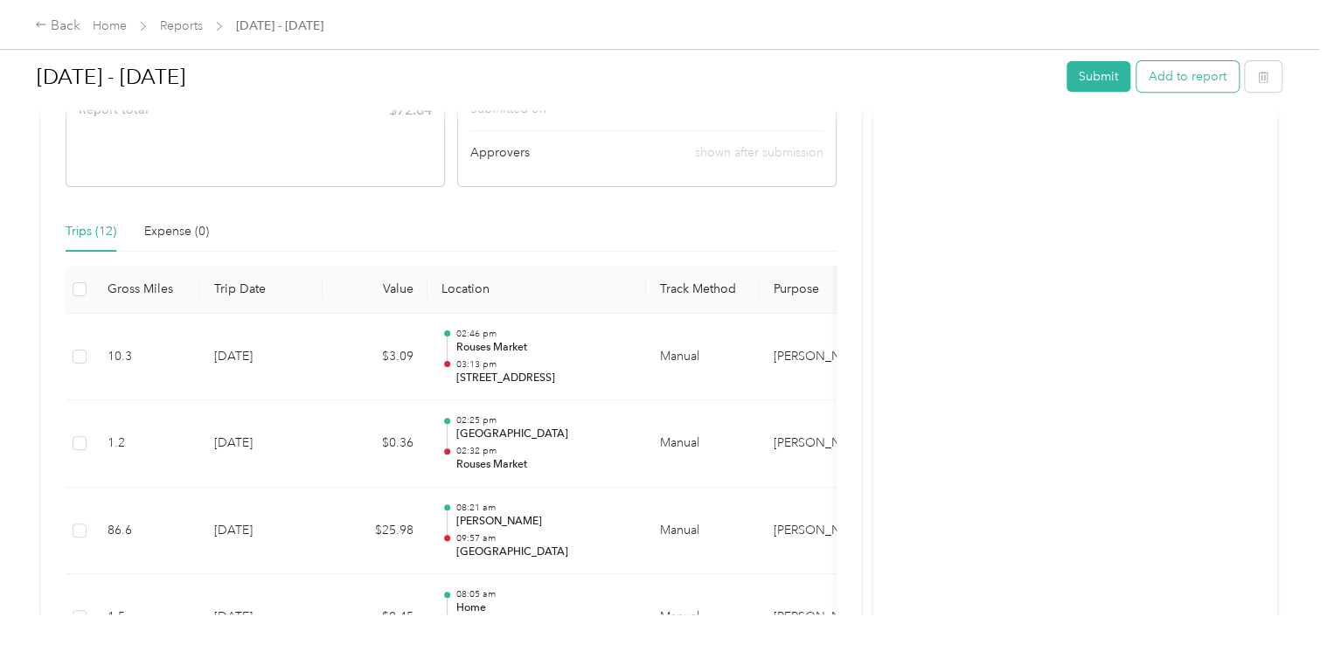
click at [1176, 75] on button "Add to report" at bounding box center [1188, 76] width 102 height 31
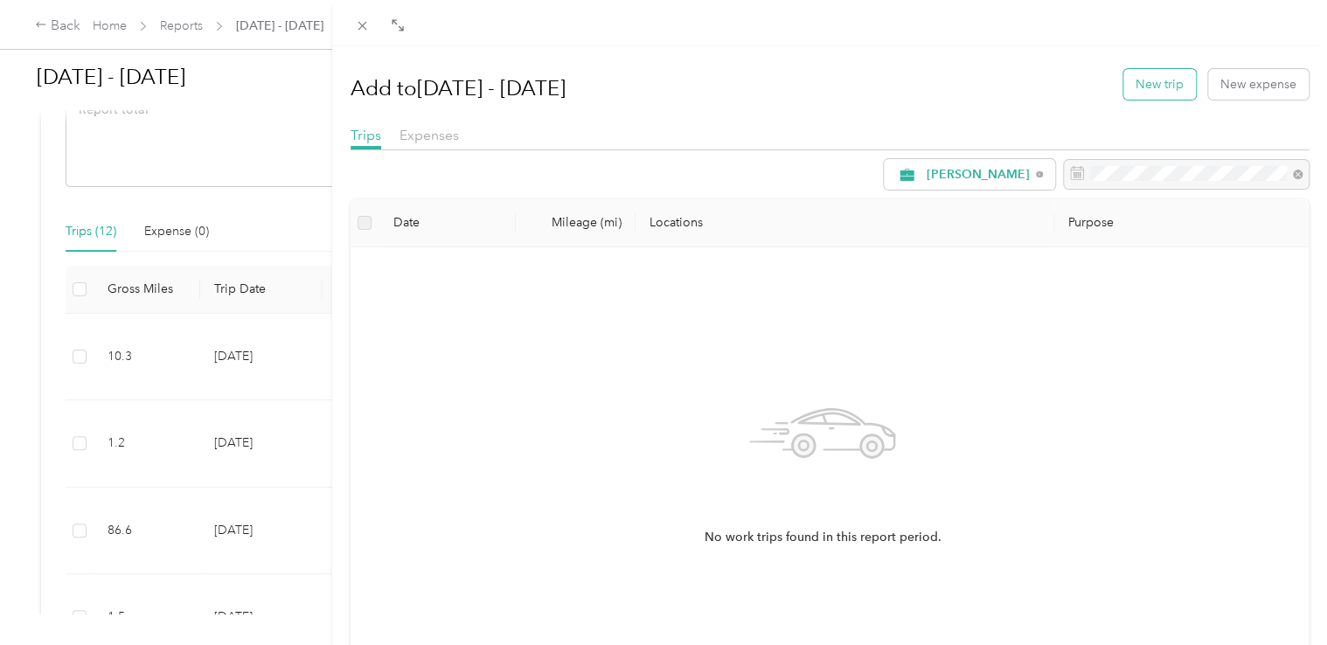
click at [1123, 86] on button "New trip" at bounding box center [1159, 84] width 73 height 31
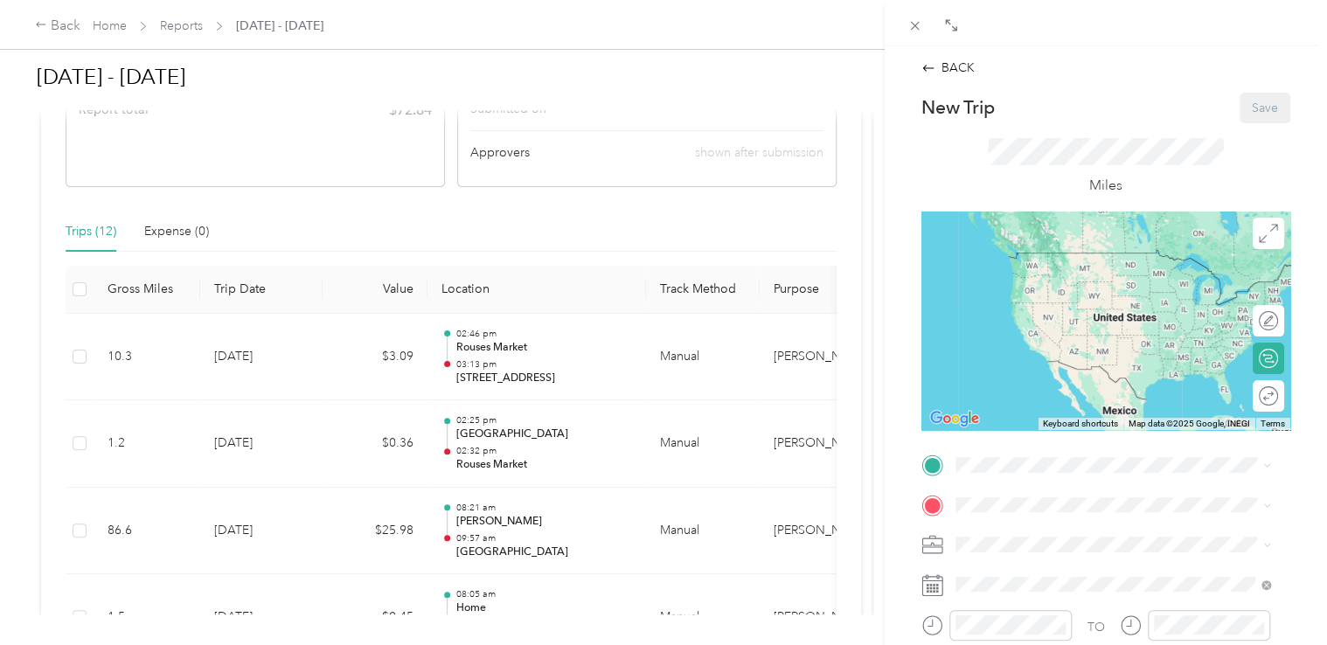
click at [611, 225] on div "BACK New Trip Save This trip cannot be edited because it is either under review…" at bounding box center [663, 322] width 1327 height 645
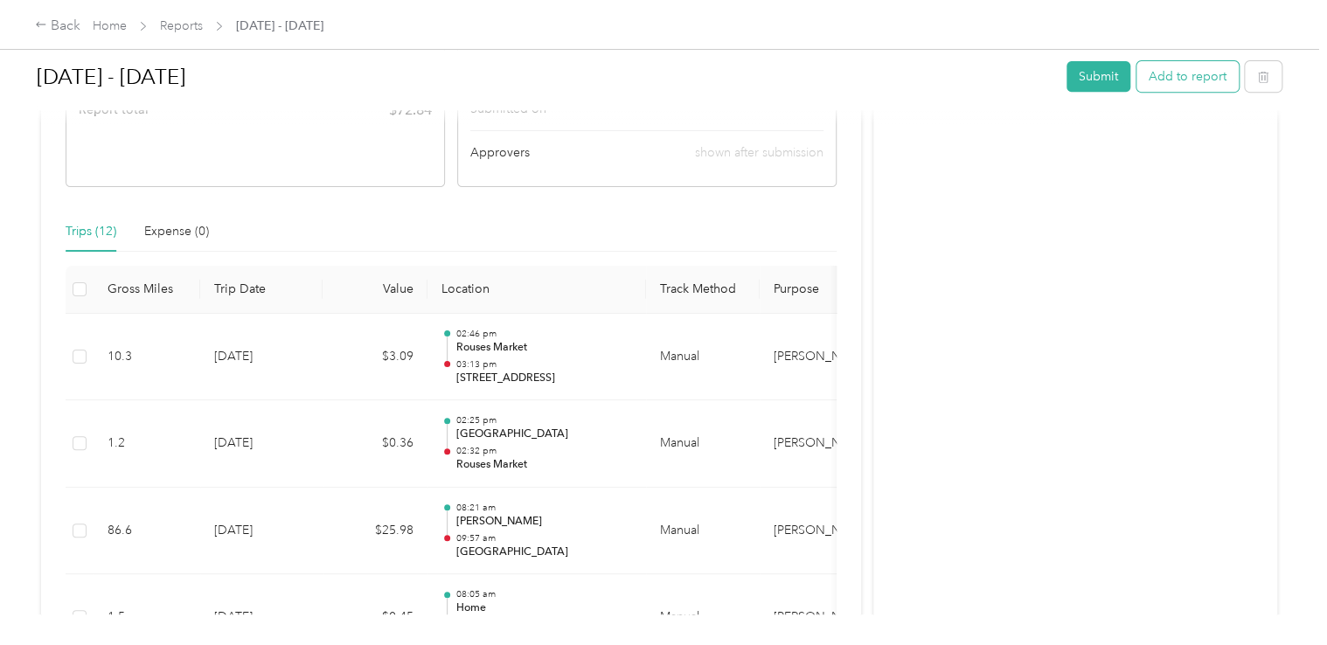
click at [1181, 70] on button "Add to report" at bounding box center [1188, 76] width 102 height 31
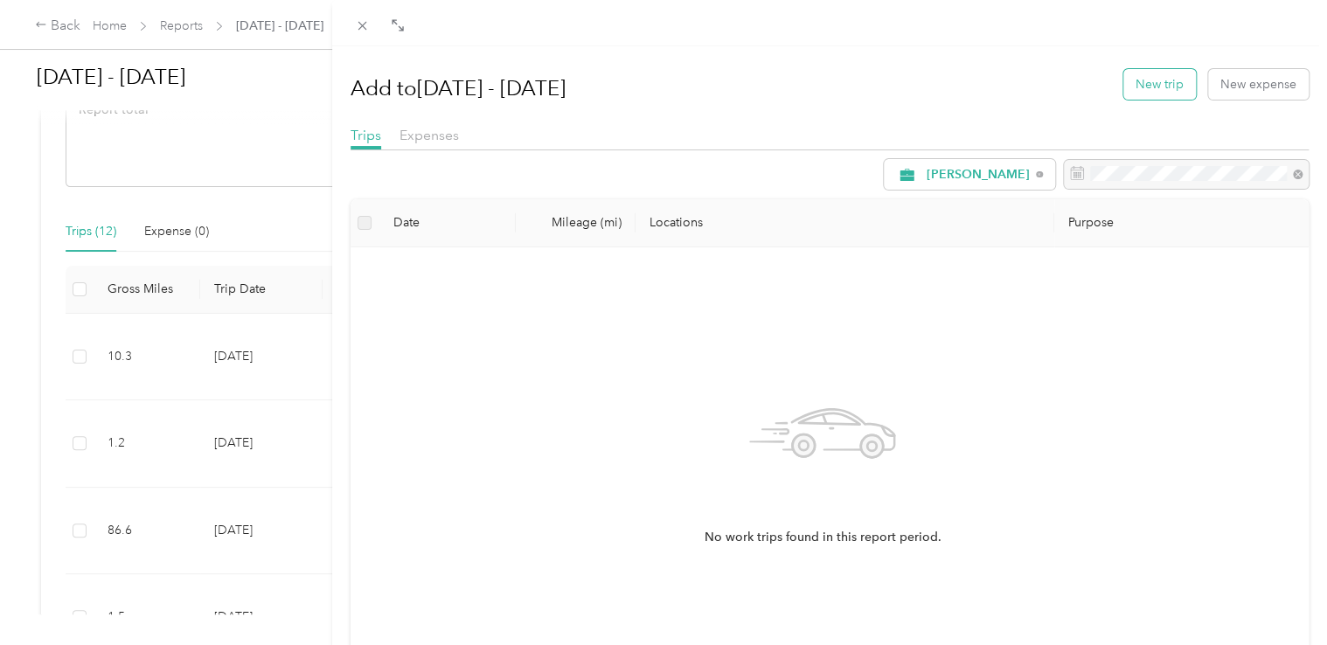
click at [1140, 87] on button "New trip" at bounding box center [1159, 84] width 73 height 31
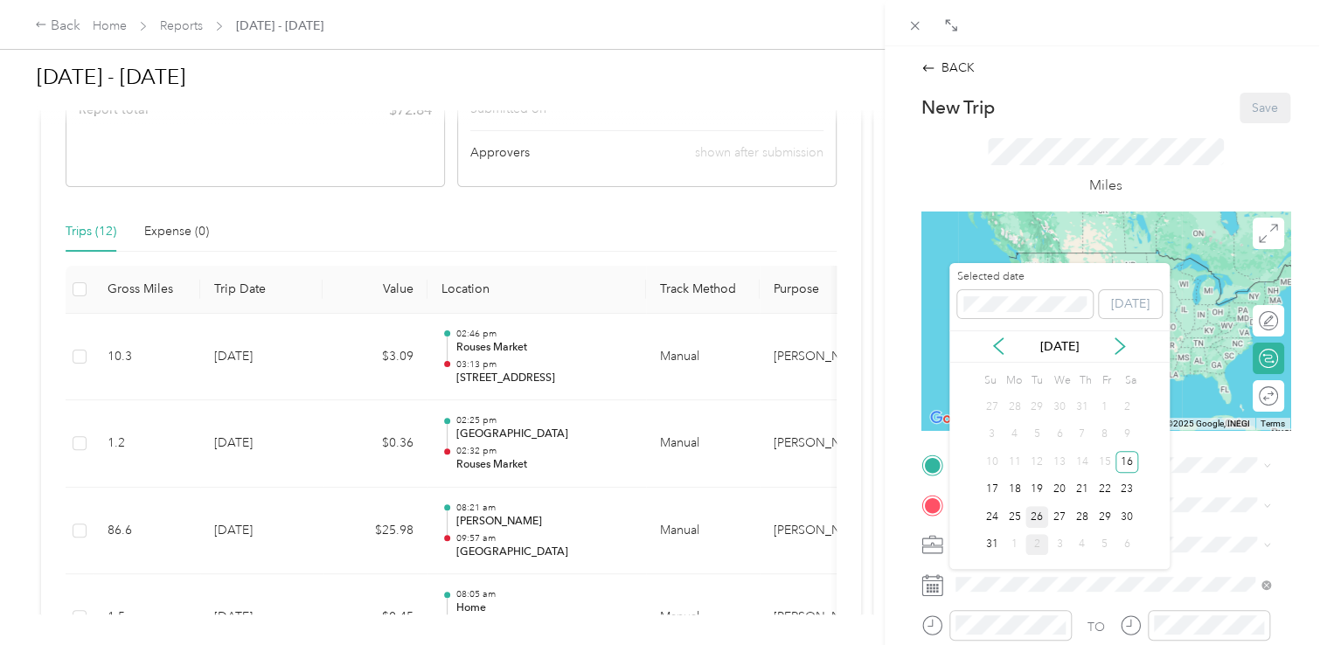
click at [1034, 513] on div "26" at bounding box center [1036, 517] width 23 height 22
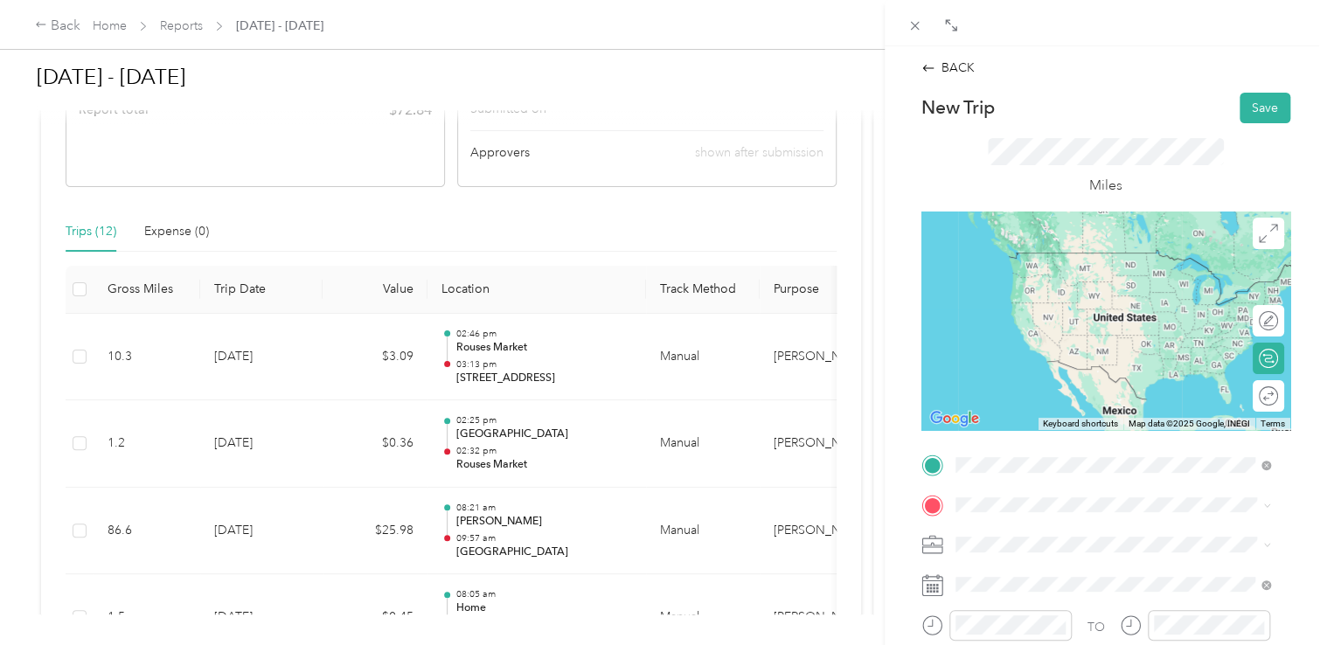
click at [1021, 261] on span "[STREET_ADDRESS][US_STATE]" at bounding box center [1075, 253] width 175 height 16
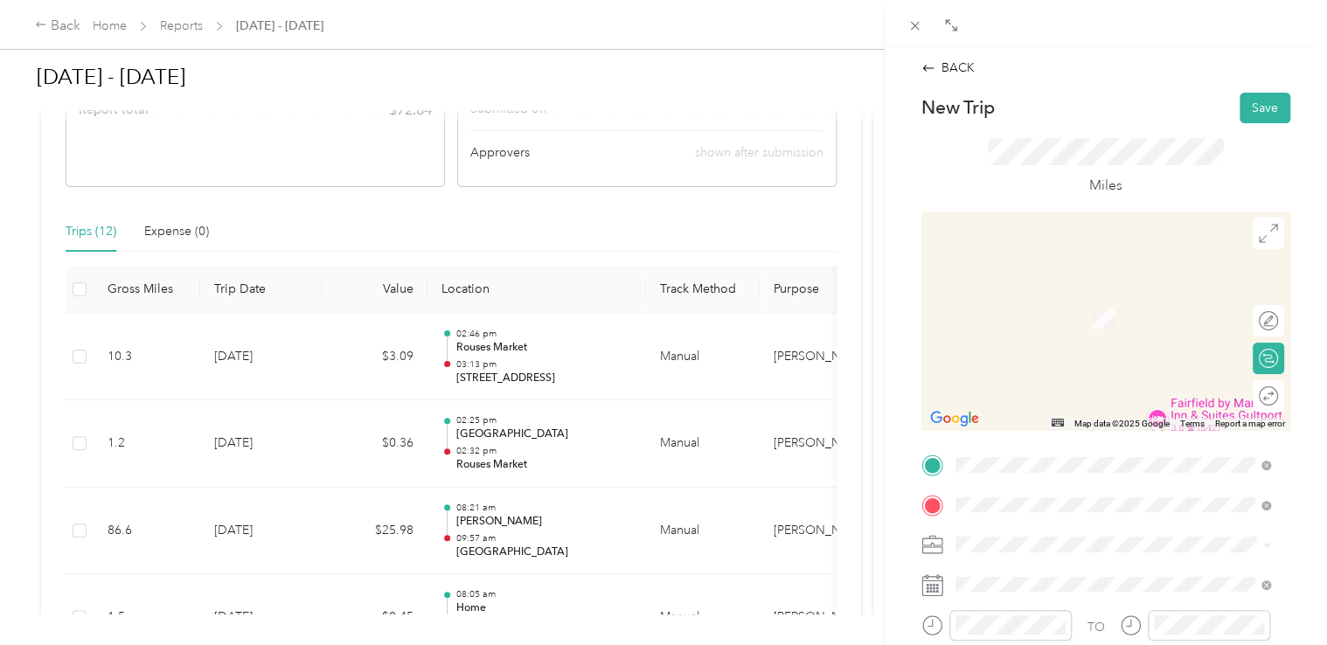
click at [1050, 386] on span "[STREET_ADDRESS]" at bounding box center [1043, 379] width 111 height 15
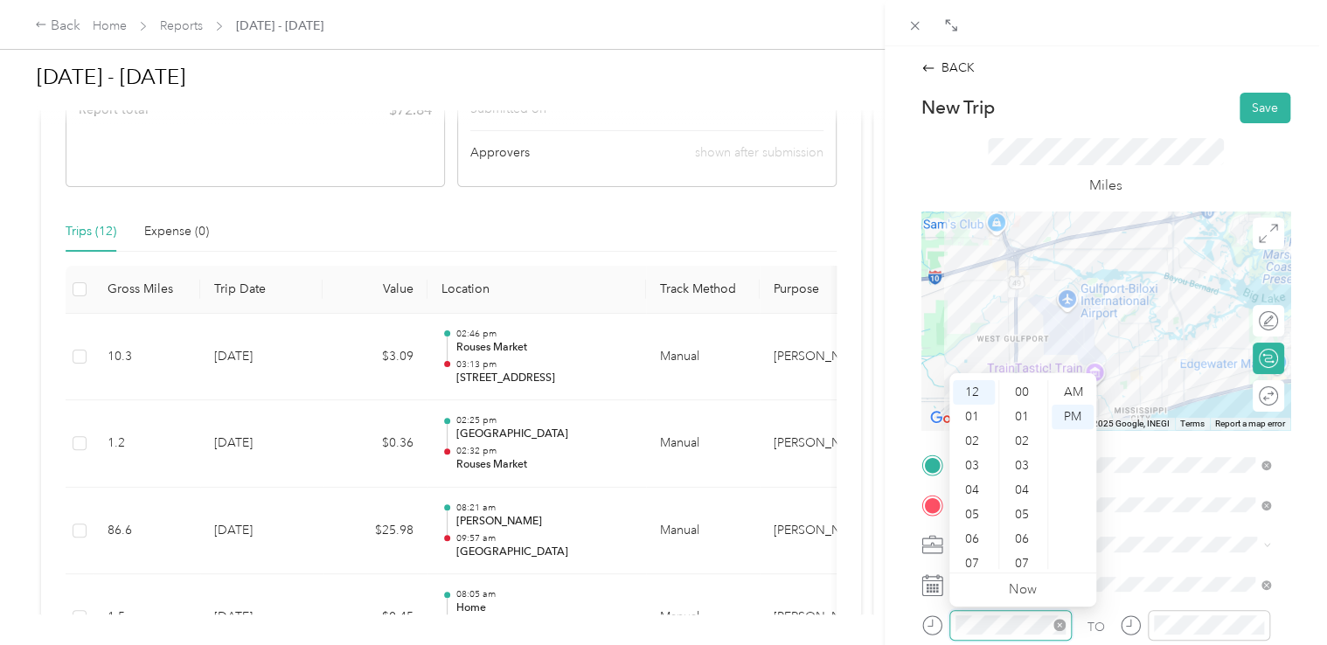
scroll to position [783, 0]
drag, startPoint x: 967, startPoint y: 565, endPoint x: 972, endPoint y: 556, distance: 10.2
click at [968, 565] on div "07" at bounding box center [974, 564] width 42 height 24
click at [1018, 392] on div "00" at bounding box center [1024, 392] width 42 height 24
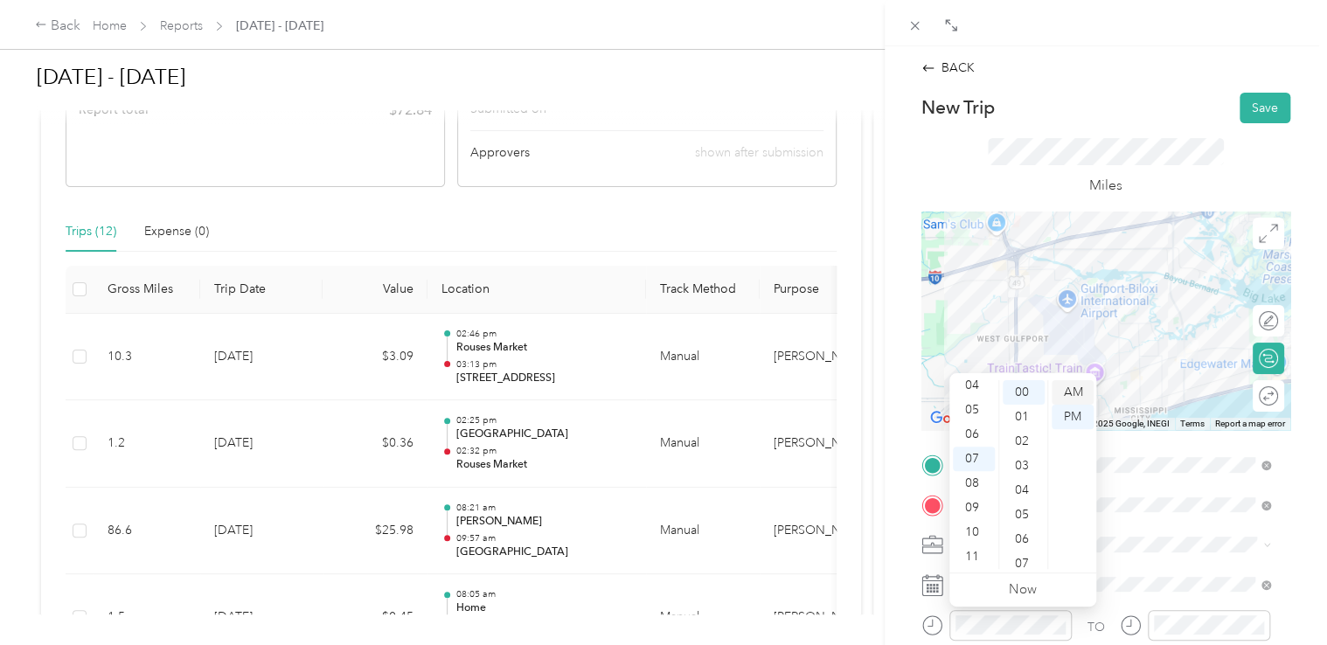
click at [1062, 383] on div "AM" at bounding box center [1073, 392] width 42 height 24
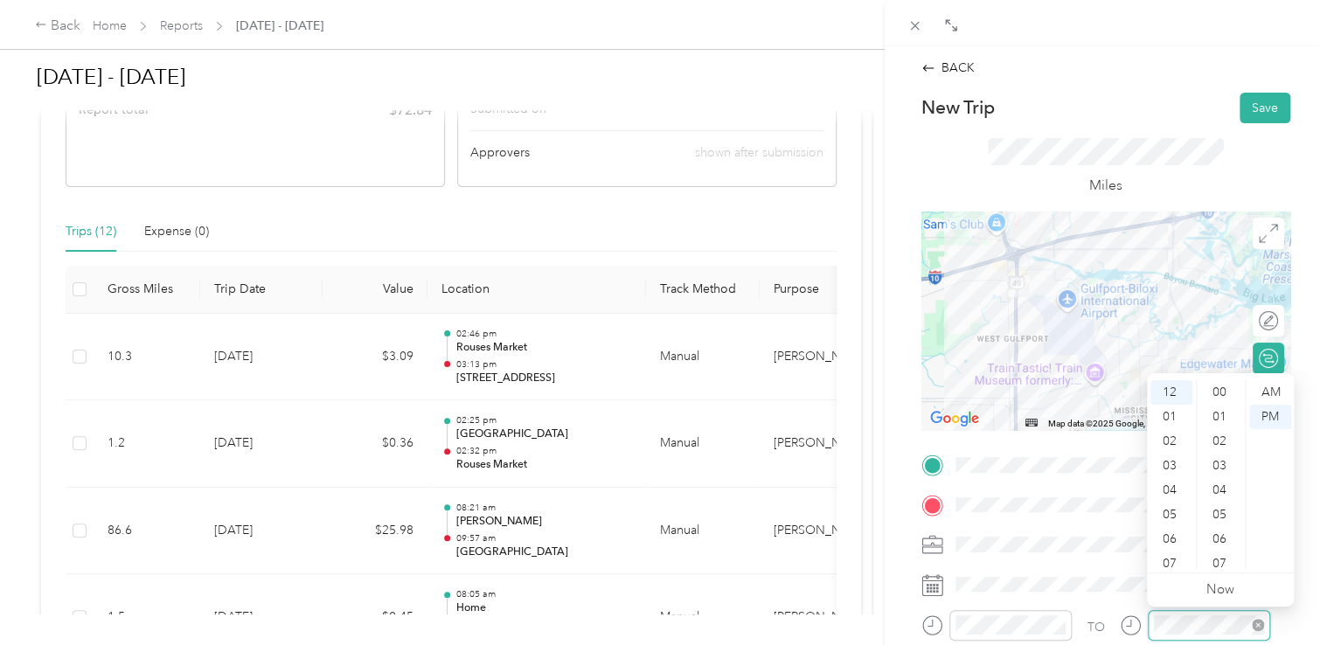
scroll to position [783, 0]
click at [1163, 563] on div "07" at bounding box center [1171, 564] width 42 height 24
click at [1218, 461] on div "21" at bounding box center [1221, 473] width 42 height 24
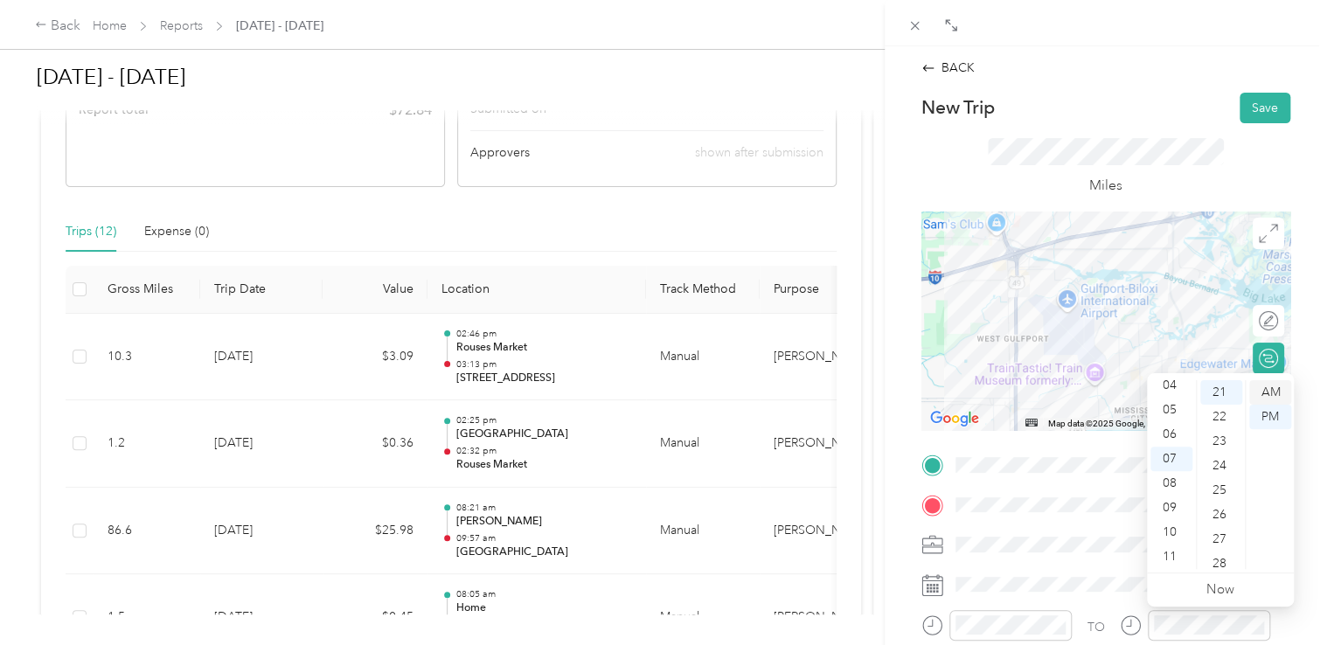
click at [1274, 386] on div "AM" at bounding box center [1270, 392] width 42 height 24
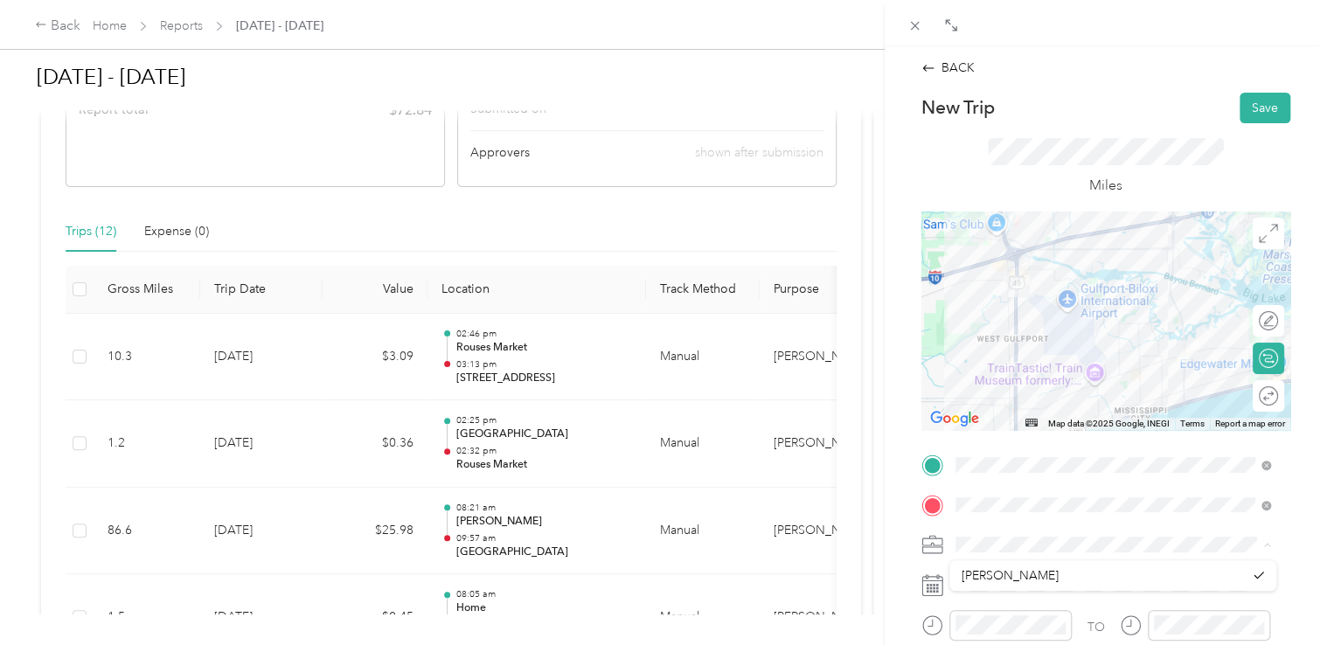
scroll to position [87, 0]
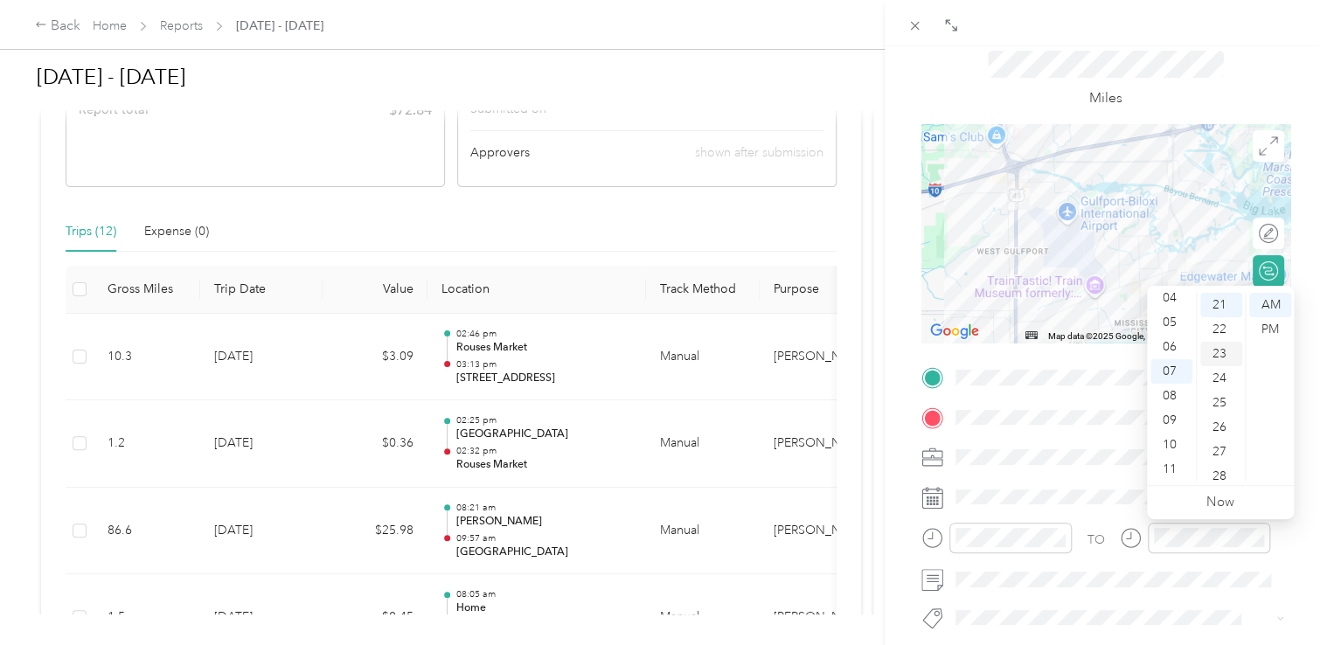
click at [1217, 361] on div "23" at bounding box center [1221, 354] width 42 height 24
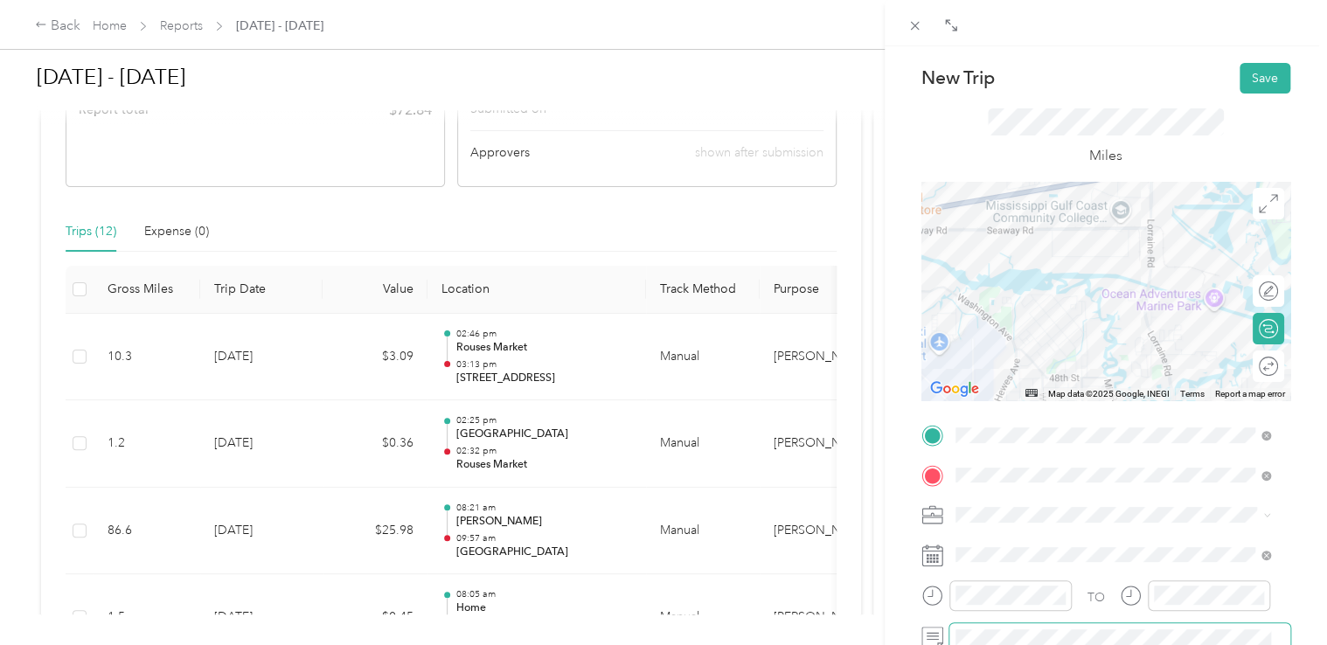
scroll to position [0, 0]
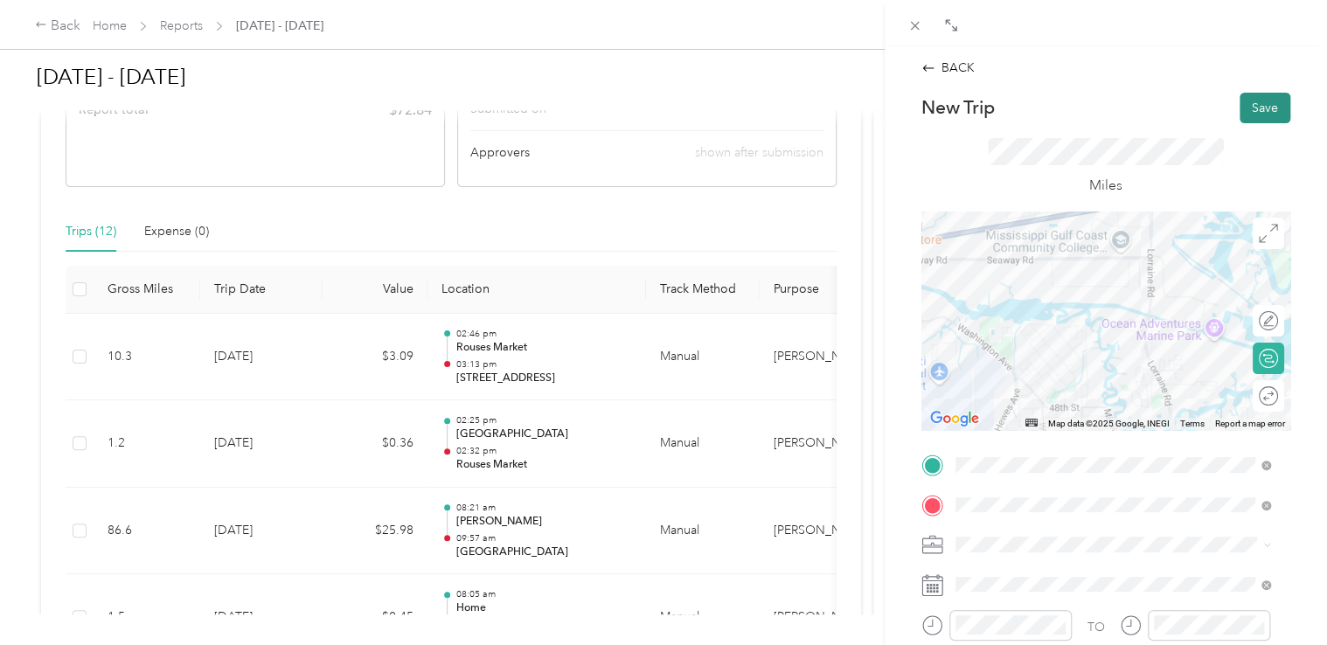
click at [1240, 107] on button "Save" at bounding box center [1265, 108] width 51 height 31
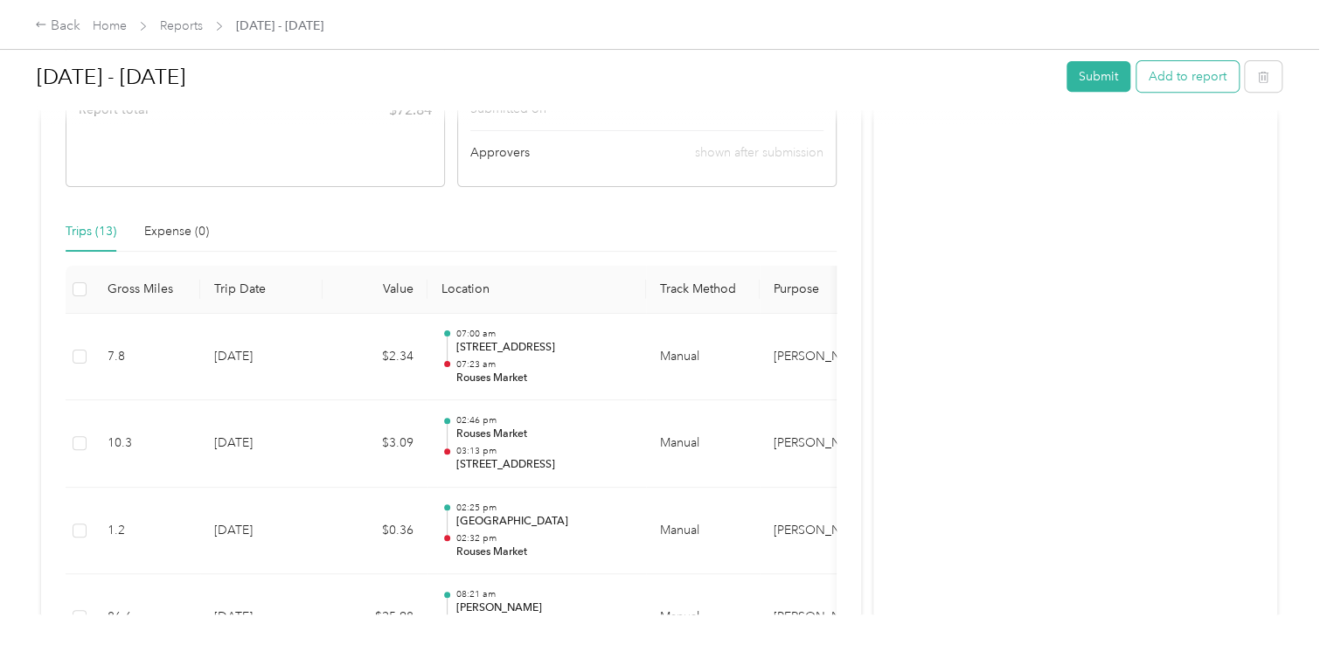
click at [1164, 79] on button "Add to report" at bounding box center [1188, 76] width 102 height 31
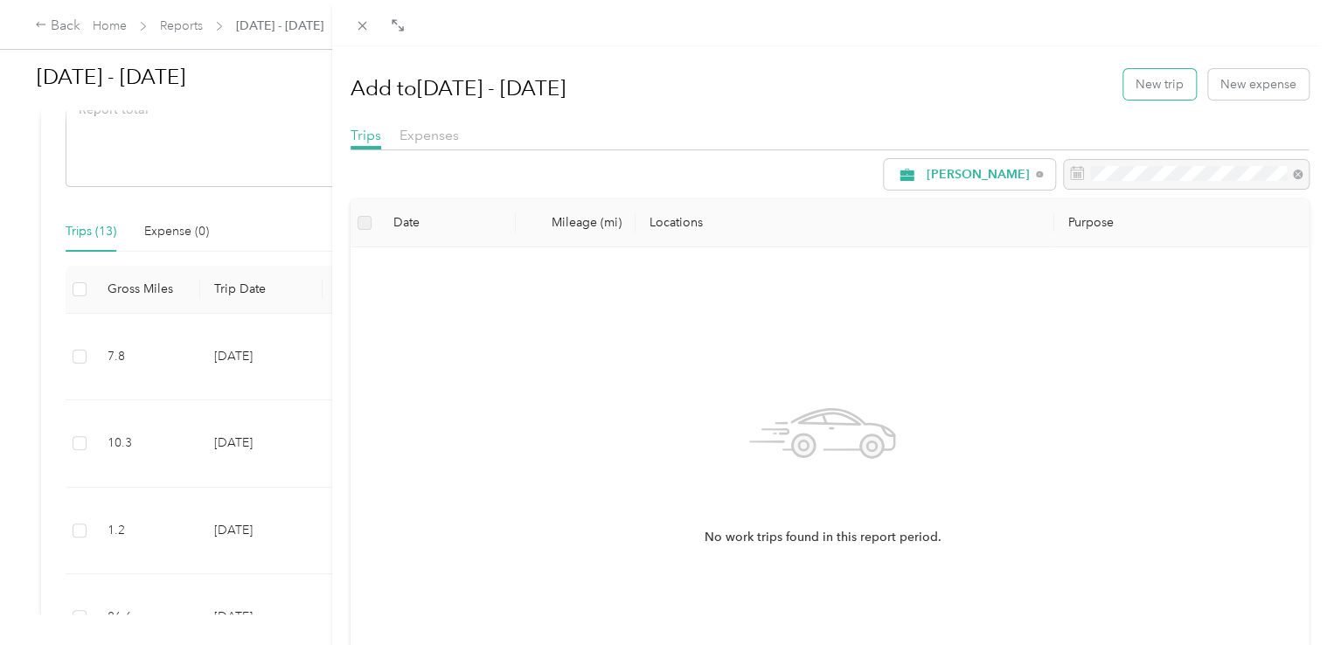
click at [1164, 80] on button "New trip" at bounding box center [1159, 84] width 73 height 31
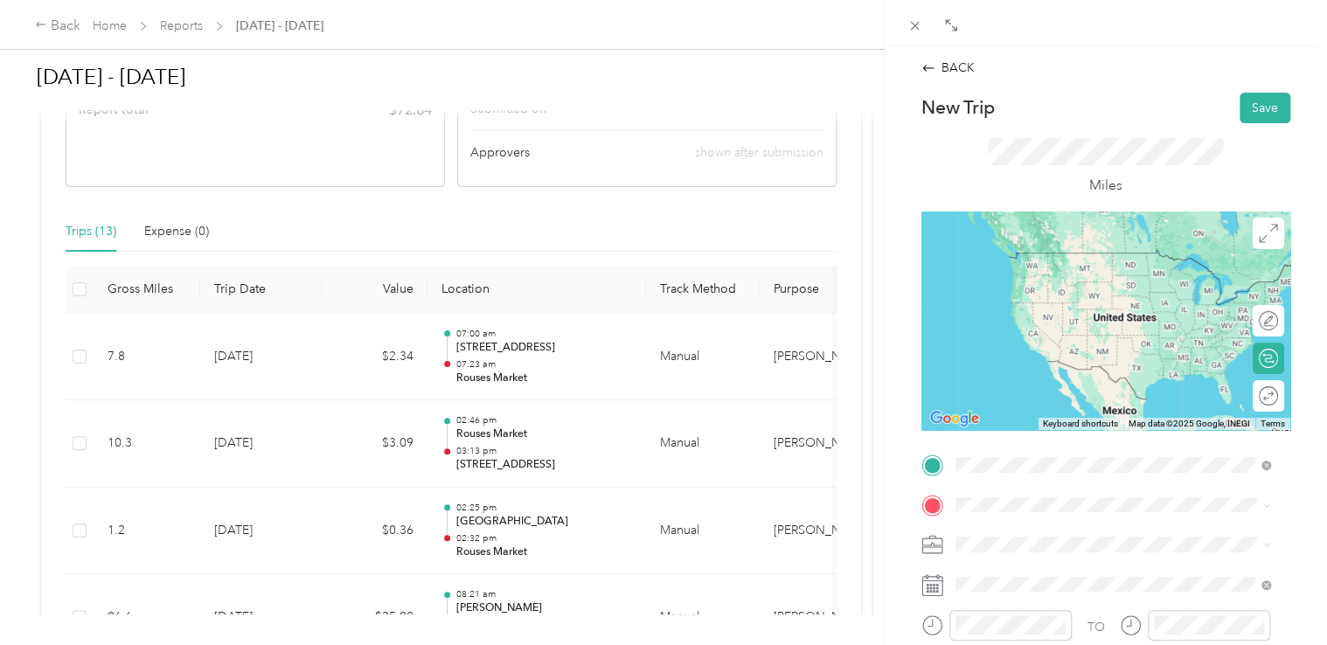
click at [1044, 347] on span "[STREET_ADDRESS]" at bounding box center [1043, 339] width 111 height 15
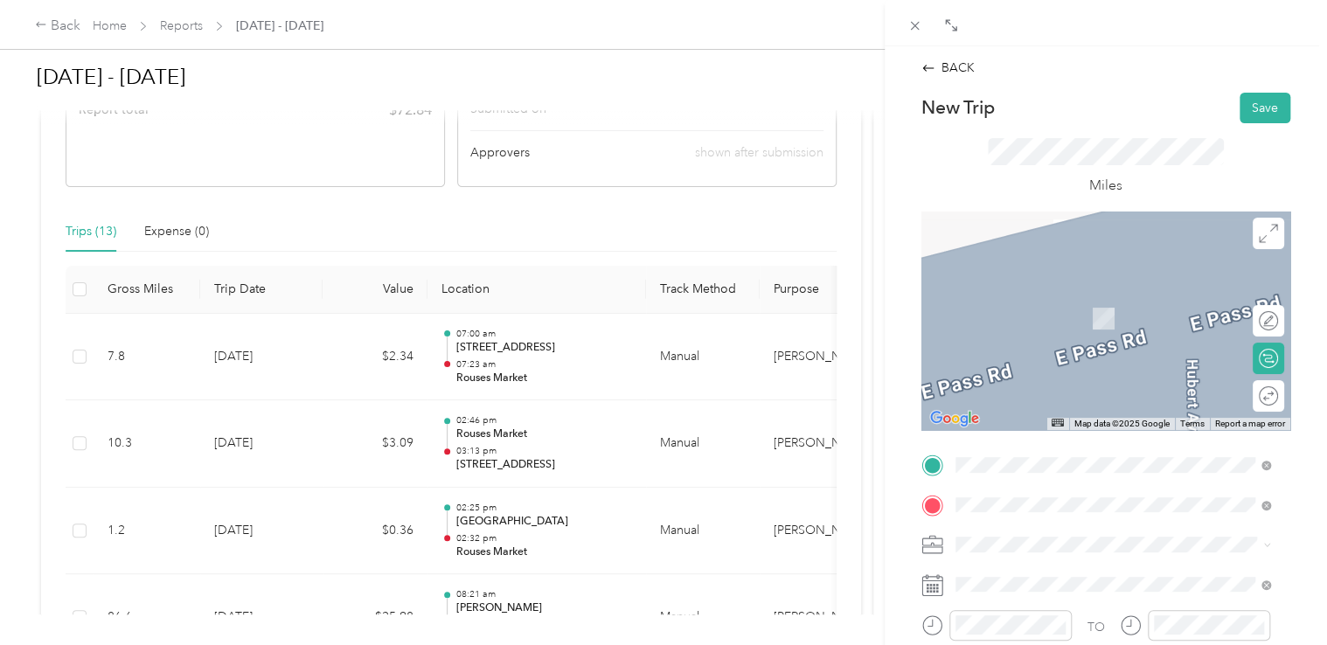
click at [1074, 310] on span "[STREET_ADDRESS][US_STATE]" at bounding box center [1075, 317] width 175 height 15
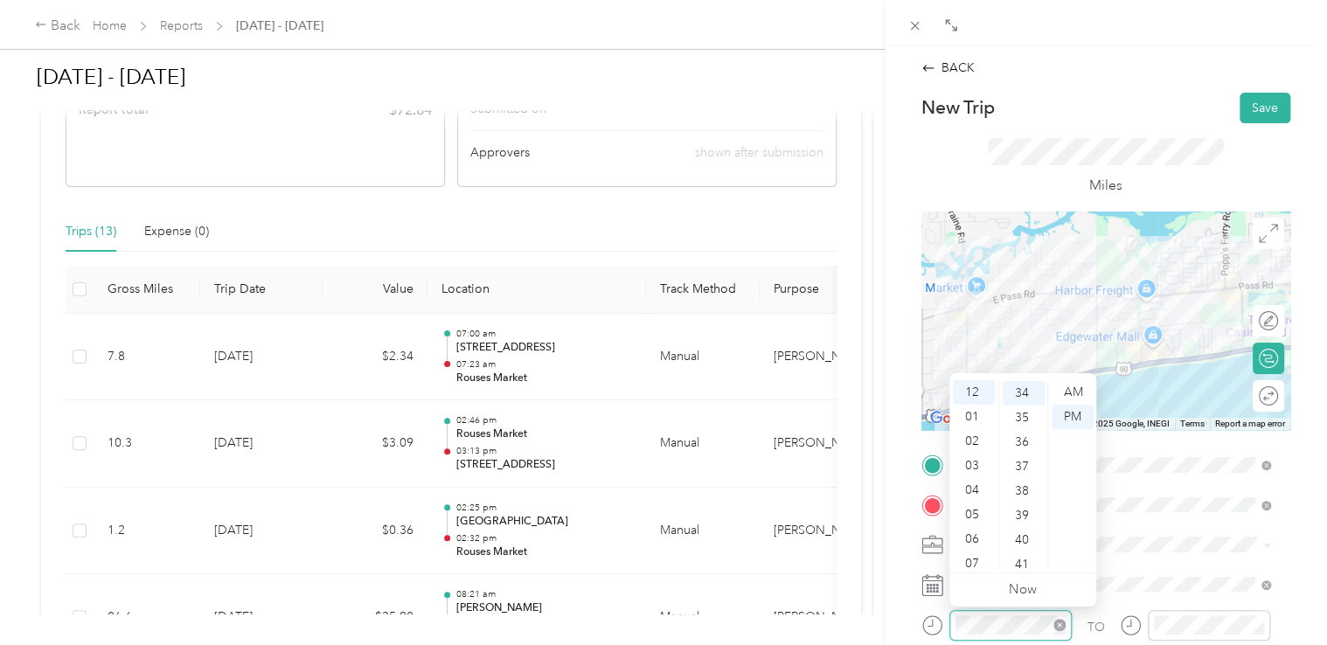
scroll to position [832, 0]
click at [977, 560] on div "07" at bounding box center [974, 564] width 42 height 24
click at [1021, 421] on div "35" at bounding box center [1024, 417] width 42 height 24
click at [1074, 393] on div "AM" at bounding box center [1073, 392] width 42 height 24
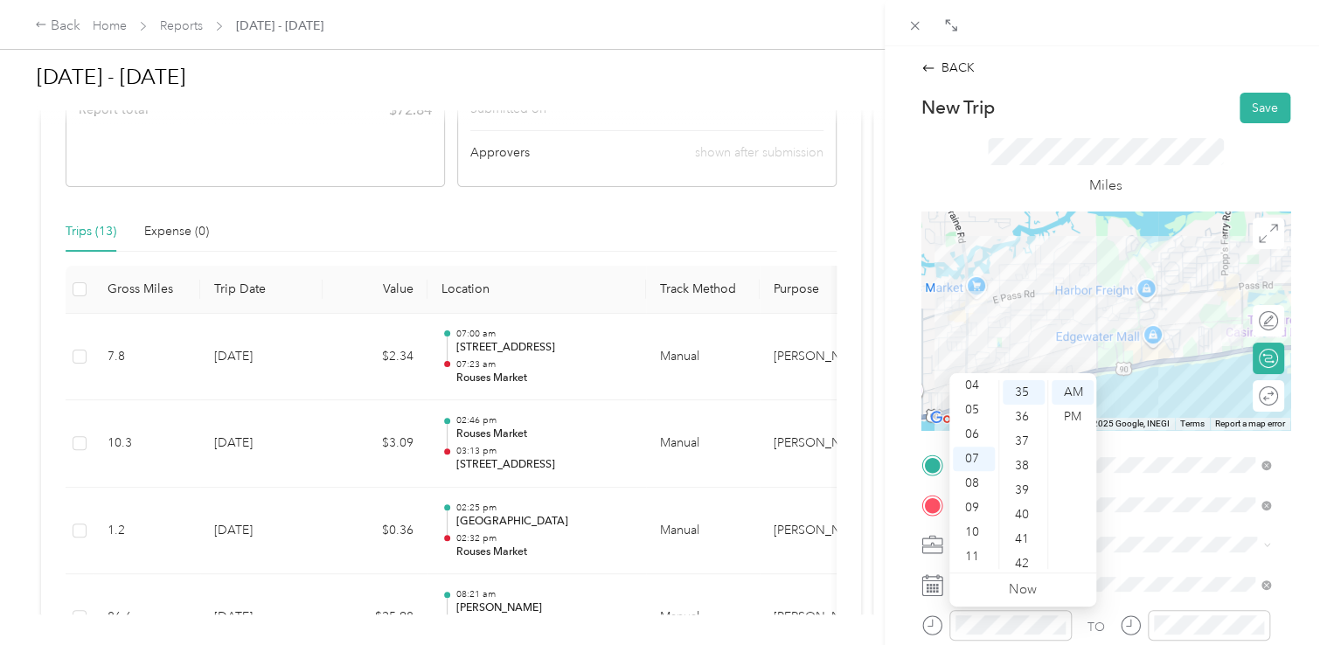
click at [1119, 553] on span at bounding box center [1119, 545] width 341 height 28
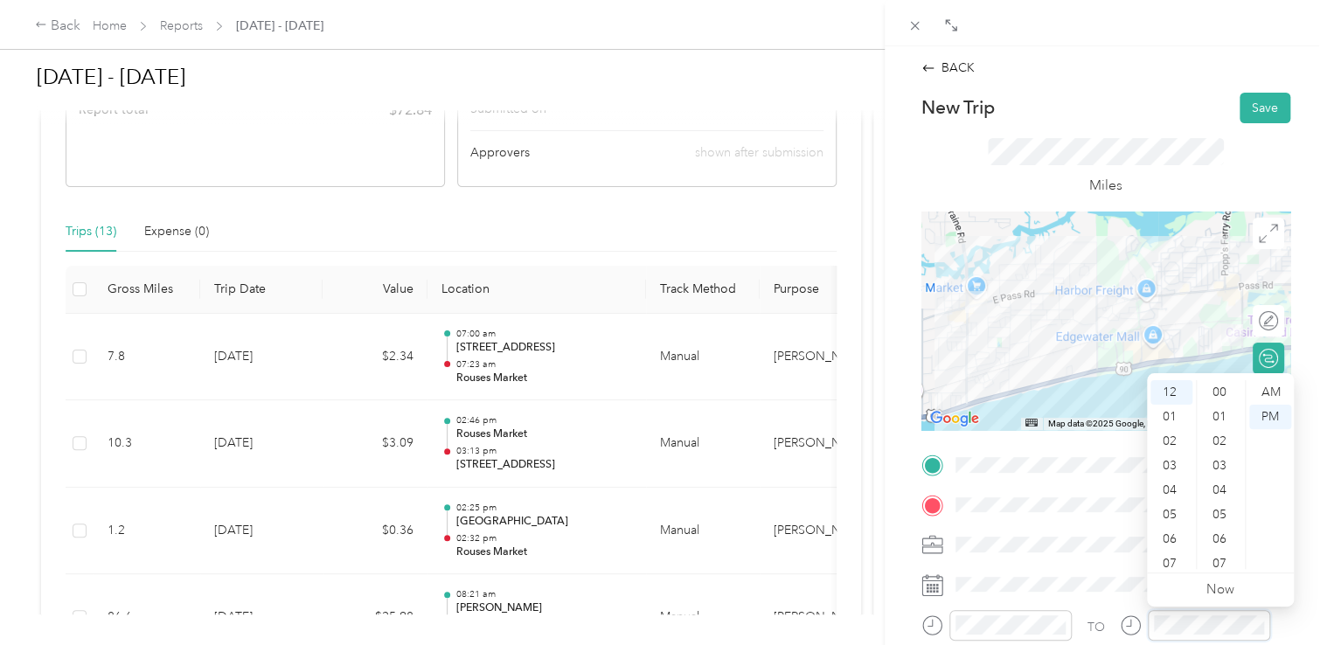
scroll to position [832, 0]
click at [1169, 563] on div "07" at bounding box center [1171, 564] width 42 height 24
click at [1218, 548] on div "48" at bounding box center [1221, 560] width 42 height 24
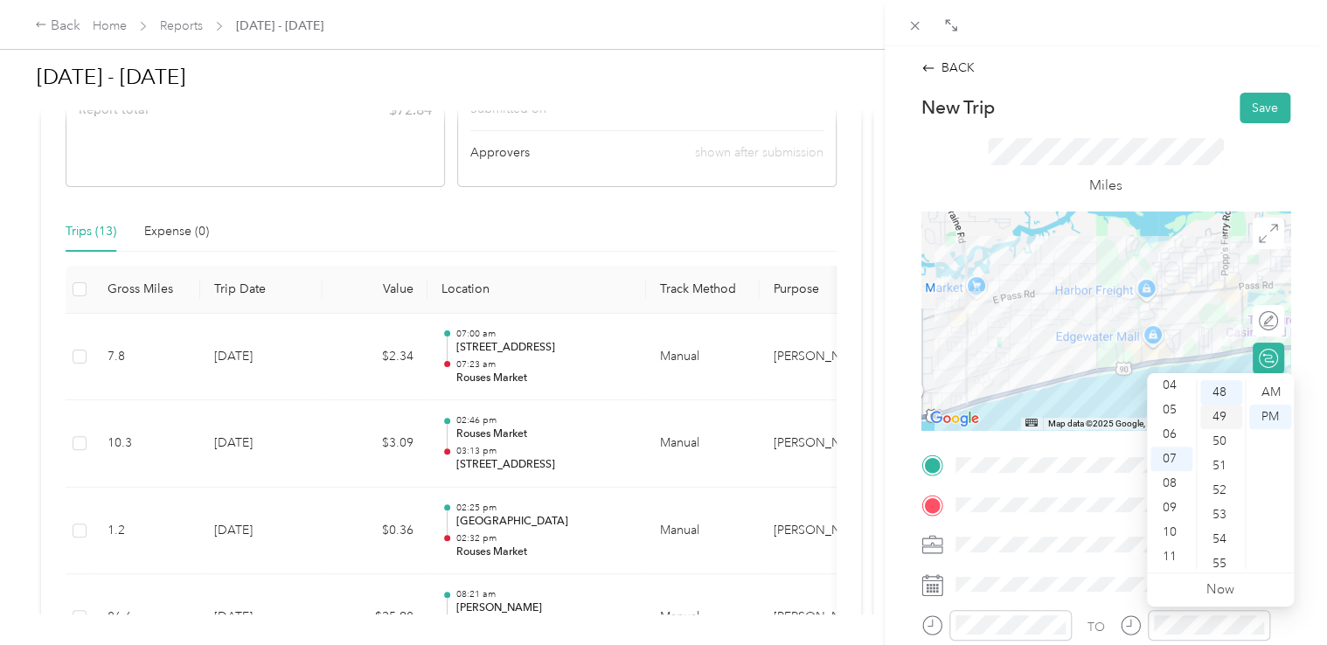
click at [1221, 421] on div "49" at bounding box center [1221, 417] width 42 height 24
click at [1268, 389] on div "AM" at bounding box center [1270, 392] width 42 height 24
click at [1225, 485] on div "53" at bounding box center [1221, 490] width 42 height 24
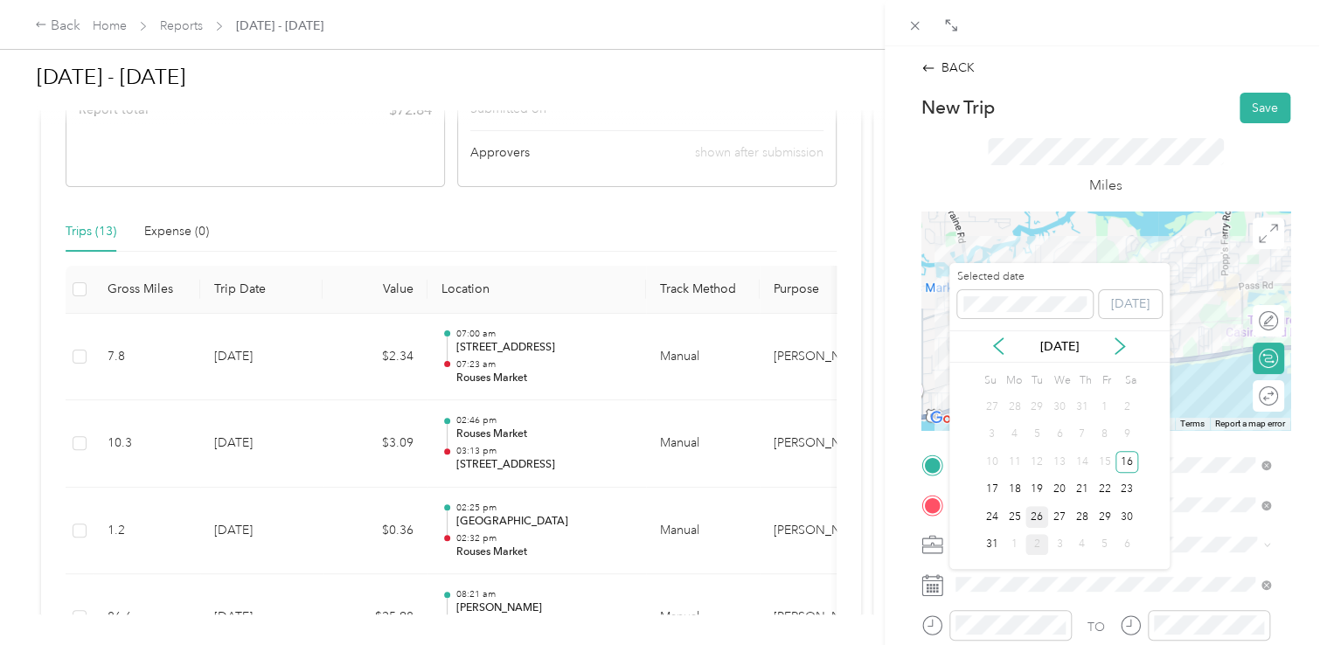
click at [1043, 516] on div "26" at bounding box center [1036, 517] width 23 height 22
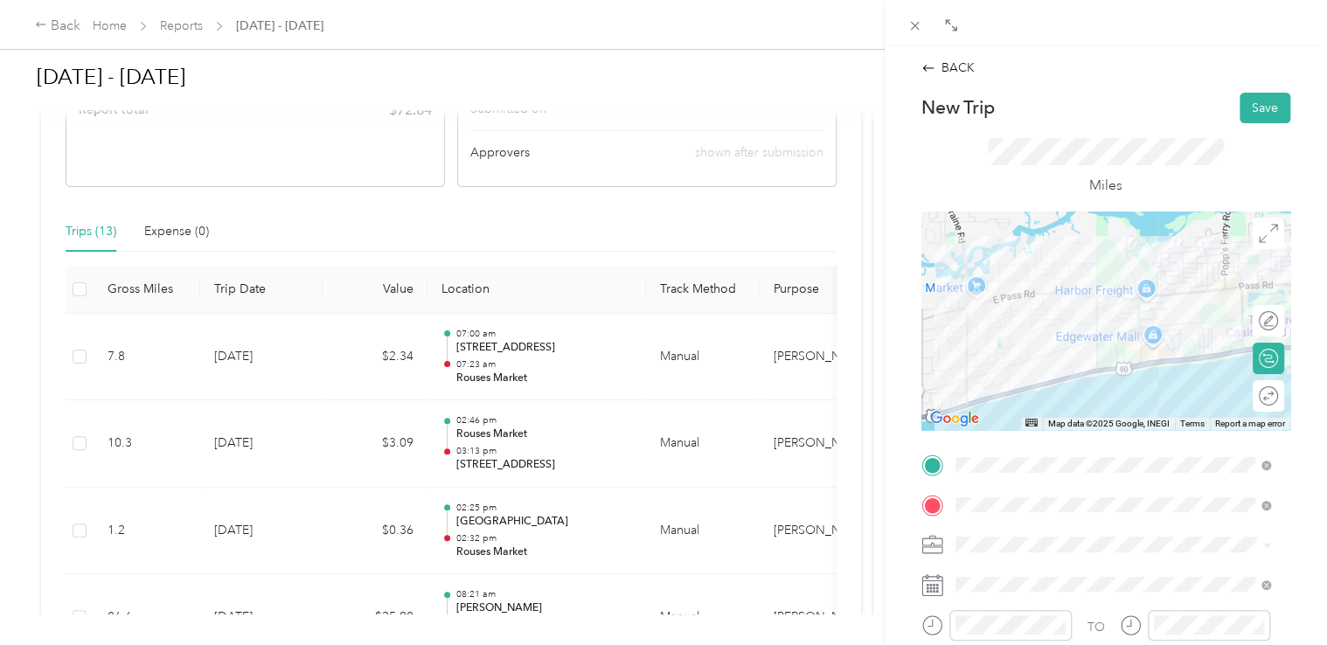
click at [1093, 532] on span at bounding box center [1119, 545] width 341 height 28
click at [1246, 105] on button "Save" at bounding box center [1265, 108] width 51 height 31
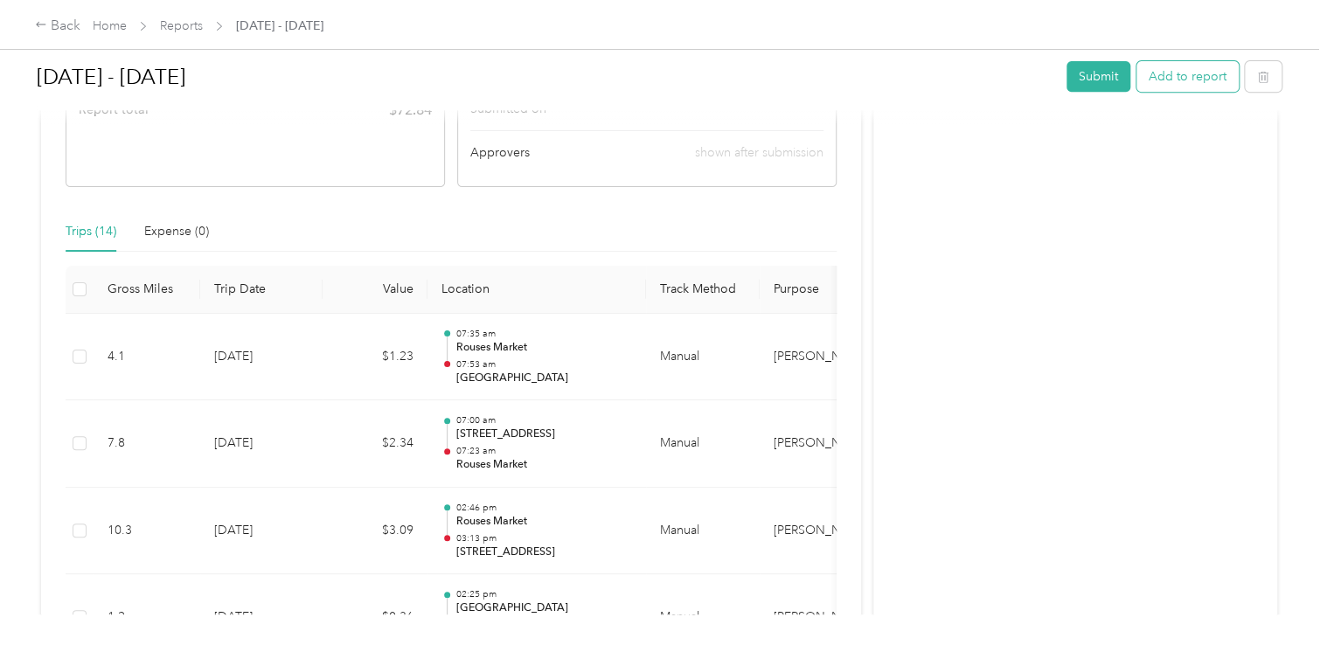
click at [1164, 79] on button "Add to report" at bounding box center [1188, 76] width 102 height 31
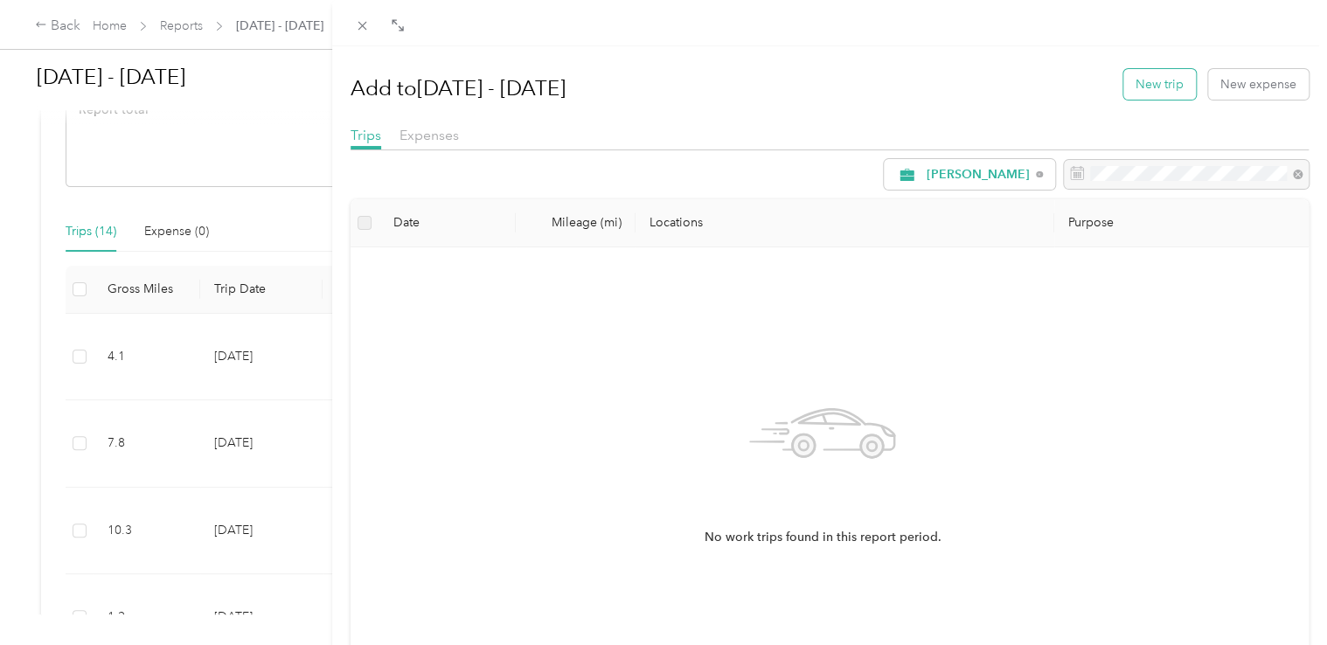
click at [1157, 86] on button "New trip" at bounding box center [1159, 84] width 73 height 31
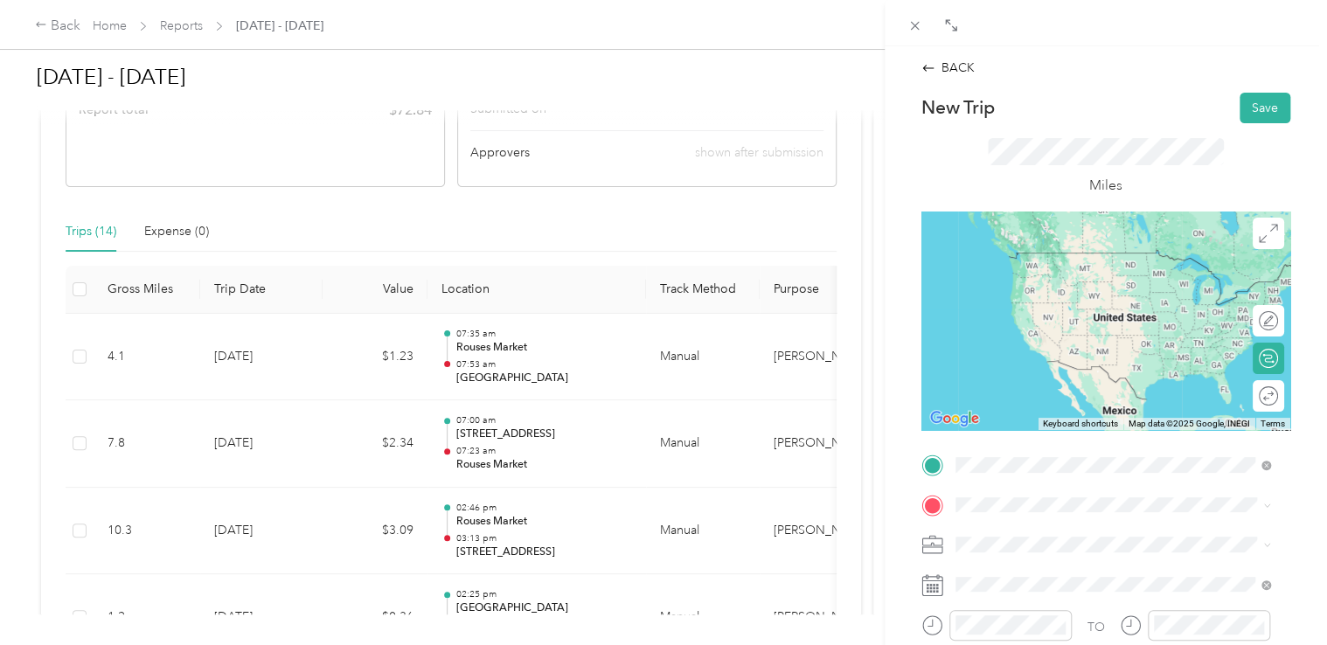
click at [1120, 264] on div "[GEOGRAPHIC_DATA] [STREET_ADDRESS][US_STATE]" at bounding box center [1075, 269] width 175 height 37
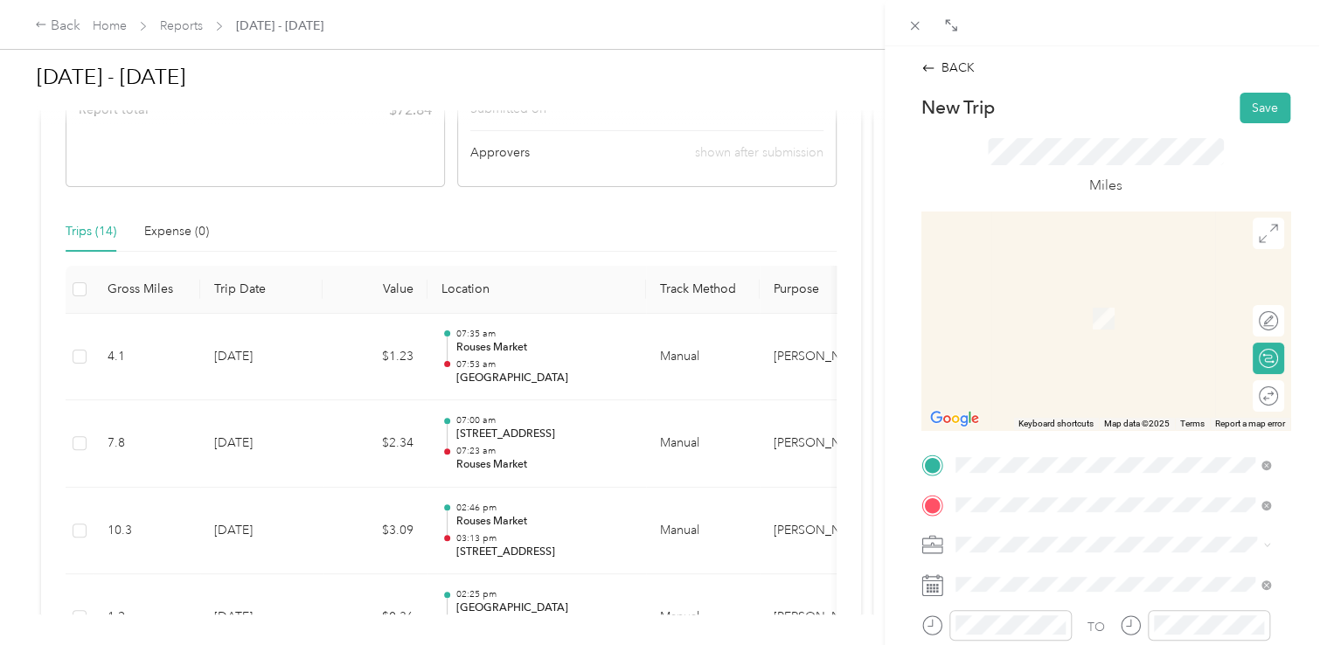
click at [1041, 313] on div "TEAM [PERSON_NAME] Fresh Market [STREET_ADDRESS][PERSON_NAME]" at bounding box center [1108, 311] width 241 height 43
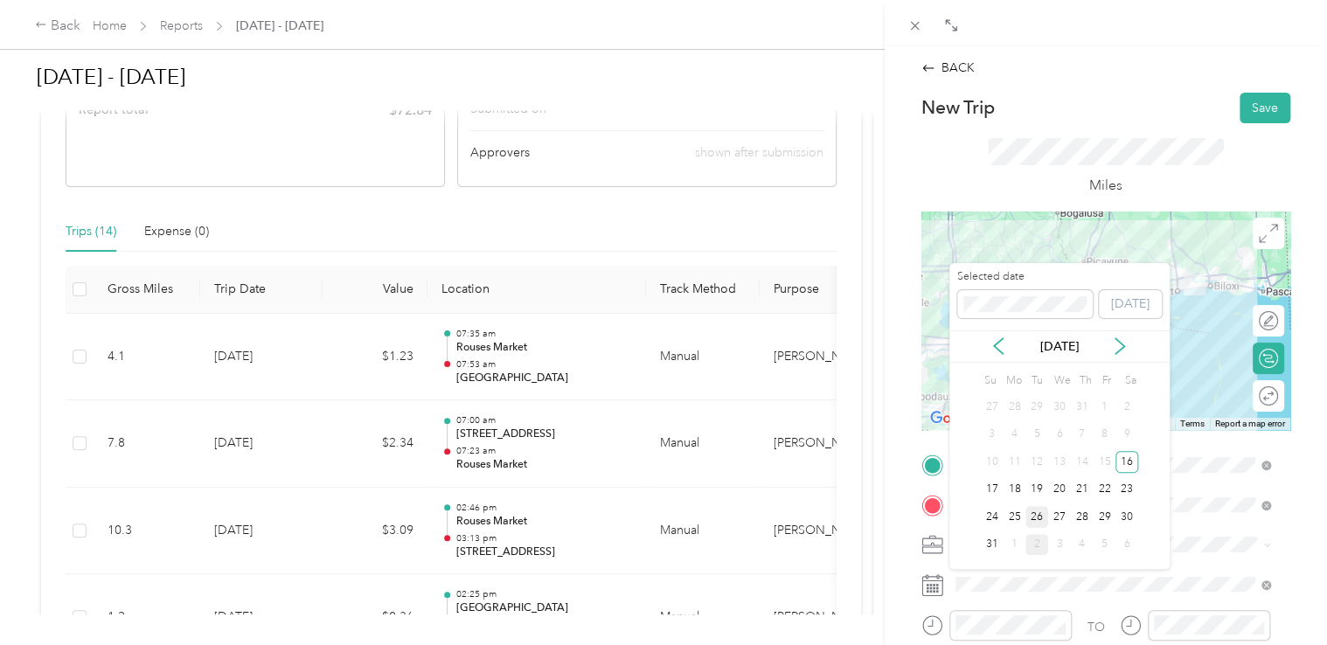
click at [1035, 514] on div "26" at bounding box center [1036, 517] width 23 height 22
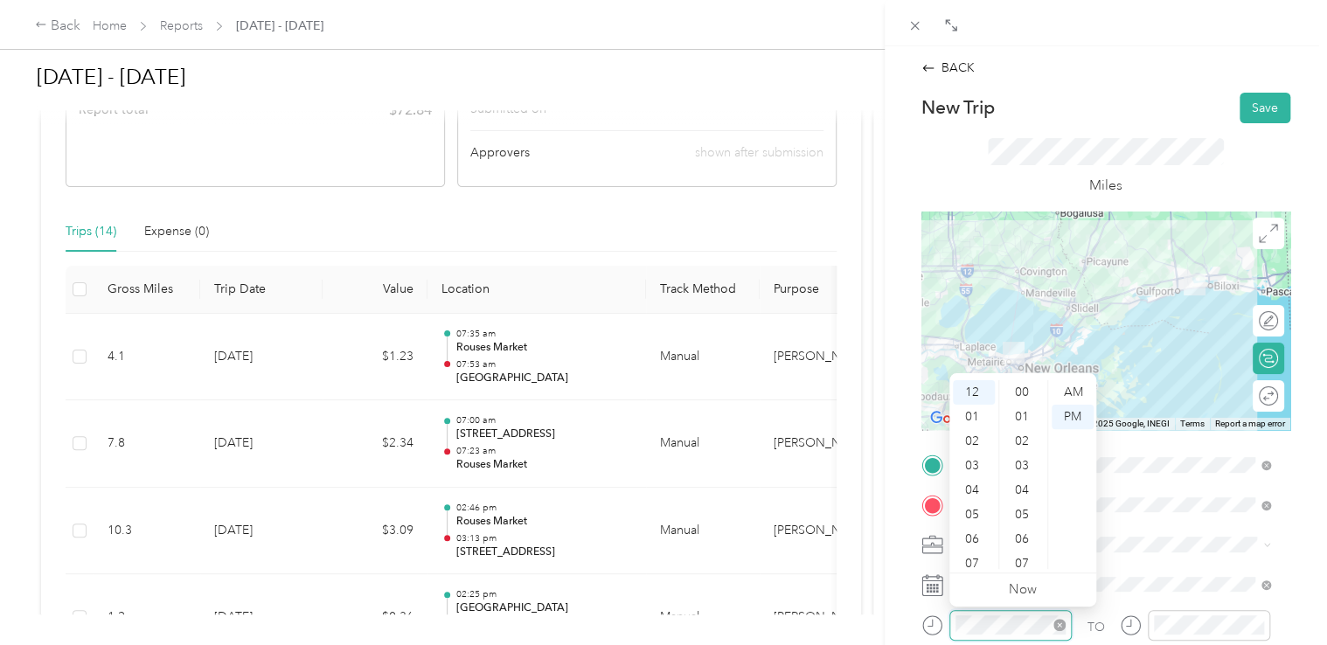
scroll to position [881, 0]
click at [967, 419] on div "01" at bounding box center [974, 417] width 42 height 24
click at [1021, 521] on div "56" at bounding box center [1024, 532] width 42 height 24
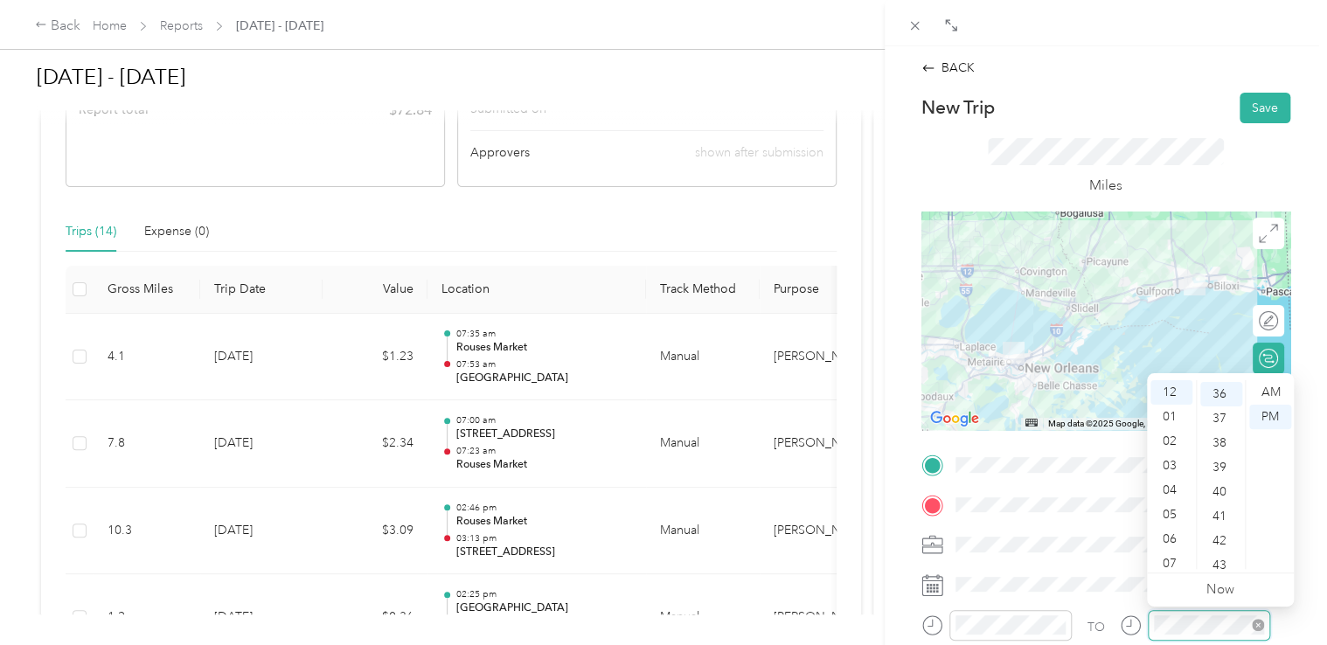
scroll to position [881, 0]
click at [1169, 465] on div "03" at bounding box center [1171, 466] width 42 height 24
click at [1220, 511] on div "37" at bounding box center [1221, 504] width 42 height 24
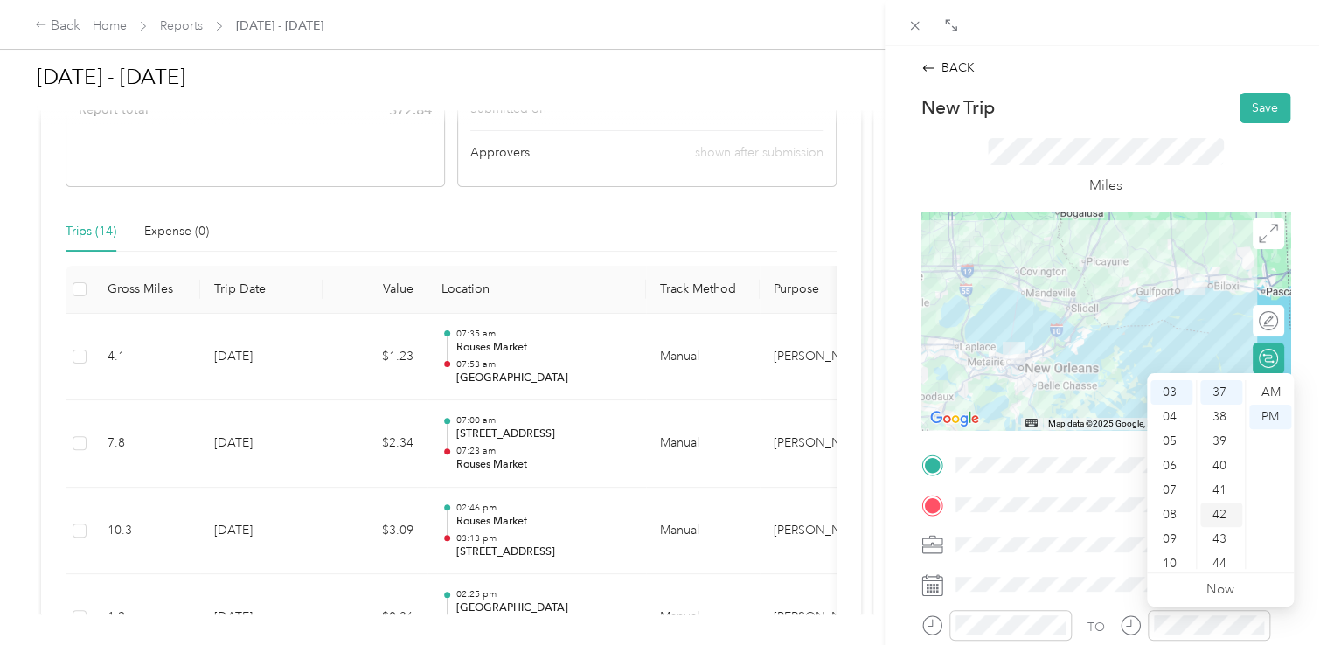
click at [1220, 510] on div "42" at bounding box center [1221, 515] width 42 height 24
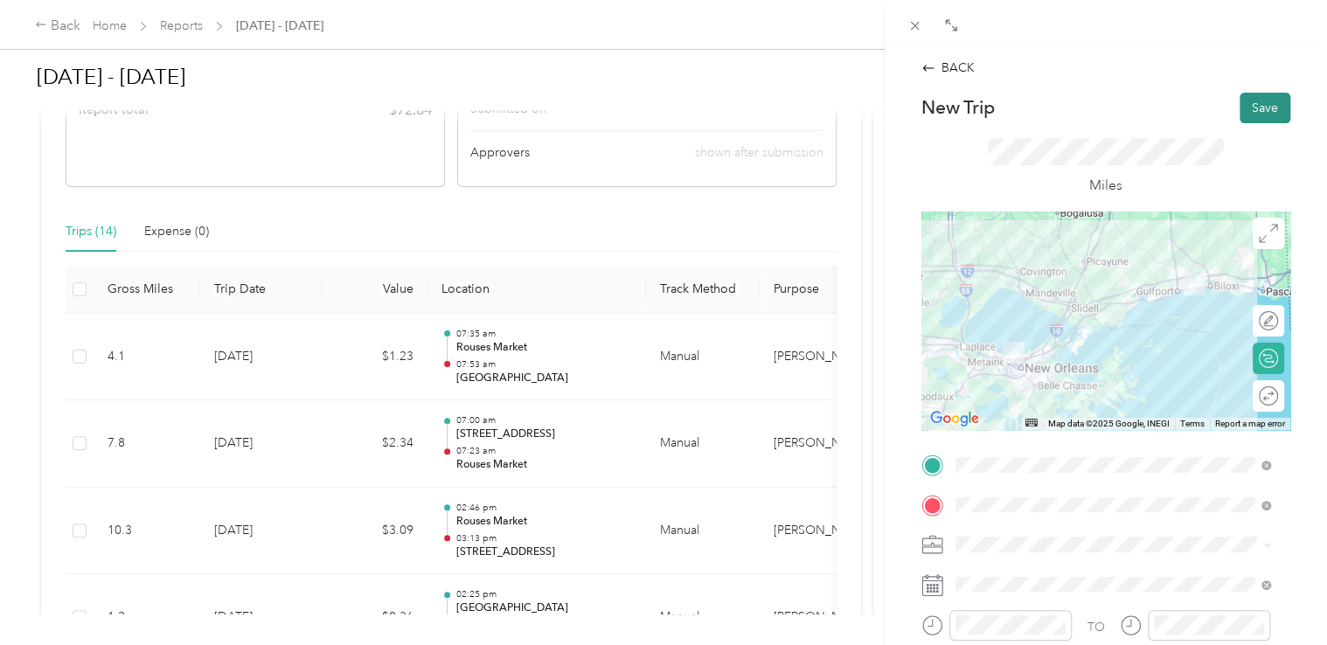
click at [1242, 114] on button "Save" at bounding box center [1265, 108] width 51 height 31
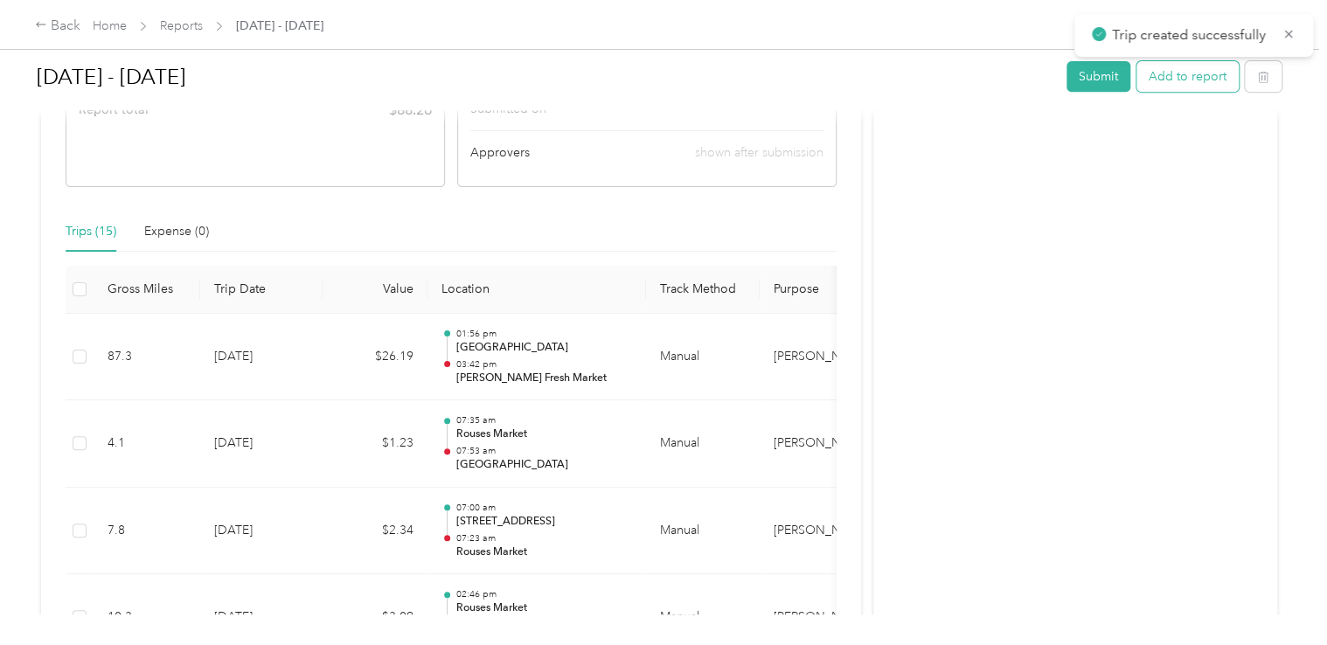
click at [1189, 75] on button "Add to report" at bounding box center [1188, 76] width 102 height 31
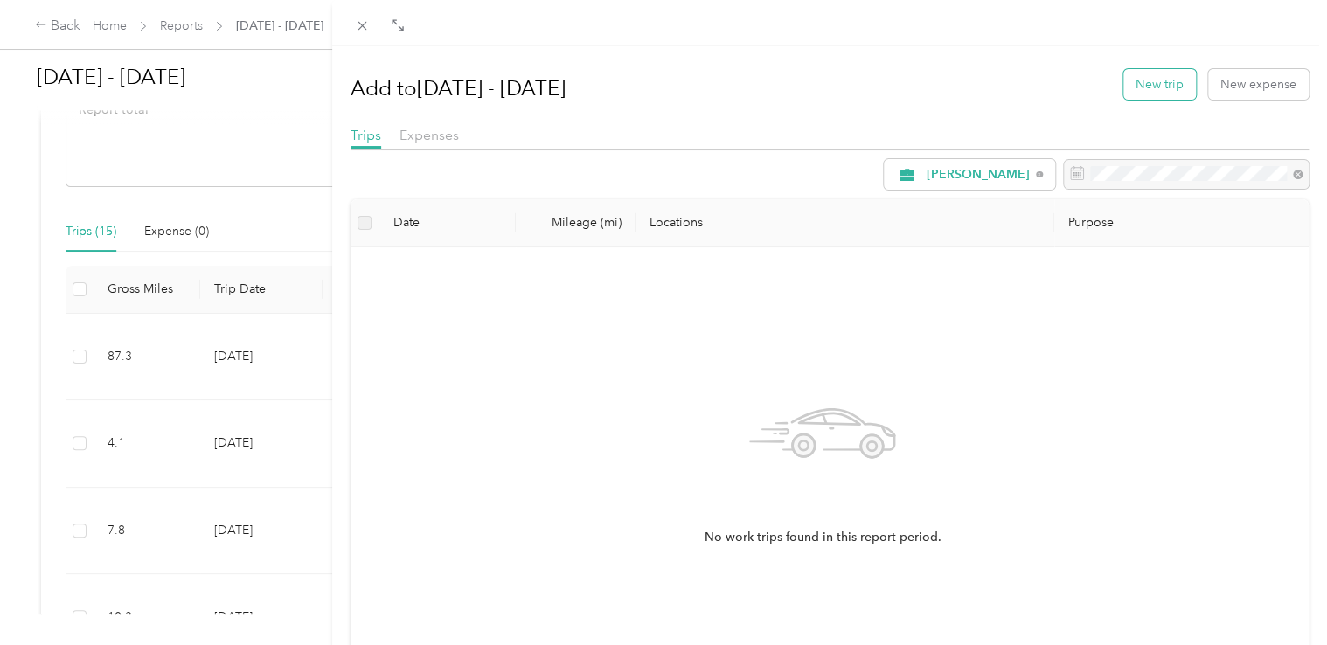
click at [1123, 86] on button "New trip" at bounding box center [1159, 84] width 73 height 31
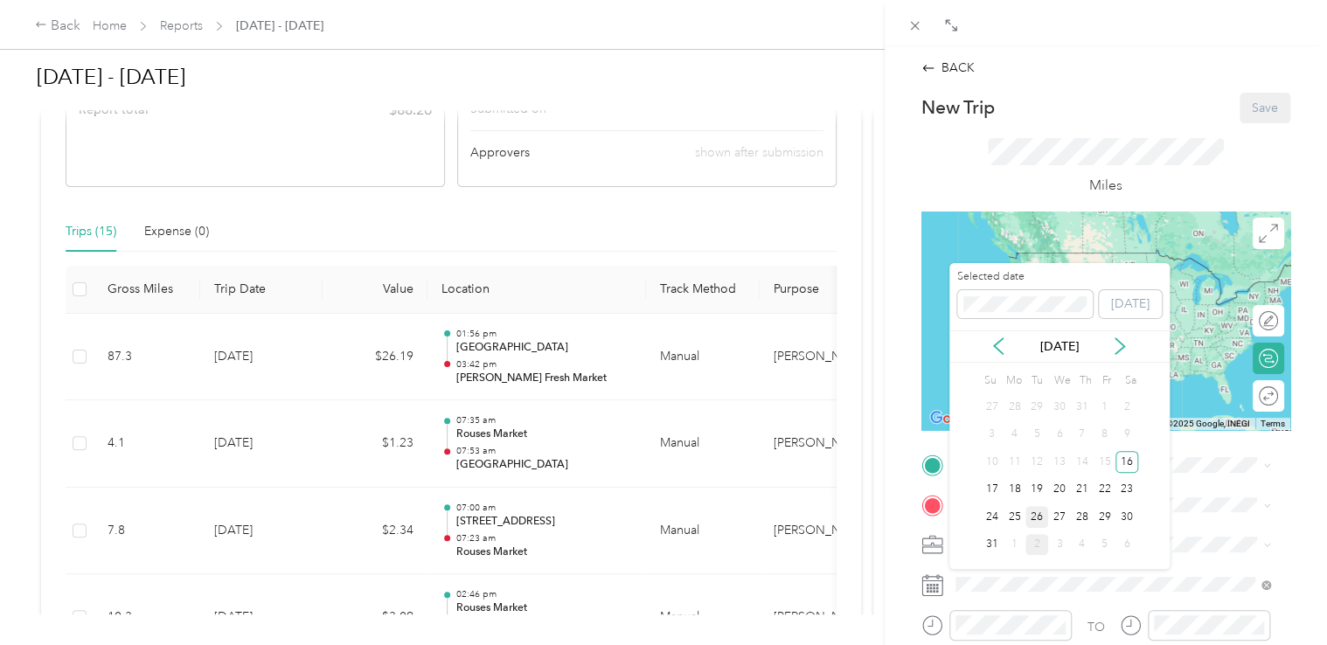
click at [1031, 511] on div "26" at bounding box center [1036, 517] width 23 height 22
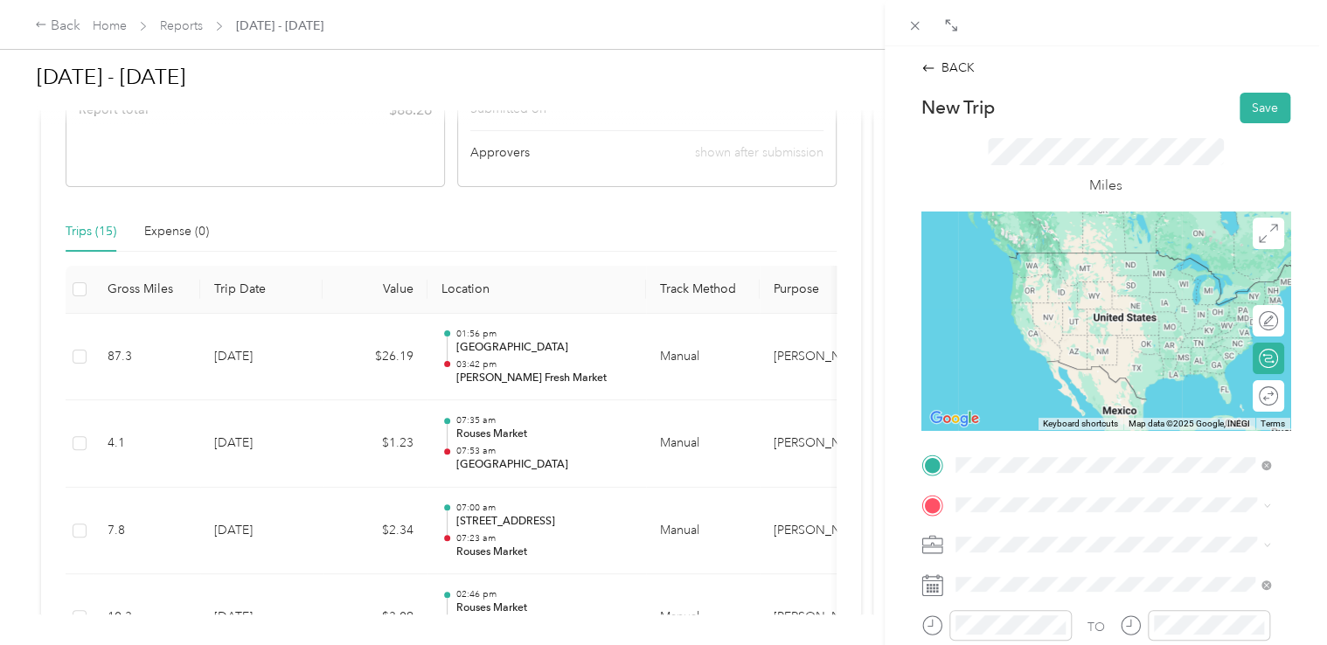
click at [1094, 282] on span "[STREET_ADDRESS][PERSON_NAME]" at bounding box center [1092, 284] width 208 height 15
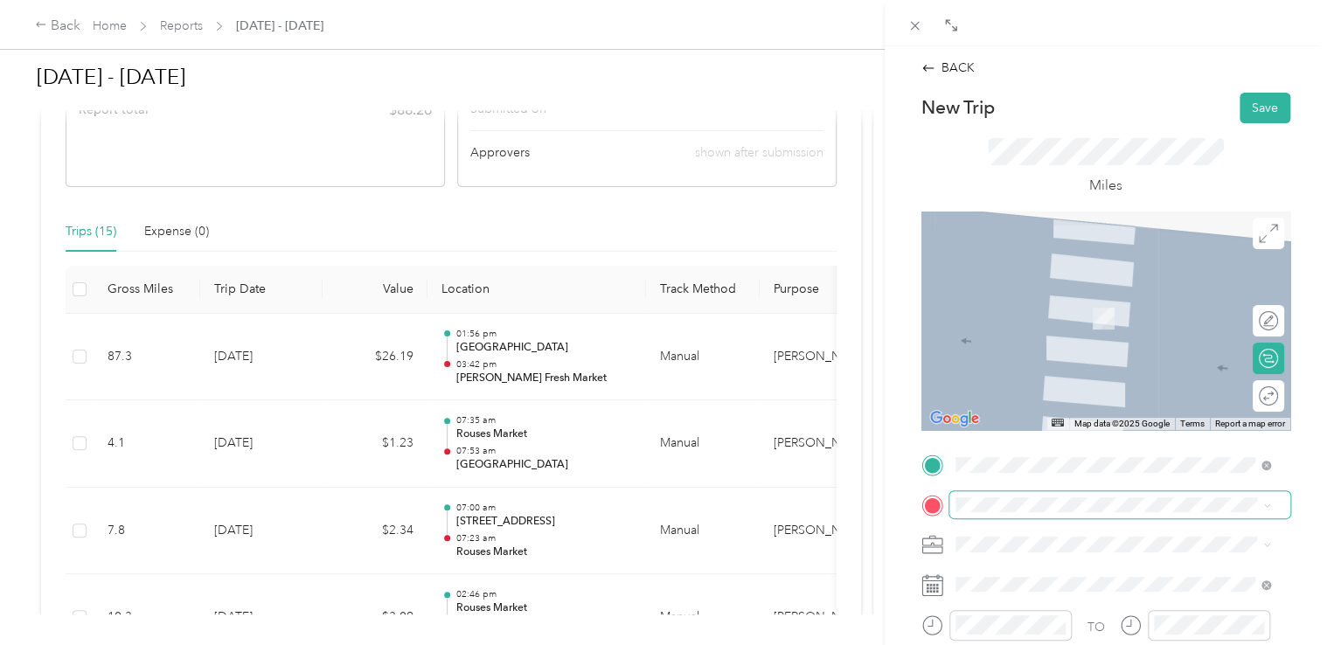
click at [1052, 514] on span at bounding box center [1119, 505] width 341 height 28
click at [1052, 327] on div "Home [STREET_ADDRESS][US_STATE]" at bounding box center [1075, 308] width 175 height 37
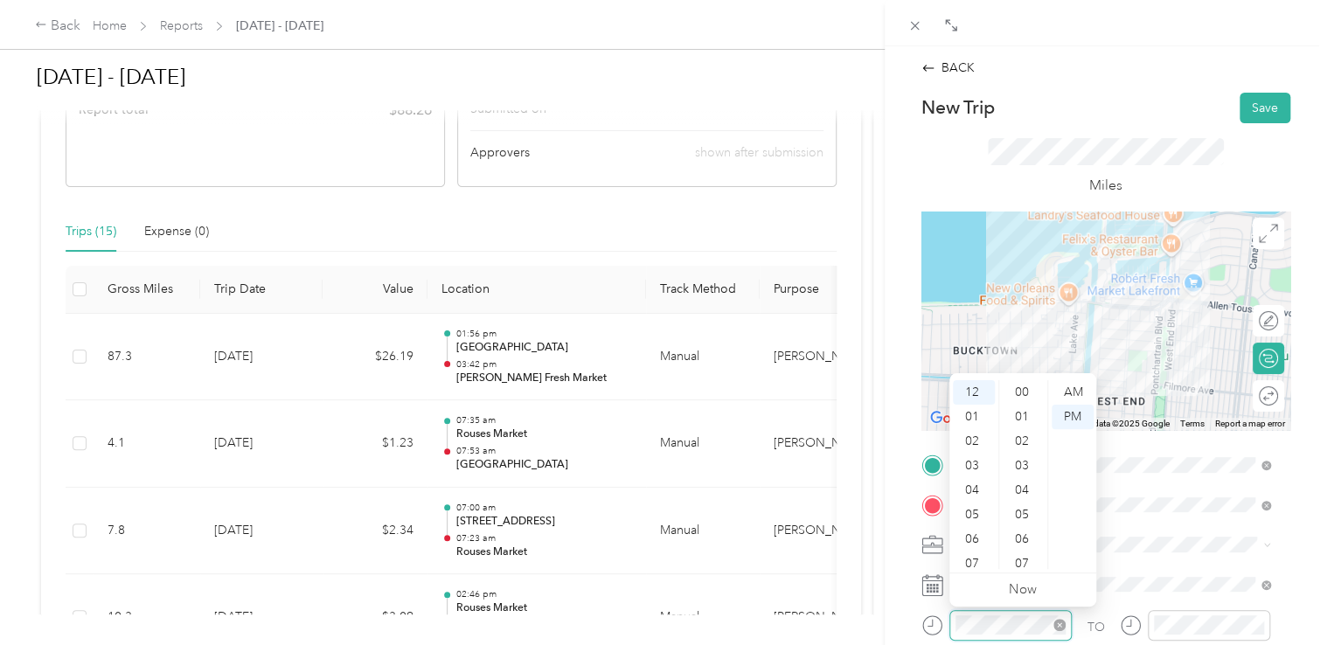
scroll to position [906, 0]
click at [974, 463] on div "03" at bounding box center [974, 466] width 42 height 24
click at [1016, 530] on div "58" at bounding box center [1024, 532] width 42 height 24
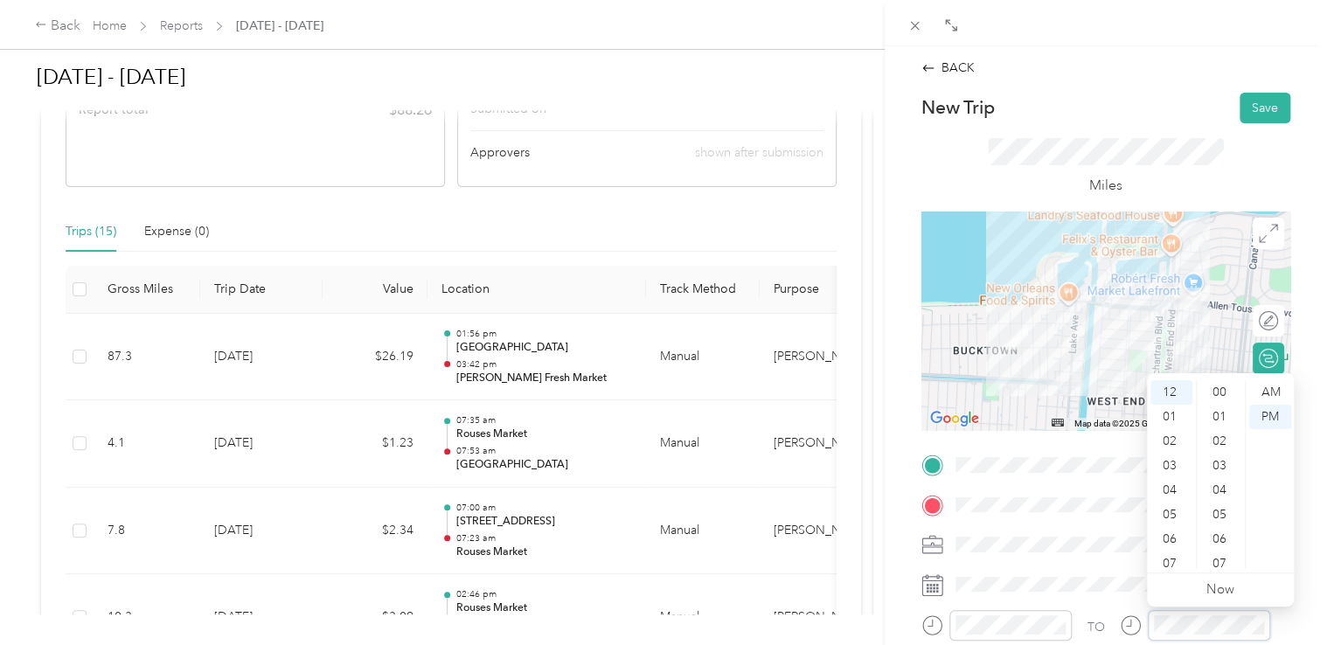
scroll to position [906, 0]
click at [1169, 489] on div "04" at bounding box center [1171, 490] width 42 height 24
click at [1226, 445] on div "07" at bounding box center [1221, 445] width 42 height 24
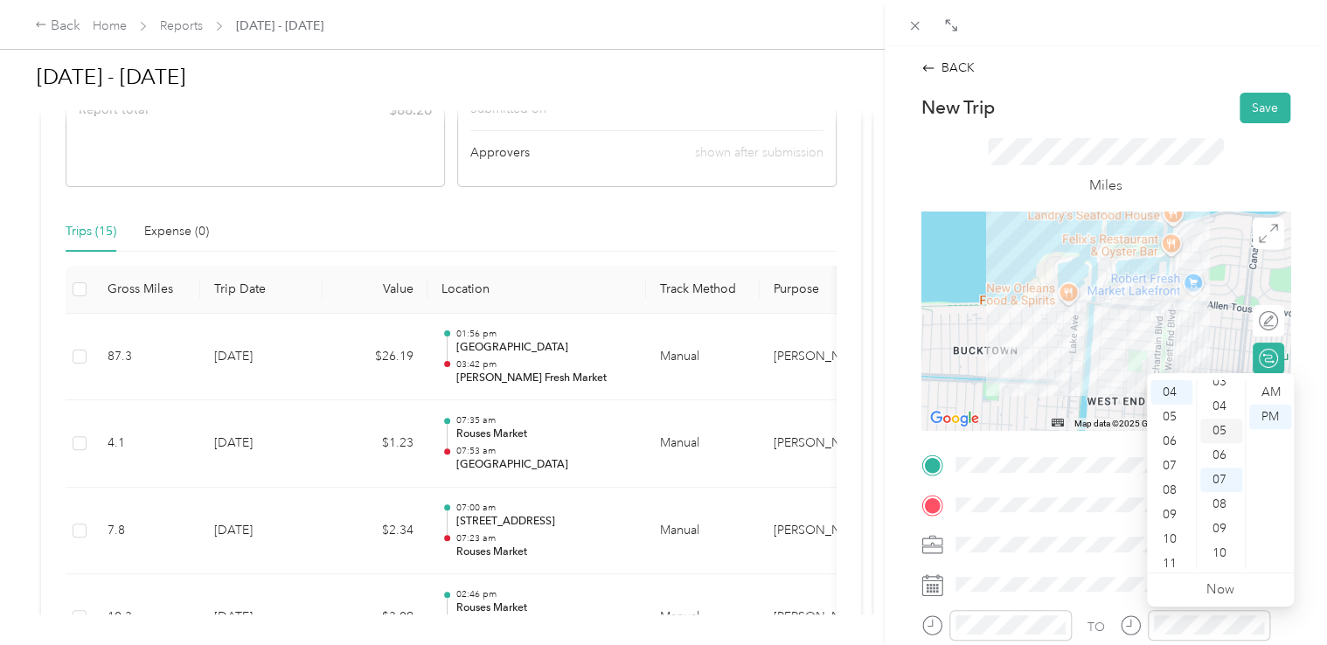
click at [1213, 433] on div "05" at bounding box center [1221, 431] width 42 height 24
click at [1110, 554] on span at bounding box center [1119, 545] width 341 height 28
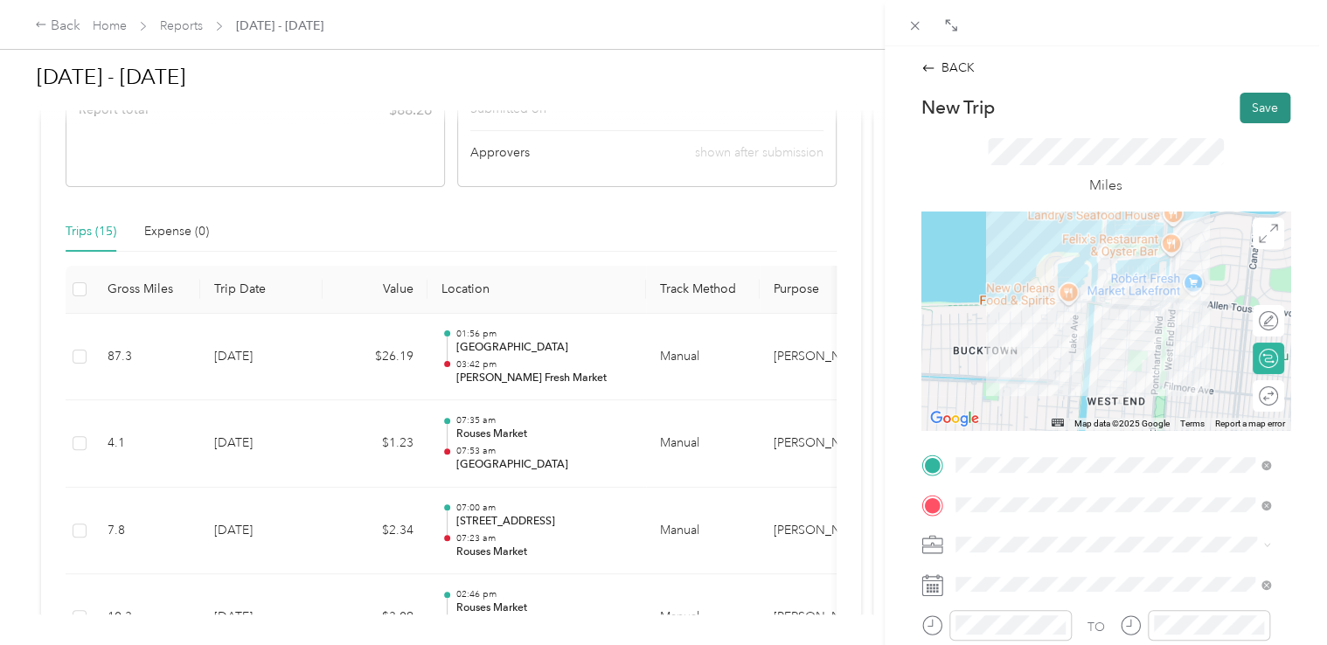
click at [1245, 108] on button "Save" at bounding box center [1265, 108] width 51 height 31
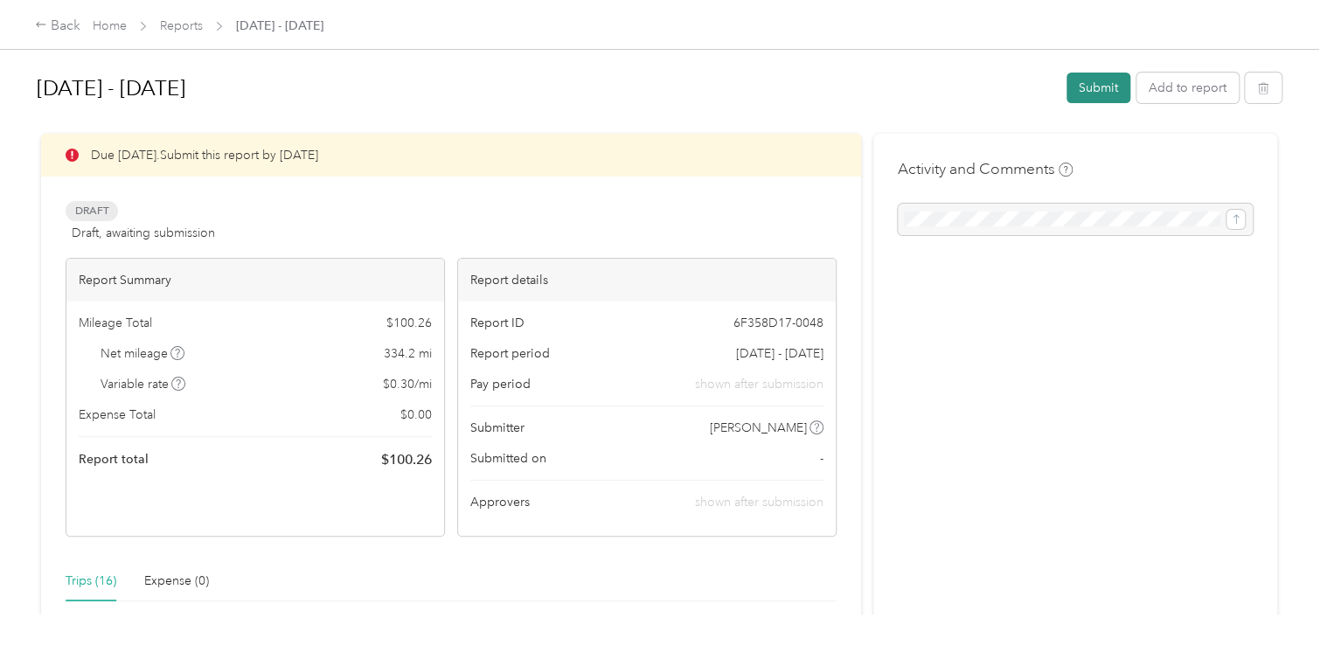
click at [1093, 94] on button "Submit" at bounding box center [1099, 88] width 64 height 31
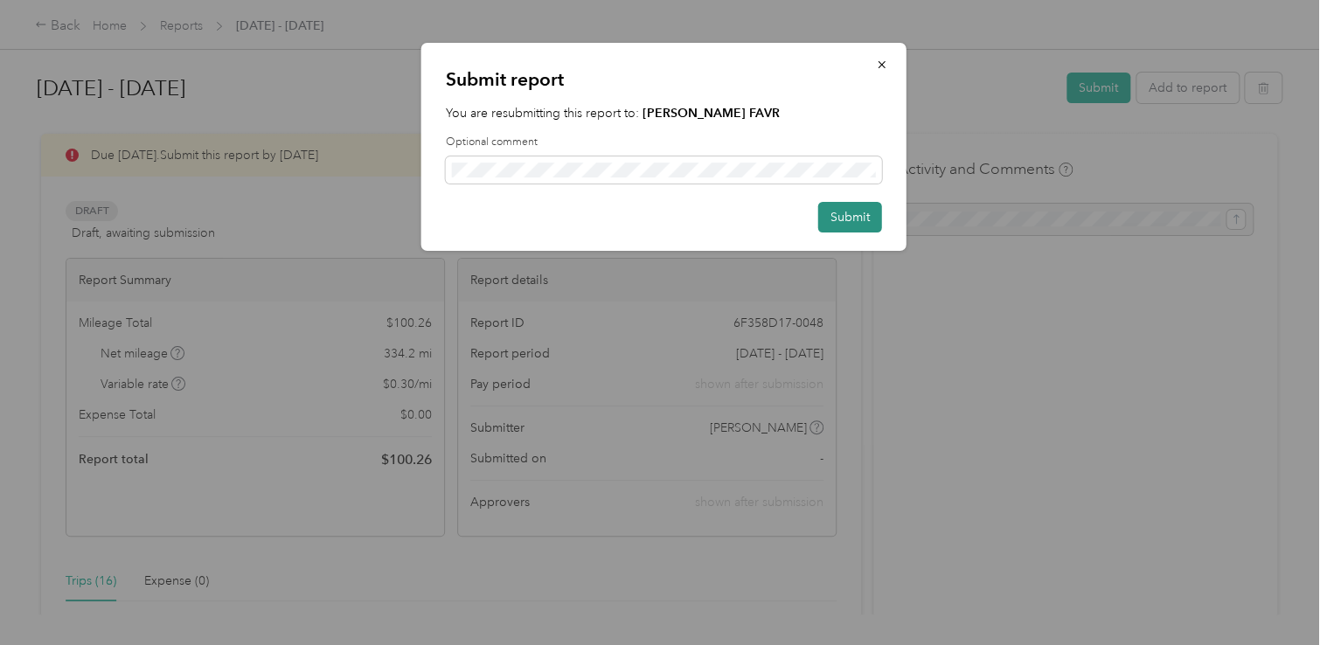
click at [825, 206] on button "Submit" at bounding box center [850, 217] width 64 height 31
